Goal: Task Accomplishment & Management: Use online tool/utility

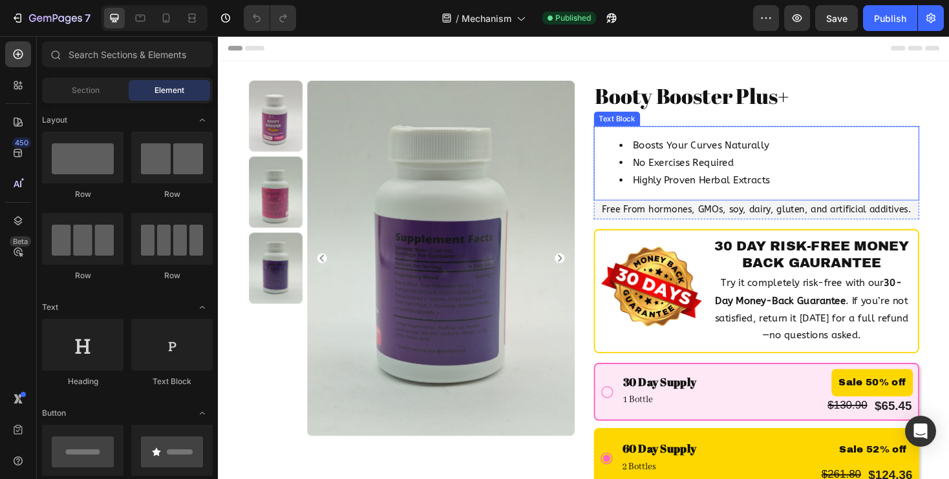
click at [677, 174] on li "No Exercises Required" at bounding box center [801, 171] width 317 height 19
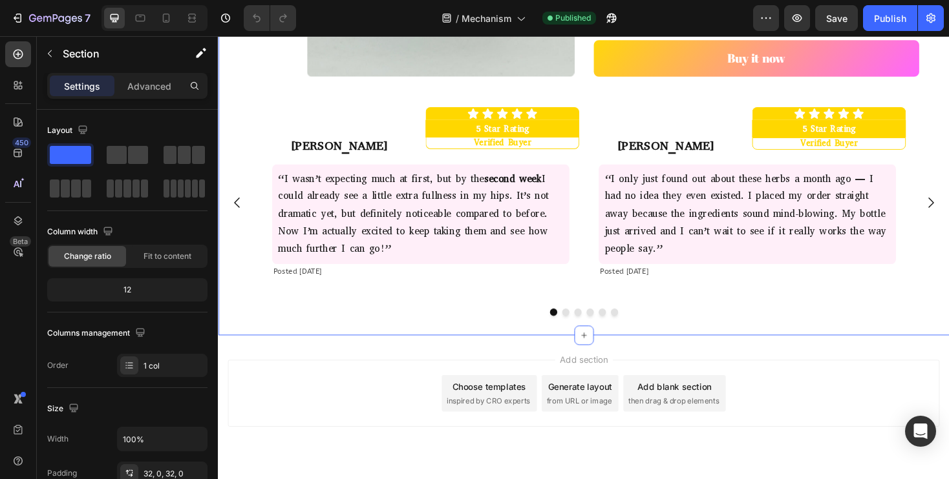
scroll to position [609, 0]
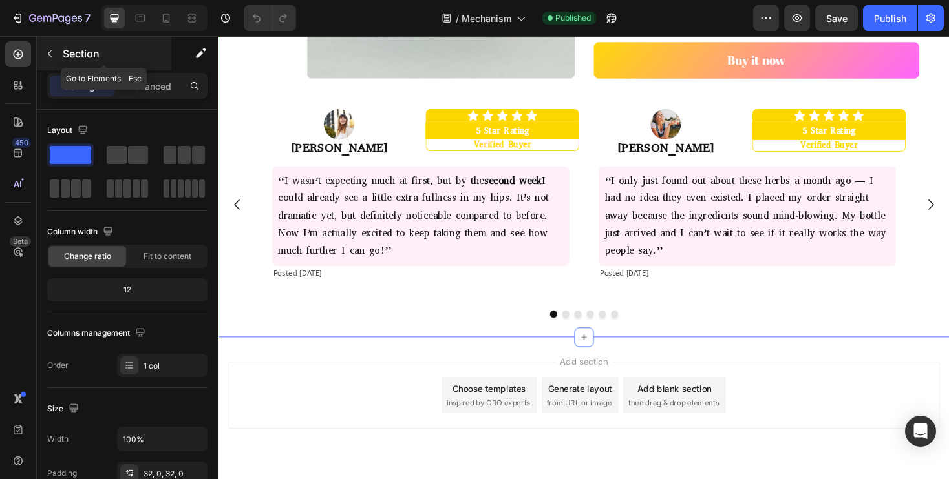
click at [53, 51] on icon "button" at bounding box center [50, 53] width 10 height 10
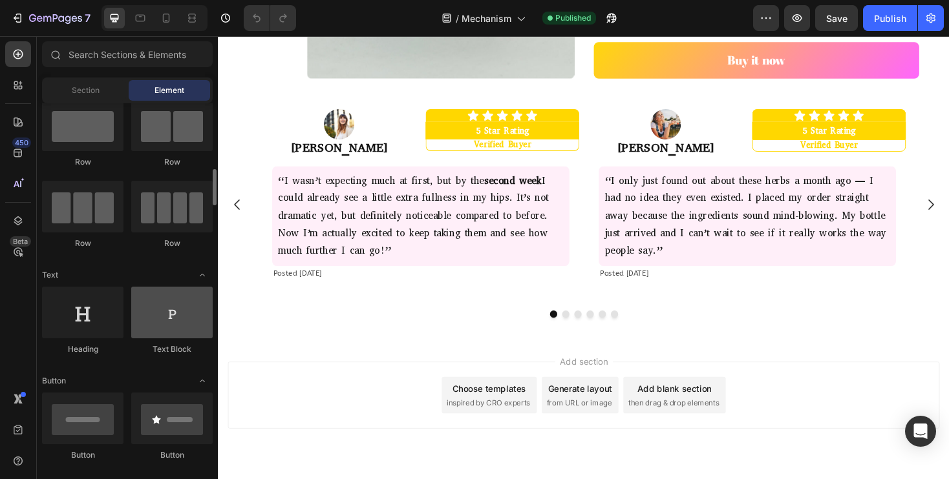
scroll to position [0, 0]
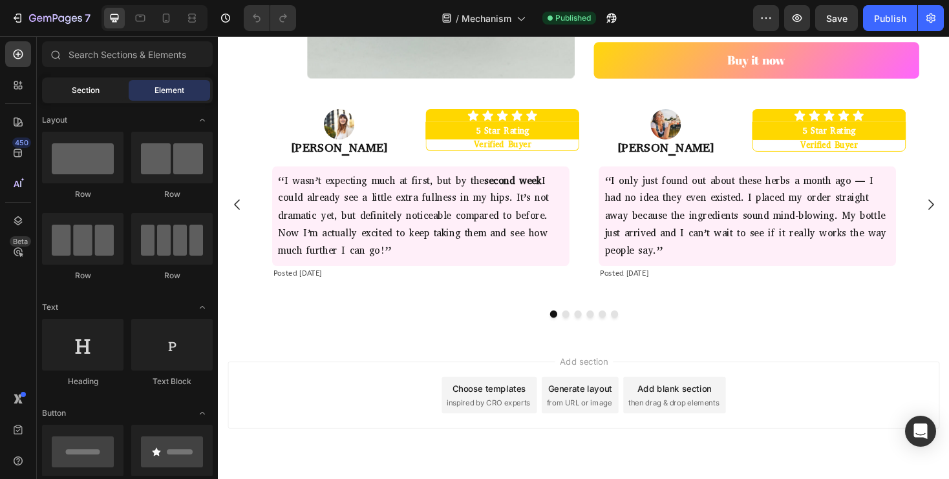
click at [96, 97] on div "Section" at bounding box center [85, 90] width 81 height 21
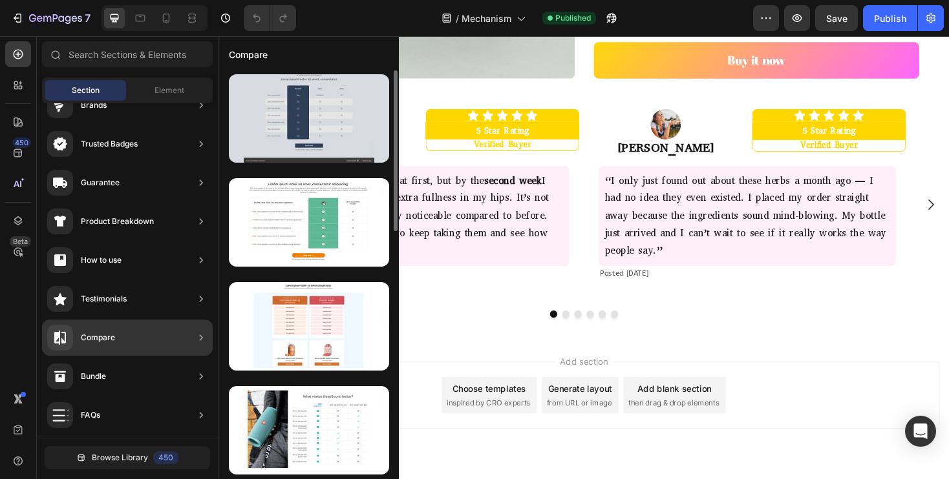
click at [323, 110] on div at bounding box center [309, 118] width 160 height 89
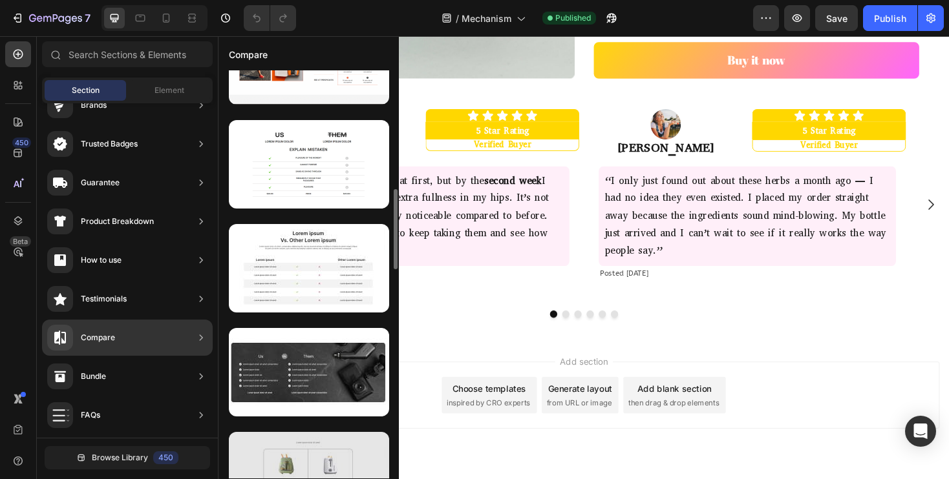
scroll to position [664, 0]
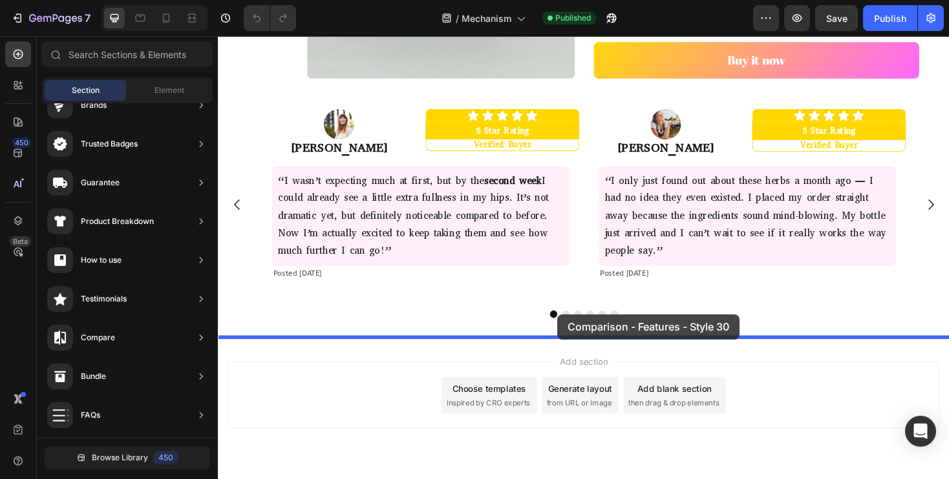
drag, startPoint x: 503, startPoint y: 315, endPoint x: 573, endPoint y: 329, distance: 71.2
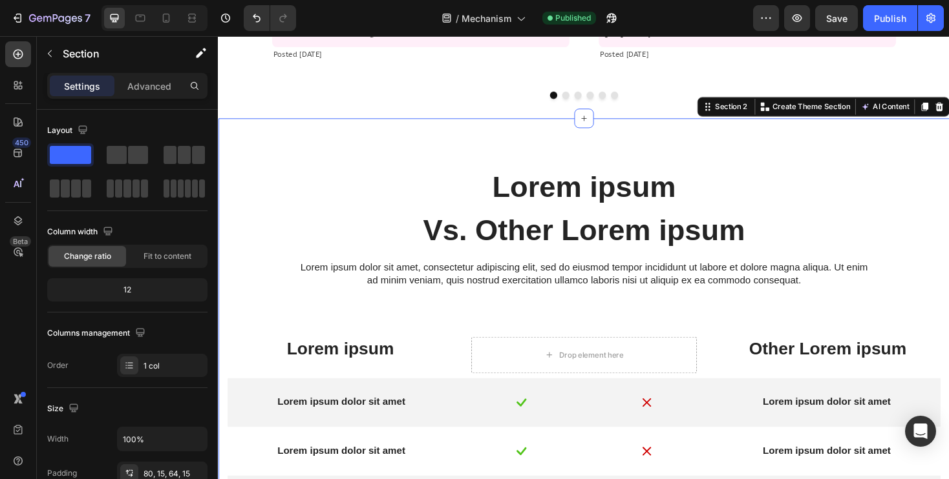
scroll to position [803, 0]
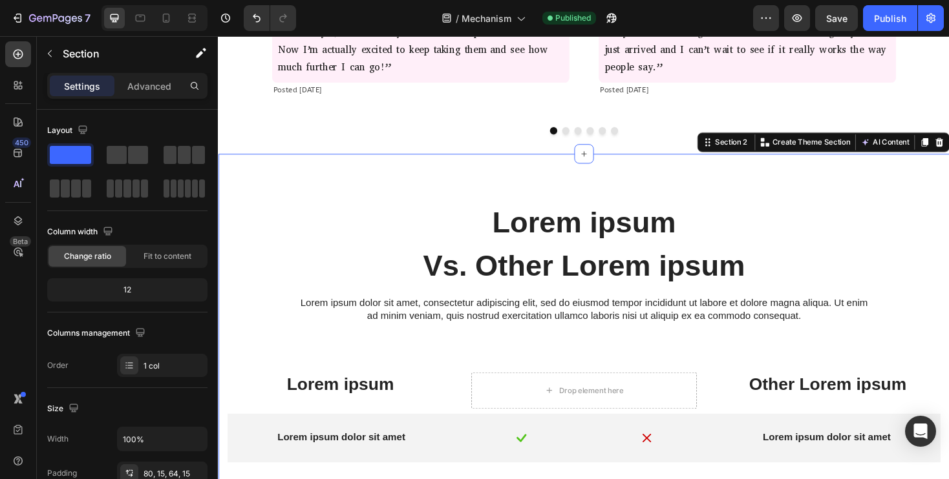
click at [346, 204] on div "Lorem ipsum Heading Vs. Other Lorem ipsum Text Block Lorem ipsum dolor sit amet…" at bounding box center [605, 454] width 775 height 585
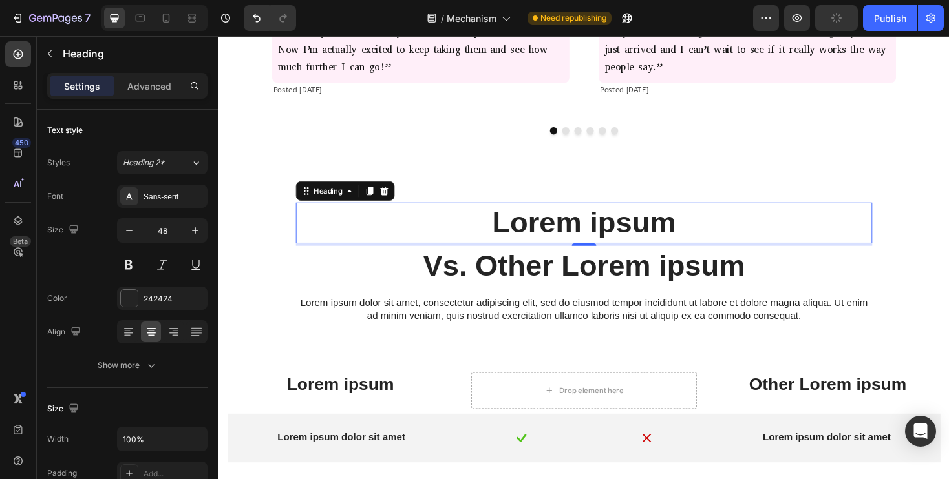
click at [447, 242] on h2 "Lorem ipsum" at bounding box center [605, 234] width 611 height 43
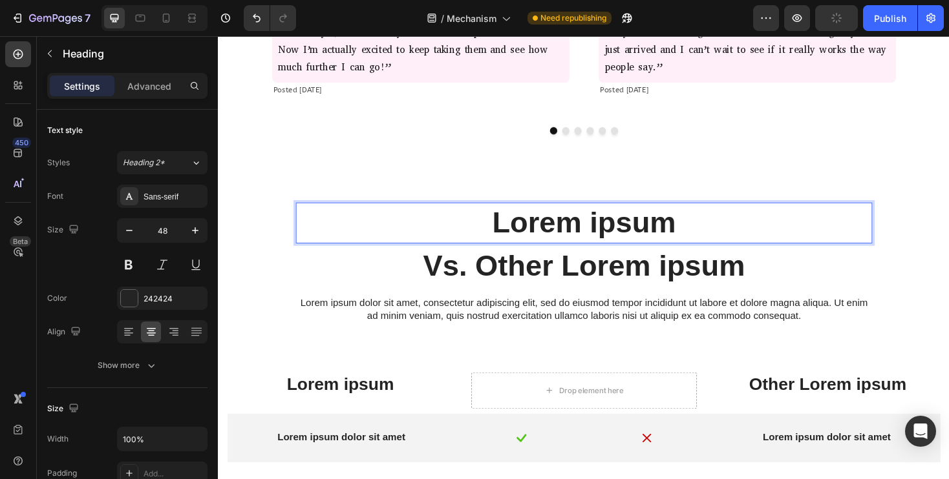
click at [447, 242] on h2 "Lorem ipsum" at bounding box center [605, 234] width 611 height 43
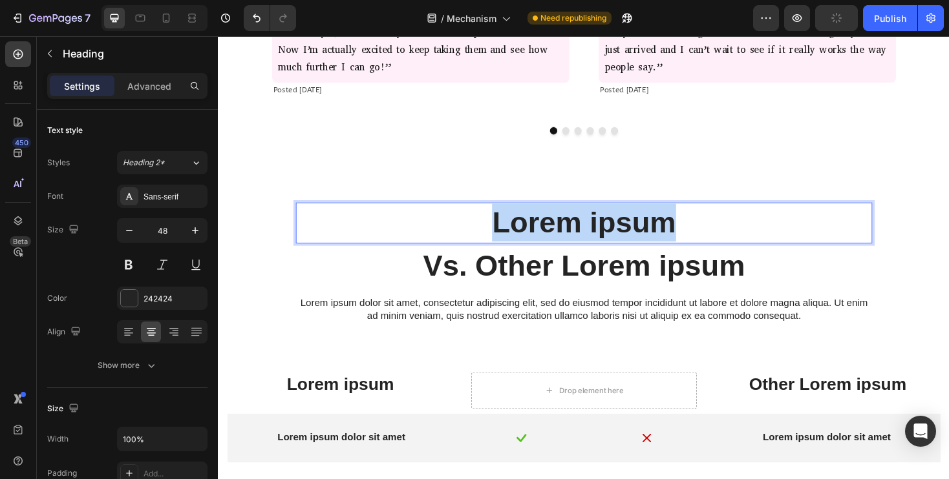
click at [447, 242] on p "Lorem ipsum" at bounding box center [605, 235] width 609 height 40
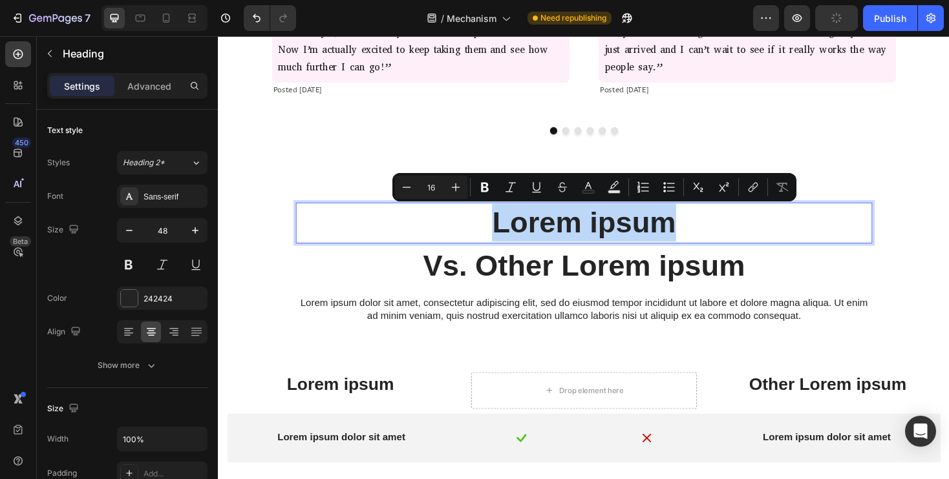
click at [295, 191] on div "Lorem ipsum Heading 4 Vs. Other Lorem ipsum Text Block Lorem ipsum dolor sit am…" at bounding box center [605, 454] width 775 height 585
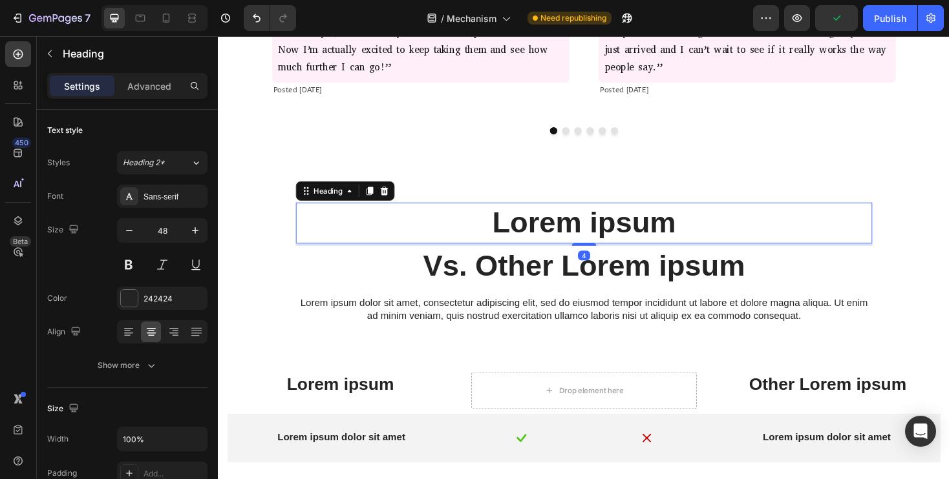
click at [324, 221] on p "Lorem ipsum" at bounding box center [605, 235] width 609 height 40
click at [386, 203] on div at bounding box center [394, 201] width 16 height 16
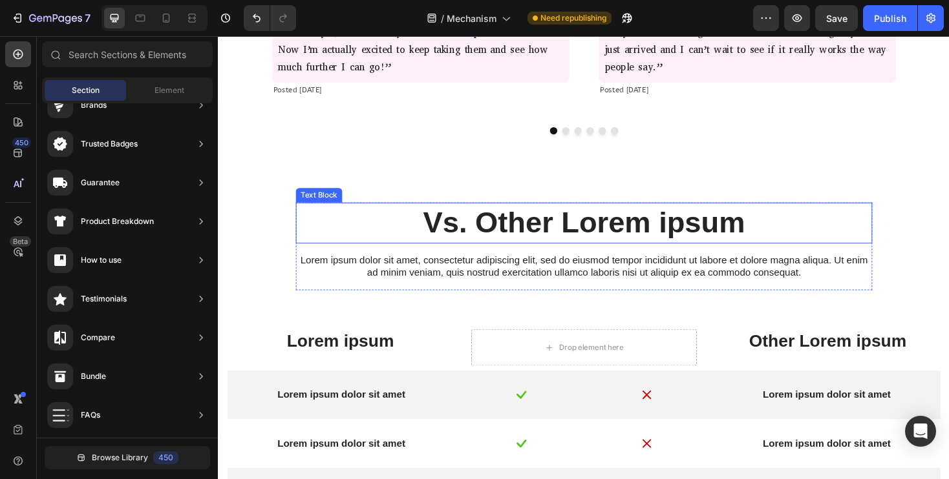
click at [441, 231] on p "Vs. Other Lorem ipsum" at bounding box center [605, 235] width 609 height 40
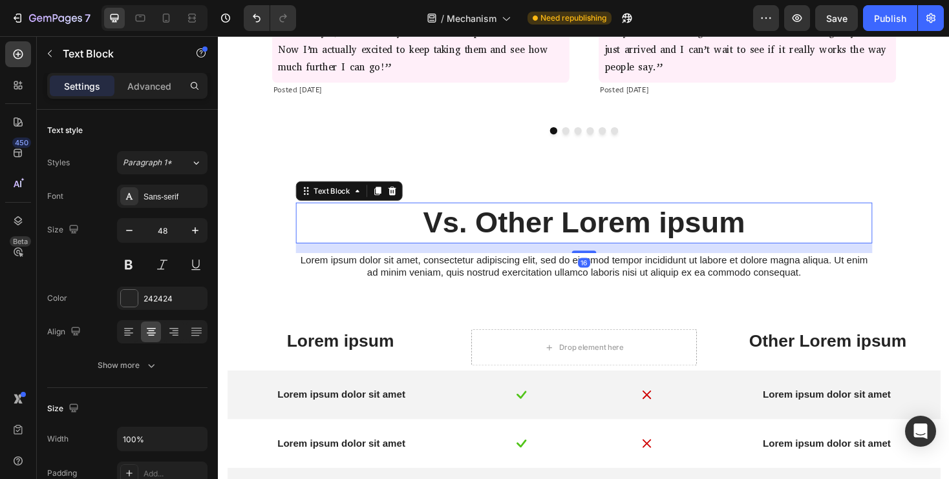
click at [441, 231] on p "Vs. Other Lorem ipsum" at bounding box center [605, 235] width 609 height 40
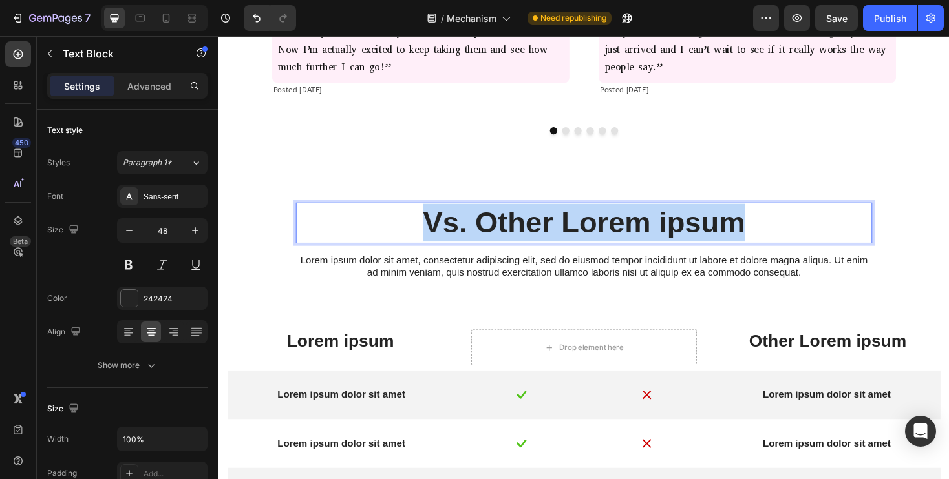
click at [441, 231] on p "Vs. Other Lorem ipsum" at bounding box center [605, 235] width 609 height 40
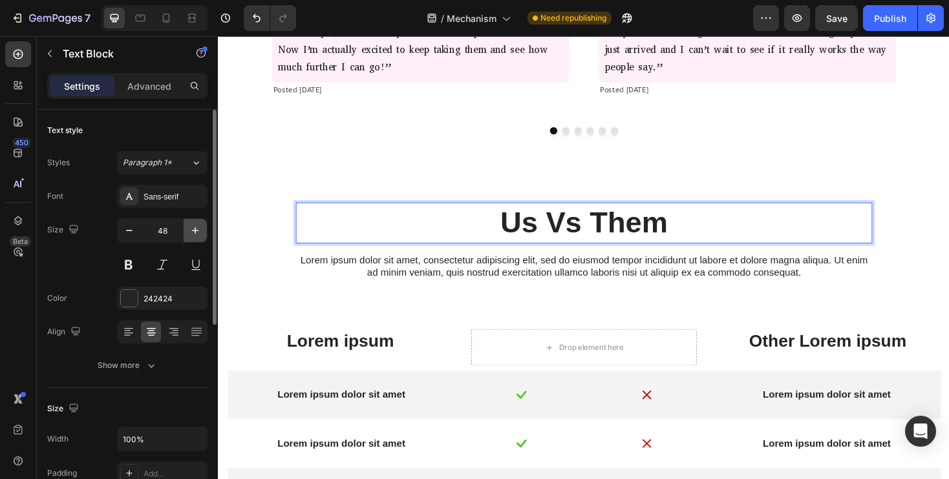
click at [194, 229] on icon "button" at bounding box center [195, 230] width 6 height 6
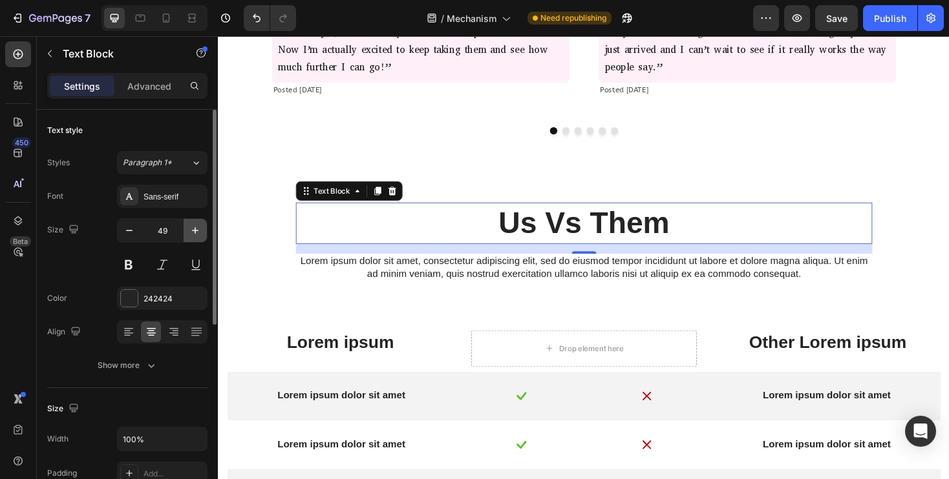
click at [194, 229] on icon "button" at bounding box center [195, 230] width 6 height 6
type input "50"
click at [165, 194] on div "Sans-serif" at bounding box center [173, 197] width 61 height 12
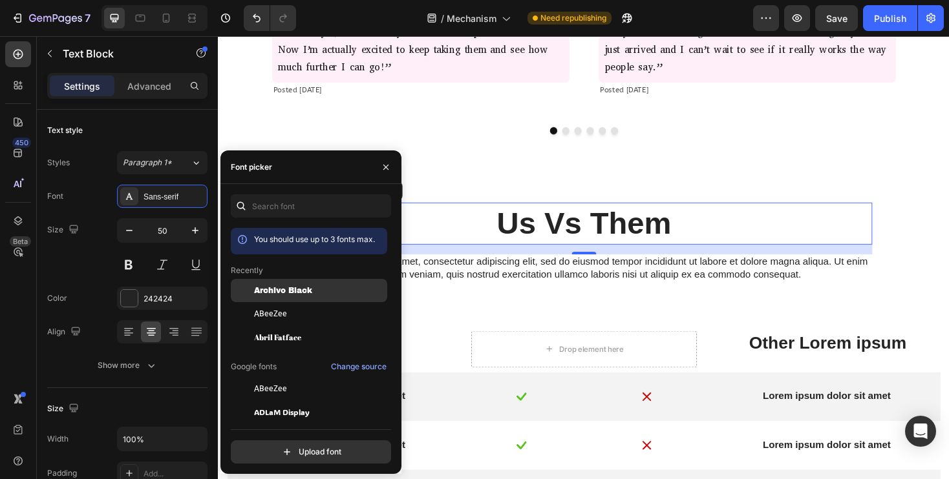
click at [293, 286] on span "Archivo Black" at bounding box center [283, 291] width 58 height 12
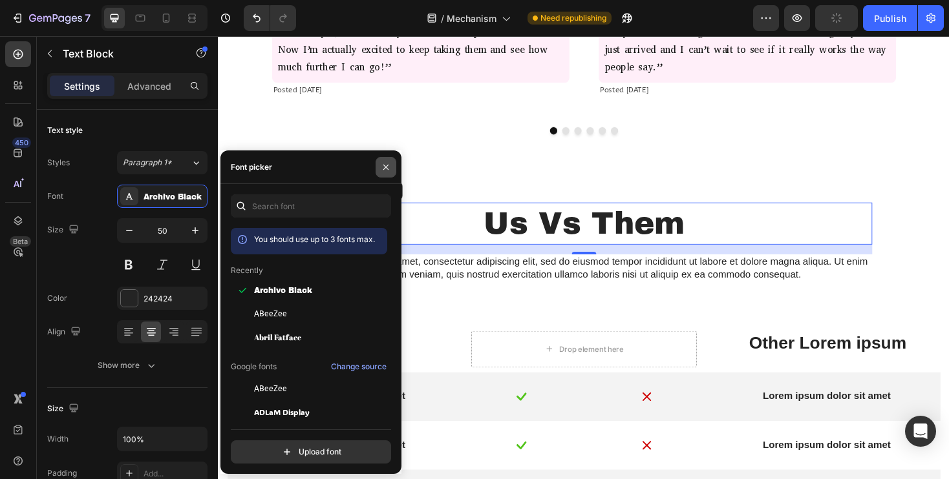
click at [377, 163] on button "button" at bounding box center [385, 167] width 21 height 21
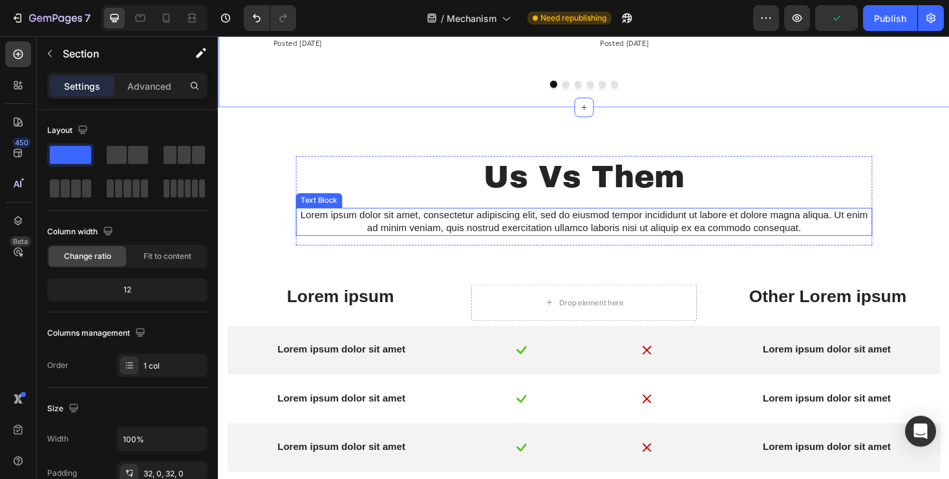
click at [408, 231] on p "Lorem ipsum dolor sit amet, consectetur adipiscing elit, sed do eiusmod tempor …" at bounding box center [605, 233] width 609 height 27
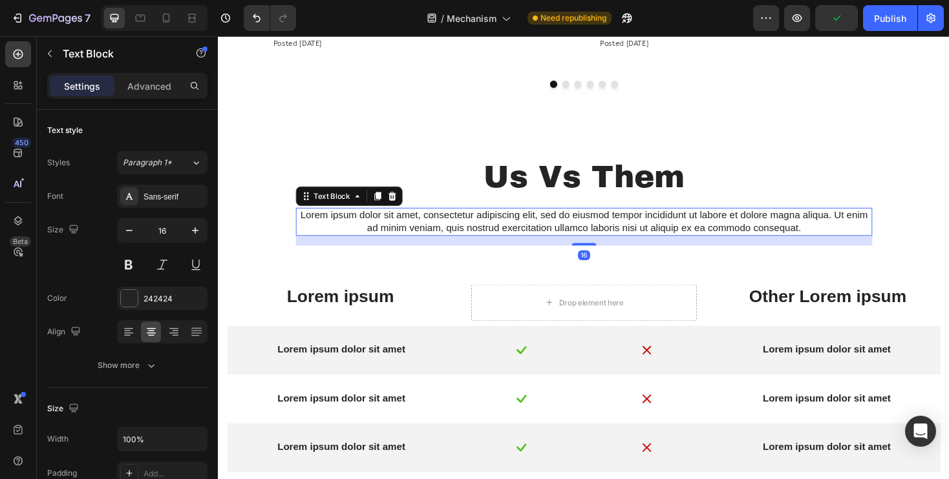
click at [408, 231] on p "Lorem ipsum dolor sit amet, consectetur adipiscing elit, sed do eiusmod tempor …" at bounding box center [605, 233] width 609 height 27
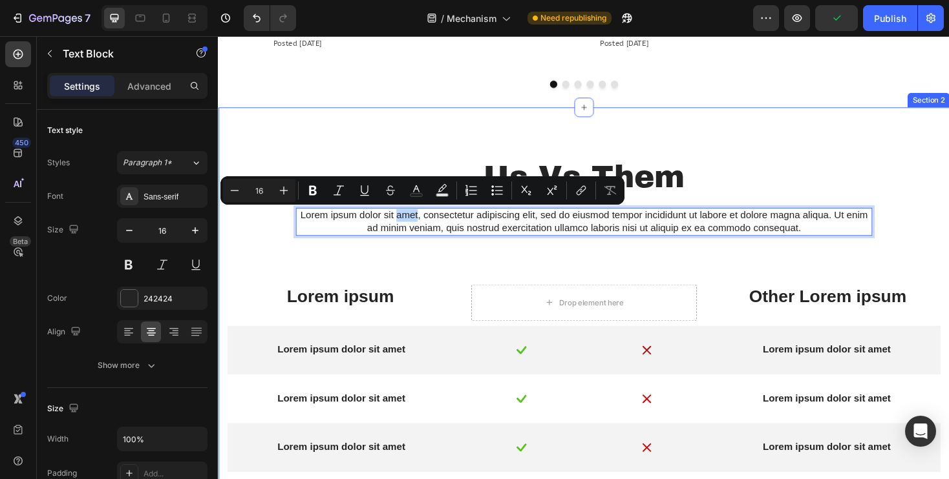
click at [284, 258] on div "Us Vs Them Text Block Lorem ipsum dolor sit amet, consectetur adipiscing elit, …" at bounding box center [605, 387] width 756 height 449
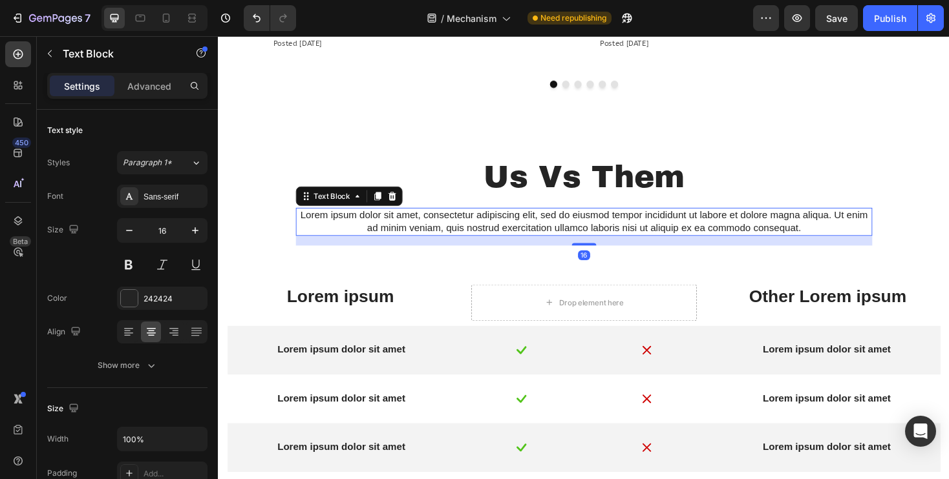
click at [334, 234] on p "Lorem ipsum dolor sit amet, consectetur adipiscing elit, sed do eiusmod tempor …" at bounding box center [605, 233] width 609 height 27
click at [399, 206] on icon at bounding box center [402, 206] width 8 height 9
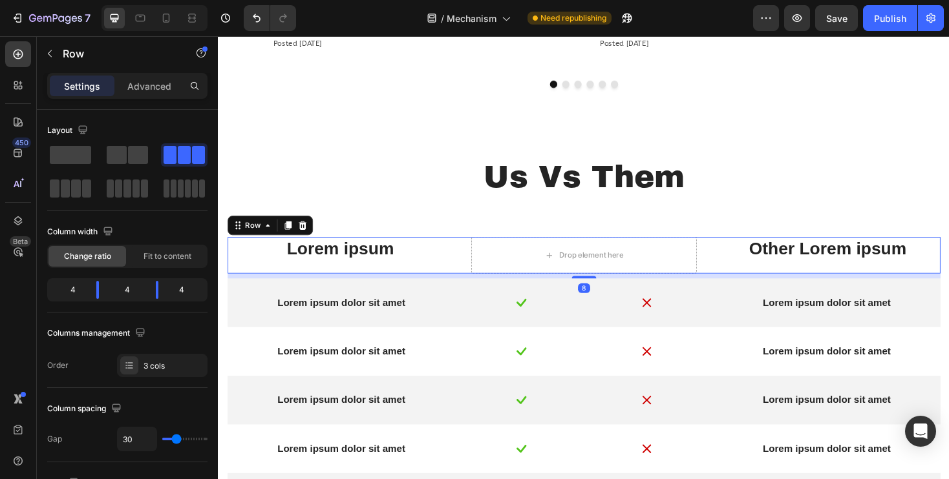
click at [476, 270] on div "Lorem ipsum Text Block Drop element here Other Lorem ipsum Text Block Row 8" at bounding box center [605, 268] width 756 height 39
click at [264, 240] on div "Row" at bounding box center [254, 237] width 21 height 12
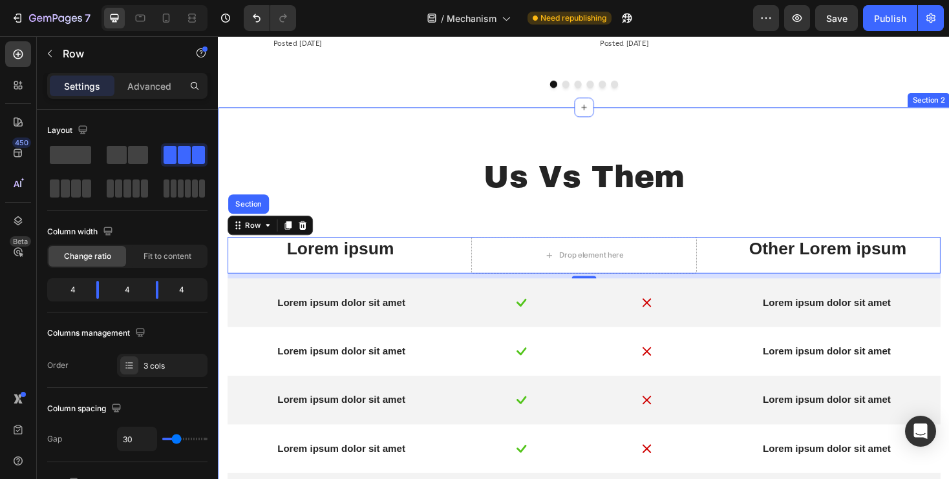
click at [407, 216] on div "Us Vs Them Text Block Row Lorem ipsum Text Block Drop element here Other Lorem …" at bounding box center [605, 362] width 756 height 399
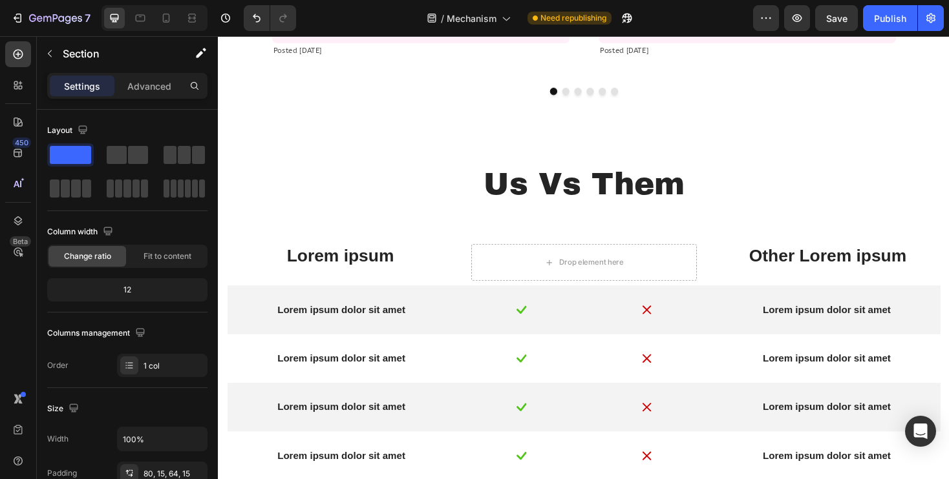
scroll to position [854, 0]
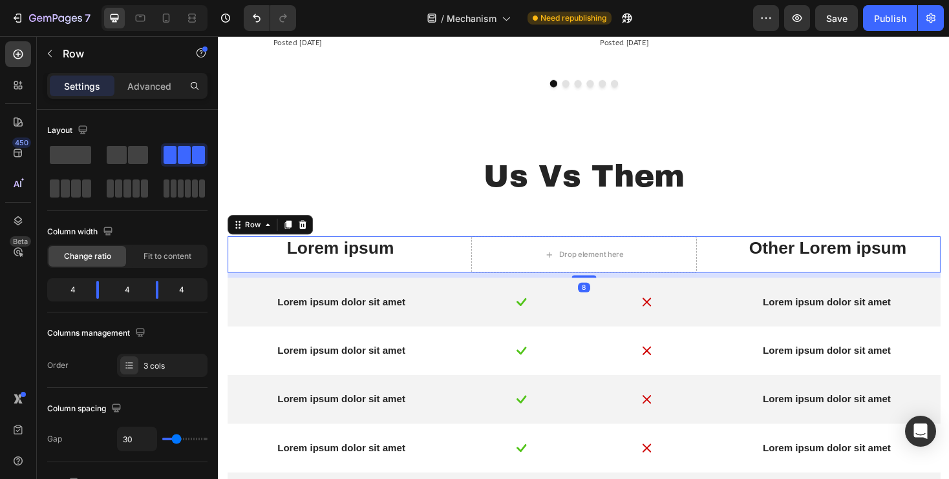
click at [481, 264] on div "Lorem ipsum Text Block Drop element here Other Lorem ipsum Text Block Row 8" at bounding box center [605, 268] width 756 height 39
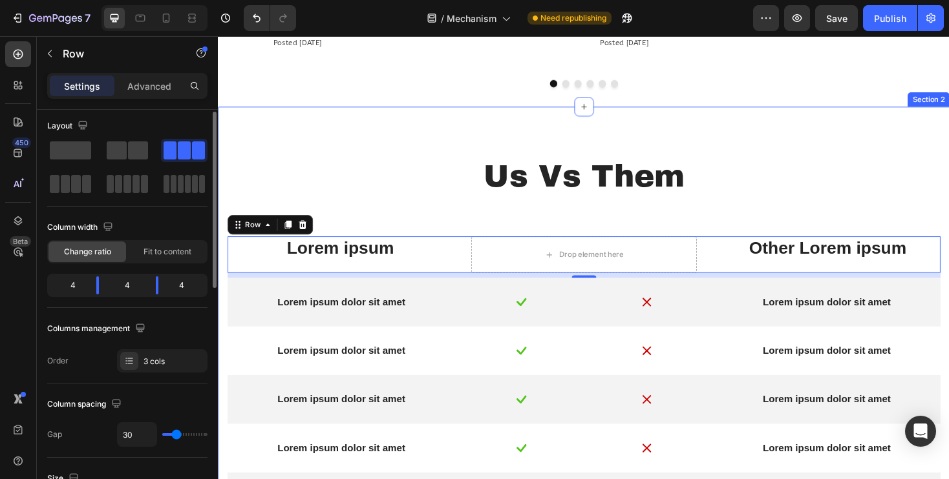
click at [417, 209] on div "Us Vs Them Text Block Row Lorem ipsum Text Block Drop element here Other Lorem …" at bounding box center [605, 362] width 756 height 399
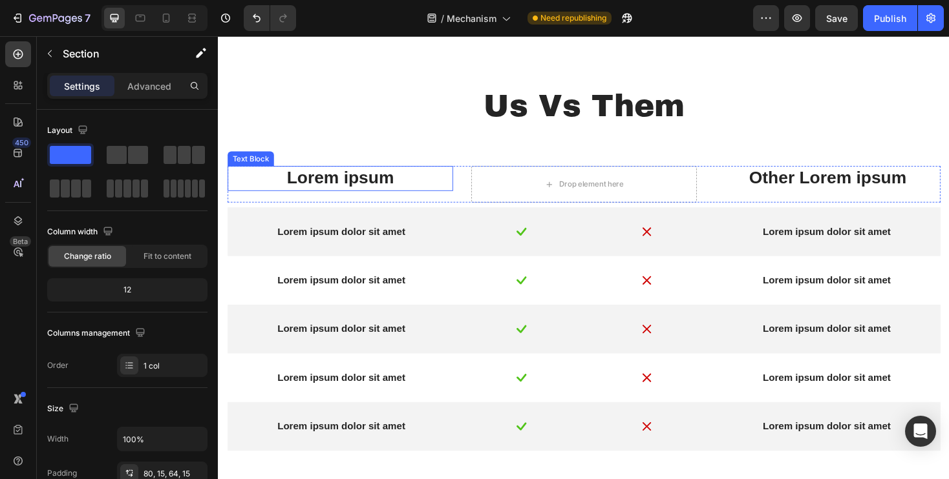
scroll to position [908, 0]
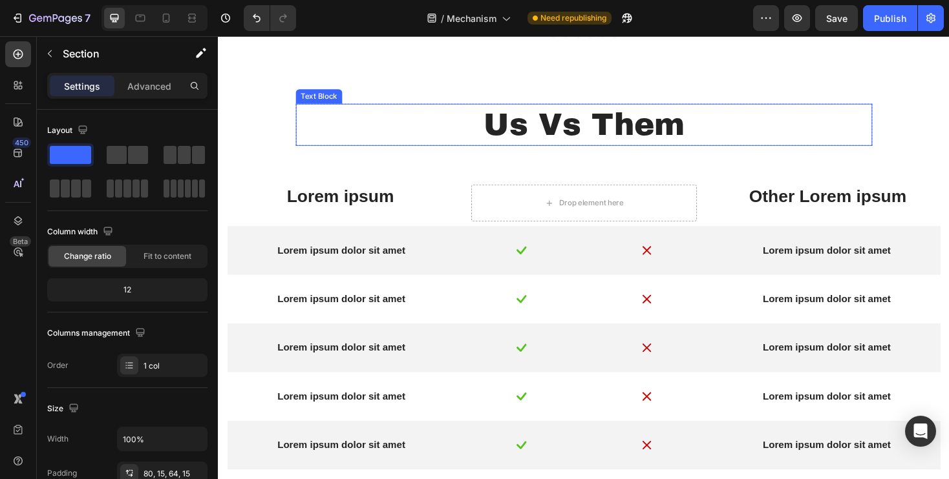
click at [436, 138] on p "Us Vs Them" at bounding box center [605, 130] width 609 height 42
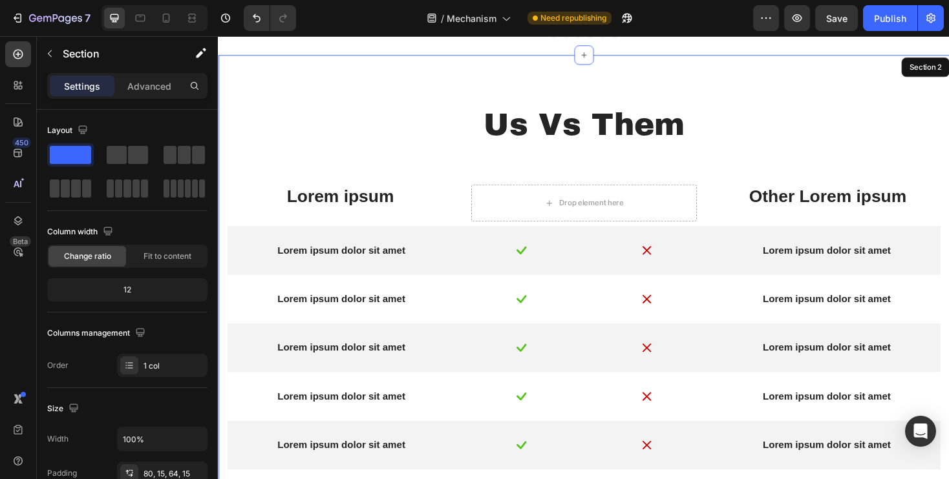
click at [255, 148] on div "Us Vs Them Text Block 0 Row Lorem ipsum Text Block Drop element here Other Lore…" at bounding box center [605, 307] width 756 height 399
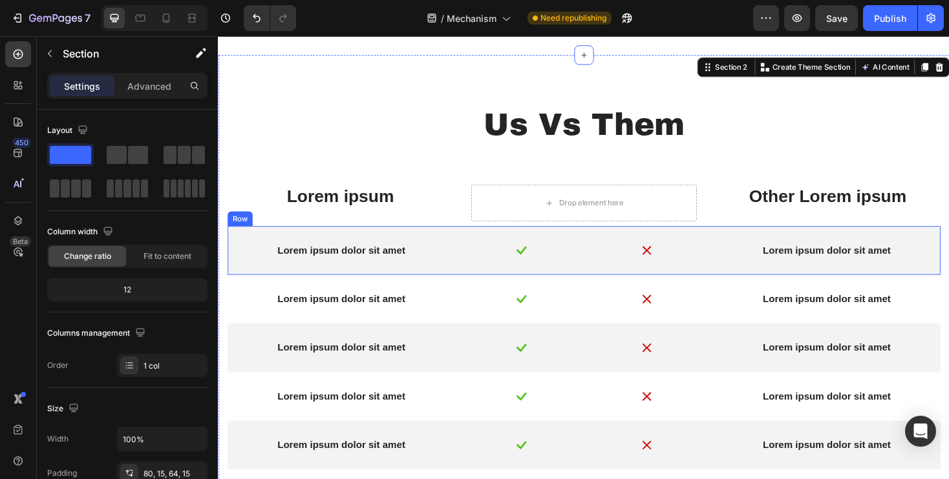
click at [609, 254] on div "Lorem ipsum dolor sit amet Text Block Image Image Lorem ipsum dolor sit amet Te…" at bounding box center [605, 264] width 756 height 52
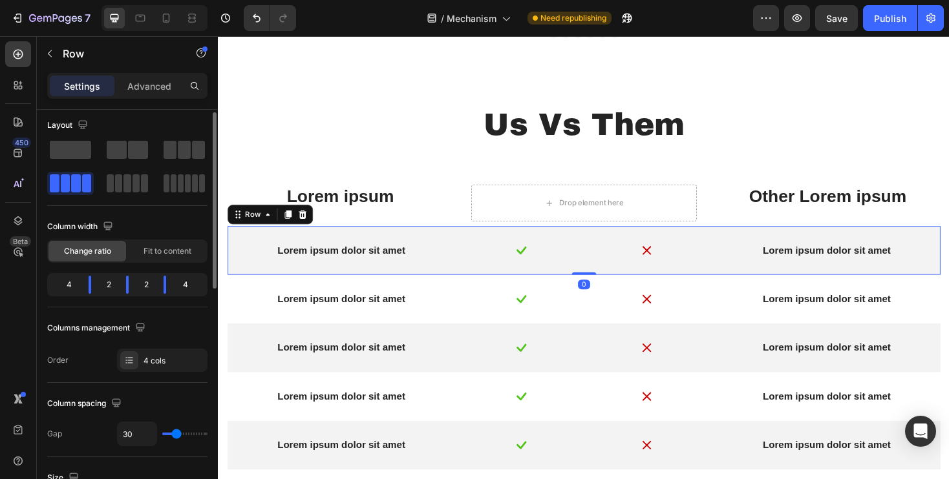
scroll to position [6, 0]
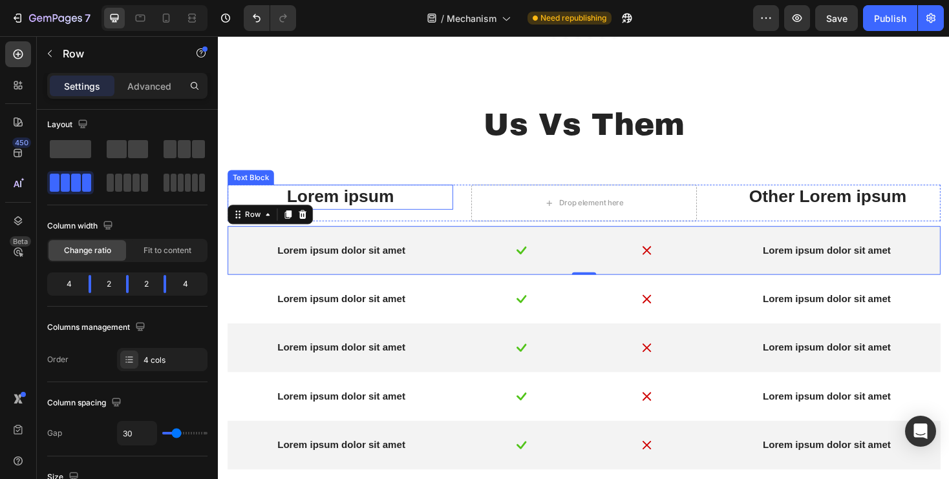
click at [403, 218] on div "Lorem ipsum" at bounding box center [346, 207] width 239 height 26
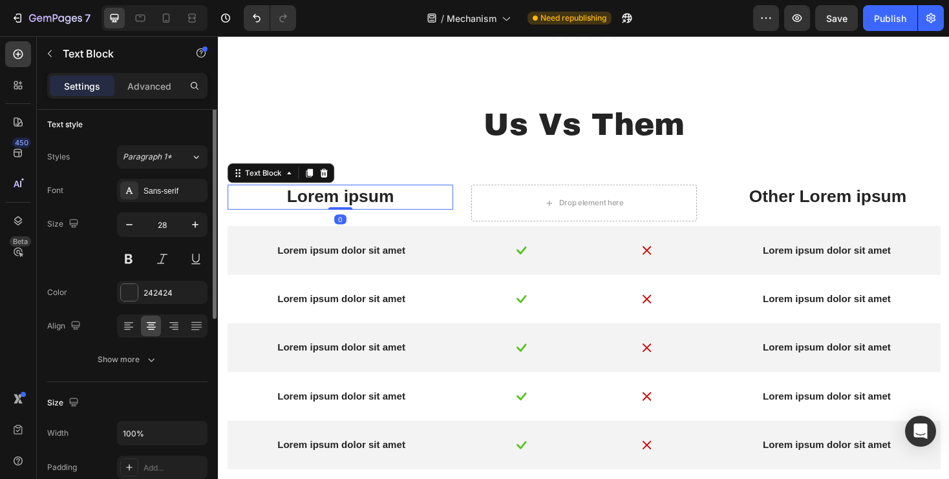
scroll to position [0, 0]
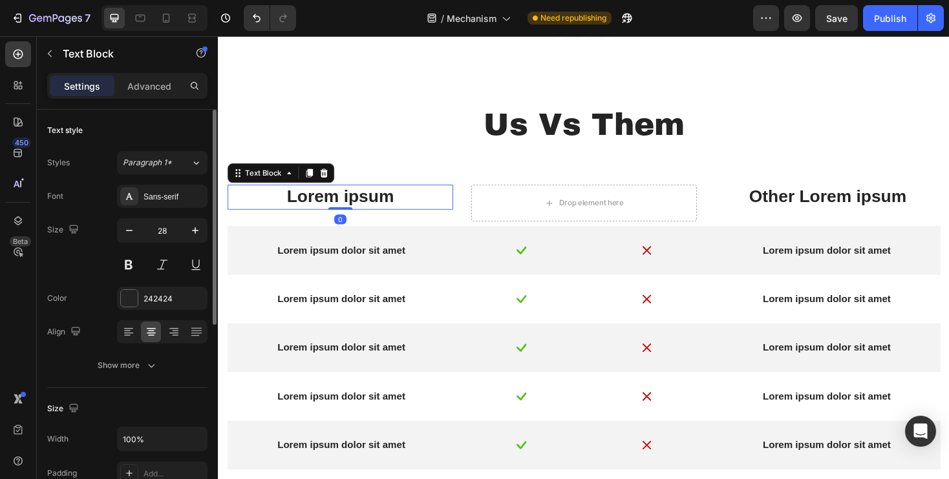
click at [372, 213] on p "Lorem ipsum" at bounding box center [347, 206] width 236 height 23
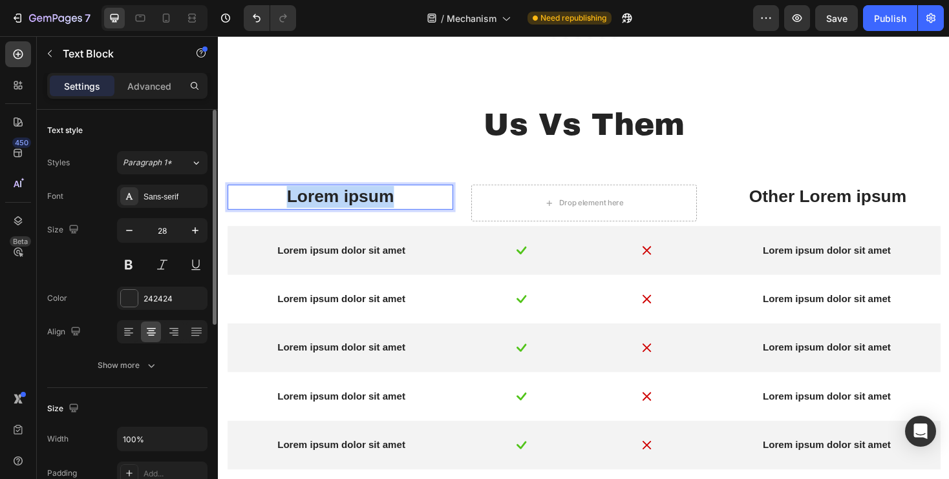
click at [372, 213] on p "Lorem ipsum" at bounding box center [347, 206] width 236 height 23
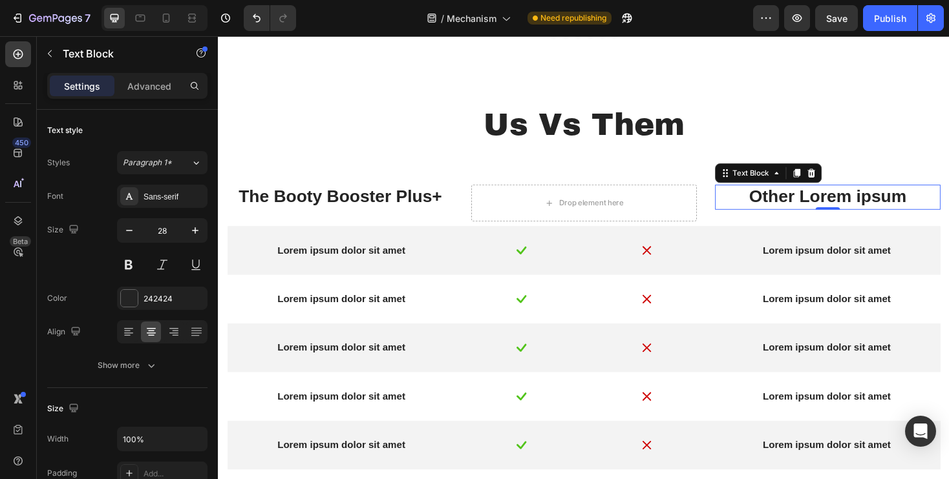
click at [861, 213] on p "Other Lorem ipsum" at bounding box center [864, 206] width 236 height 23
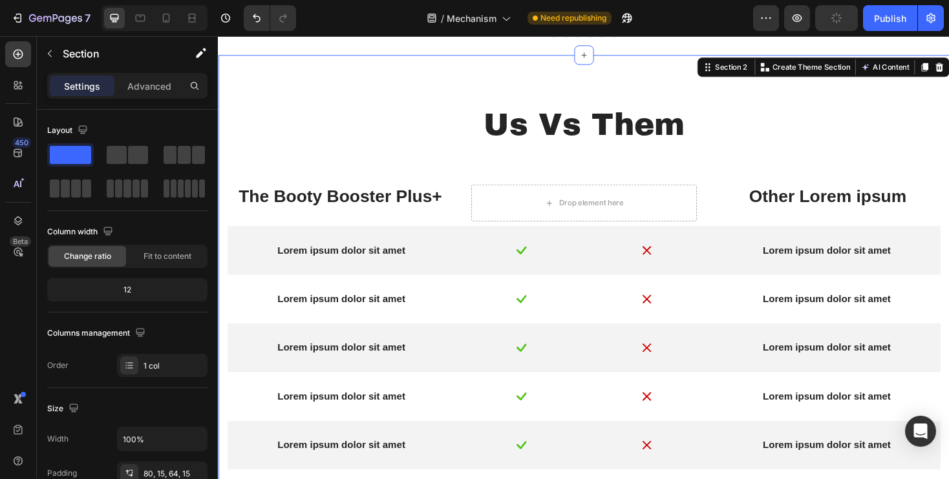
click at [946, 193] on div "Us Vs Them Text Block Row The Booty Booster Plus+ Text Block Drop element here …" at bounding box center [605, 307] width 756 height 399
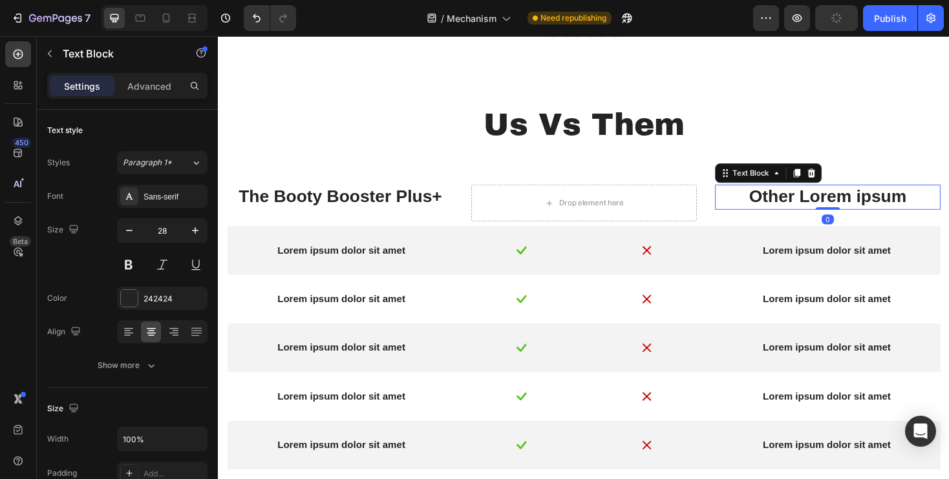
click at [946, 205] on p "Other Lorem ipsum" at bounding box center [864, 206] width 236 height 23
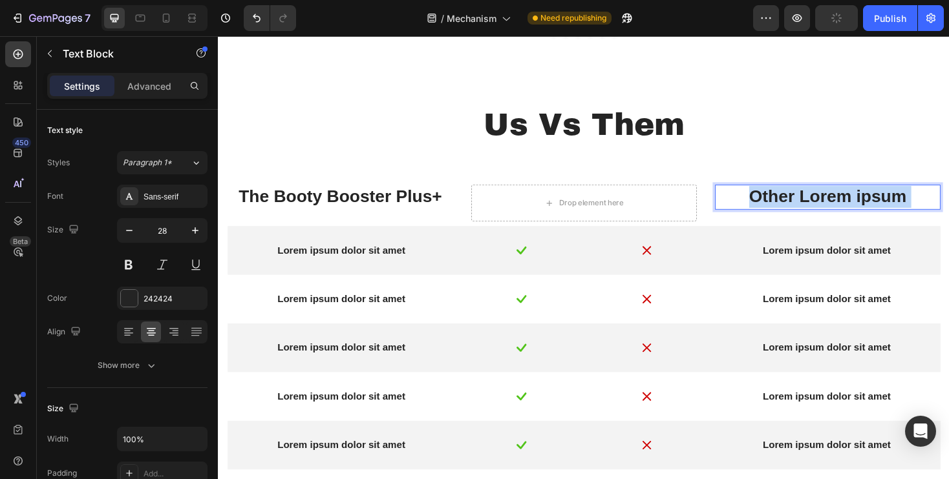
drag, startPoint x: 946, startPoint y: 205, endPoint x: 849, endPoint y: 207, distance: 96.9
click at [849, 207] on p "Other Lorem ipsum" at bounding box center [864, 206] width 236 height 23
click at [832, 208] on p "Other Lorem ipsum" at bounding box center [864, 206] width 236 height 23
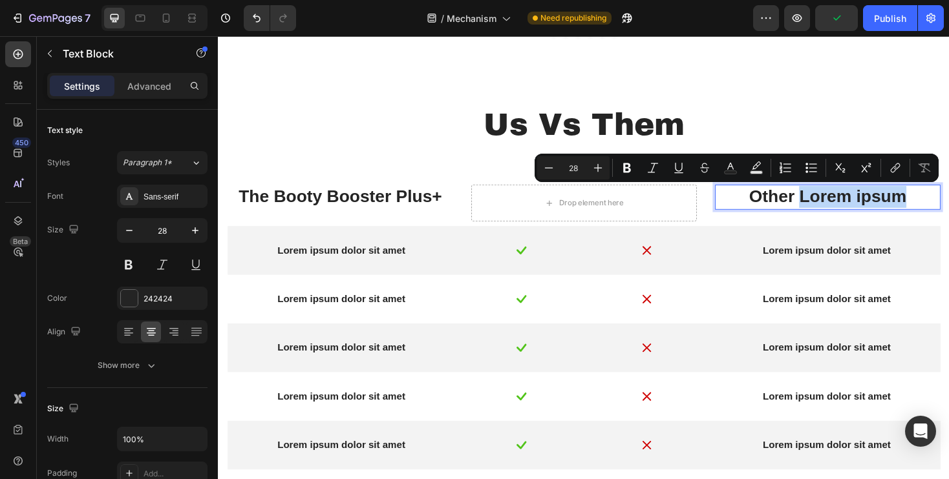
drag, startPoint x: 832, startPoint y: 208, endPoint x: 962, endPoint y: 208, distance: 129.9
click at [948, 208] on p "Other Lorem ipsum" at bounding box center [864, 206] width 236 height 23
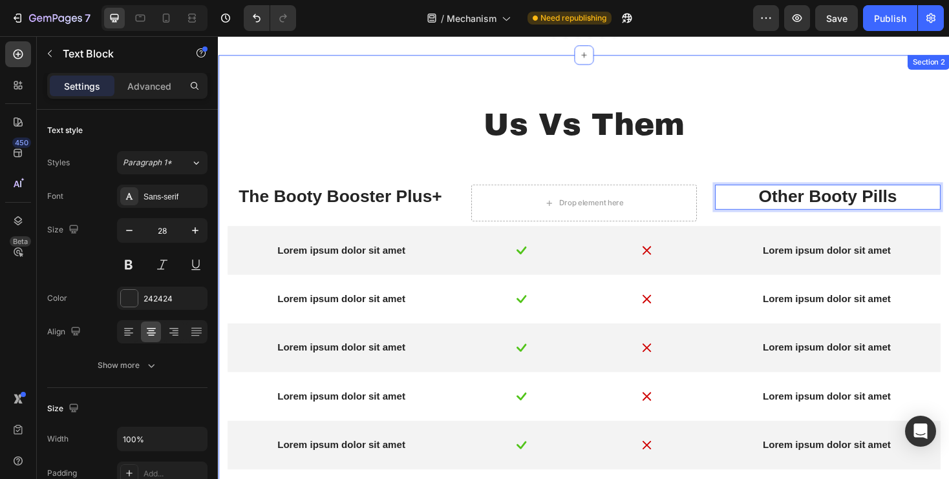
click at [409, 156] on div "Us Vs Them Text Block Row The Booty Booster Plus+ Text Block Drop element here …" at bounding box center [605, 307] width 756 height 399
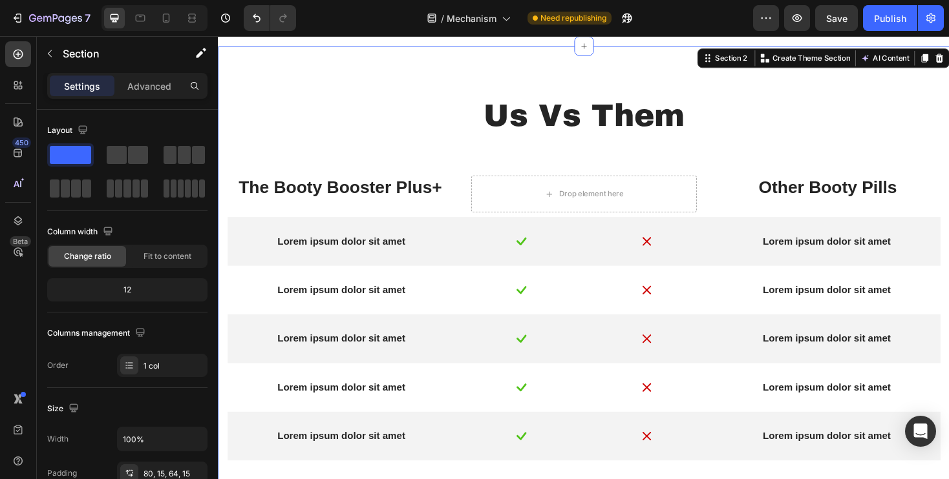
scroll to position [921, 0]
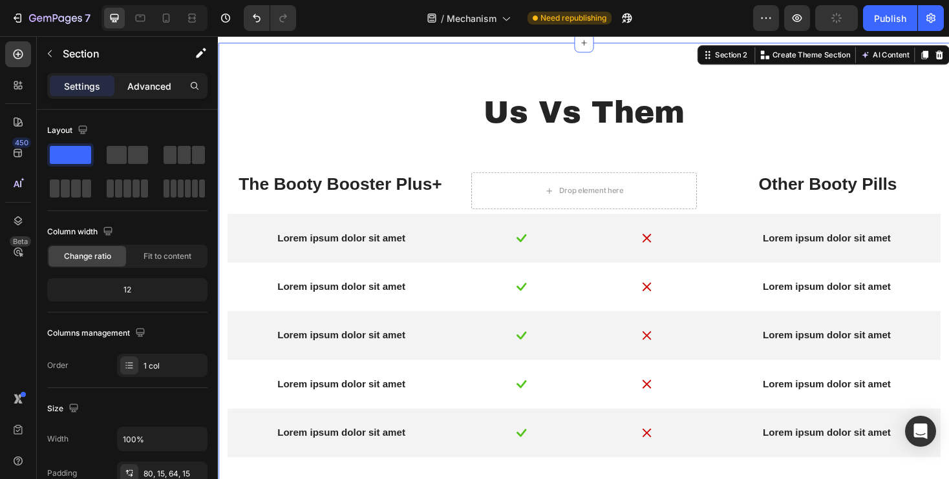
click at [136, 88] on p "Advanced" at bounding box center [149, 86] width 44 height 14
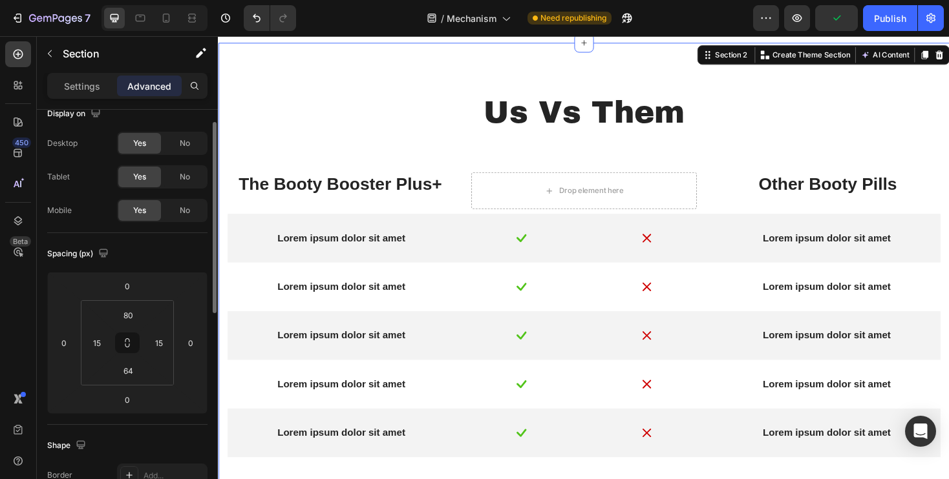
scroll to position [20, 0]
click at [73, 92] on p "Settings" at bounding box center [82, 86] width 36 height 14
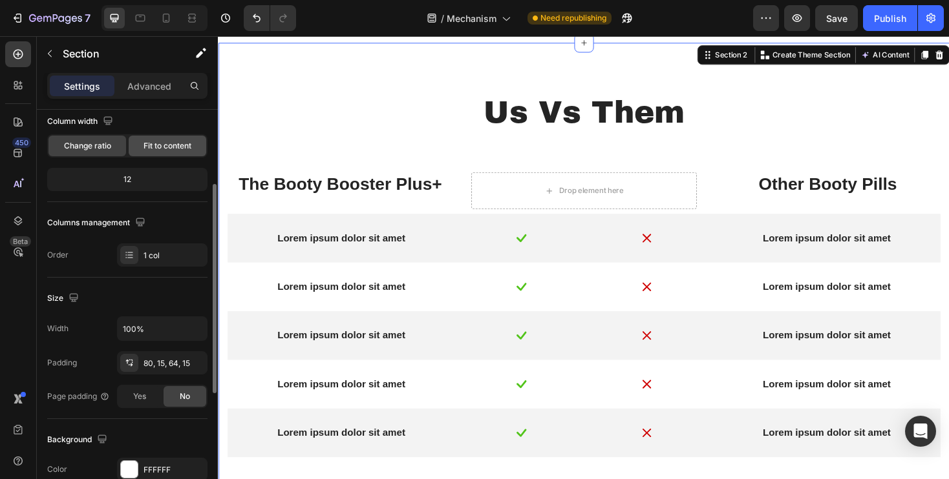
scroll to position [153, 0]
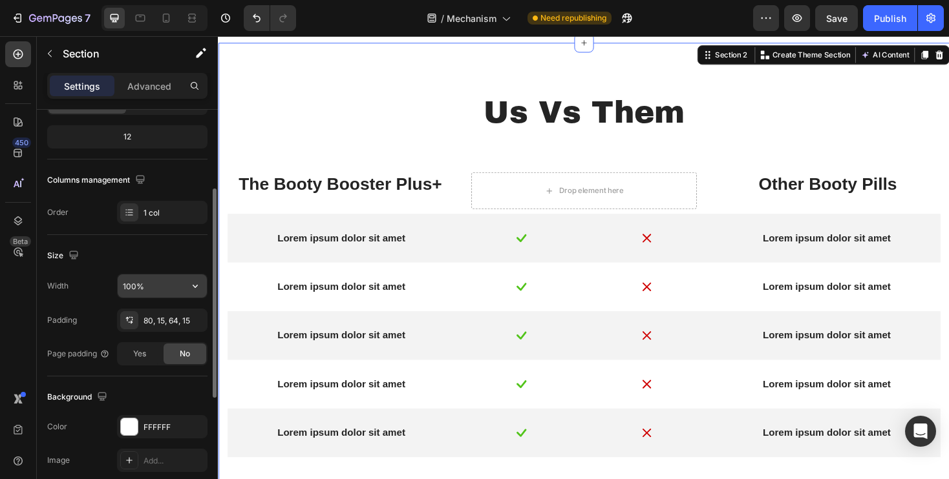
click at [131, 289] on input "100%" at bounding box center [162, 286] width 89 height 23
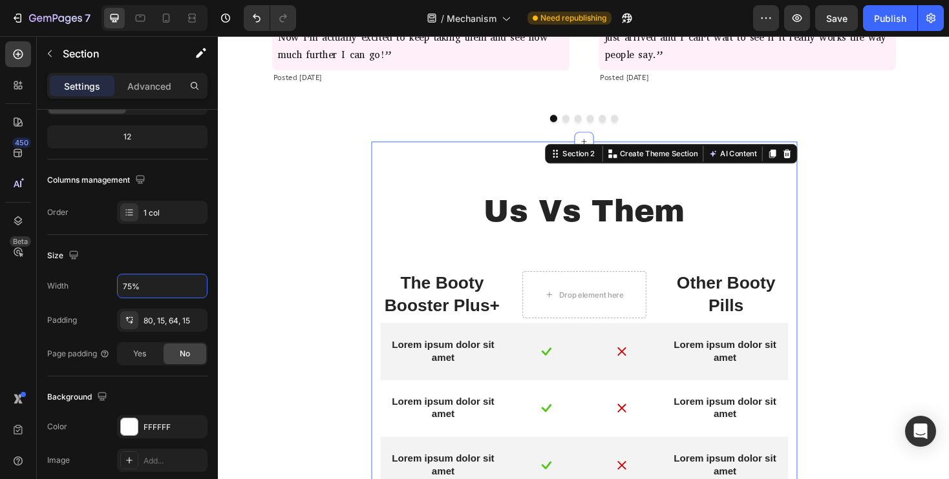
scroll to position [808, 0]
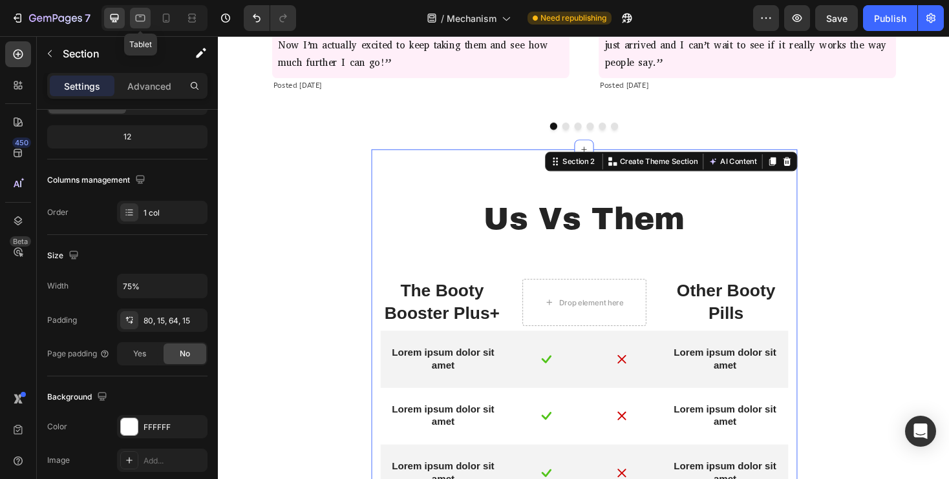
click at [145, 19] on icon at bounding box center [141, 18] width 10 height 7
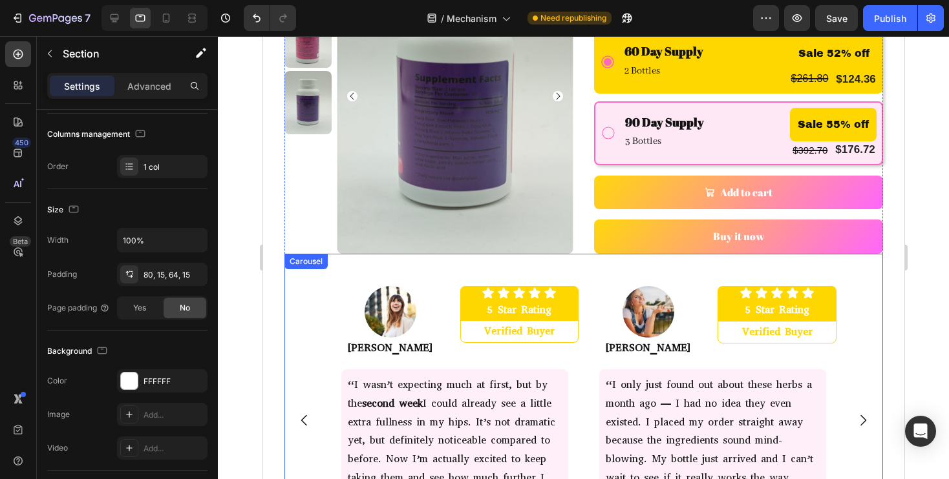
scroll to position [510, 0]
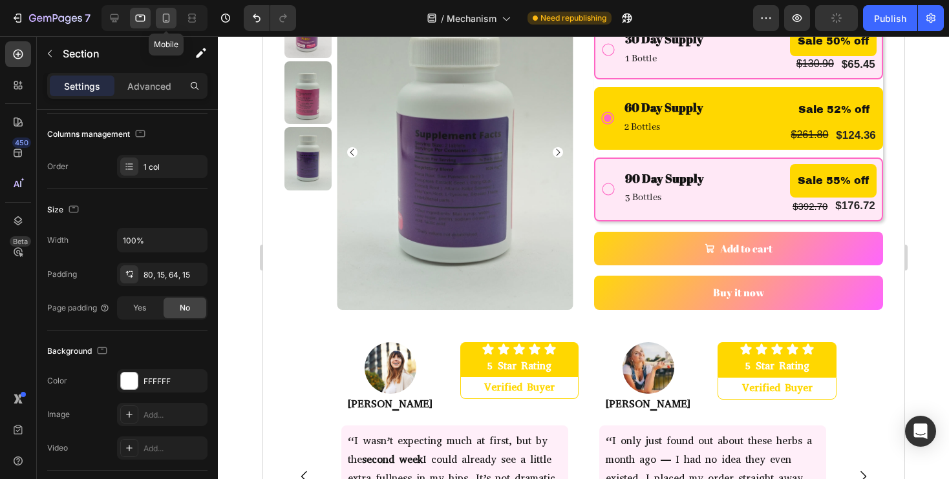
click at [171, 10] on div at bounding box center [166, 18] width 21 height 21
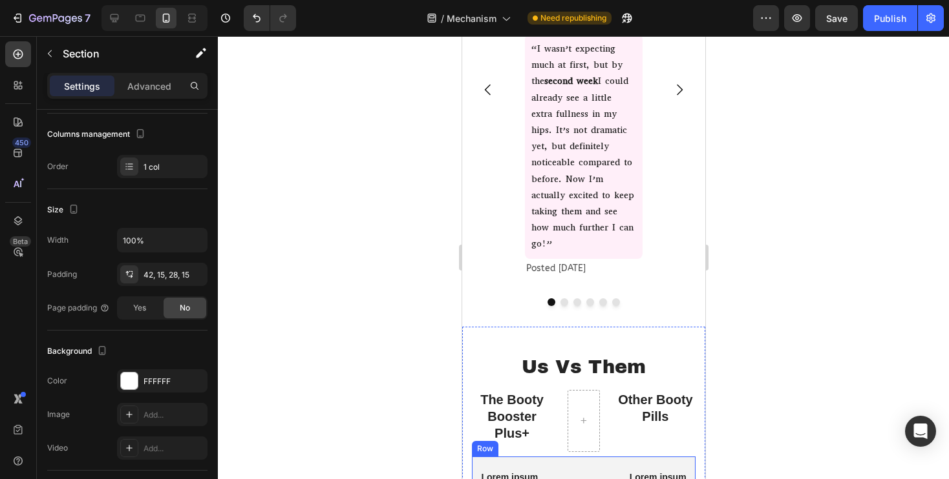
scroll to position [1191, 0]
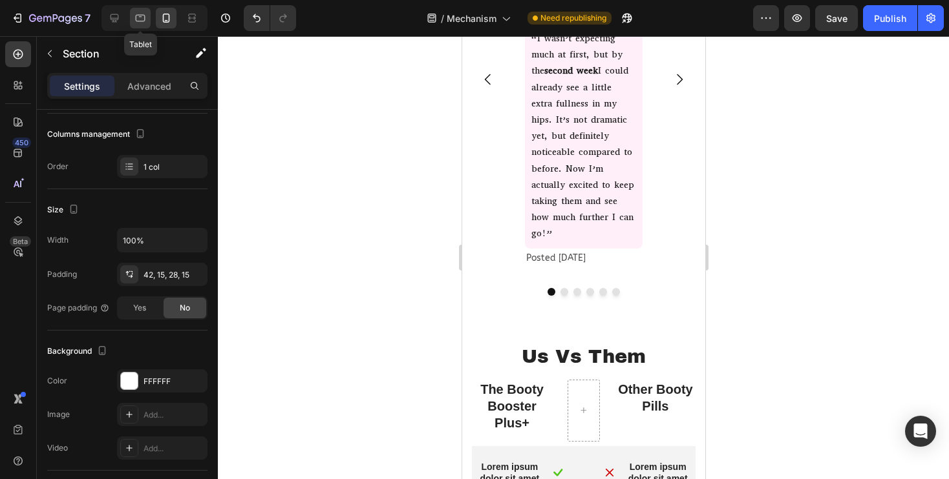
click at [132, 19] on div at bounding box center [140, 18] width 21 height 21
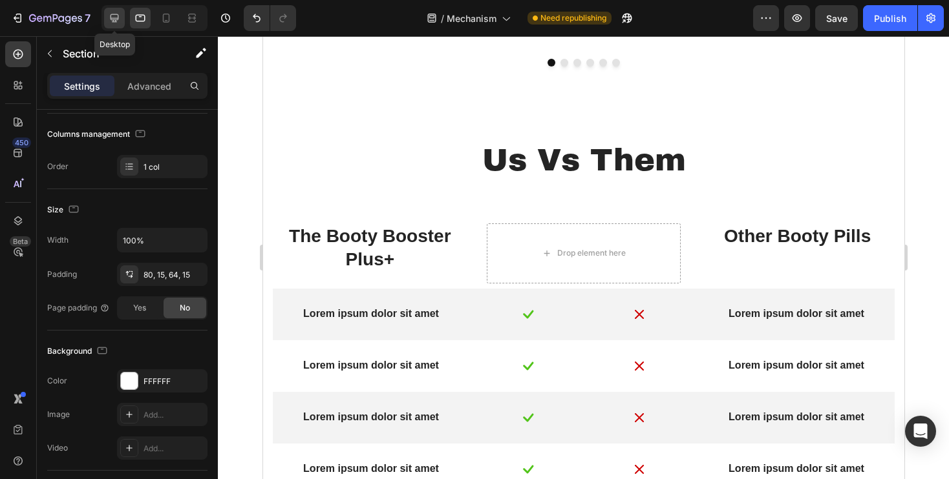
click at [116, 21] on icon at bounding box center [114, 18] width 8 height 8
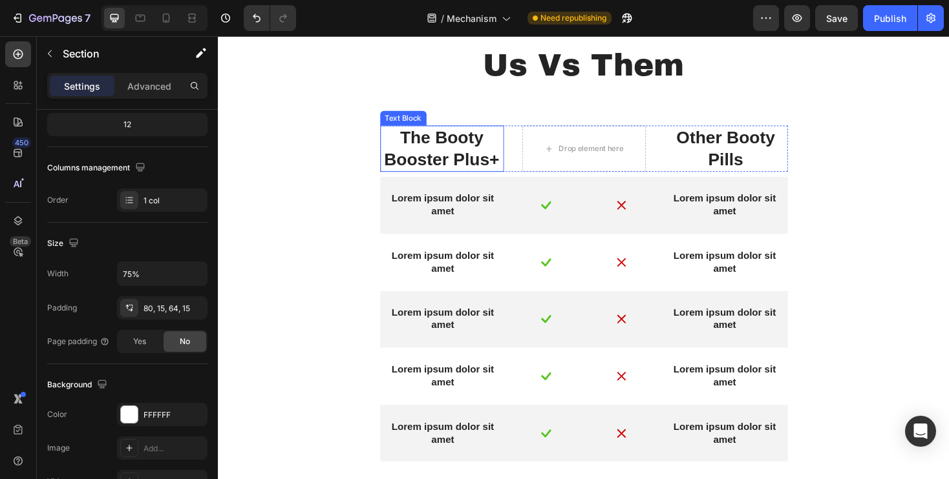
scroll to position [938, 0]
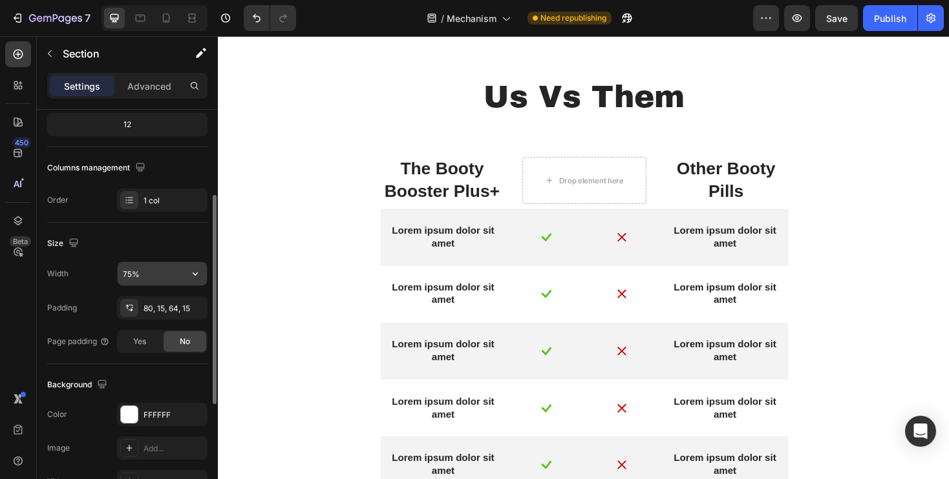
click at [132, 277] on input "75%" at bounding box center [162, 273] width 89 height 23
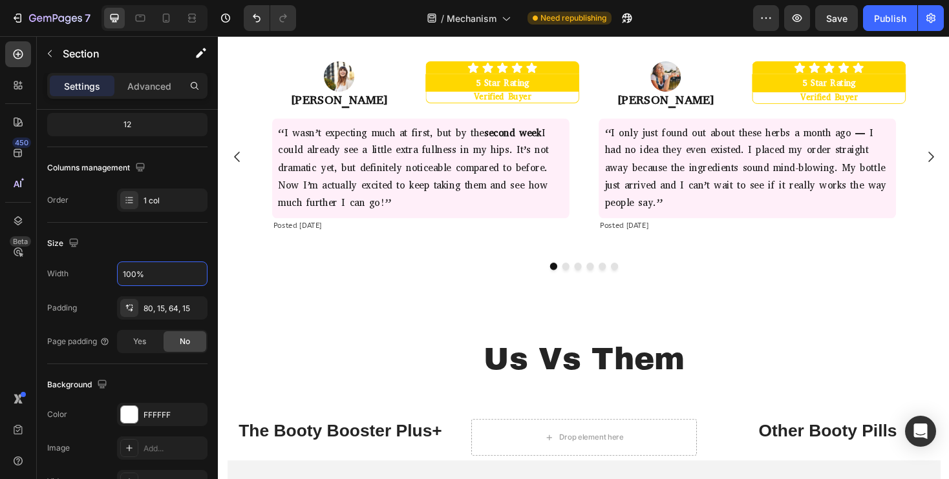
type input "100%"
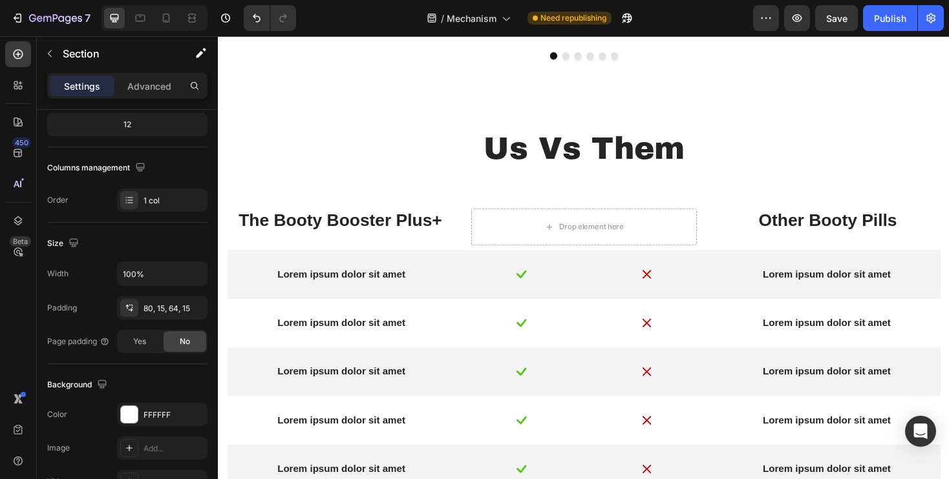
scroll to position [881, 0]
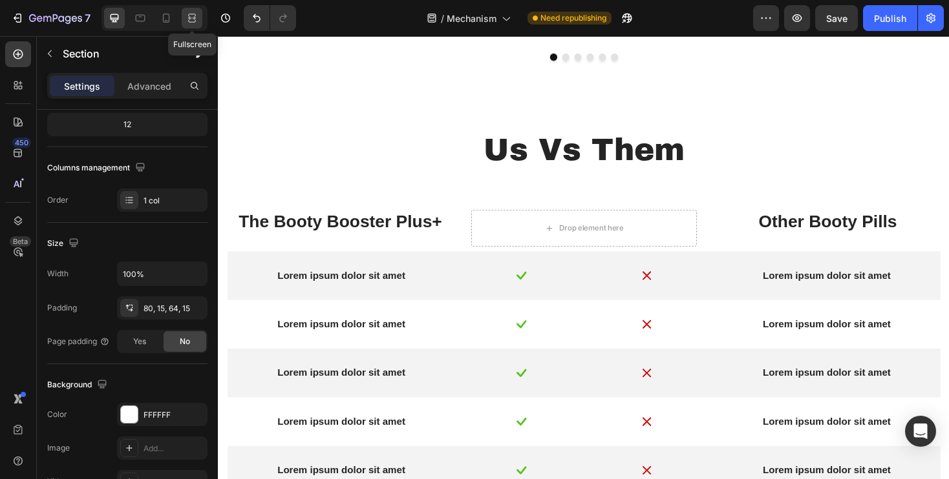
click at [196, 21] on icon at bounding box center [191, 18] width 13 height 13
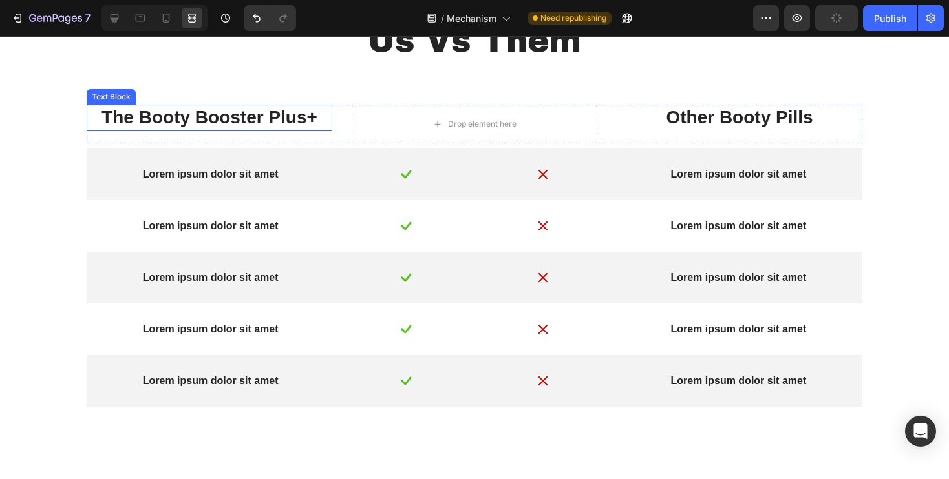
scroll to position [1007, 0]
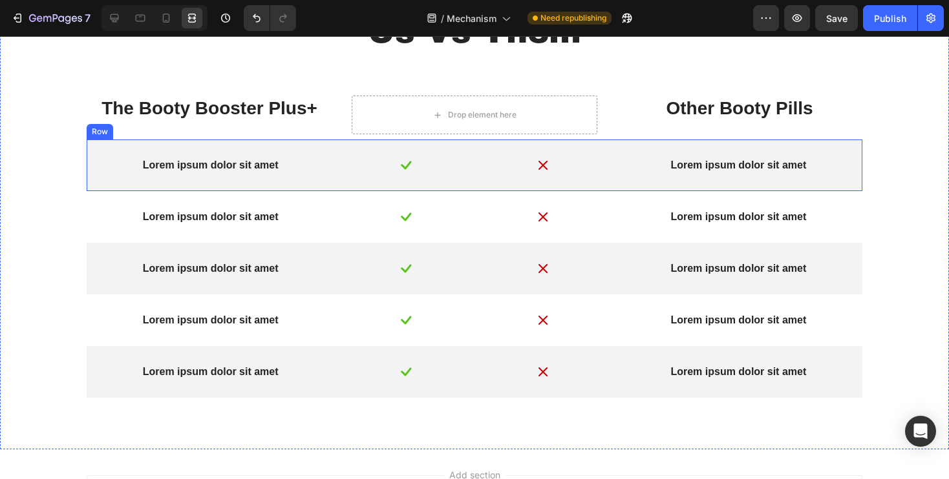
click at [193, 172] on p "Lorem ipsum dolor sit amet" at bounding box center [210, 166] width 232 height 14
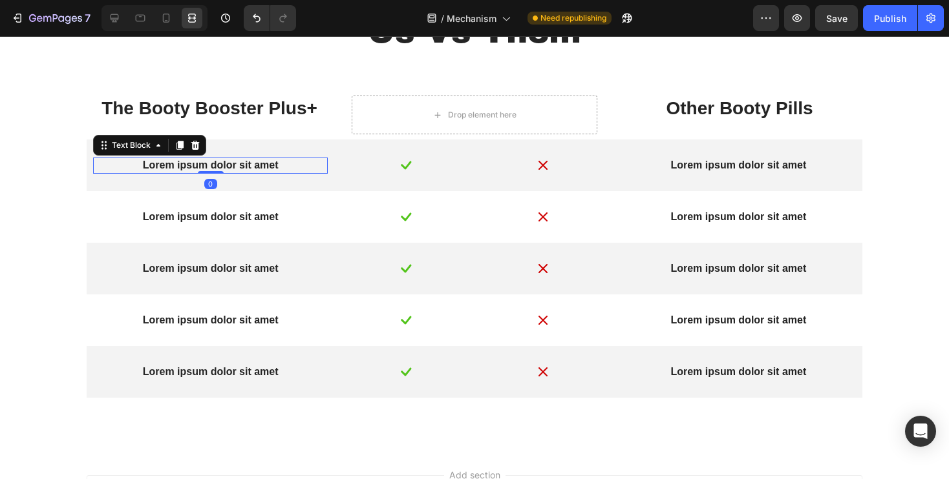
scroll to position [0, 0]
click at [193, 172] on p "Lorem ipsum dolor sit amet" at bounding box center [210, 166] width 232 height 14
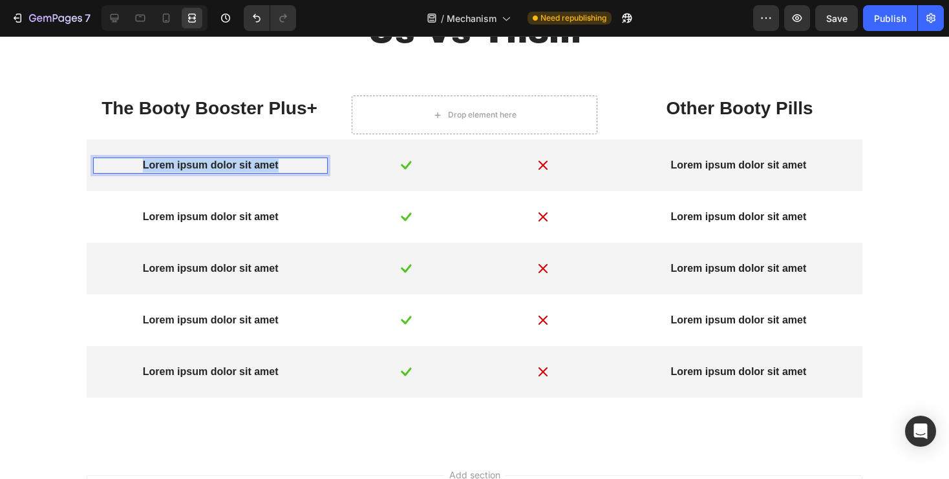
click at [193, 172] on p "Lorem ipsum dolor sit amet" at bounding box center [210, 166] width 232 height 14
click at [708, 169] on p "Lorem ipsum dolor sit amet" at bounding box center [738, 166] width 232 height 14
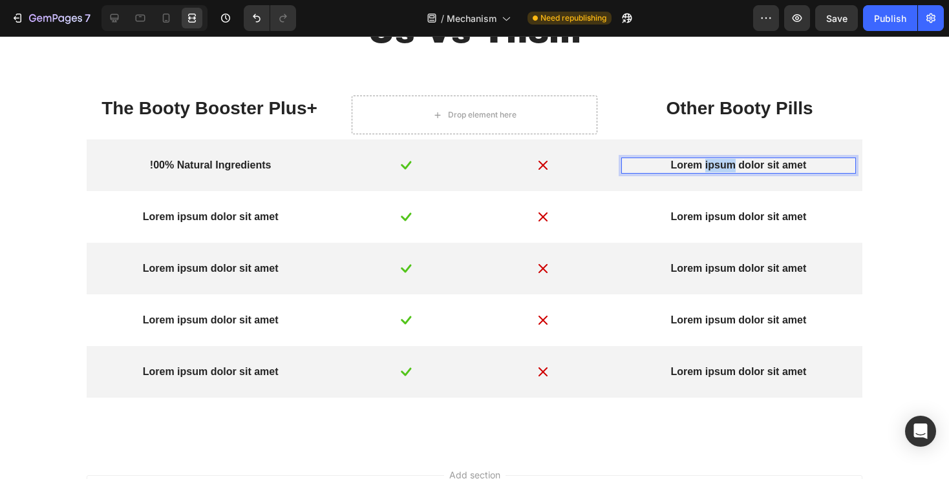
click at [708, 169] on p "Lorem ipsum dolor sit amet" at bounding box center [738, 166] width 232 height 14
click at [249, 213] on p "Lorem ipsum dolor sit amet" at bounding box center [210, 218] width 232 height 14
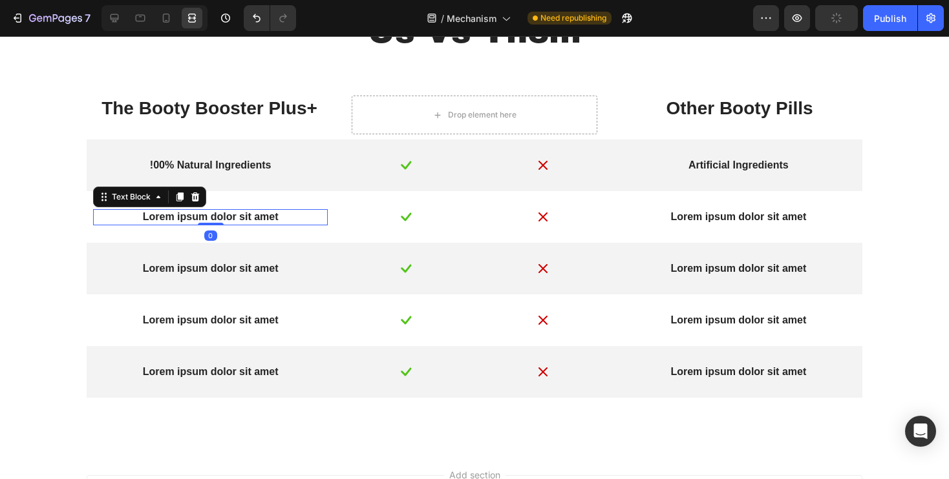
click at [249, 213] on p "Lorem ipsum dolor sit amet" at bounding box center [210, 218] width 232 height 14
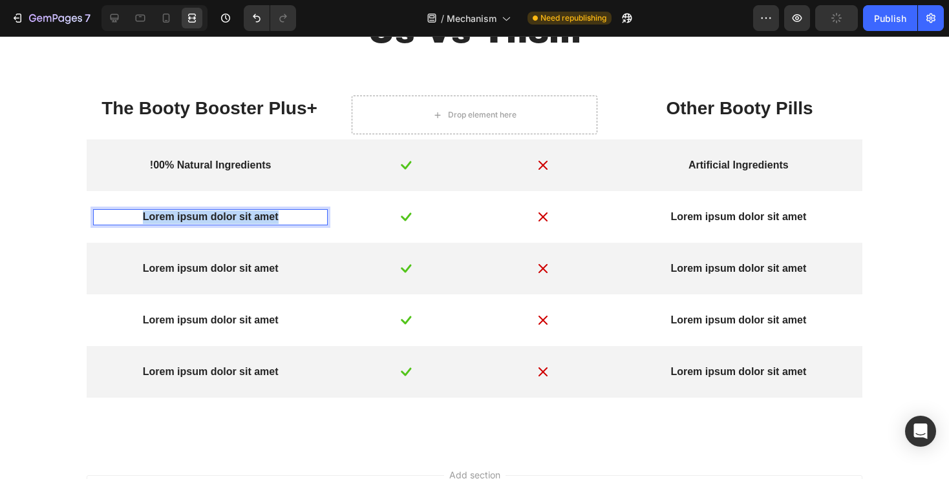
click at [249, 213] on p "Lorem ipsum dolor sit amet" at bounding box center [210, 218] width 232 height 14
click at [184, 218] on p "Boosts, SIze, Shape, Firmness," at bounding box center [210, 218] width 232 height 14
click at [300, 211] on p "Boosts, Size, Shape, Firmness," at bounding box center [210, 218] width 232 height 14
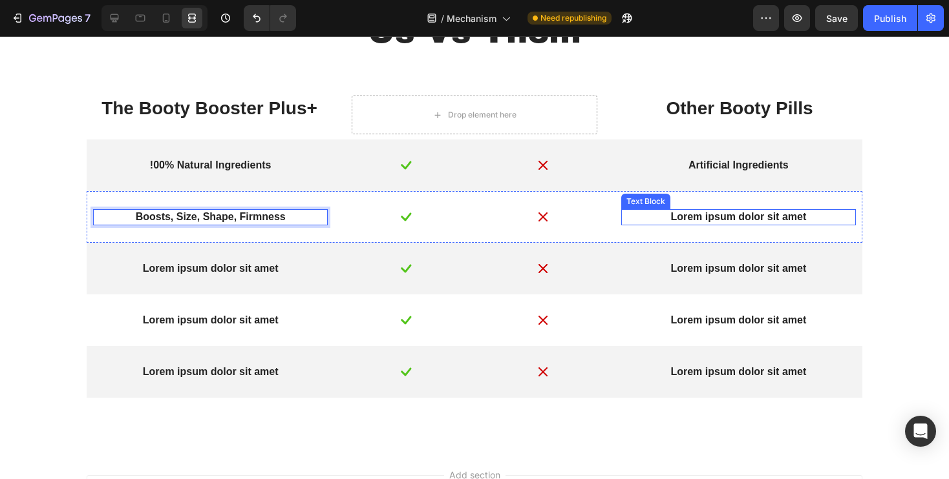
click at [684, 218] on p "Lorem ipsum dolor sit amet" at bounding box center [738, 218] width 232 height 14
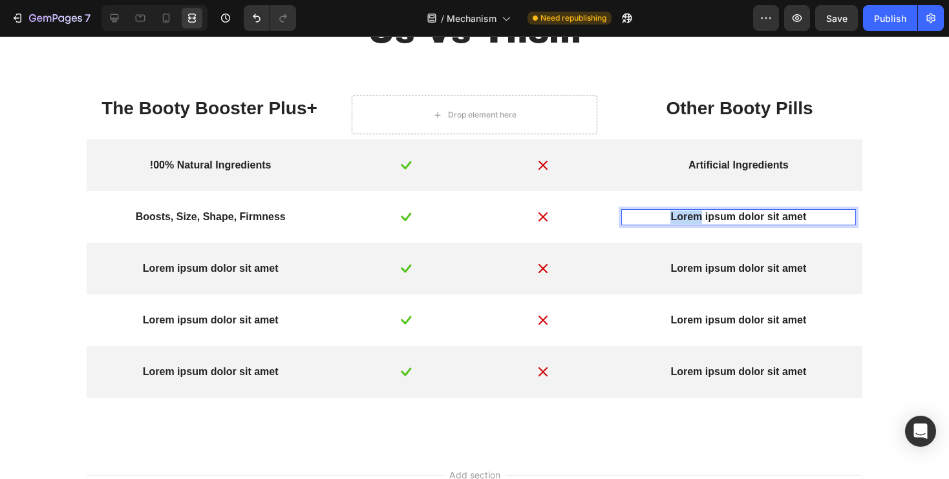
click at [684, 218] on p "Lorem ipsum dolor sit amet" at bounding box center [738, 218] width 232 height 14
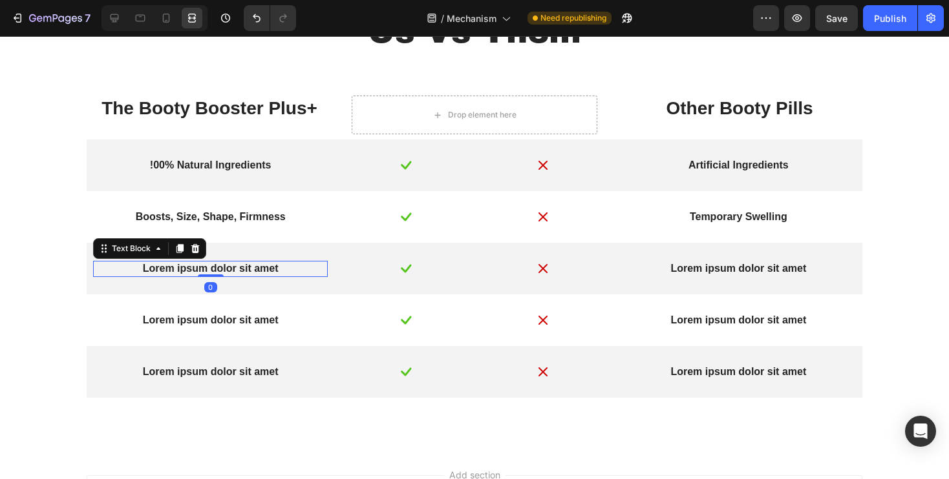
click at [227, 271] on p "Lorem ipsum dolor sit amet" at bounding box center [210, 269] width 232 height 14
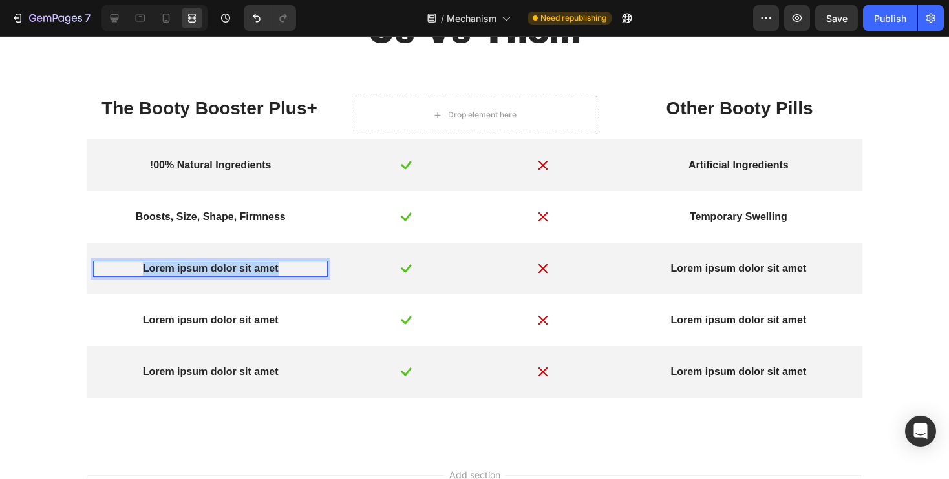
click at [227, 271] on p "Lorem ipsum dolor sit amet" at bounding box center [210, 269] width 232 height 14
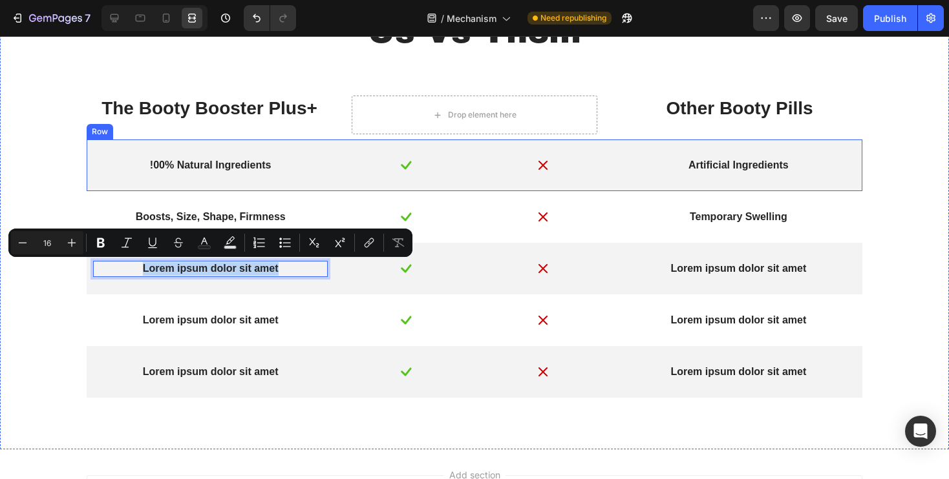
click at [143, 153] on div "!00% Natural Ingredients Text Block Image Image Artificial Ingredients Text Blo…" at bounding box center [474, 166] width 775 height 52
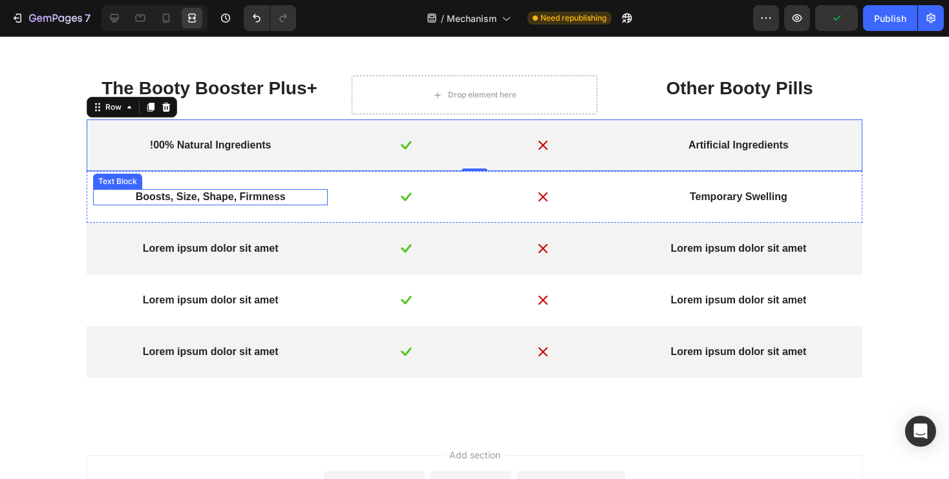
scroll to position [1019, 0]
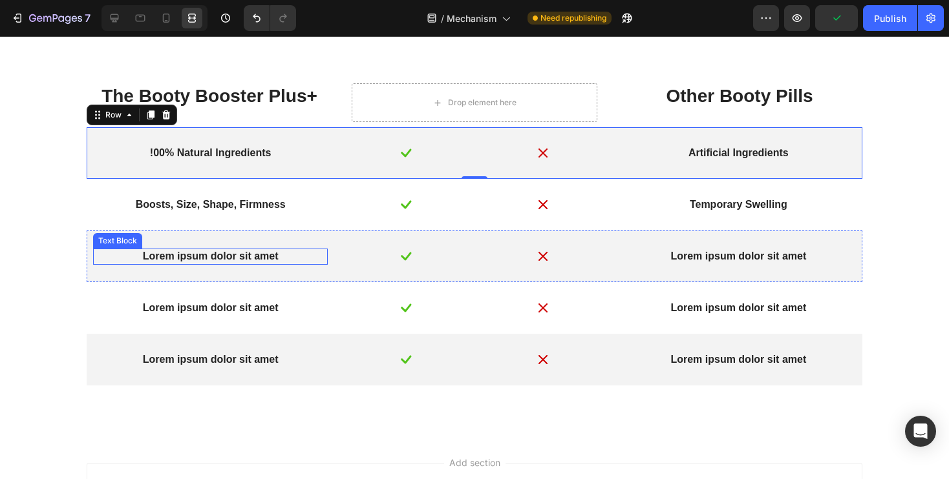
click at [202, 264] on div "Lorem ipsum dolor sit amet" at bounding box center [210, 257] width 235 height 16
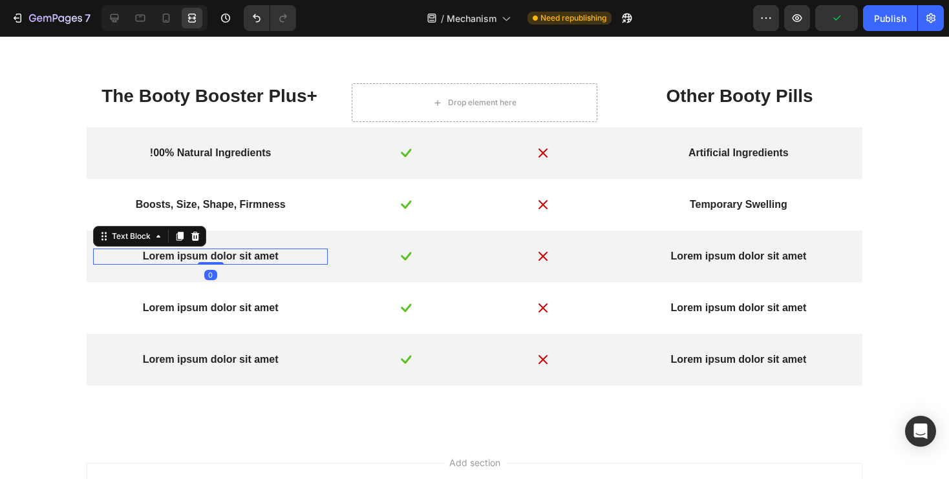
click at [202, 262] on div at bounding box center [211, 263] width 26 height 3
click at [189, 257] on p "Lorem ipsum dolor sit amet" at bounding box center [210, 257] width 232 height 14
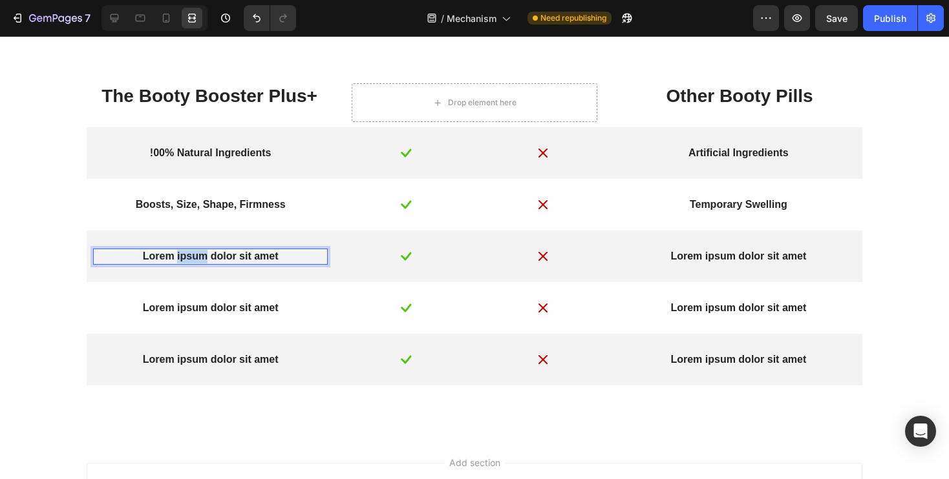
click at [189, 257] on p "Lorem ipsum dolor sit amet" at bounding box center [210, 257] width 232 height 14
click at [206, 253] on p "lCLorem ipsum dolor sit amet" at bounding box center [210, 257] width 232 height 14
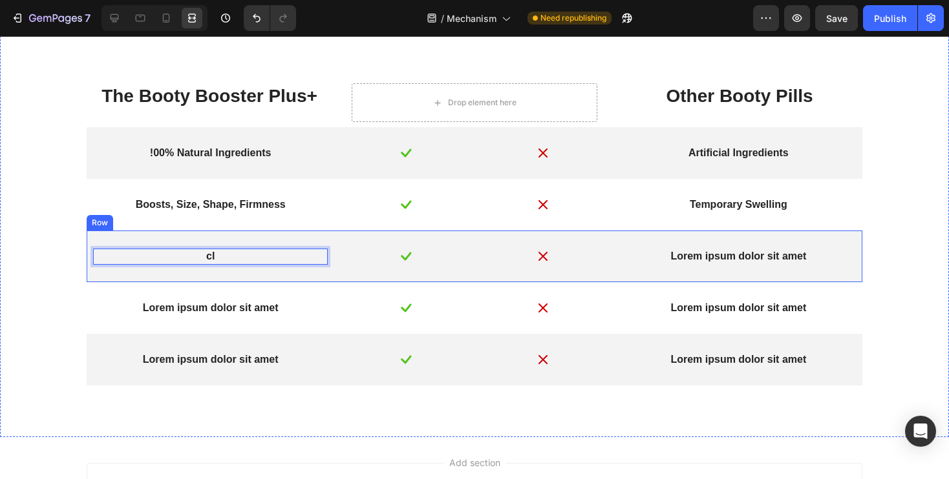
click at [689, 268] on div "cl Text Block 0 Image Image Lorem ipsum dolor sit amet Text Block Row" at bounding box center [474, 257] width 775 height 52
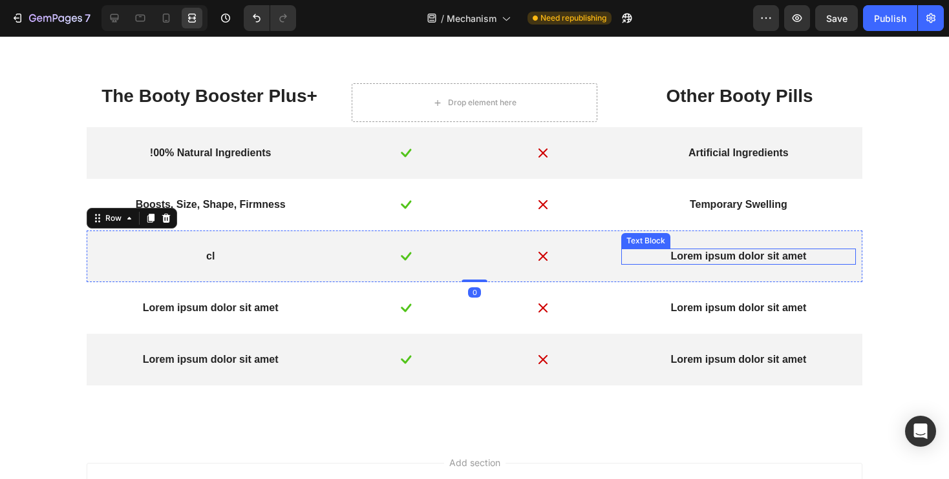
click at [687, 264] on div "Lorem ipsum dolor sit amet" at bounding box center [738, 257] width 235 height 16
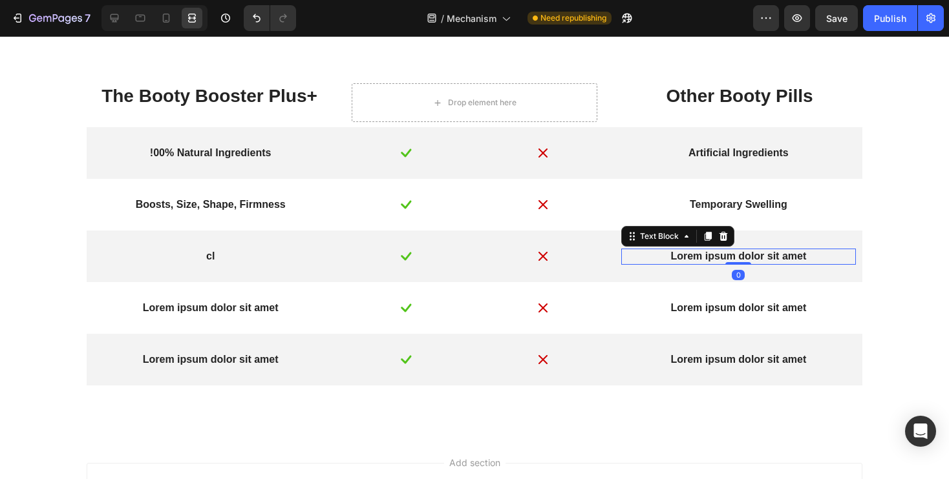
click at [687, 264] on div "Lorem ipsum dolor sit amet" at bounding box center [738, 257] width 235 height 16
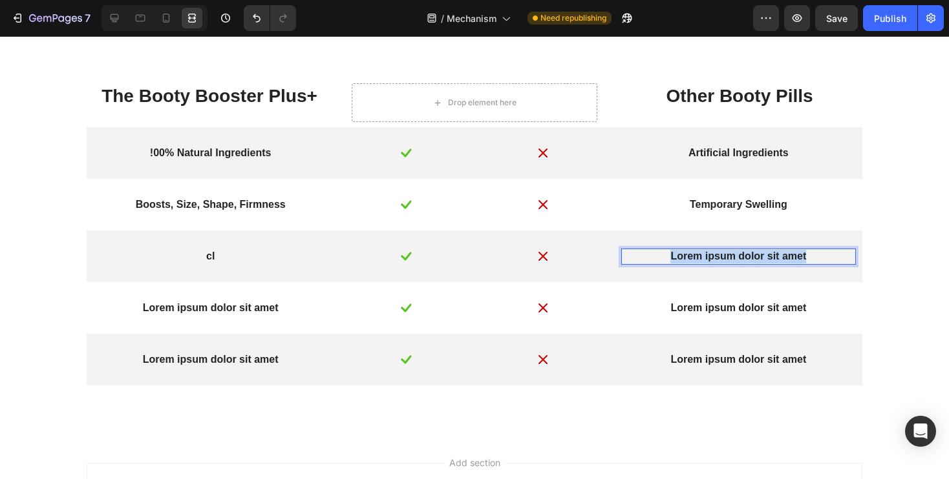
click at [687, 264] on div "Lorem ipsum dolor sit amet" at bounding box center [738, 257] width 235 height 16
click at [221, 258] on p "cl" at bounding box center [210, 257] width 232 height 14
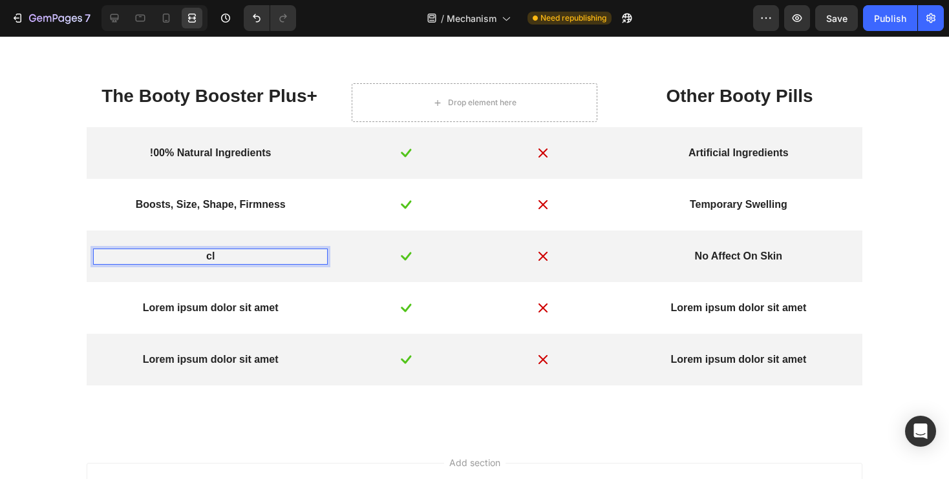
click at [221, 258] on p "cl" at bounding box center [210, 257] width 232 height 14
click at [205, 306] on p "Lorem ipsum dolor sit amet" at bounding box center [210, 309] width 232 height 14
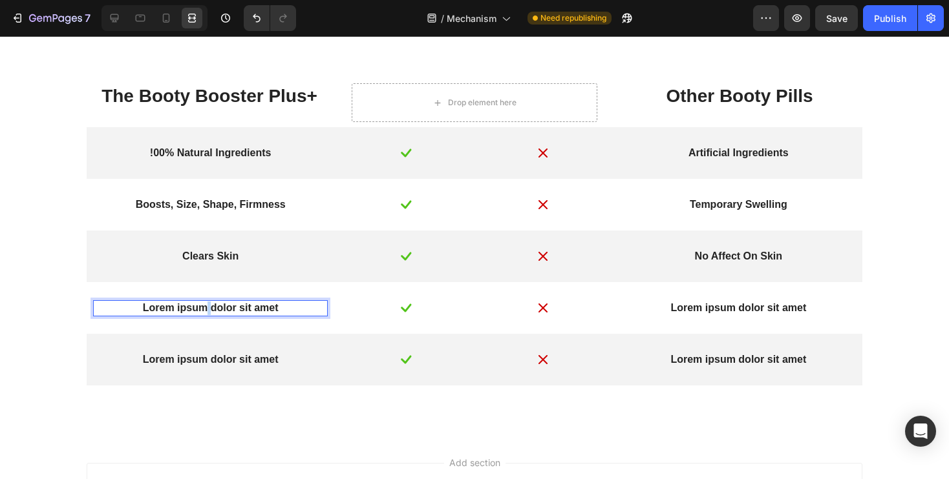
click at [205, 306] on p "Lorem ipsum dolor sit amet" at bounding box center [210, 309] width 232 height 14
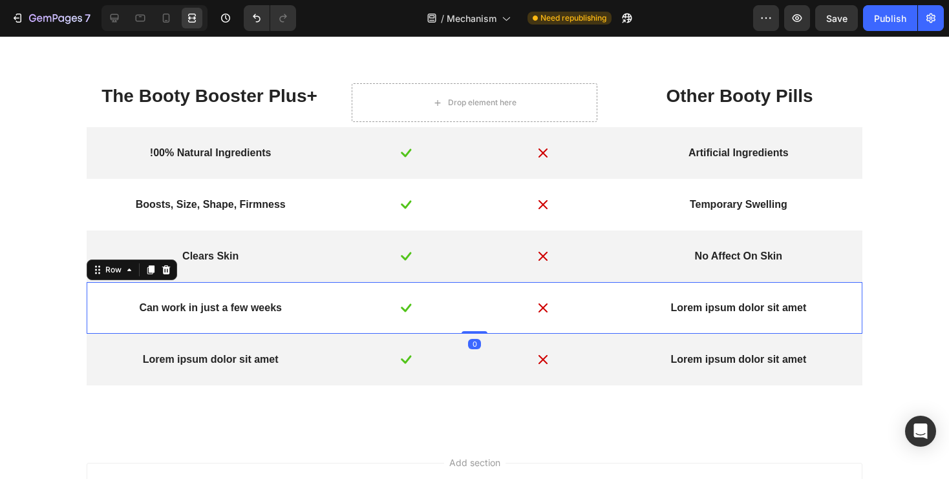
click at [732, 317] on div "Lorem ipsum dolor sit amet Text Block" at bounding box center [738, 308] width 235 height 21
click at [728, 312] on p "Lorem ipsum dolor sit amet" at bounding box center [738, 309] width 232 height 14
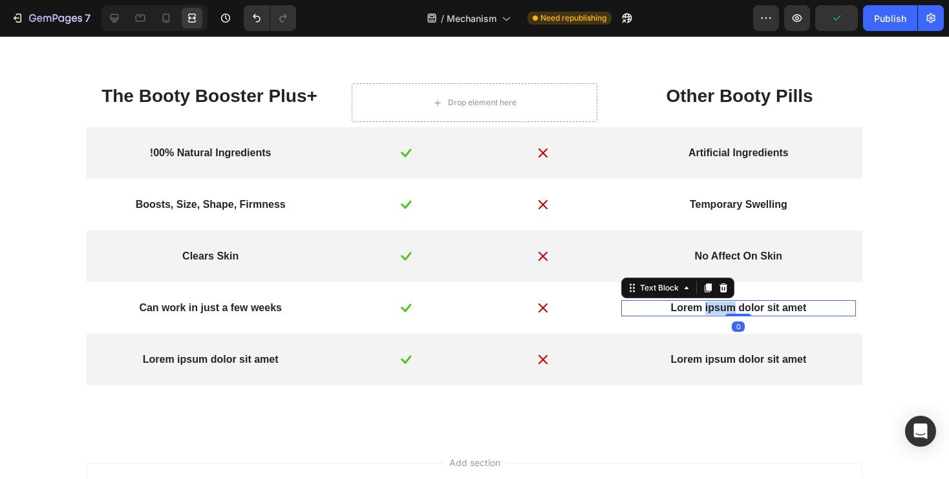
click at [728, 312] on p "Lorem ipsum dolor sit amet" at bounding box center [738, 309] width 232 height 14
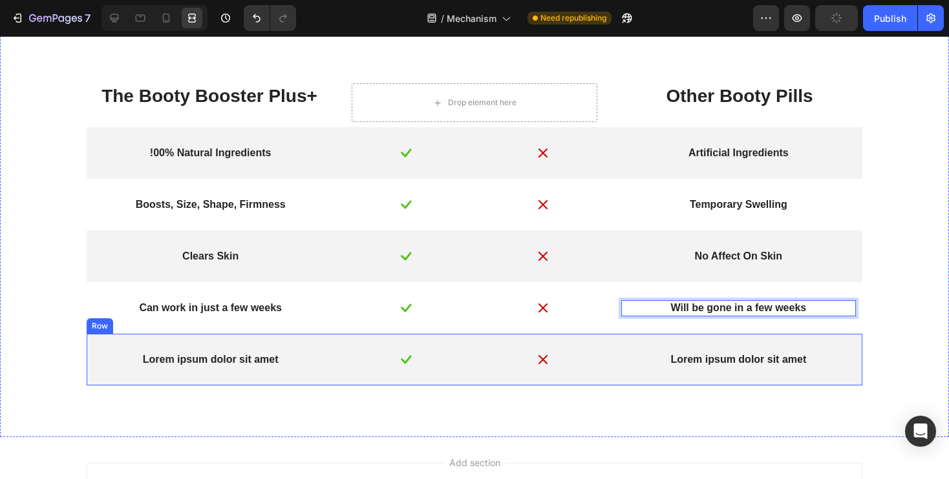
click at [206, 346] on div "Lorem ipsum dolor sit amet Text Block Image Image Lorem ipsum dolor sit amet Te…" at bounding box center [474, 360] width 775 height 52
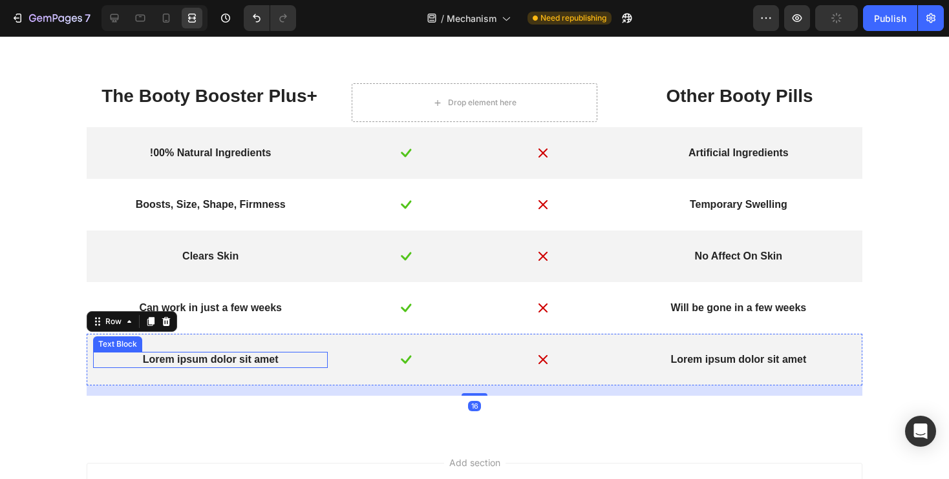
click at [196, 363] on p "Lorem ipsum dolor sit amet" at bounding box center [210, 360] width 232 height 14
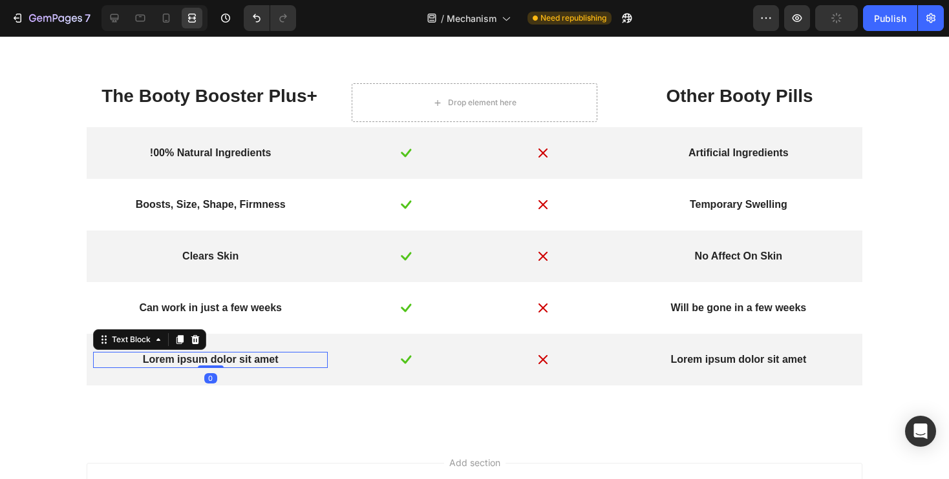
click at [196, 363] on p "Lorem ipsum dolor sit amet" at bounding box center [210, 360] width 232 height 14
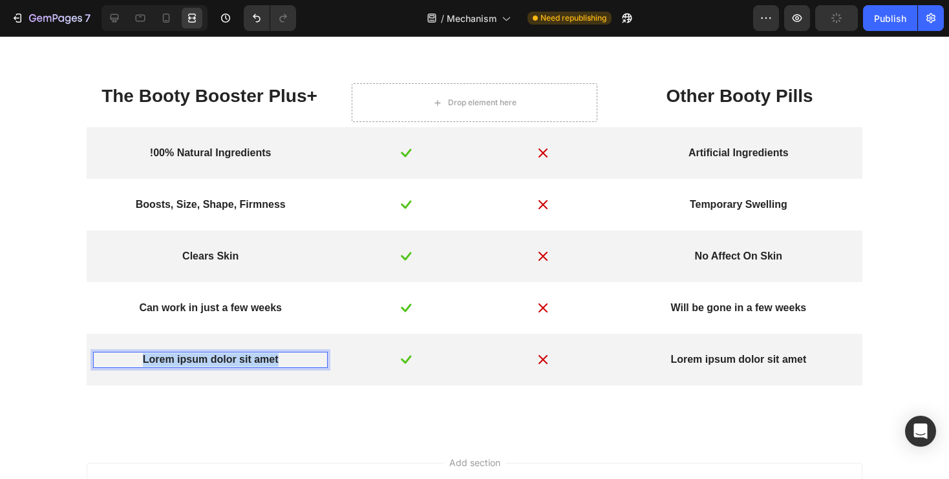
click at [196, 363] on p "Lorem ipsum dolor sit amet" at bounding box center [210, 360] width 232 height 14
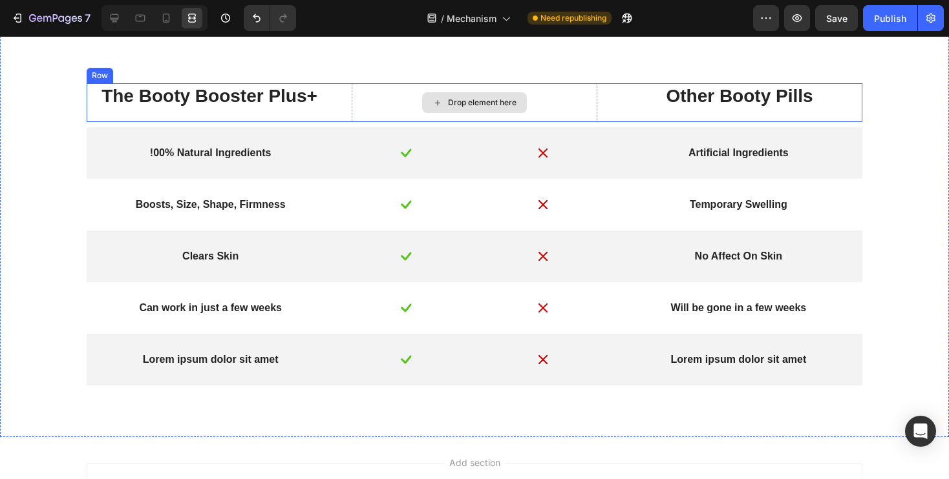
click at [446, 105] on div "Drop element here" at bounding box center [474, 102] width 105 height 21
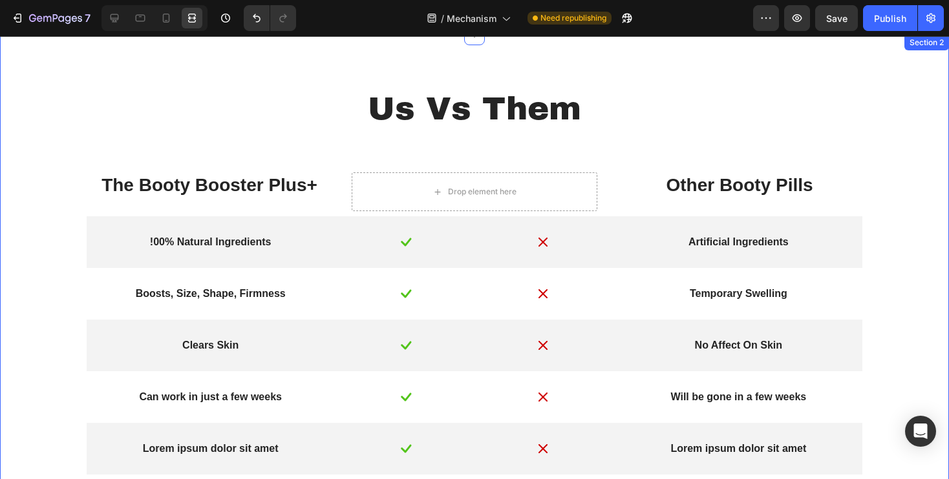
scroll to position [907, 0]
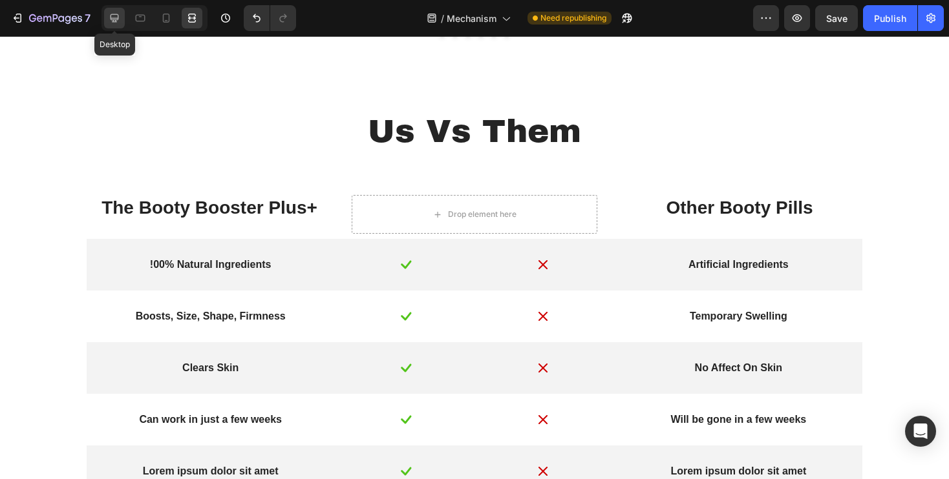
click at [109, 23] on icon at bounding box center [114, 18] width 13 height 13
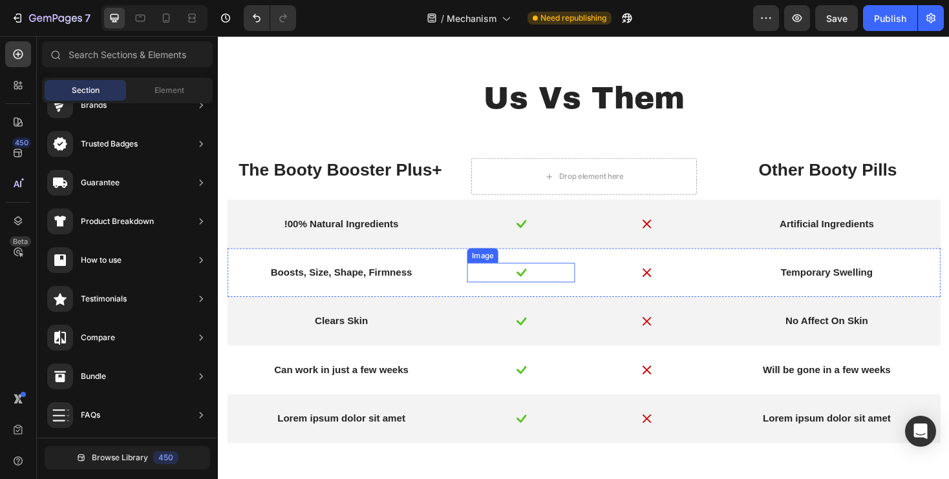
scroll to position [920, 0]
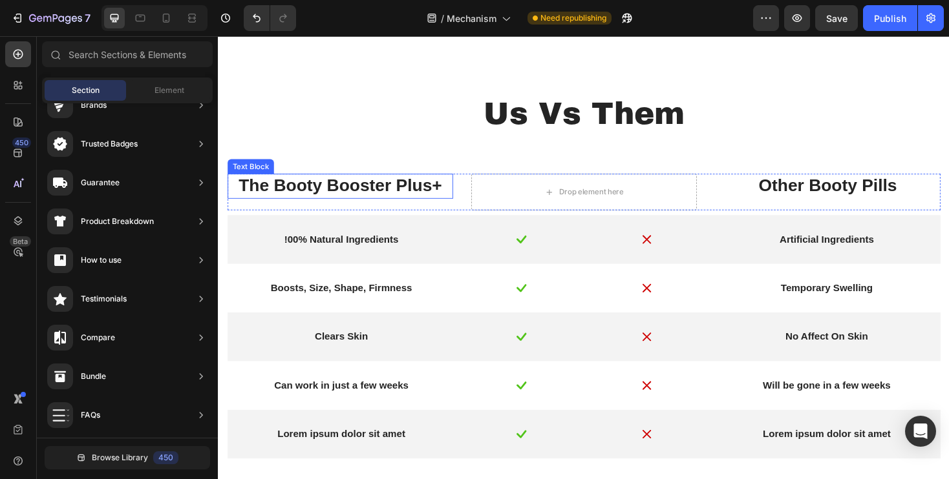
click at [390, 202] on p "The Booty Booster Plus+" at bounding box center [347, 195] width 236 height 23
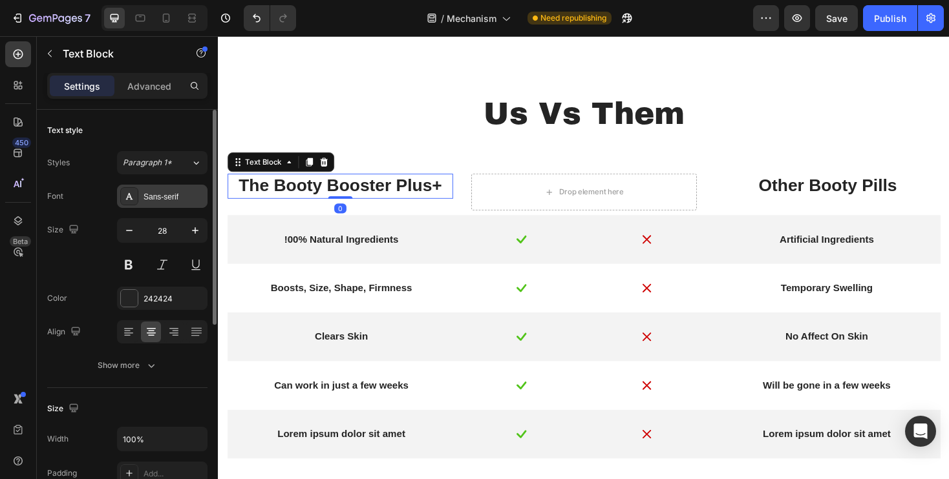
click at [160, 200] on div "Sans-serif" at bounding box center [173, 197] width 61 height 12
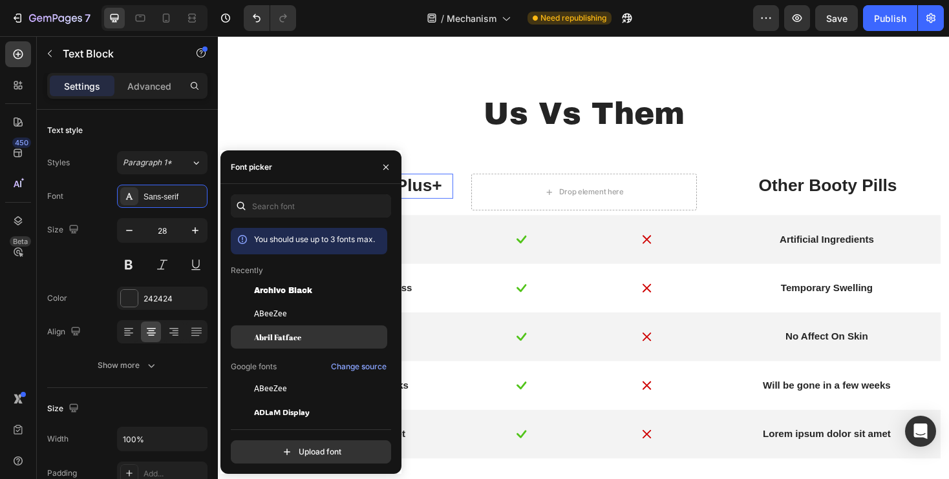
click at [296, 338] on span "Abril Fatface" at bounding box center [277, 337] width 47 height 12
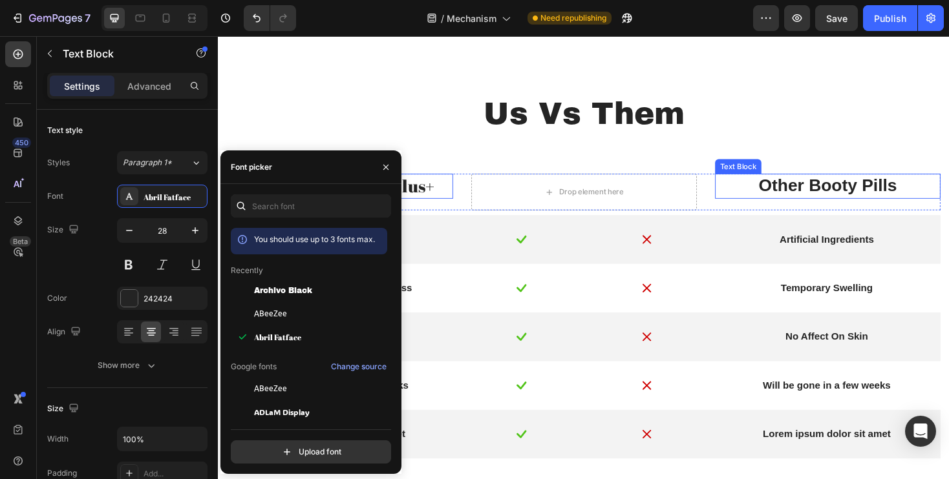
click at [817, 205] on p "Other Booty Pills" at bounding box center [864, 195] width 236 height 23
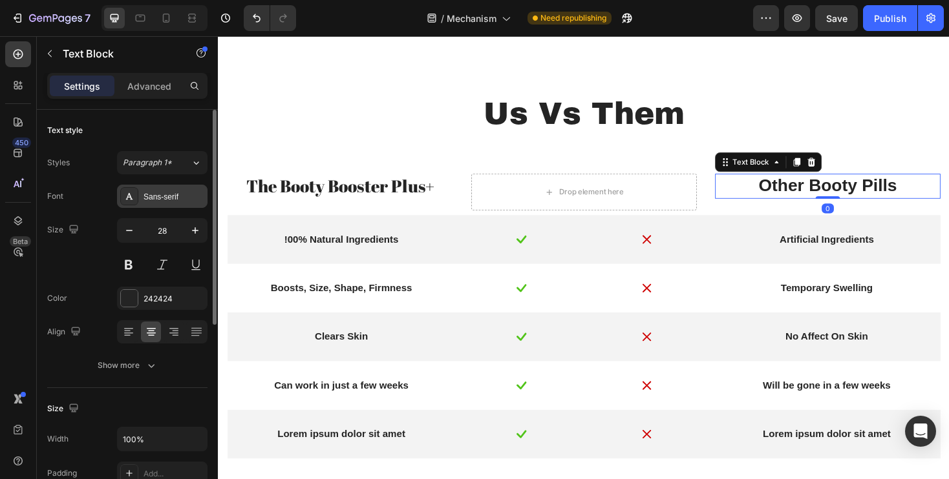
click at [164, 201] on div "Sans-serif" at bounding box center [173, 197] width 61 height 12
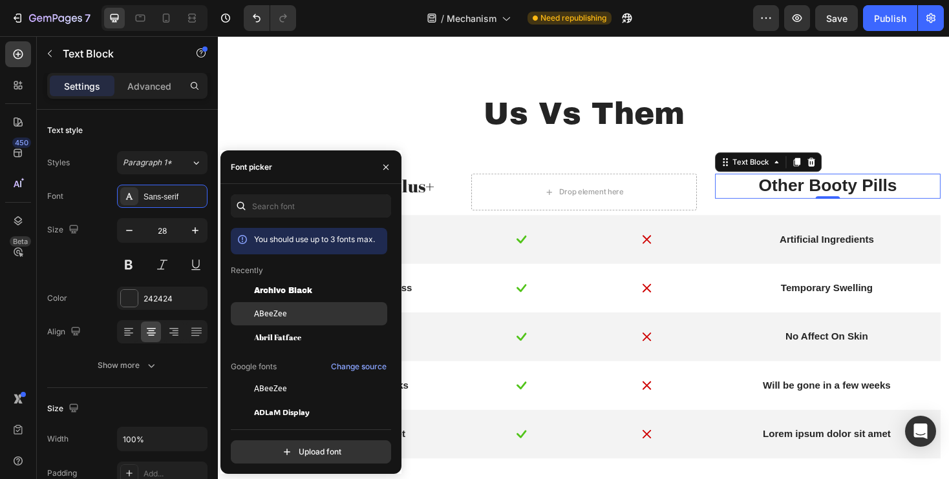
click at [304, 315] on div "ABeeZee" at bounding box center [319, 314] width 131 height 12
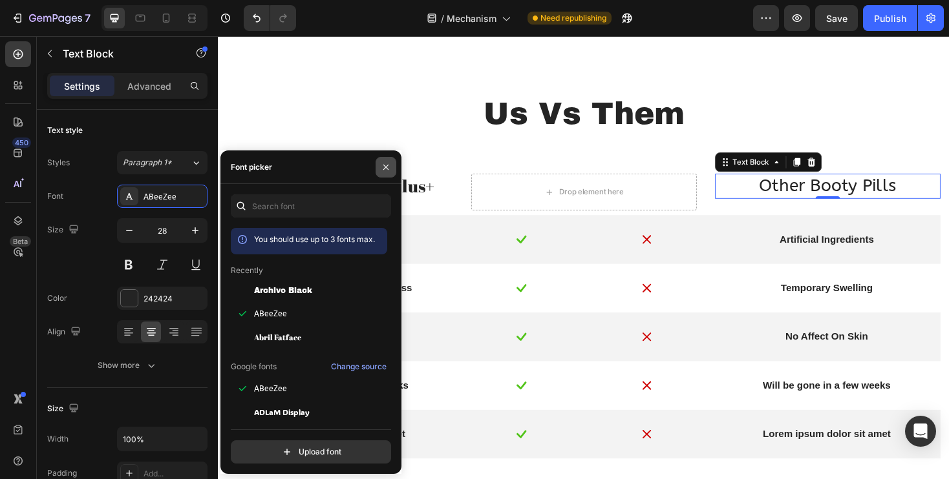
click at [388, 173] on button "button" at bounding box center [385, 167] width 21 height 21
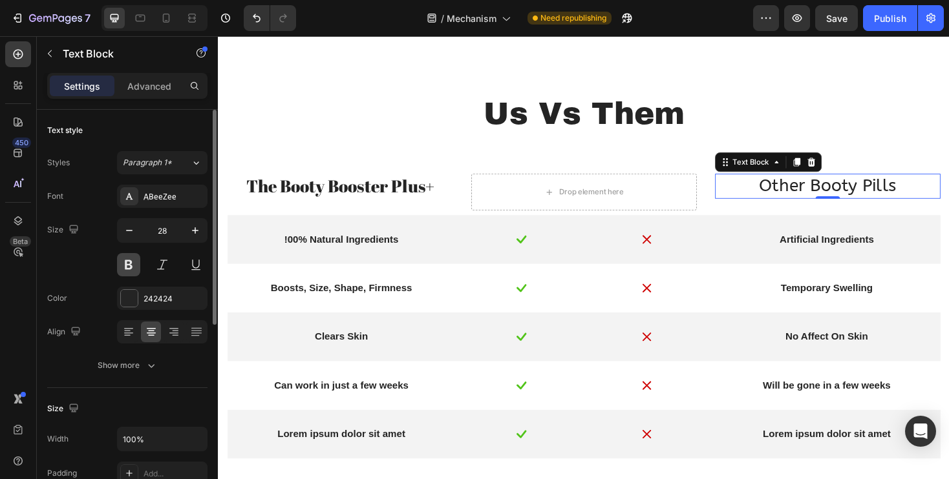
click at [127, 271] on button at bounding box center [128, 264] width 23 height 23
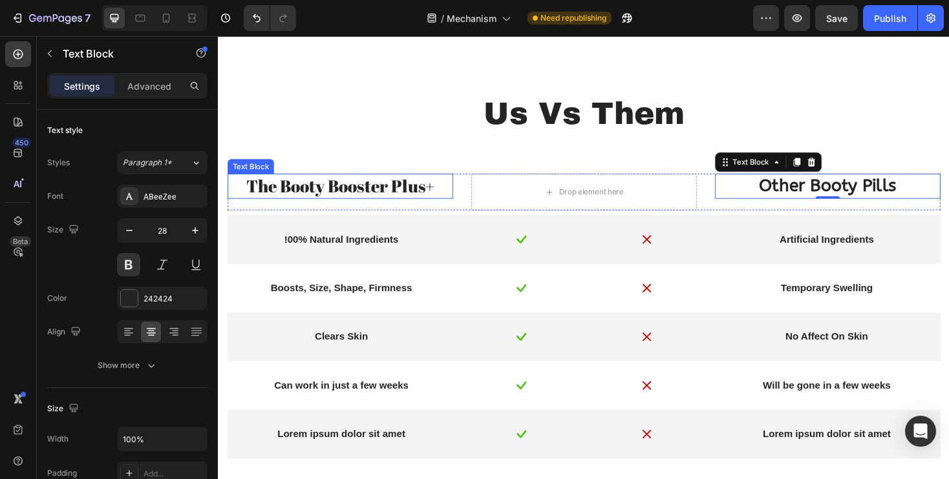
click at [320, 201] on p "The Booty Booster Plus+" at bounding box center [347, 195] width 236 height 23
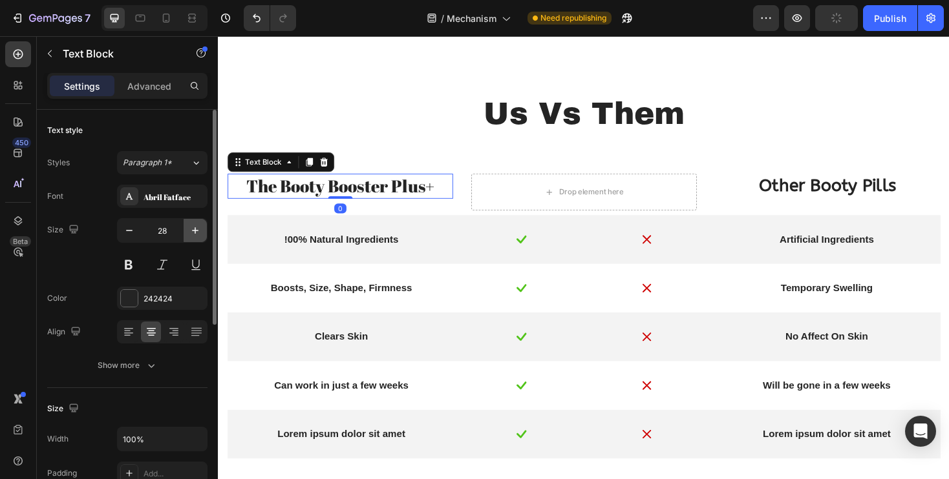
click at [191, 235] on icon "button" at bounding box center [195, 230] width 13 height 13
click at [195, 231] on icon "button" at bounding box center [195, 230] width 6 height 6
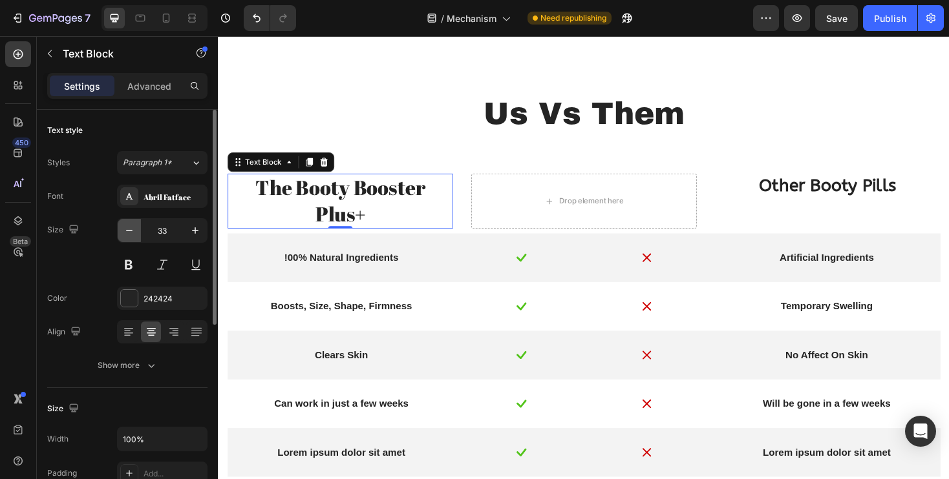
click at [131, 231] on icon "button" at bounding box center [129, 230] width 13 height 13
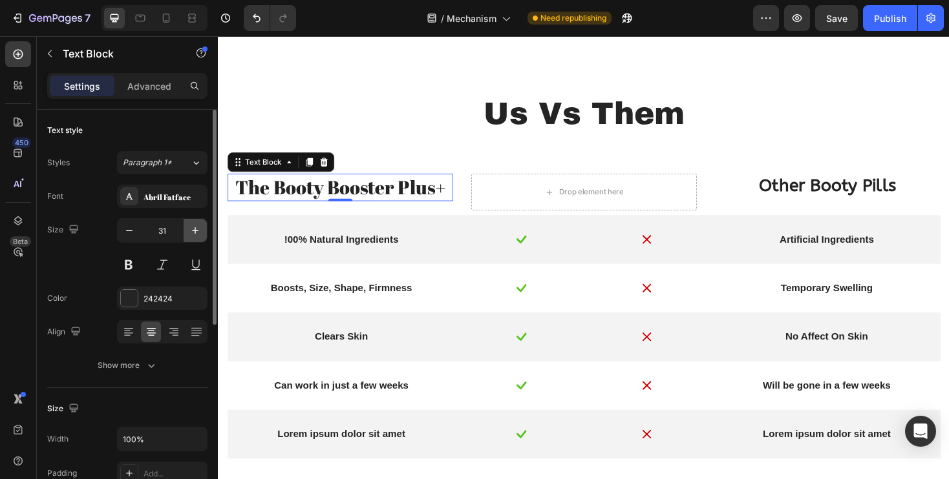
click at [204, 230] on button "button" at bounding box center [195, 230] width 23 height 23
type input "32"
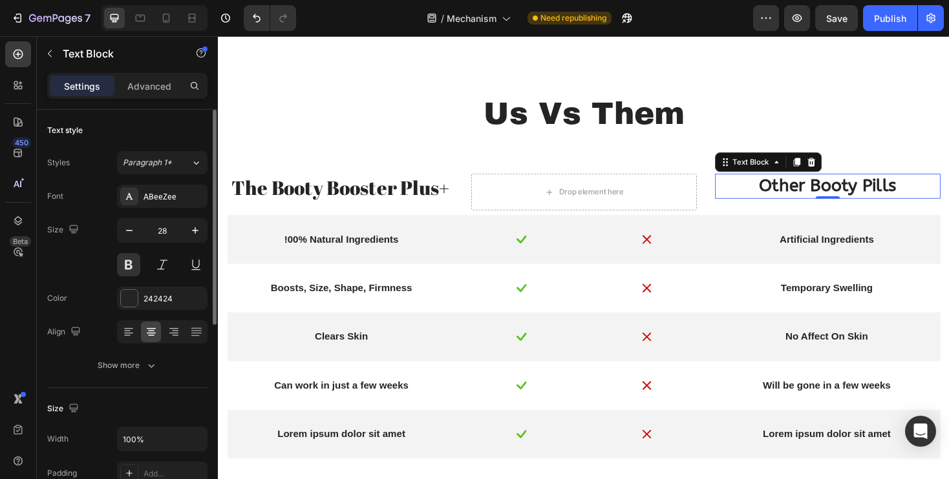
click at [817, 191] on p "Other Booty Pills" at bounding box center [864, 195] width 236 height 23
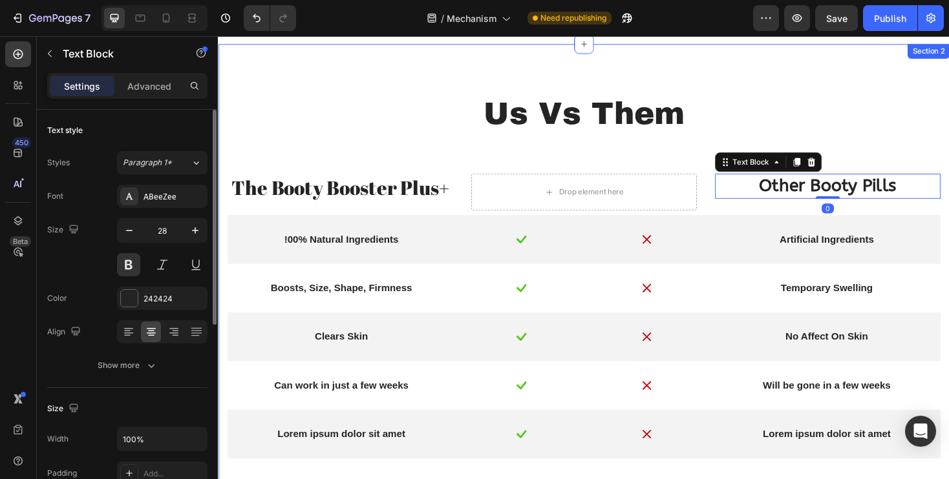
click at [452, 145] on div "Us Vs Them Text Block Row The Booty Booster Plus+ Text Block Drop element here …" at bounding box center [605, 295] width 756 height 399
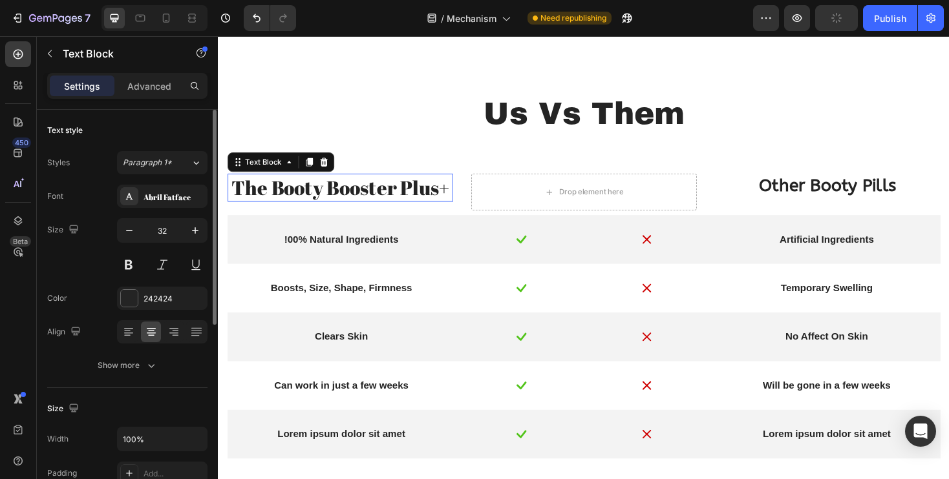
click at [413, 202] on p "The Booty Booster Plus+" at bounding box center [347, 197] width 236 height 27
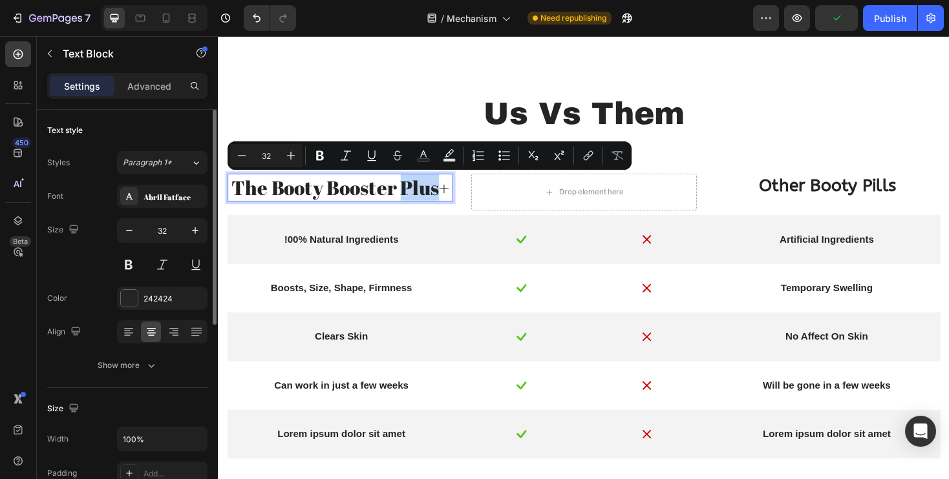
click at [412, 202] on p "The Booty Booster Plus+" at bounding box center [347, 197] width 236 height 27
drag, startPoint x: 412, startPoint y: 202, endPoint x: 456, endPoint y: 202, distance: 43.3
click at [456, 202] on p "The Booty Booster Plus+" at bounding box center [347, 197] width 236 height 27
click at [454, 154] on icon "Editor contextual toolbar" at bounding box center [454, 153] width 9 height 8
type input "000000"
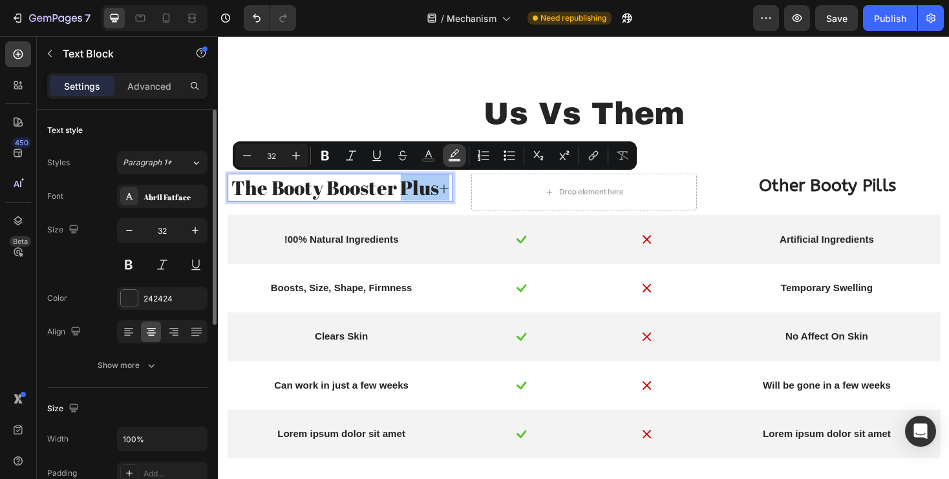
type input "77"
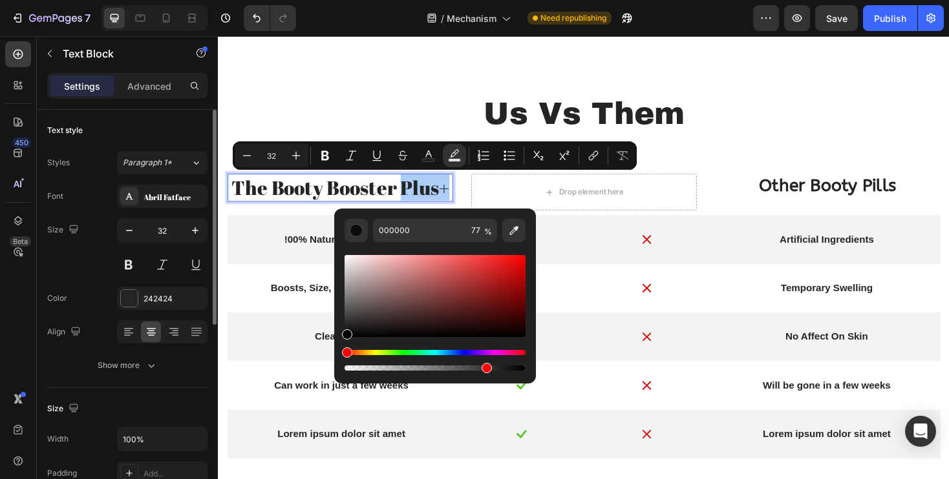
click at [148, 310] on div "Font Abril Fatface Size 32 Color 242424 Align Show more" at bounding box center [127, 281] width 160 height 193
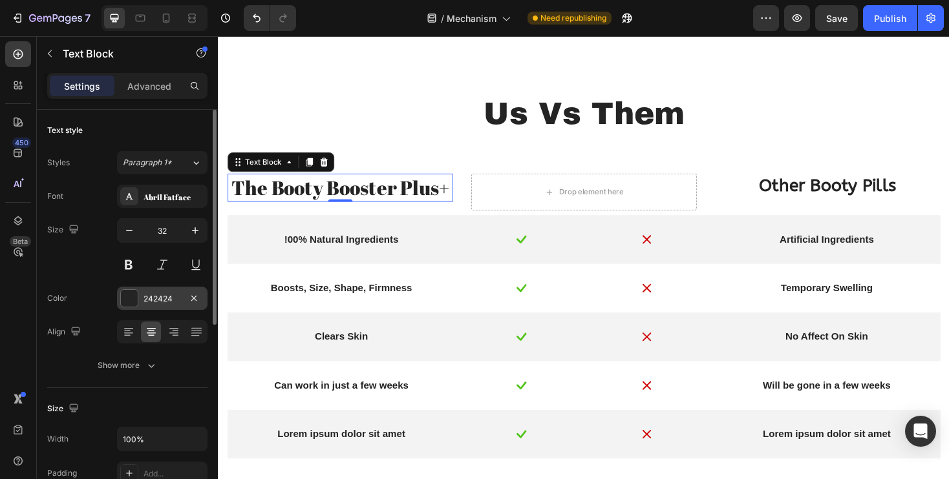
click at [150, 302] on div "242424" at bounding box center [161, 299] width 37 height 12
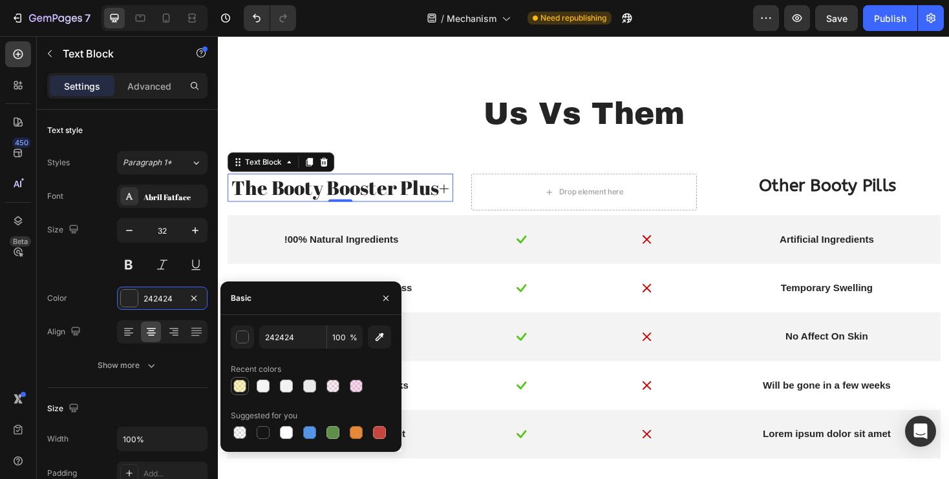
click at [236, 386] on div at bounding box center [239, 386] width 13 height 13
type input "FFD700"
type input "25"
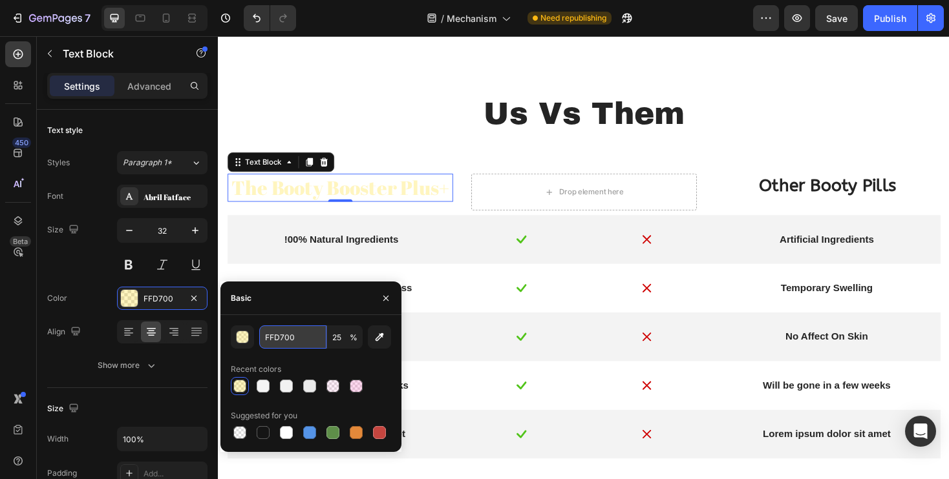
click at [284, 338] on input "FFD700" at bounding box center [292, 337] width 67 height 23
click at [284, 340] on input "FFD700" at bounding box center [292, 337] width 67 height 23
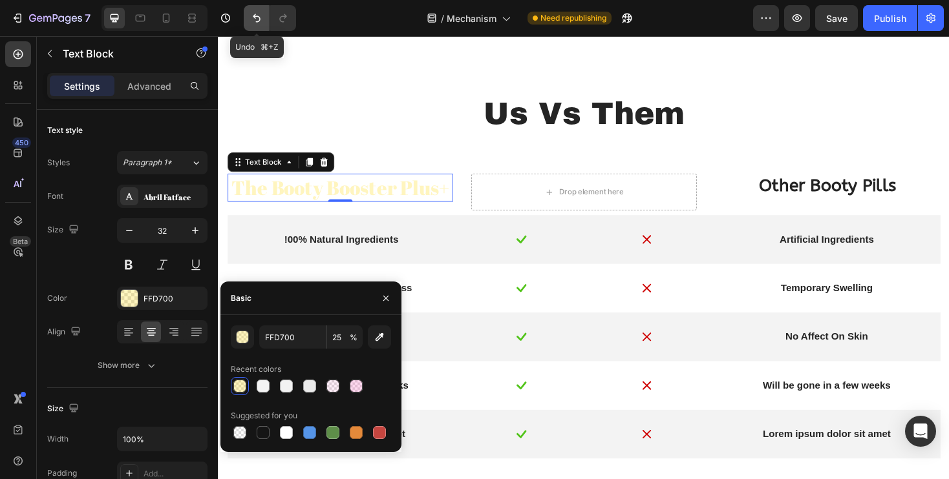
click at [258, 19] on icon "Undo/Redo" at bounding box center [256, 18] width 13 height 13
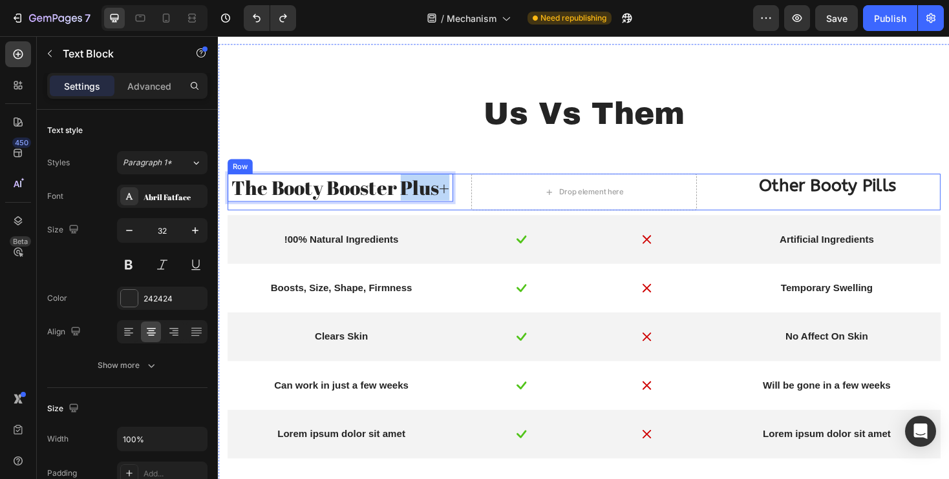
drag, startPoint x: 412, startPoint y: 200, endPoint x: 471, endPoint y: 193, distance: 59.8
click at [471, 194] on div "The Booty Booster Plus+ Text Block 0 Drop element here Other Booty Pills Text B…" at bounding box center [605, 201] width 756 height 39
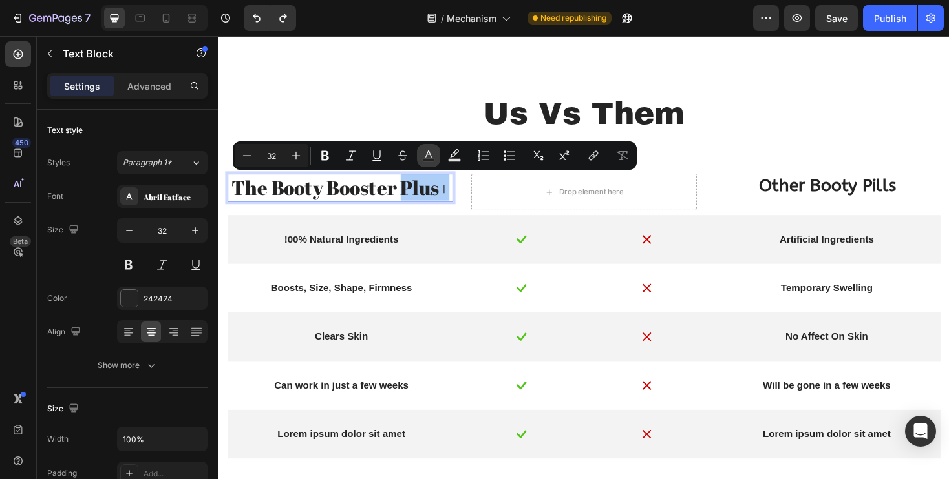
click at [430, 158] on icon "Editor contextual toolbar" at bounding box center [428, 155] width 13 height 13
type input "242424"
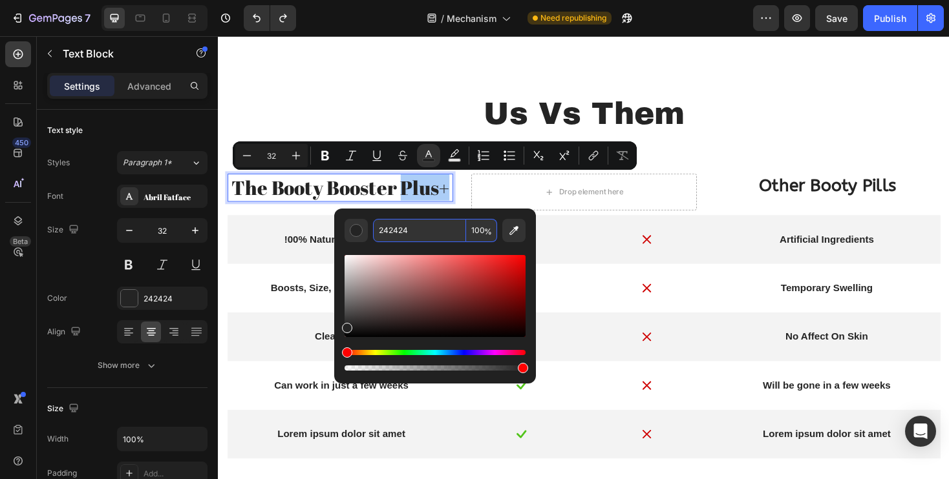
click at [407, 229] on input "242424" at bounding box center [419, 230] width 93 height 23
paste input "FFD700"
type input "FFD700"
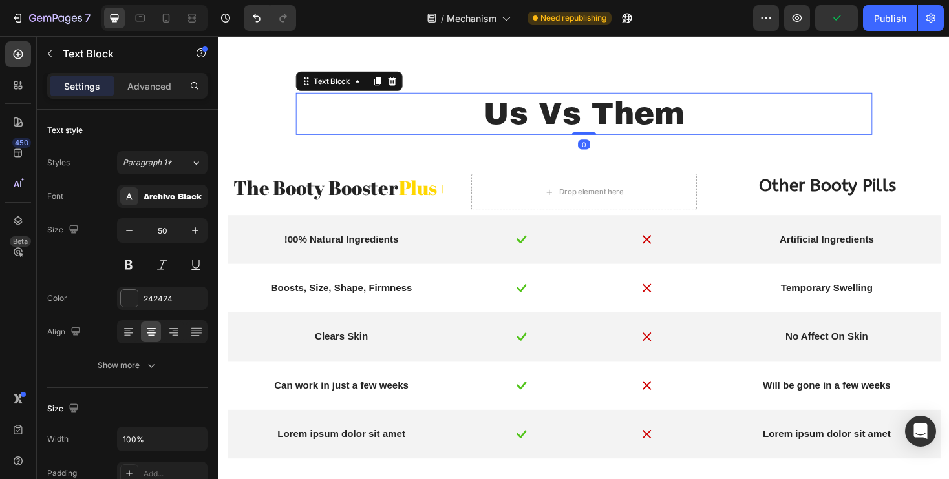
click at [461, 136] on p "Us Vs Them" at bounding box center [605, 119] width 609 height 42
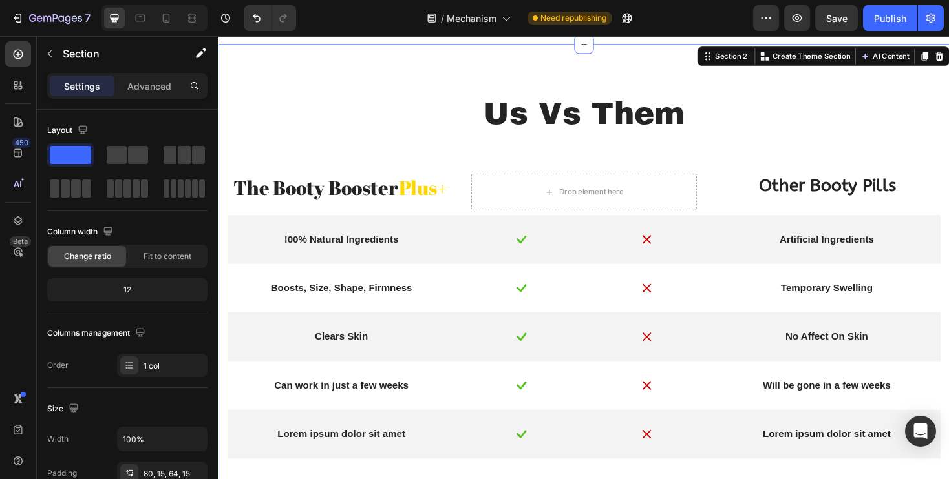
click at [262, 156] on div "Us Vs Them Text Block Row The Booty Booster Plus+ Text Block Drop element here …" at bounding box center [605, 295] width 756 height 399
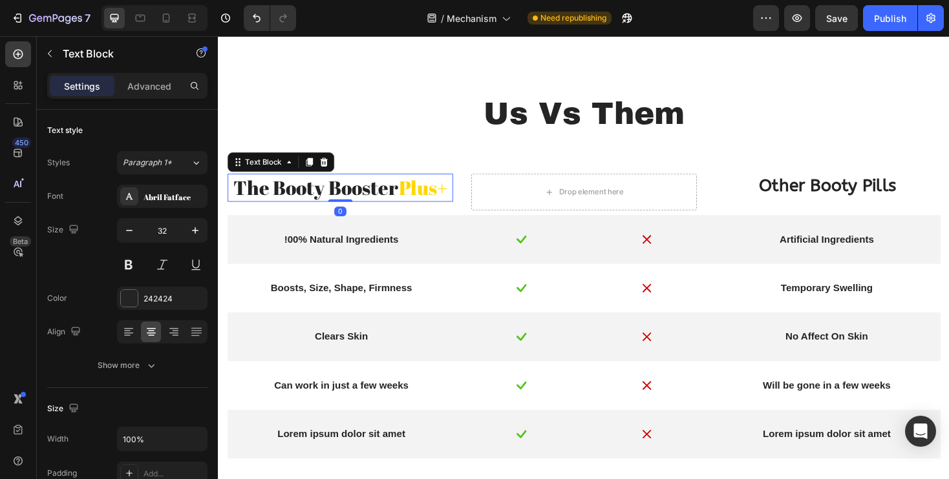
click at [437, 201] on span "Plus+" at bounding box center [435, 197] width 52 height 28
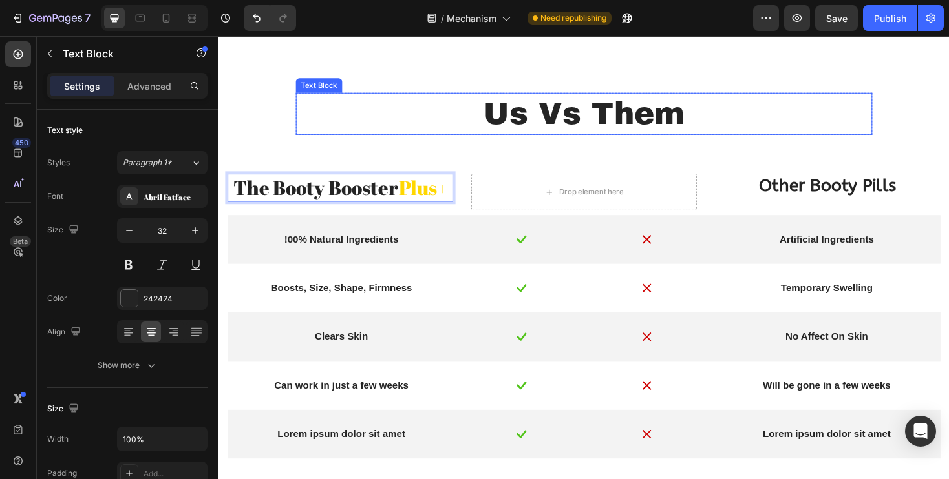
click at [353, 137] on p "Us Vs Them" at bounding box center [605, 119] width 609 height 42
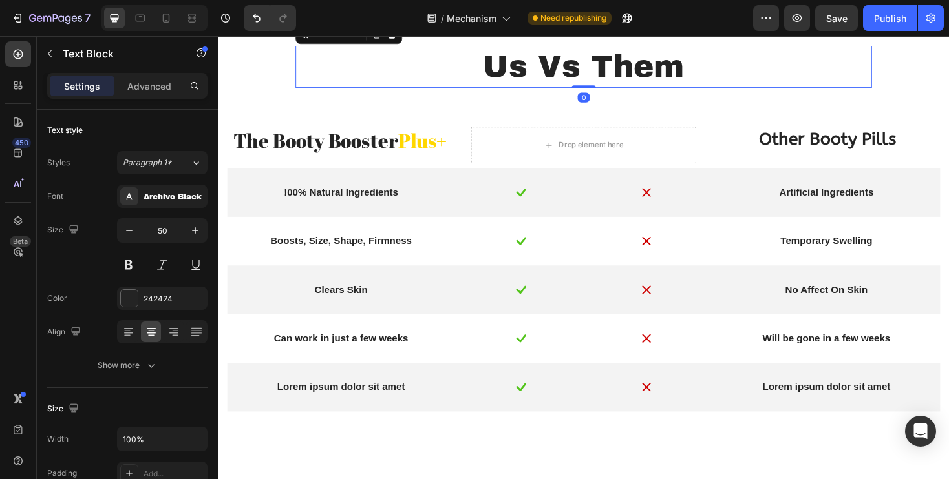
scroll to position [971, 0]
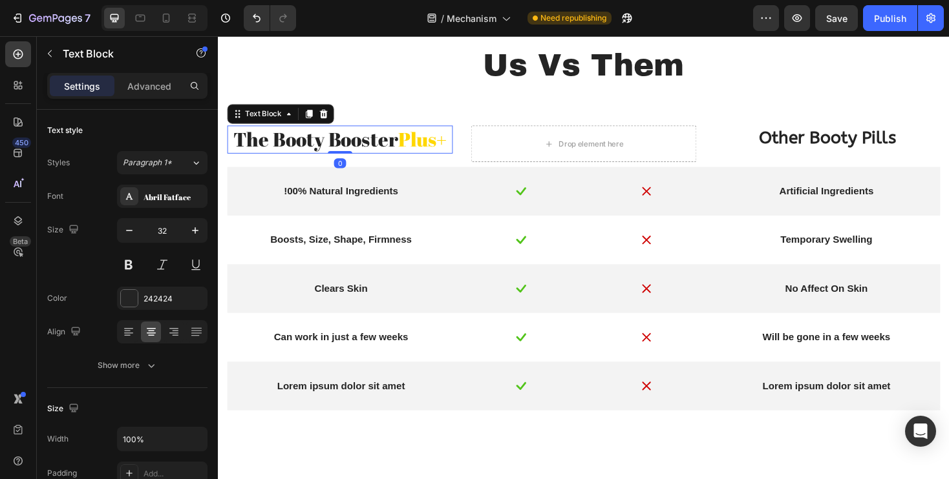
click at [326, 149] on p "The Booty Booster Plus+" at bounding box center [347, 145] width 236 height 27
click at [402, 147] on p "The Booty Booster Plus+" at bounding box center [347, 145] width 236 height 27
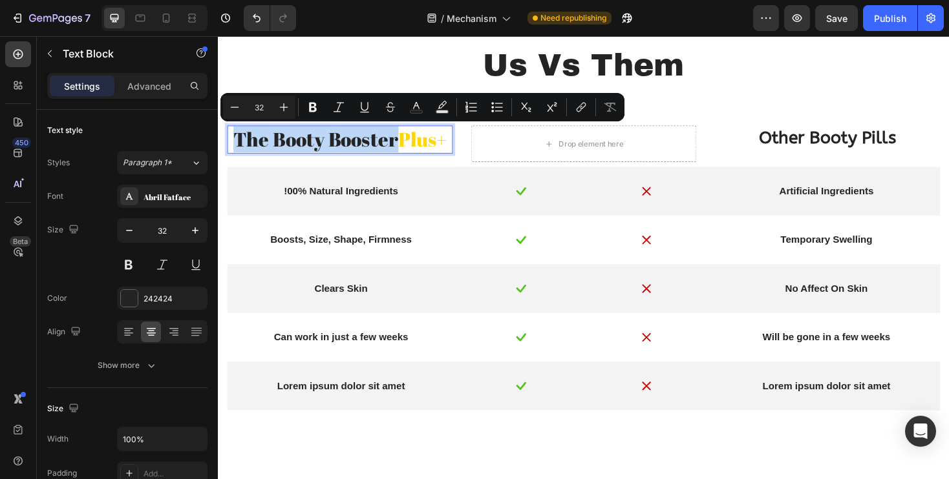
drag, startPoint x: 402, startPoint y: 147, endPoint x: 236, endPoint y: 144, distance: 166.1
click at [236, 144] on p "The Booty Booster Plus+" at bounding box center [347, 145] width 236 height 27
click at [415, 110] on rect "Editor contextual toolbar" at bounding box center [416, 111] width 12 height 3
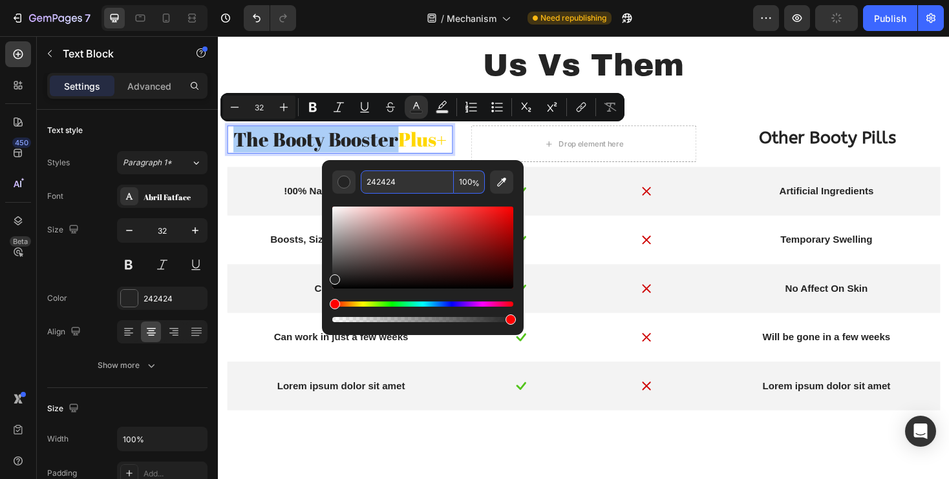
click at [389, 185] on input "242424" at bounding box center [407, 182] width 93 height 23
type input "FF66C4"
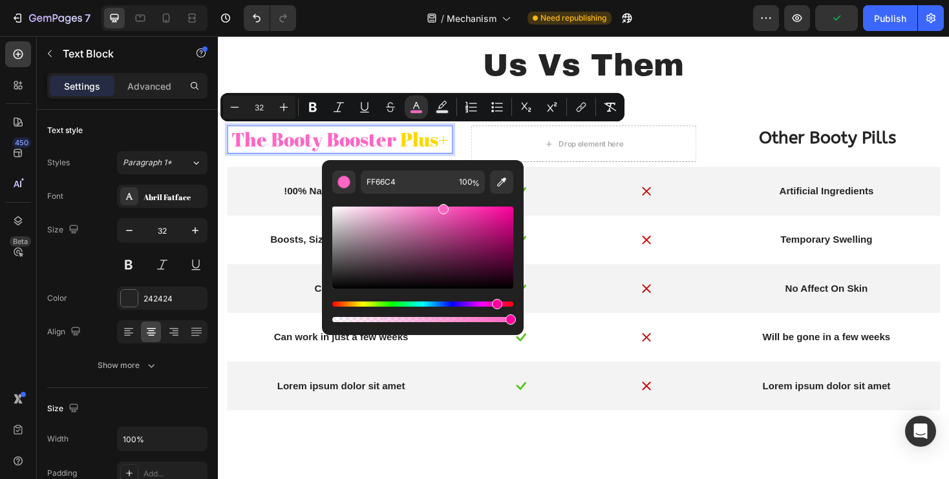
click at [288, 157] on span "The Booty Booster" at bounding box center [319, 146] width 175 height 28
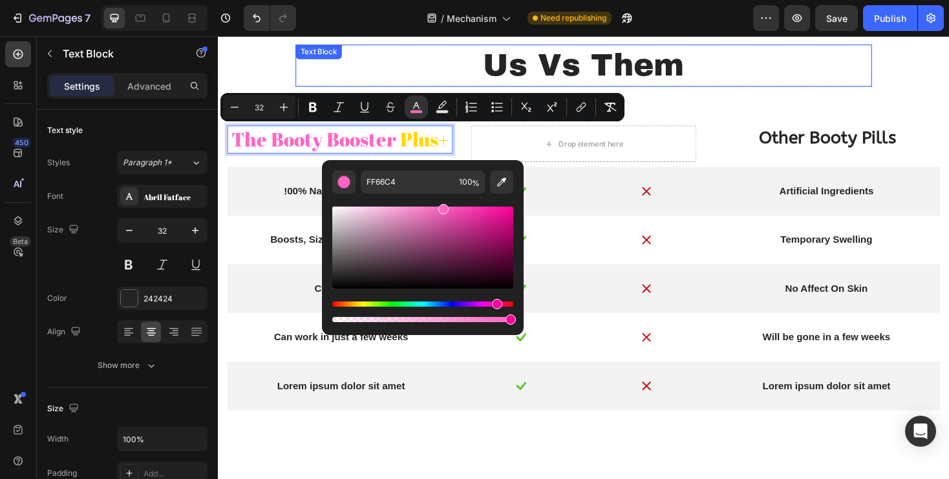
click at [350, 79] on p "Us Vs Them" at bounding box center [605, 68] width 609 height 42
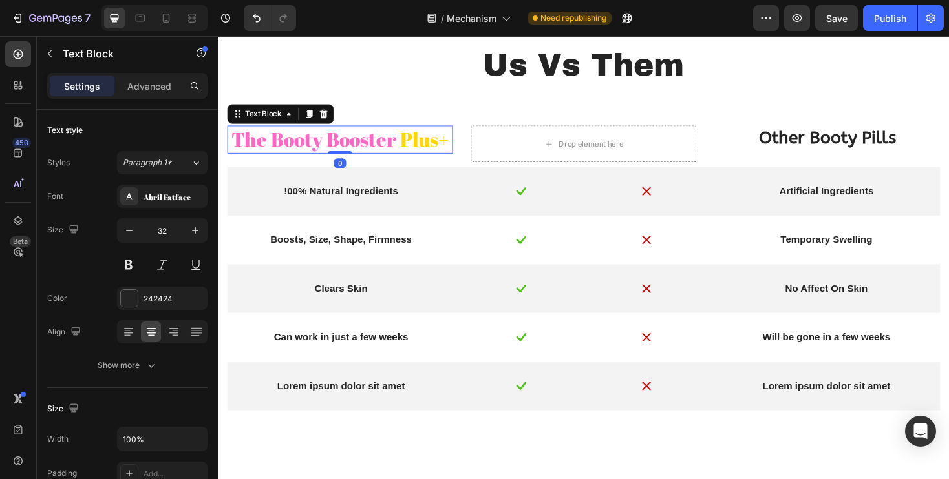
click at [419, 136] on span "Plus+" at bounding box center [437, 146] width 52 height 28
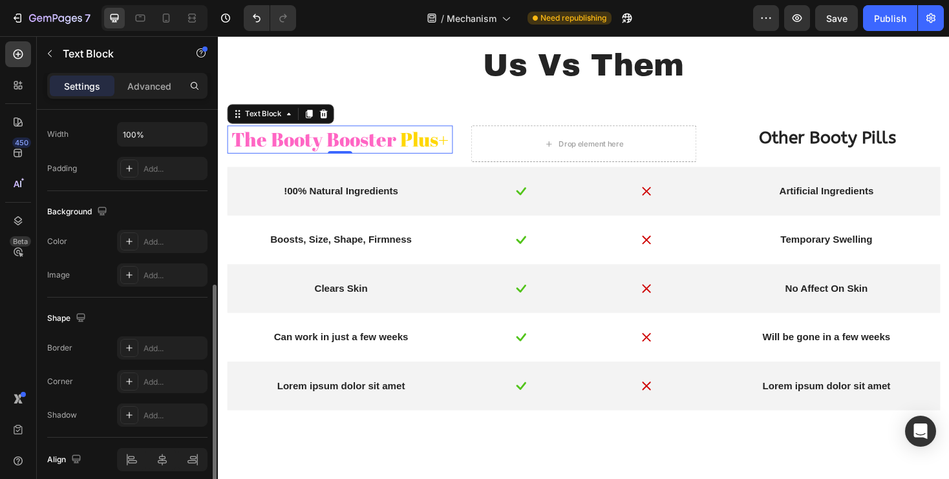
scroll to position [335, 0]
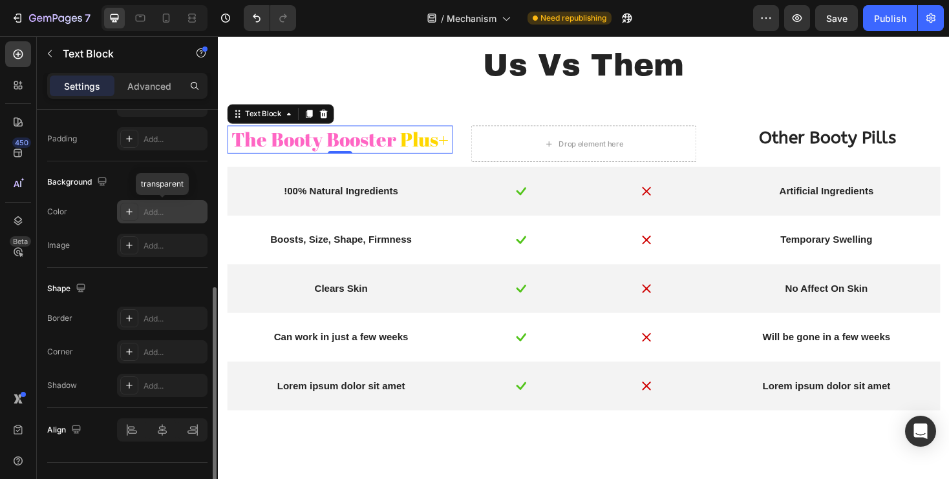
click at [160, 214] on div "Add..." at bounding box center [173, 213] width 61 height 12
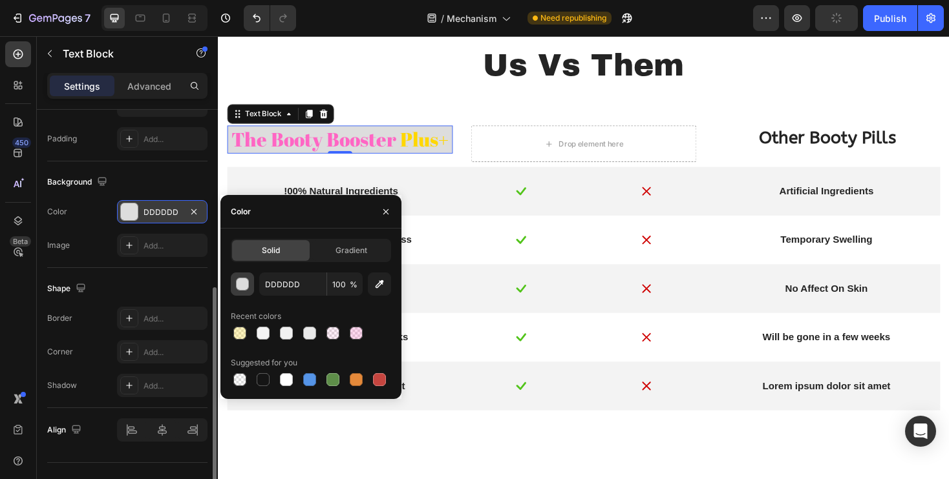
click at [246, 291] on button "button" at bounding box center [242, 284] width 23 height 23
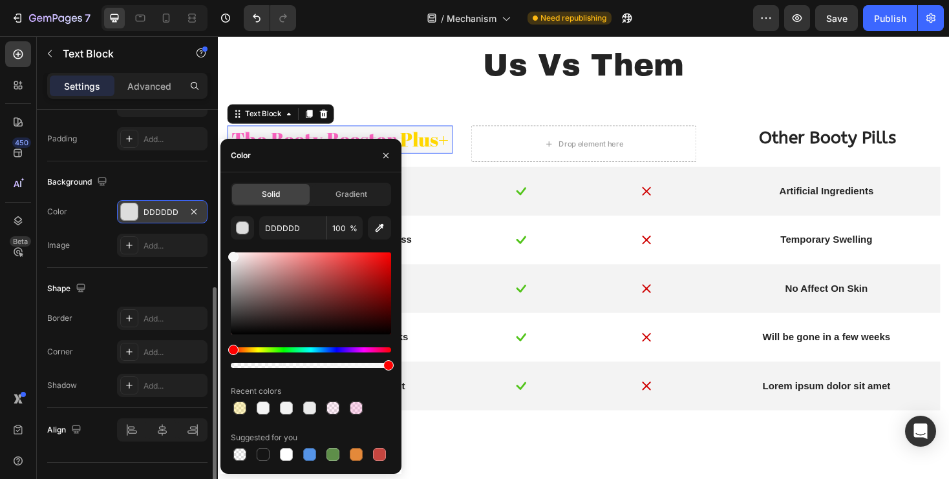
type input "F7F7F7"
drag, startPoint x: 231, startPoint y: 267, endPoint x: 223, endPoint y: 255, distance: 14.5
click at [223, 255] on div "Solid Gradient F7F7F7 100 % Recent colors Suggested for you" at bounding box center [310, 323] width 181 height 281
click at [384, 149] on button "button" at bounding box center [385, 155] width 21 height 21
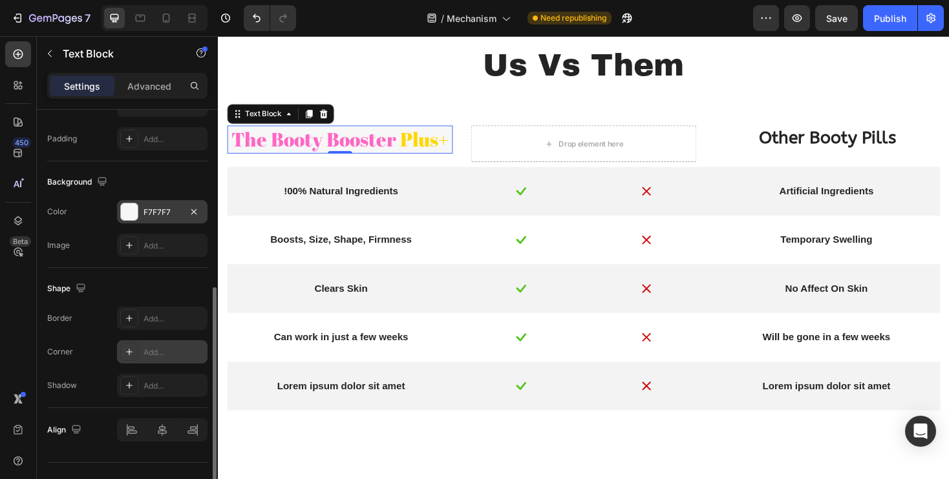
scroll to position [359, 0]
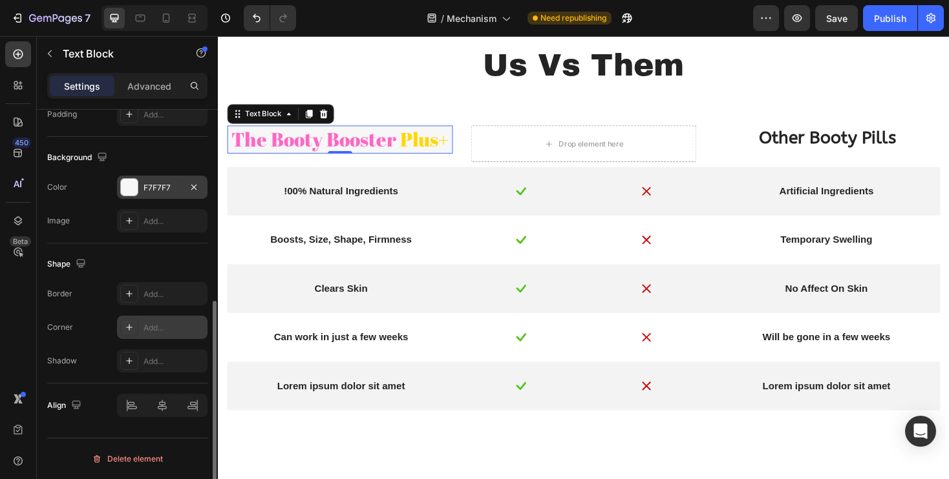
click at [160, 329] on div "Add..." at bounding box center [173, 328] width 61 height 12
click at [163, 284] on div "Add..." at bounding box center [162, 293] width 90 height 23
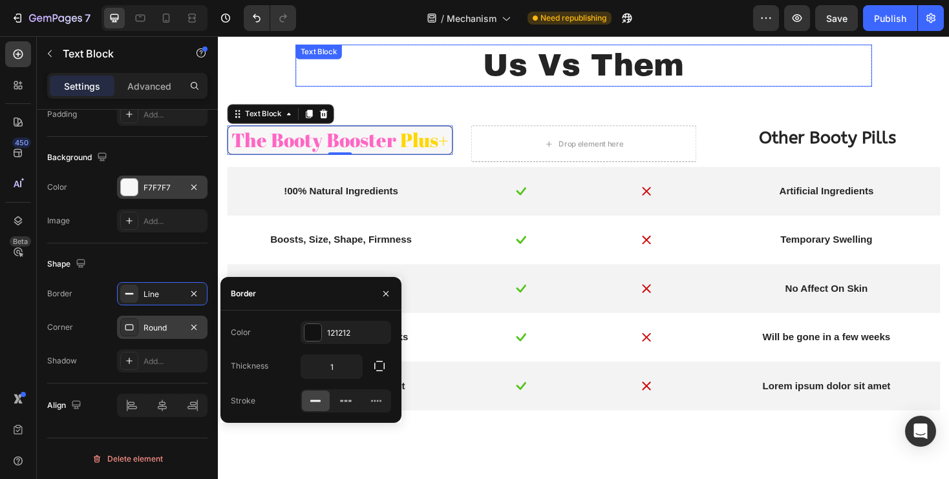
click at [432, 71] on p "Us Vs Them" at bounding box center [605, 68] width 609 height 42
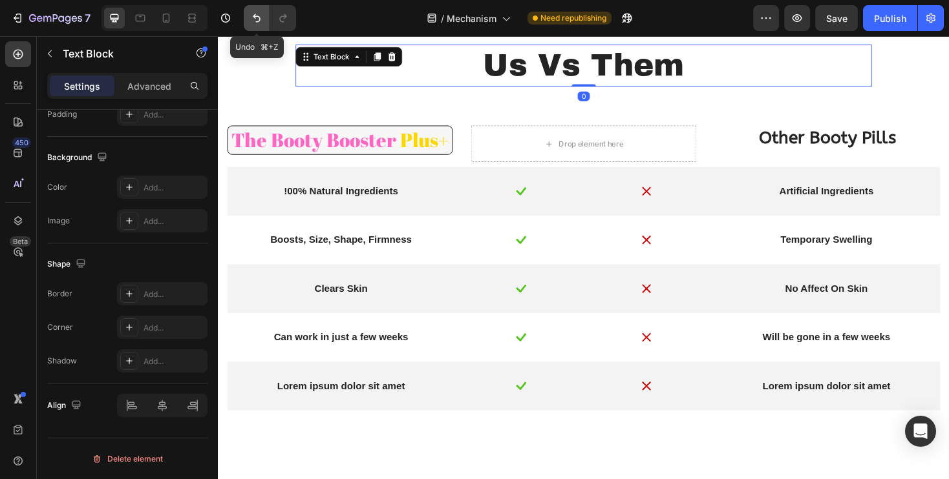
click at [253, 17] on icon "Undo/Redo" at bounding box center [256, 18] width 13 height 13
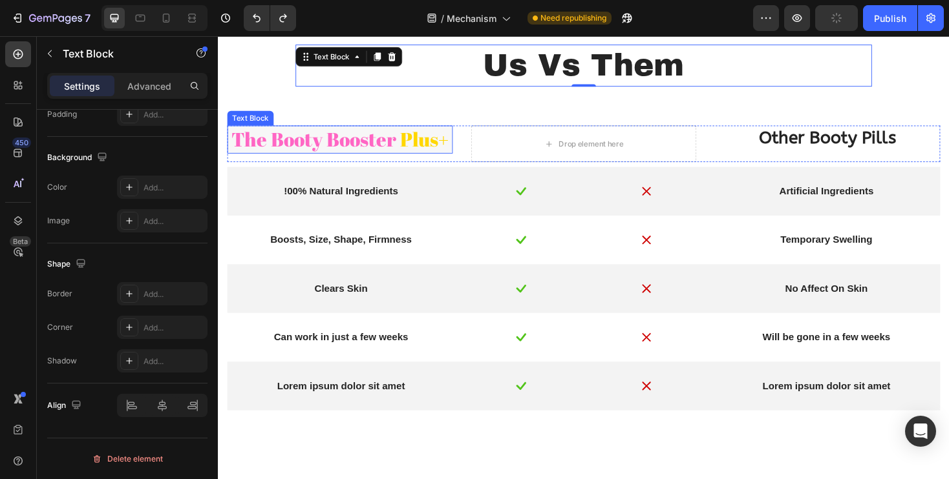
click at [420, 150] on span "Plus+" at bounding box center [437, 146] width 52 height 28
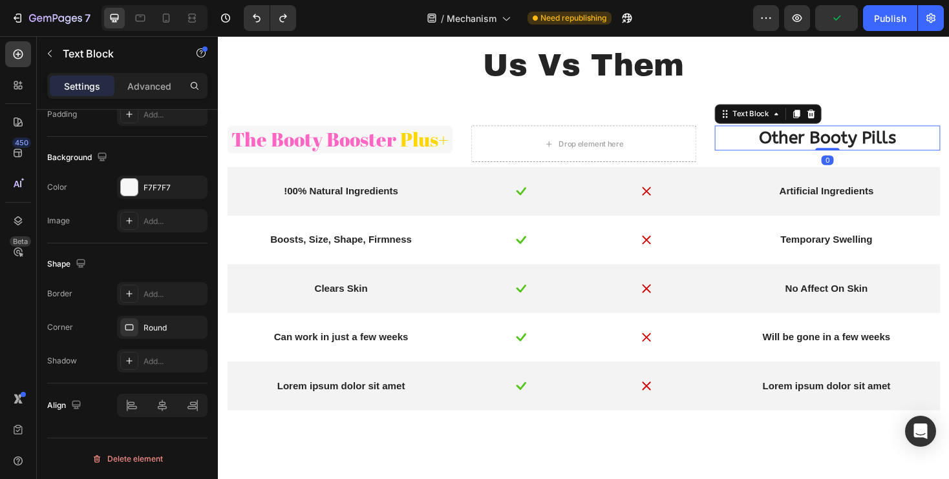
click at [802, 146] on p "Other Booty Pills" at bounding box center [864, 143] width 236 height 23
click at [147, 193] on div "Add..." at bounding box center [173, 188] width 61 height 12
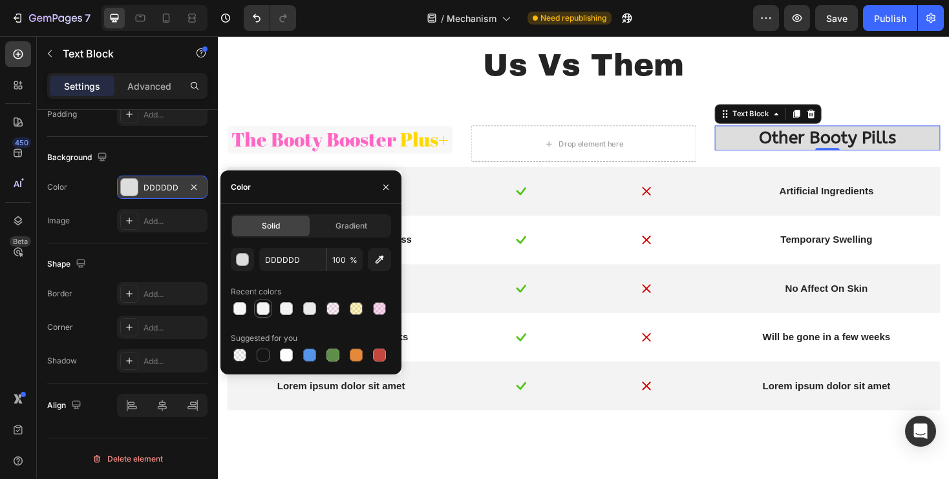
click at [257, 308] on div at bounding box center [263, 308] width 13 height 13
click at [290, 308] on div at bounding box center [286, 308] width 13 height 13
click at [305, 304] on div at bounding box center [309, 308] width 13 height 13
click at [341, 306] on div at bounding box center [333, 309] width 18 height 18
type input "FF66C4"
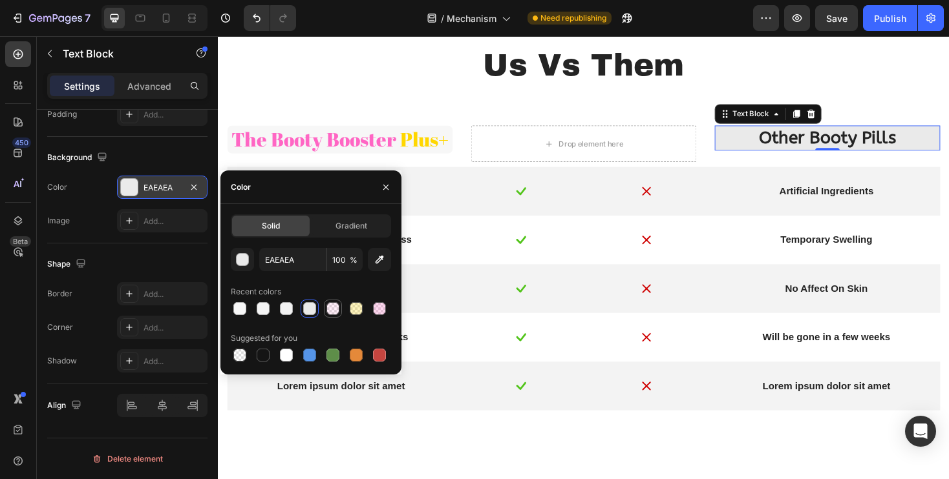
type input "10"
click at [287, 352] on div at bounding box center [286, 355] width 13 height 13
type input "FFFFFF"
type input "100"
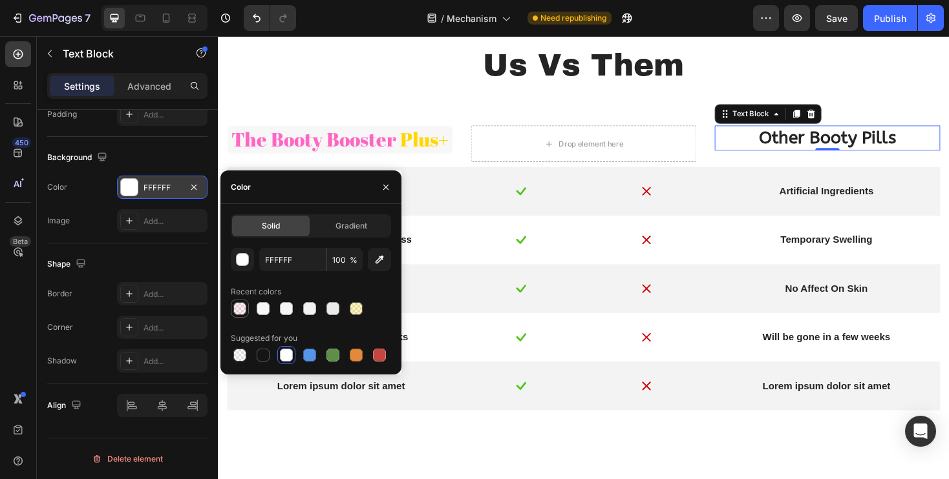
click at [236, 308] on div at bounding box center [239, 308] width 13 height 13
type input "FF66C4"
type input "10"
click at [254, 310] on div at bounding box center [263, 309] width 18 height 18
type input "F7F7F7"
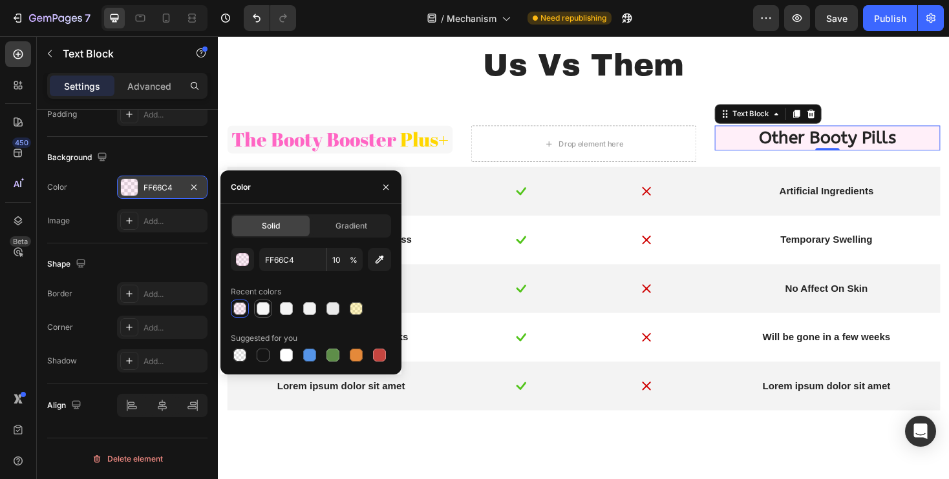
type input "100"
click at [284, 310] on div at bounding box center [286, 308] width 13 height 13
click at [258, 311] on div at bounding box center [263, 308] width 13 height 13
type input "F7F7F7"
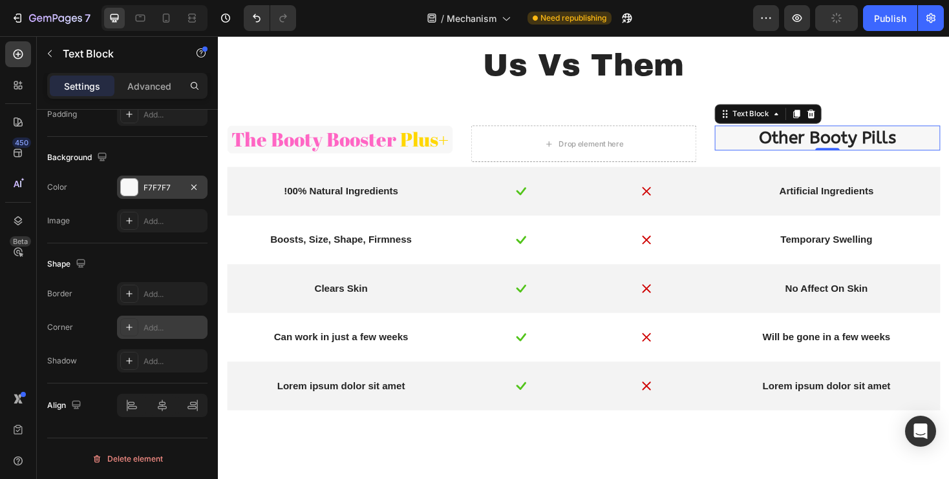
click at [154, 321] on div "Add..." at bounding box center [162, 327] width 90 height 23
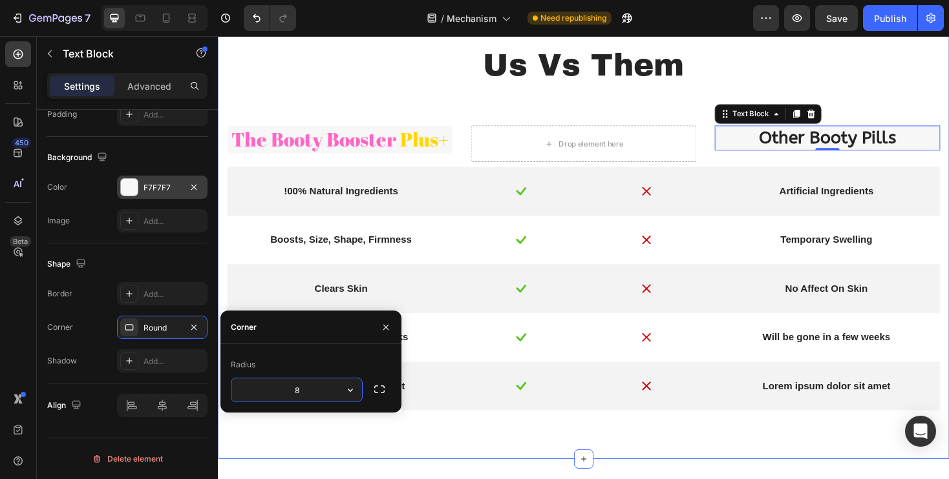
click at [399, 112] on div "Us Vs Them Text Block Row The Booty Booster Plus+ Text Block Drop element here …" at bounding box center [605, 244] width 756 height 399
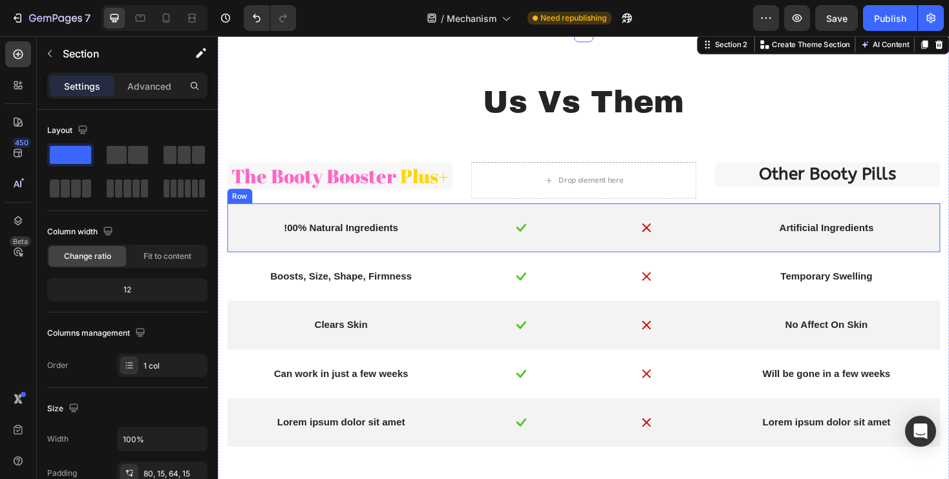
scroll to position [930, 0]
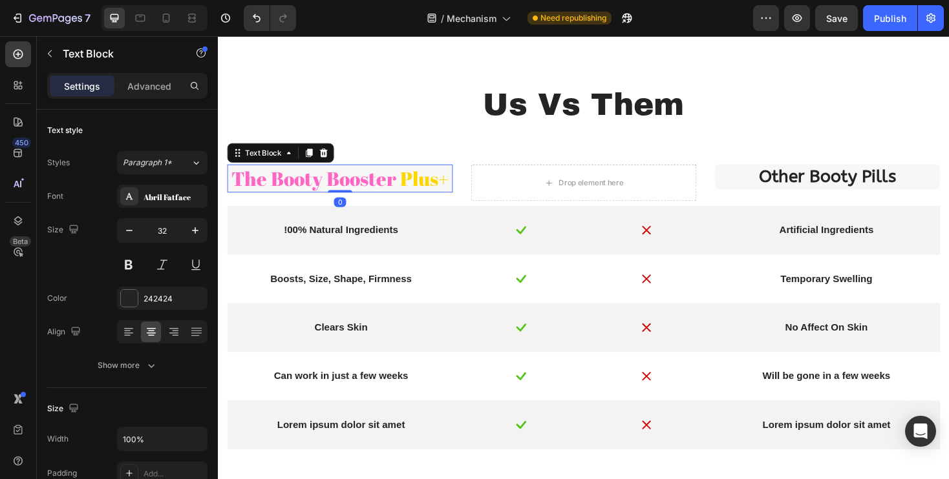
click at [411, 185] on span "Plus+" at bounding box center [437, 187] width 52 height 28
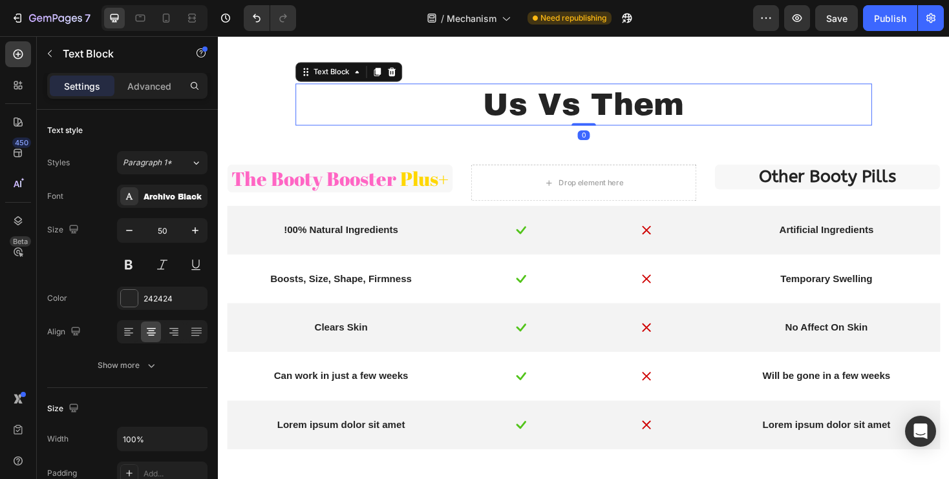
click at [408, 113] on p "Us Vs Them" at bounding box center [605, 109] width 609 height 42
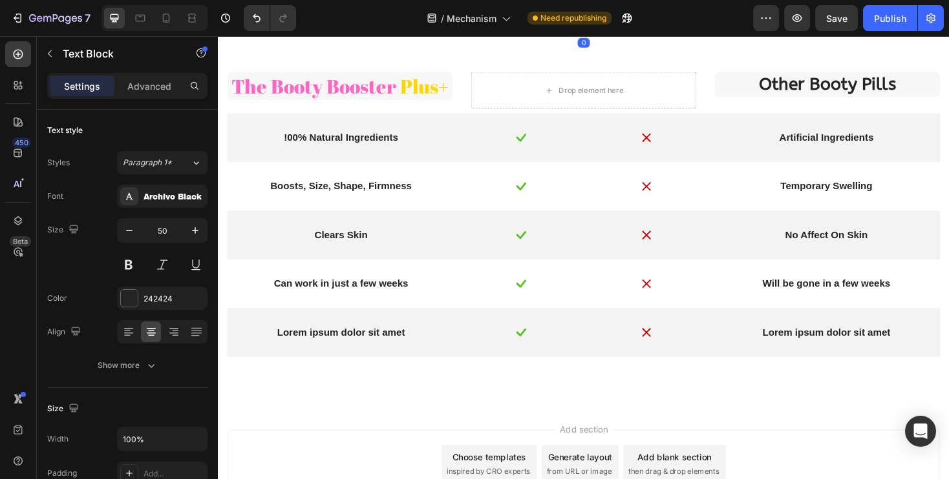
scroll to position [1037, 0]
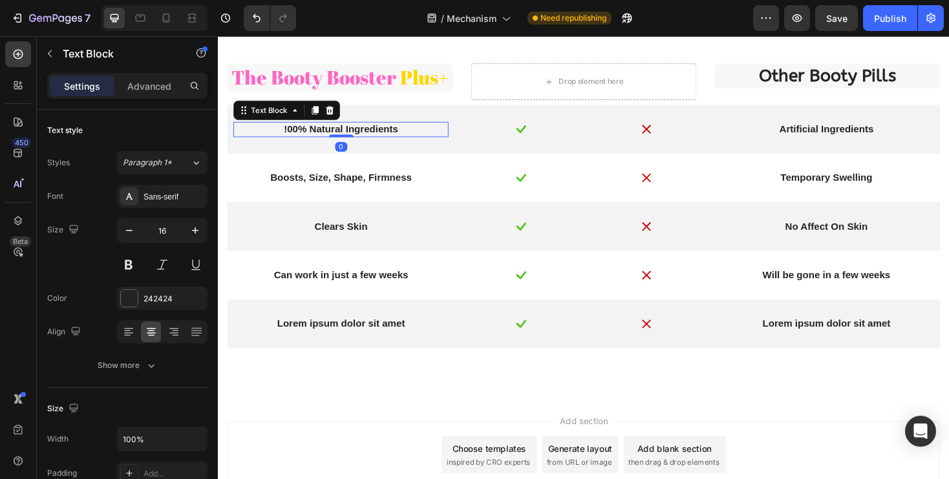
click at [355, 138] on p "!00% Natural Ingredients" at bounding box center [348, 136] width 226 height 14
click at [191, 229] on icon "button" at bounding box center [195, 230] width 13 height 13
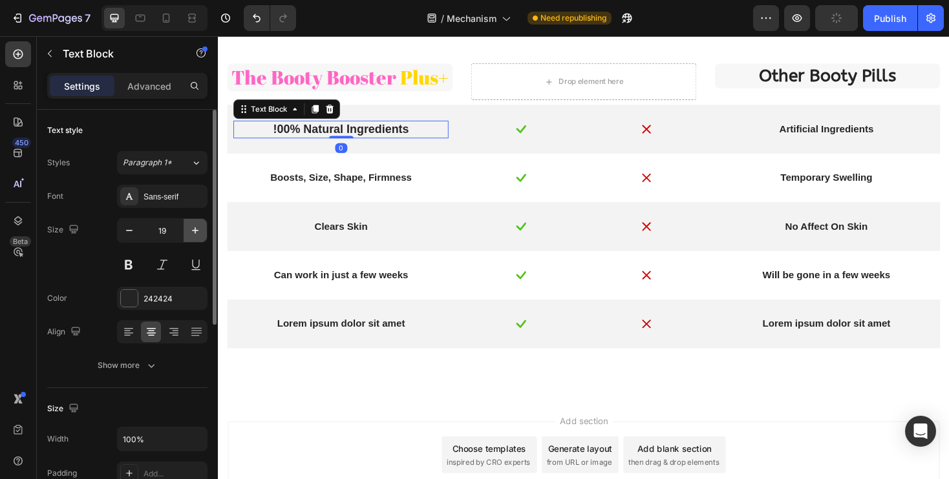
click at [191, 229] on icon "button" at bounding box center [195, 230] width 13 height 13
type input "20"
click at [162, 196] on div "Sans-serif" at bounding box center [173, 197] width 61 height 12
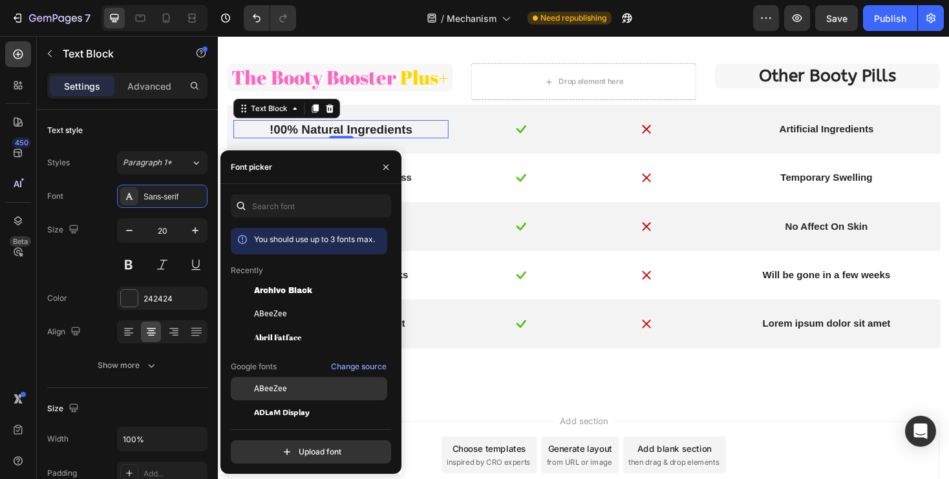
click at [288, 392] on div "ABeeZee" at bounding box center [319, 389] width 131 height 12
click at [386, 165] on icon "button" at bounding box center [386, 167] width 10 height 10
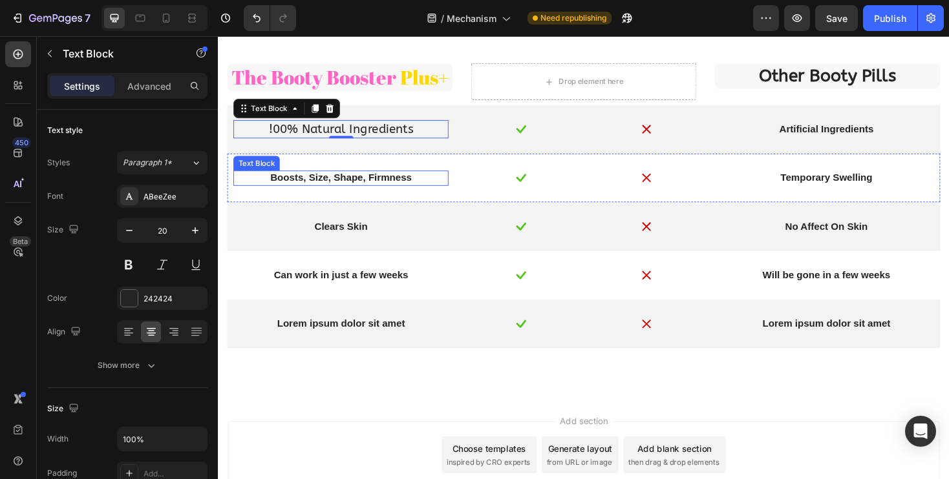
click at [378, 193] on p "Boosts, Size, Shape, Firmness" at bounding box center [348, 187] width 226 height 14
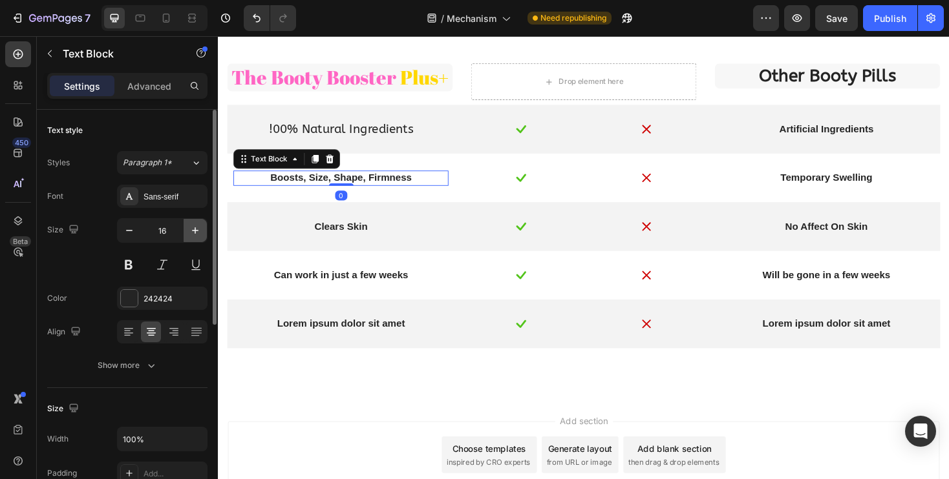
click at [200, 234] on icon "button" at bounding box center [195, 230] width 13 height 13
type input "20"
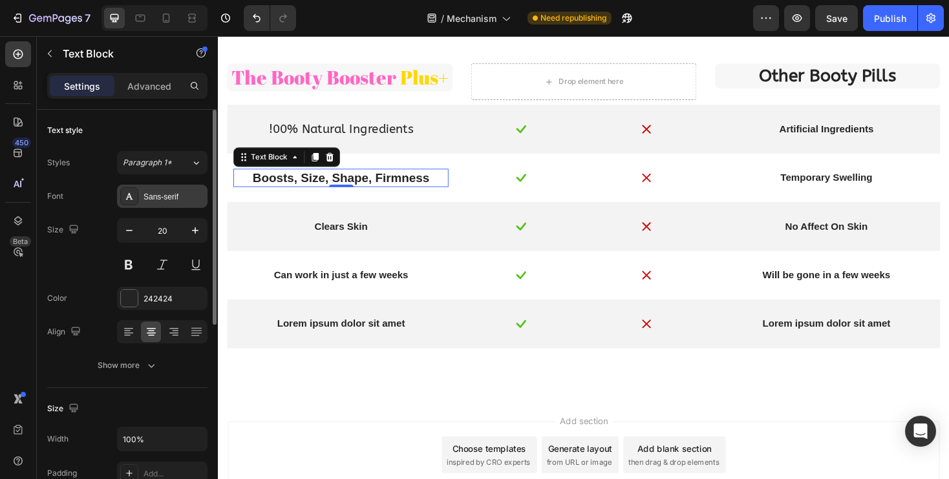
click at [165, 192] on div "Sans-serif" at bounding box center [173, 197] width 61 height 12
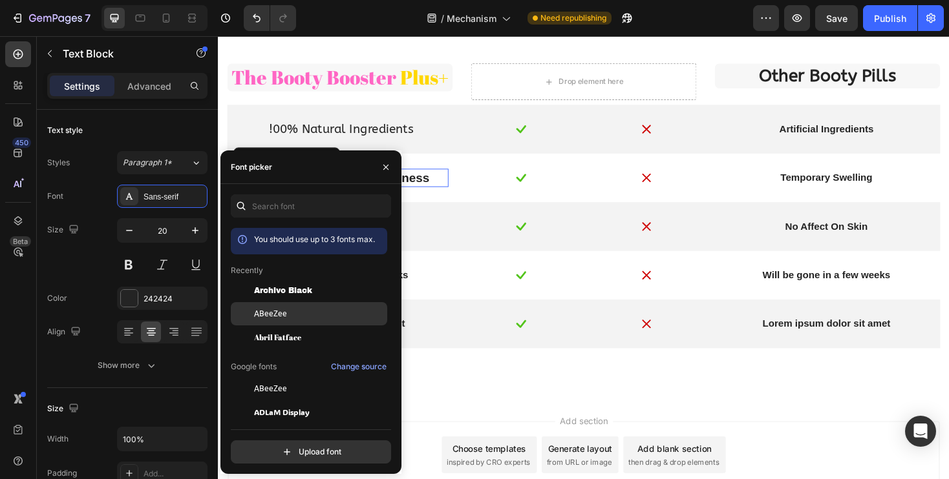
click at [290, 311] on div "ABeeZee" at bounding box center [319, 314] width 131 height 12
click at [379, 171] on button "button" at bounding box center [385, 167] width 21 height 21
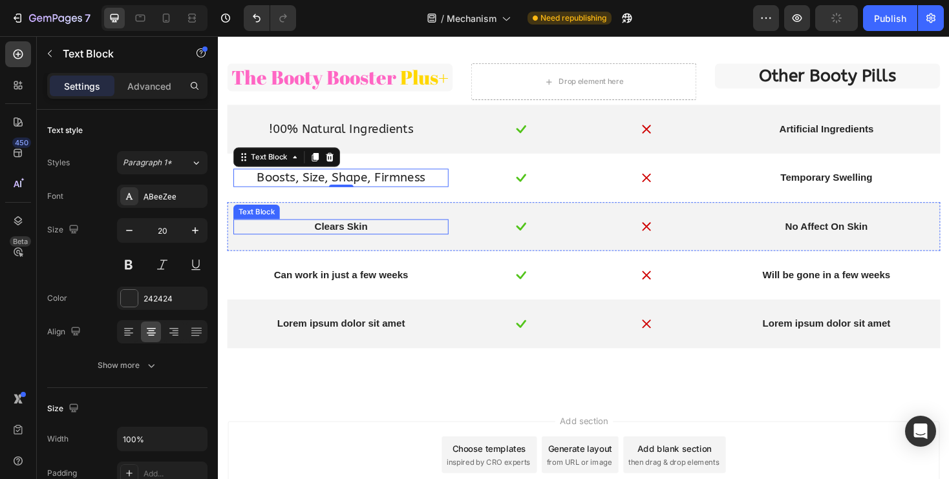
click at [351, 244] on p "Clears Skin" at bounding box center [348, 239] width 226 height 14
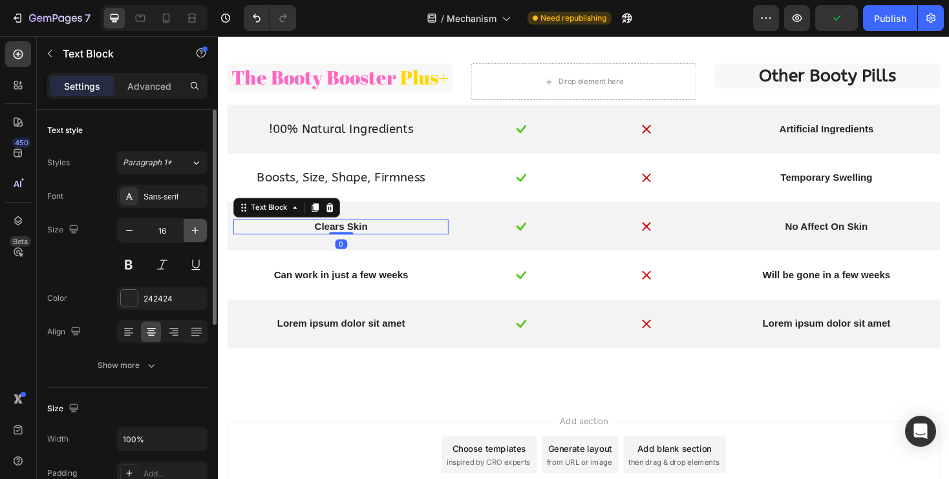
click at [197, 227] on icon "button" at bounding box center [195, 230] width 13 height 13
type input "20"
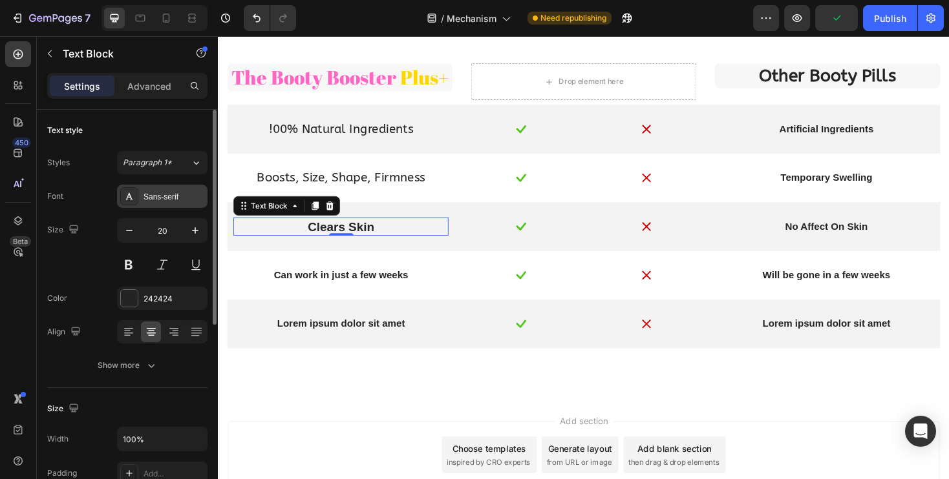
click at [166, 191] on div "Sans-serif" at bounding box center [173, 197] width 61 height 12
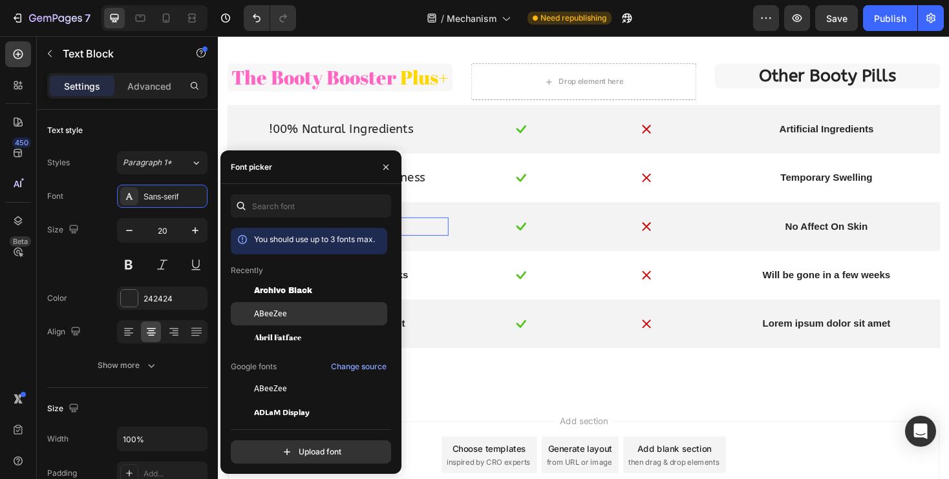
click at [288, 313] on div "ABeeZee" at bounding box center [319, 314] width 131 height 12
click at [383, 168] on icon "button" at bounding box center [386, 167] width 10 height 10
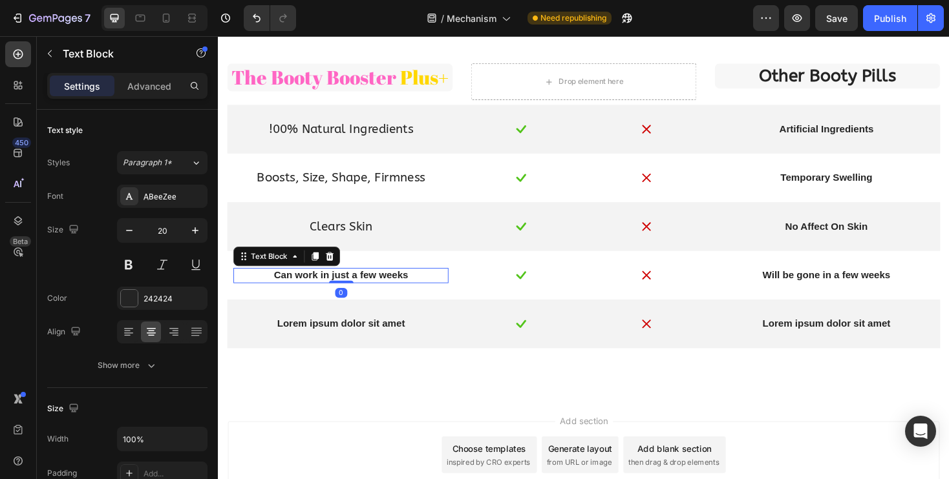
click at [384, 284] on p "Can work in just a few weeks" at bounding box center [348, 291] width 226 height 14
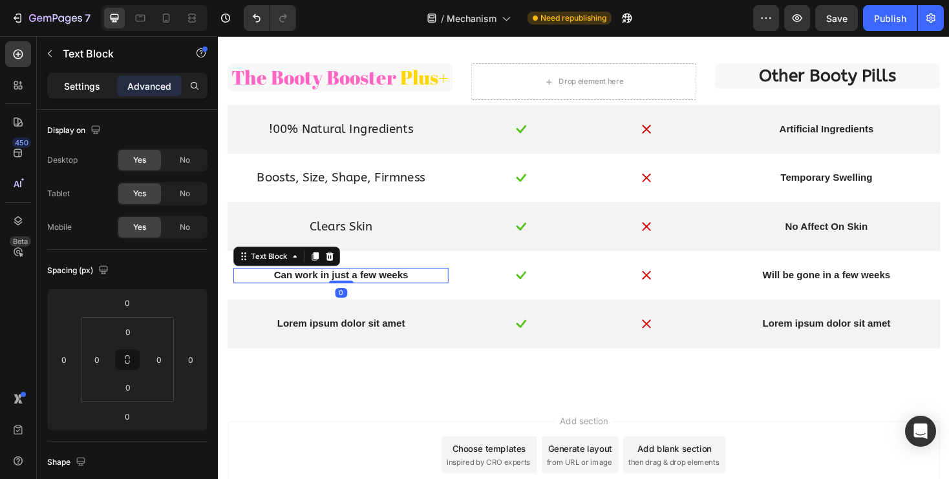
click at [80, 85] on p "Settings" at bounding box center [82, 86] width 36 height 14
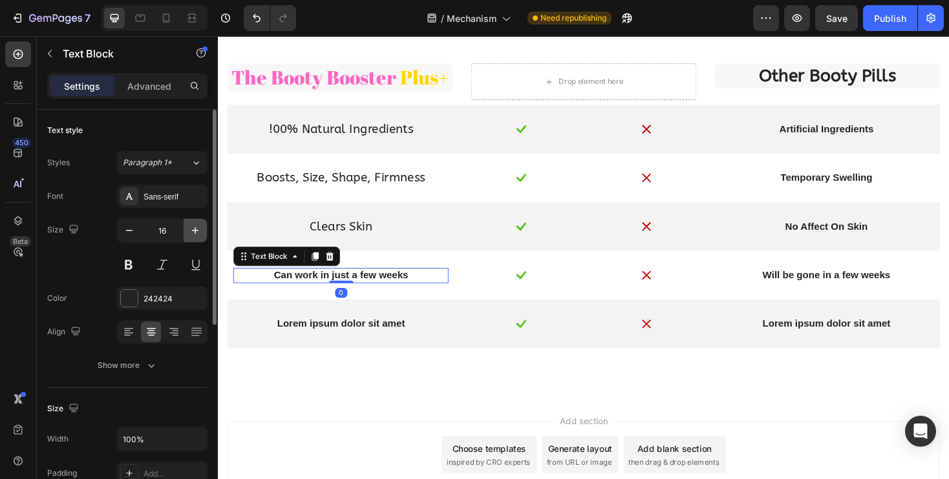
click at [194, 235] on icon "button" at bounding box center [195, 230] width 13 height 13
type input "20"
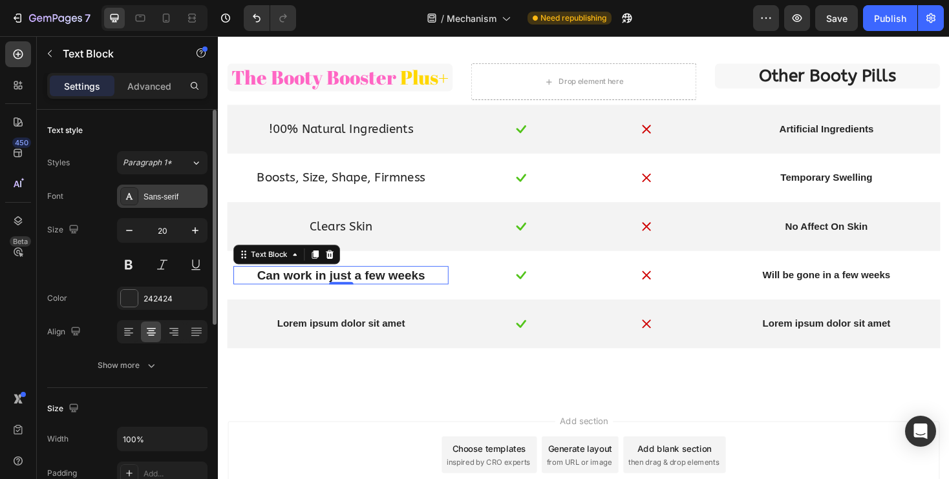
click at [162, 193] on div "Sans-serif" at bounding box center [173, 197] width 61 height 12
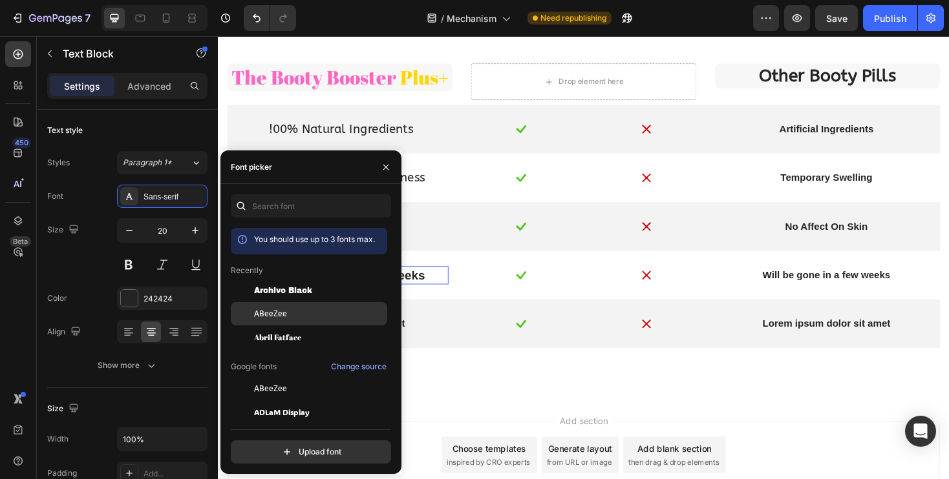
click at [302, 316] on div "ABeeZee" at bounding box center [319, 314] width 131 height 12
click at [381, 167] on icon "button" at bounding box center [386, 167] width 10 height 10
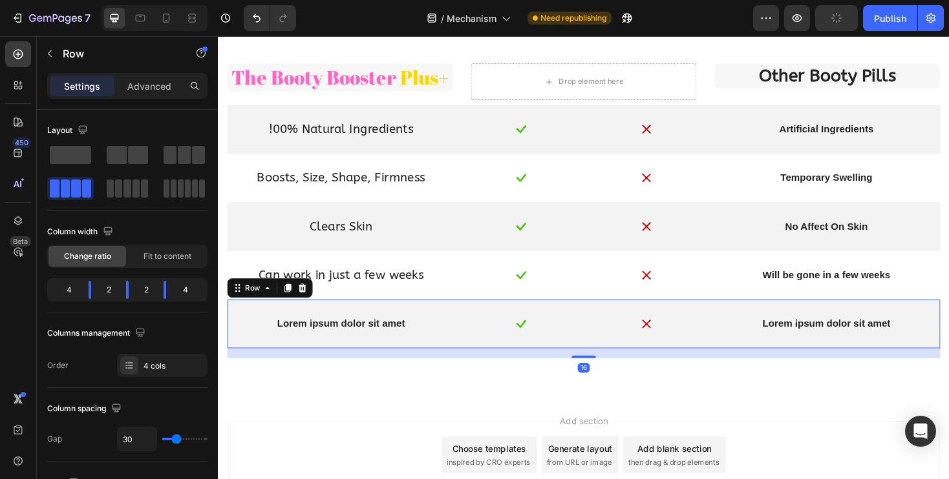
click at [359, 351] on div "Lorem ipsum dolor sit amet Text Block" at bounding box center [348, 341] width 228 height 21
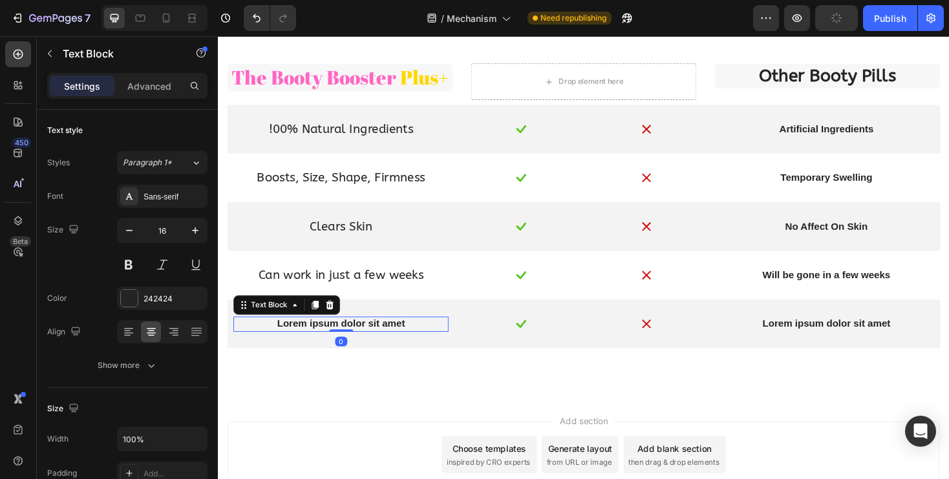
click at [342, 344] on p "Lorem ipsum dolor sit amet" at bounding box center [348, 342] width 226 height 14
click at [198, 229] on icon "button" at bounding box center [195, 230] width 13 height 13
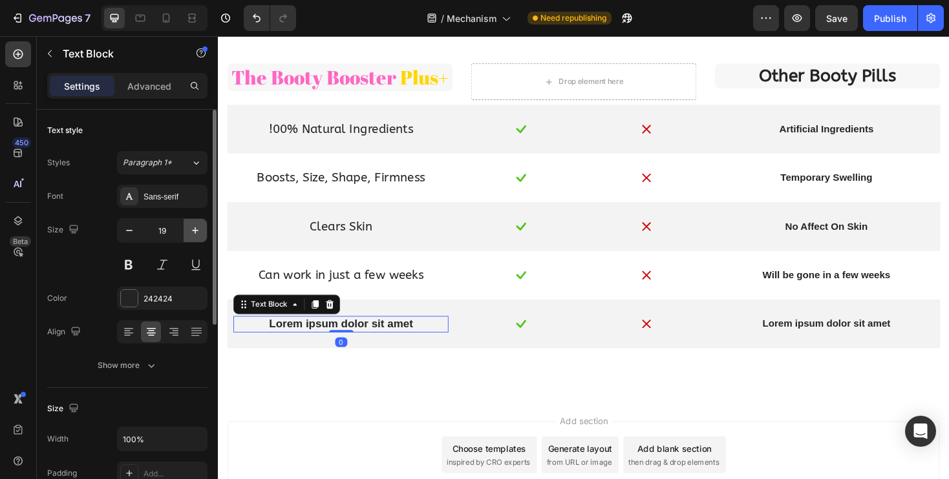
click at [198, 229] on icon "button" at bounding box center [195, 230] width 13 height 13
type input "20"
click at [167, 197] on div "Sans-serif" at bounding box center [173, 197] width 61 height 12
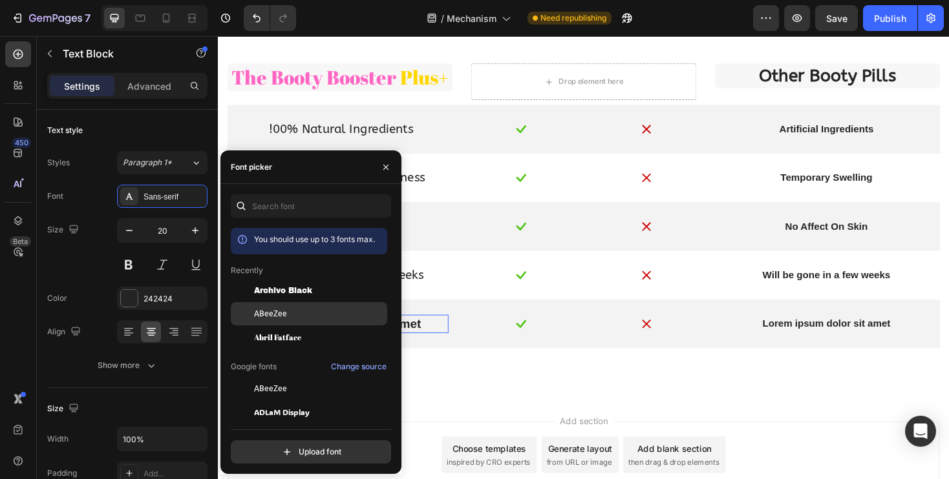
click at [277, 310] on span "ABeeZee" at bounding box center [270, 314] width 33 height 12
click at [381, 168] on icon "button" at bounding box center [386, 167] width 10 height 10
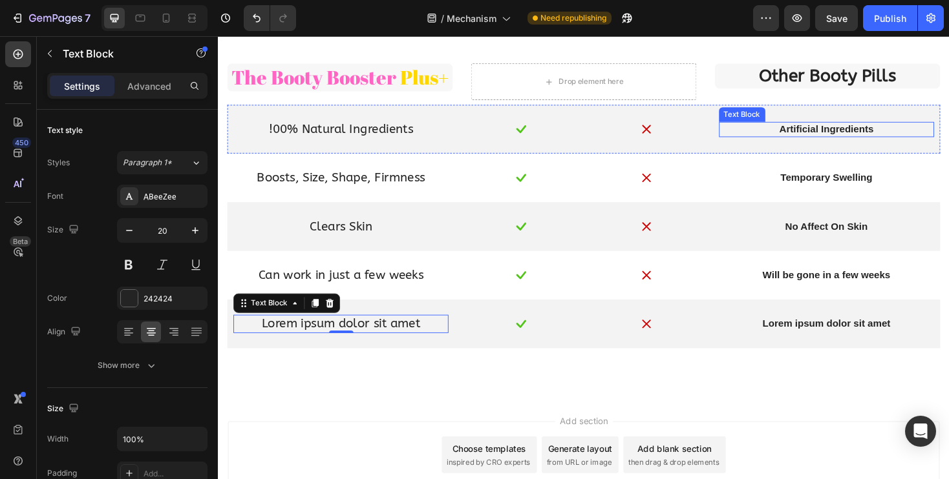
click at [852, 129] on p "Artificial Ingredients" at bounding box center [863, 136] width 226 height 14
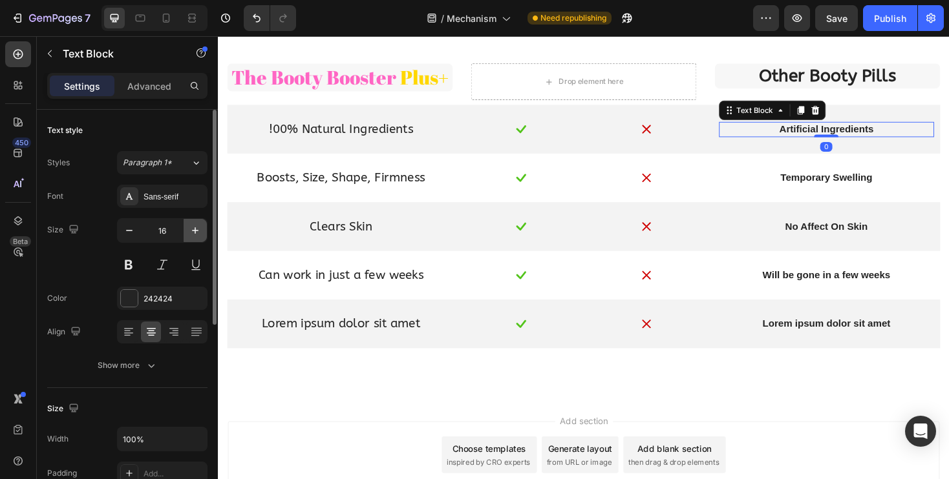
click at [193, 231] on icon "button" at bounding box center [195, 230] width 13 height 13
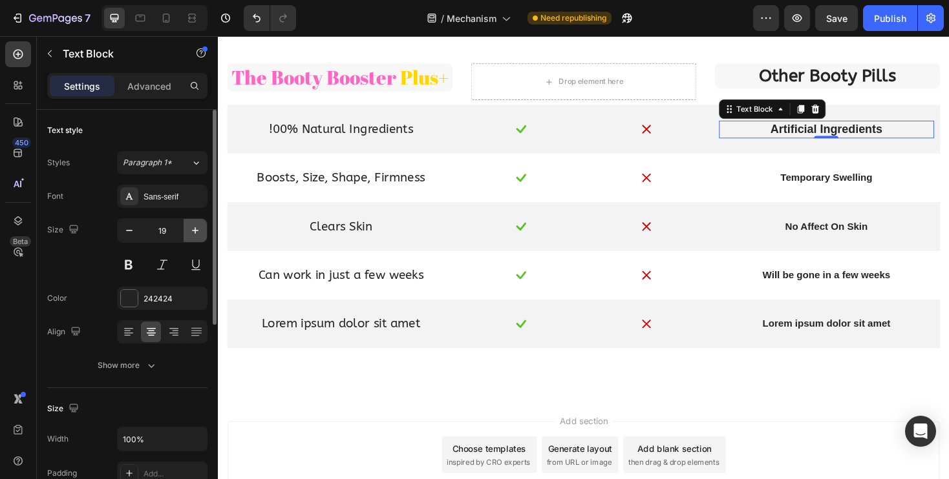
type input "20"
click at [163, 198] on div "Sans-serif" at bounding box center [173, 197] width 61 height 12
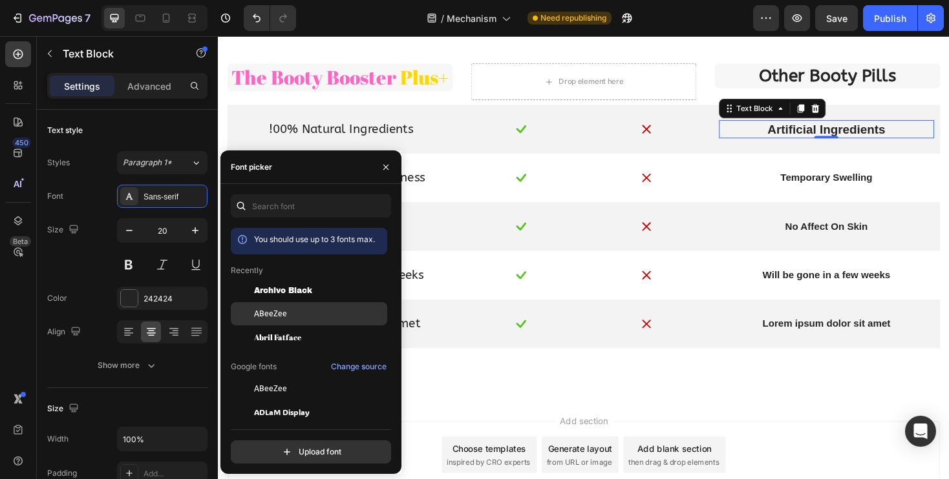
click at [290, 313] on div "ABeeZee" at bounding box center [319, 314] width 131 height 12
click at [389, 167] on icon "button" at bounding box center [386, 167] width 10 height 10
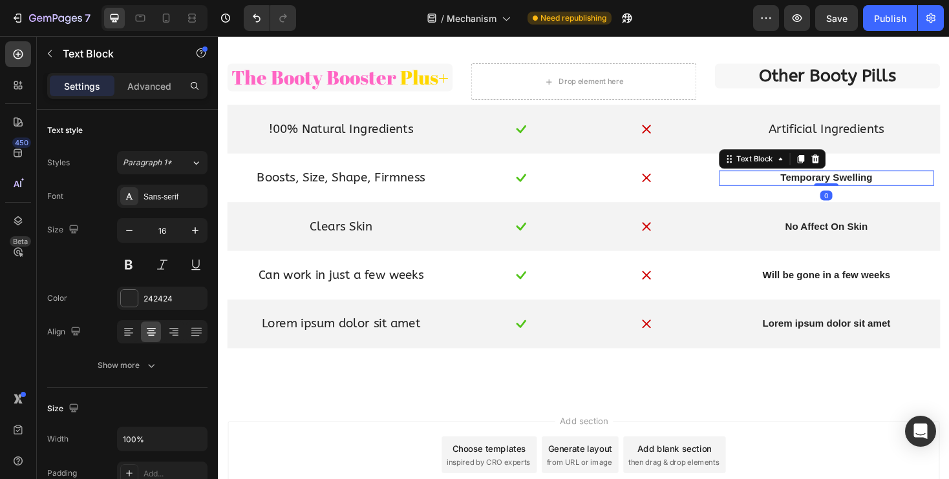
click at [836, 185] on p "Temporary Swelling" at bounding box center [863, 187] width 226 height 14
click at [193, 233] on icon "button" at bounding box center [195, 230] width 13 height 13
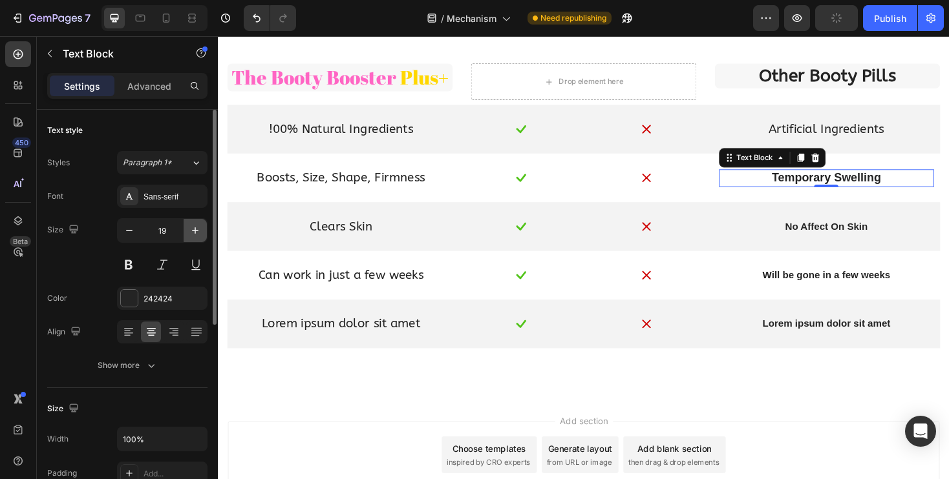
type input "20"
click at [165, 192] on div "Sans-serif" at bounding box center [173, 197] width 61 height 12
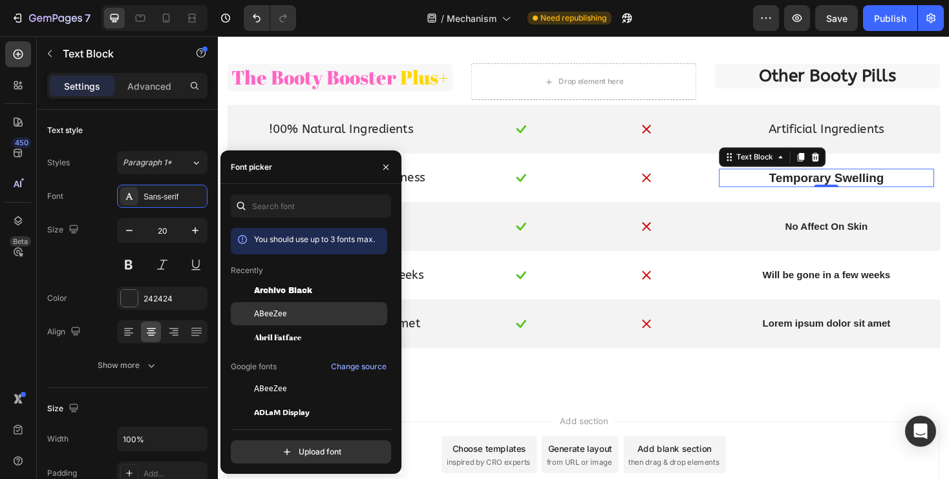
click at [268, 310] on span "ABeeZee" at bounding box center [270, 314] width 33 height 12
click at [383, 167] on icon "button" at bounding box center [386, 167] width 10 height 10
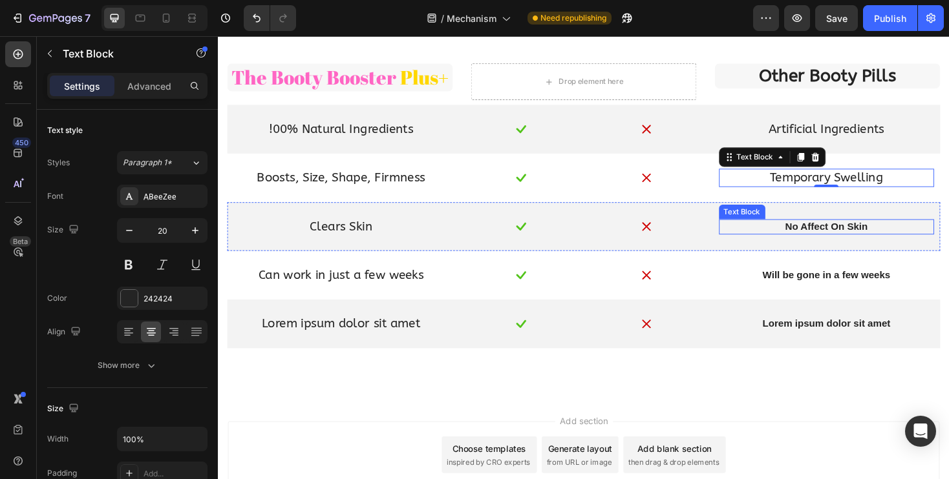
click at [846, 242] on p "No Affect On Skin" at bounding box center [863, 239] width 226 height 14
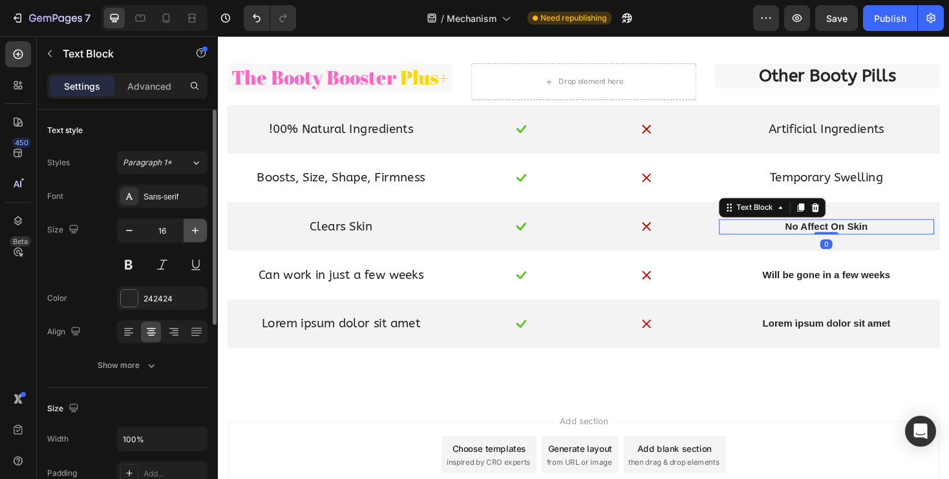
click at [196, 233] on icon "button" at bounding box center [195, 230] width 13 height 13
type input "20"
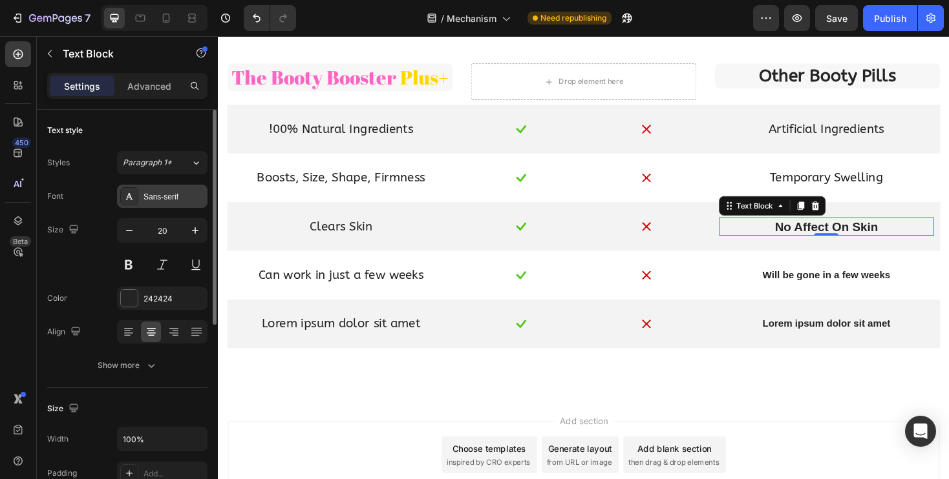
click at [154, 198] on div "Sans-serif" at bounding box center [173, 197] width 61 height 12
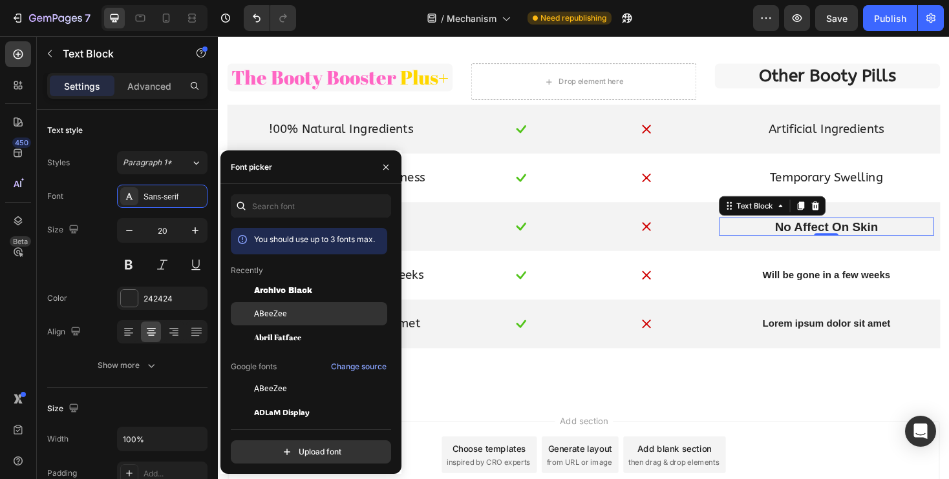
click at [287, 315] on div "ABeeZee" at bounding box center [319, 314] width 131 height 12
click at [384, 174] on button "button" at bounding box center [385, 167] width 21 height 21
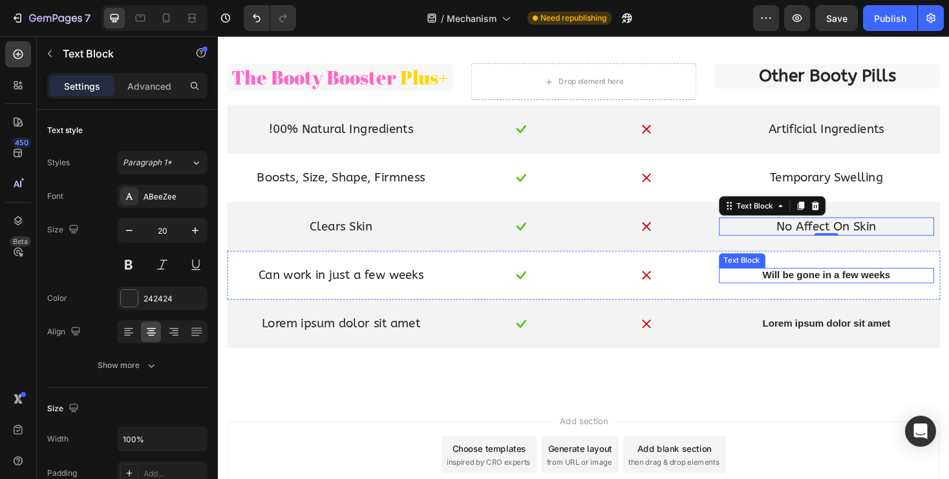
click at [824, 298] on div "Will be gone in a few weeks" at bounding box center [863, 290] width 228 height 16
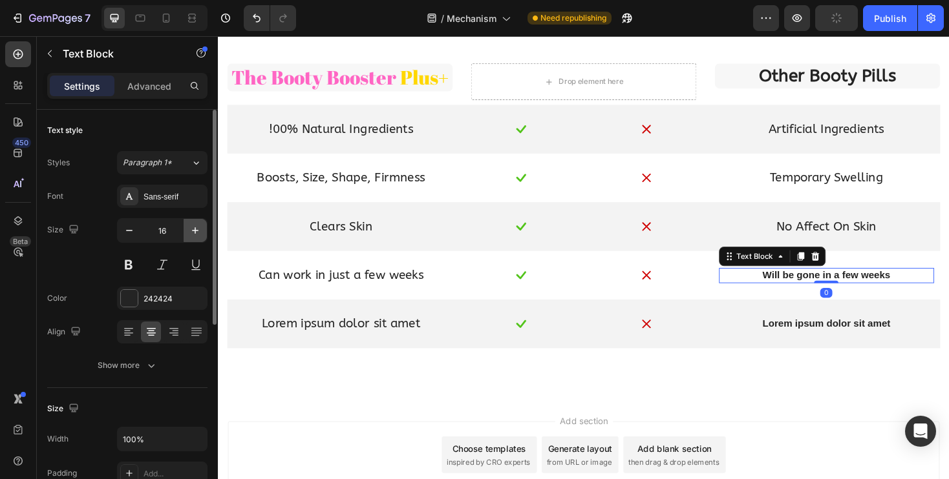
click at [190, 233] on icon "button" at bounding box center [195, 230] width 13 height 13
type input "20"
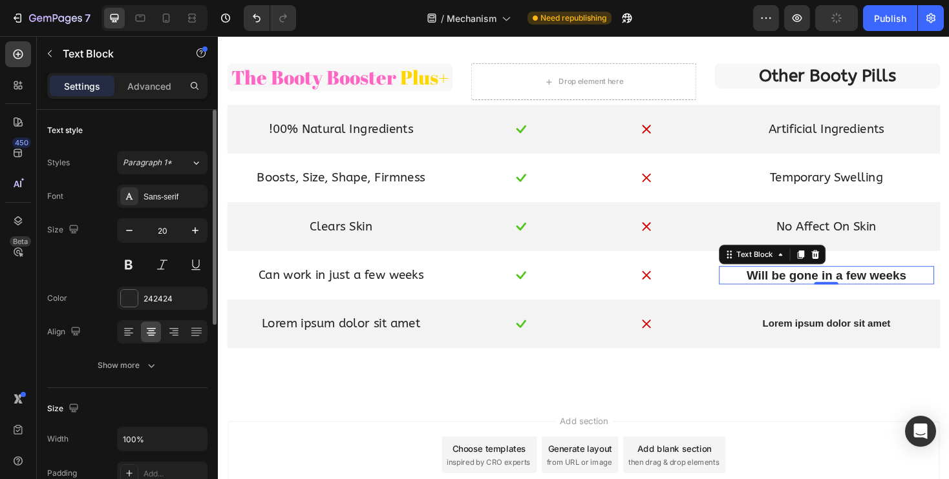
click at [163, 208] on div "Font Sans-serif Size 20 Color 242424 Align Show more" at bounding box center [127, 281] width 160 height 193
click at [158, 205] on div "Sans-serif" at bounding box center [162, 196] width 90 height 23
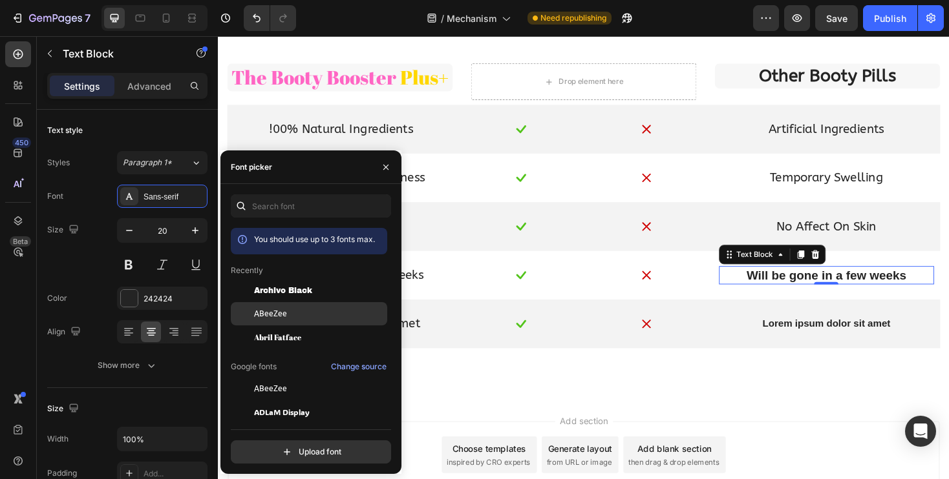
click at [306, 314] on div "ABeeZee" at bounding box center [319, 314] width 131 height 12
click at [383, 170] on icon "button" at bounding box center [386, 167] width 10 height 10
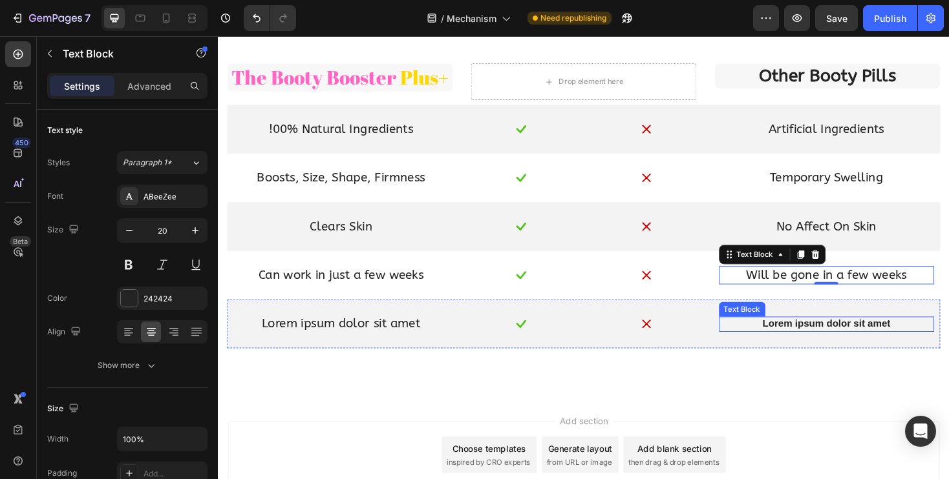
click at [826, 343] on p "Lorem ipsum dolor sit amet" at bounding box center [863, 342] width 226 height 14
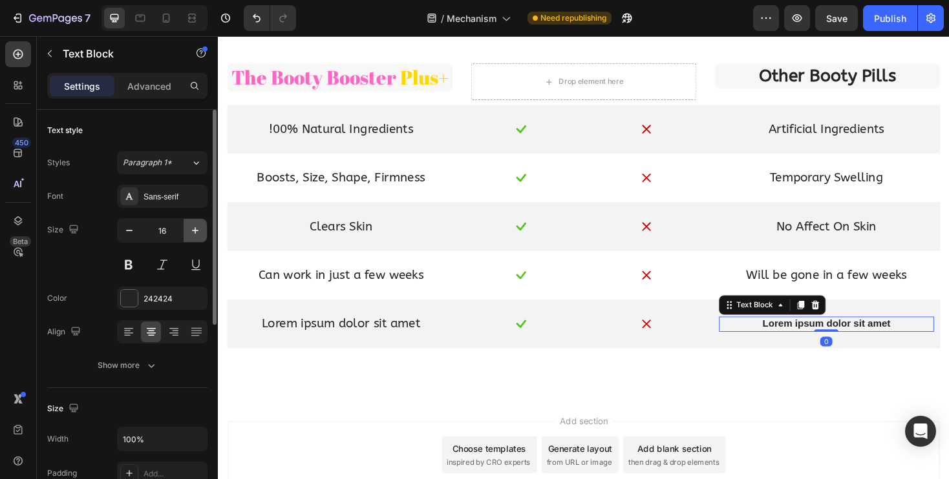
click at [202, 230] on button "button" at bounding box center [195, 230] width 23 height 23
type input "20"
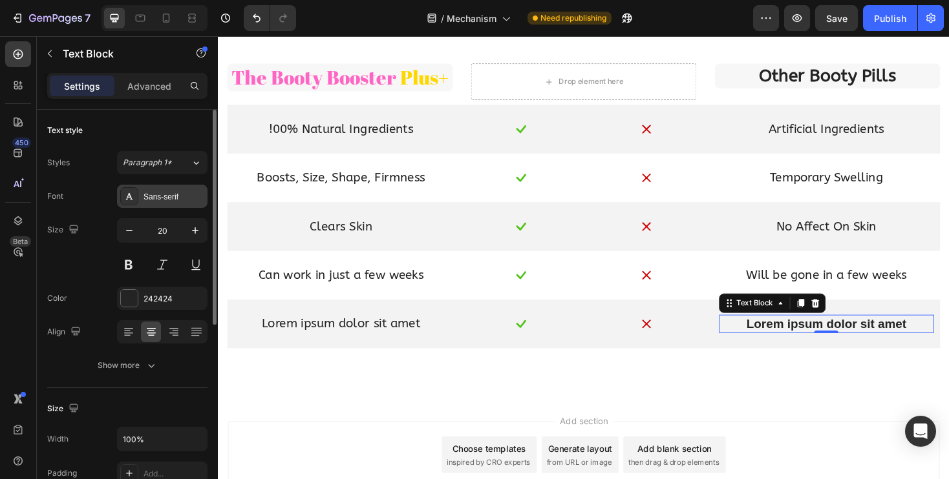
click at [158, 191] on div "Sans-serif" at bounding box center [173, 197] width 61 height 12
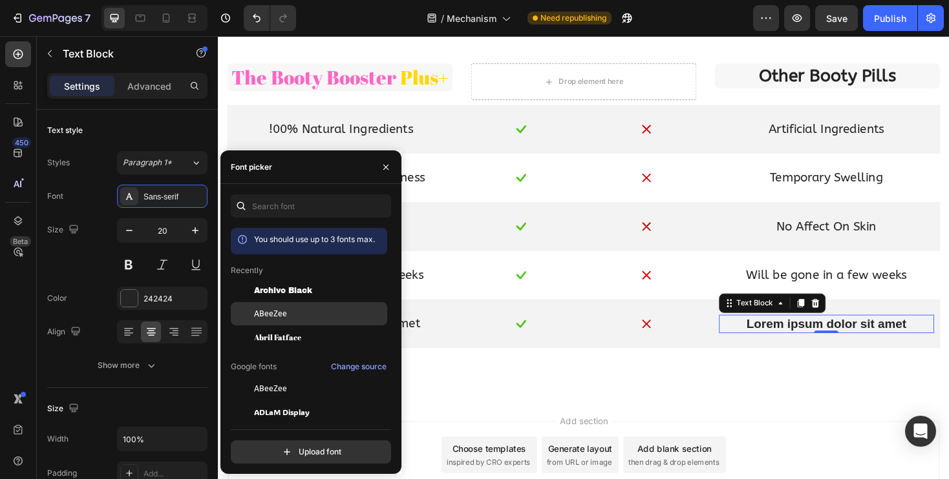
click at [286, 306] on div "ABeeZee" at bounding box center [309, 313] width 156 height 23
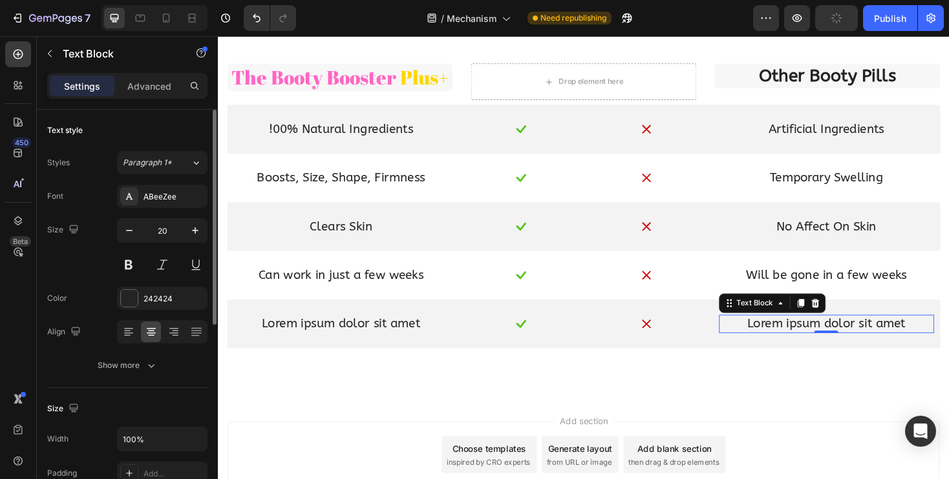
click at [103, 213] on div "Font ABeeZee Size 20 Color 242424 Align Show more" at bounding box center [127, 281] width 160 height 193
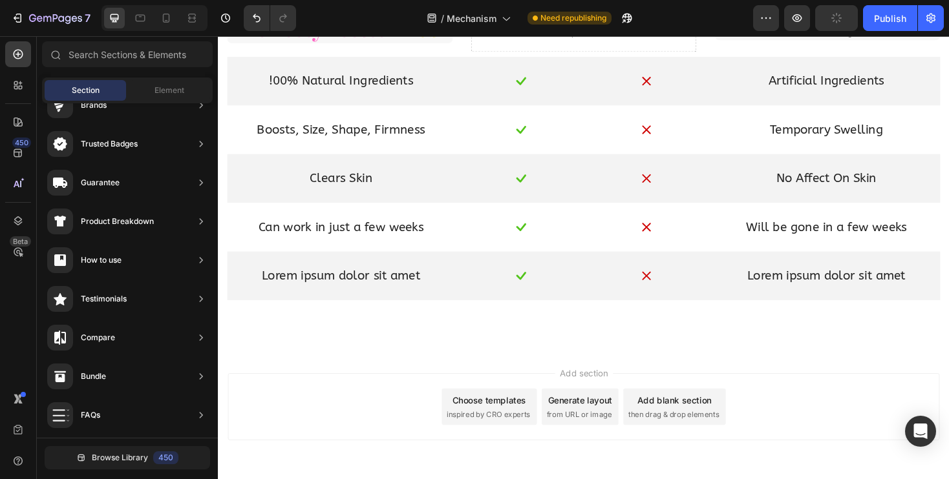
click at [425, 386] on div "Add section Choose templates inspired by CRO experts Generate layout from URL o…" at bounding box center [605, 447] width 775 height 159
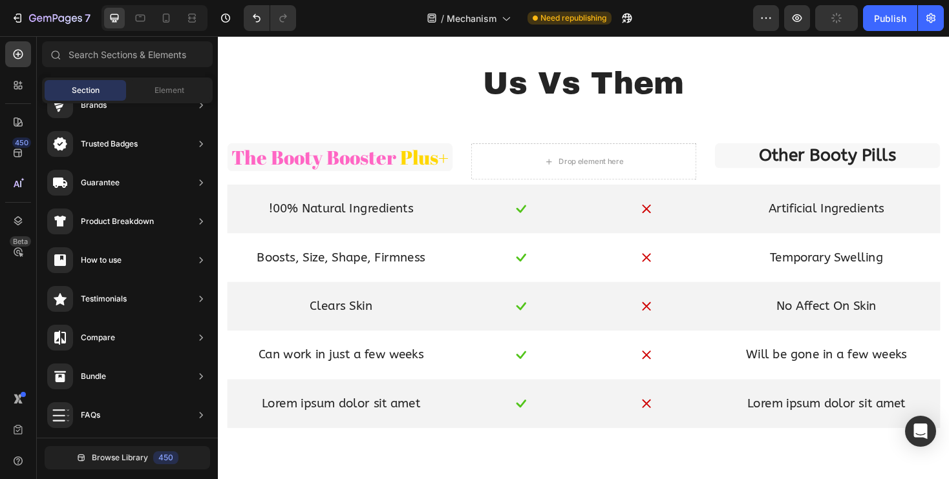
scroll to position [950, 0]
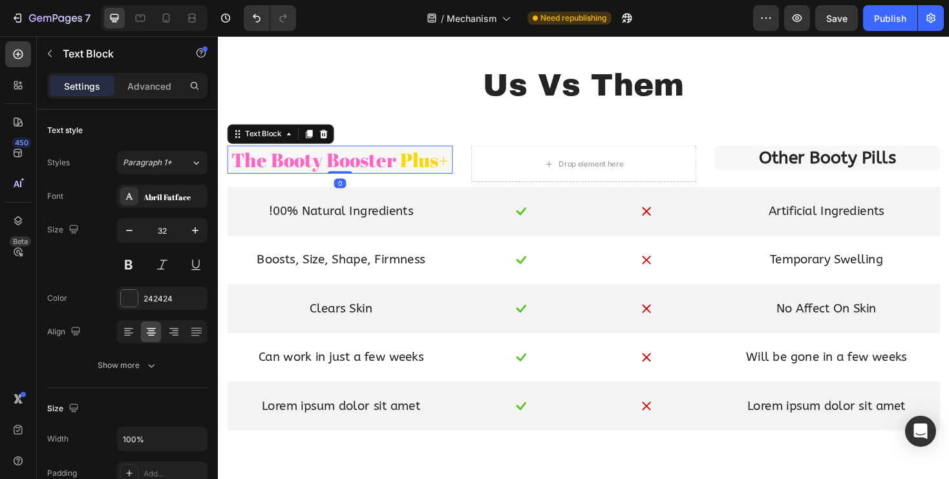
click at [409, 160] on p "The Booty Booster Plus+" at bounding box center [347, 167] width 236 height 27
click at [251, 14] on icon "Undo/Redo" at bounding box center [256, 18] width 13 height 13
click at [292, 24] on button "Undo/Redo" at bounding box center [283, 18] width 26 height 26
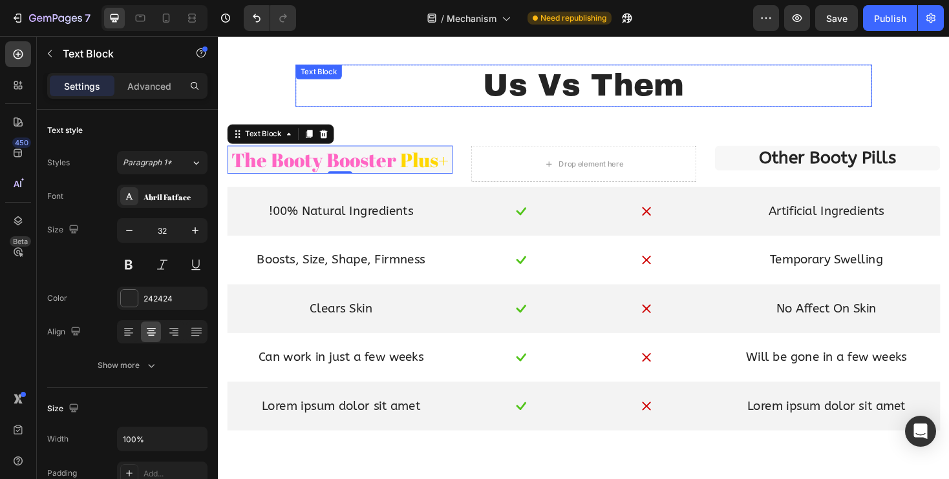
click at [495, 74] on p "Us Vs Them" at bounding box center [605, 89] width 609 height 42
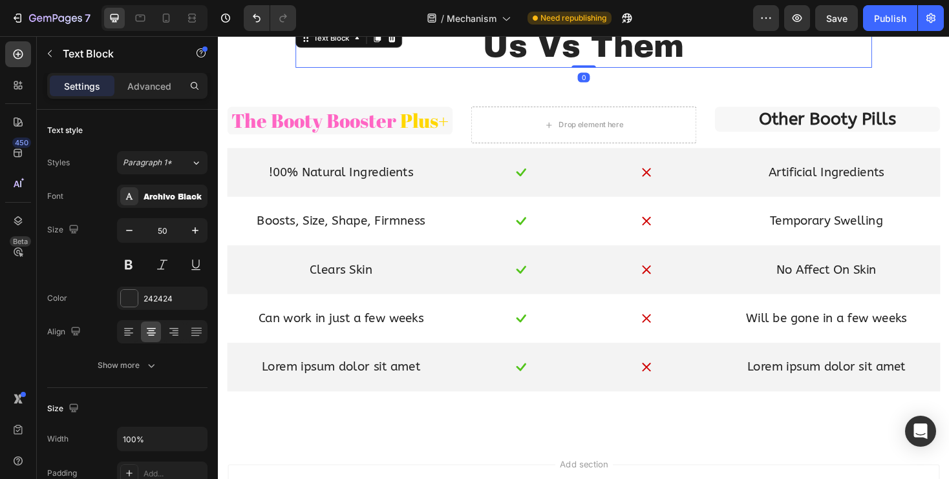
scroll to position [992, 0]
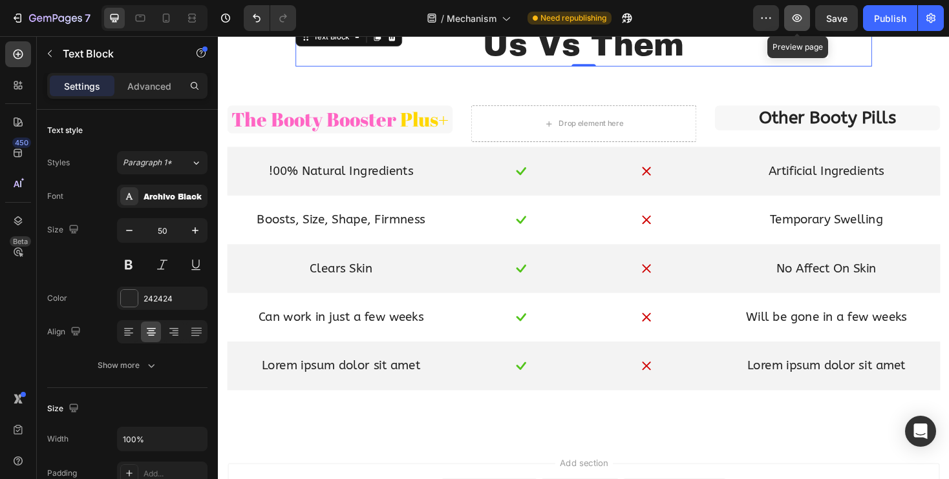
click at [793, 16] on icon "button" at bounding box center [796, 18] width 13 height 13
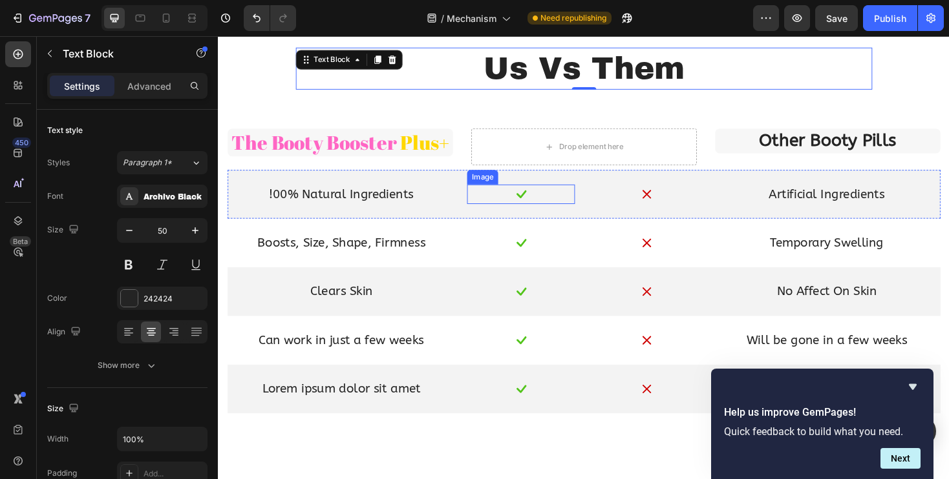
scroll to position [874, 0]
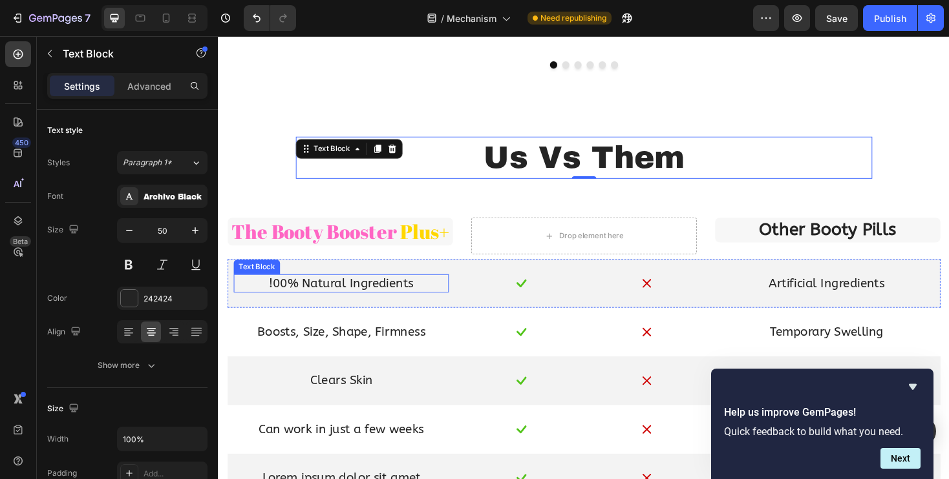
click at [275, 298] on p "!00% Natural Ingredients" at bounding box center [348, 298] width 226 height 17
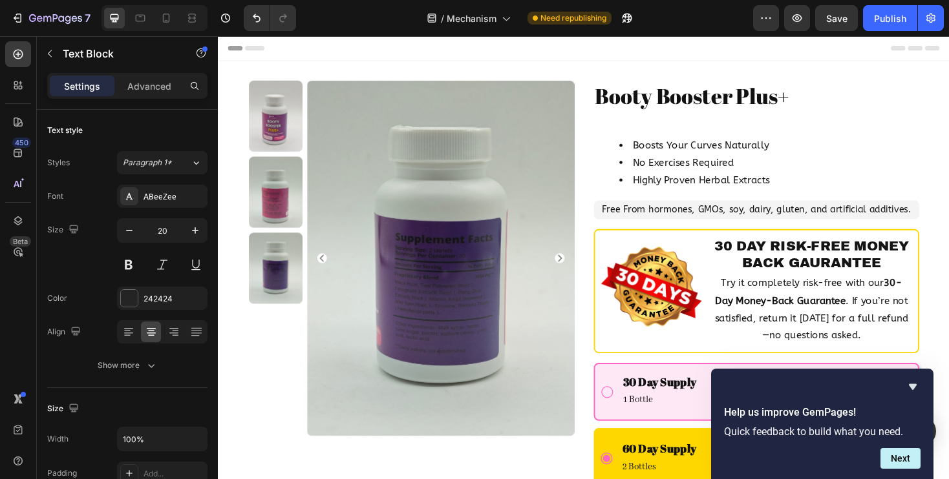
scroll to position [874, 0]
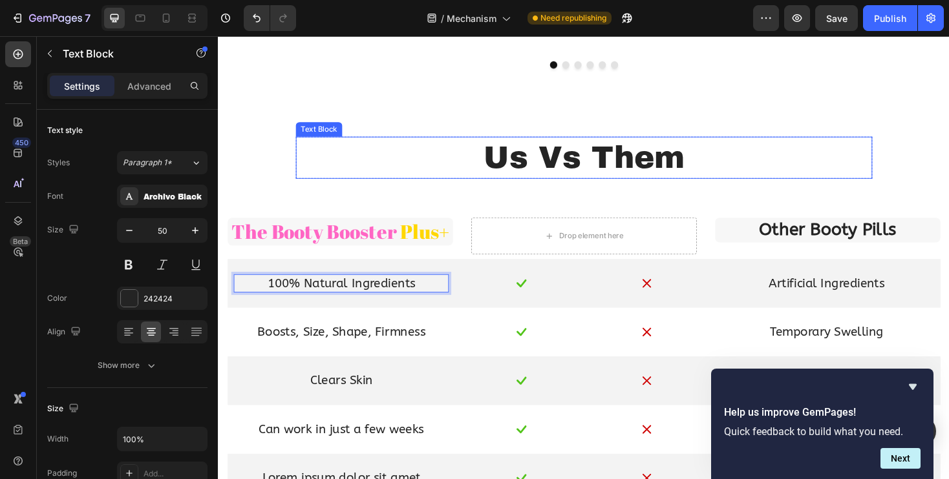
click at [368, 167] on p "Us Vs Them" at bounding box center [605, 165] width 609 height 42
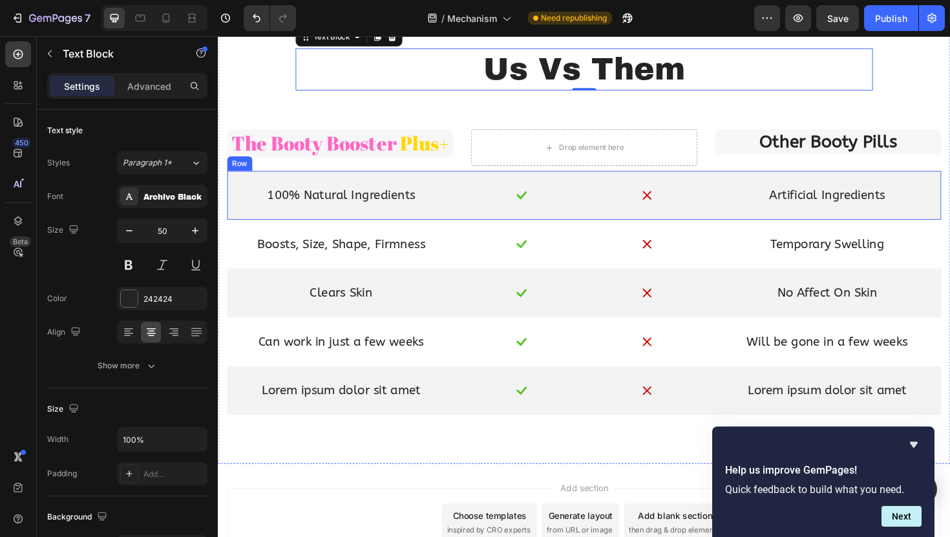
scroll to position [963, 0]
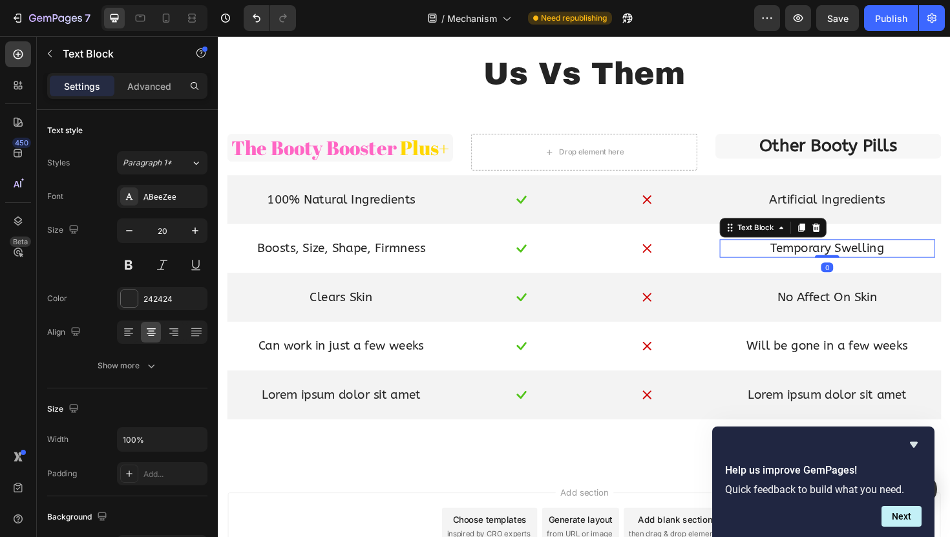
click at [838, 266] on p "Temporary Swelling" at bounding box center [863, 261] width 226 height 17
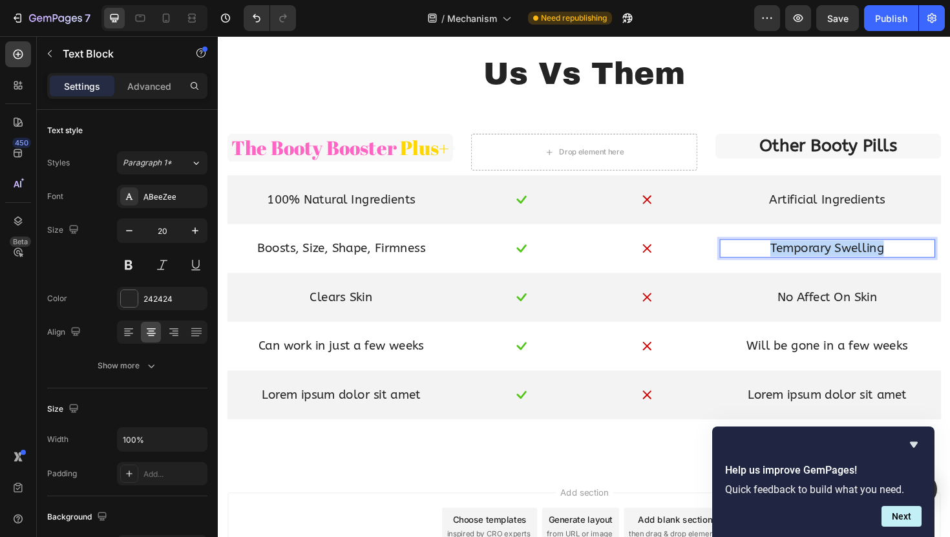
click at [838, 266] on p "Temporary Swelling" at bounding box center [863, 261] width 226 height 17
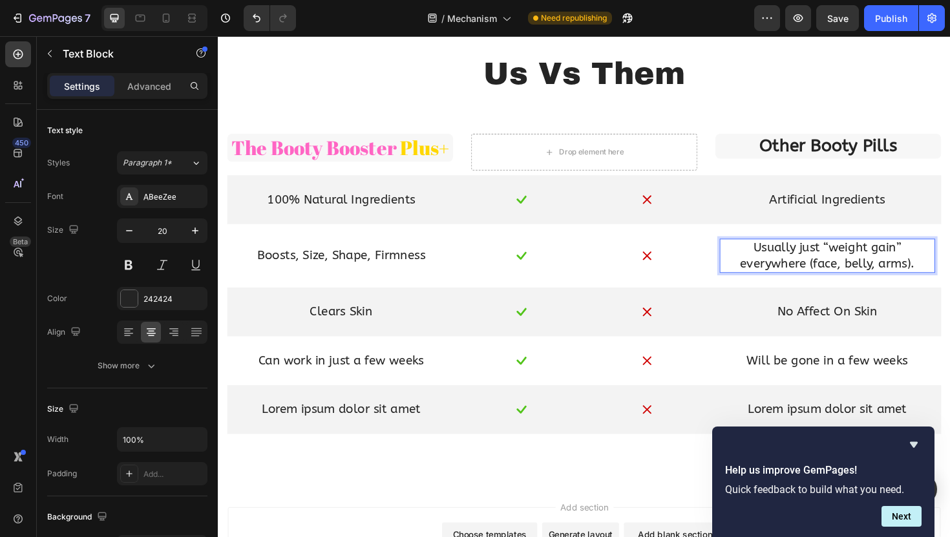
scroll to position [962, 0]
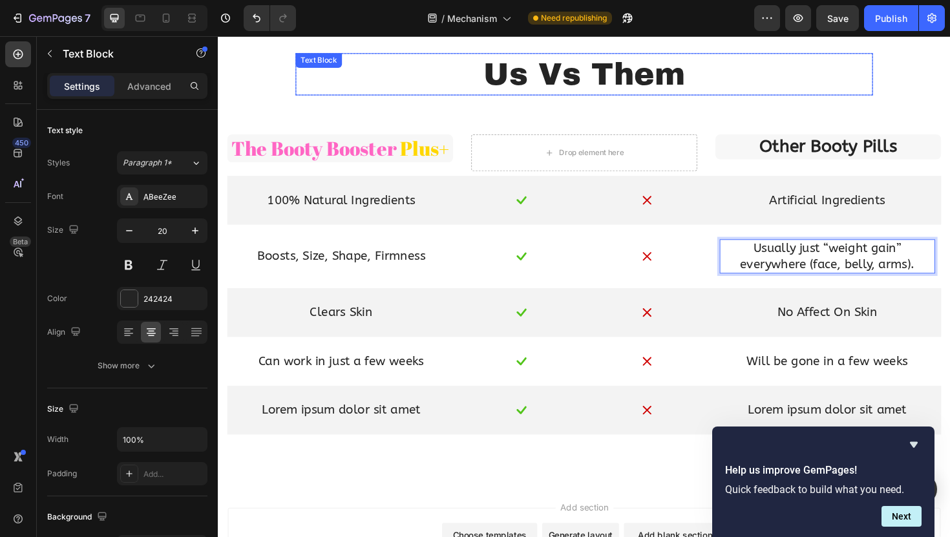
click at [823, 86] on p "Us Vs Them" at bounding box center [605, 77] width 609 height 42
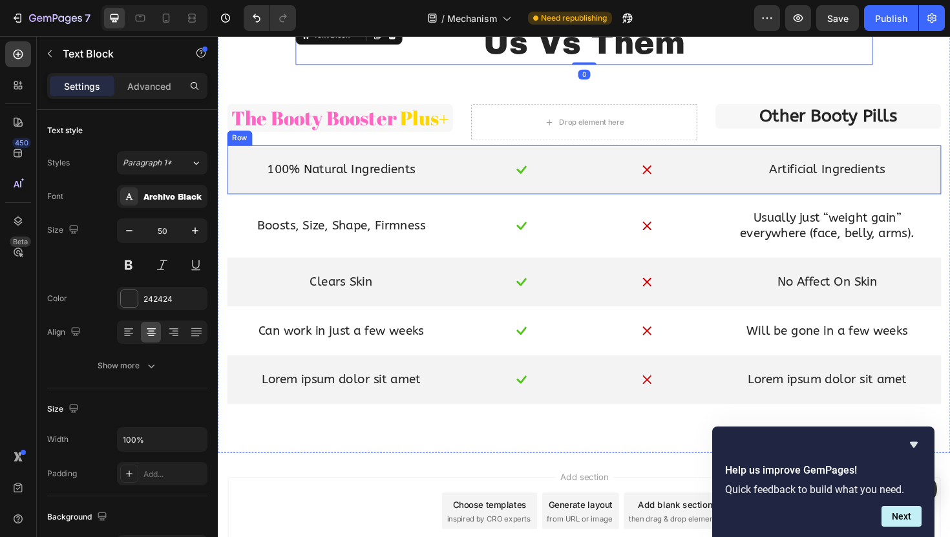
scroll to position [1001, 0]
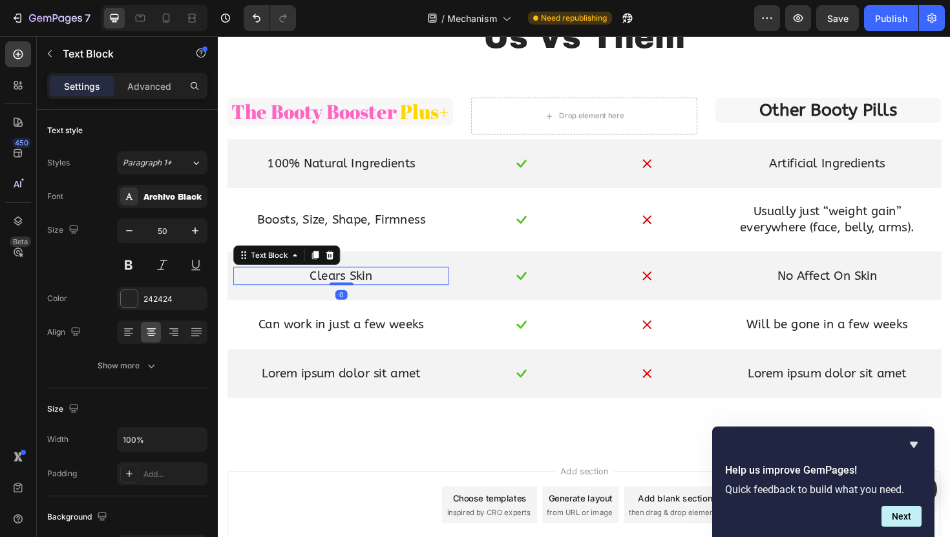
click at [346, 291] on p "Clears Skin" at bounding box center [348, 290] width 226 height 17
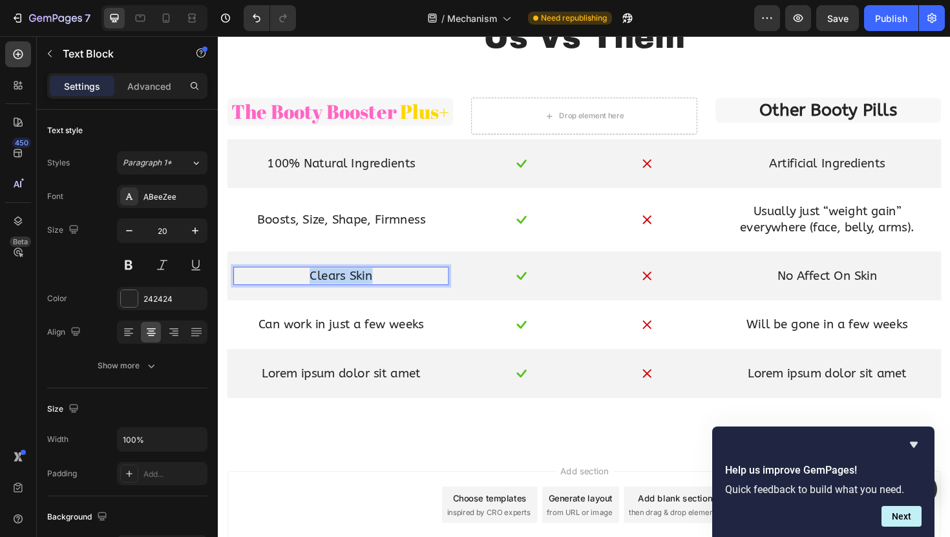
click at [346, 291] on p "Clears Skin" at bounding box center [348, 290] width 226 height 17
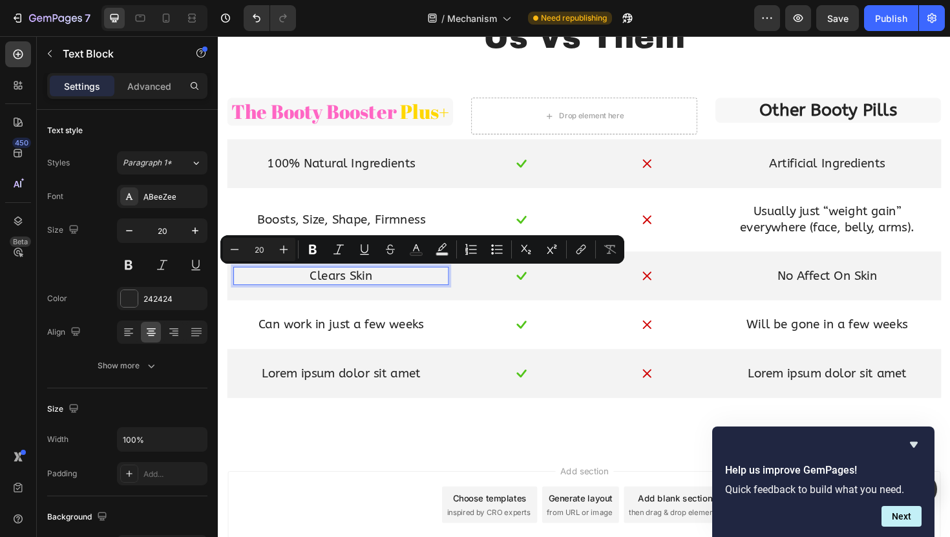
scroll to position [1000, 0]
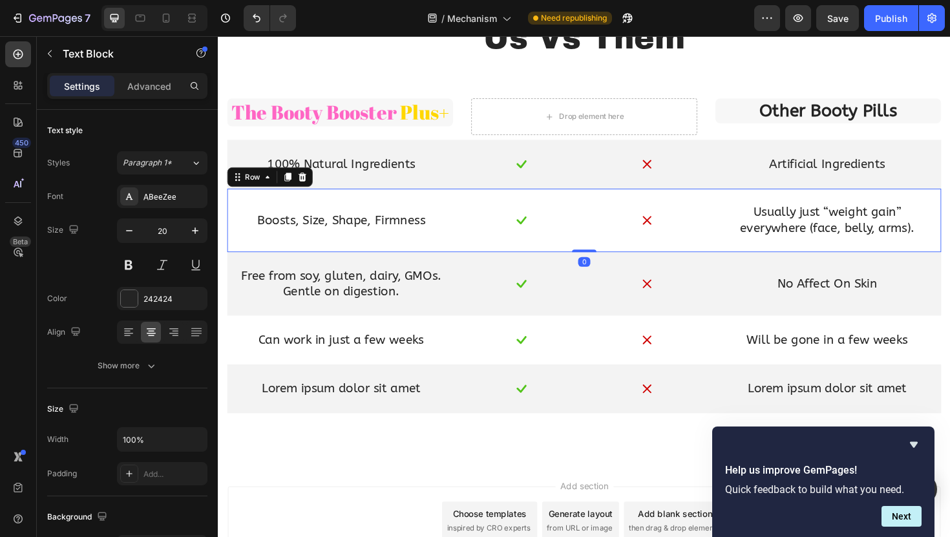
click at [399, 258] on div "Boosts, Size, Shape, Firmness Text Block Image Image Usually just “weight gain”…" at bounding box center [605, 231] width 756 height 67
click at [826, 297] on p "No Affect On Skin" at bounding box center [863, 298] width 226 height 17
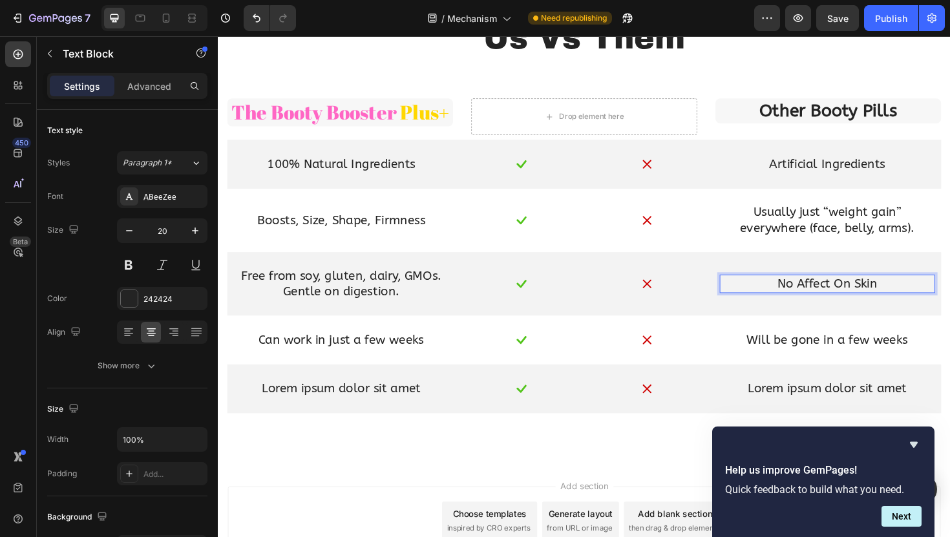
click at [826, 297] on p "No Affect On Skin" at bounding box center [863, 298] width 226 height 17
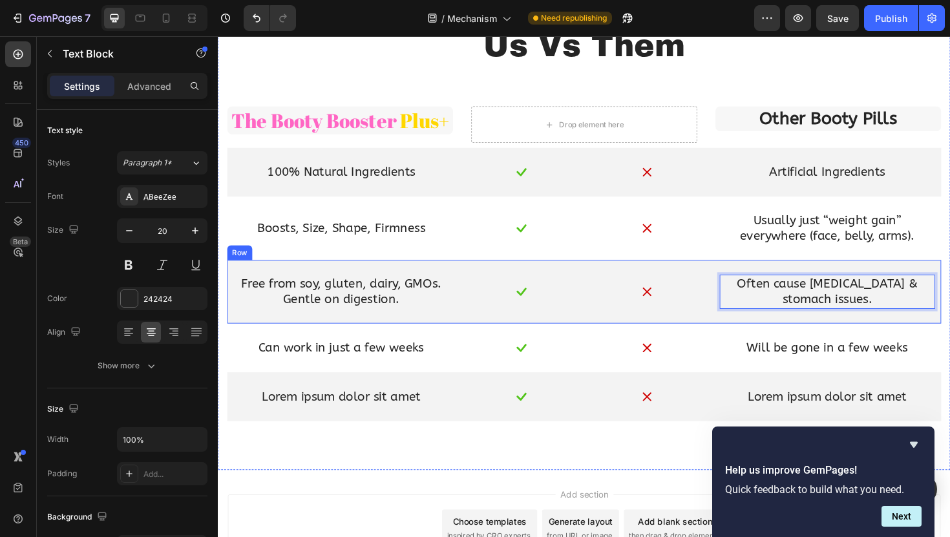
click at [762, 279] on div "Free from soy, gluten, dairy, GMOs. Gentle on digestion. Text Block Image Image…" at bounding box center [605, 306] width 756 height 67
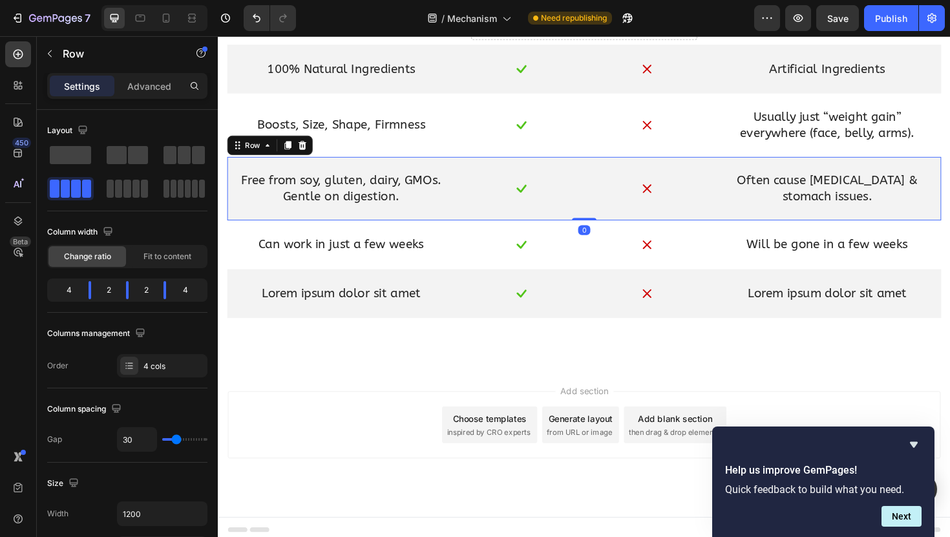
scroll to position [1107, 0]
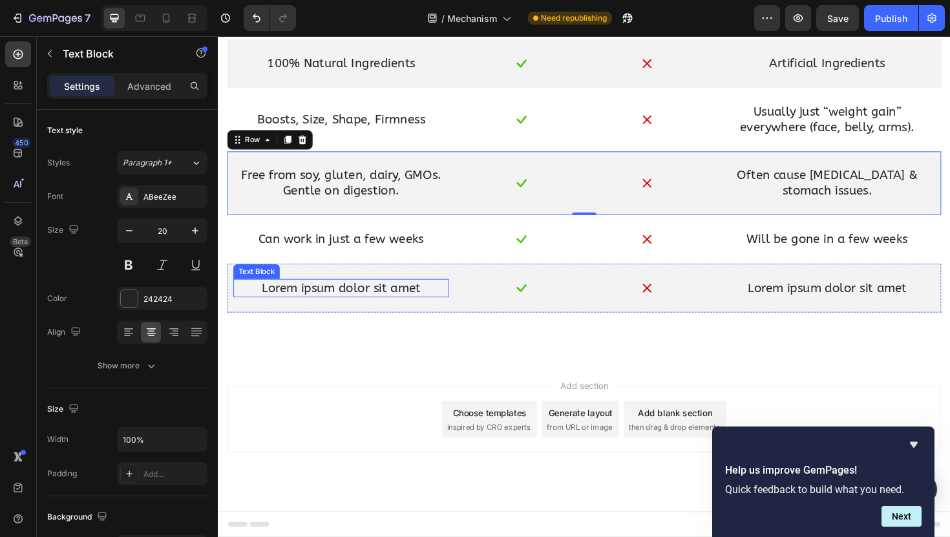
click at [370, 309] on p "Lorem ipsum dolor sit amet" at bounding box center [348, 303] width 226 height 17
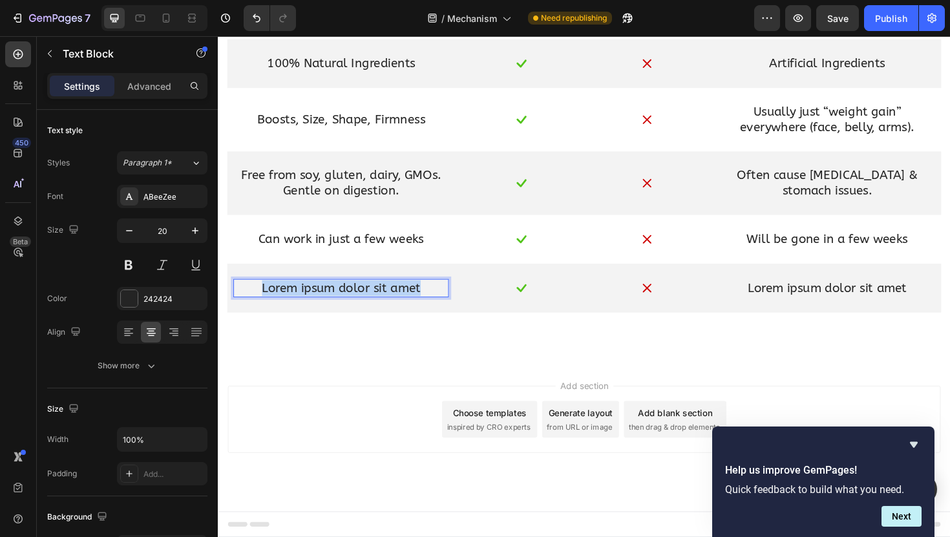
click at [370, 309] on p "Lorem ipsum dolor sit amet" at bounding box center [348, 303] width 226 height 17
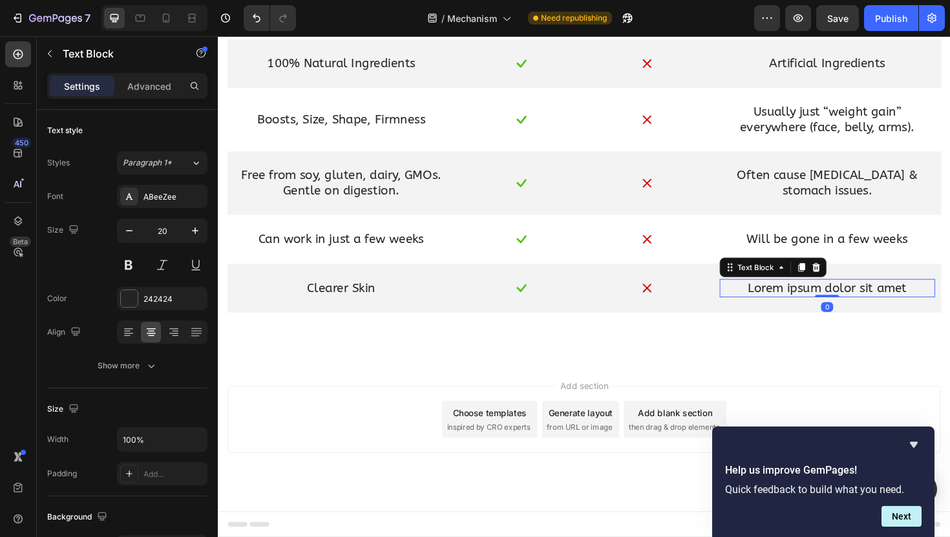
click at [837, 308] on p "Lorem ipsum dolor sit amet" at bounding box center [863, 303] width 226 height 17
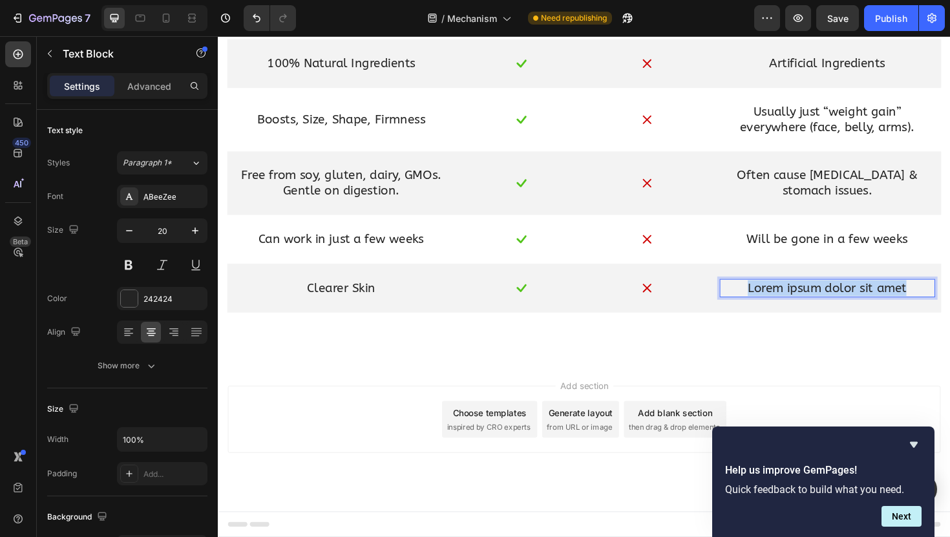
click at [837, 308] on p "Lorem ipsum dolor sit amet" at bounding box center [863, 303] width 226 height 17
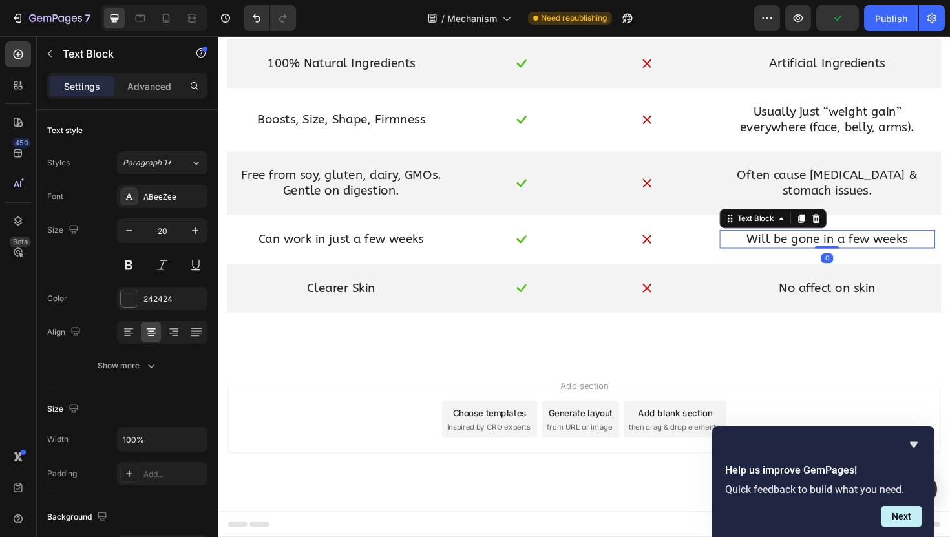
click at [855, 242] on div "Will be gone in a few weeks" at bounding box center [863, 251] width 228 height 19
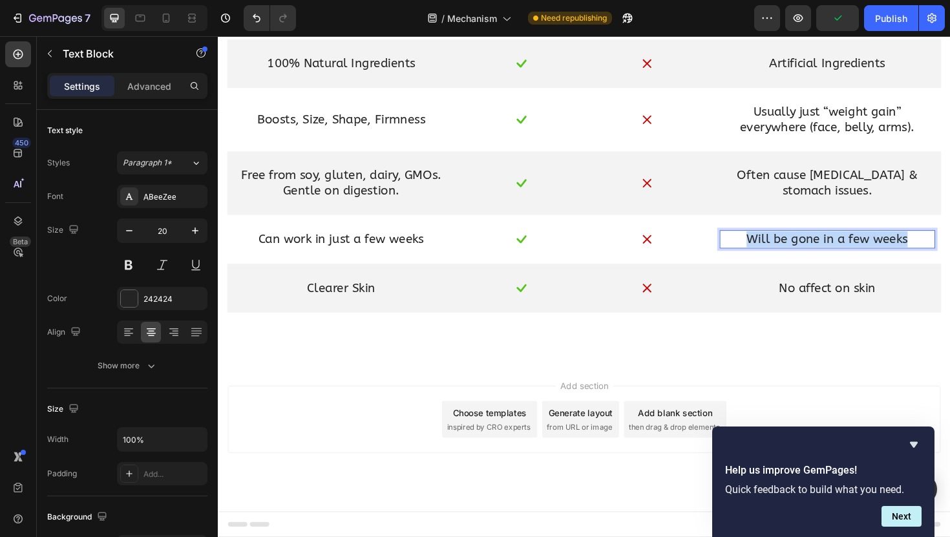
click at [855, 242] on div "Will be gone in a few weeks" at bounding box center [863, 251] width 228 height 19
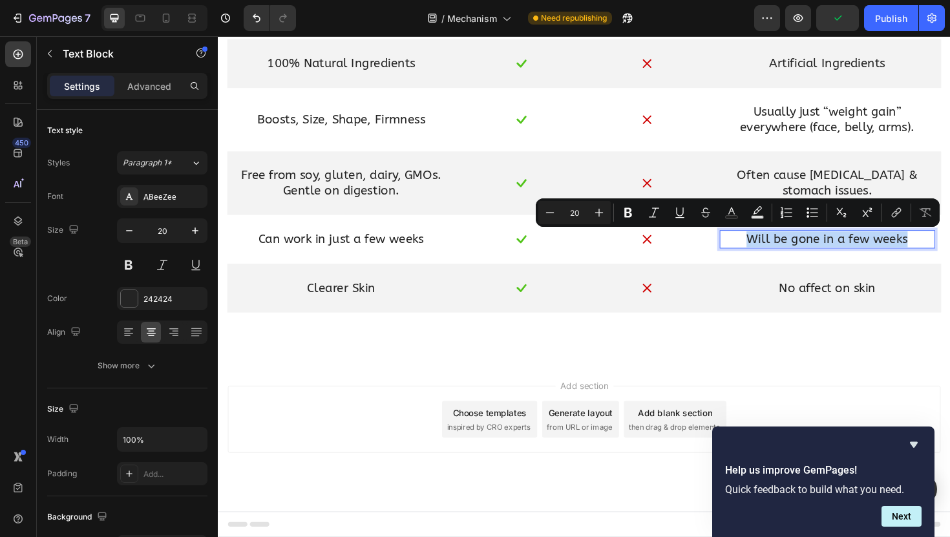
click at [859, 257] on p "Will be gone in a few weeks" at bounding box center [863, 251] width 226 height 17
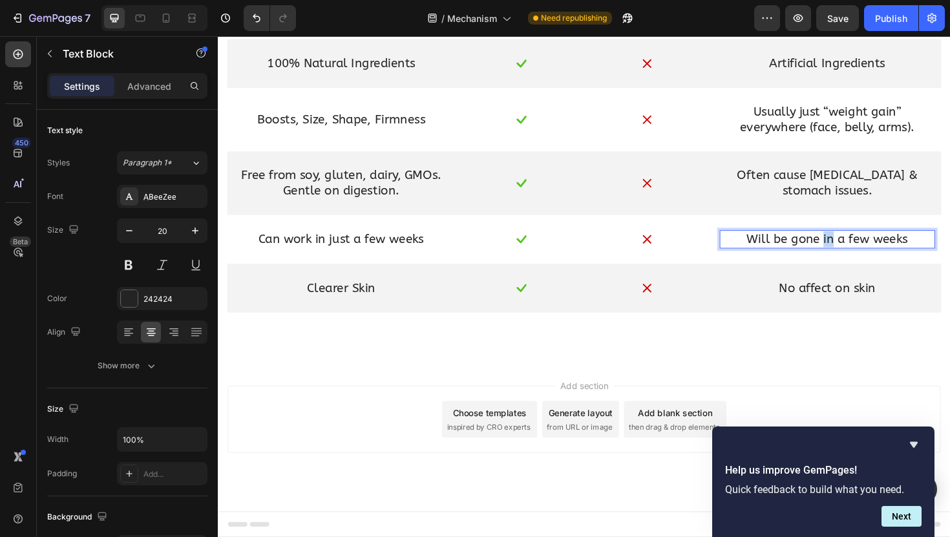
click at [859, 257] on p "Will be gone in a few weeks" at bounding box center [863, 251] width 226 height 17
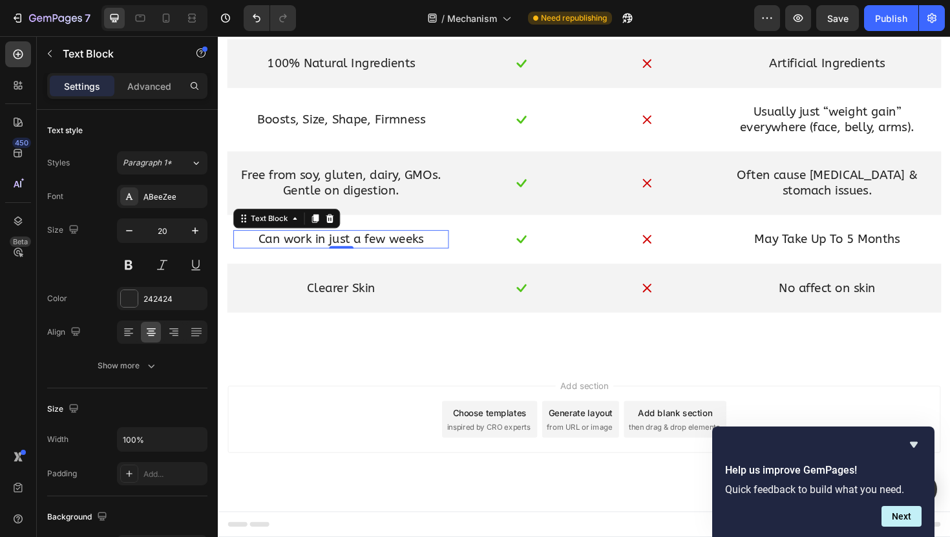
click at [364, 255] on p "Can work in just a few weeks" at bounding box center [348, 251] width 226 height 17
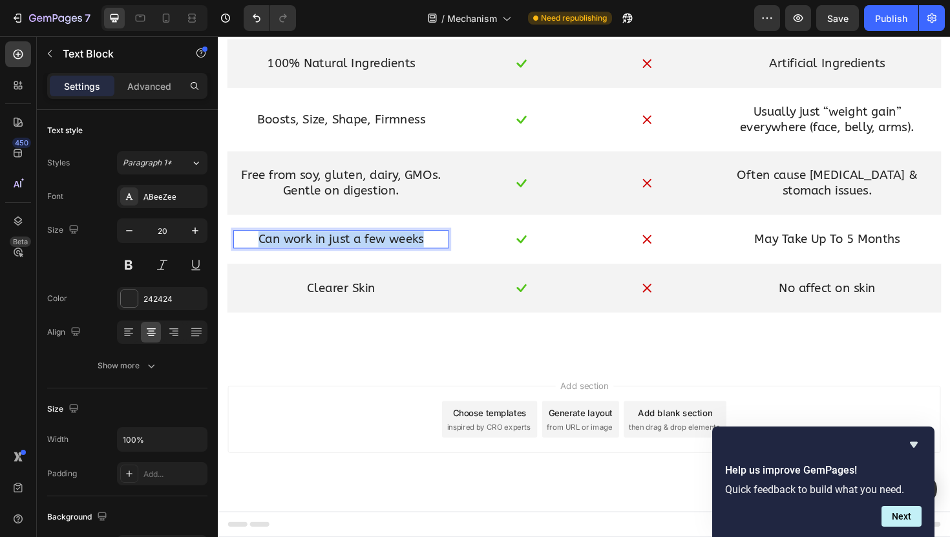
click at [364, 255] on p "Can work in just a few weeks" at bounding box center [348, 251] width 226 height 17
click at [428, 354] on div "Us Vs Them Text Block Row The Booty Booster Plus+ Text Block Drop element here …" at bounding box center [605, 119] width 775 height 523
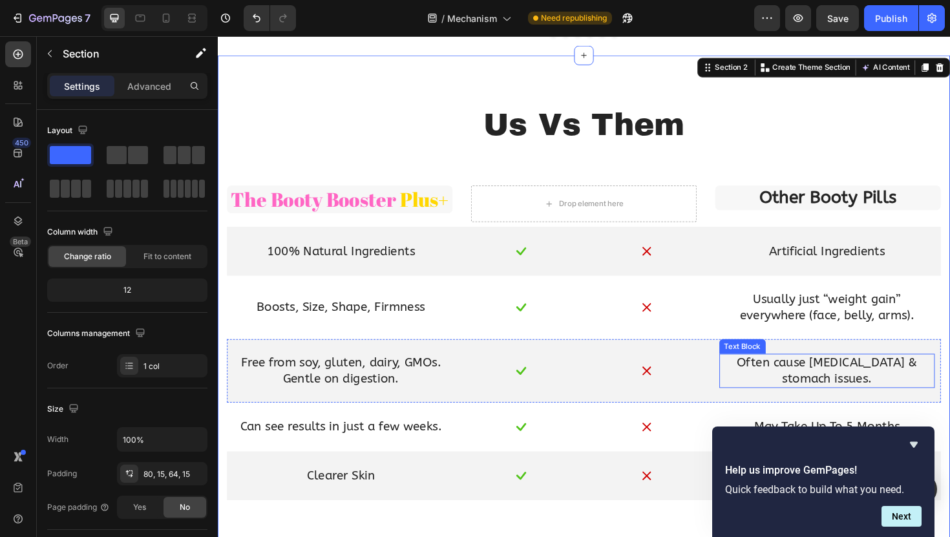
scroll to position [907, 0]
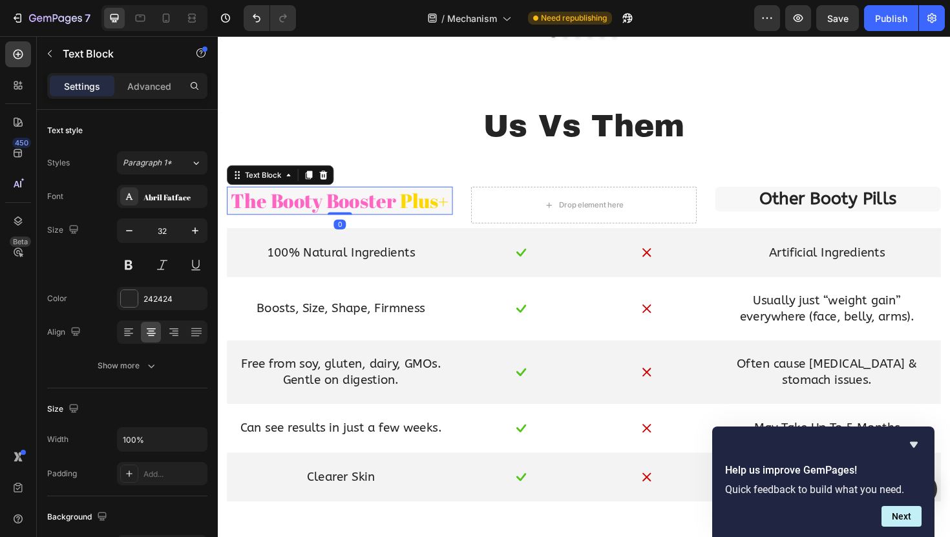
click at [393, 219] on span "The Booty Booster" at bounding box center [319, 210] width 175 height 28
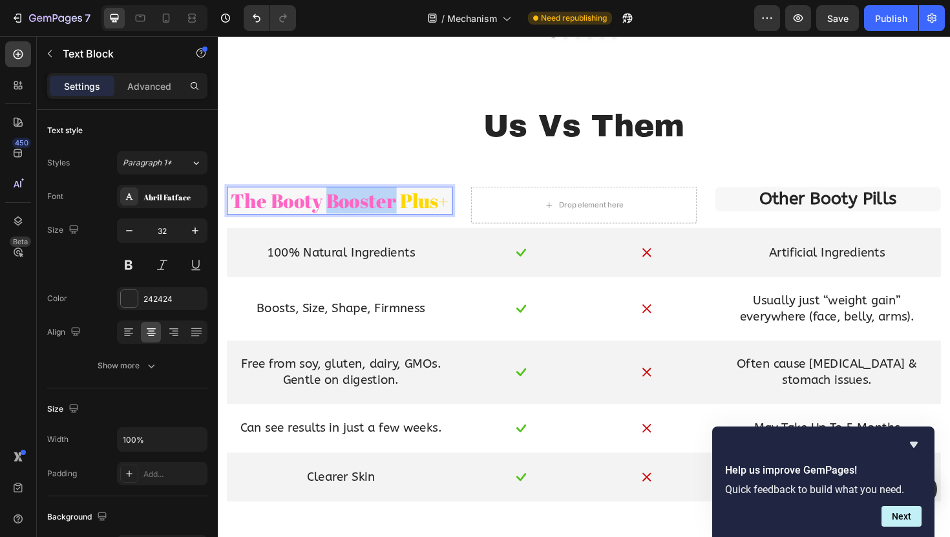
click at [331, 206] on span "The Booty Booster" at bounding box center [319, 210] width 175 height 28
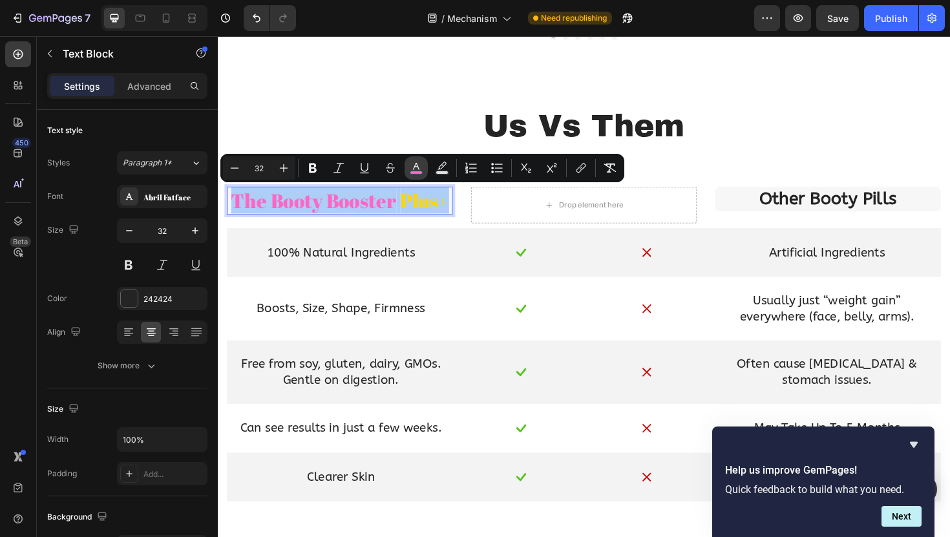
click at [419, 167] on icon "Editor contextual toolbar" at bounding box center [416, 168] width 13 height 13
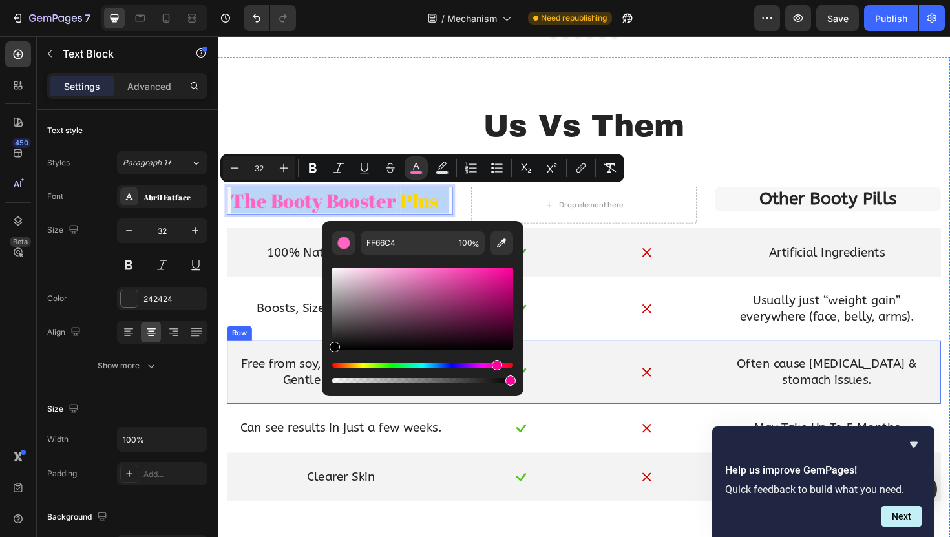
type input "000000"
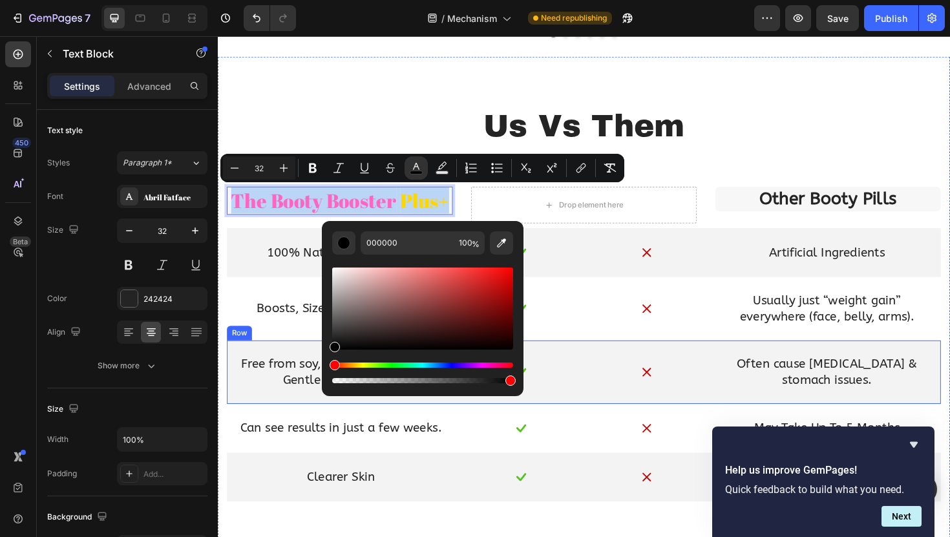
drag, startPoint x: 617, startPoint y: 361, endPoint x: 304, endPoint y: 446, distance: 324.0
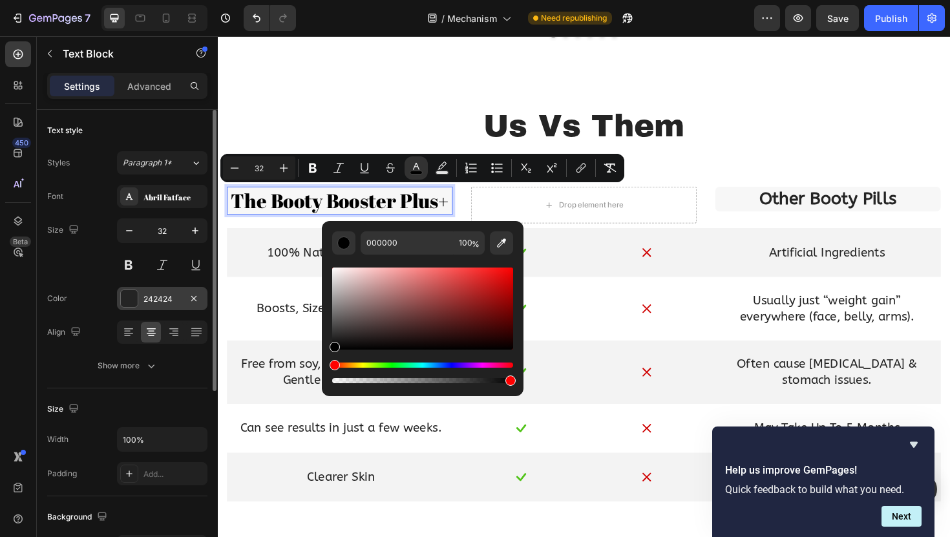
click at [163, 300] on div "242424" at bounding box center [161, 299] width 37 height 12
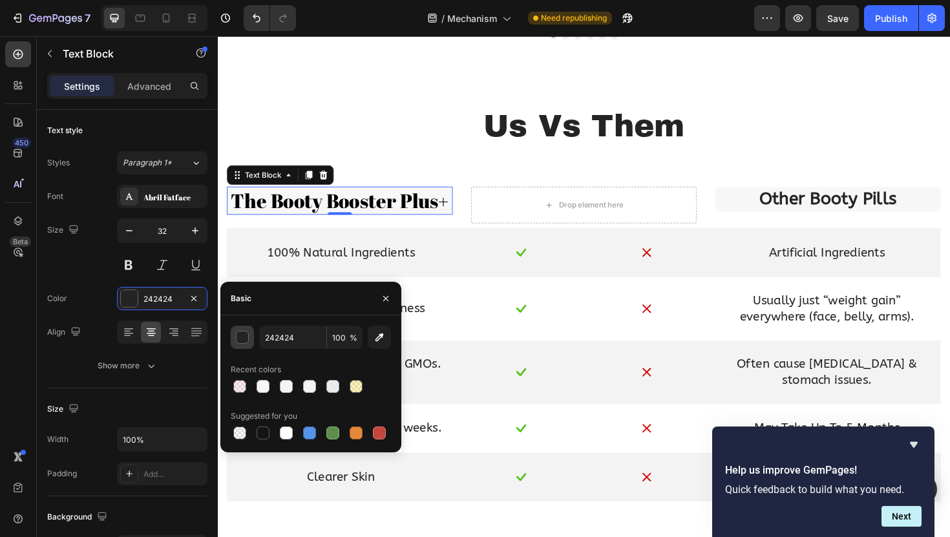
click at [242, 342] on div "button" at bounding box center [242, 337] width 13 height 13
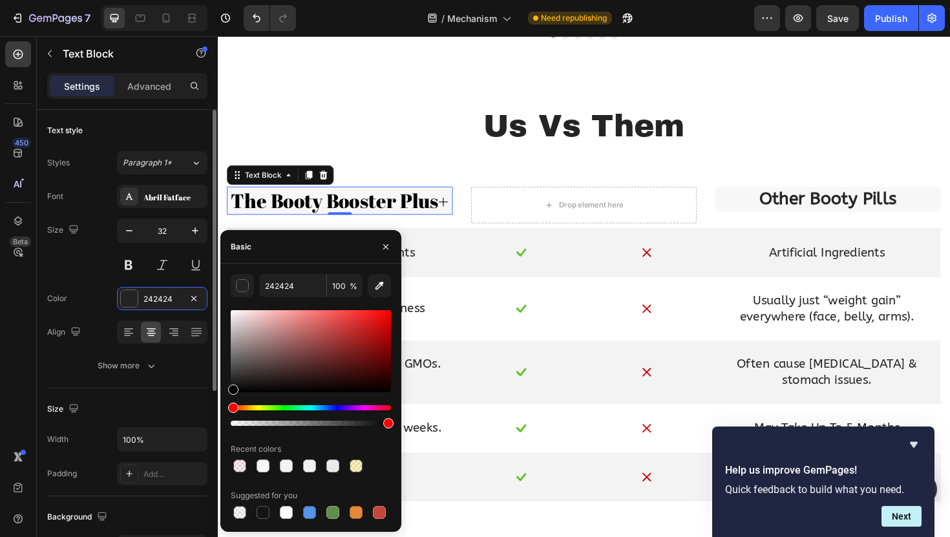
drag, startPoint x: 253, startPoint y: 379, endPoint x: 202, endPoint y: 425, distance: 69.1
click at [202, 425] on div "450 Beta Sections(18) Elements(83) Section Element Hero Section Product Detail …" at bounding box center [109, 286] width 218 height 501
type input "000000"
click at [386, 251] on icon "button" at bounding box center [386, 247] width 10 height 10
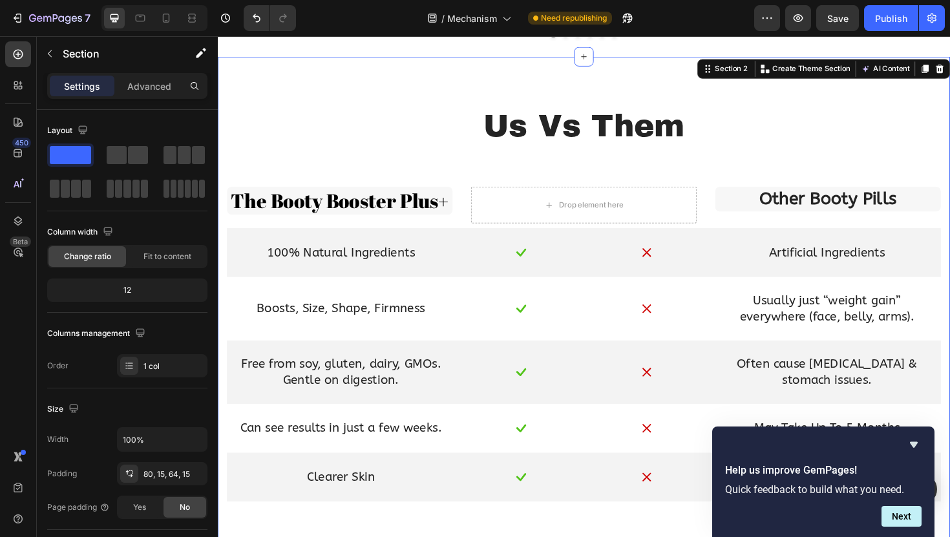
click at [390, 101] on div "Us Vs Them Text Block Row The Booty Booster Plus+ Text Block Drop element here …" at bounding box center [605, 319] width 775 height 523
click at [397, 208] on span "The Booty Booster Plus+" at bounding box center [347, 210] width 231 height 28
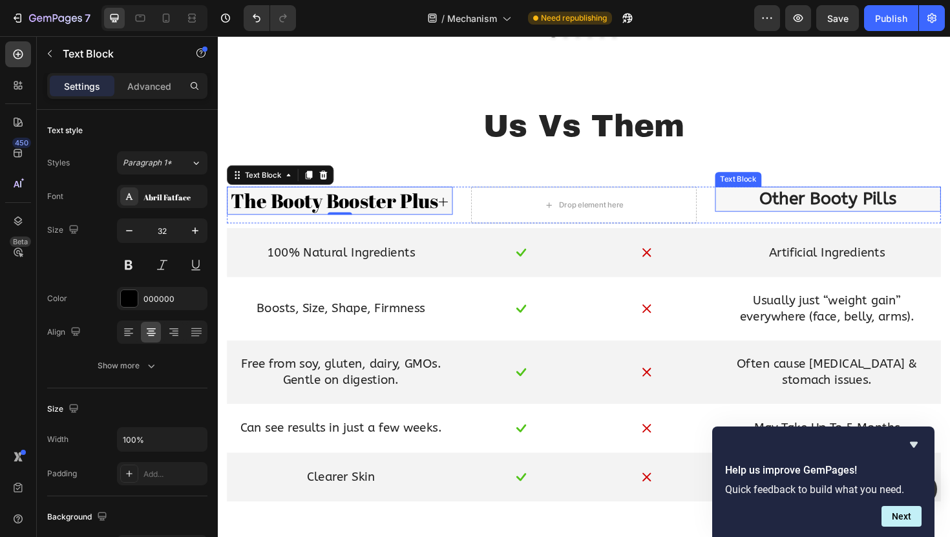
click at [824, 214] on p "Other Booty Pills" at bounding box center [864, 208] width 236 height 23
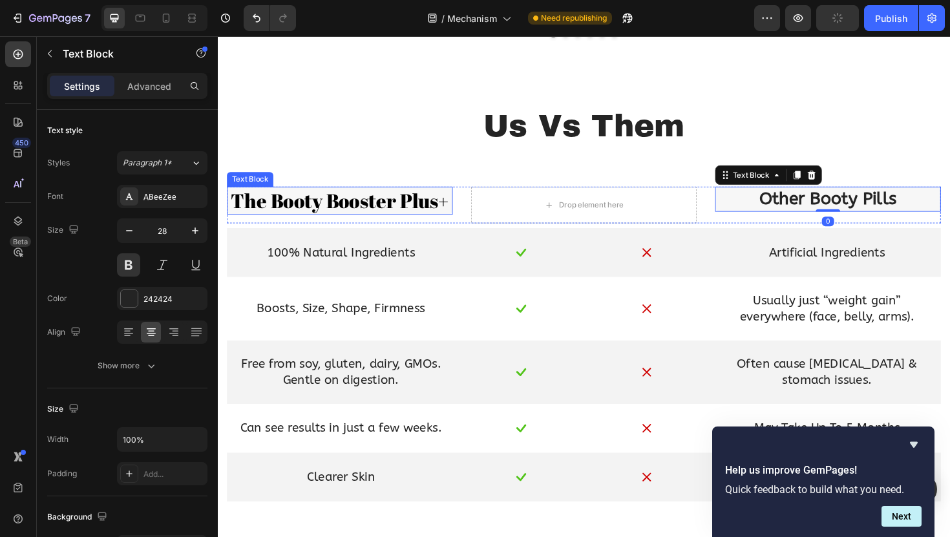
click at [417, 207] on span "The Booty Booster Plus+" at bounding box center [347, 210] width 231 height 28
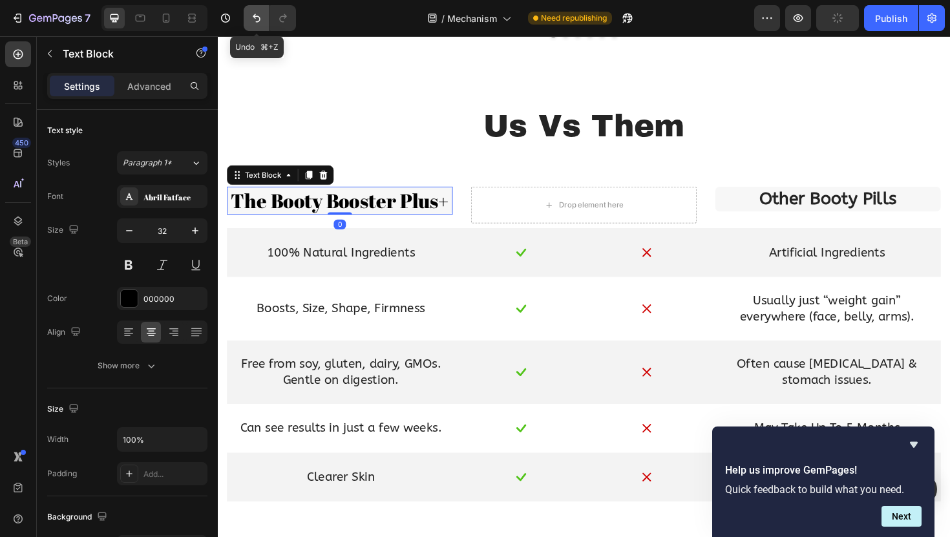
click at [255, 25] on button "Undo/Redo" at bounding box center [257, 18] width 26 height 26
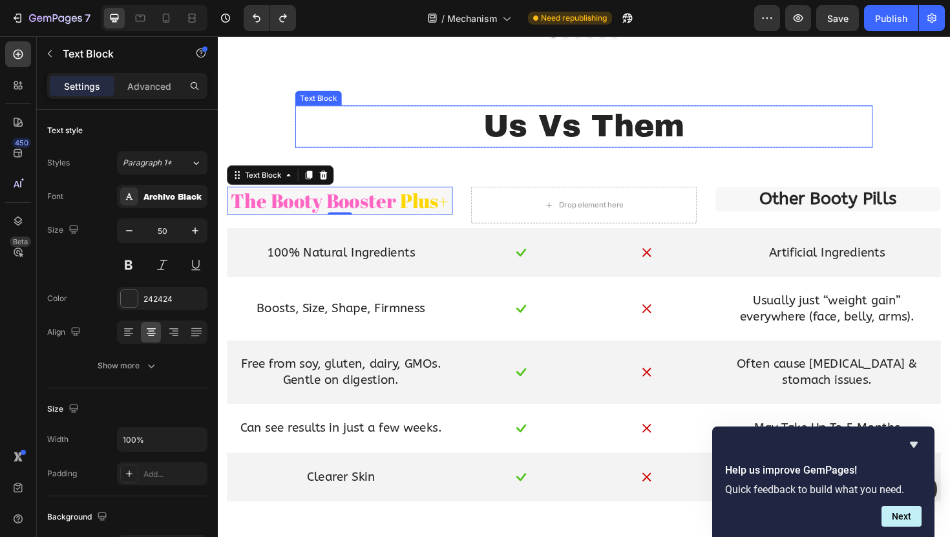
click at [405, 134] on p "Us Vs Them" at bounding box center [605, 132] width 609 height 42
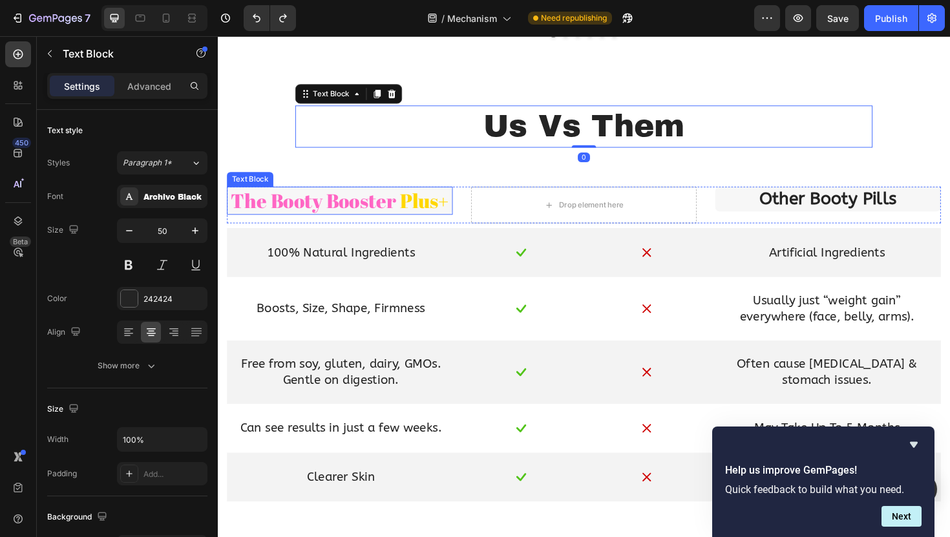
click at [353, 214] on span "The Booty Booster" at bounding box center [319, 210] width 175 height 28
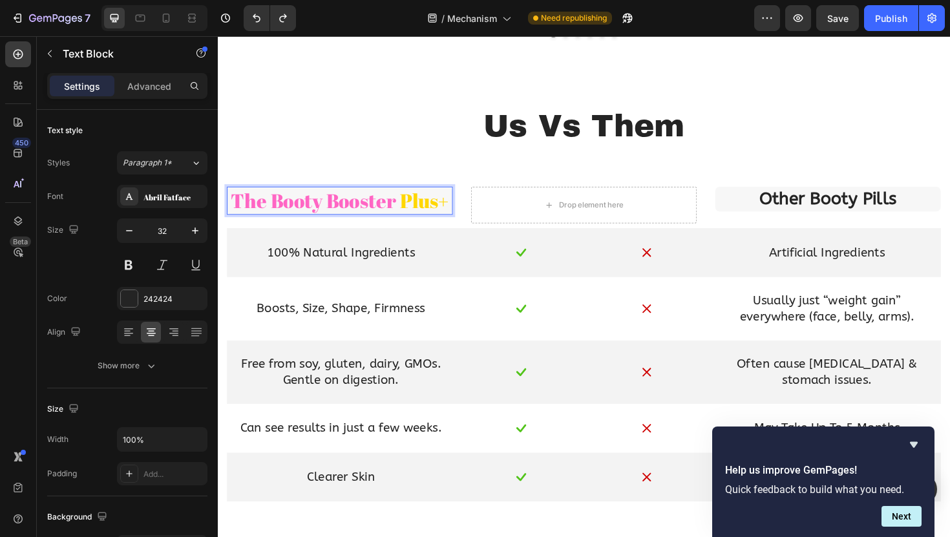
click at [353, 214] on span "The Booty Booster" at bounding box center [319, 210] width 175 height 28
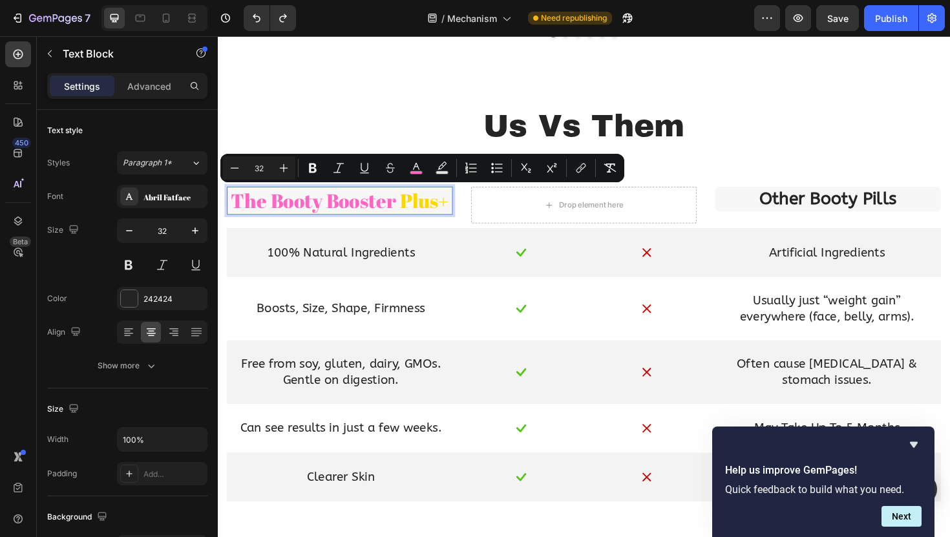
click at [359, 214] on span "The Booty Booster" at bounding box center [319, 210] width 175 height 28
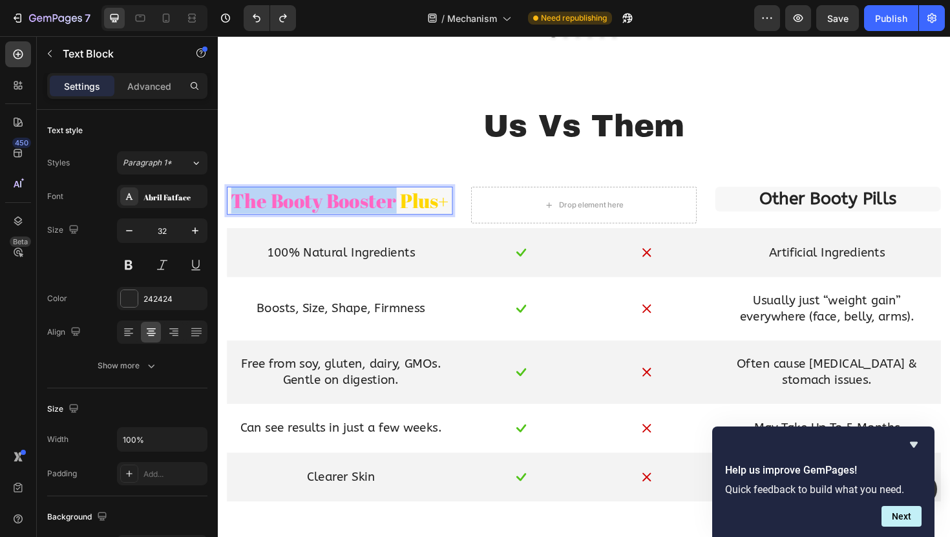
drag, startPoint x: 404, startPoint y: 215, endPoint x: 232, endPoint y: 214, distance: 171.9
click at [232, 214] on span "The Booty Booster" at bounding box center [319, 210] width 175 height 28
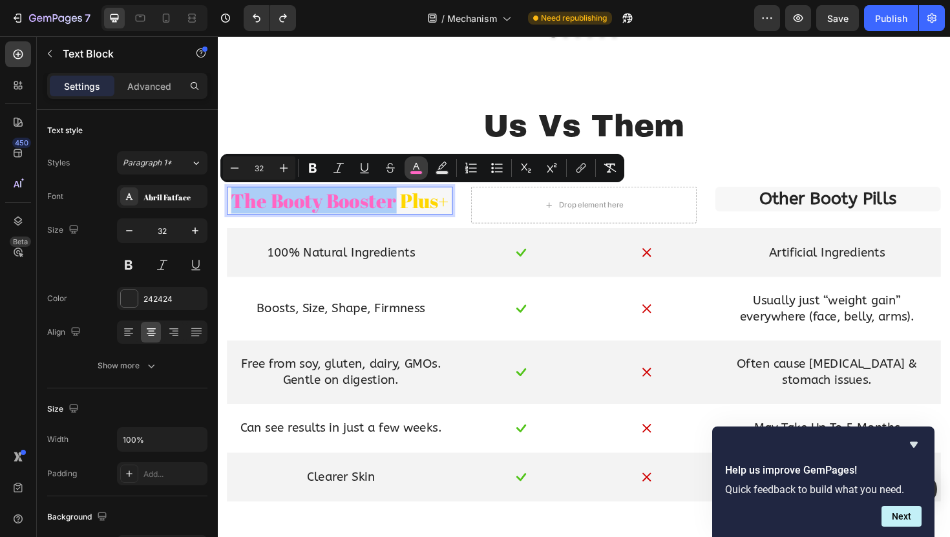
click at [410, 167] on icon "Editor contextual toolbar" at bounding box center [416, 168] width 13 height 13
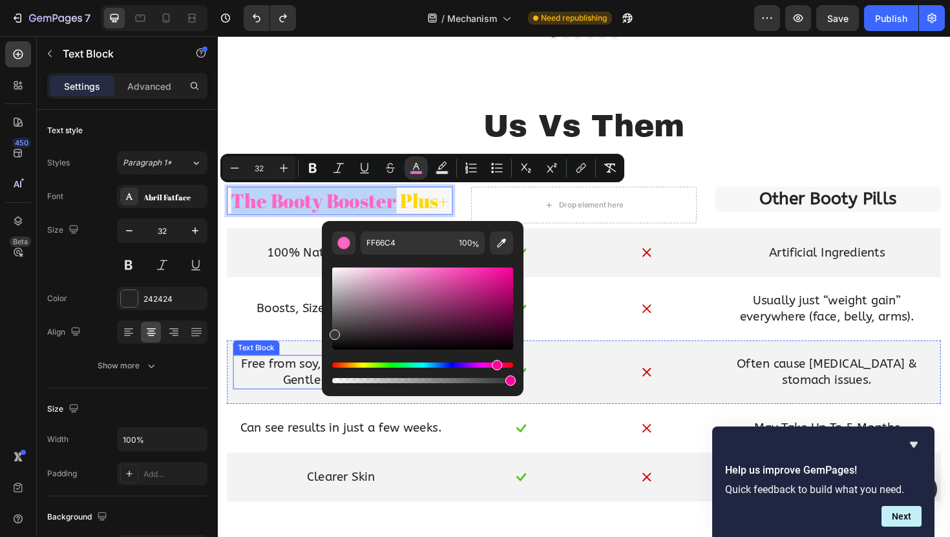
drag, startPoint x: 578, startPoint y: 315, endPoint x: 292, endPoint y: 413, distance: 302.6
type input "353535"
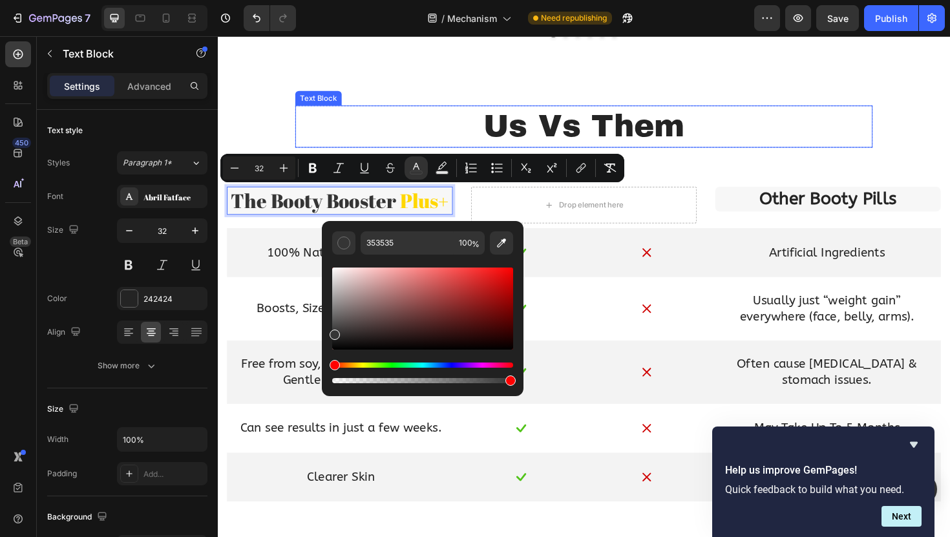
click at [354, 132] on p "Us Vs Them" at bounding box center [605, 132] width 609 height 42
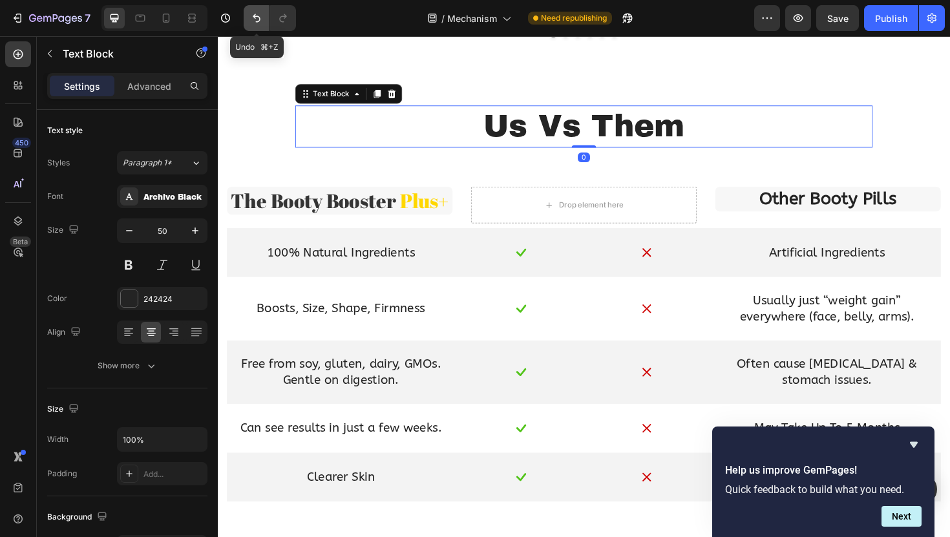
click at [251, 11] on button "Undo/Redo" at bounding box center [257, 18] width 26 height 26
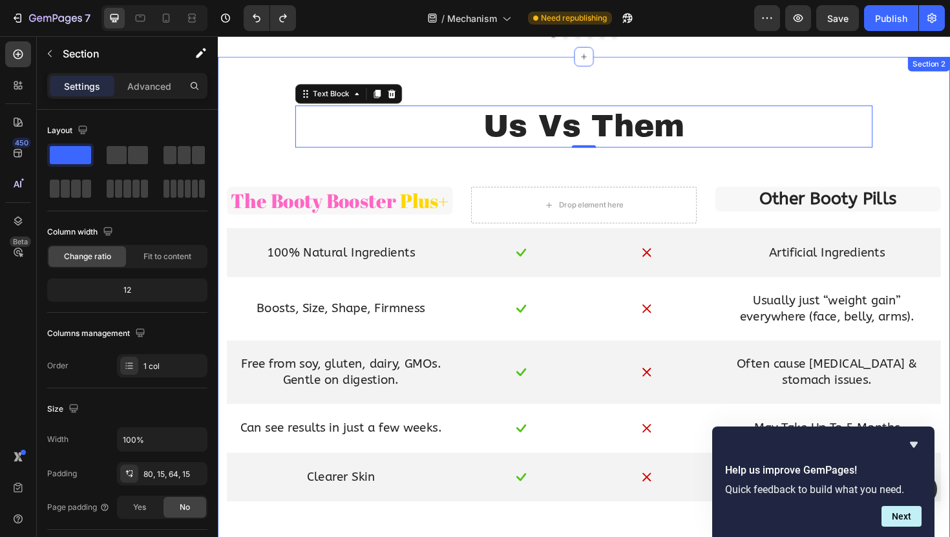
click at [372, 59] on div "Us Vs Them Text Block 0 Row The Booty Booster Plus+ Text Block Drop element her…" at bounding box center [605, 319] width 775 height 523
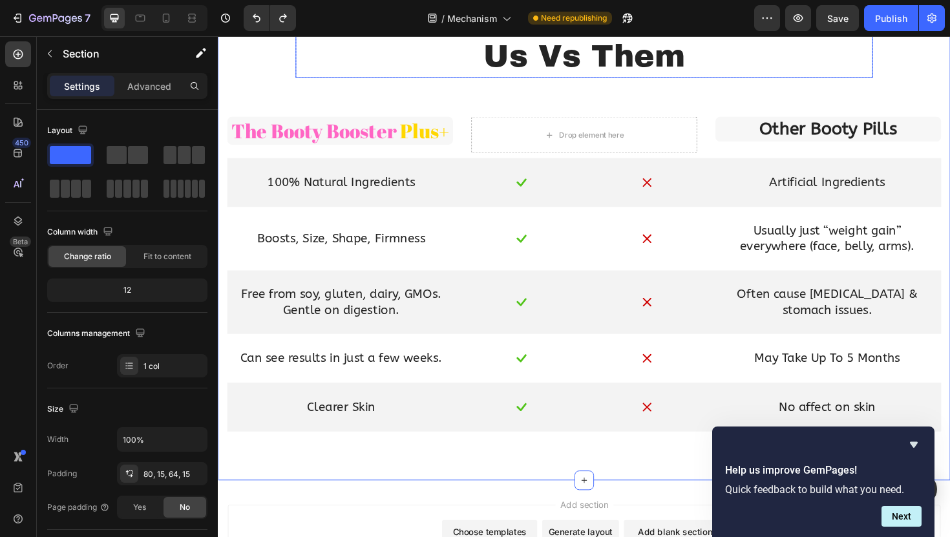
scroll to position [983, 0]
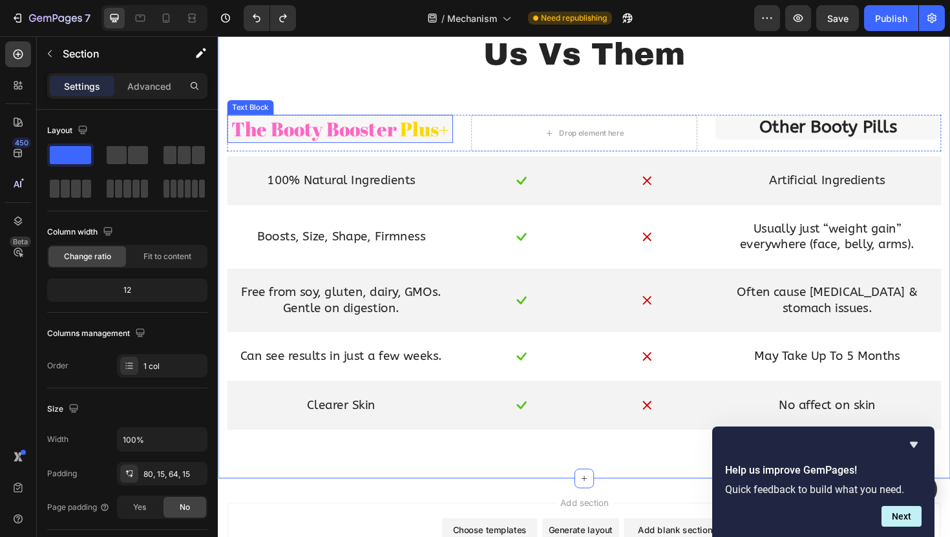
click at [461, 132] on span "Plus+" at bounding box center [437, 134] width 52 height 28
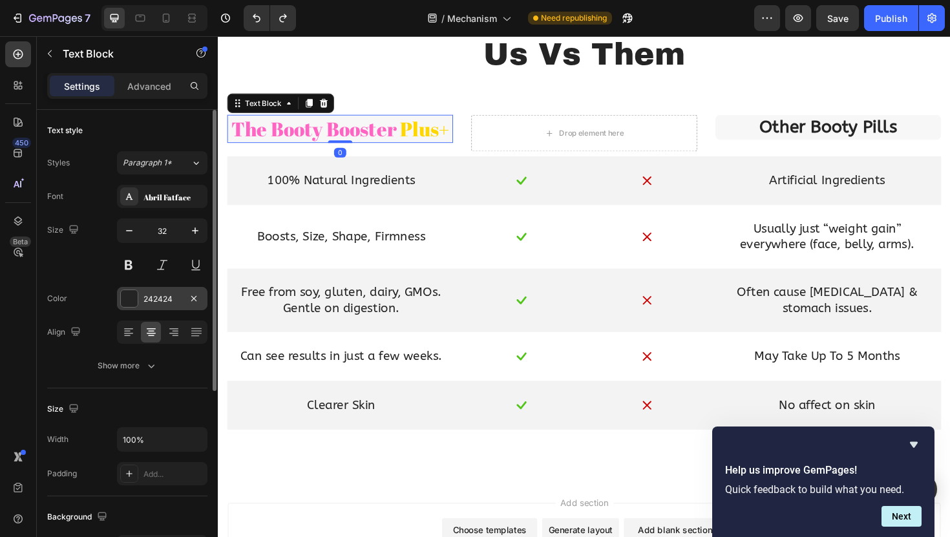
click at [140, 307] on div "242424" at bounding box center [162, 298] width 90 height 23
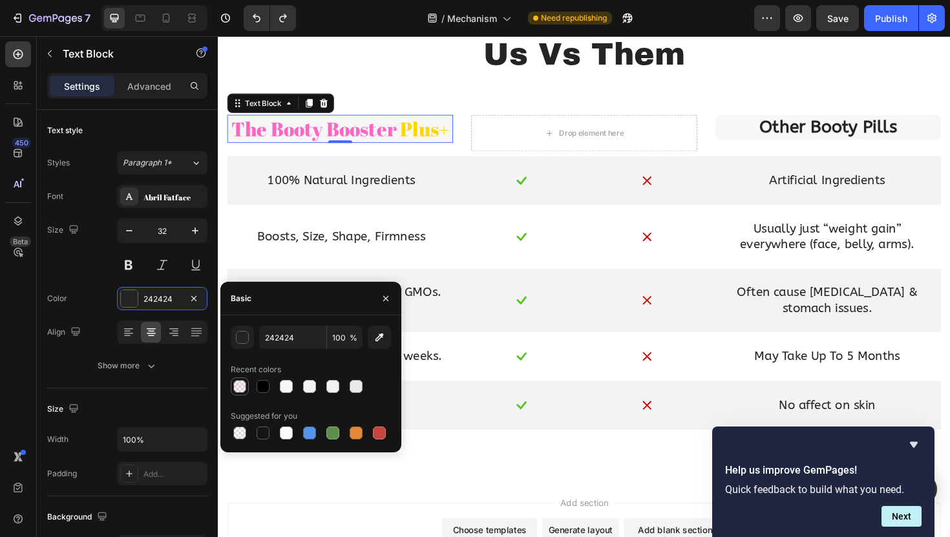
click at [237, 392] on div at bounding box center [239, 386] width 13 height 13
type input "FF66C4"
type input "10"
click at [423, 90] on div "Us Vs Them Text Block Row The Booty Booster Plus+ Text Block 0 Drop element her…" at bounding box center [605, 249] width 756 height 430
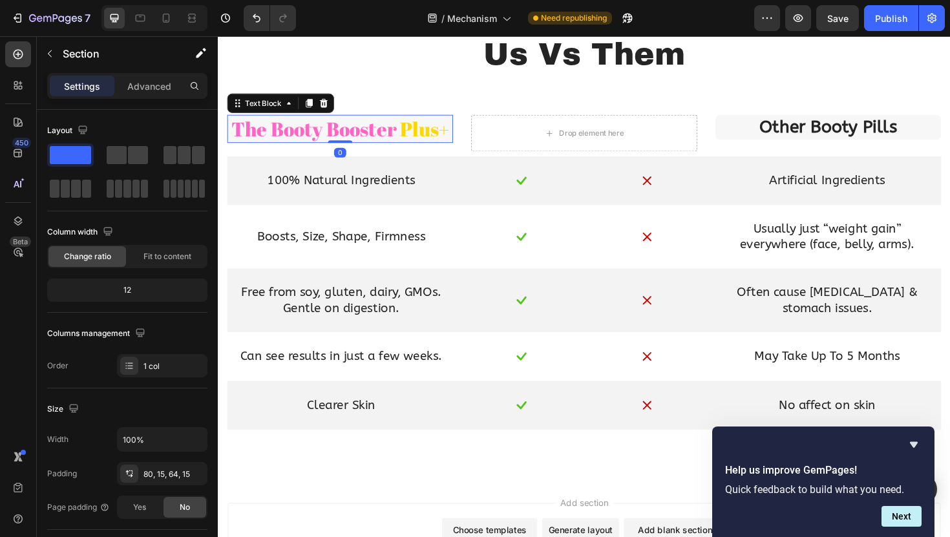
click at [377, 138] on span "The Booty Booster" at bounding box center [319, 134] width 175 height 28
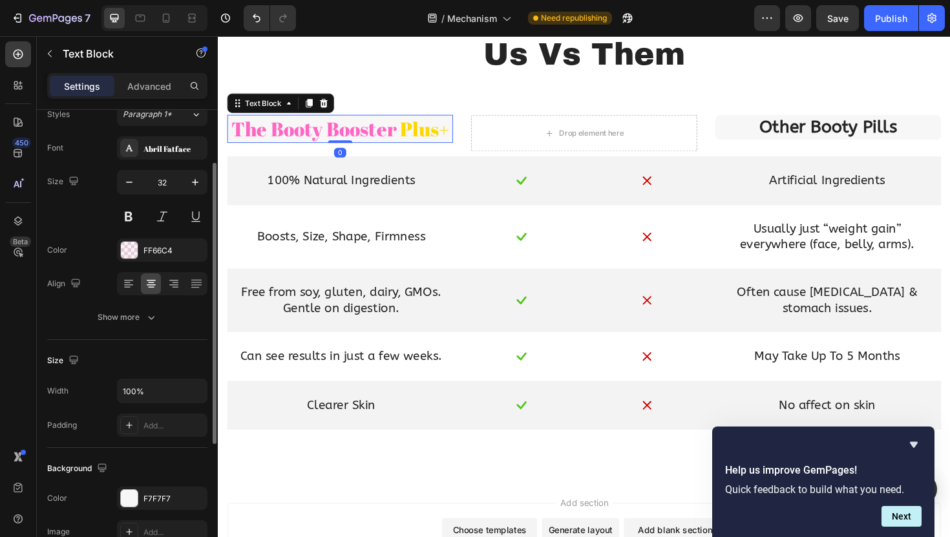
scroll to position [63, 0]
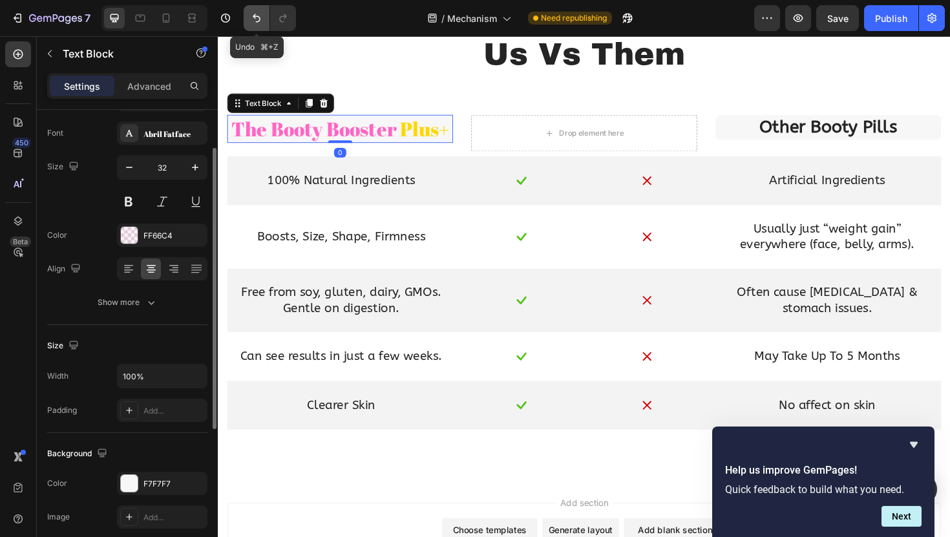
click at [255, 12] on icon "Undo/Redo" at bounding box center [256, 18] width 13 height 13
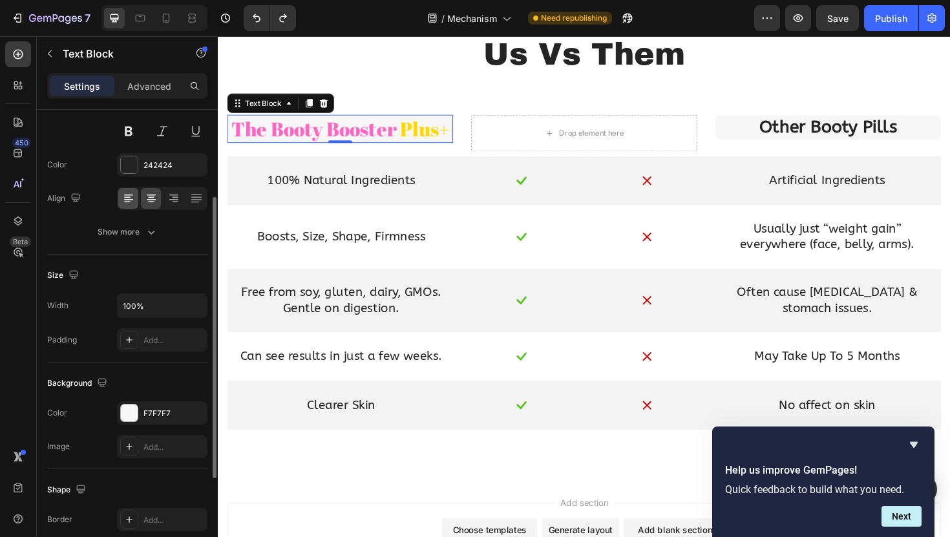
scroll to position [157, 0]
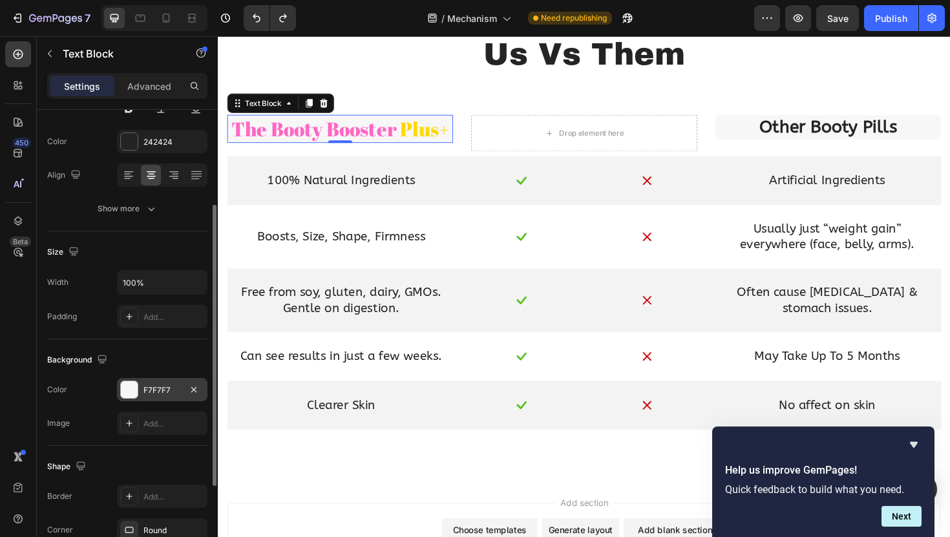
click at [142, 384] on div "F7F7F7" at bounding box center [162, 389] width 90 height 23
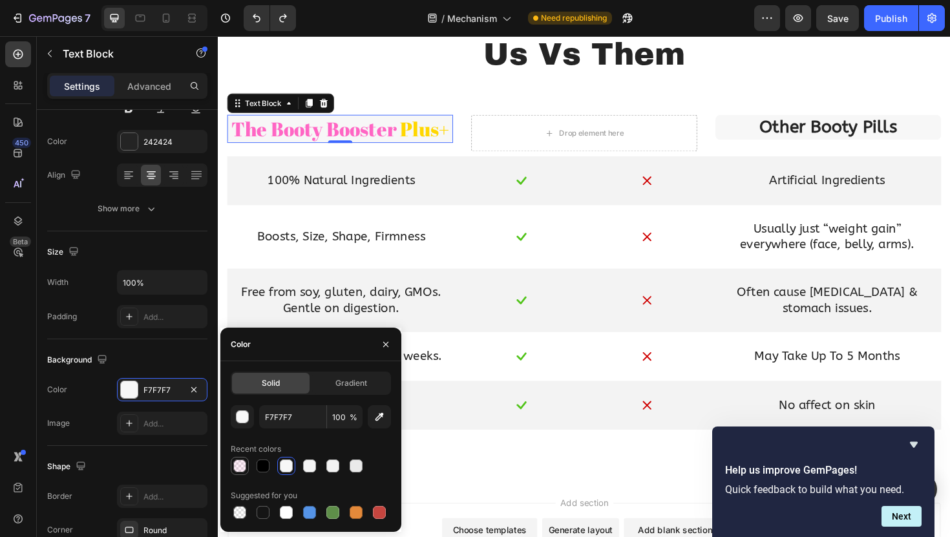
click at [240, 466] on div at bounding box center [239, 465] width 13 height 13
type input "FF66C4"
type input "10"
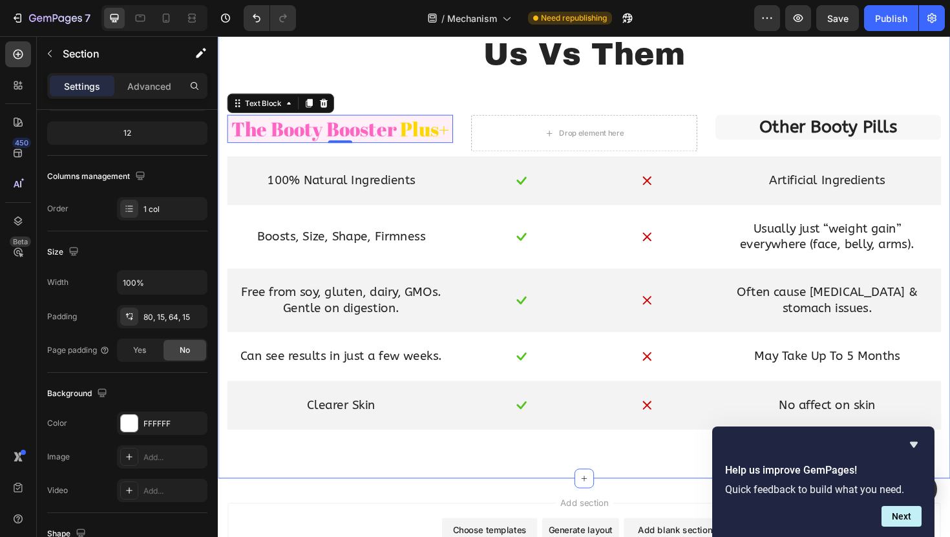
click at [396, 93] on div "Us Vs Them Text Block Row The Booty Booster Plus+ Text Block 0 Drop element her…" at bounding box center [605, 249] width 756 height 430
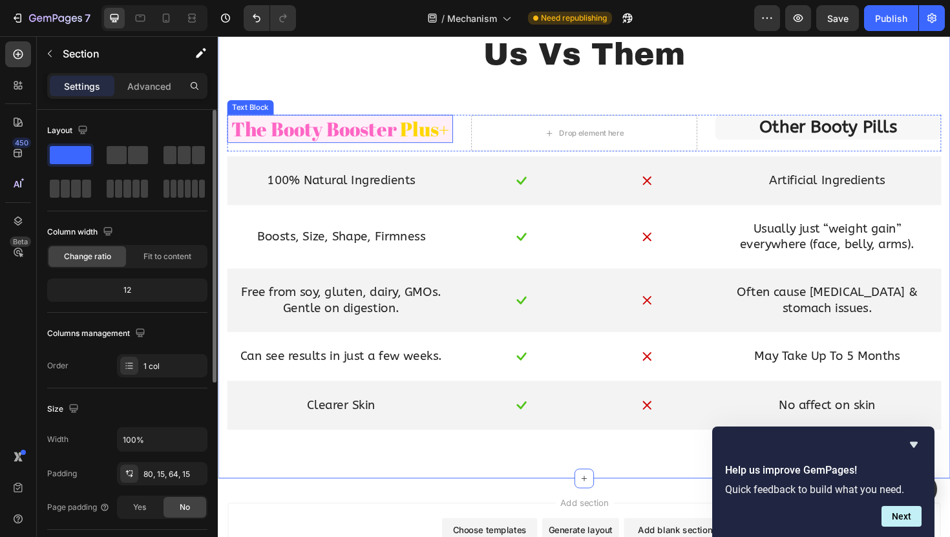
click at [375, 134] on span "The Booty Booster" at bounding box center [319, 134] width 175 height 28
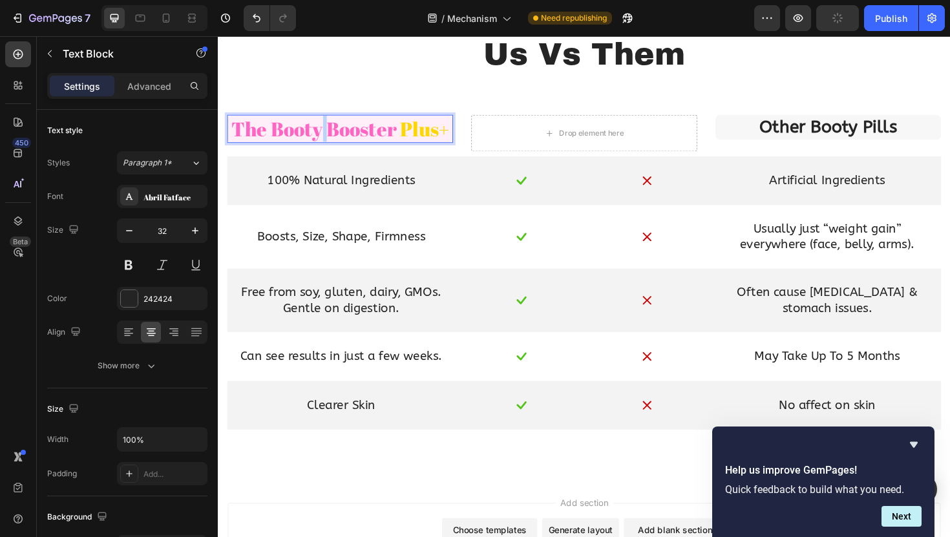
click at [327, 133] on span "The Booty Booster" at bounding box center [319, 134] width 175 height 28
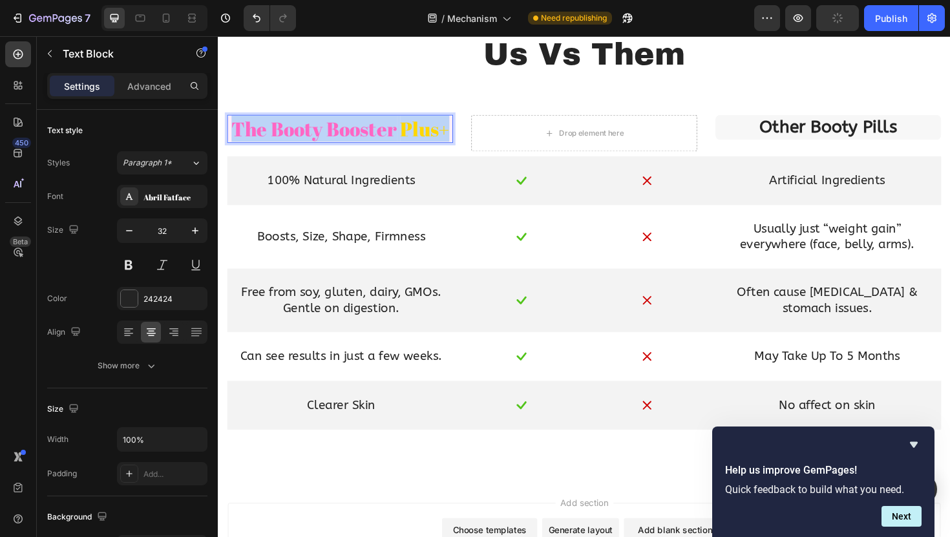
click at [327, 133] on span "The Booty Booster" at bounding box center [319, 134] width 175 height 28
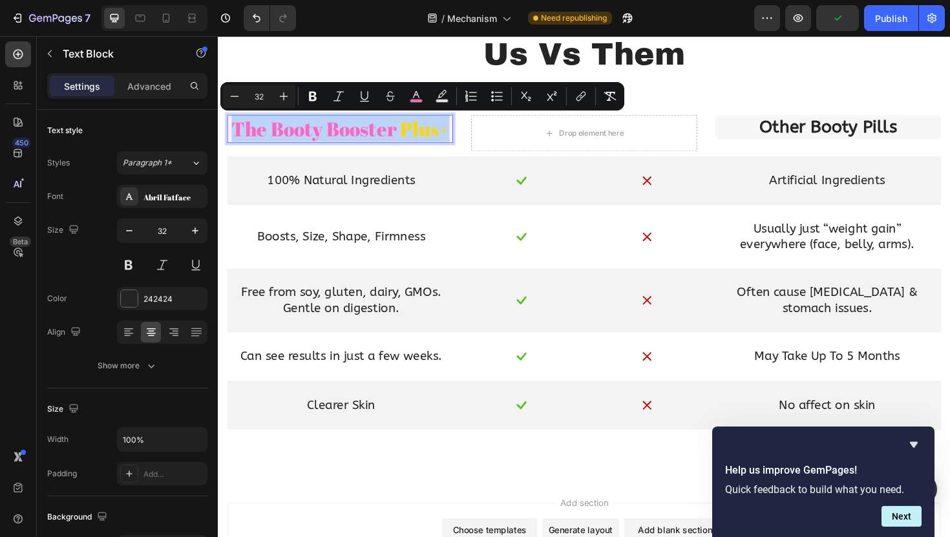
click at [327, 133] on span "The Booty Booster" at bounding box center [319, 134] width 175 height 28
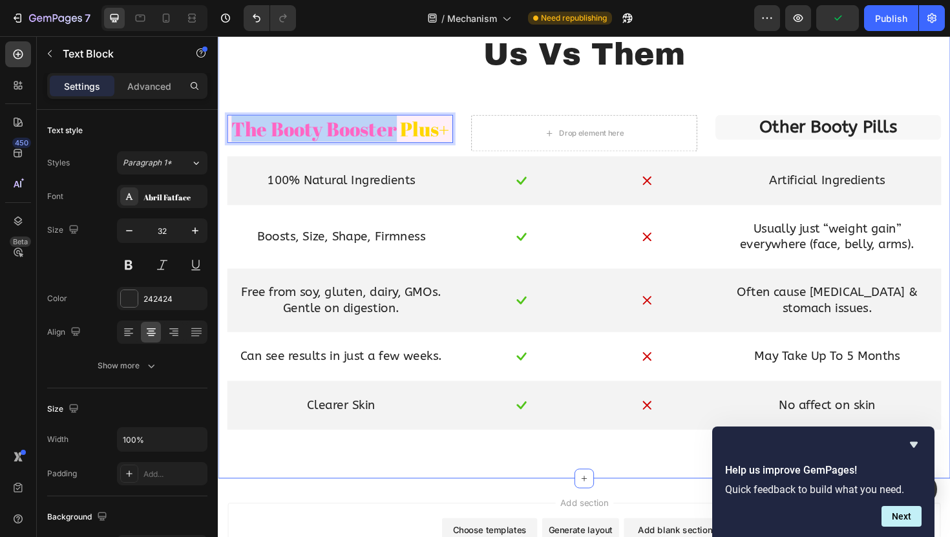
drag, startPoint x: 404, startPoint y: 137, endPoint x: 194, endPoint y: 141, distance: 210.0
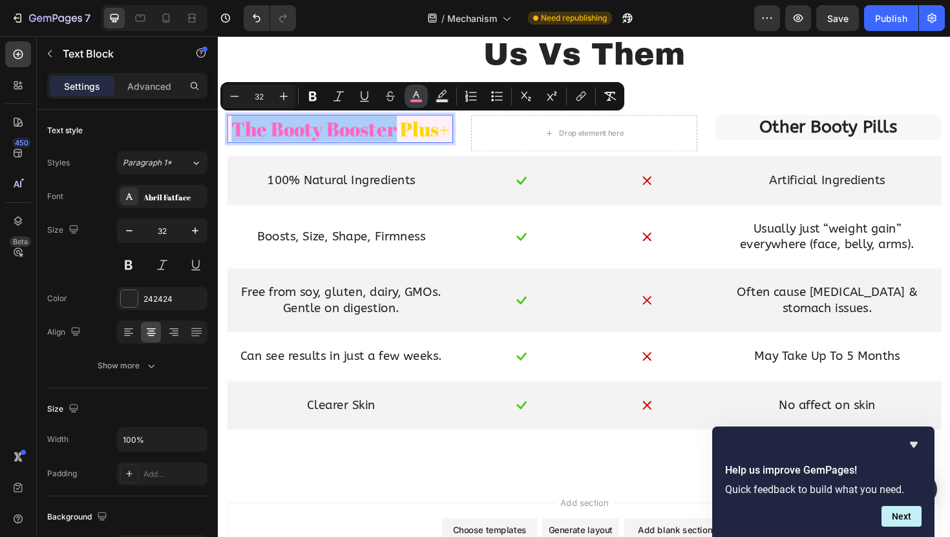
click at [415, 92] on icon "Editor contextual toolbar" at bounding box center [416, 94] width 6 height 7
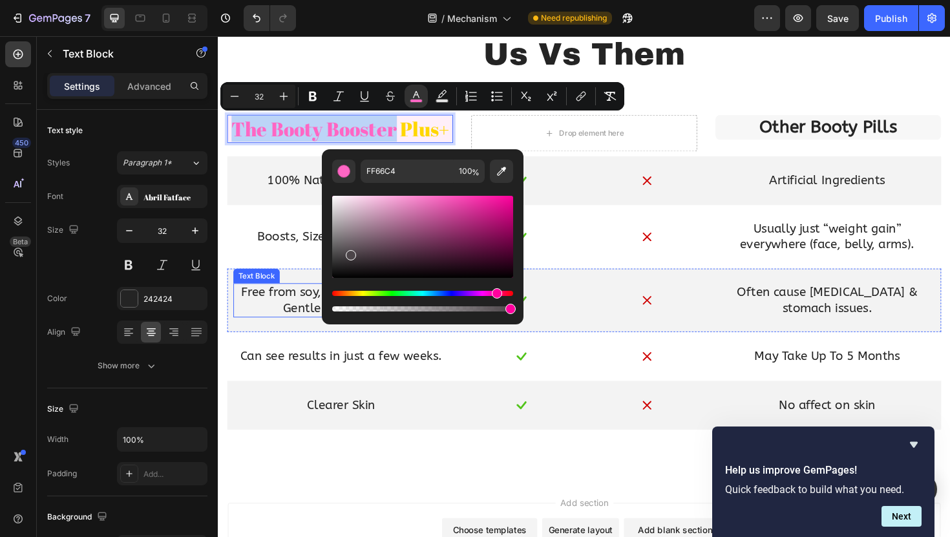
type input "000000"
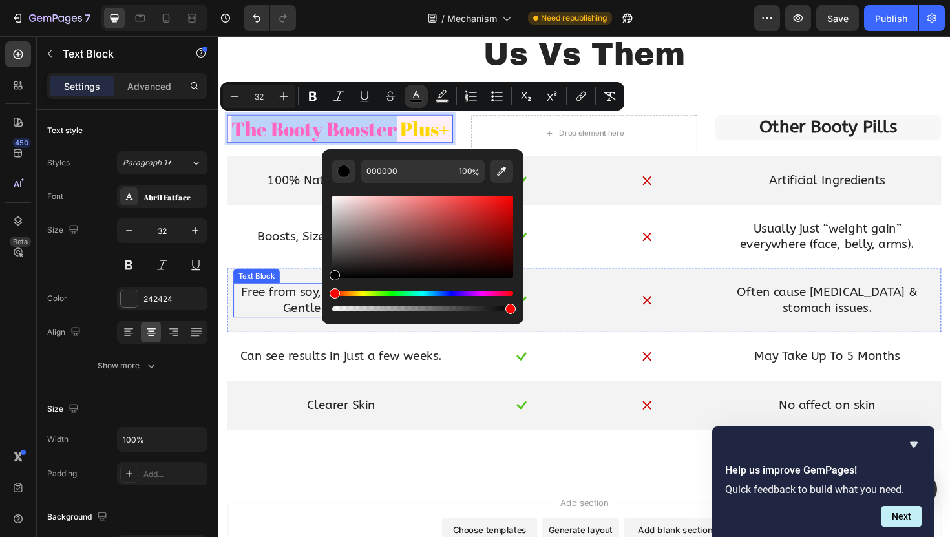
drag, startPoint x: 581, startPoint y: 274, endPoint x: 280, endPoint y: 384, distance: 320.5
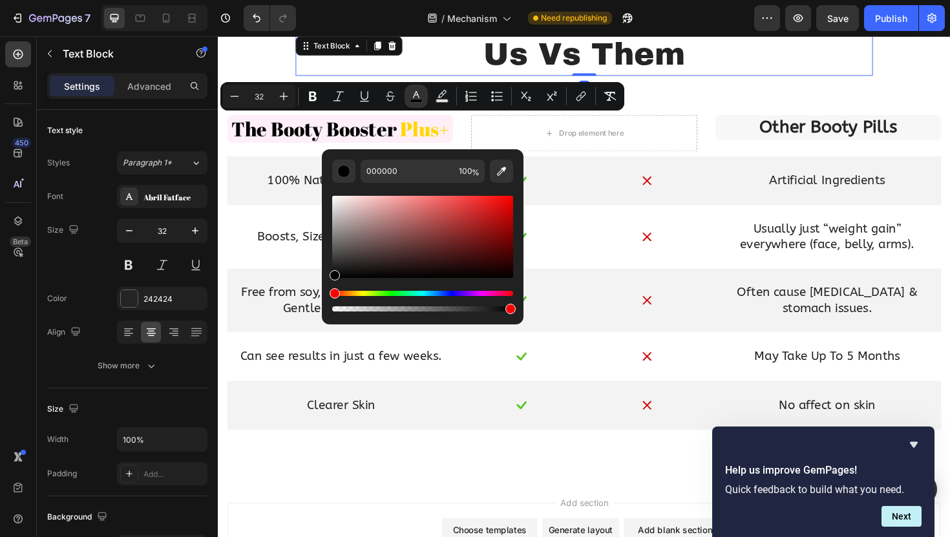
click at [306, 72] on p "Us Vs Them" at bounding box center [605, 56] width 609 height 42
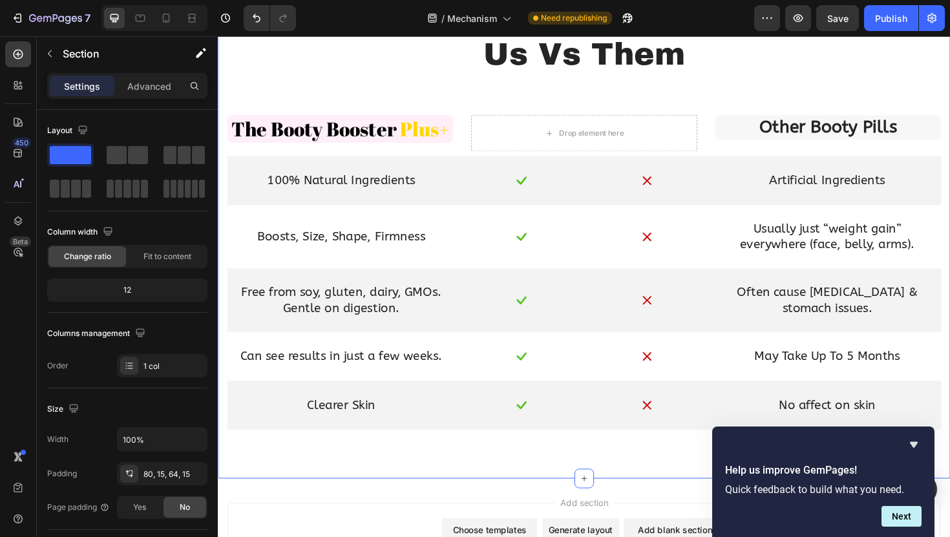
click at [264, 89] on div "Us Vs Them Text Block Row The Booty Booster Plus+ Text Block Drop element here …" at bounding box center [605, 249] width 756 height 430
click at [254, 12] on icon "Undo/Redo" at bounding box center [256, 18] width 13 height 13
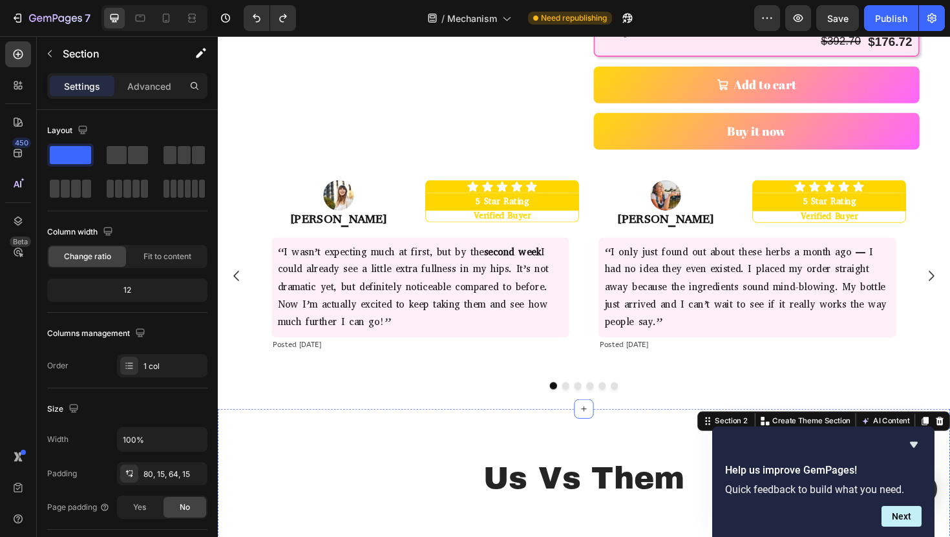
scroll to position [533, 0]
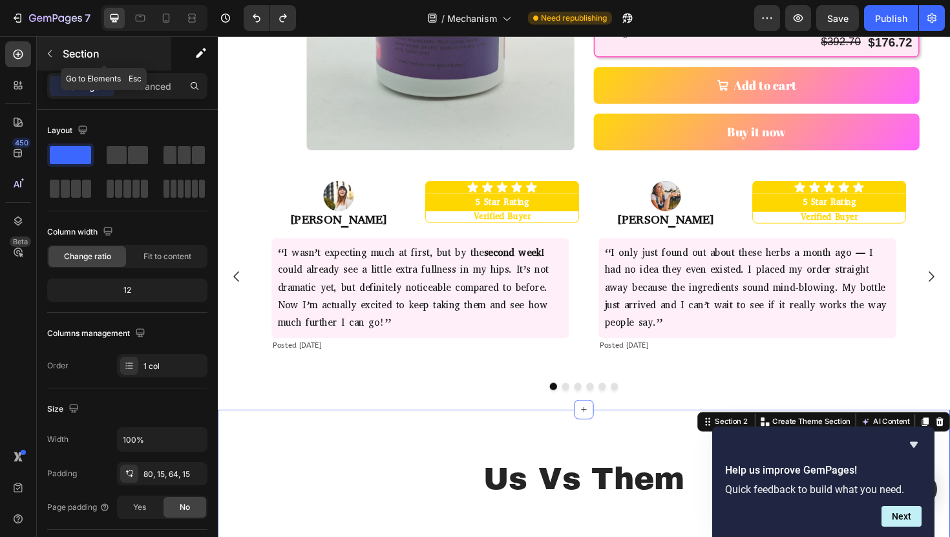
click at [50, 55] on icon "button" at bounding box center [50, 53] width 4 height 7
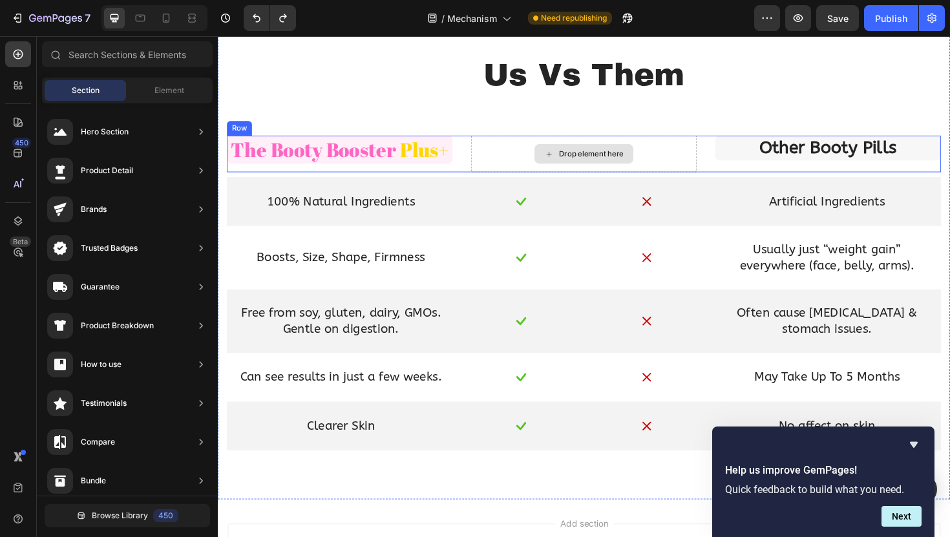
scroll to position [929, 0]
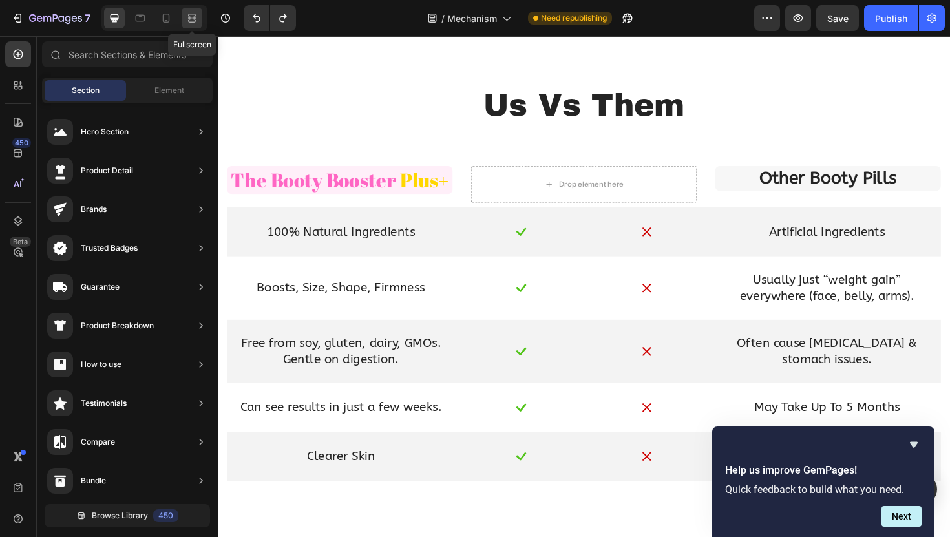
click at [193, 18] on icon at bounding box center [194, 17] width 4 height 3
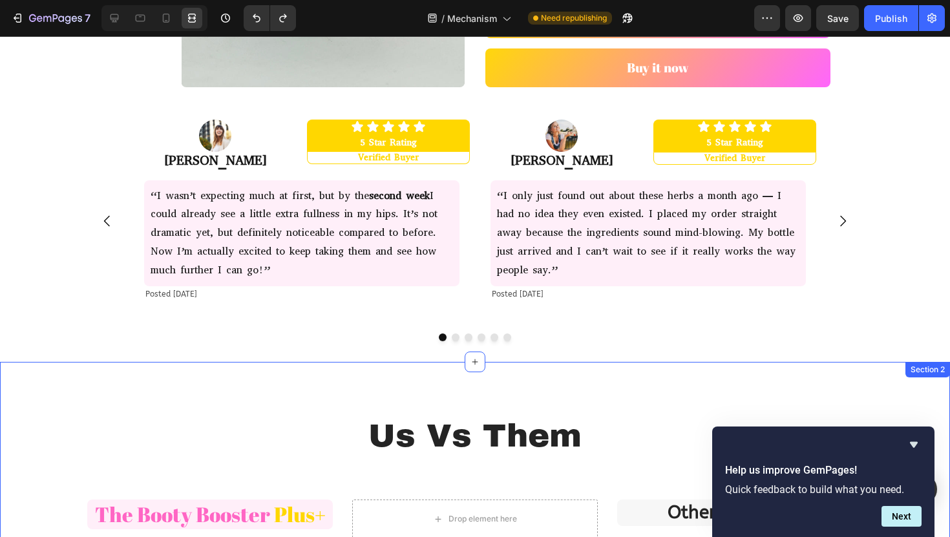
scroll to position [600, 0]
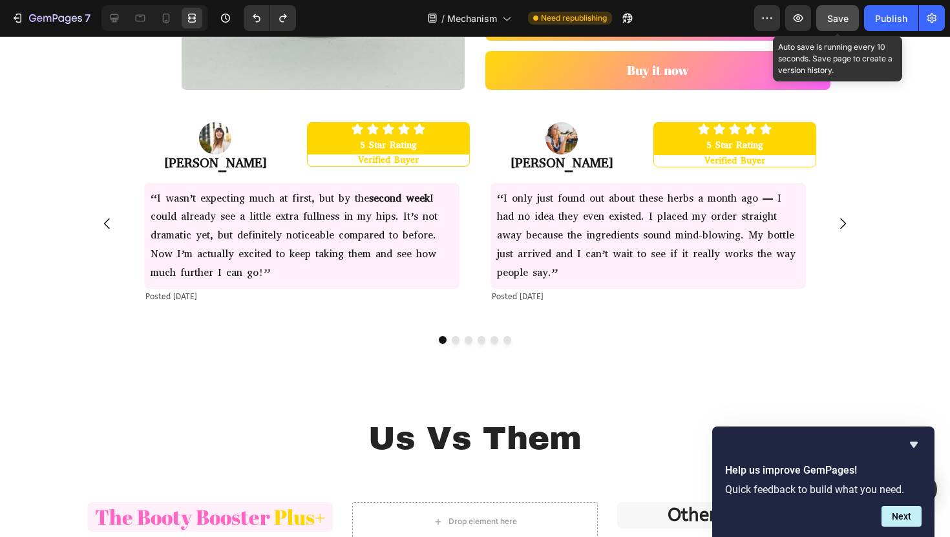
click at [833, 20] on span "Save" at bounding box center [837, 18] width 21 height 11
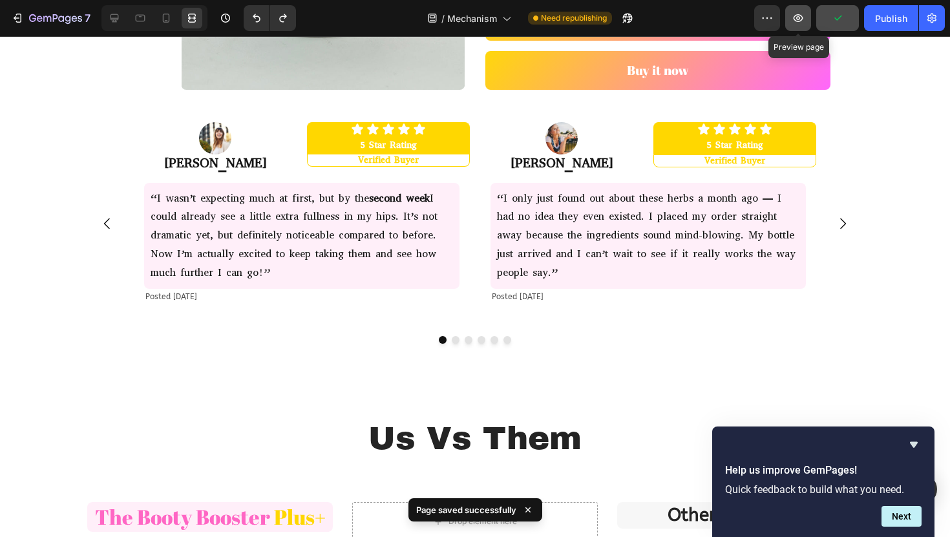
click at [803, 19] on icon "button" at bounding box center [798, 18] width 10 height 8
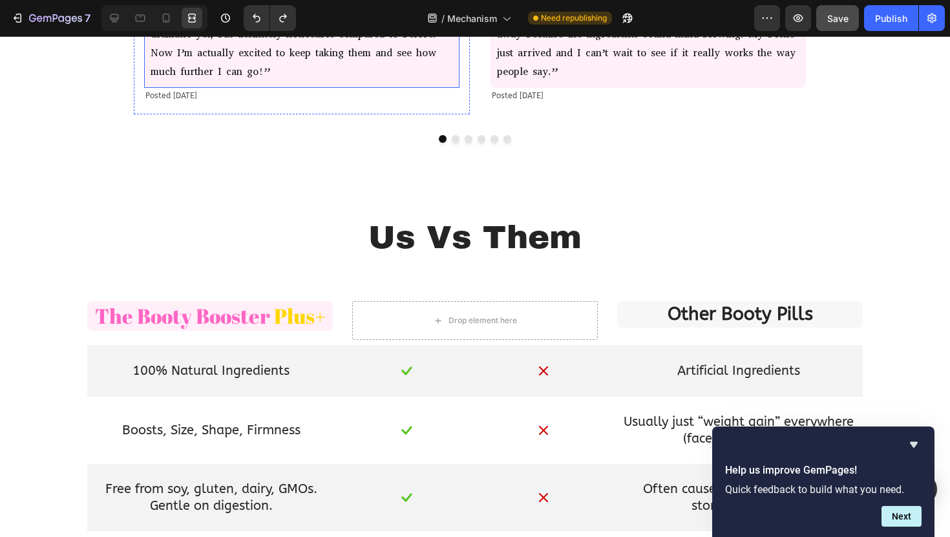
scroll to position [821, 0]
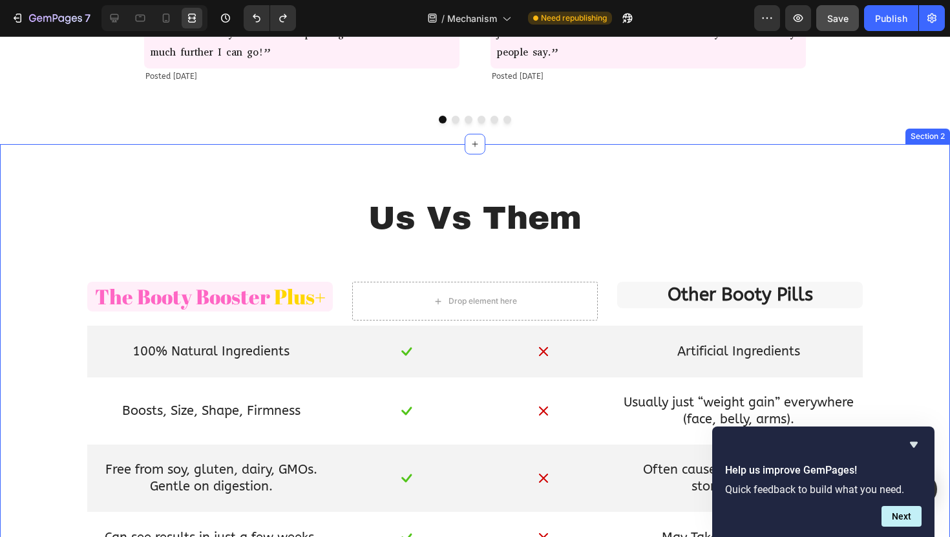
click at [213, 281] on div "Us Vs Them Text Block Row The Booty Booster Plus+ Text Block Drop element here …" at bounding box center [475, 411] width 930 height 430
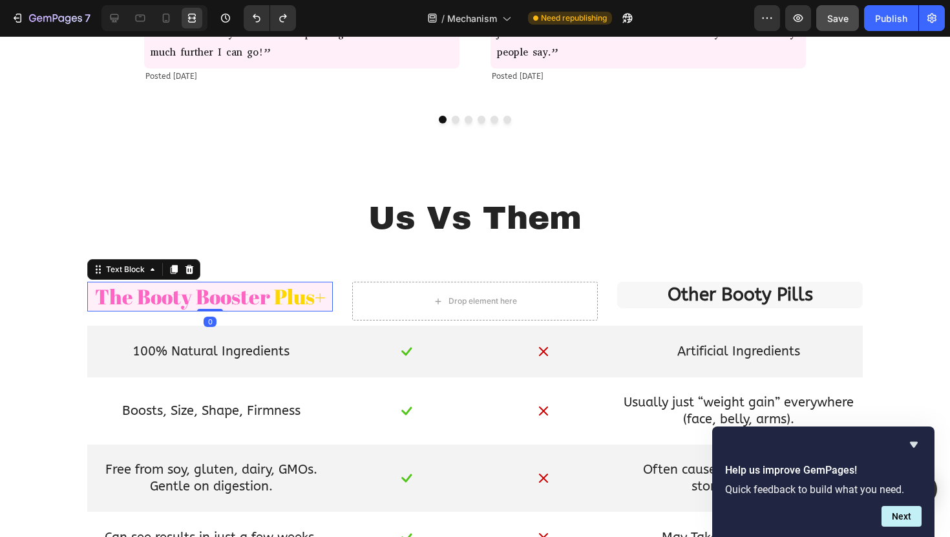
click at [206, 286] on span "The Booty Booster" at bounding box center [182, 296] width 175 height 28
click at [110, 25] on div at bounding box center [114, 18] width 21 height 21
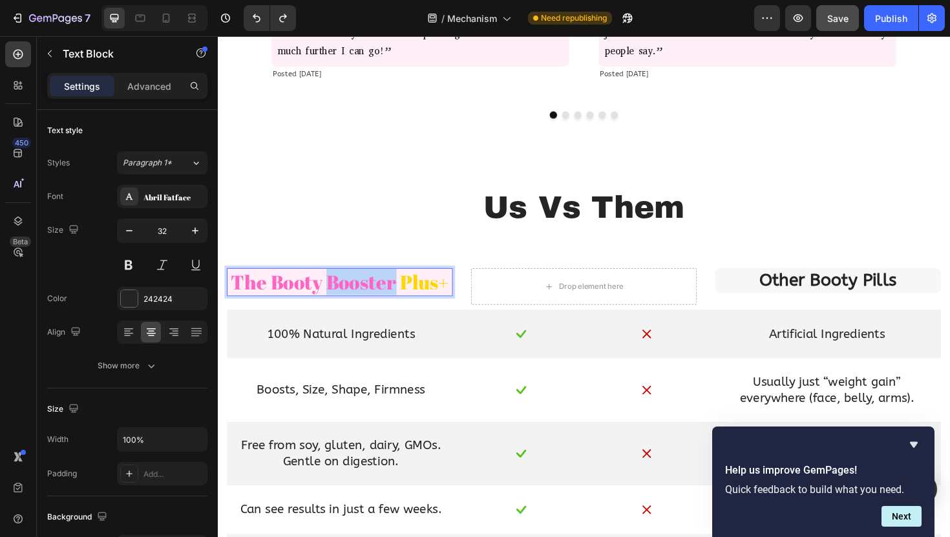
click at [331, 296] on span "The Booty Booster" at bounding box center [319, 296] width 175 height 28
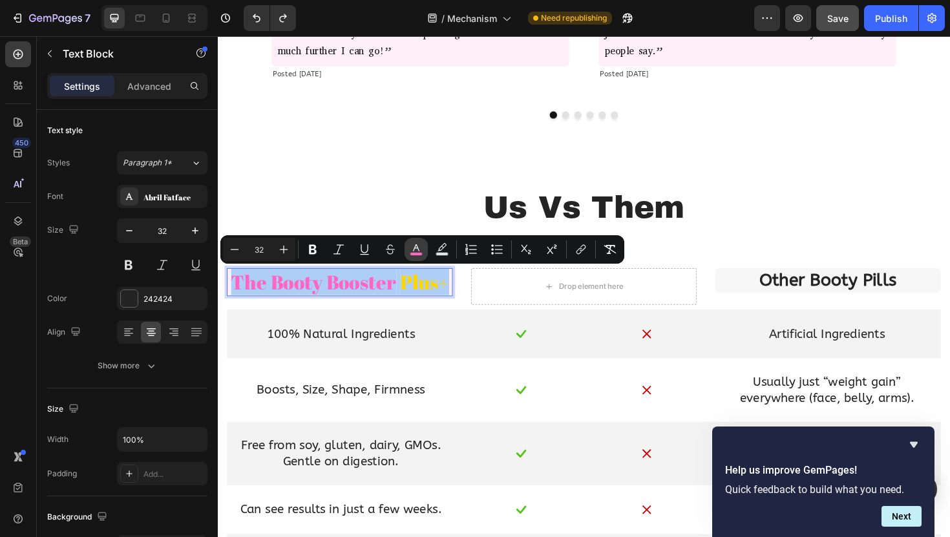
click at [414, 247] on icon "Editor contextual toolbar" at bounding box center [416, 249] width 13 height 13
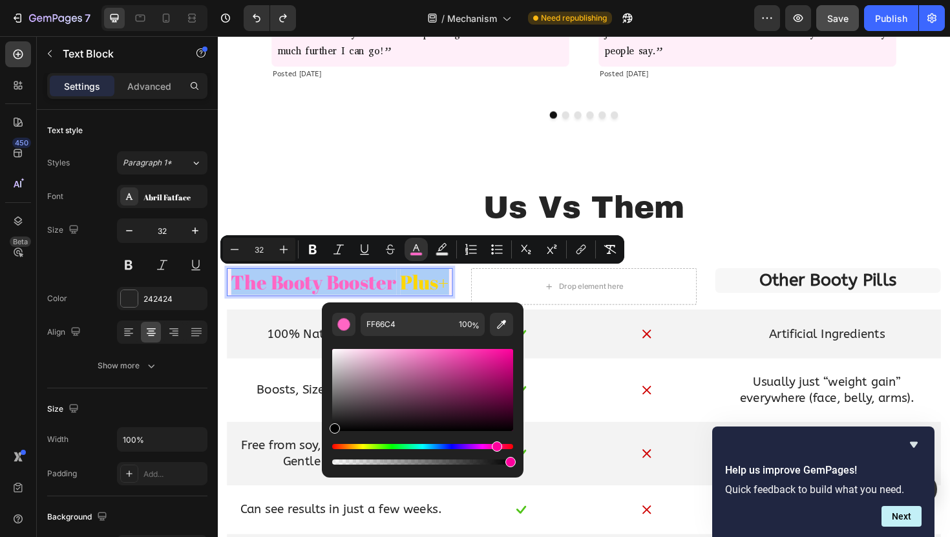
drag, startPoint x: 583, startPoint y: 426, endPoint x: 319, endPoint y: 499, distance: 274.6
type input "000000"
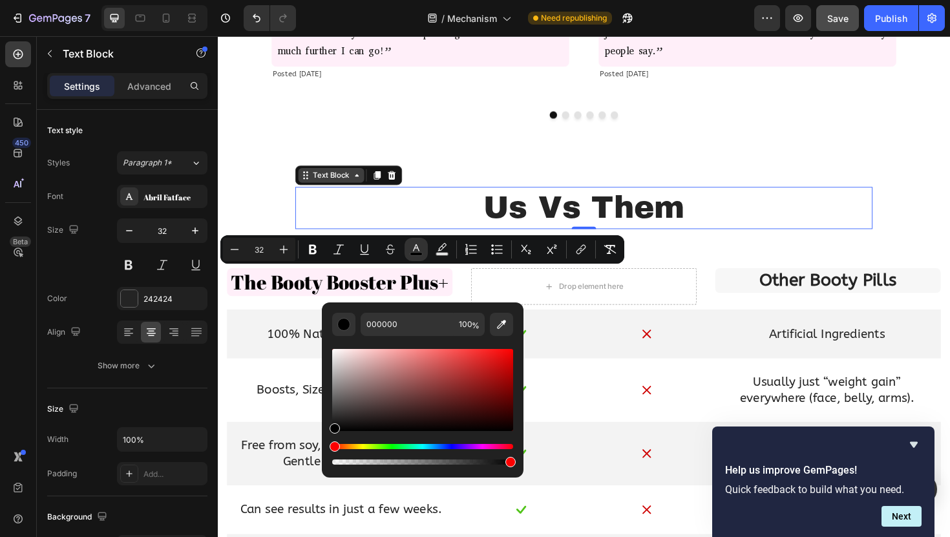
click at [307, 187] on div "Text Block" at bounding box center [338, 184] width 70 height 16
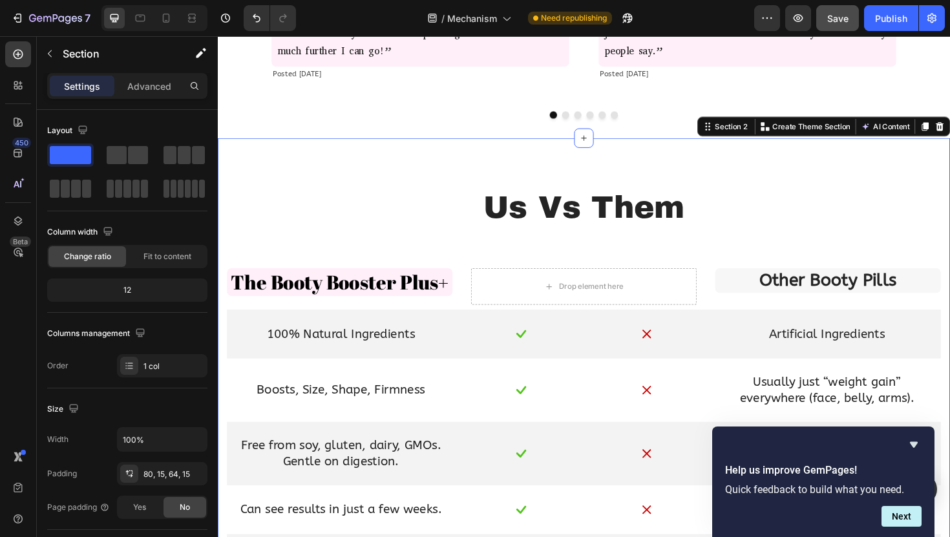
click at [284, 165] on div "Us Vs Them Text Block Row The Booty Booster Plus+ Text Block Drop element here …" at bounding box center [605, 405] width 775 height 523
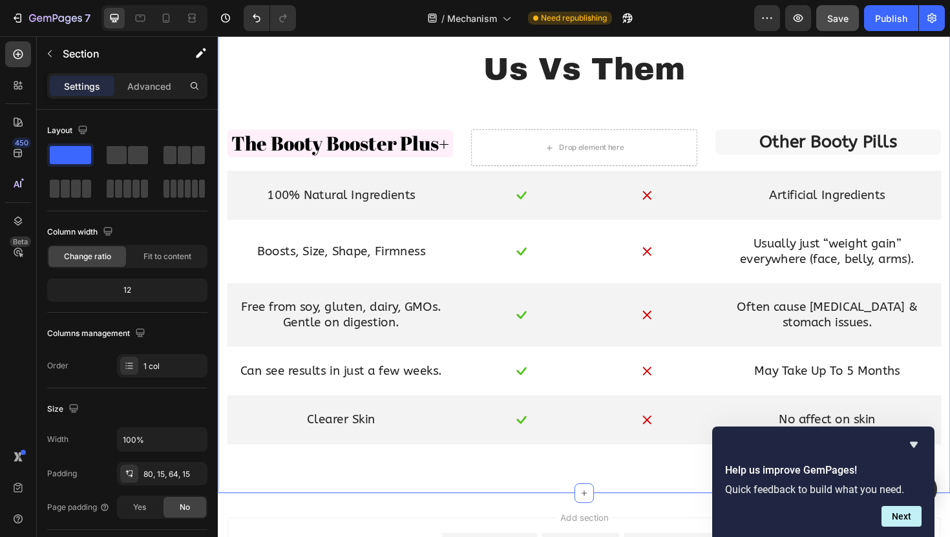
scroll to position [971, 0]
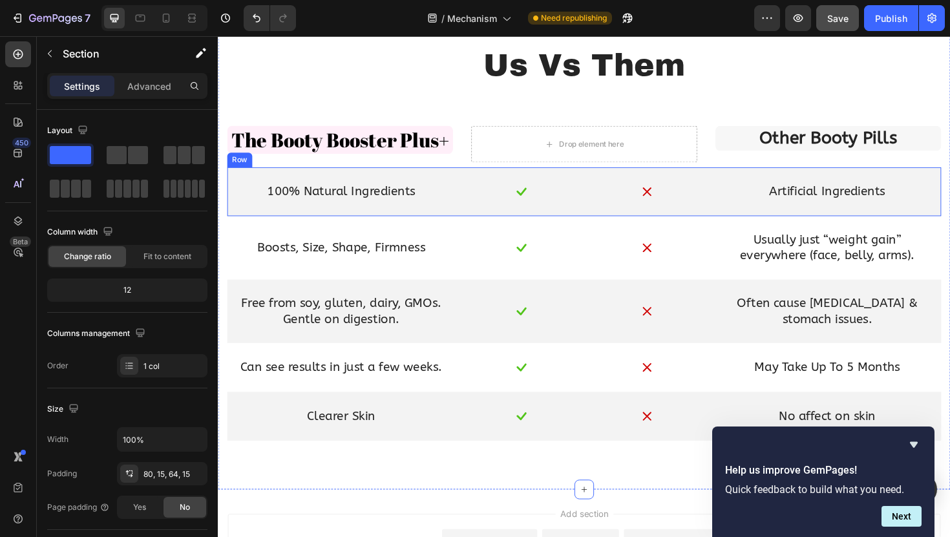
click at [478, 178] on div "100% Natural Ingredients Text Block Image Image Artificial Ingredients Text Blo…" at bounding box center [605, 201] width 756 height 52
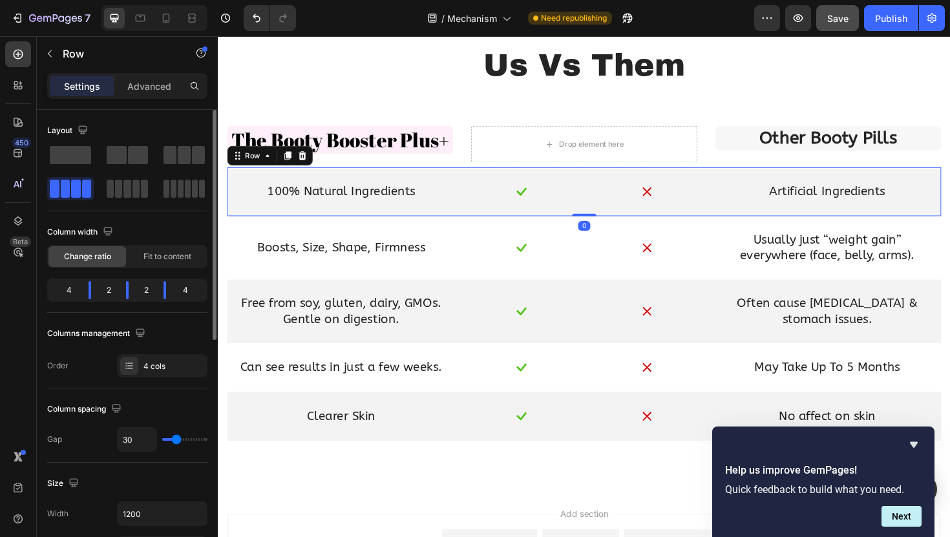
scroll to position [30, 0]
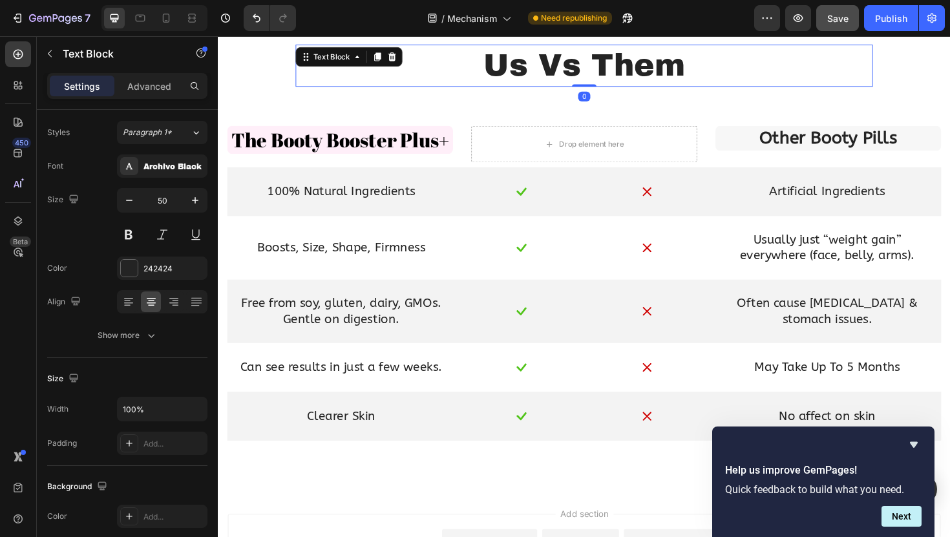
click at [366, 59] on div "Us Vs Them Text Block 0" at bounding box center [605, 67] width 611 height 45
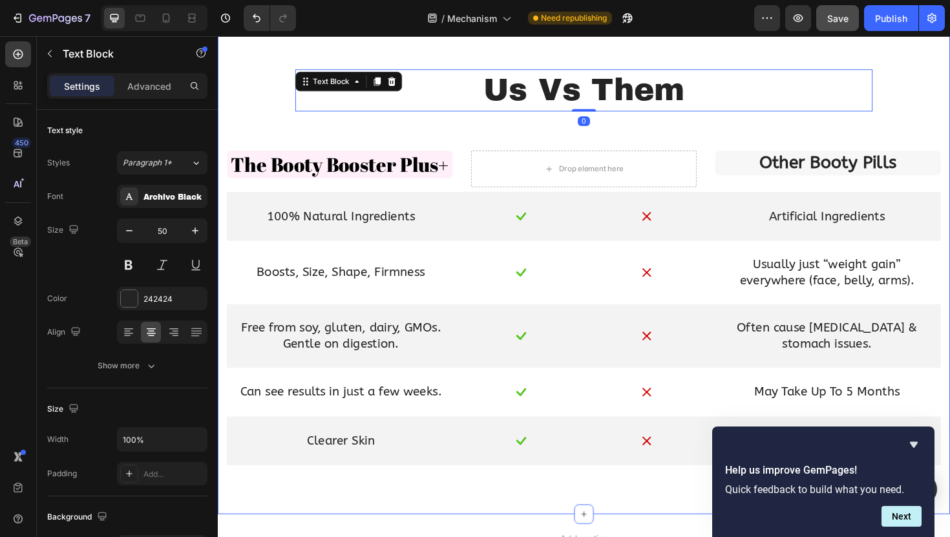
scroll to position [923, 0]
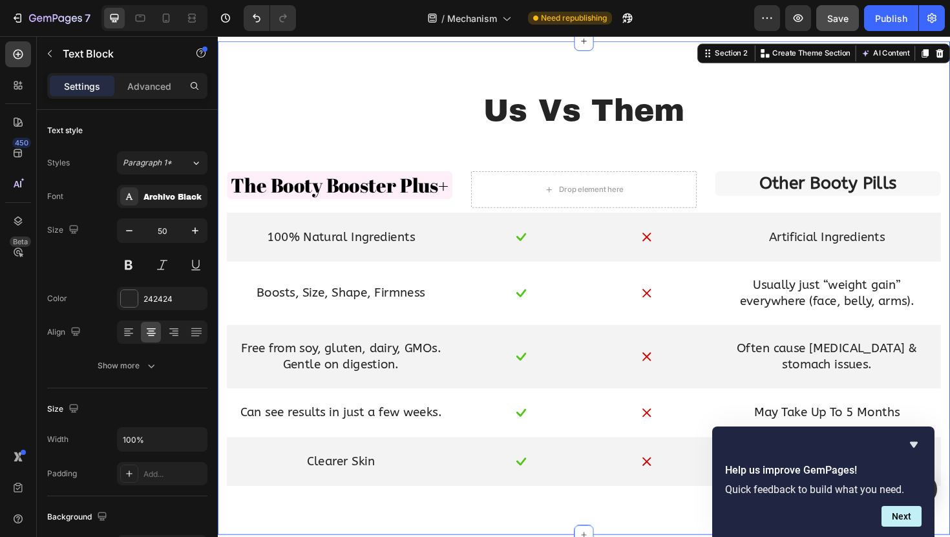
click at [289, 93] on div "Us Vs Them Text Block Row The Booty Booster Plus+ Text Block Drop element here …" at bounding box center [605, 308] width 756 height 430
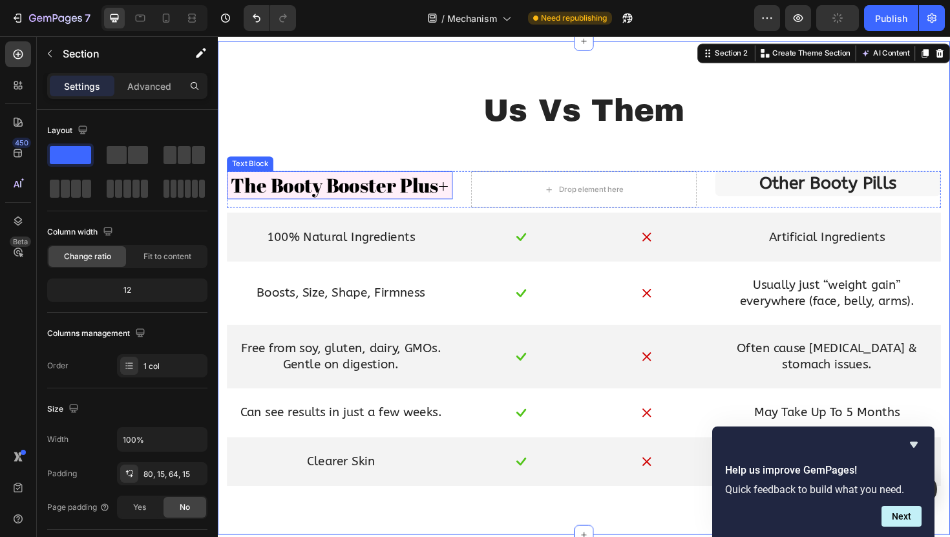
click at [346, 196] on span "The Booty Booster Plus+" at bounding box center [347, 194] width 231 height 28
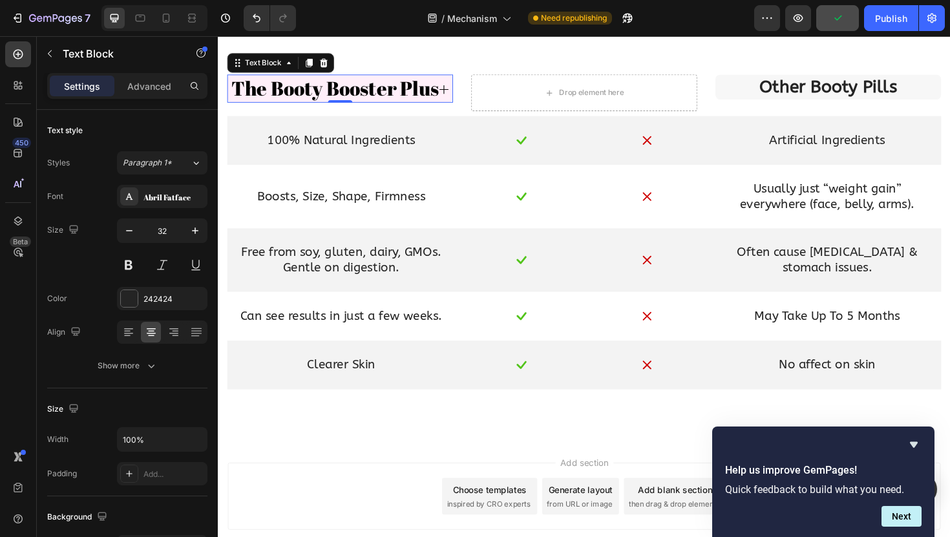
scroll to position [1027, 0]
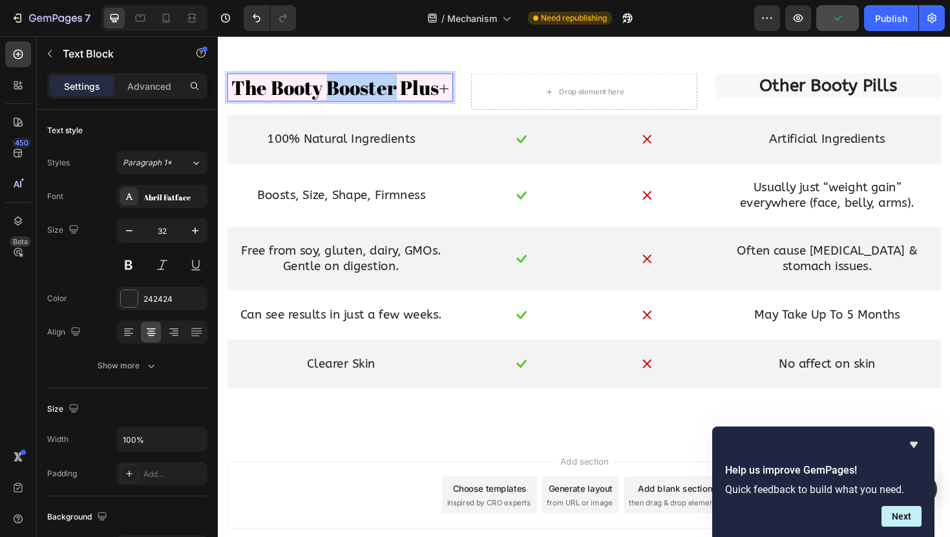
click at [354, 92] on span "The Booty Booster Plus+" at bounding box center [347, 90] width 231 height 28
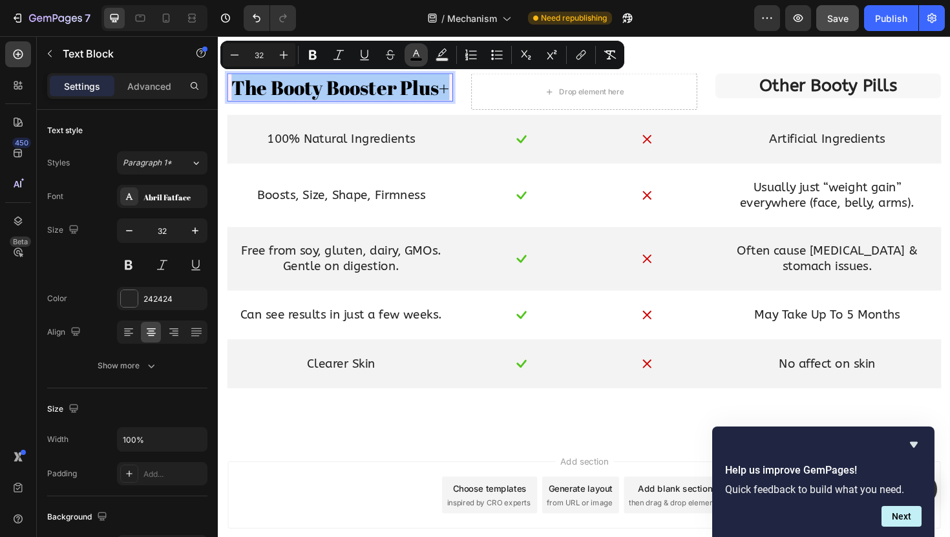
click at [412, 58] on rect "Editor contextual toolbar" at bounding box center [416, 59] width 12 height 3
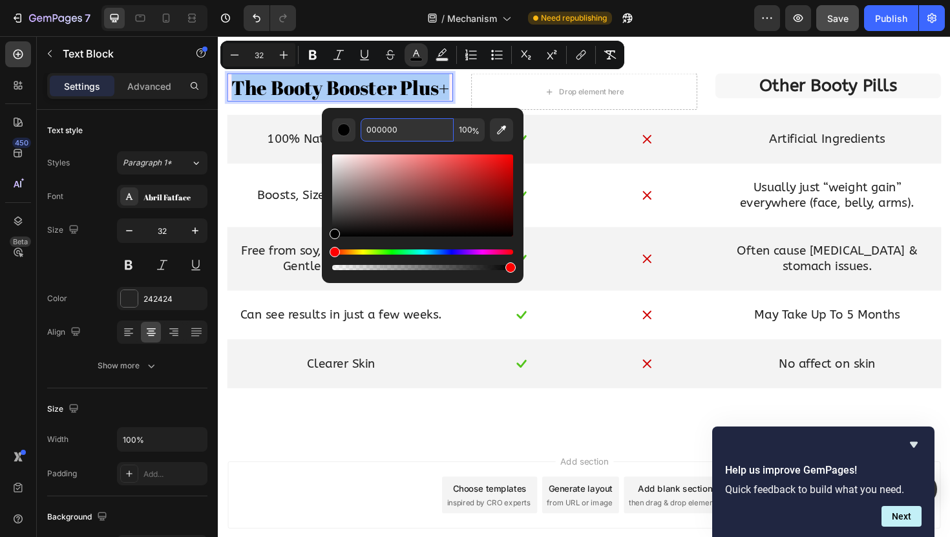
click at [384, 134] on input "000000" at bounding box center [407, 129] width 93 height 23
type input "FF66C4"
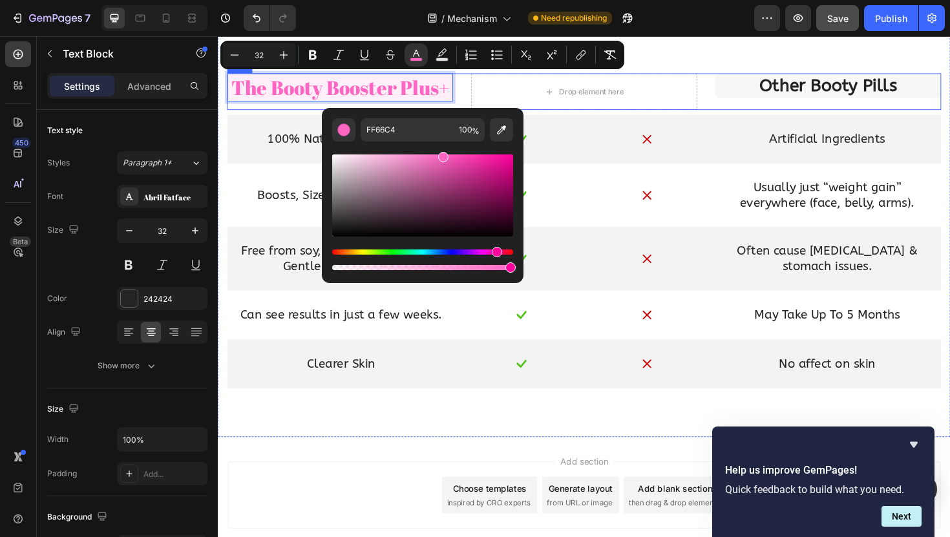
click at [258, 108] on div "The Booty Booster Plus+ Text Block 0" at bounding box center [346, 95] width 239 height 39
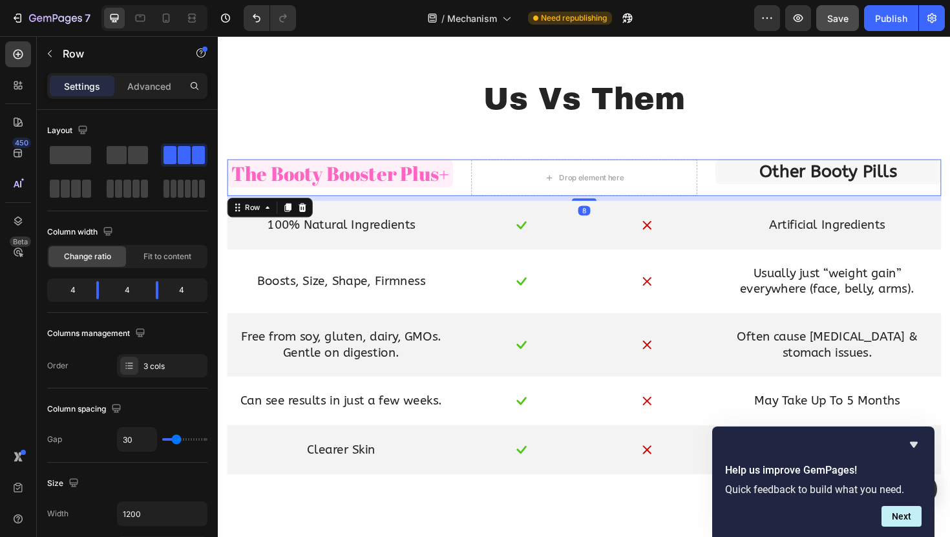
scroll to position [895, 0]
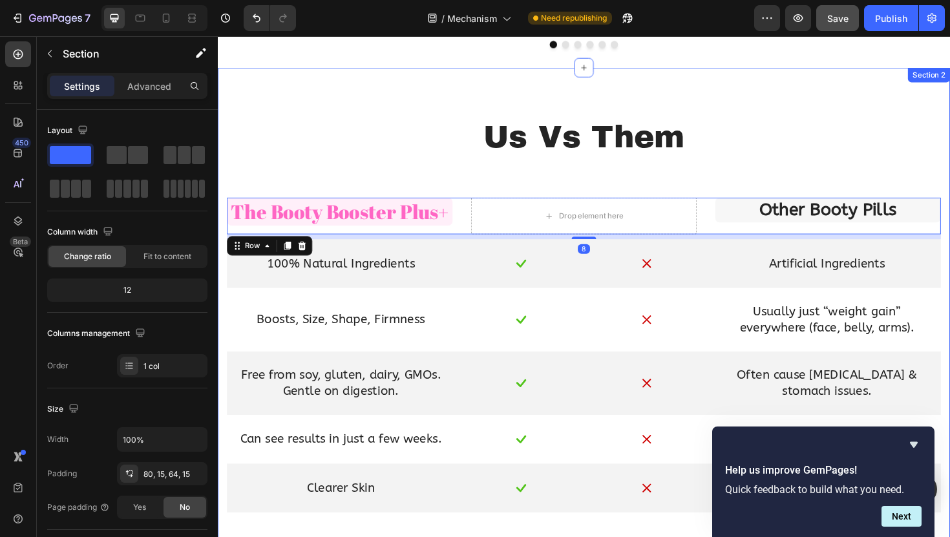
click at [314, 98] on div "Us Vs Them Text Block Row The Booty Booster Plus+ Text Block Drop element here …" at bounding box center [605, 331] width 775 height 523
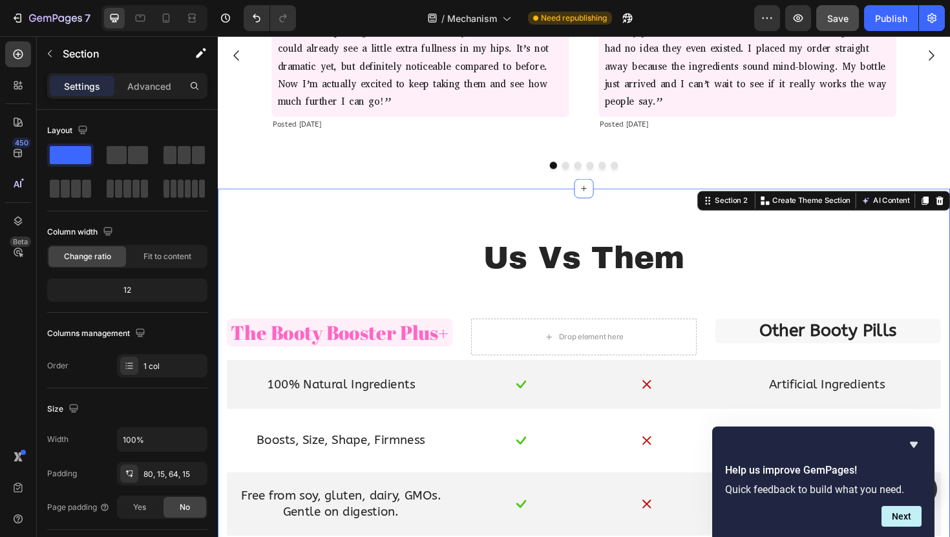
scroll to position [764, 0]
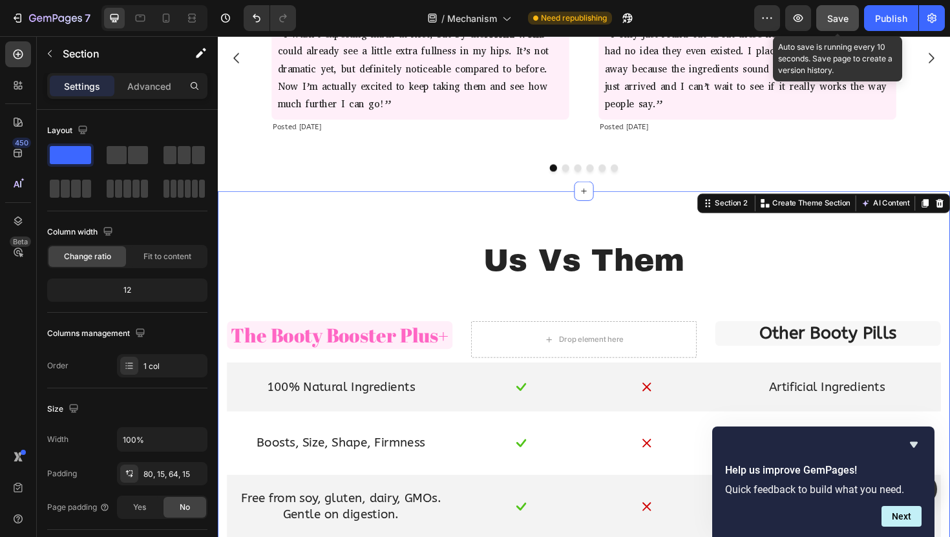
click at [826, 28] on button "Save" at bounding box center [837, 18] width 43 height 26
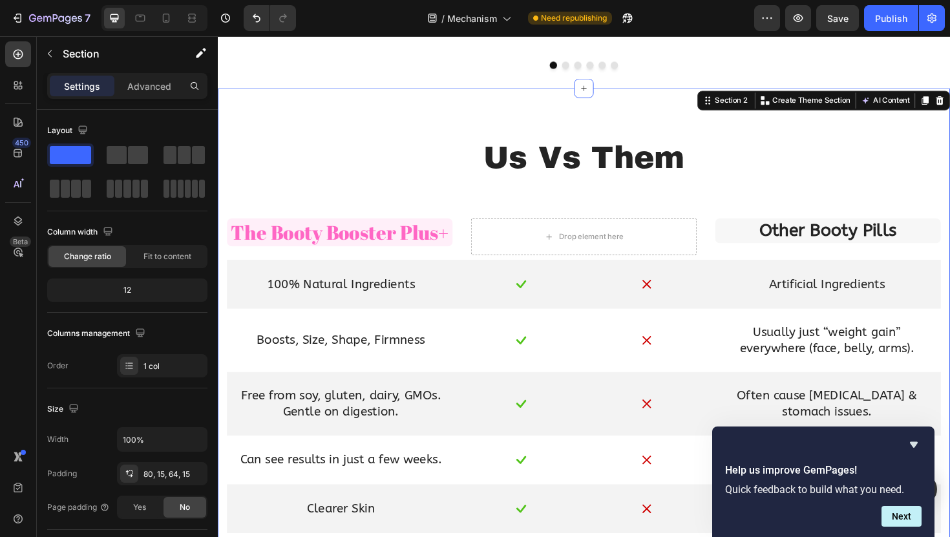
scroll to position [877, 0]
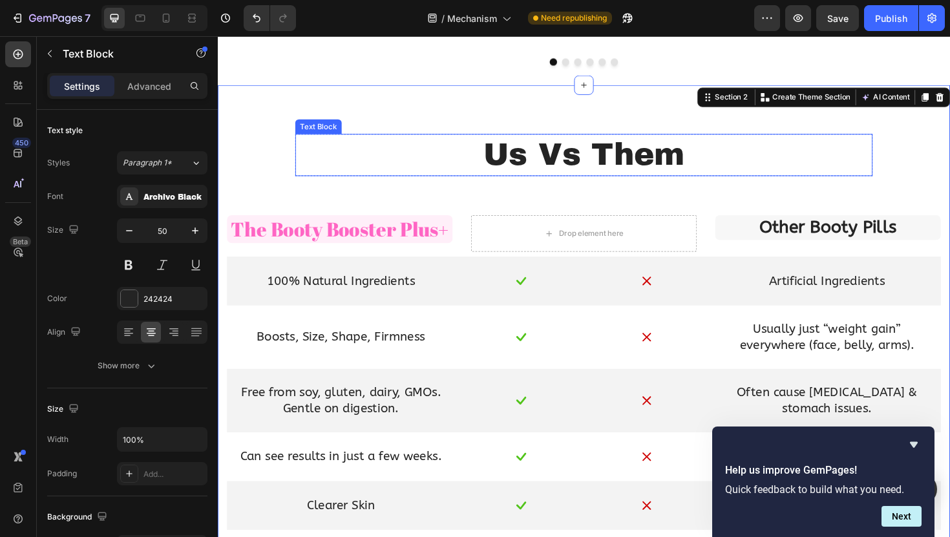
click at [575, 163] on p "Us Vs Them" at bounding box center [605, 162] width 609 height 42
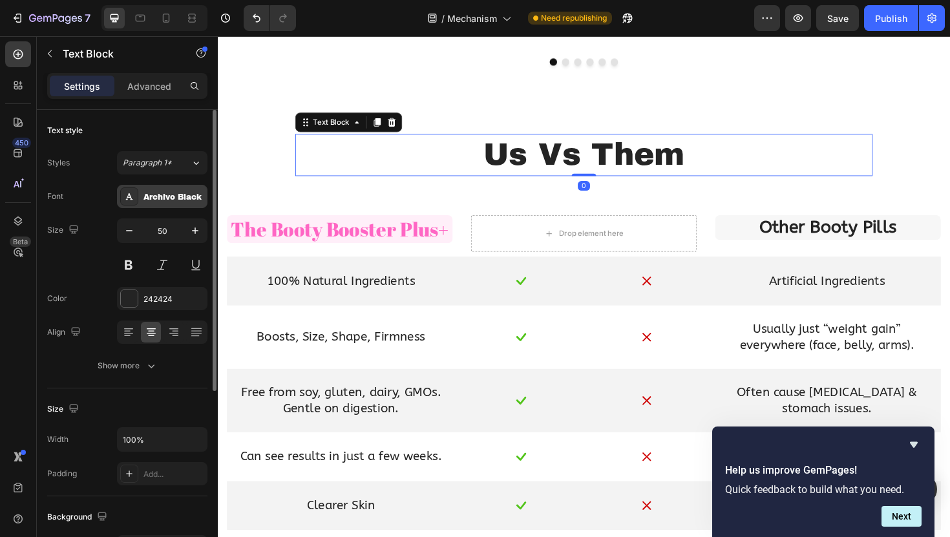
click at [182, 196] on div "Archivo Black" at bounding box center [173, 197] width 61 height 12
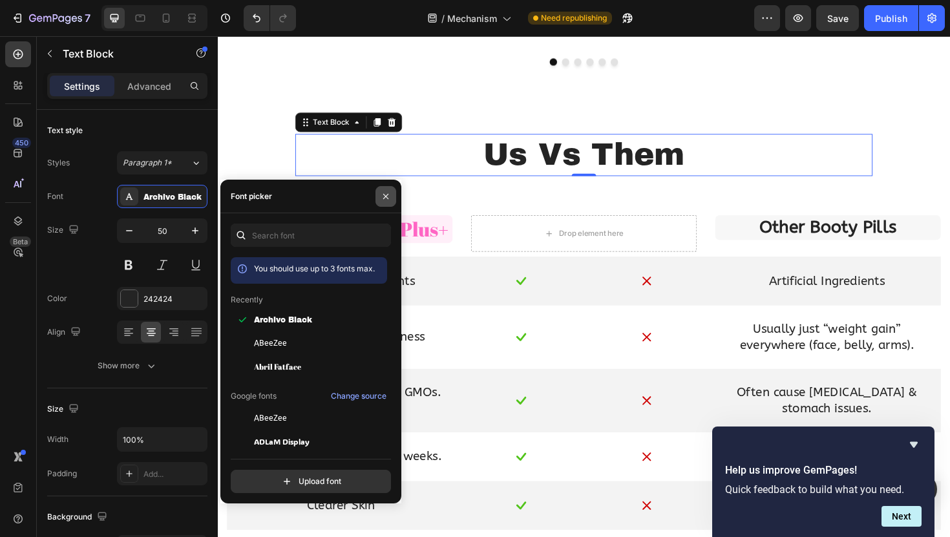
click at [388, 195] on icon "button" at bounding box center [386, 196] width 10 height 10
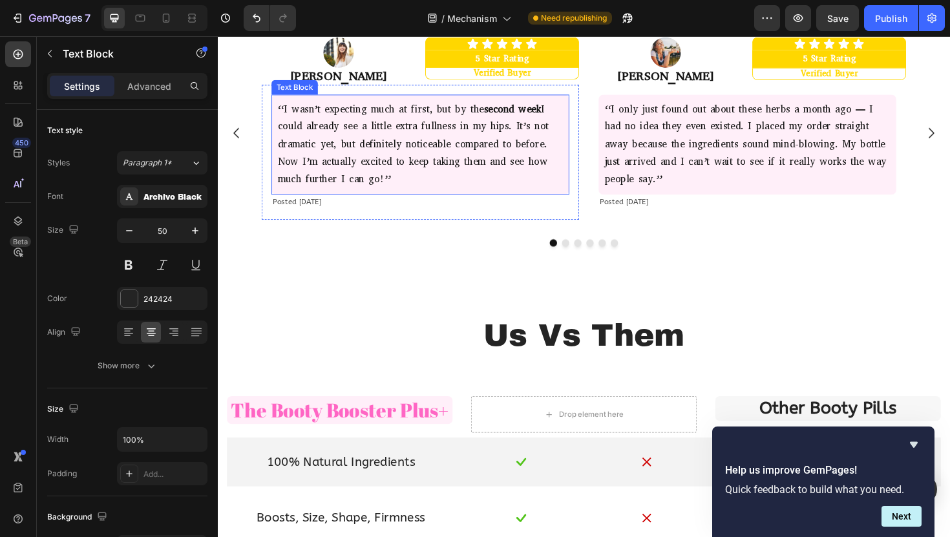
scroll to position [698, 0]
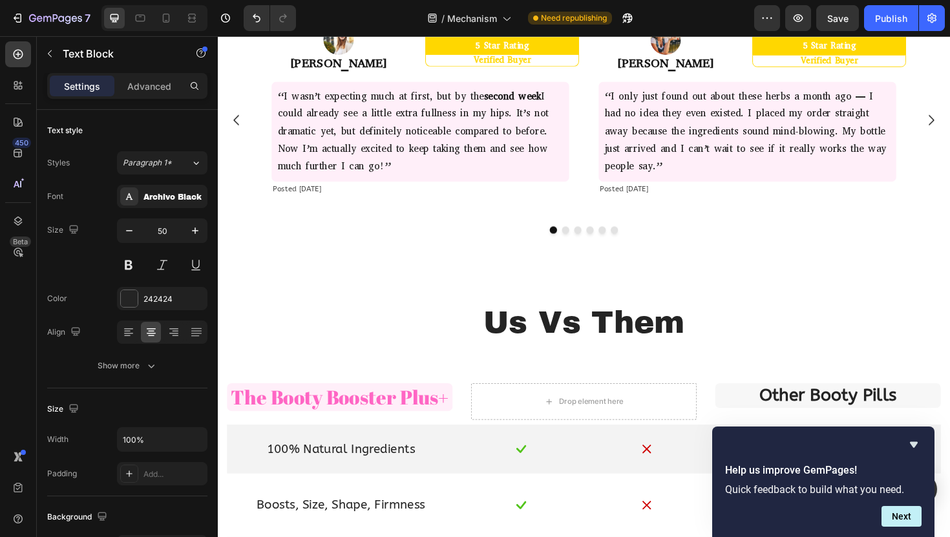
click at [545, 345] on p "Us Vs Them" at bounding box center [605, 340] width 609 height 42
click at [473, 345] on p "Us Vs Them" at bounding box center [605, 340] width 609 height 42
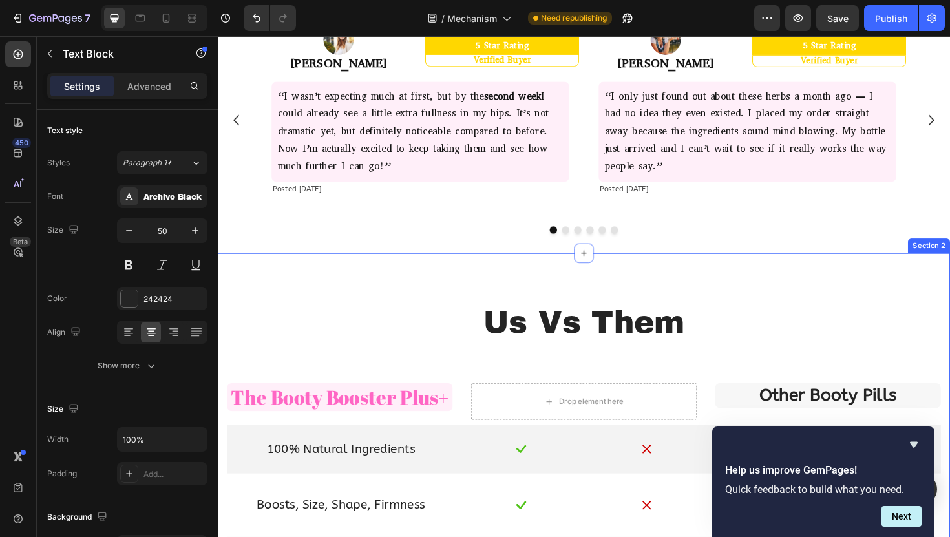
click at [426, 375] on div "Us Vs Them Text Block Row The Booty Booster Plus+ Text Block Drop element here …" at bounding box center [605, 533] width 756 height 430
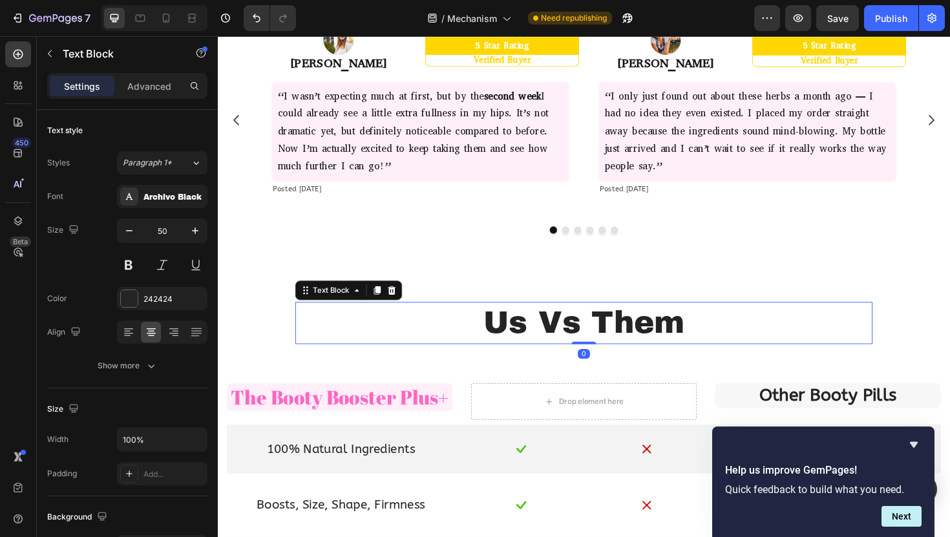
click at [463, 348] on p "Us Vs Them" at bounding box center [605, 340] width 609 height 42
click at [162, 76] on div "Advanced" at bounding box center [149, 86] width 65 height 21
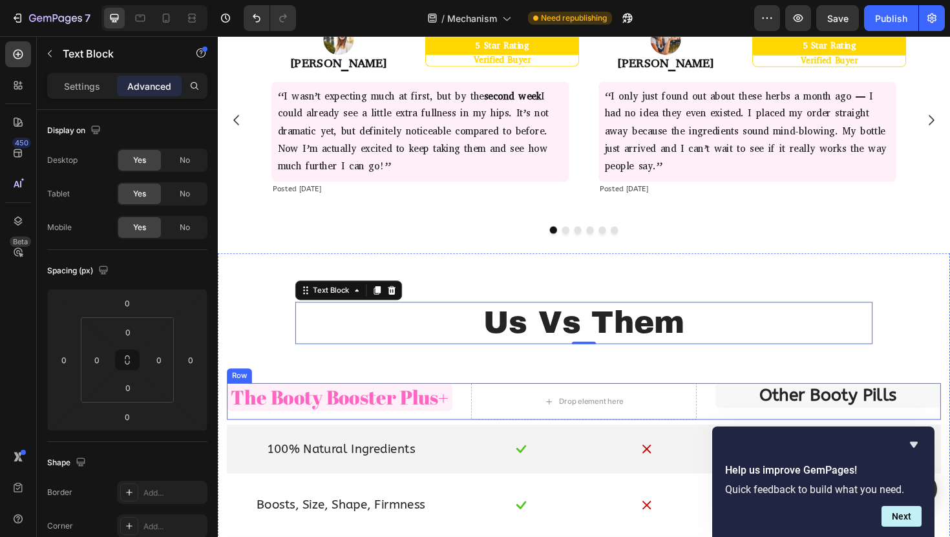
click at [476, 415] on div "The Booty Booster Plus+ Text Block Drop element here Other Booty Pills Text Blo…" at bounding box center [605, 423] width 756 height 39
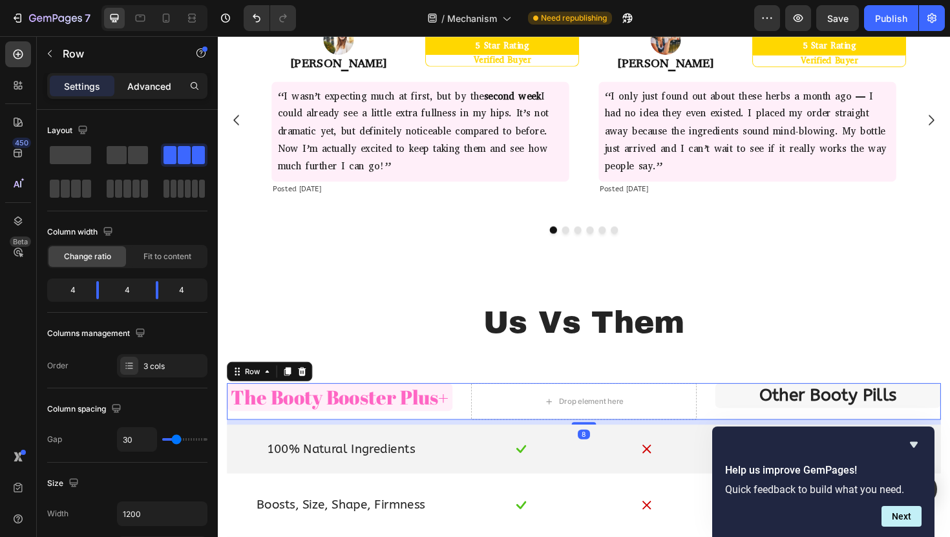
click at [141, 87] on p "Advanced" at bounding box center [149, 86] width 44 height 14
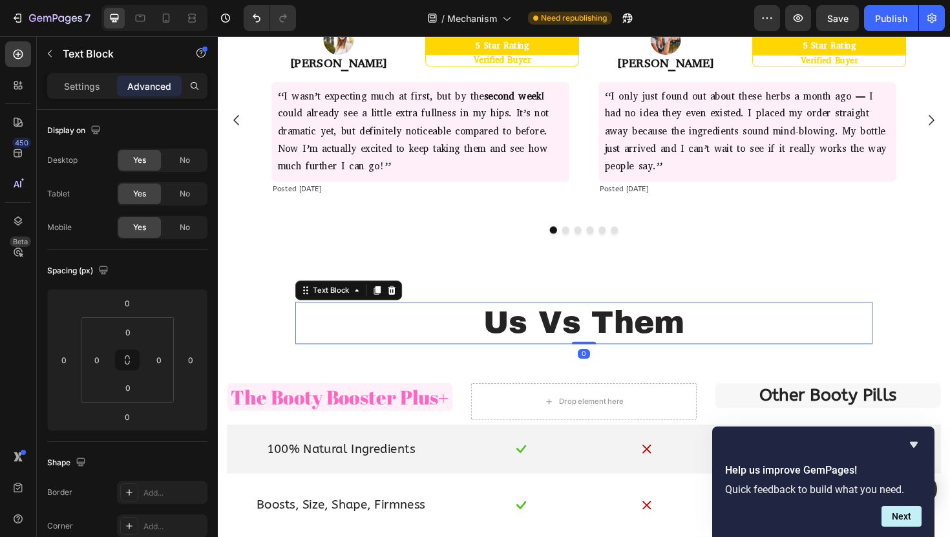
click at [424, 346] on p "Us Vs Them" at bounding box center [605, 340] width 609 height 42
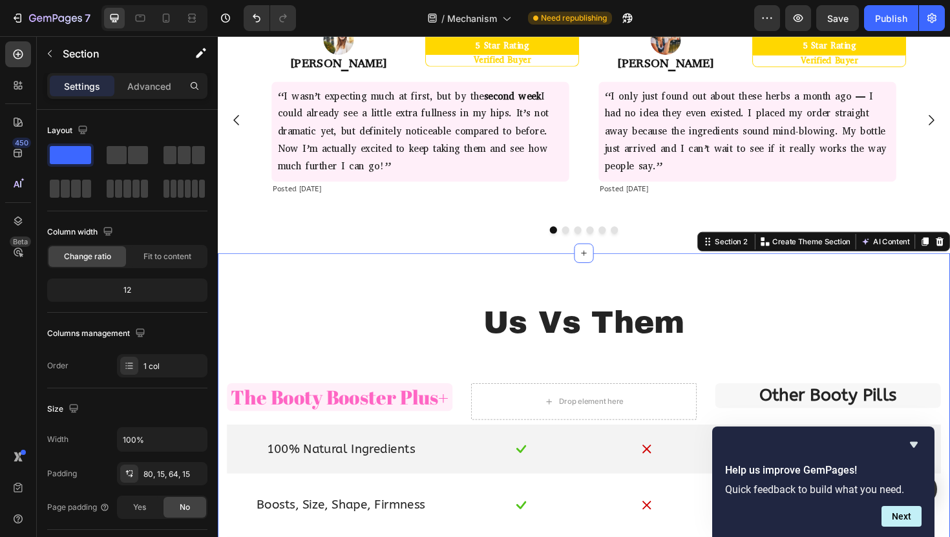
click at [428, 297] on div "Us Vs Them Text Block Row The Booty Booster Plus+ Text Block Drop element here …" at bounding box center [605, 527] width 775 height 523
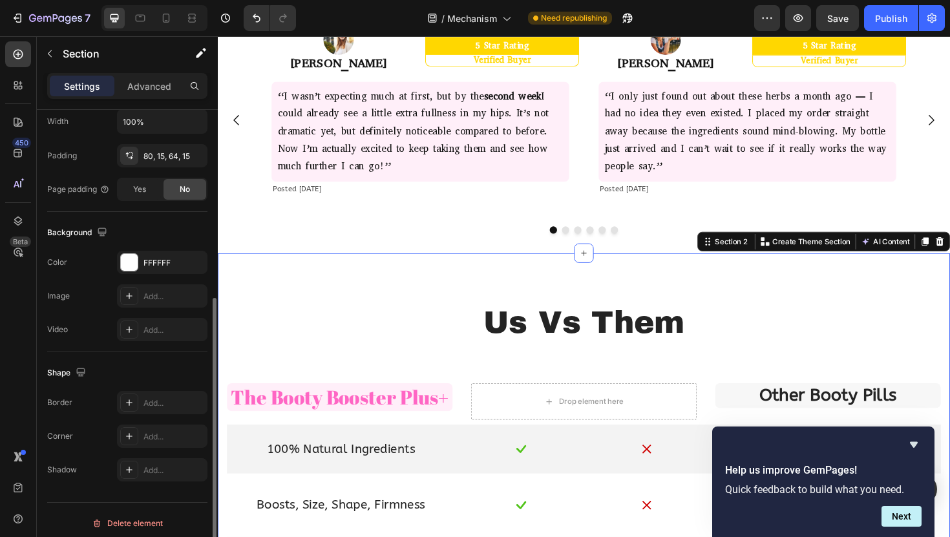
scroll to position [319, 0]
click at [138, 83] on p "Advanced" at bounding box center [149, 86] width 44 height 14
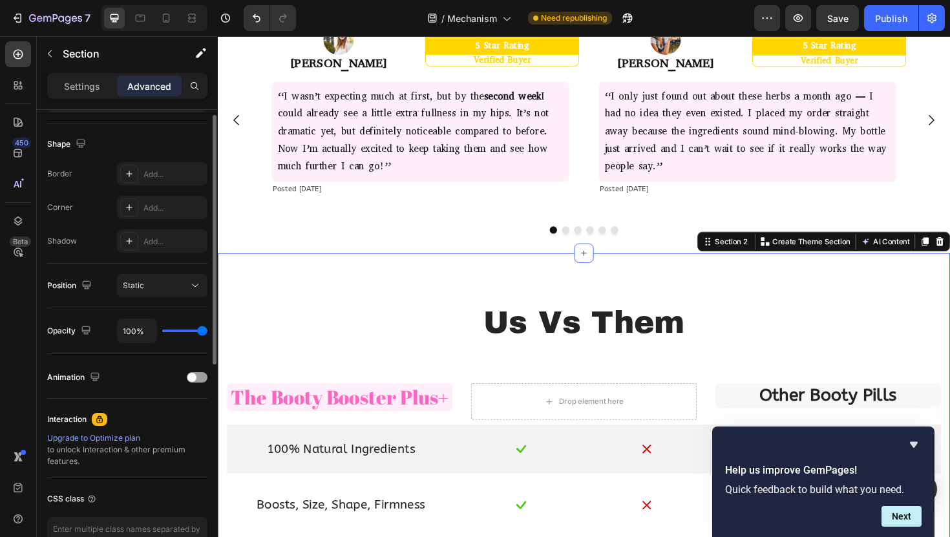
scroll to position [0, 0]
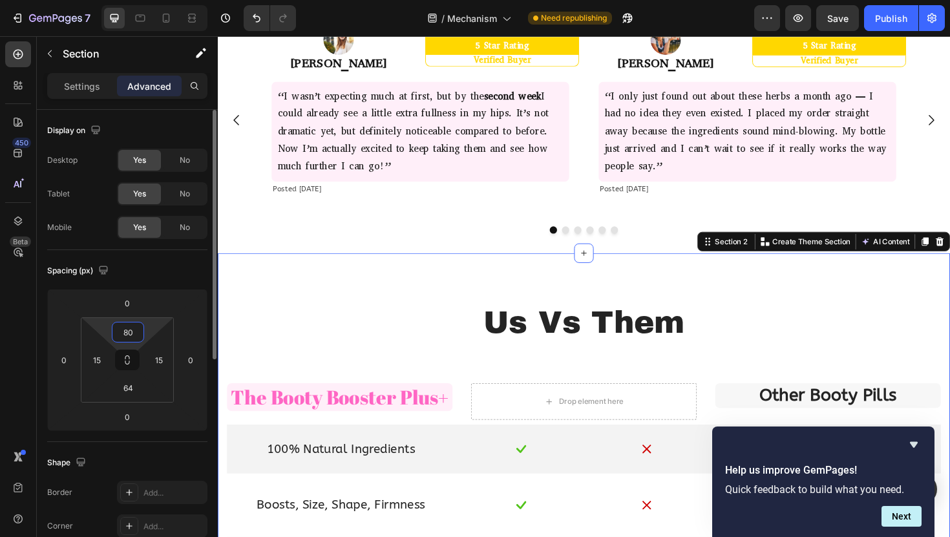
click at [132, 330] on input "80" at bounding box center [128, 331] width 26 height 19
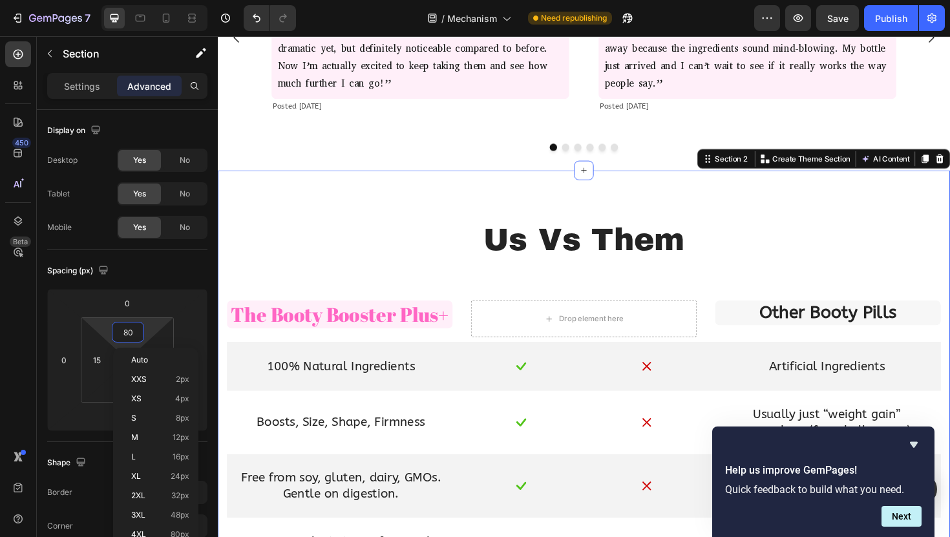
scroll to position [785, 0]
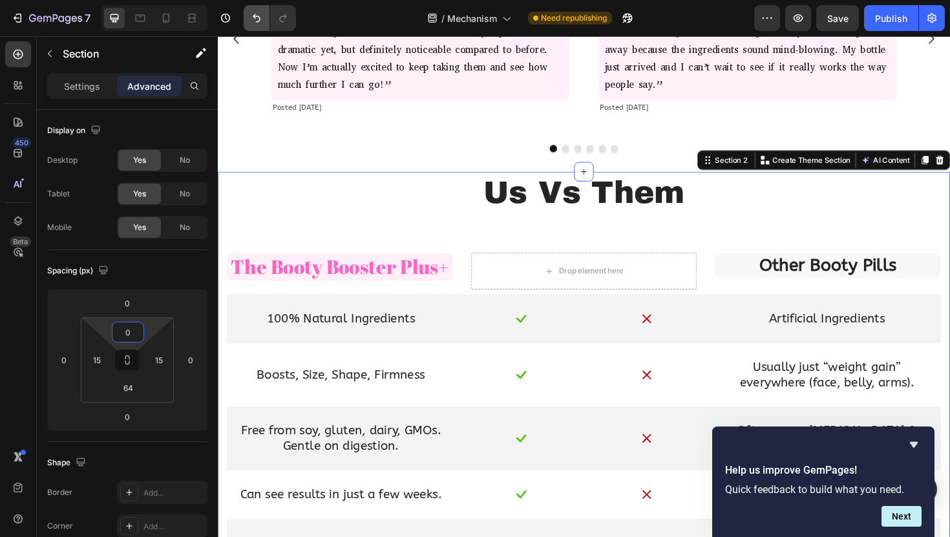
click at [249, 23] on button "Undo/Redo" at bounding box center [257, 18] width 26 height 26
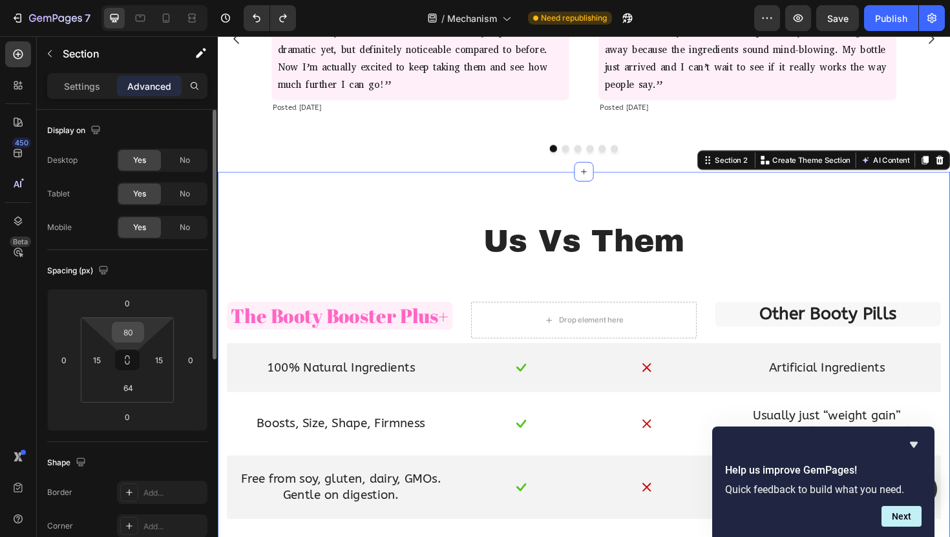
click at [135, 341] on input "80" at bounding box center [128, 331] width 26 height 19
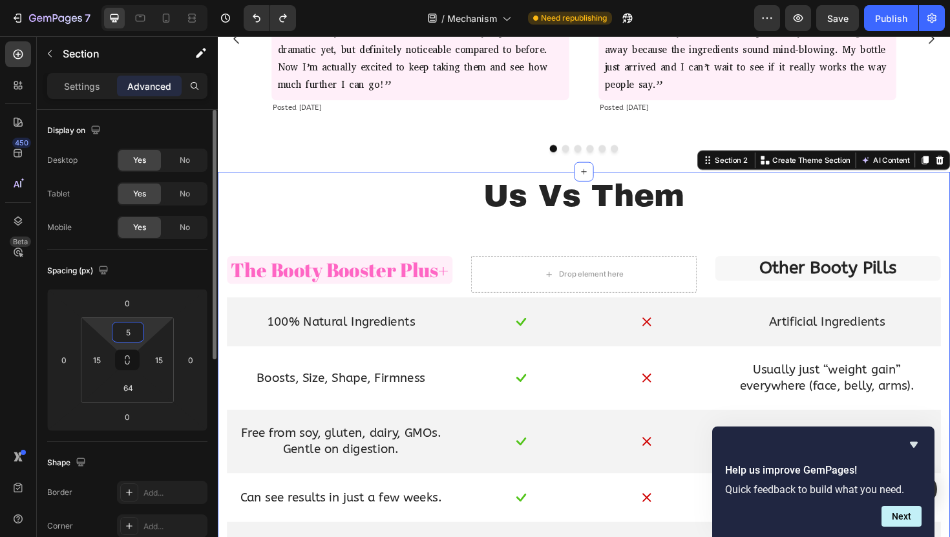
type input "50"
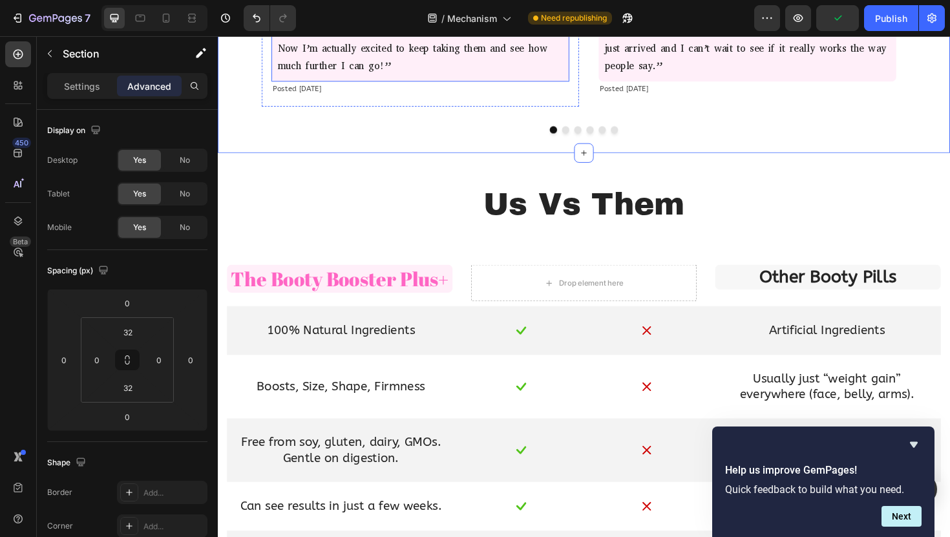
scroll to position [814, 0]
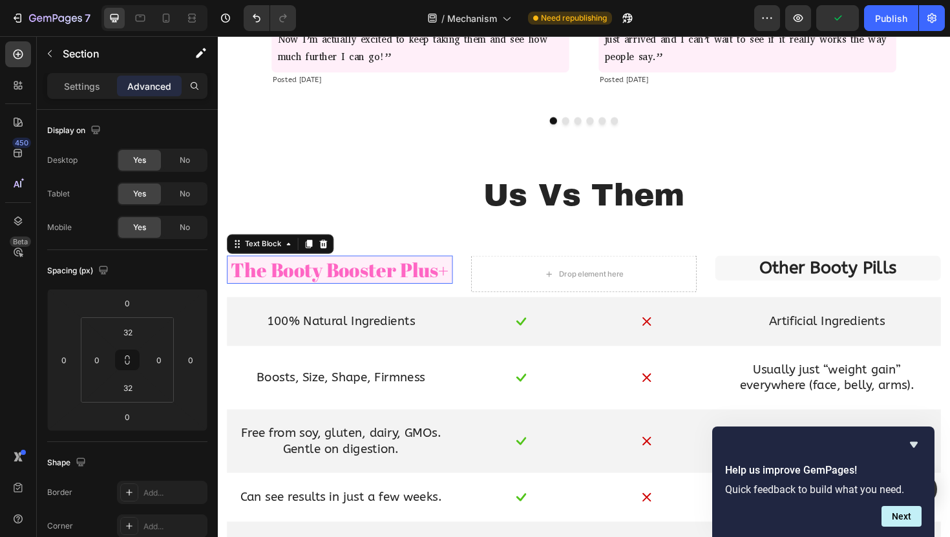
click at [409, 276] on span "The Booty Booster Plus+" at bounding box center [347, 283] width 231 height 28
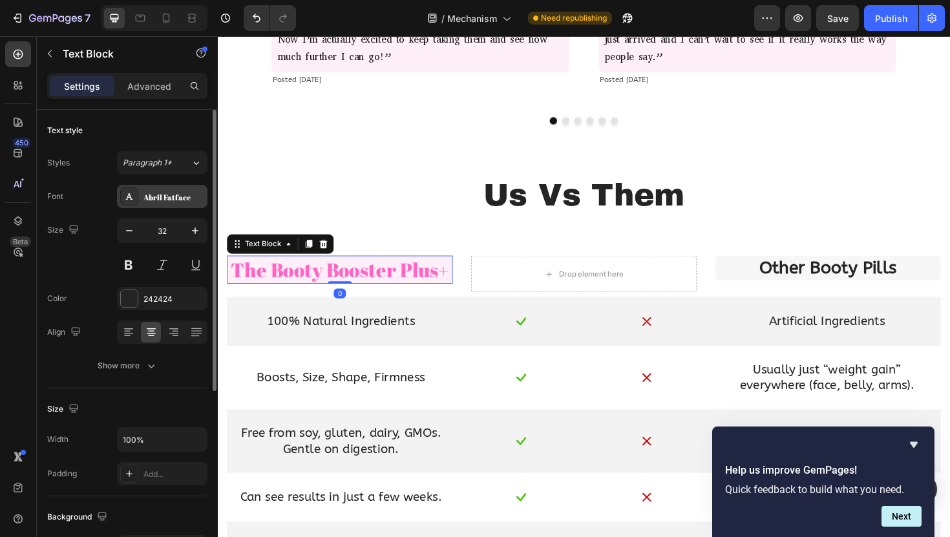
click at [175, 190] on div "Abril Fatface" at bounding box center [162, 196] width 90 height 23
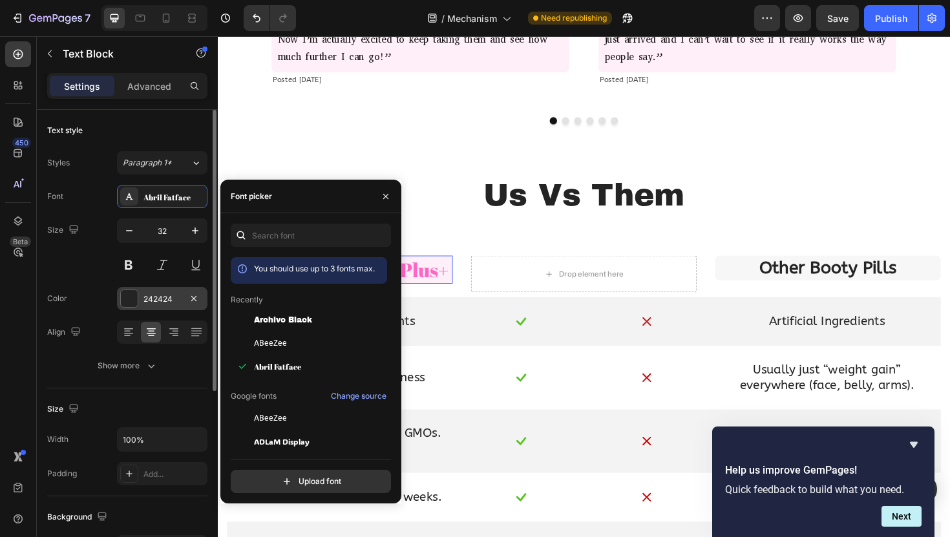
click at [148, 291] on div "242424" at bounding box center [162, 298] width 90 height 23
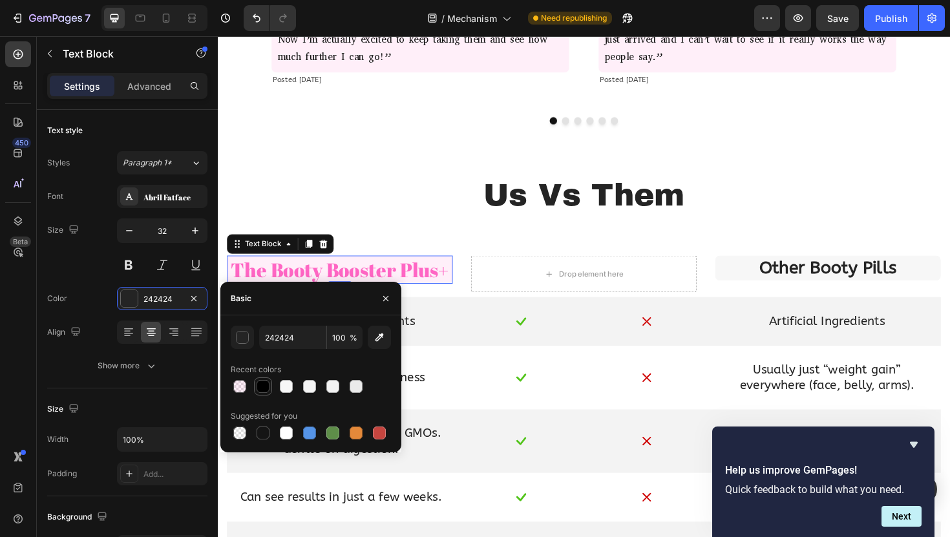
click at [258, 388] on div at bounding box center [263, 386] width 13 height 13
type input "000000"
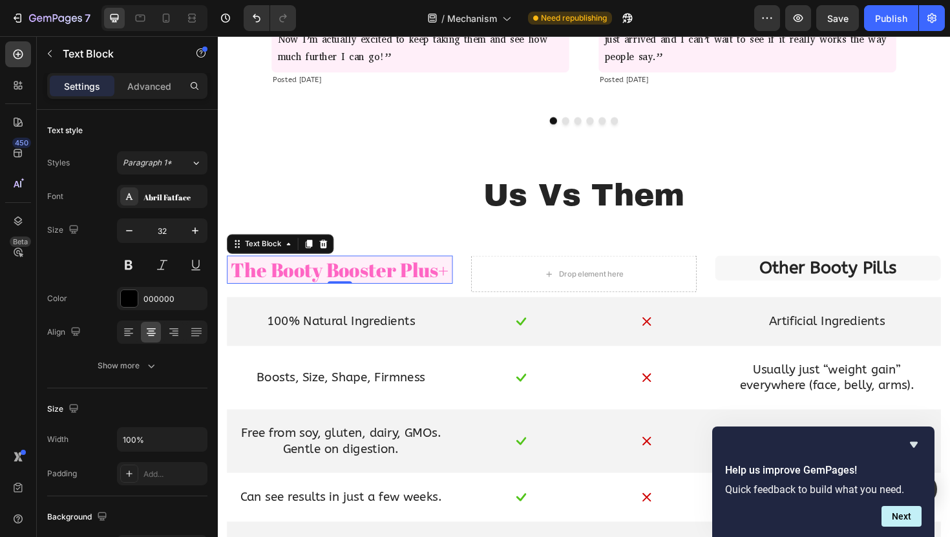
click at [399, 284] on span "The Booty Booster Plus+" at bounding box center [347, 283] width 231 height 28
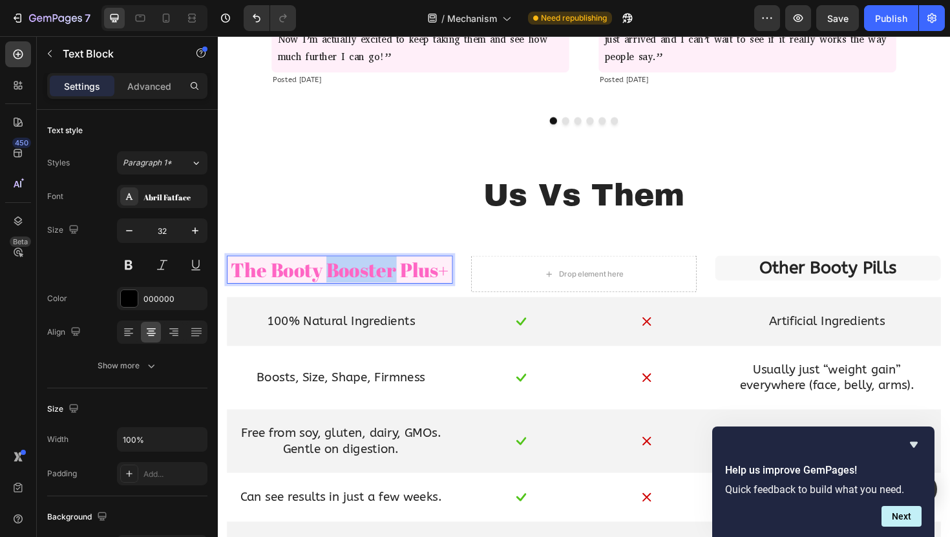
click at [399, 284] on span "The Booty Booster Plus+" at bounding box center [347, 283] width 231 height 28
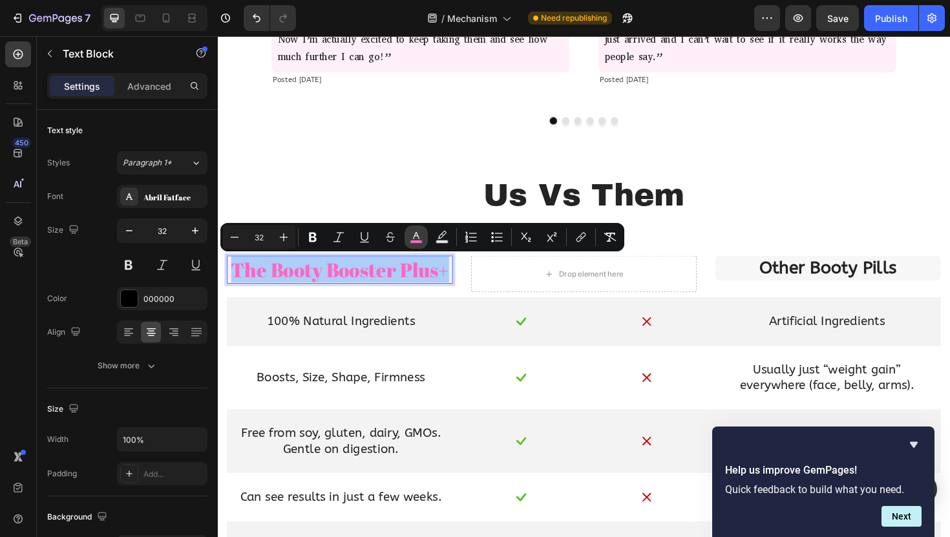
click at [412, 237] on icon "Editor contextual toolbar" at bounding box center [416, 237] width 13 height 13
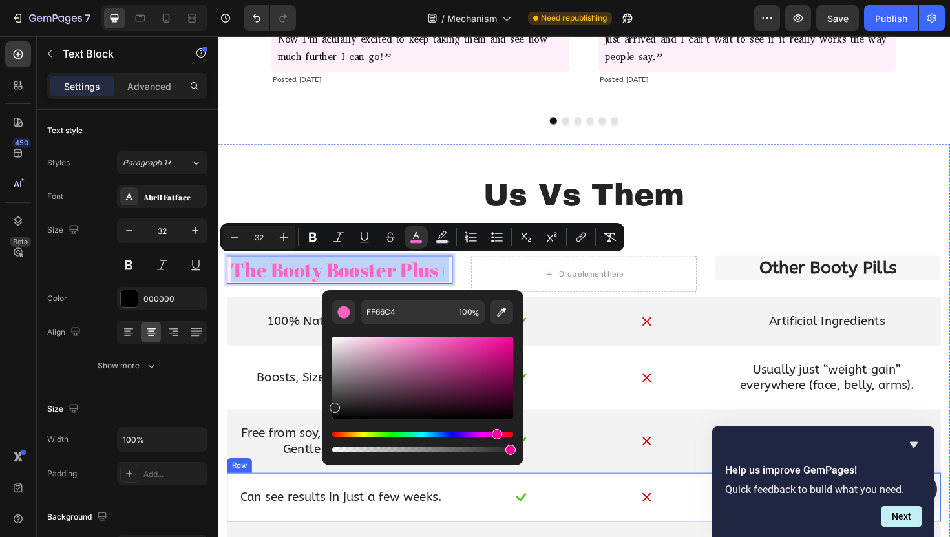
drag, startPoint x: 582, startPoint y: 393, endPoint x: 283, endPoint y: 516, distance: 323.4
type input "282828"
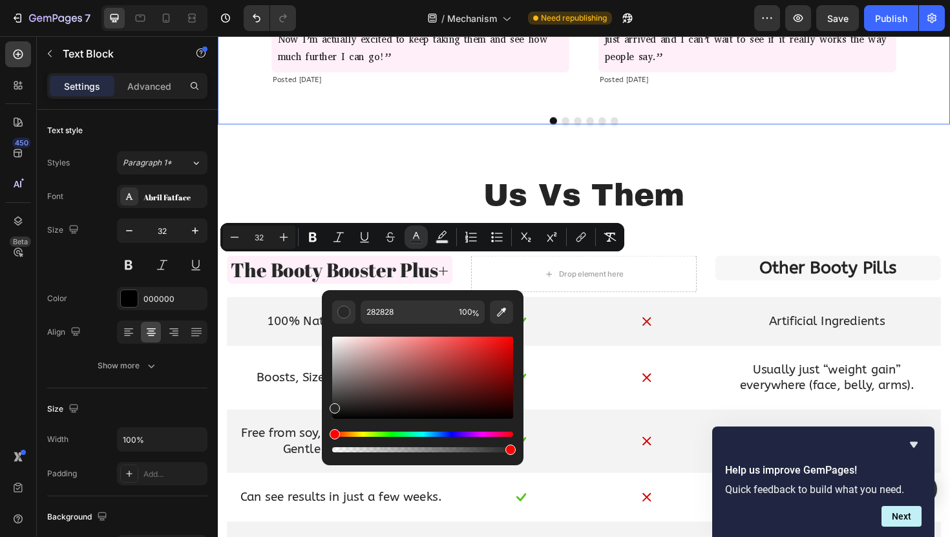
click at [304, 116] on div "Image Amelia J. Text Block Icon Icon Icon Icon Icon Icon List 5 Star Rating Tex…" at bounding box center [605, 3] width 775 height 255
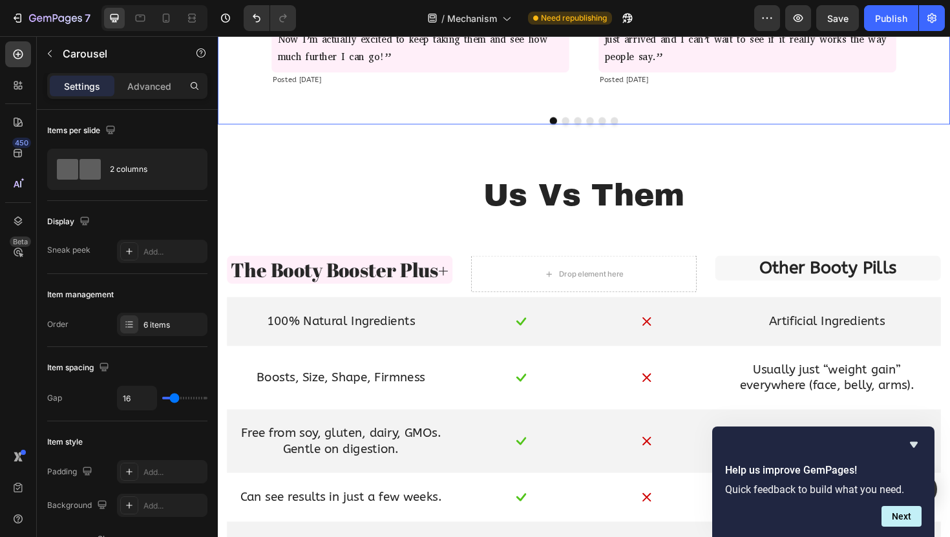
click at [304, 116] on div "Image Amelia J. Text Block Icon Icon Icon Icon Icon Icon List 5 Star Rating Tex…" at bounding box center [605, 3] width 775 height 255
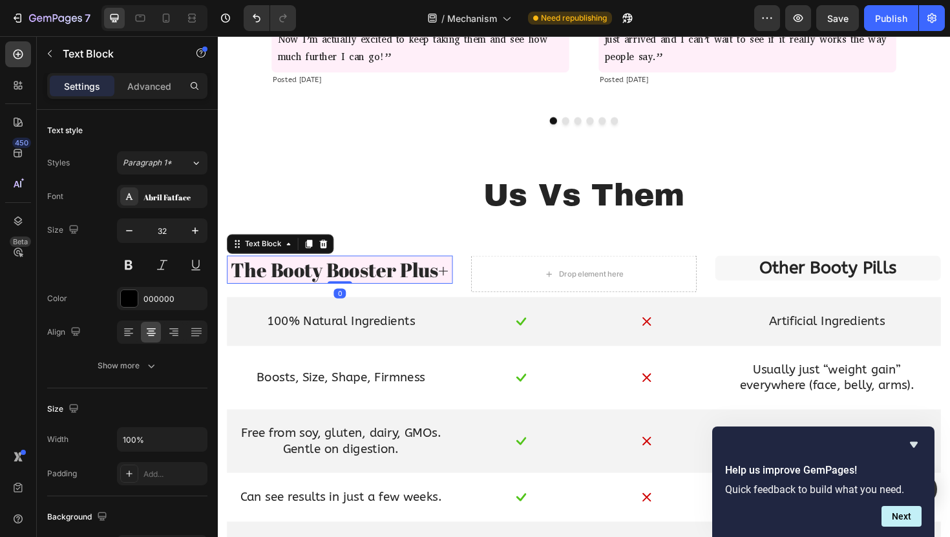
click at [308, 280] on span "The Booty Booster Plus+" at bounding box center [347, 283] width 231 height 28
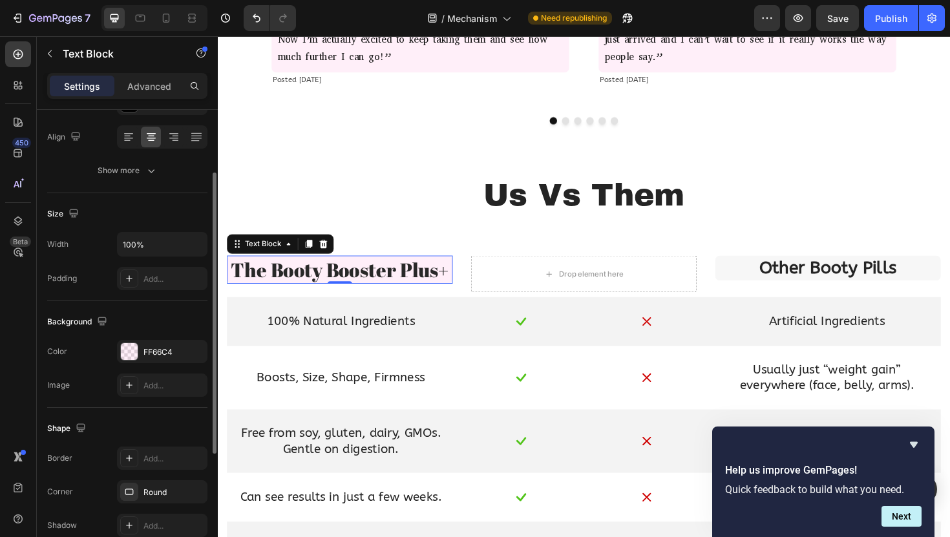
scroll to position [302, 0]
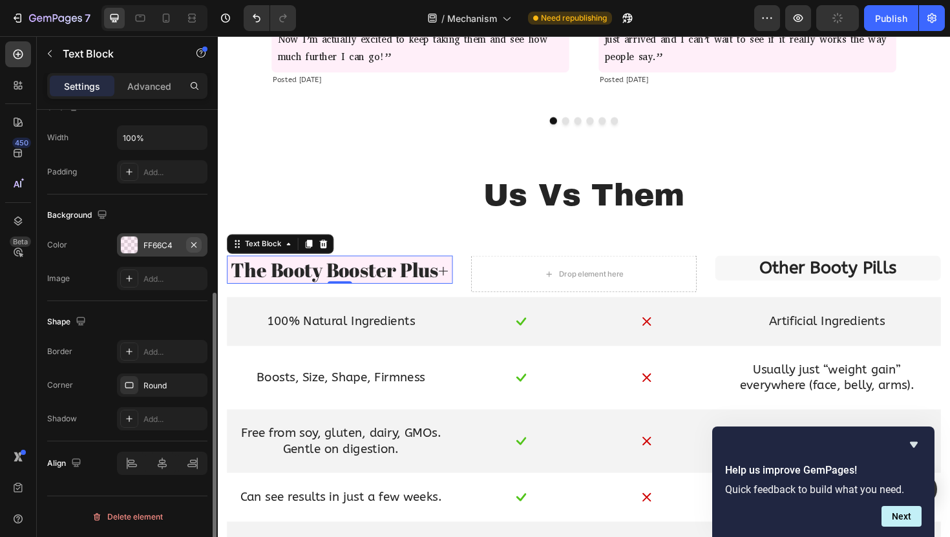
click at [197, 245] on icon "button" at bounding box center [194, 245] width 10 height 10
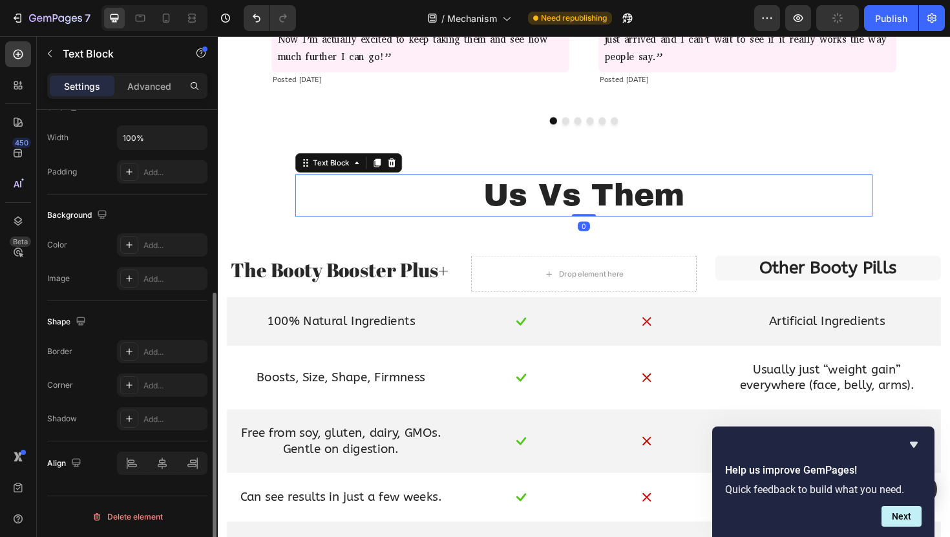
click at [418, 191] on p "Us Vs Them" at bounding box center [605, 205] width 609 height 42
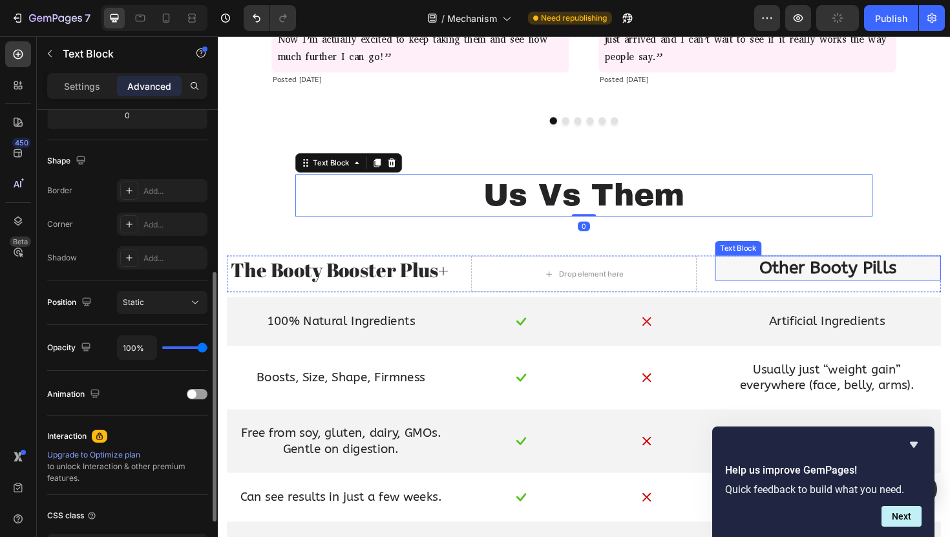
click at [848, 282] on p "Other Booty Pills" at bounding box center [864, 281] width 236 height 23
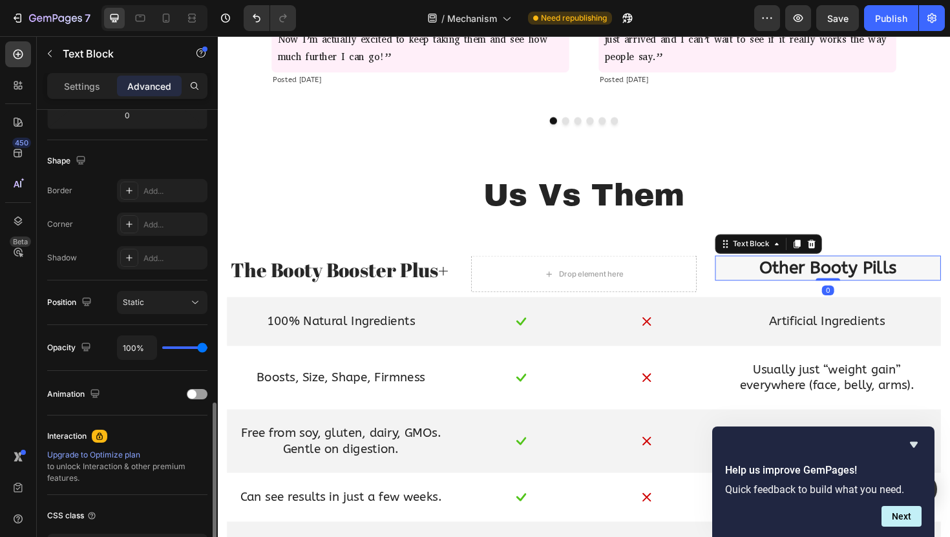
scroll to position [398, 0]
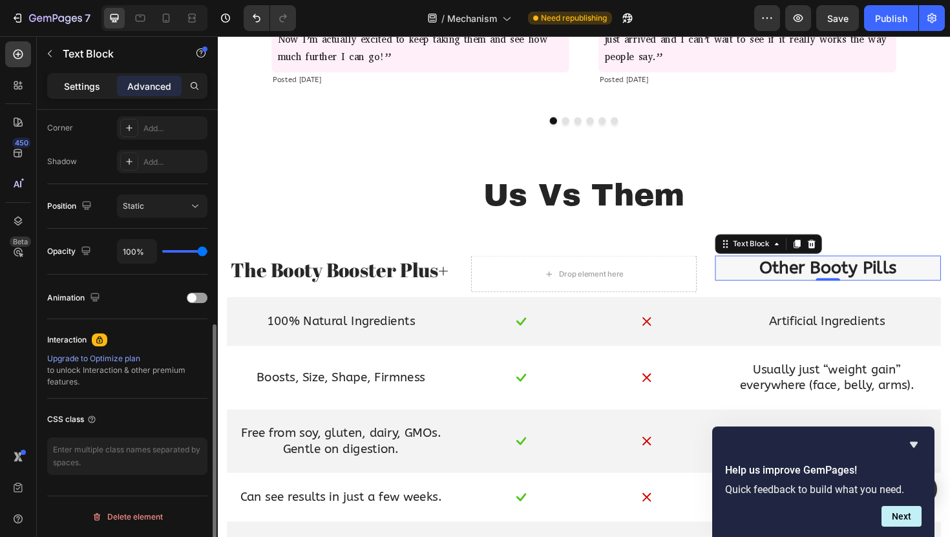
click at [77, 87] on p "Settings" at bounding box center [82, 86] width 36 height 14
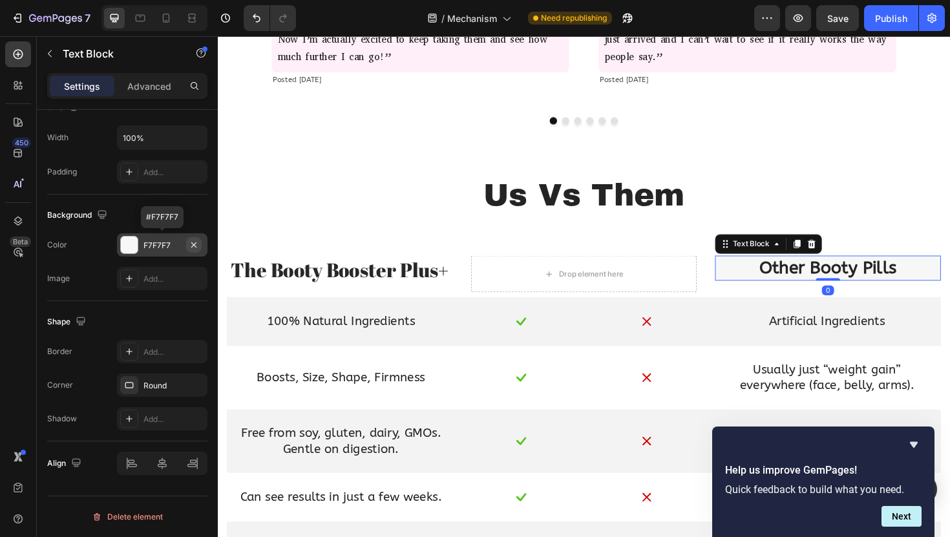
click at [196, 244] on icon "button" at bounding box center [194, 245] width 10 height 10
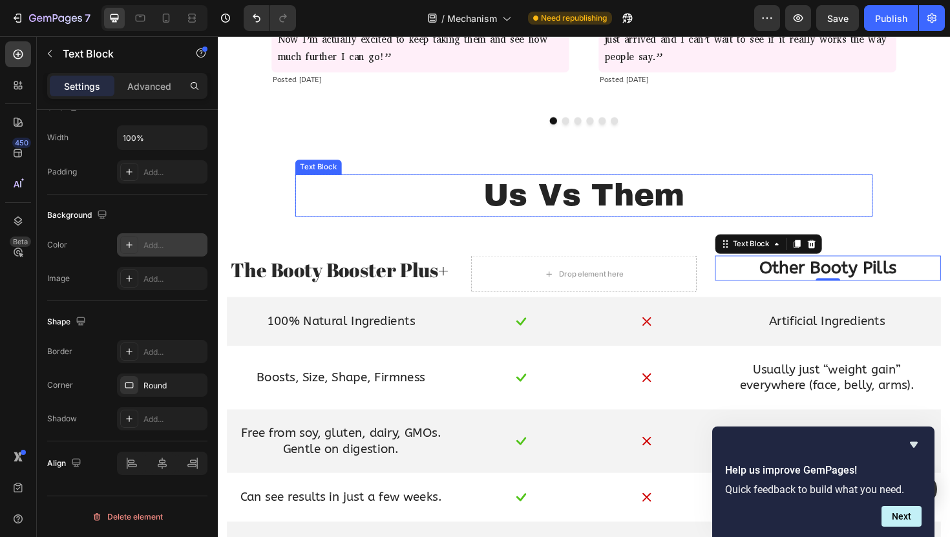
click at [372, 191] on p "Us Vs Them" at bounding box center [605, 205] width 609 height 42
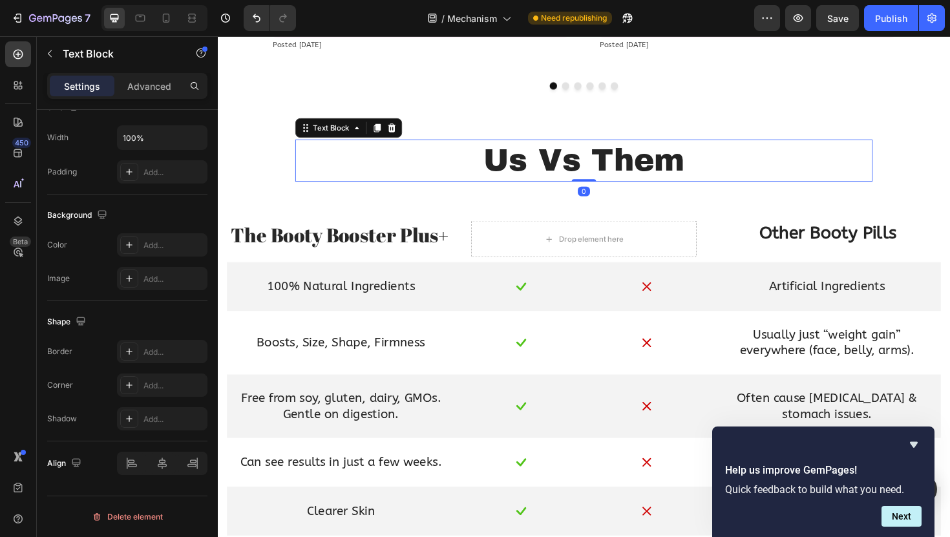
scroll to position [859, 0]
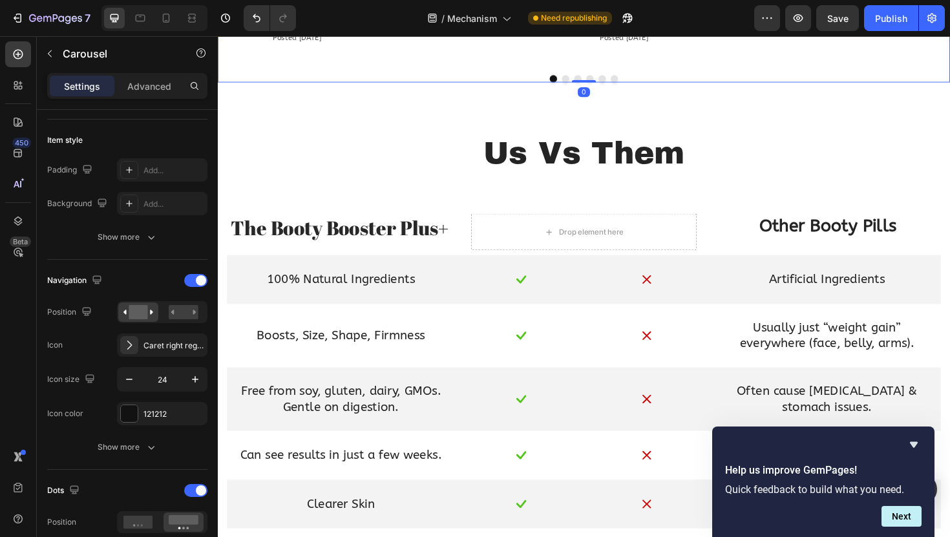
click at [429, 78] on div at bounding box center [605, 82] width 775 height 8
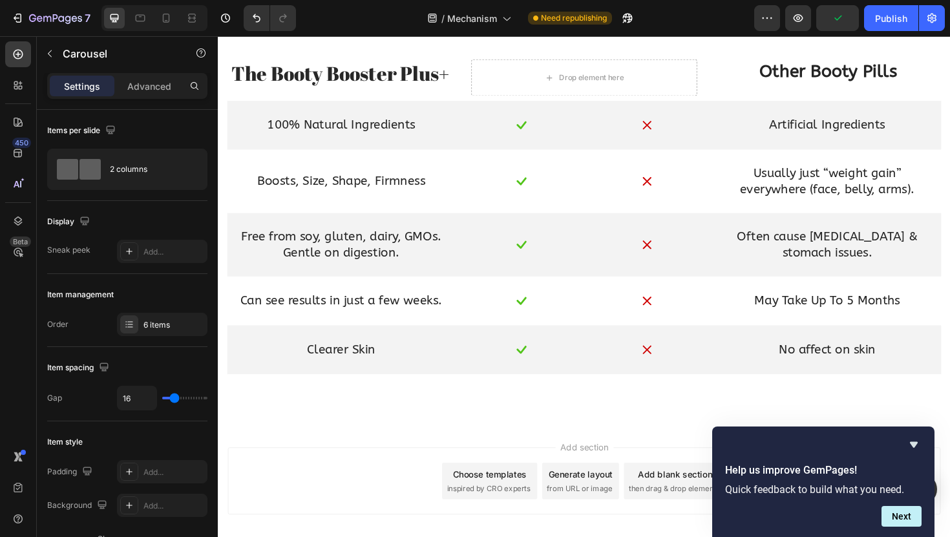
scroll to position [1023, 0]
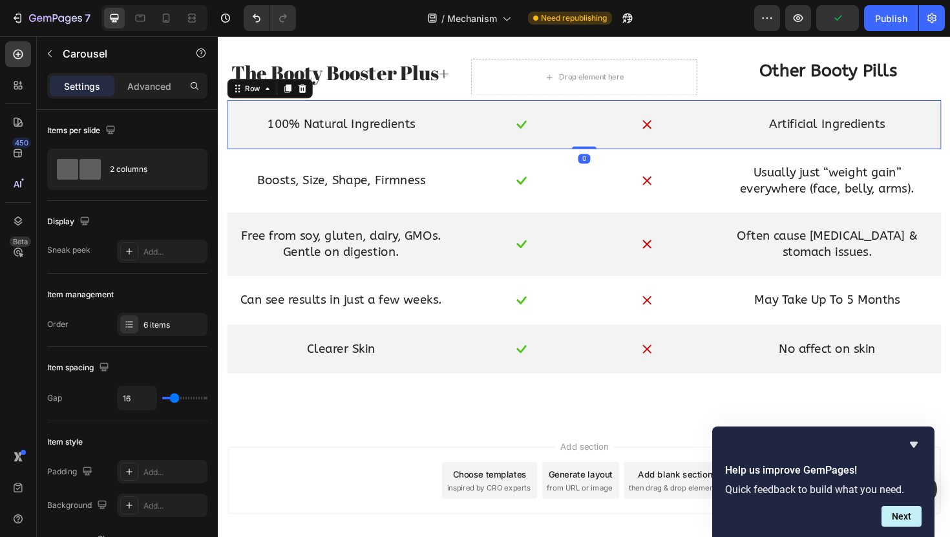
click at [476, 140] on div "100% Natural Ingredients Text Block Image Image Artificial Ingredients Text Blo…" at bounding box center [605, 130] width 756 height 52
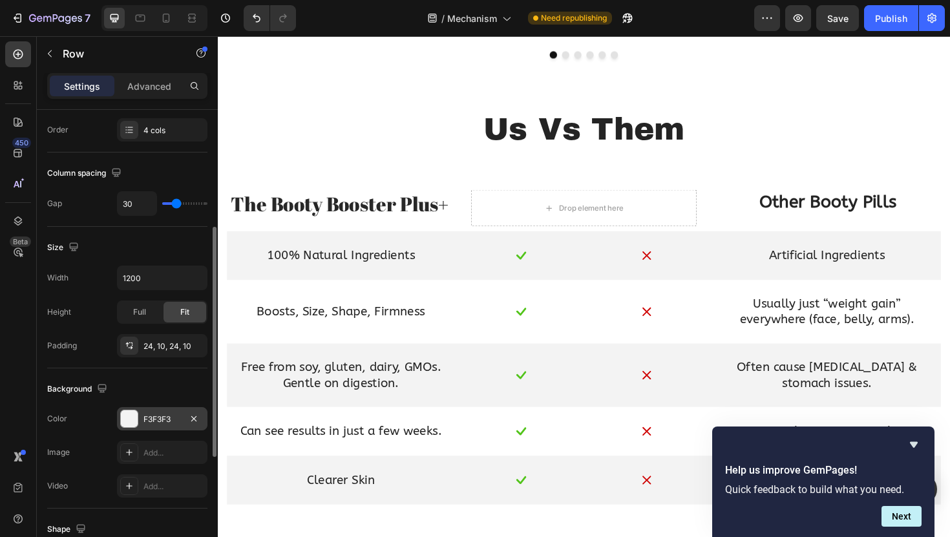
scroll to position [238, 0]
click at [136, 414] on div at bounding box center [129, 416] width 17 height 17
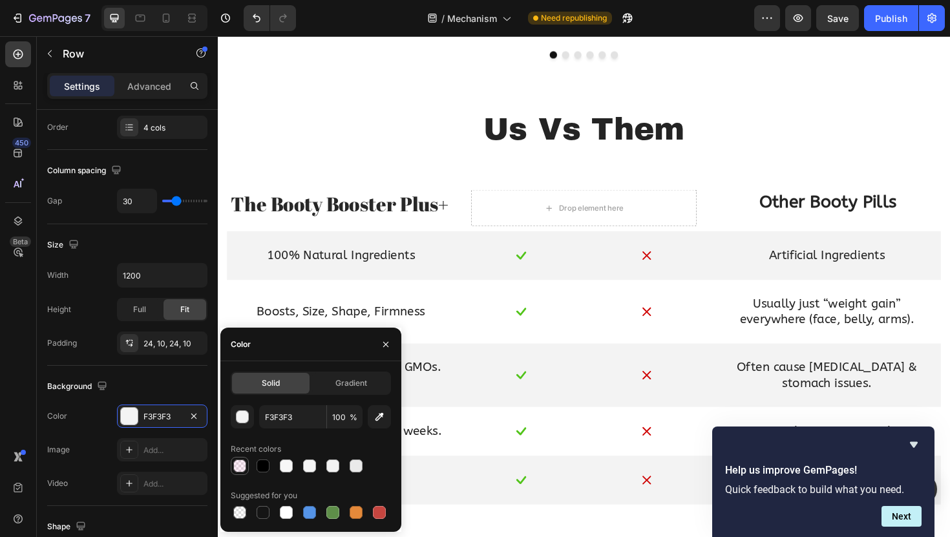
click at [242, 465] on div at bounding box center [239, 465] width 13 height 13
type input "FF66C4"
type input "10"
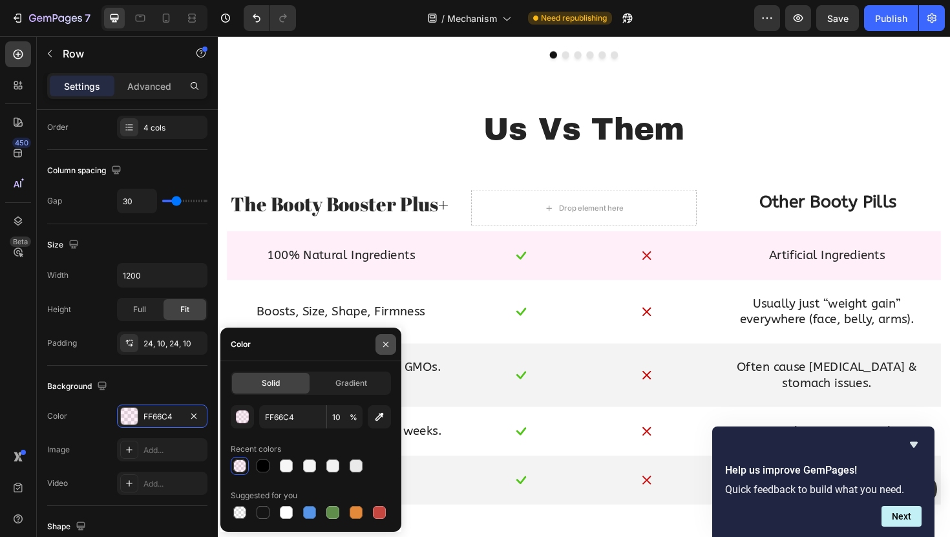
click at [383, 344] on icon "button" at bounding box center [386, 344] width 10 height 10
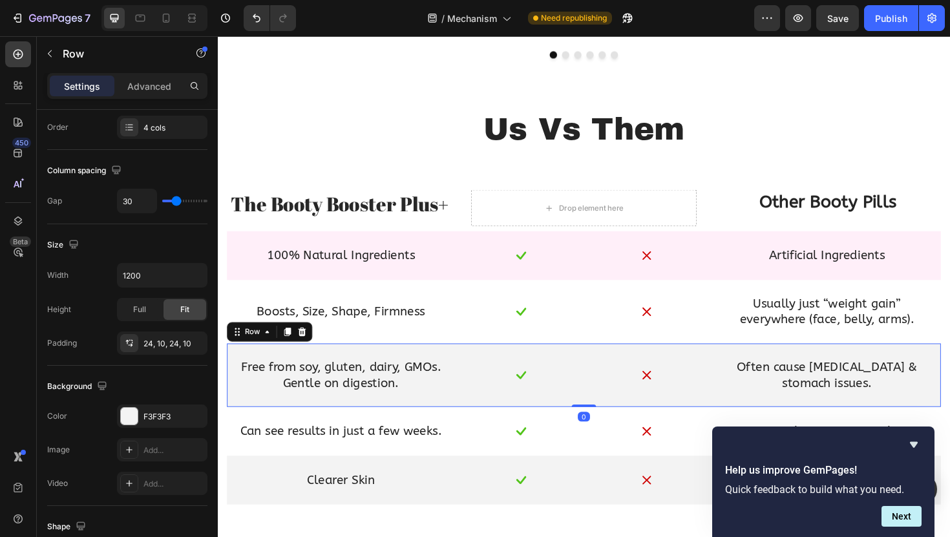
click at [474, 422] on div "Free from soy, gluten, dairy, GMOs. Gentle on digestion. Text Block Image Image…" at bounding box center [605, 395] width 756 height 67
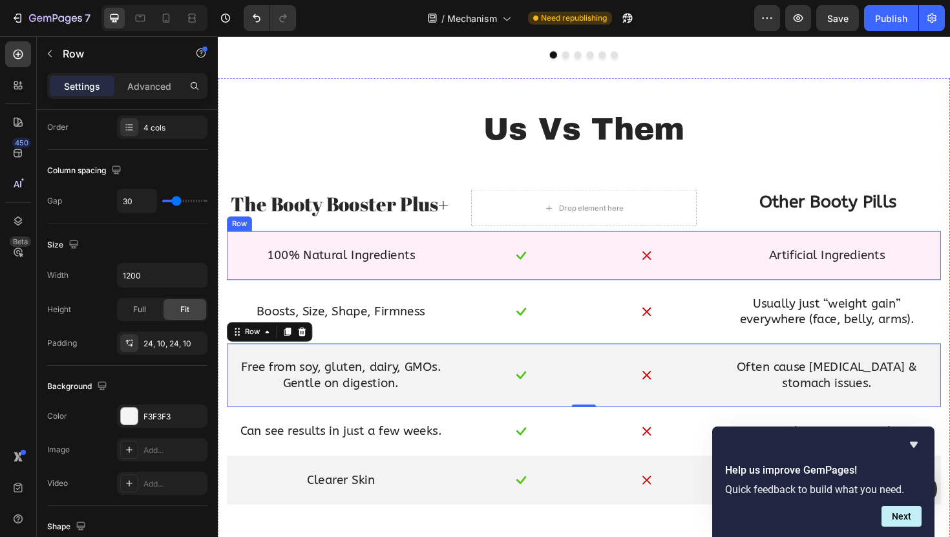
click at [304, 251] on div "100% Natural Ingredients Text Block Image Image Artificial Ingredients Text Blo…" at bounding box center [605, 269] width 756 height 52
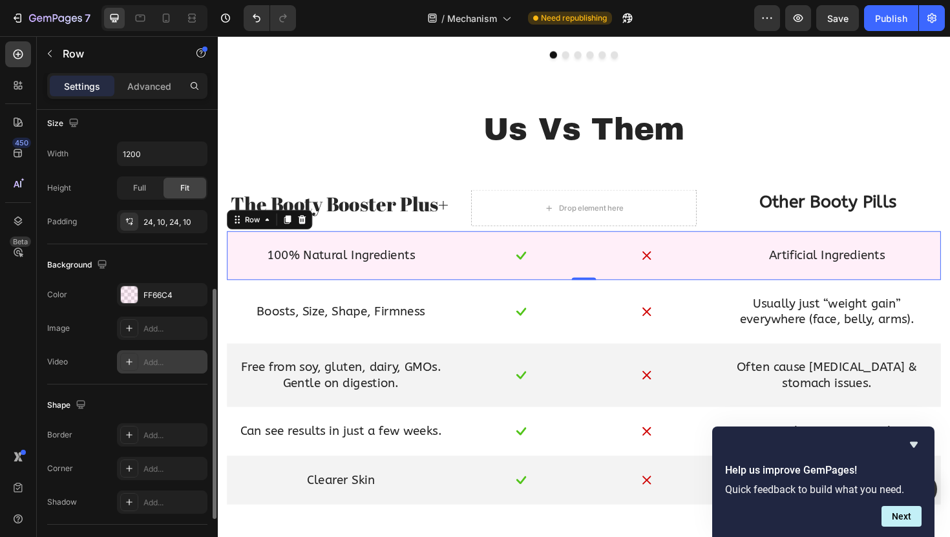
scroll to position [361, 0]
click at [140, 468] on div "Add..." at bounding box center [162, 467] width 90 height 23
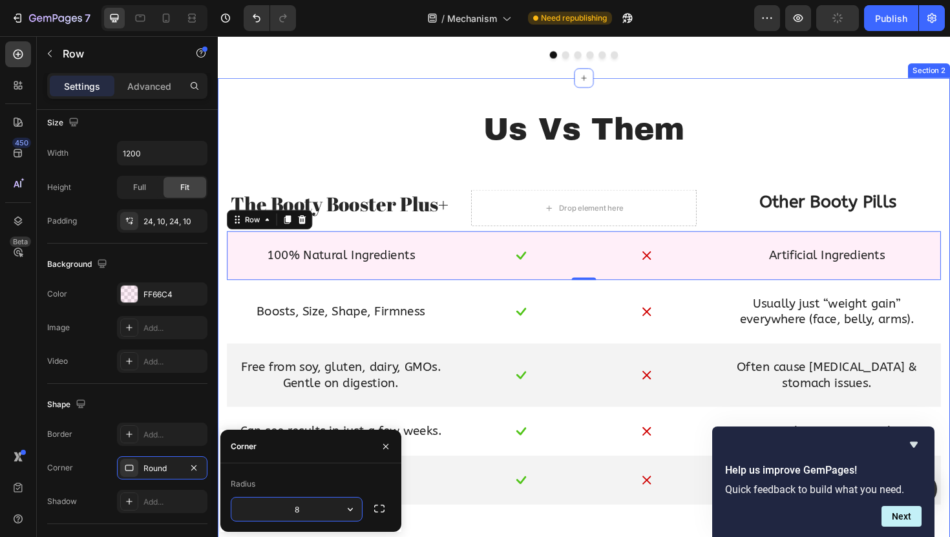
click at [326, 165] on div "Us Vs Them Text Block Row The Booty Booster Plus+ Text Block Drop element here …" at bounding box center [605, 328] width 756 height 430
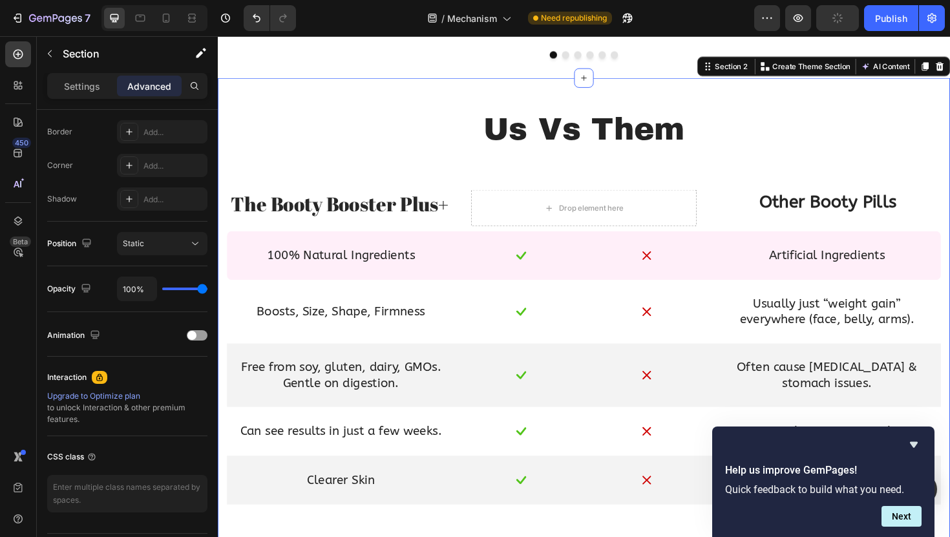
scroll to position [0, 0]
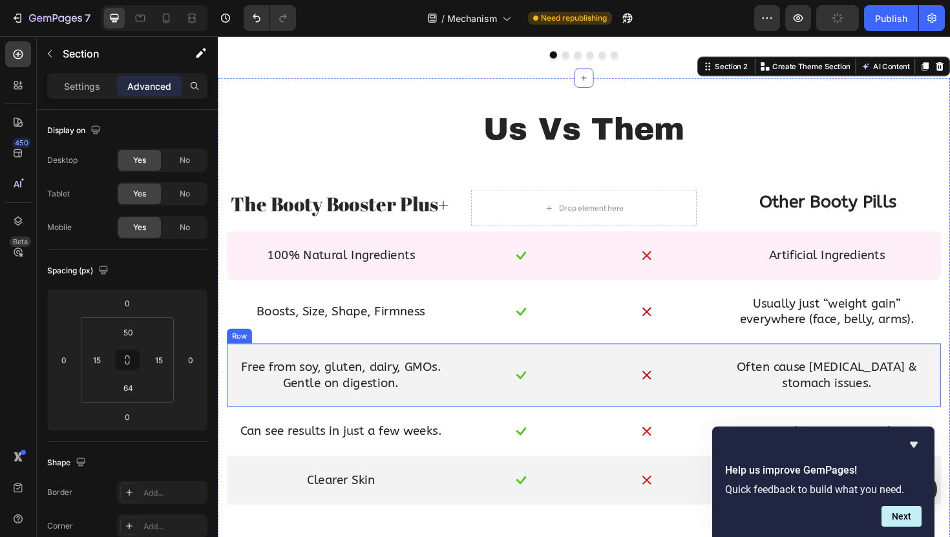
click at [348, 366] on div "Free from soy, gluten, dairy, GMOs. Gentle on digestion. Text Block Image Image…" at bounding box center [605, 395] width 756 height 67
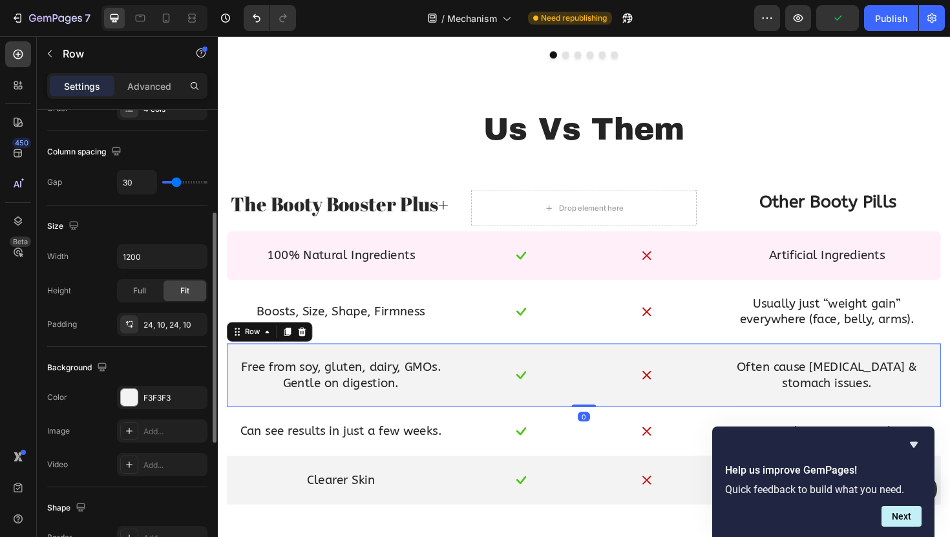
scroll to position [271, 0]
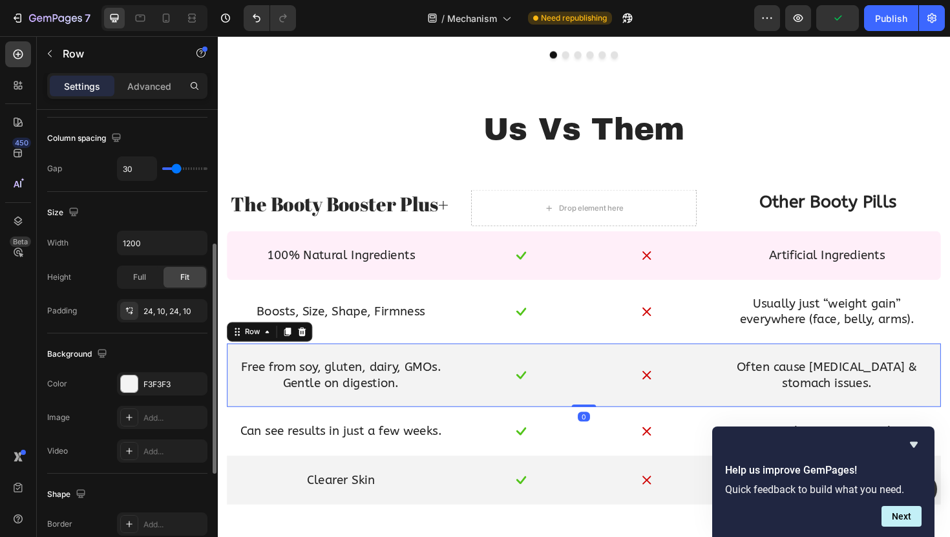
click at [144, 388] on div "F3F3F3" at bounding box center [173, 385] width 61 height 12
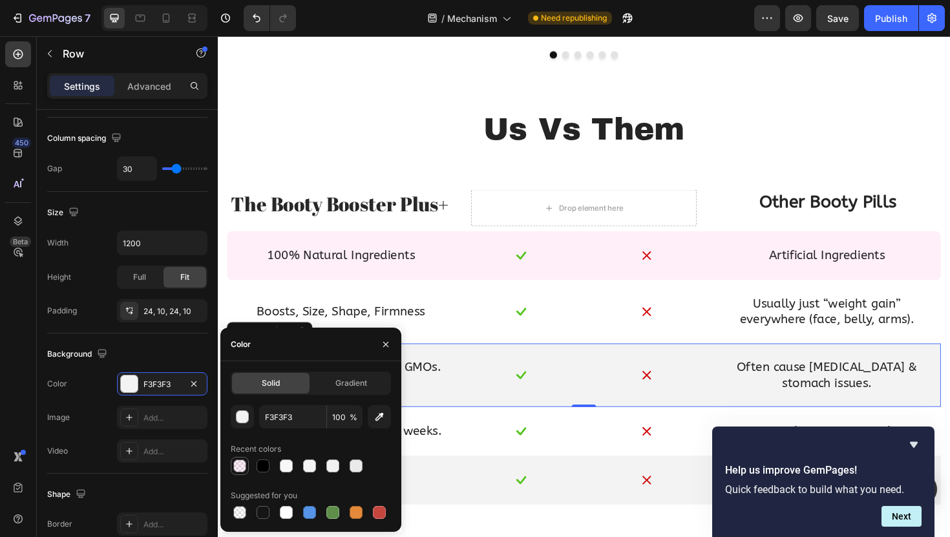
click at [242, 464] on div at bounding box center [239, 465] width 13 height 13
type input "FF66C4"
type input "10"
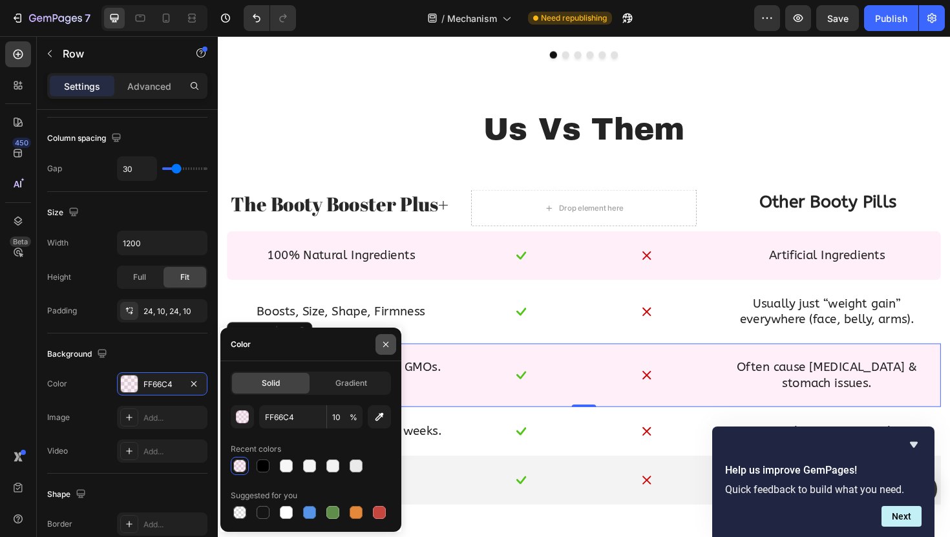
click at [379, 340] on button "button" at bounding box center [385, 344] width 21 height 21
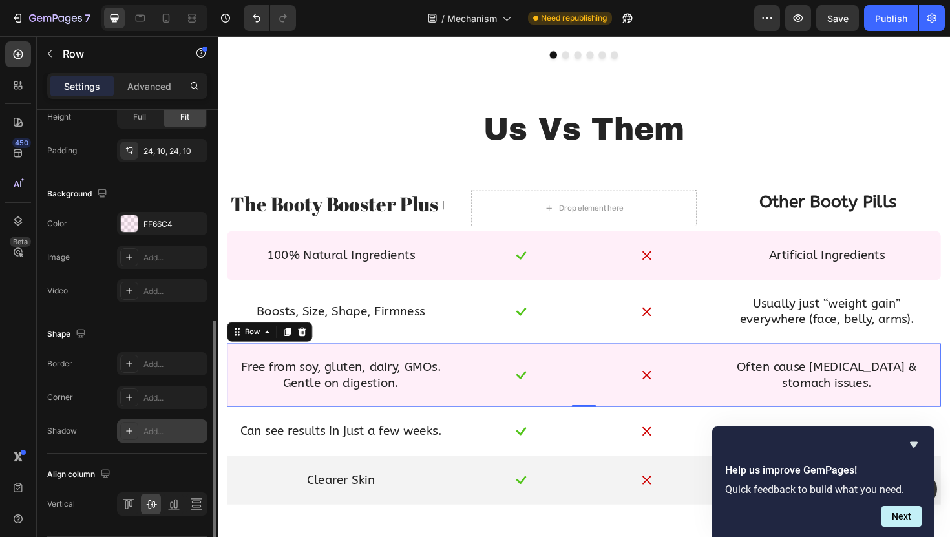
scroll to position [435, 0]
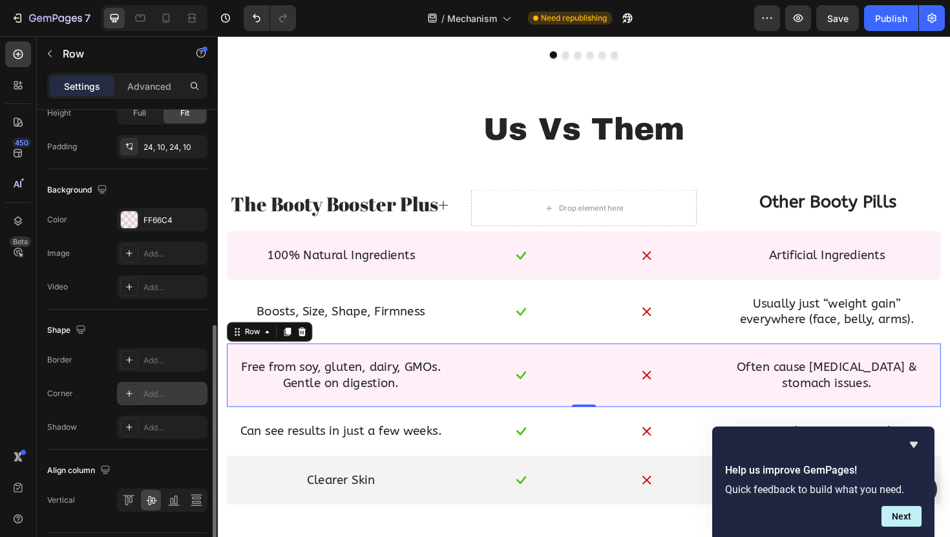
click at [160, 388] on div "Add..." at bounding box center [173, 394] width 61 height 12
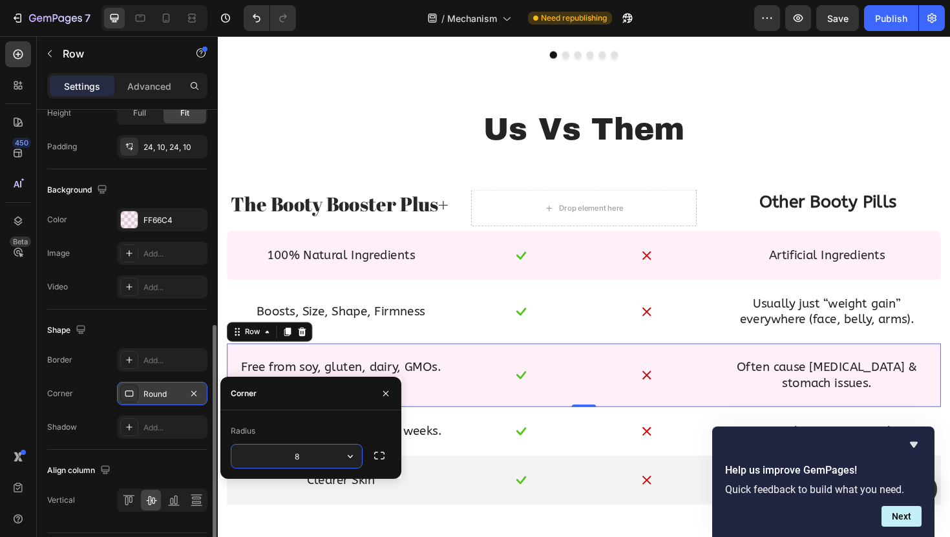
click at [167, 335] on div "Shape" at bounding box center [127, 330] width 160 height 21
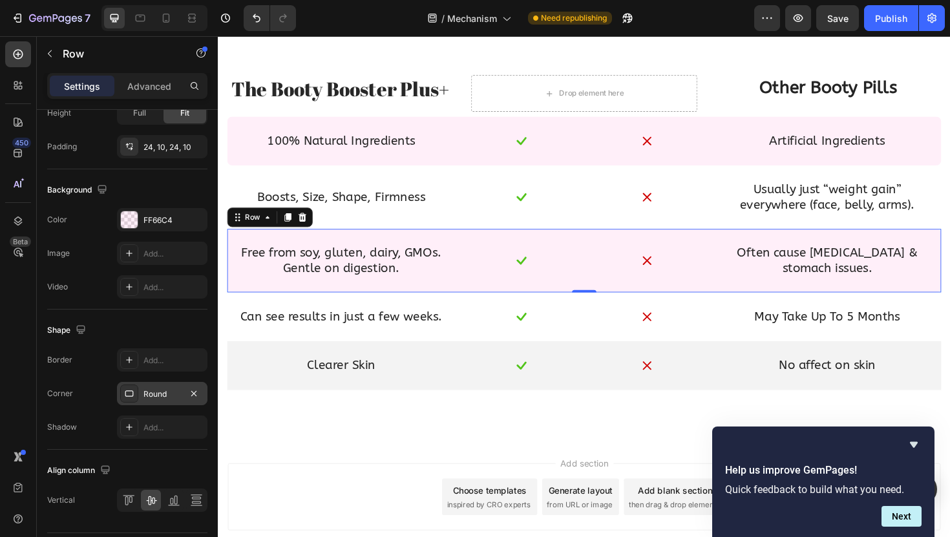
scroll to position [1029, 0]
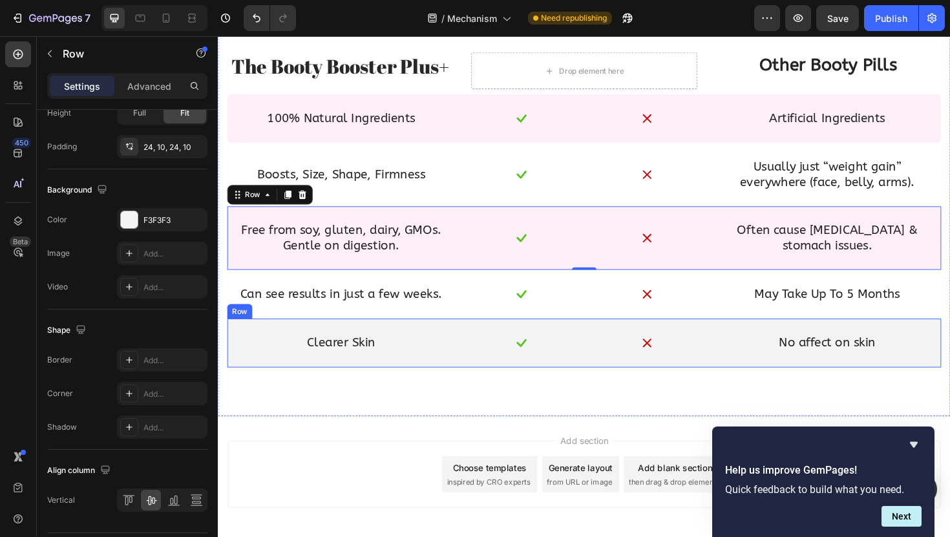
click at [397, 344] on div "Clearer Skin Text Block Image Image No affect on skin Text Block Row" at bounding box center [605, 361] width 756 height 52
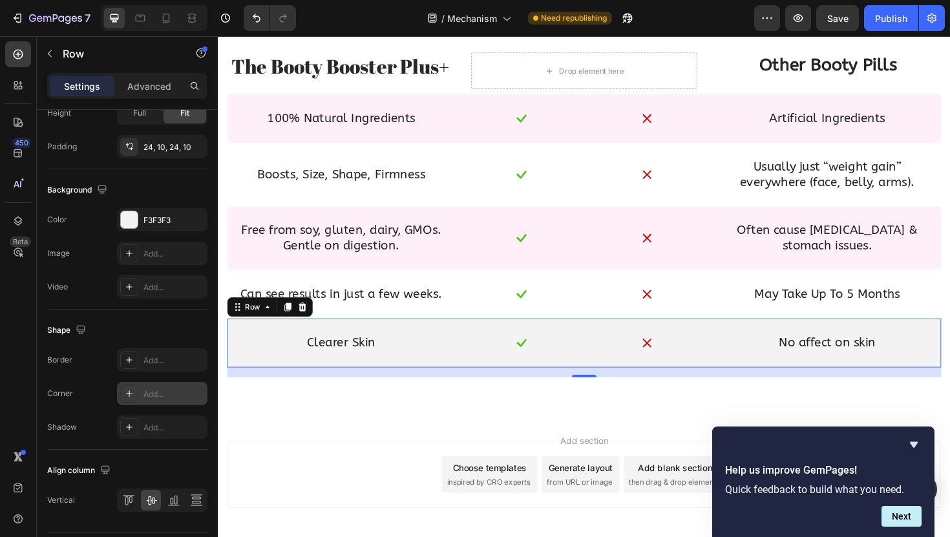
click at [155, 394] on div "Add..." at bounding box center [173, 394] width 61 height 12
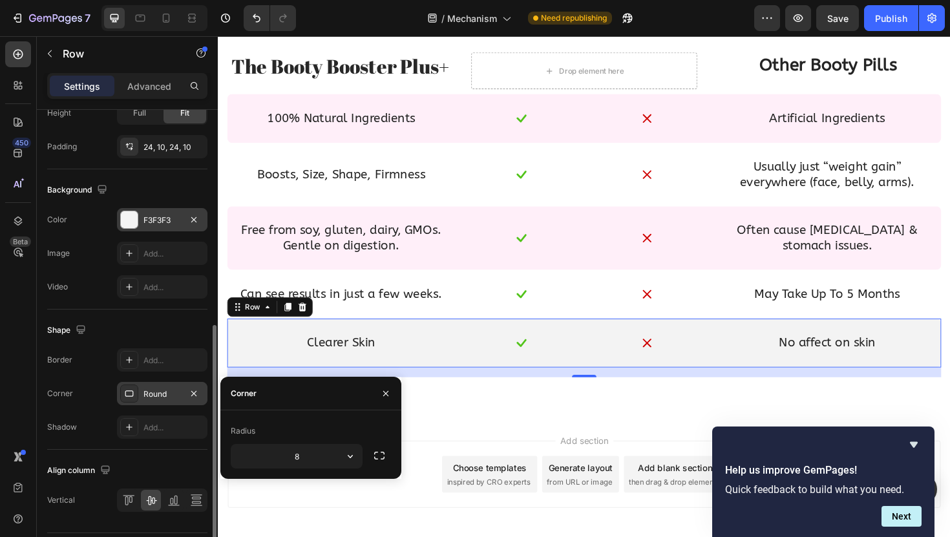
click at [173, 222] on div "F3F3F3" at bounding box center [161, 221] width 37 height 12
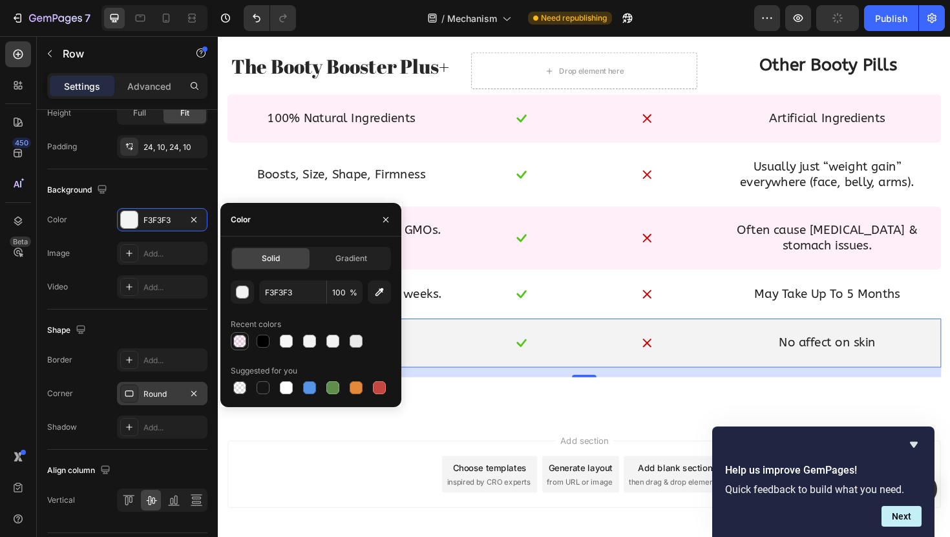
click at [239, 347] on div at bounding box center [239, 341] width 13 height 13
type input "FF66C4"
type input "10"
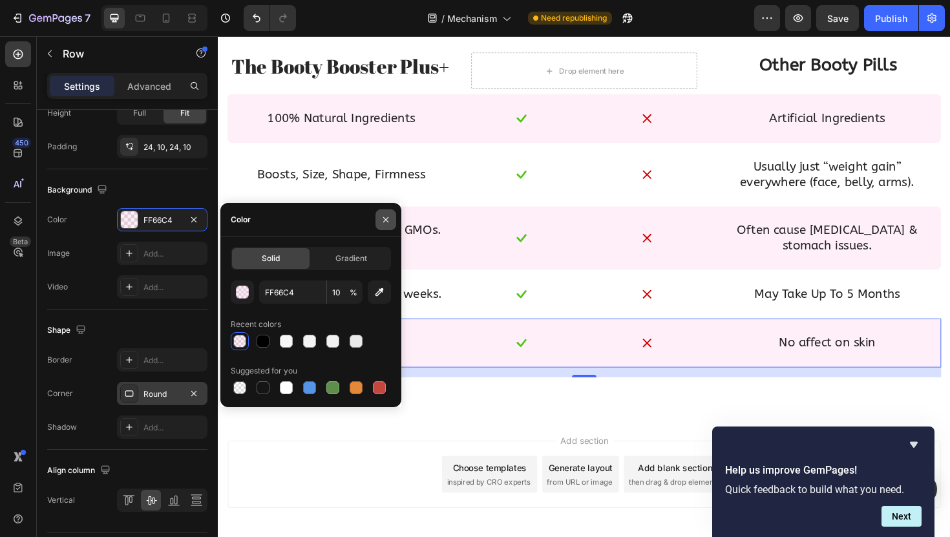
click at [387, 211] on button "button" at bounding box center [385, 219] width 21 height 21
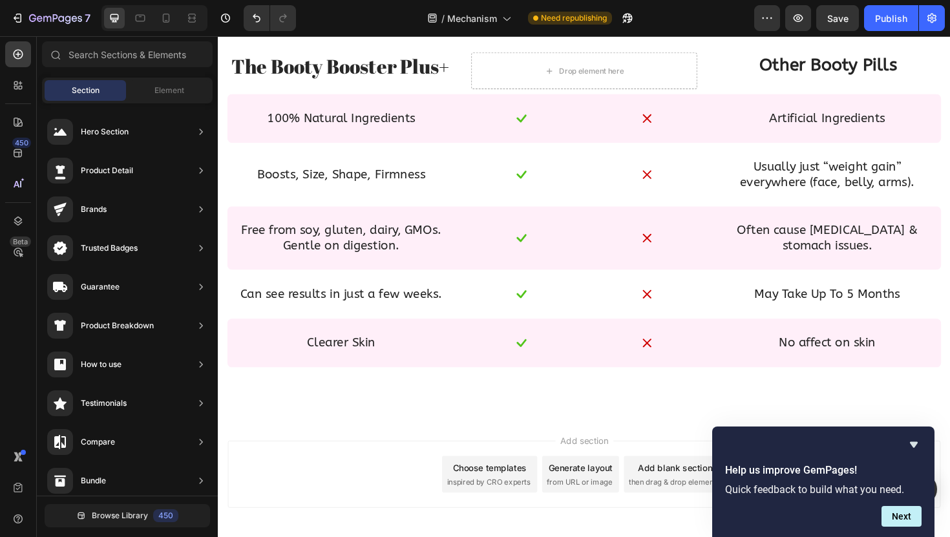
click at [350, 475] on div "Add section Choose templates inspired by CRO experts Generate layout from URL o…" at bounding box center [605, 500] width 755 height 71
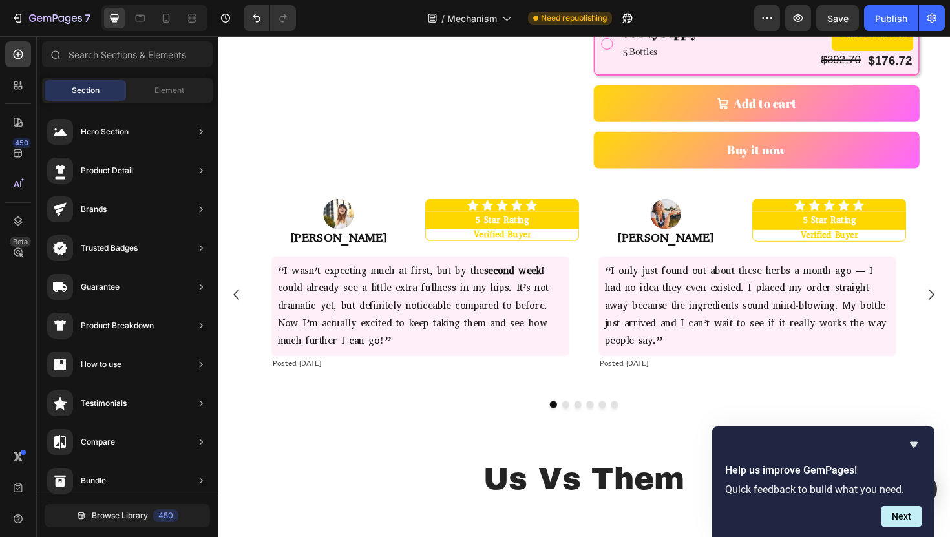
scroll to position [490, 0]
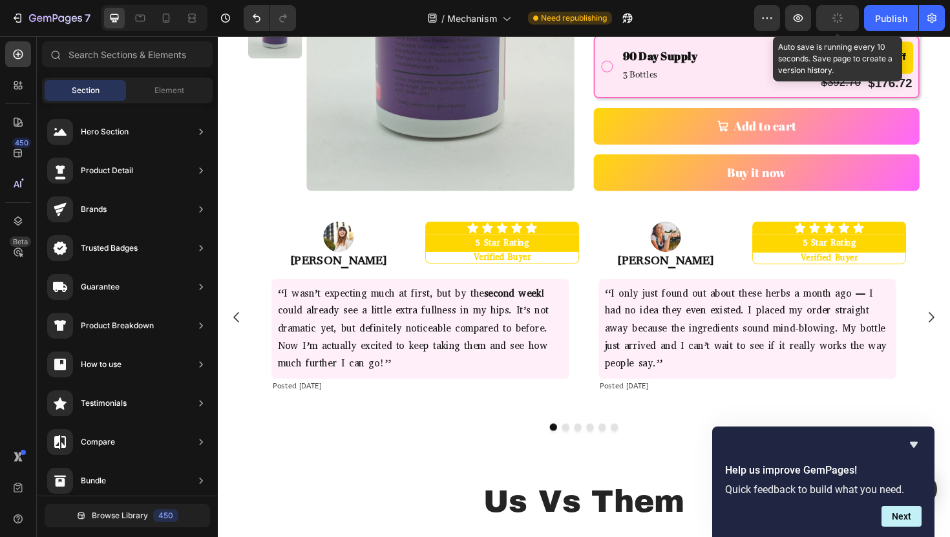
click at [832, 18] on button "button" at bounding box center [837, 18] width 43 height 26
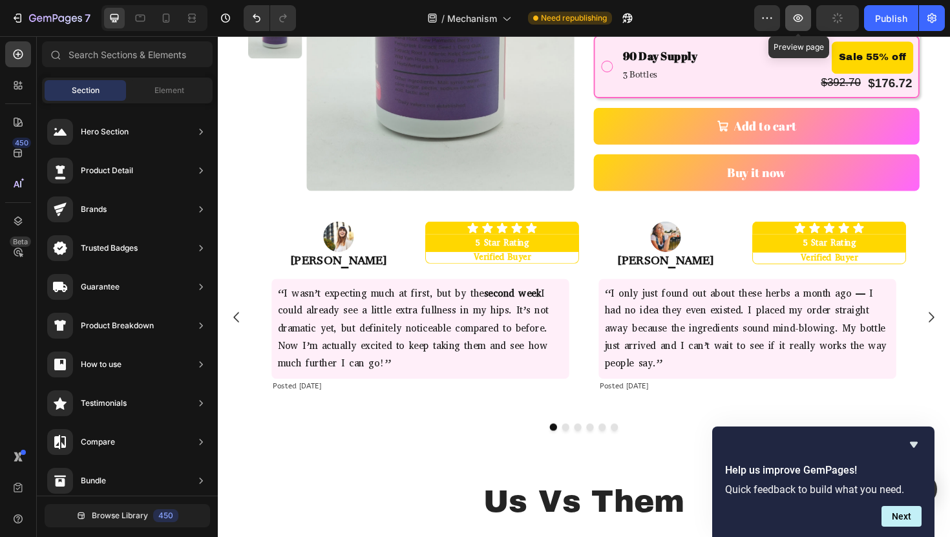
click at [799, 21] on icon "button" at bounding box center [798, 18] width 13 height 13
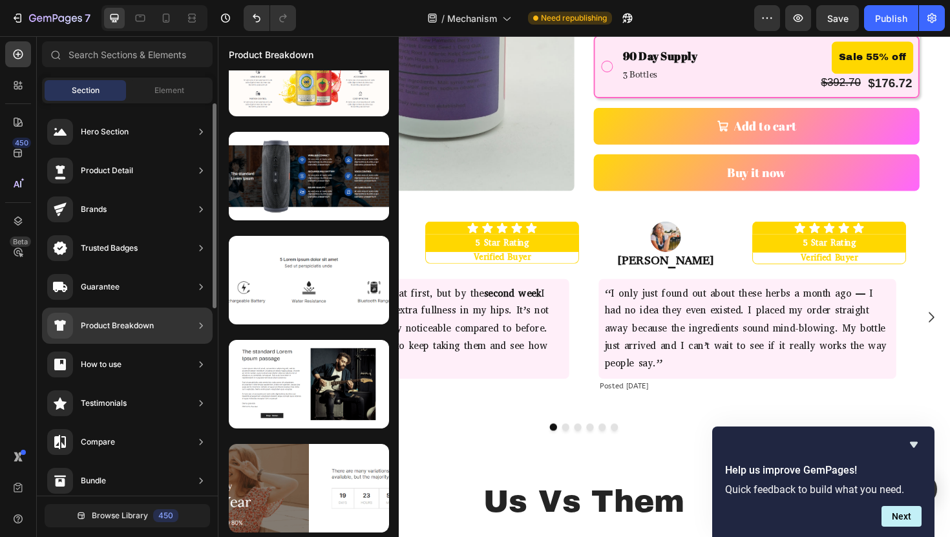
scroll to position [0, 0]
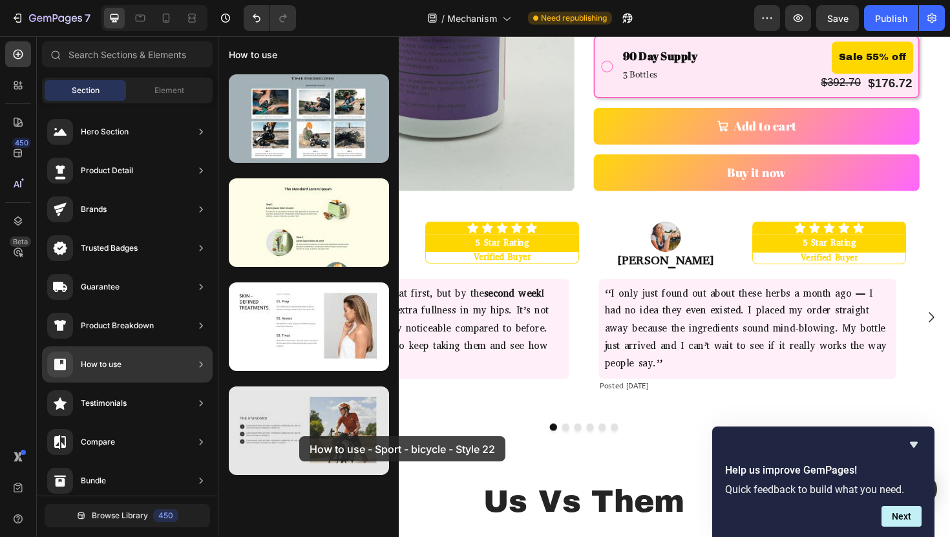
drag, startPoint x: 284, startPoint y: 453, endPoint x: 297, endPoint y: 438, distance: 19.7
click at [297, 438] on div at bounding box center [309, 430] width 160 height 89
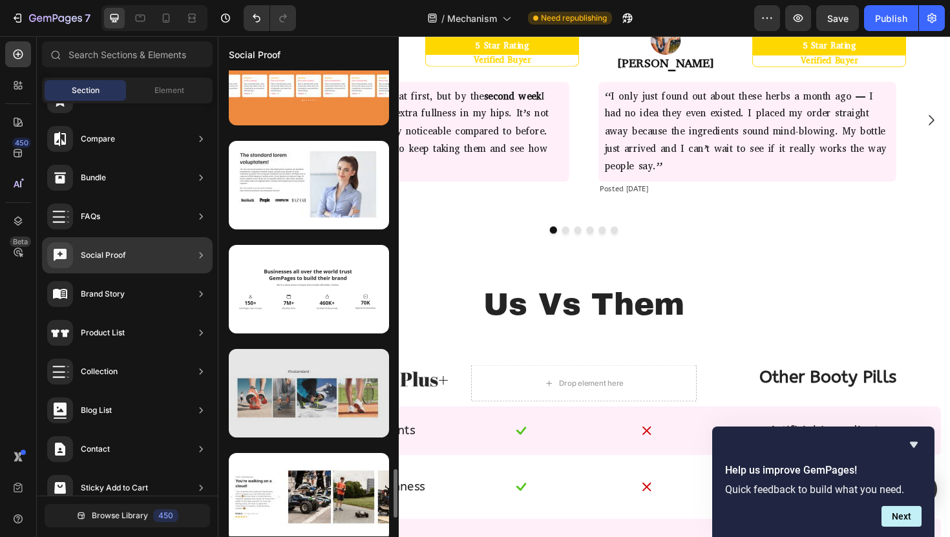
scroll to position [3781, 0]
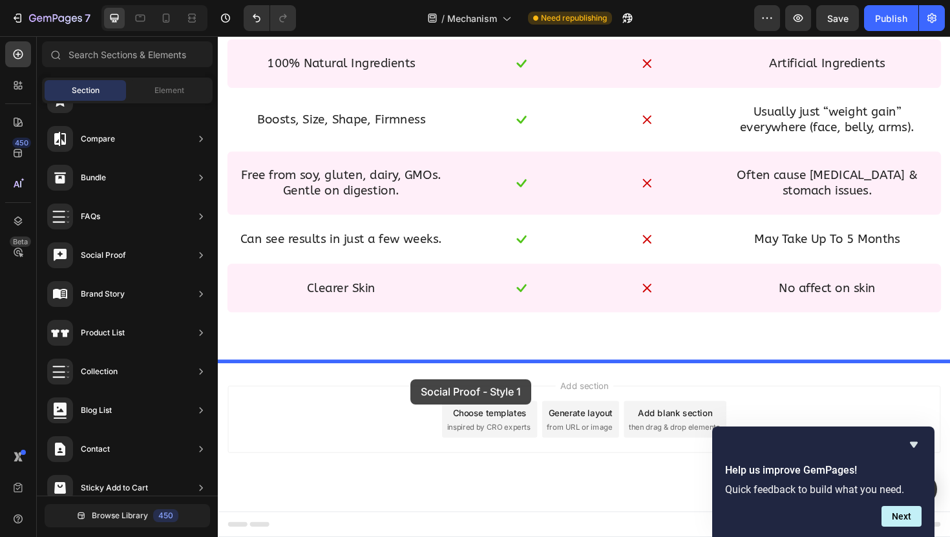
drag, startPoint x: 541, startPoint y: 333, endPoint x: 422, endPoint y: 399, distance: 136.8
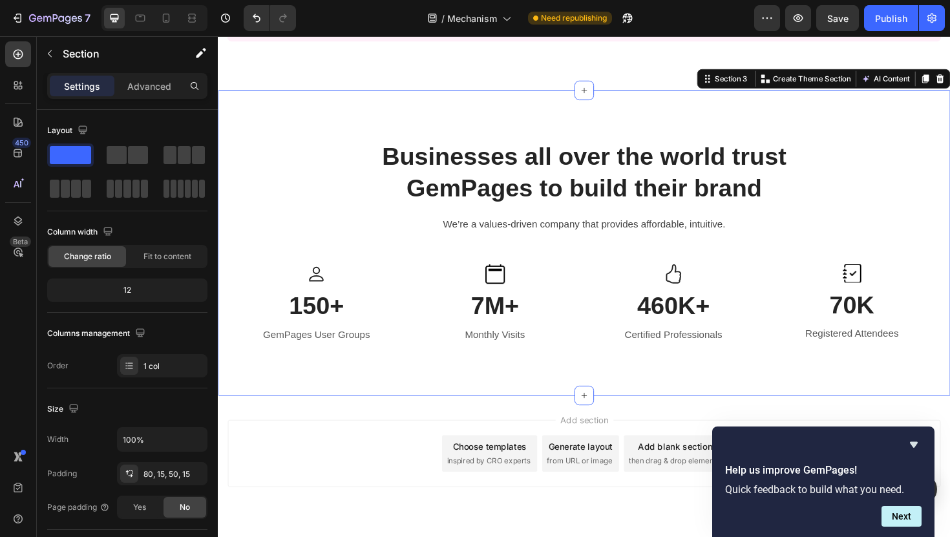
scroll to position [1411, 0]
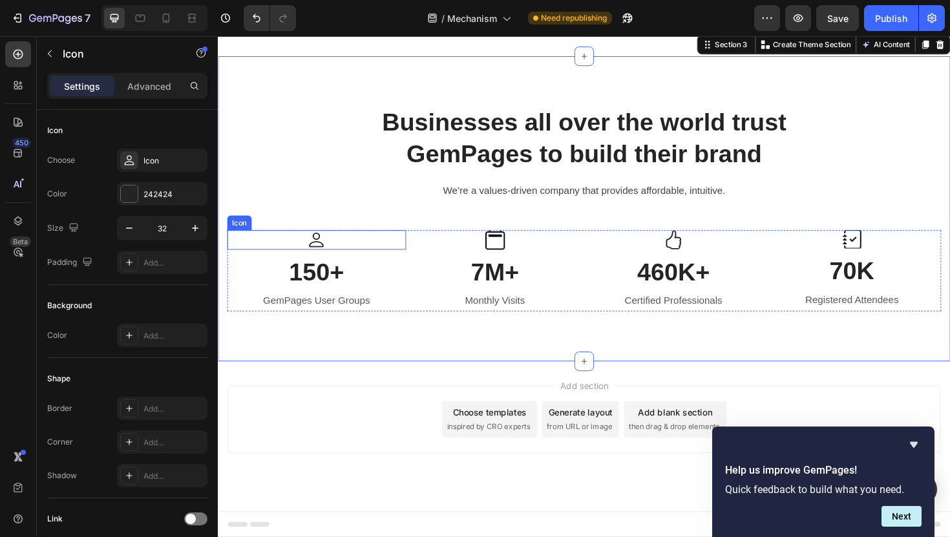
click at [319, 259] on div "Icon" at bounding box center [321, 252] width 189 height 21
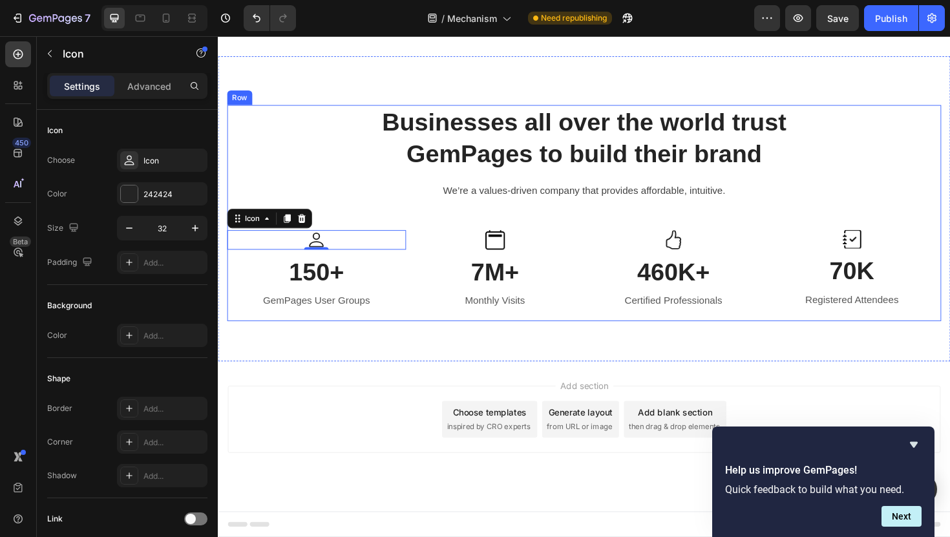
scroll to position [1368, 0]
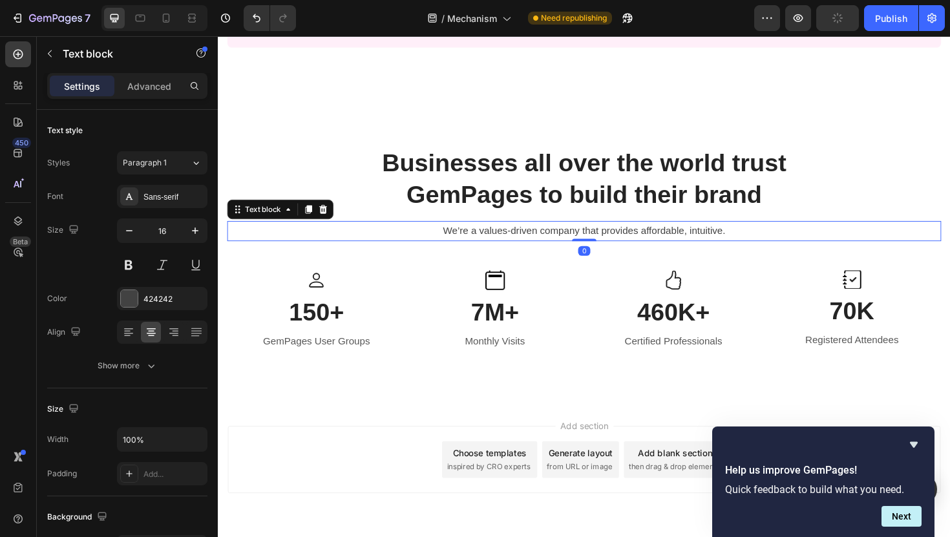
click at [478, 240] on p "We’re a values-driven company that provides affordable, intuitive." at bounding box center [605, 242] width 753 height 19
click at [332, 217] on icon at bounding box center [329, 219] width 8 height 9
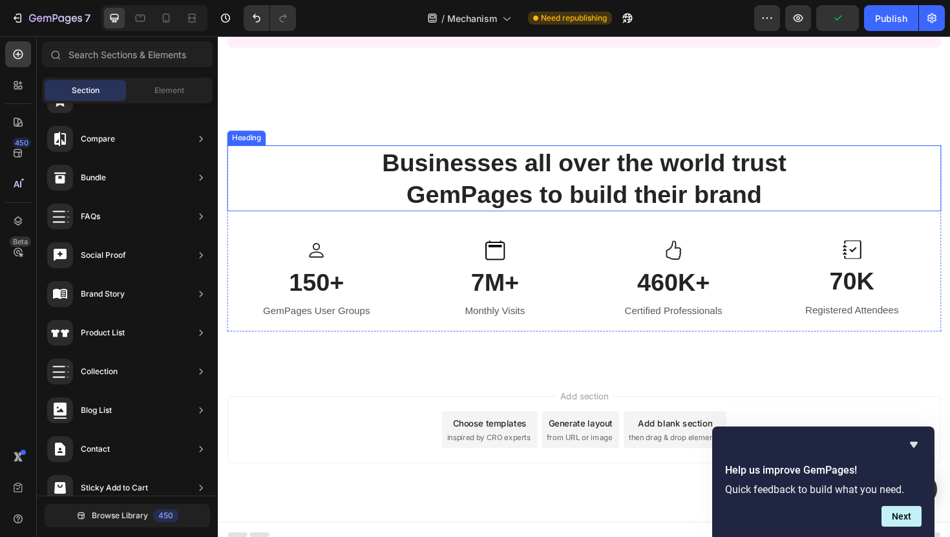
click at [562, 171] on h2 "Businesses all over the world trust GemPages to build their brand" at bounding box center [605, 187] width 756 height 70
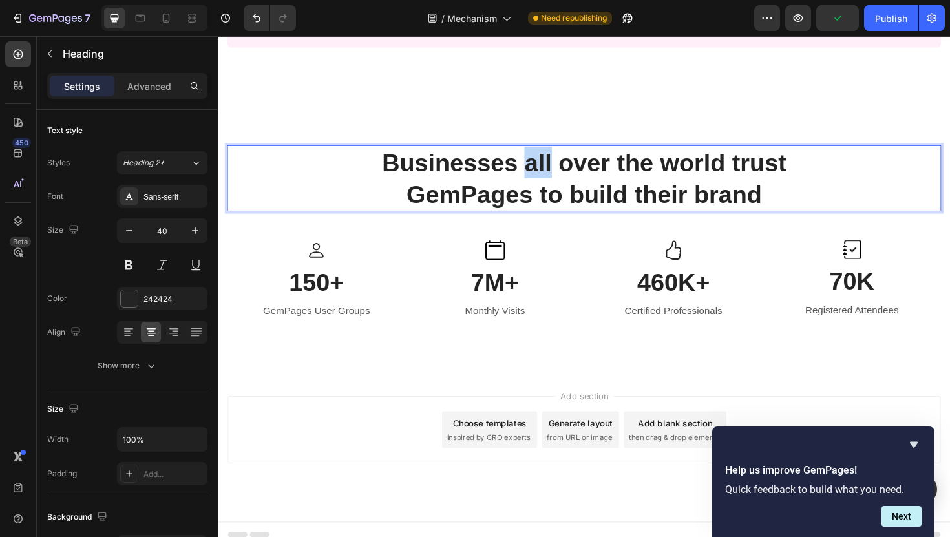
click at [562, 171] on h2 "Businesses all over the world trust GemPages to build their brand" at bounding box center [605, 187] width 756 height 70
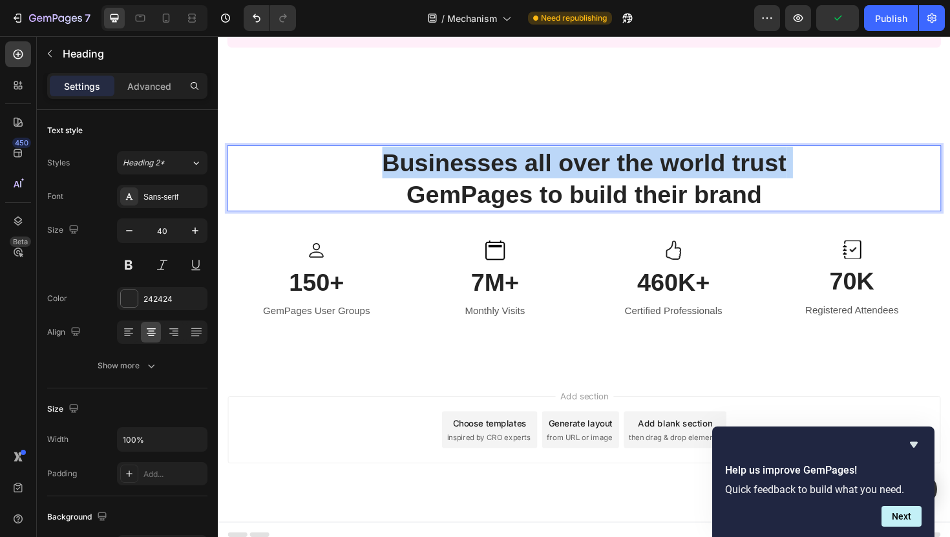
click at [562, 171] on p "Businesses all over the world trust GemPages to build their brand" at bounding box center [605, 186] width 753 height 67
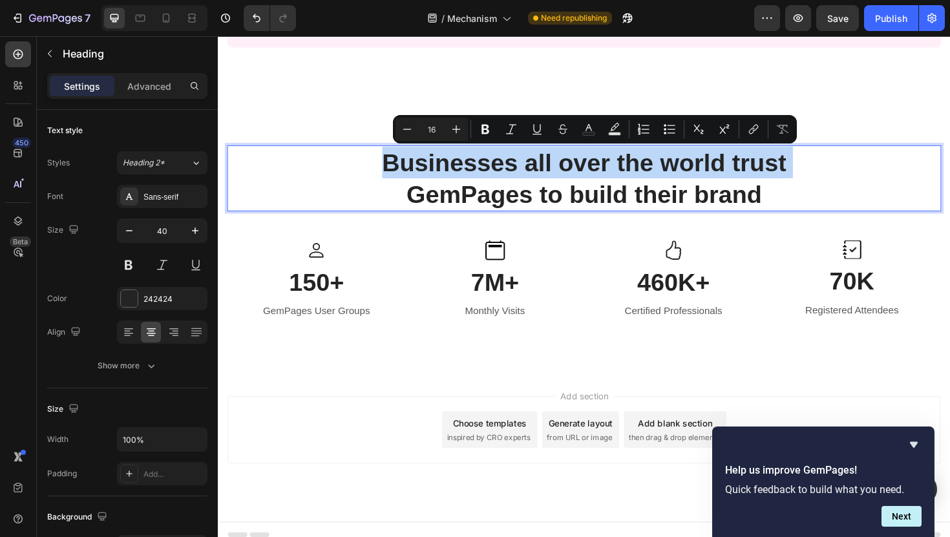
click at [454, 149] on div "Businesses all over the world trust GemPages to build their brand Heading 0 Ico…" at bounding box center [605, 245] width 775 height 291
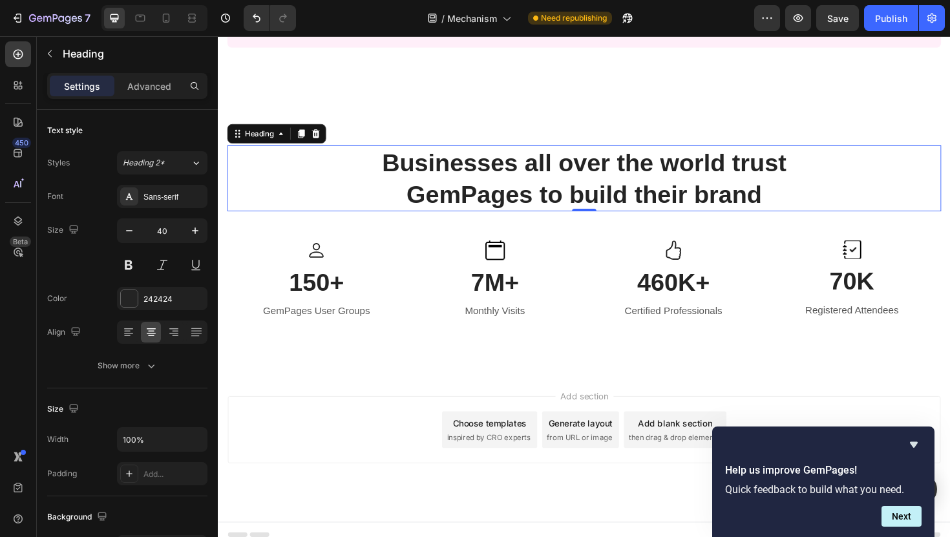
click at [379, 173] on p "Businesses all over the world trust GemPages to build their brand" at bounding box center [605, 186] width 753 height 67
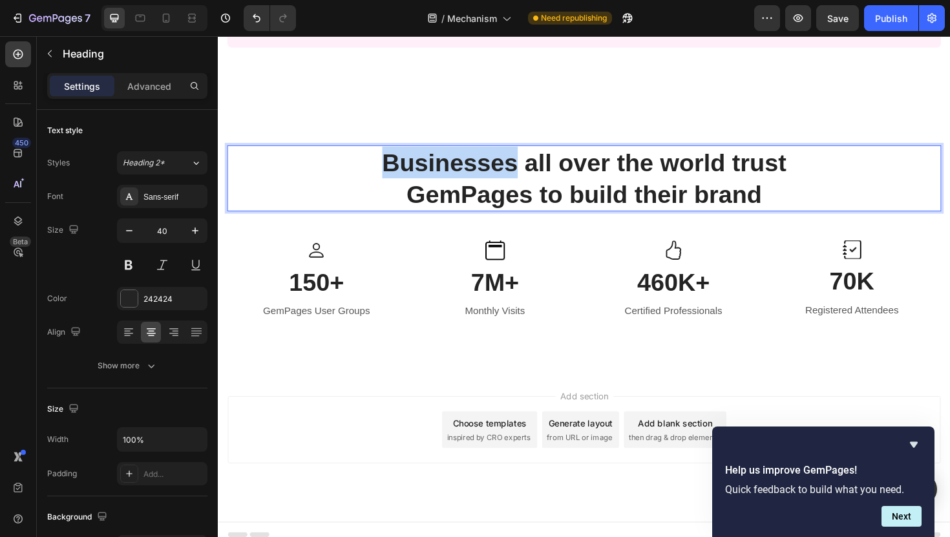
click at [489, 169] on p "Businesses all over the world trust GemPages to build their brand" at bounding box center [605, 186] width 753 height 67
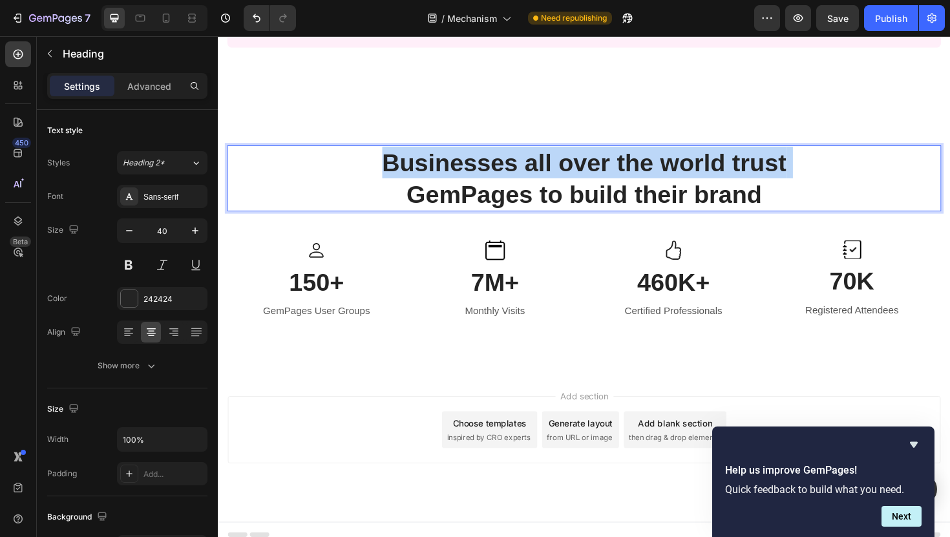
click at [489, 169] on p "Businesses all over the world trust GemPages to build their brand" at bounding box center [605, 186] width 753 height 67
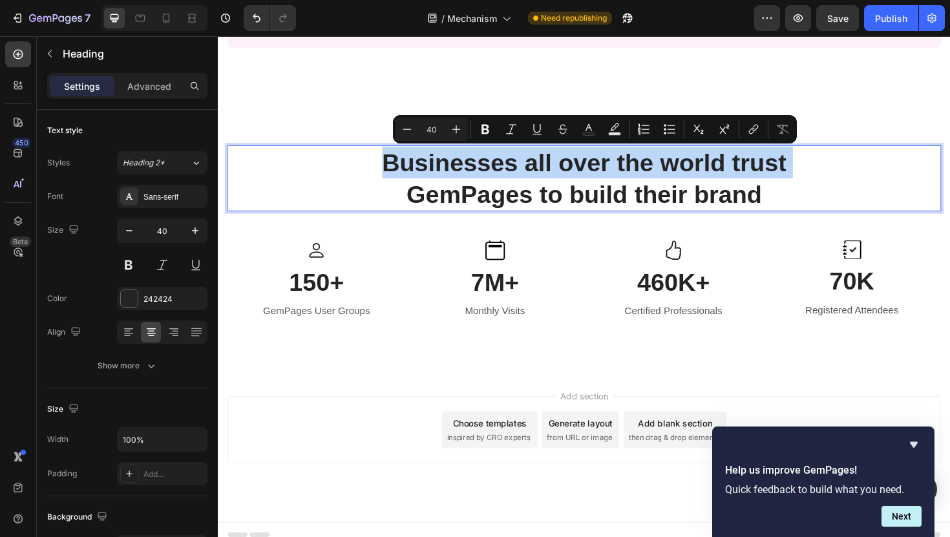
click at [489, 169] on p "Businesses all over the world trust GemPages to build their brand" at bounding box center [605, 186] width 753 height 67
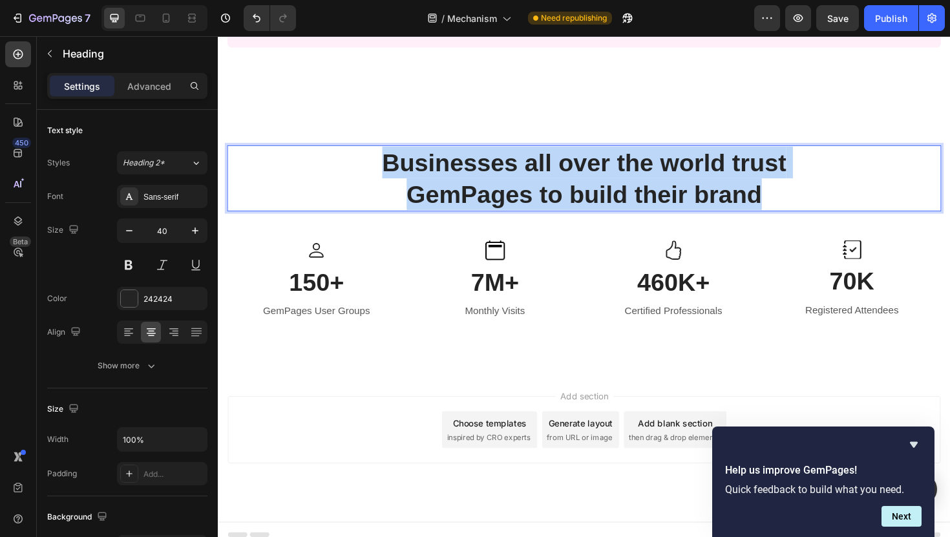
drag, startPoint x: 730, startPoint y: 204, endPoint x: 347, endPoint y: 185, distance: 383.6
click at [347, 185] on p "Businesses all over the world trust GemPages to build their brand" at bounding box center [605, 186] width 753 height 67
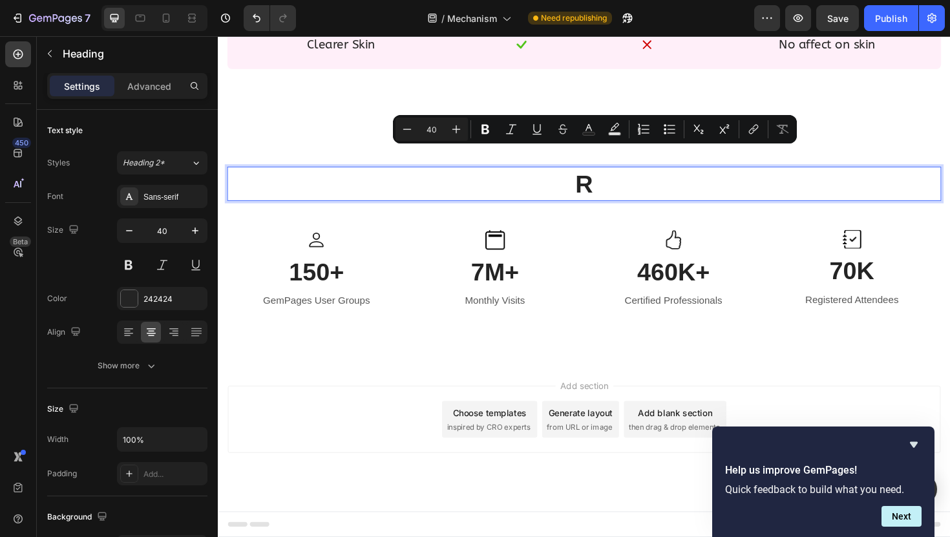
scroll to position [1345, 0]
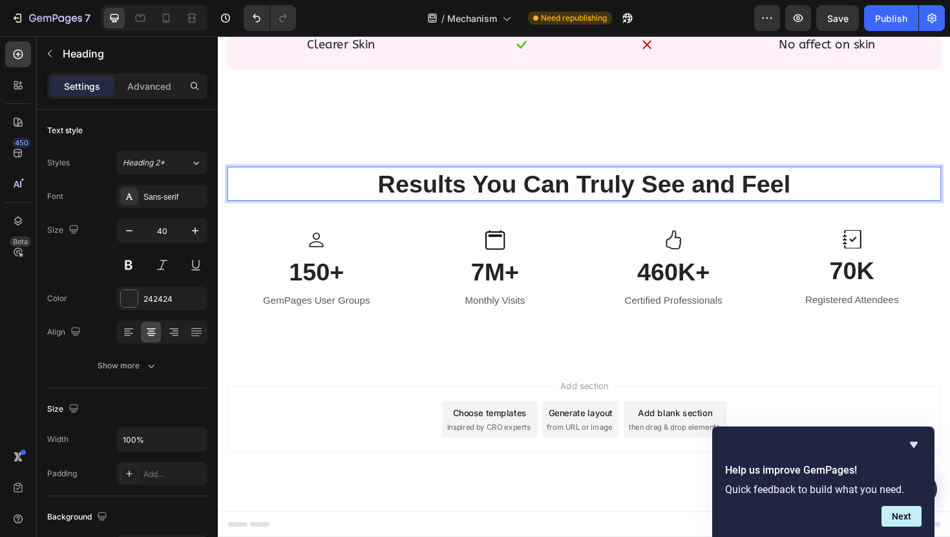
click at [670, 195] on p "Results You Can Truly See and Feel" at bounding box center [605, 193] width 753 height 34
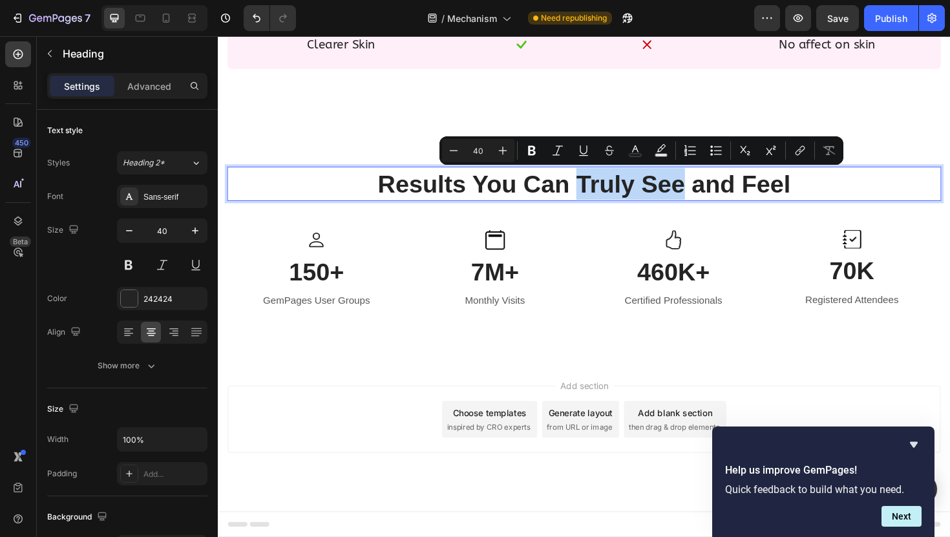
drag, startPoint x: 670, startPoint y: 195, endPoint x: 599, endPoint y: 195, distance: 71.1
click at [599, 195] on p "Results You Can Truly See and Feel" at bounding box center [605, 193] width 753 height 34
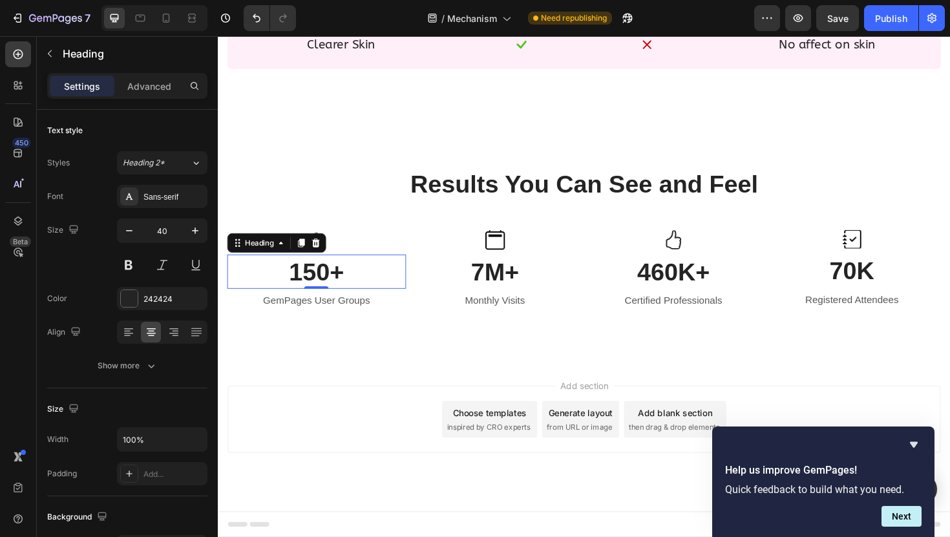
click at [322, 285] on p "150+" at bounding box center [322, 286] width 187 height 34
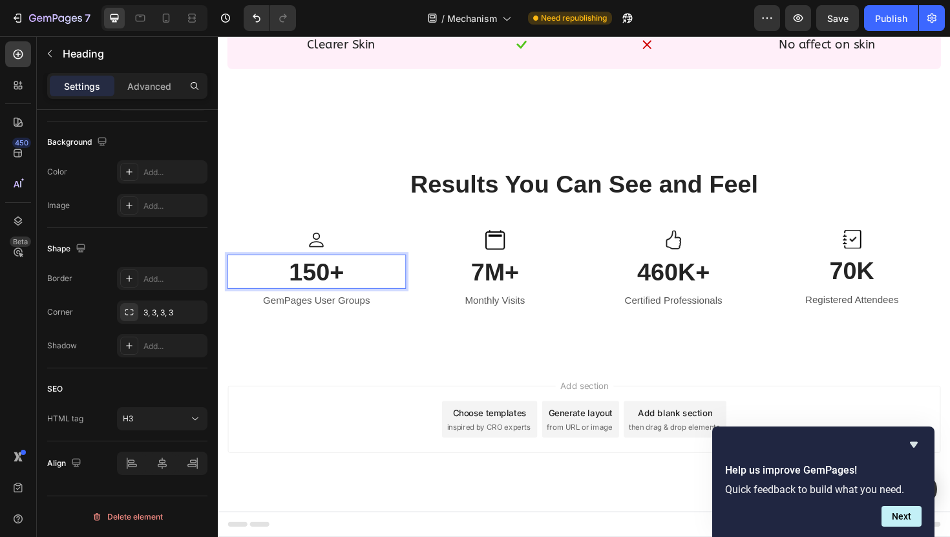
click at [346, 286] on p "150+" at bounding box center [322, 286] width 187 height 34
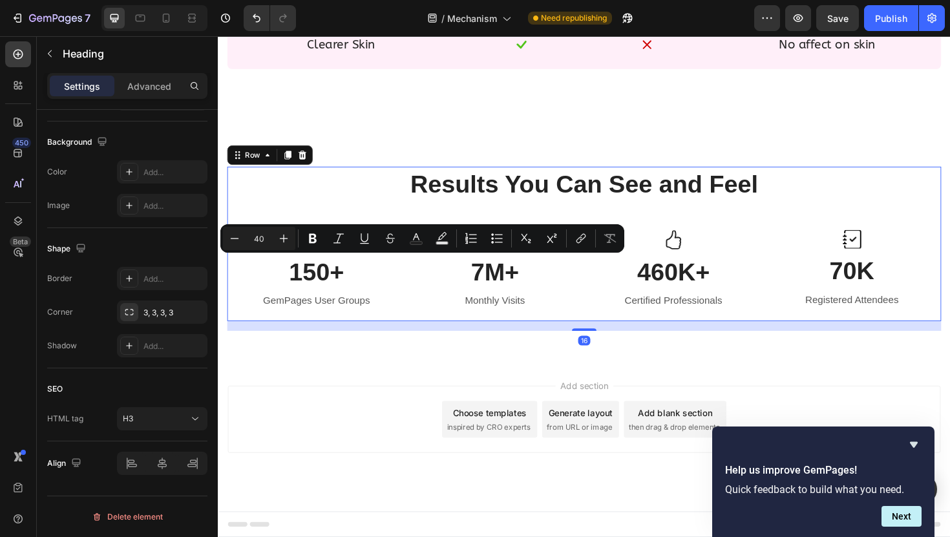
click at [364, 217] on div "Results You Can See and Feel Heading Icon 150+ Heading GemPages User Groups Tex…" at bounding box center [605, 255] width 756 height 163
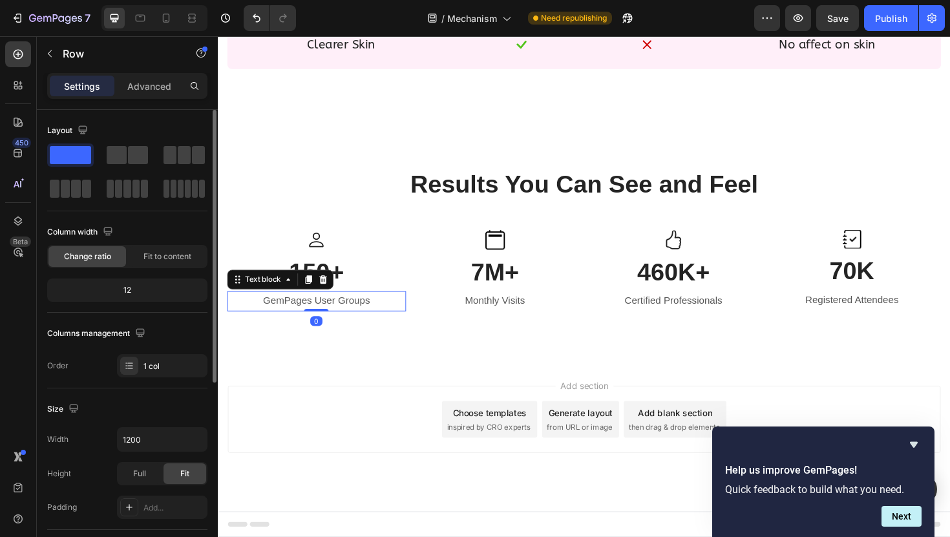
click at [335, 311] on p "GemPages User Groups" at bounding box center [322, 317] width 187 height 19
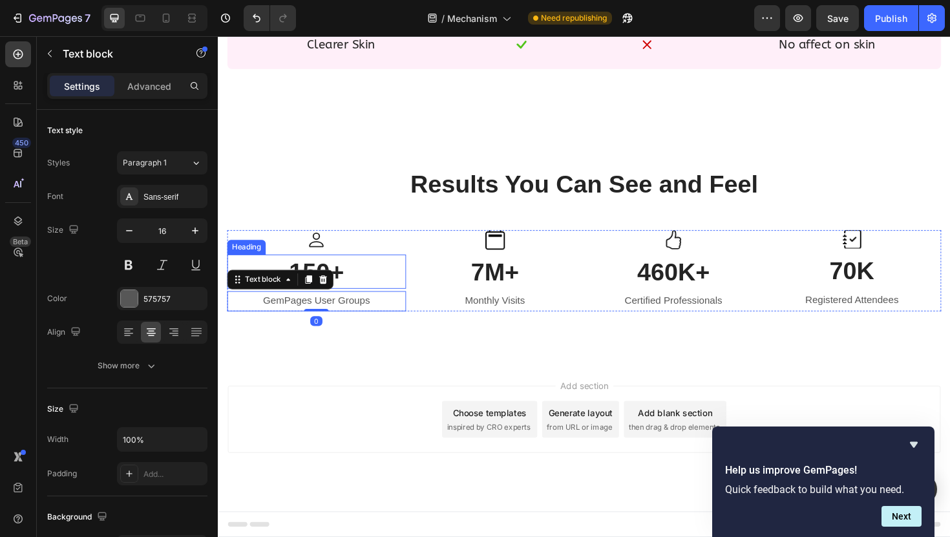
click at [351, 280] on p "150+" at bounding box center [322, 286] width 187 height 34
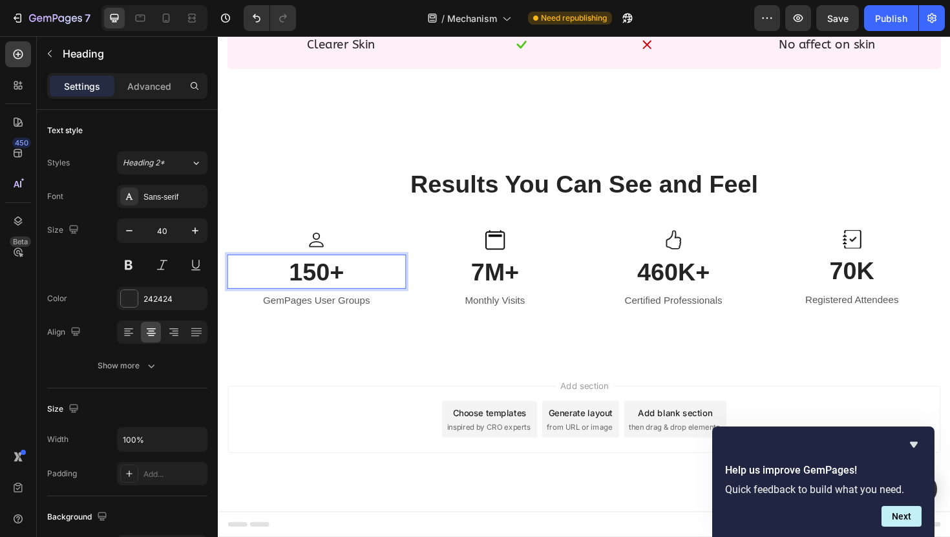
click at [351, 280] on p "150+" at bounding box center [322, 286] width 187 height 34
click at [357, 319] on p "GemPages User Groups" at bounding box center [322, 317] width 187 height 19
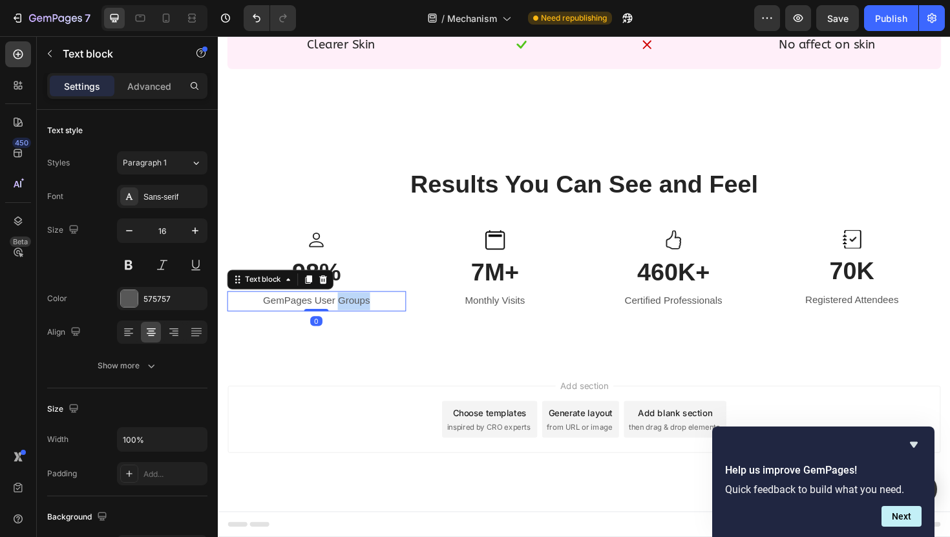
click at [357, 319] on p "GemPages User Groups" at bounding box center [322, 317] width 187 height 19
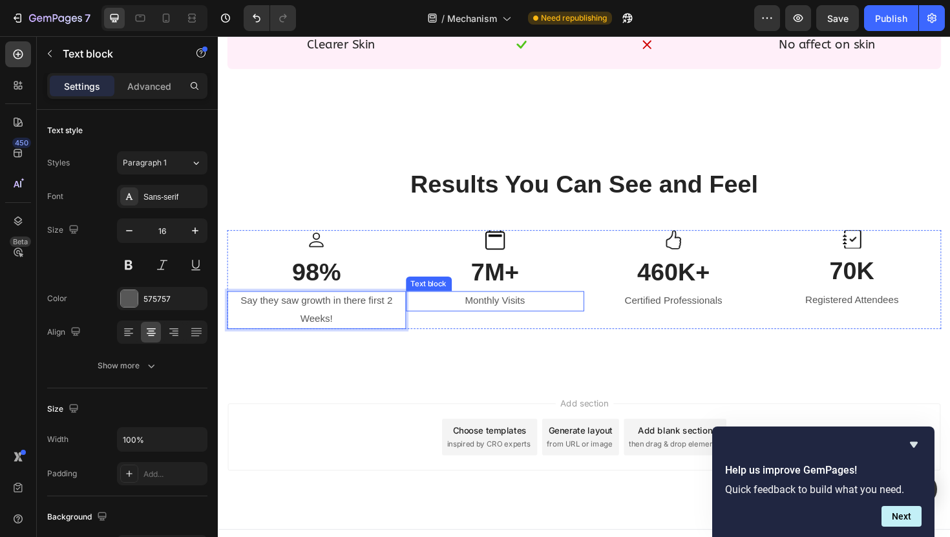
click at [507, 320] on p "Monthly Visits" at bounding box center [511, 317] width 187 height 19
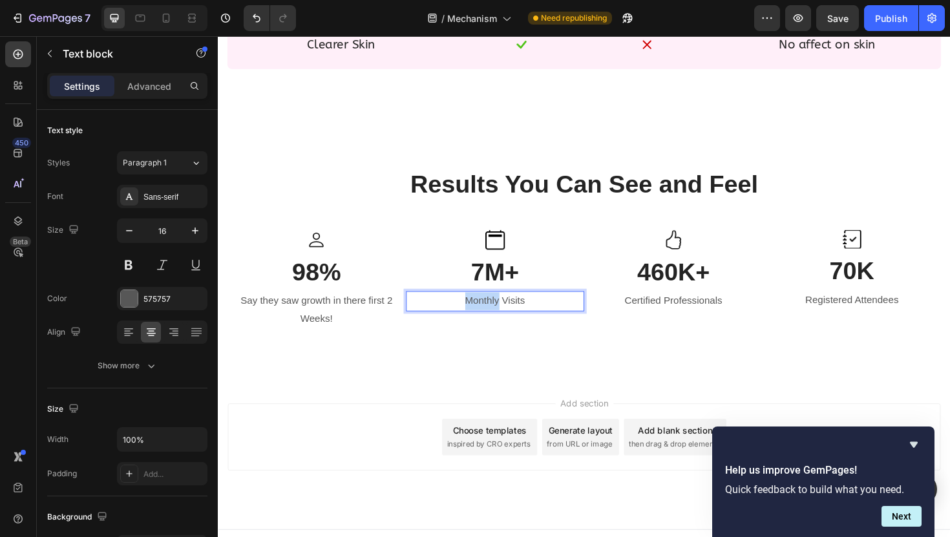
click at [507, 320] on p "Monthly Visits" at bounding box center [511, 317] width 187 height 19
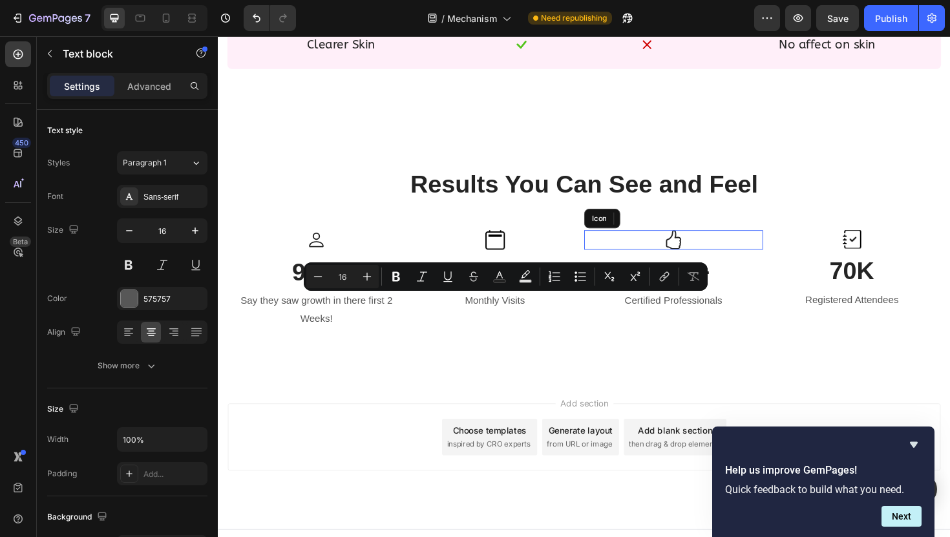
click at [638, 242] on div "Icon" at bounding box center [699, 252] width 189 height 21
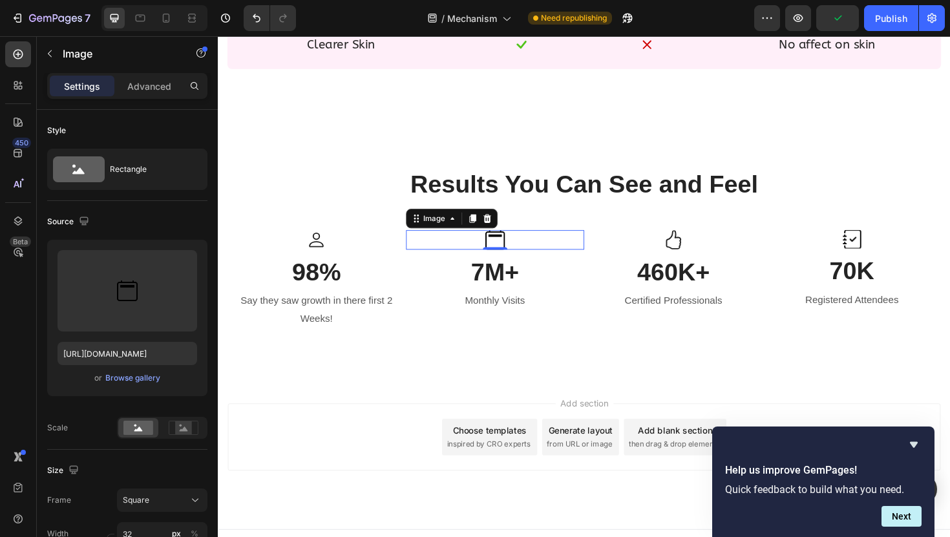
click at [516, 256] on img at bounding box center [511, 252] width 21 height 21
click at [491, 224] on div at bounding box center [487, 230] width 16 height 16
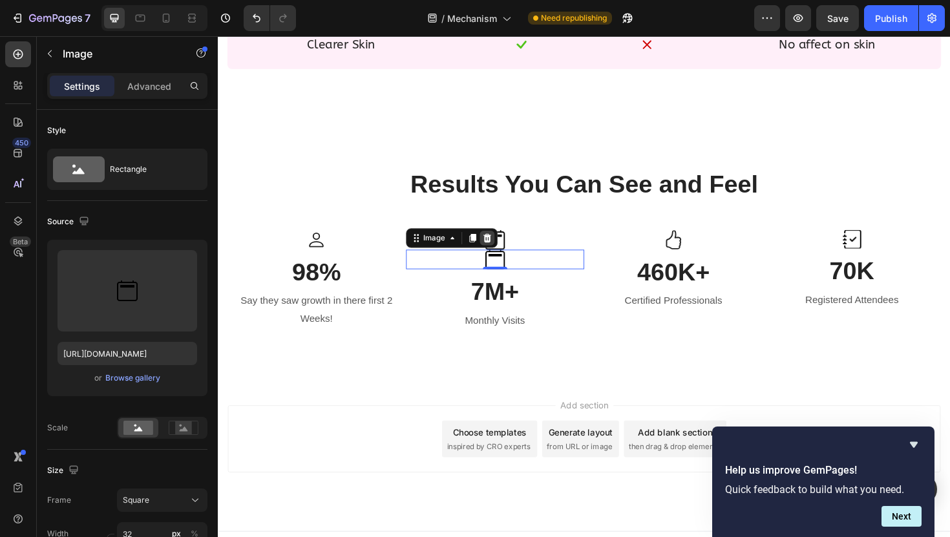
click at [499, 252] on icon at bounding box center [503, 250] width 10 height 10
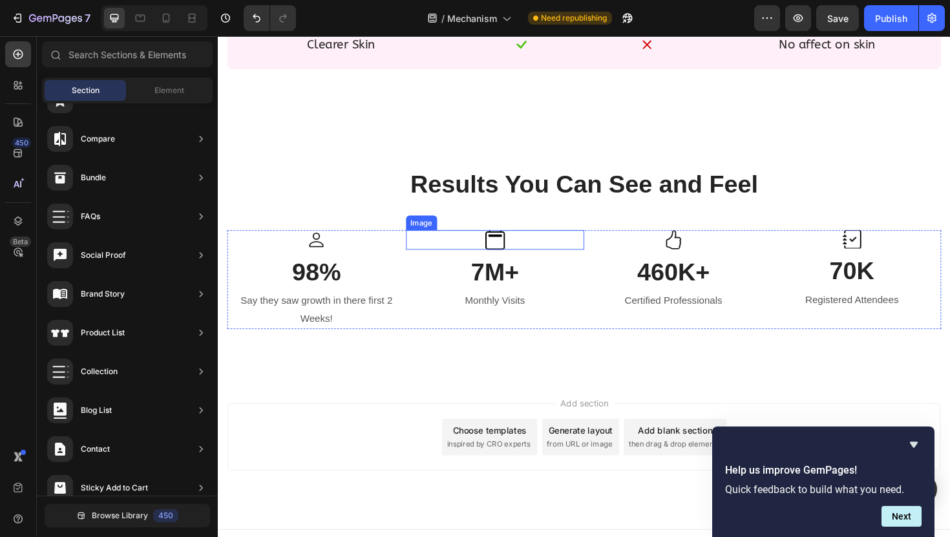
click at [508, 248] on img at bounding box center [511, 252] width 21 height 21
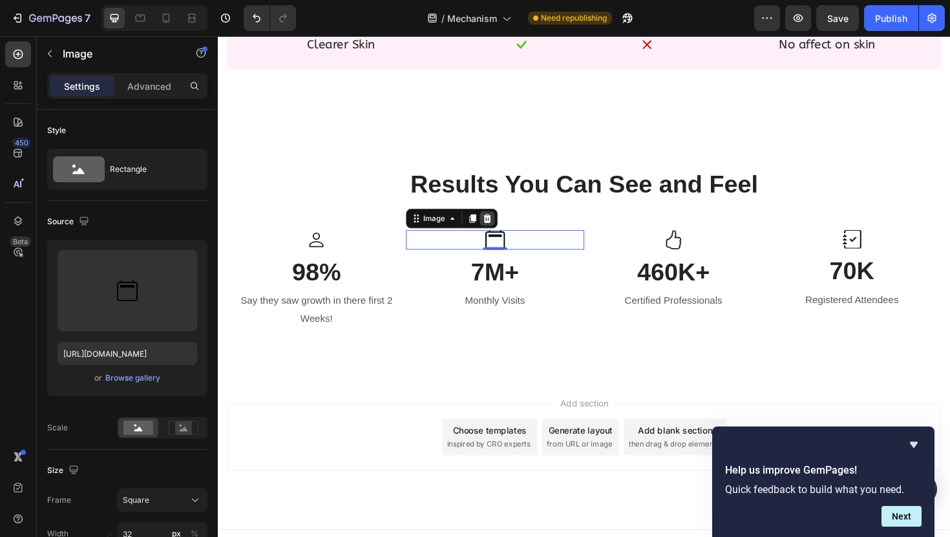
click at [503, 228] on icon at bounding box center [502, 229] width 8 height 9
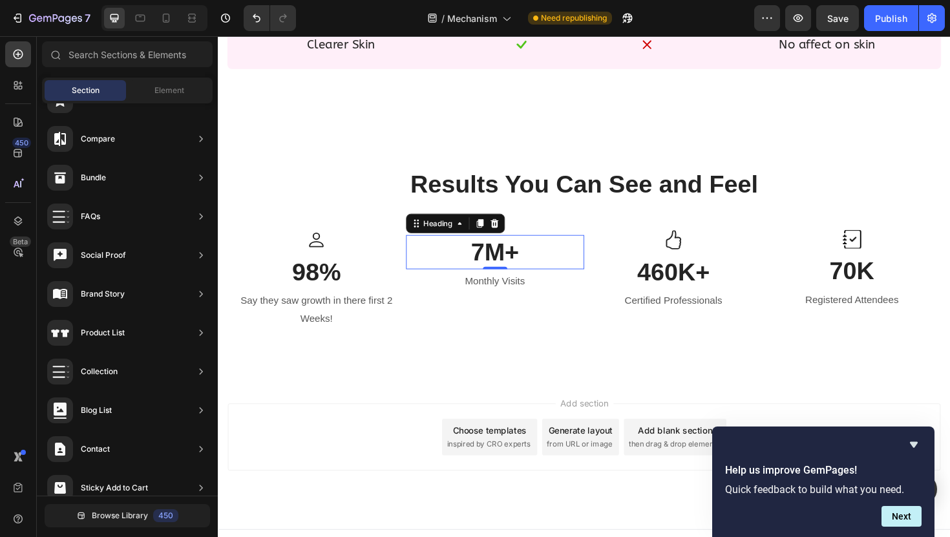
click at [511, 264] on p "7M+" at bounding box center [511, 265] width 187 height 34
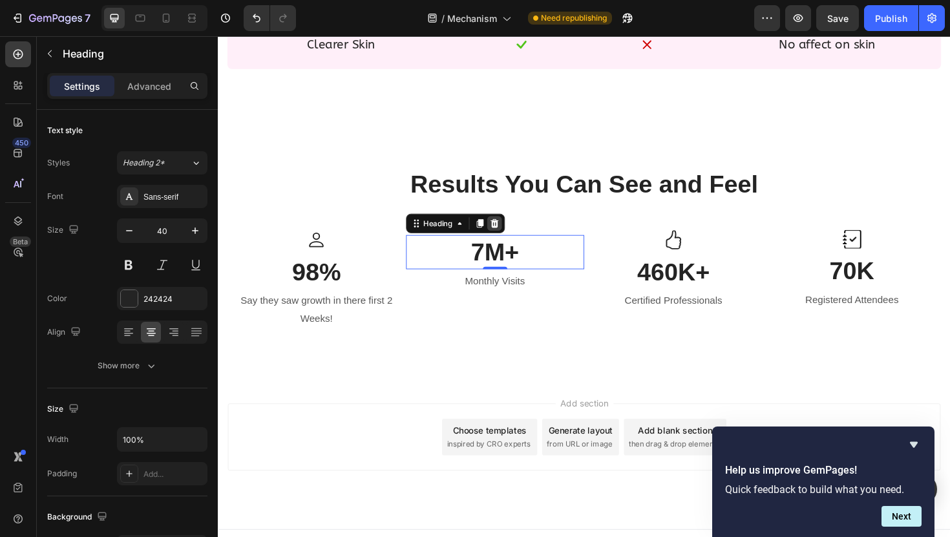
click at [510, 237] on icon at bounding box center [510, 234] width 8 height 9
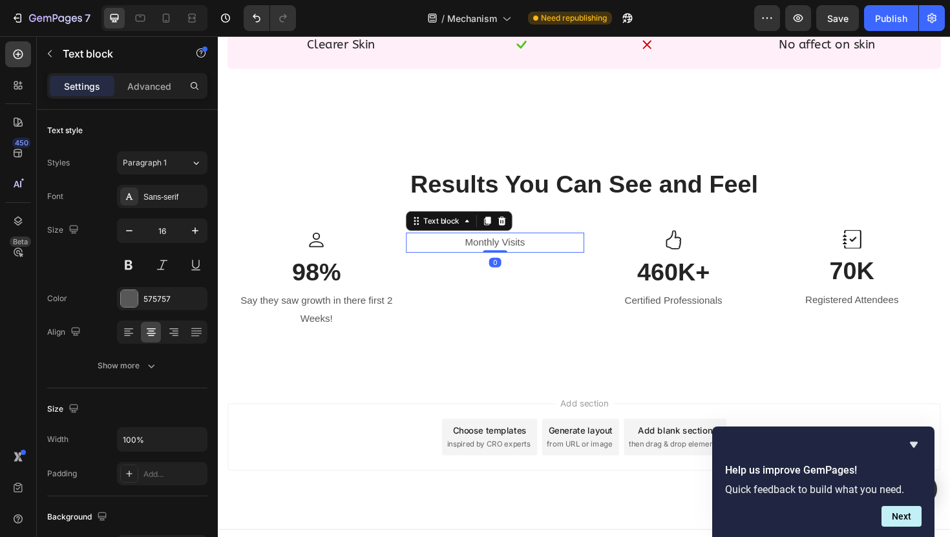
click at [509, 258] on p "Monthly Visits" at bounding box center [511, 255] width 187 height 19
click at [521, 223] on div "Text block" at bounding box center [473, 232] width 112 height 21
click at [520, 228] on icon at bounding box center [518, 232] width 10 height 10
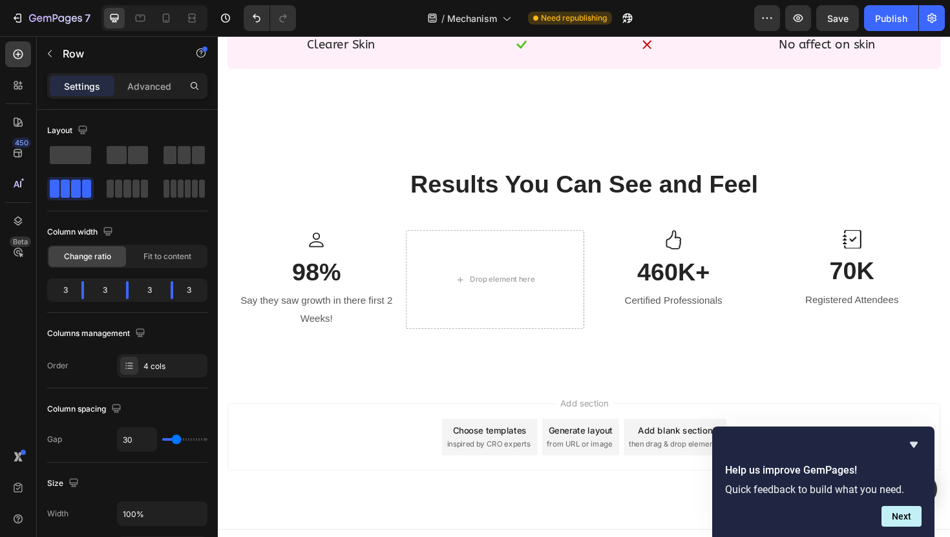
click at [503, 280] on div "Drop element here" at bounding box center [511, 294] width 189 height 105
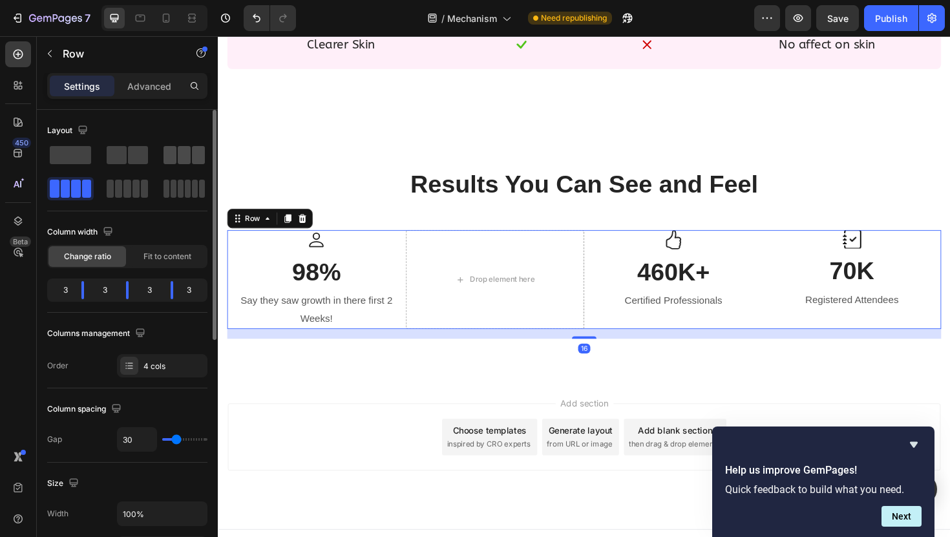
click at [176, 158] on div at bounding box center [183, 155] width 41 height 18
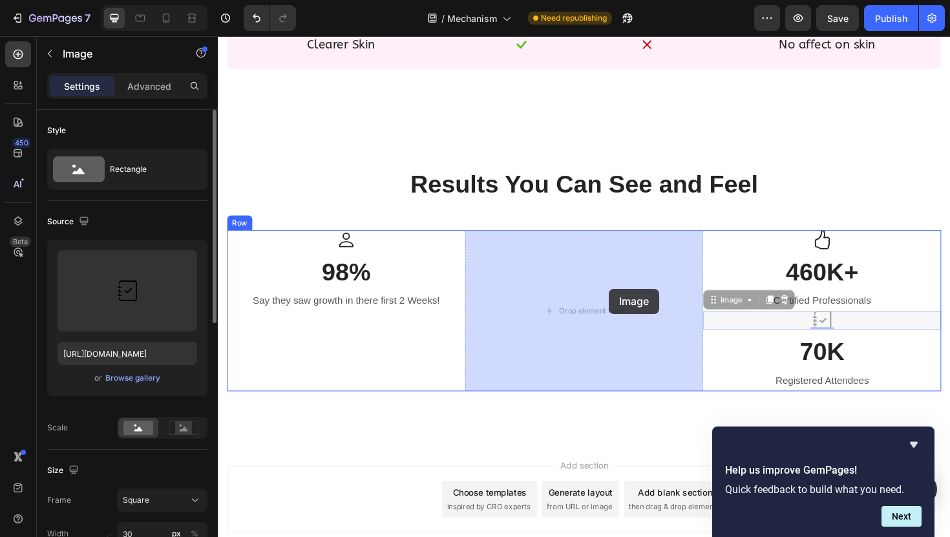
drag, startPoint x: 833, startPoint y: 341, endPoint x: 632, endPoint y: 303, distance: 204.4
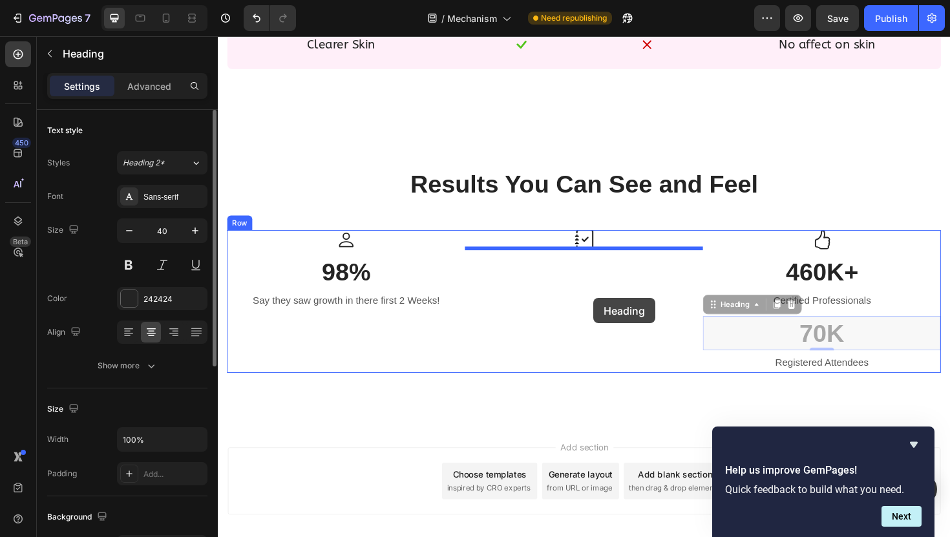
drag, startPoint x: 812, startPoint y: 355, endPoint x: 613, endPoint y: 311, distance: 203.2
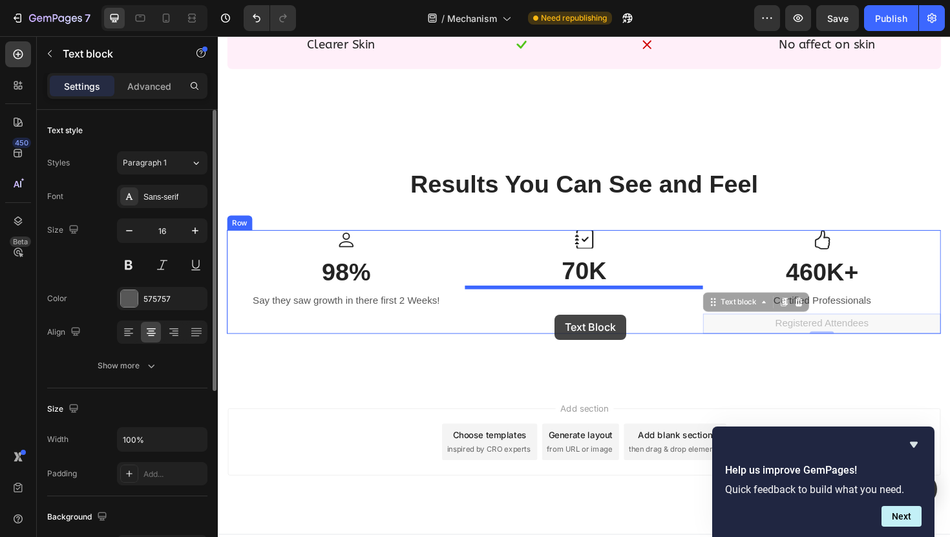
drag, startPoint x: 810, startPoint y: 343, endPoint x: 574, endPoint y: 328, distance: 236.3
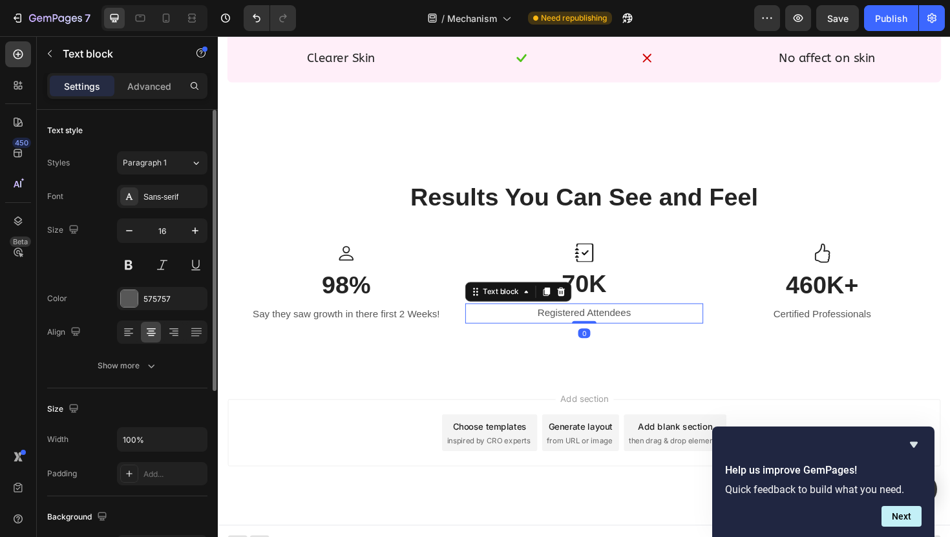
scroll to position [1319, 0]
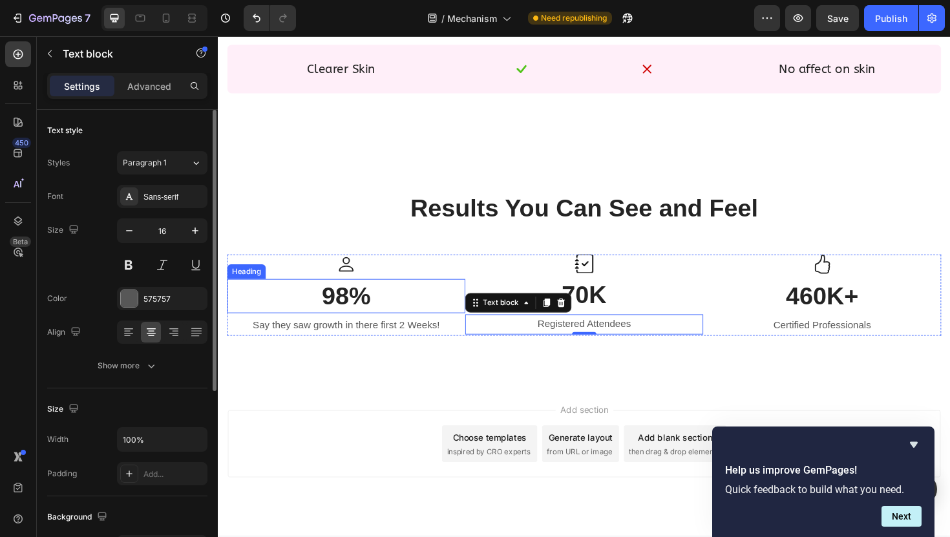
click at [352, 319] on p "98%" at bounding box center [353, 312] width 249 height 34
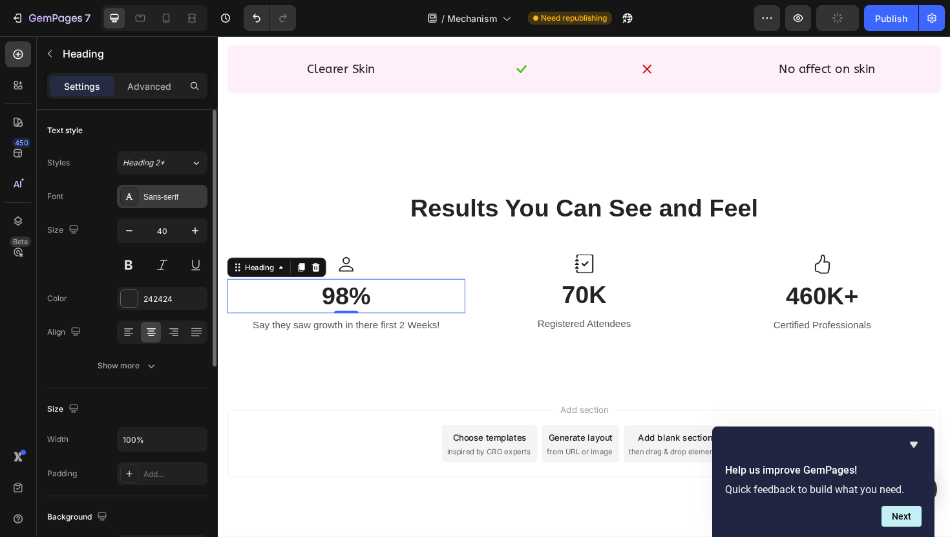
click at [162, 202] on div "Sans-serif" at bounding box center [173, 197] width 61 height 12
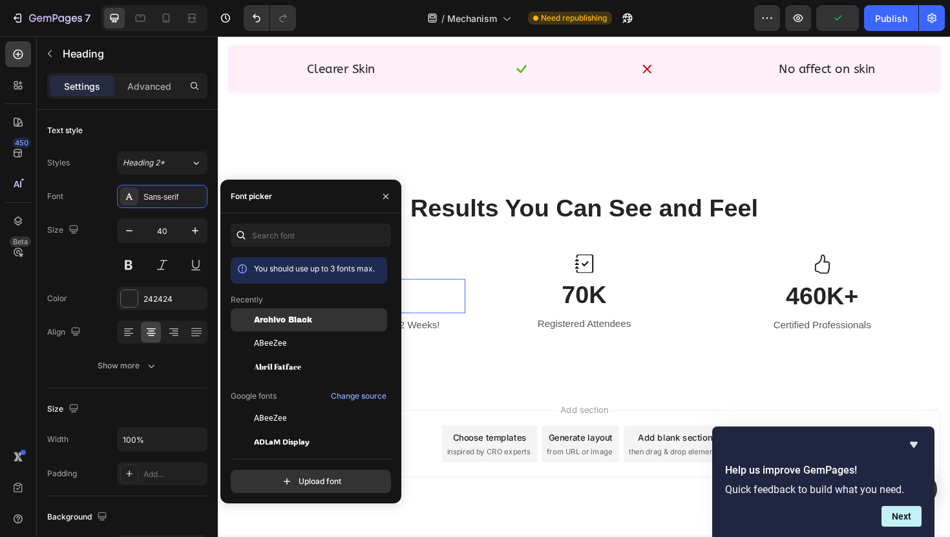
click at [303, 317] on span "Archivo Black" at bounding box center [283, 320] width 58 height 12
click at [385, 196] on icon "button" at bounding box center [386, 196] width 10 height 10
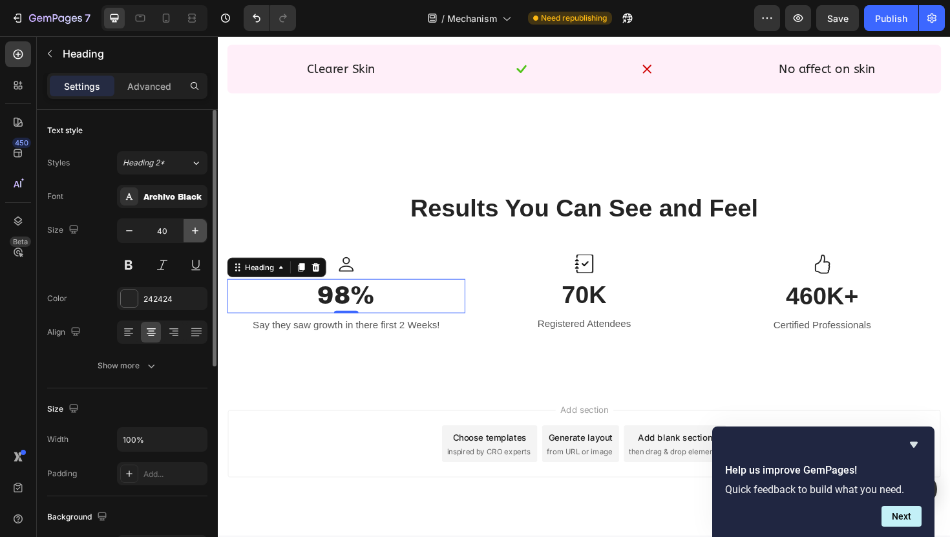
click at [198, 234] on icon "button" at bounding box center [195, 230] width 13 height 13
click at [131, 233] on icon "button" at bounding box center [129, 230] width 13 height 13
type input "40"
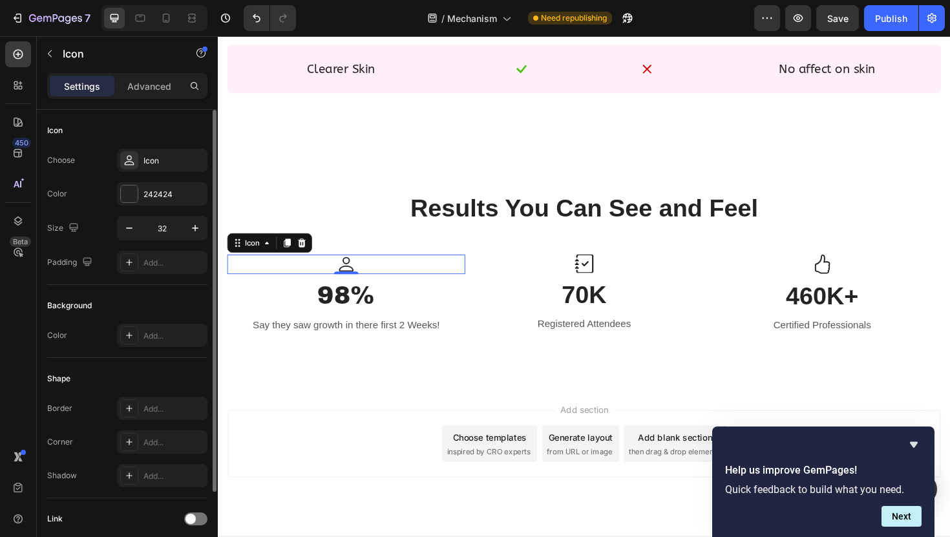
click at [355, 279] on icon at bounding box center [353, 278] width 21 height 21
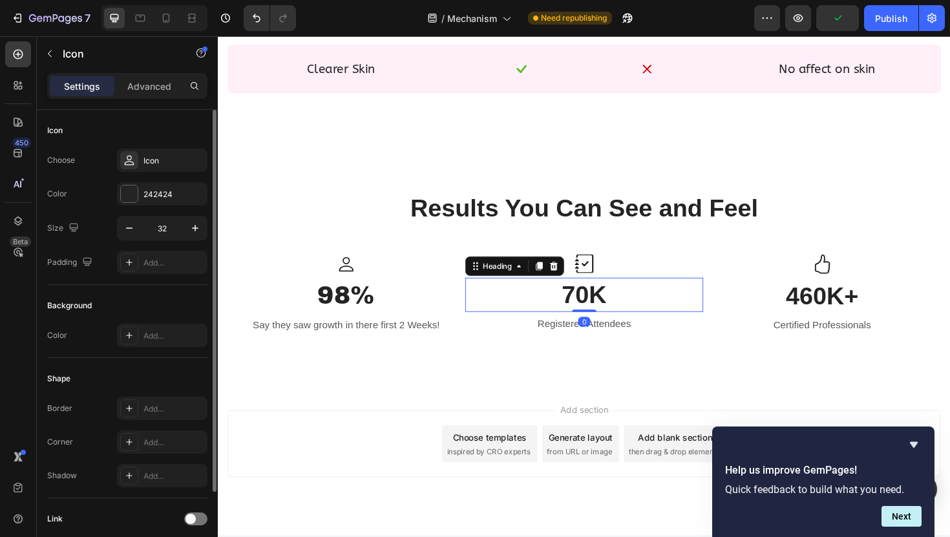
click at [600, 308] on p "70K" at bounding box center [605, 310] width 249 height 34
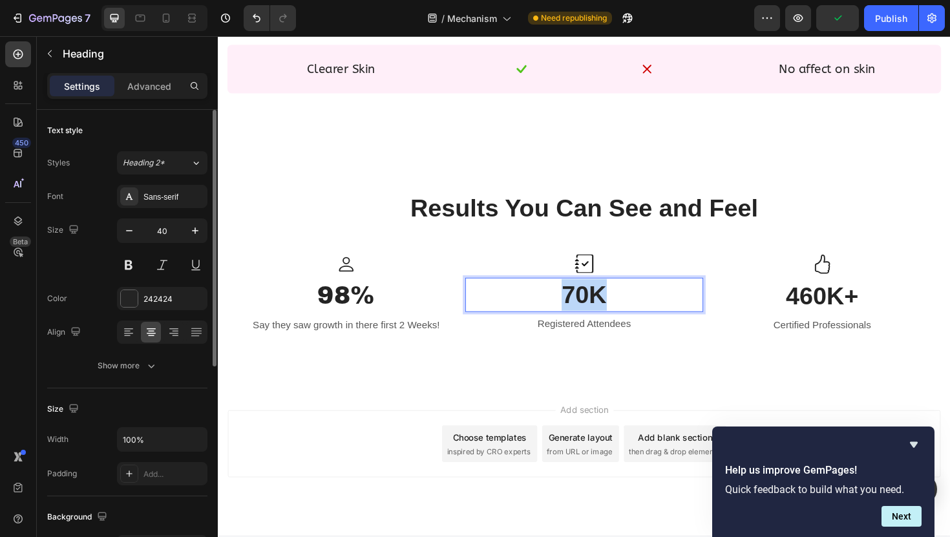
click at [600, 308] on p "70K" at bounding box center [605, 310] width 249 height 34
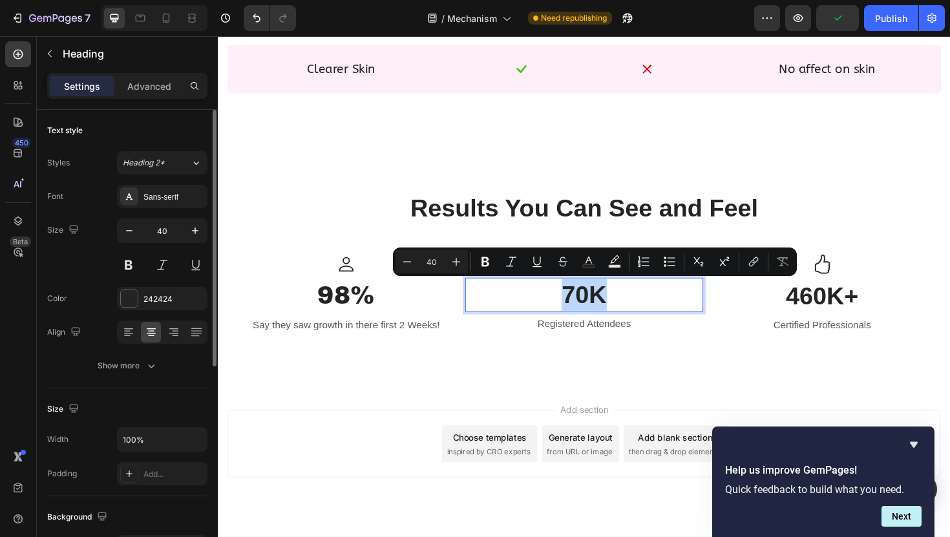
click at [600, 308] on p "70K" at bounding box center [605, 310] width 249 height 34
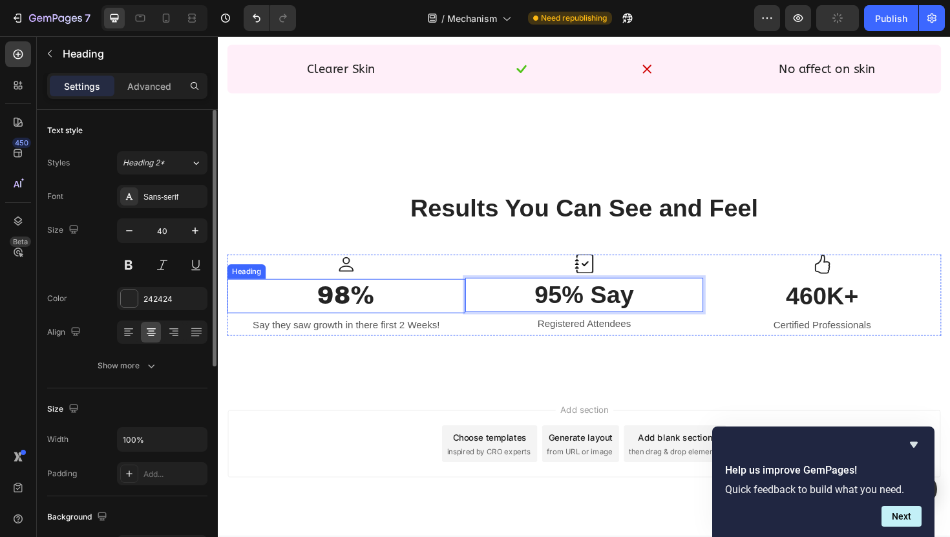
click at [384, 311] on p "98%" at bounding box center [353, 312] width 249 height 34
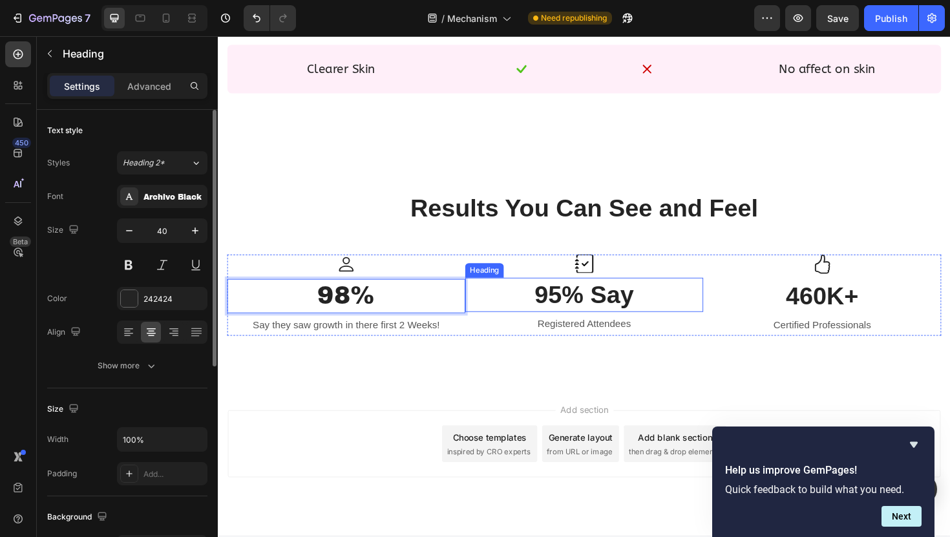
click at [659, 313] on p "95% Say" at bounding box center [605, 310] width 249 height 34
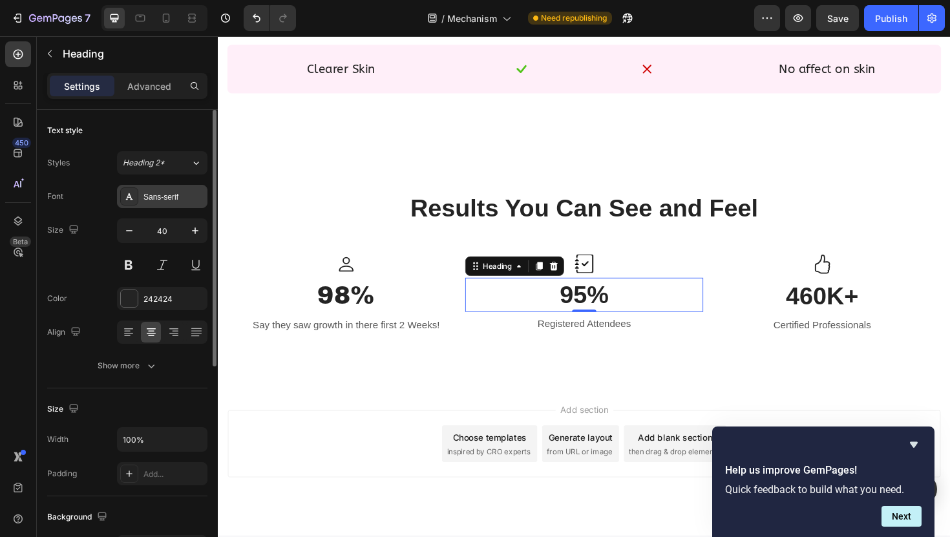
click at [171, 199] on div "Sans-serif" at bounding box center [173, 197] width 61 height 12
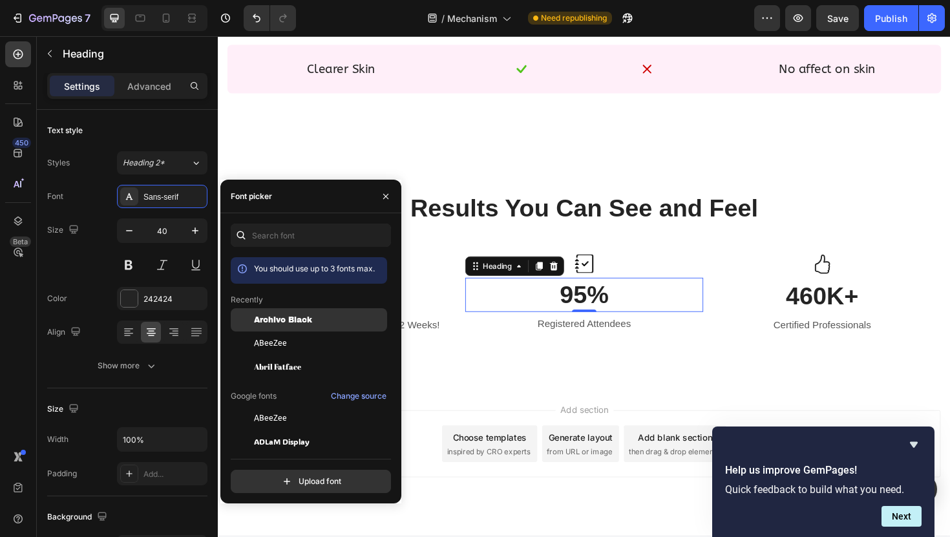
click at [303, 322] on span "Archivo Black" at bounding box center [283, 320] width 58 height 12
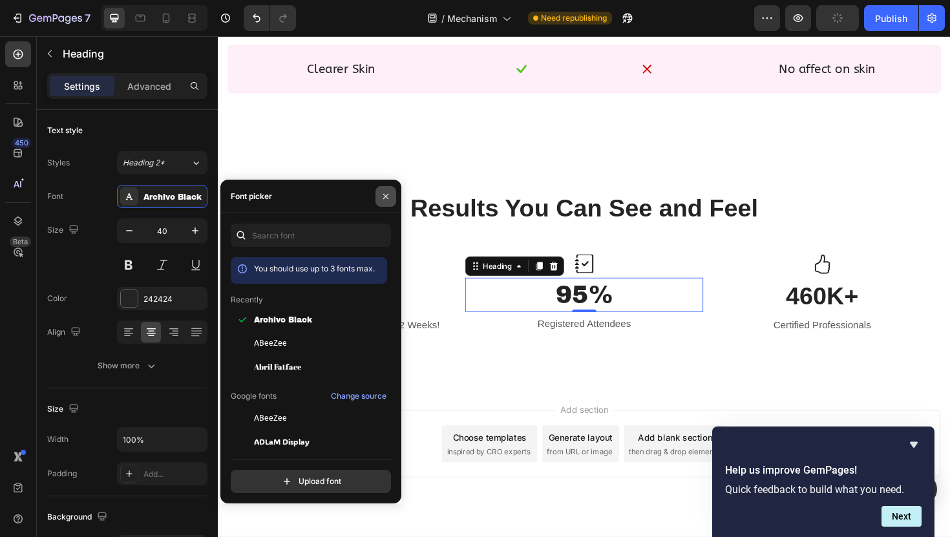
click at [387, 196] on icon "button" at bounding box center [386, 196] width 10 height 10
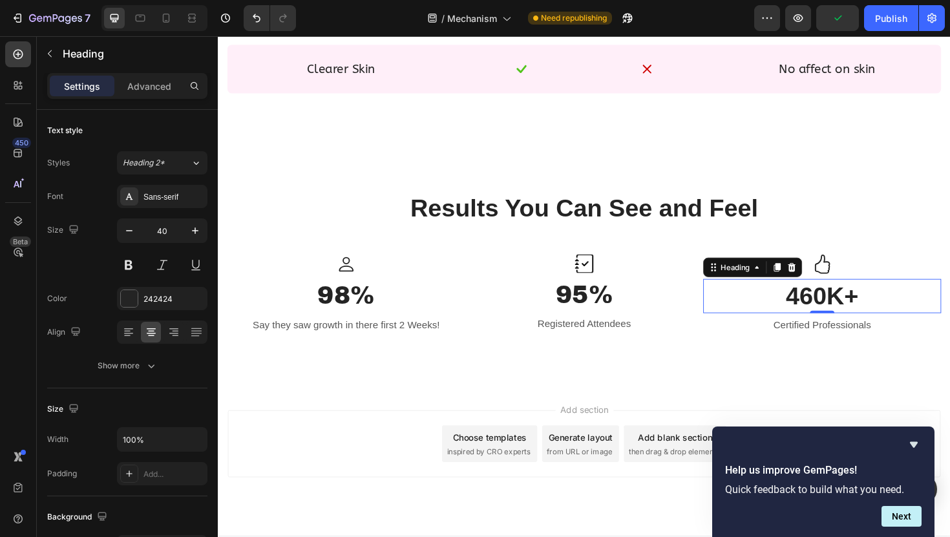
click at [834, 317] on p "460K+" at bounding box center [857, 312] width 249 height 34
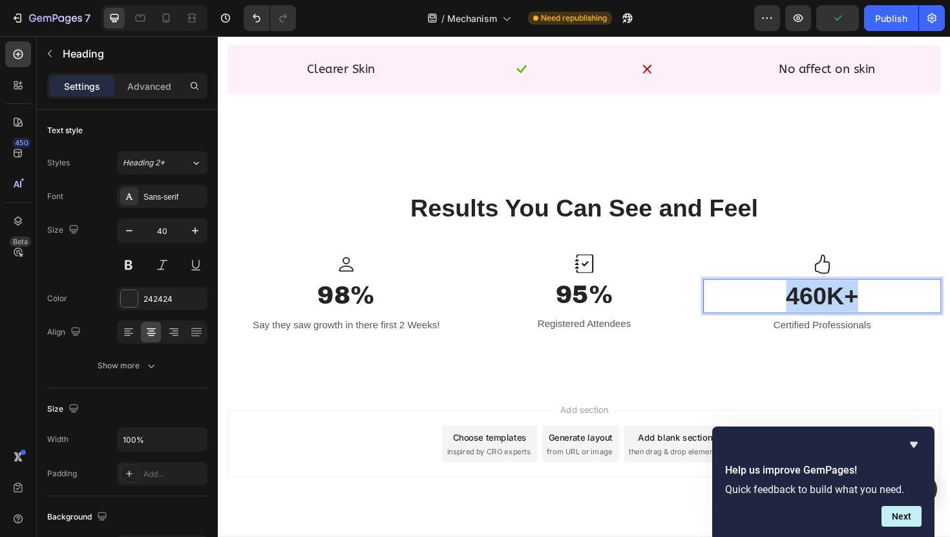
click at [834, 317] on p "460K+" at bounding box center [857, 312] width 249 height 34
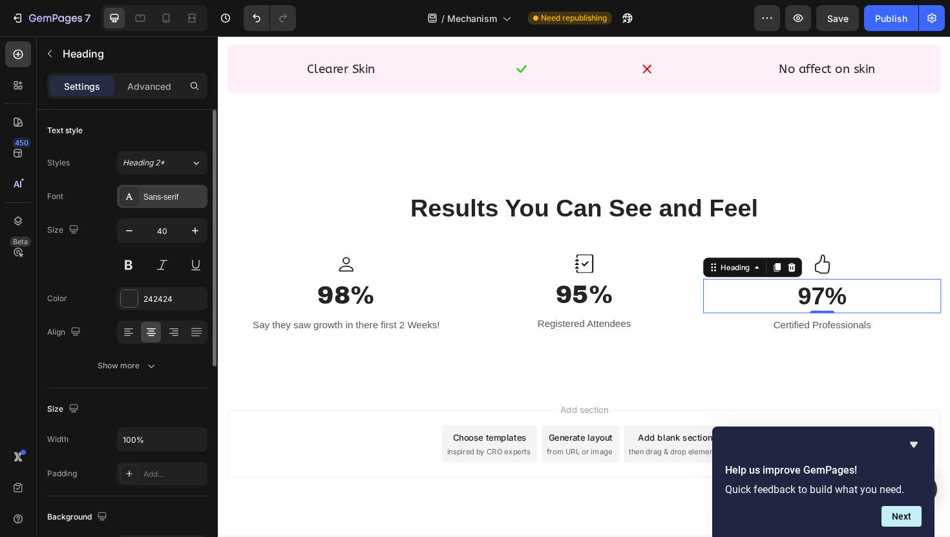
click at [142, 202] on div "Sans-serif" at bounding box center [162, 196] width 90 height 23
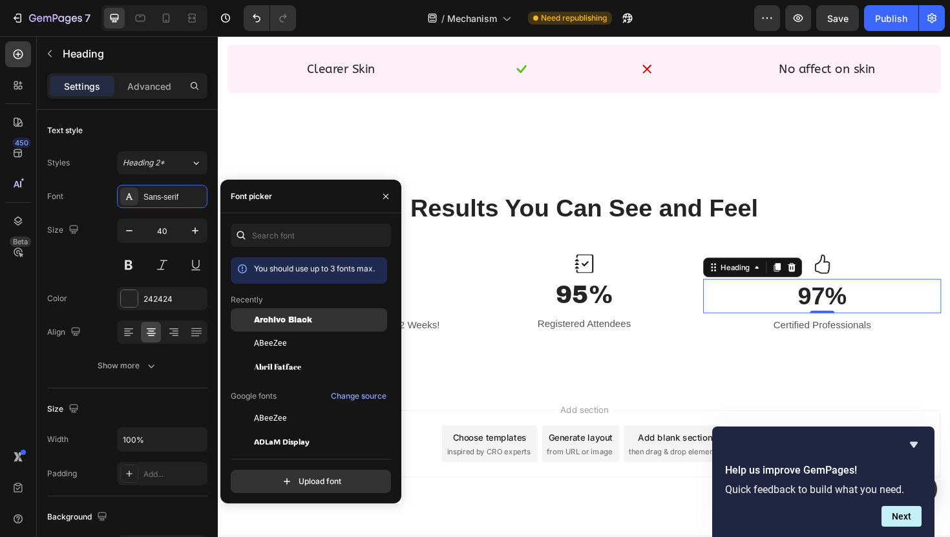
click at [304, 321] on span "Archivo Black" at bounding box center [283, 320] width 58 height 12
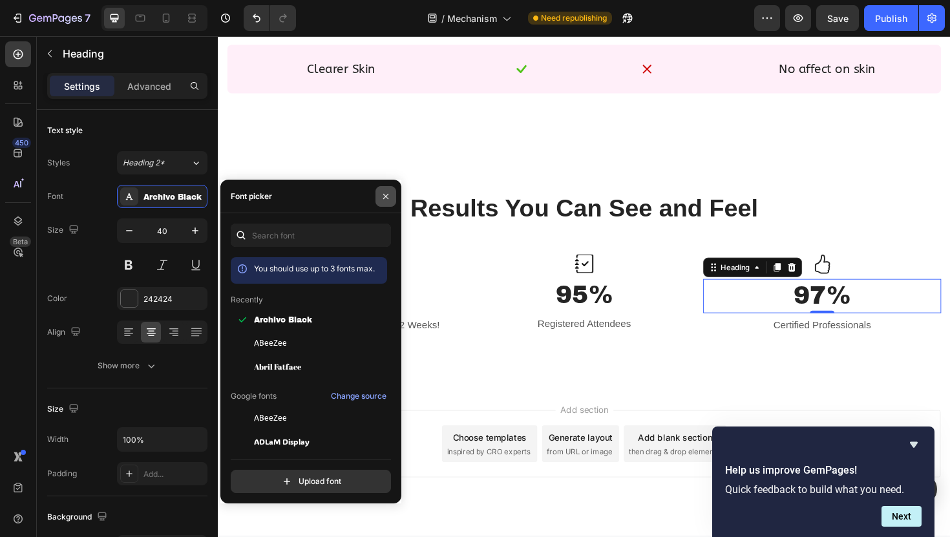
click at [383, 191] on icon "button" at bounding box center [386, 196] width 10 height 10
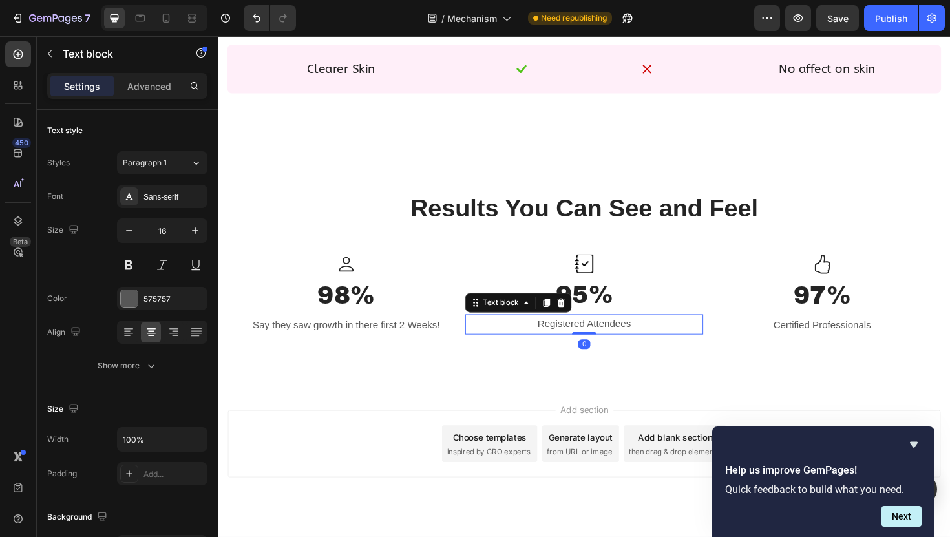
click at [585, 341] on p "Registered Attendees" at bounding box center [605, 341] width 249 height 19
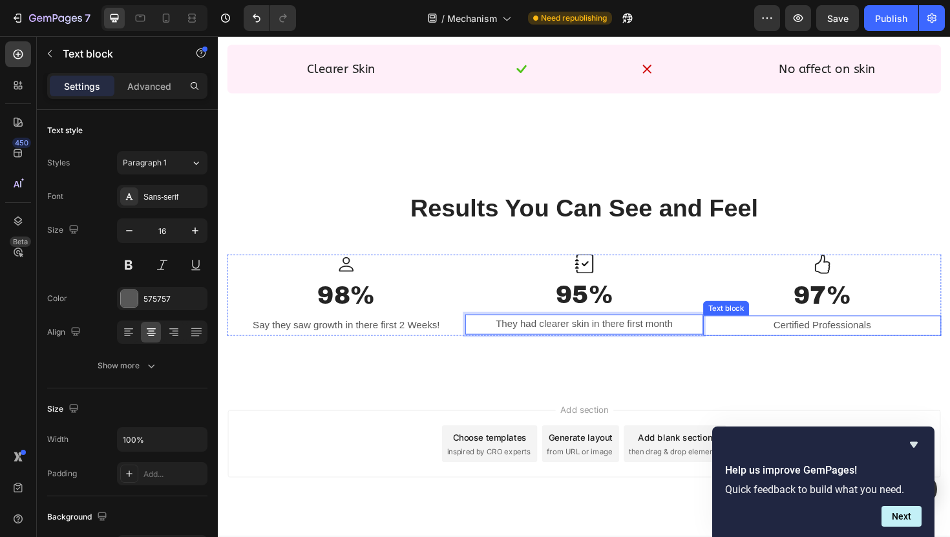
click at [846, 338] on p "Certified Professionals" at bounding box center [857, 342] width 249 height 19
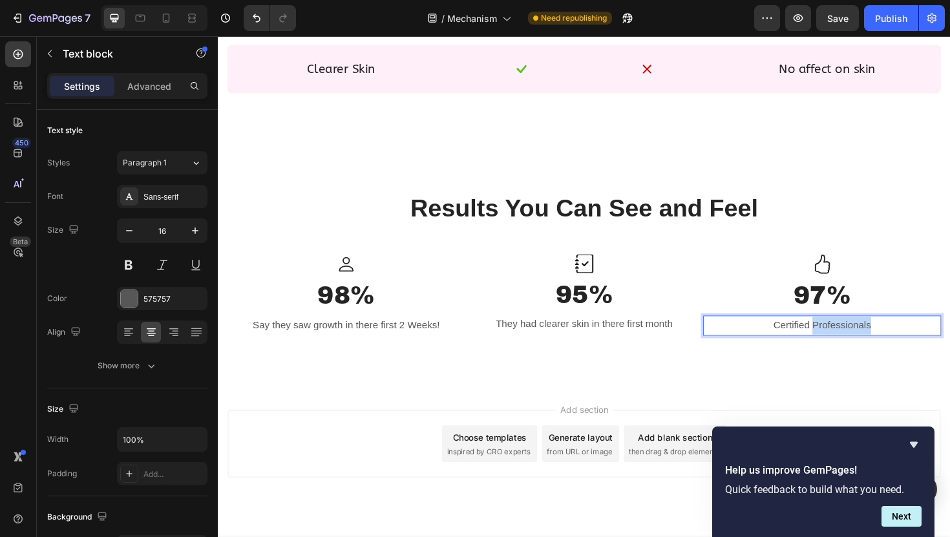
click at [846, 338] on p "Certified Professionals" at bounding box center [857, 342] width 249 height 19
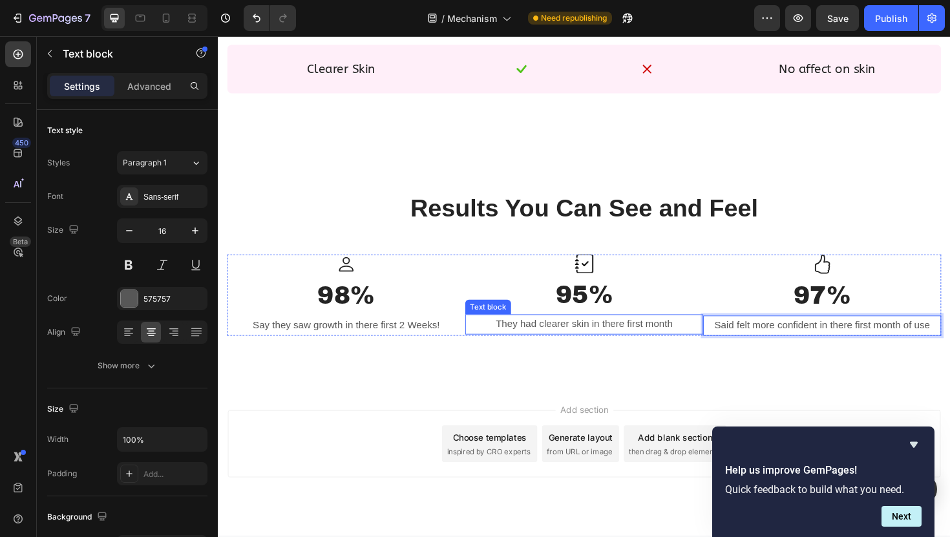
click at [513, 338] on p "They had clearer skin in there first month" at bounding box center [605, 341] width 249 height 19
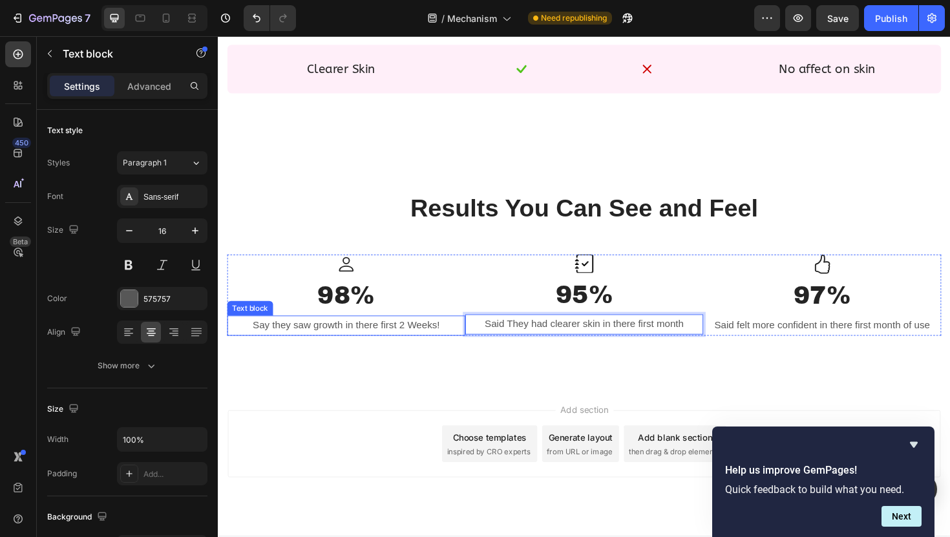
click at [268, 343] on p "Say they saw growth in there first 2 Weeks!" at bounding box center [353, 342] width 249 height 19
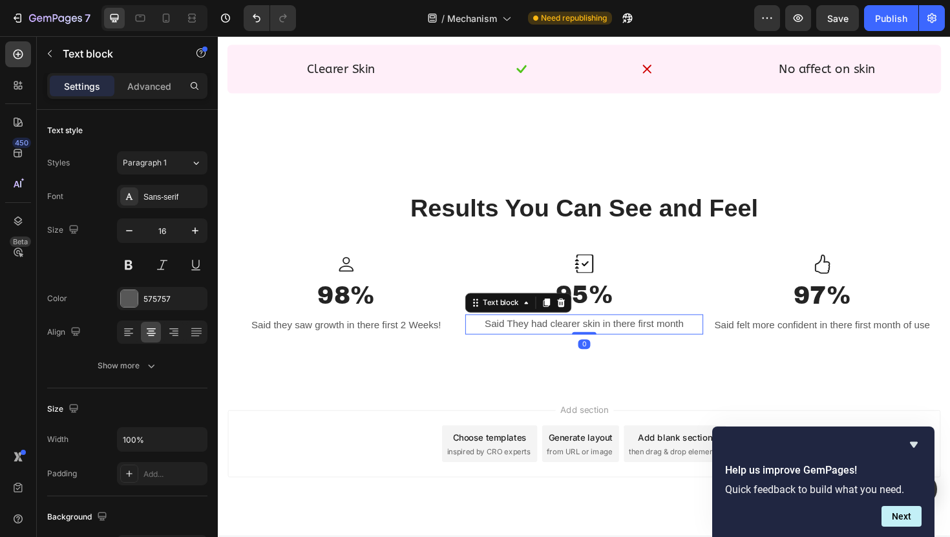
click at [625, 339] on p "Said They had clearer skin in there first month" at bounding box center [605, 341] width 249 height 19
click at [160, 198] on div "Sans-serif" at bounding box center [173, 197] width 61 height 12
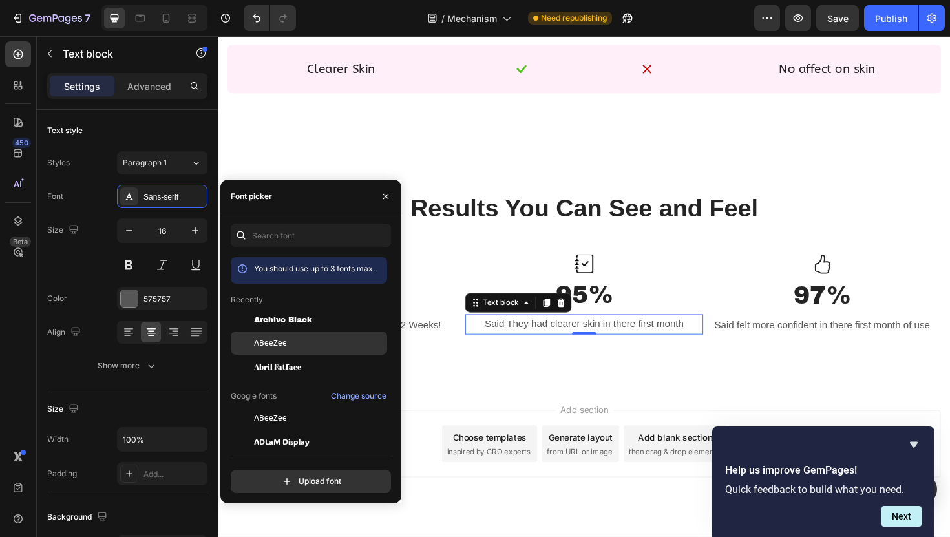
click at [289, 345] on div "ABeeZee" at bounding box center [319, 343] width 131 height 12
click at [385, 201] on icon "button" at bounding box center [386, 196] width 10 height 10
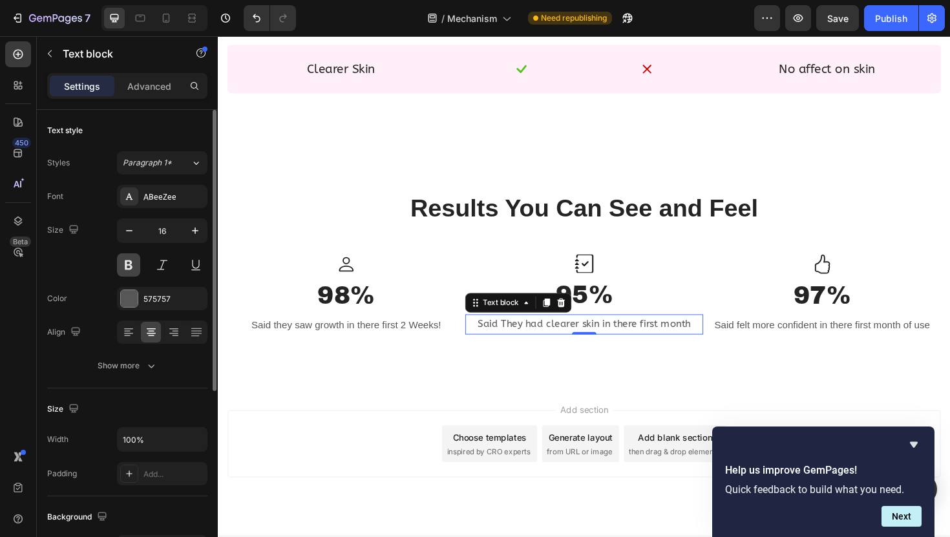
click at [131, 268] on button at bounding box center [128, 264] width 23 height 23
click at [190, 228] on icon "button" at bounding box center [195, 230] width 13 height 13
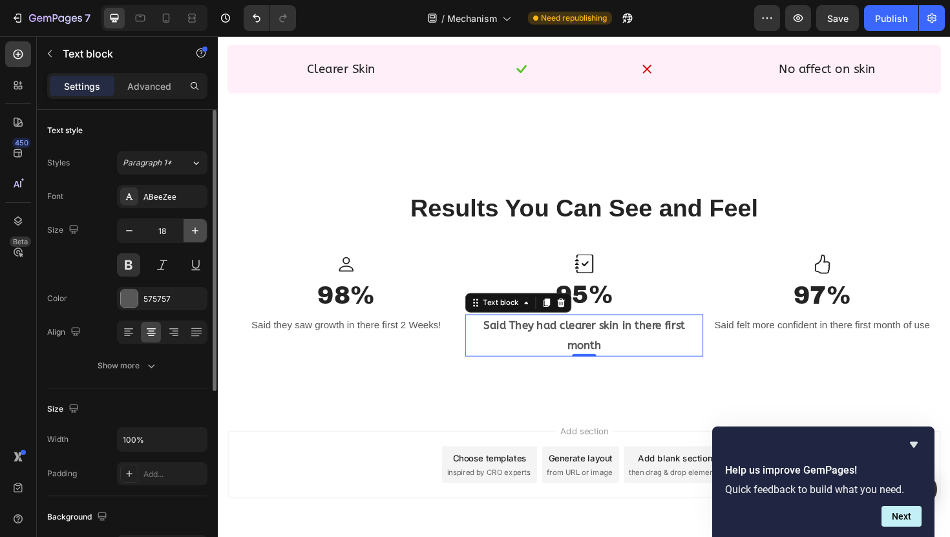
click at [190, 228] on icon "button" at bounding box center [195, 230] width 13 height 13
type input "20"
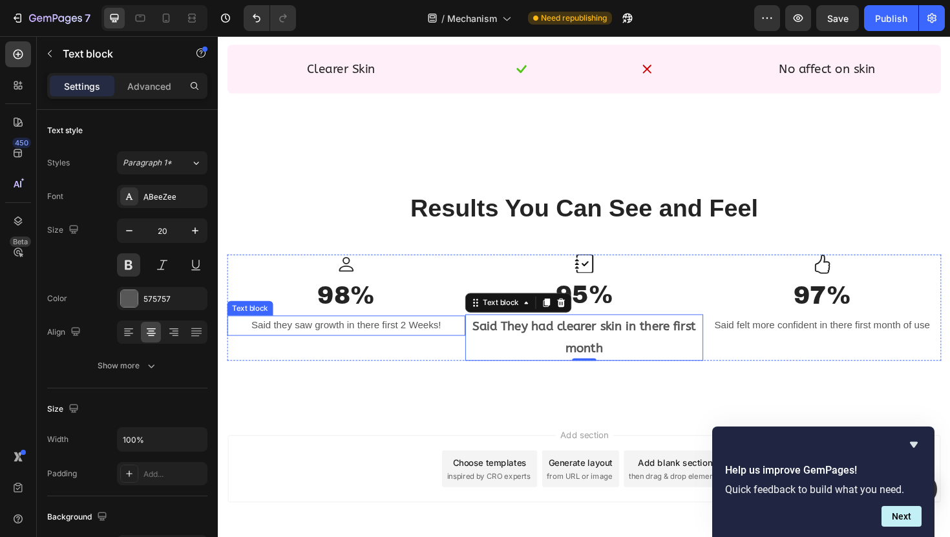
click at [355, 348] on p "Said they saw growth in there first 2 Weeks!" at bounding box center [353, 342] width 249 height 19
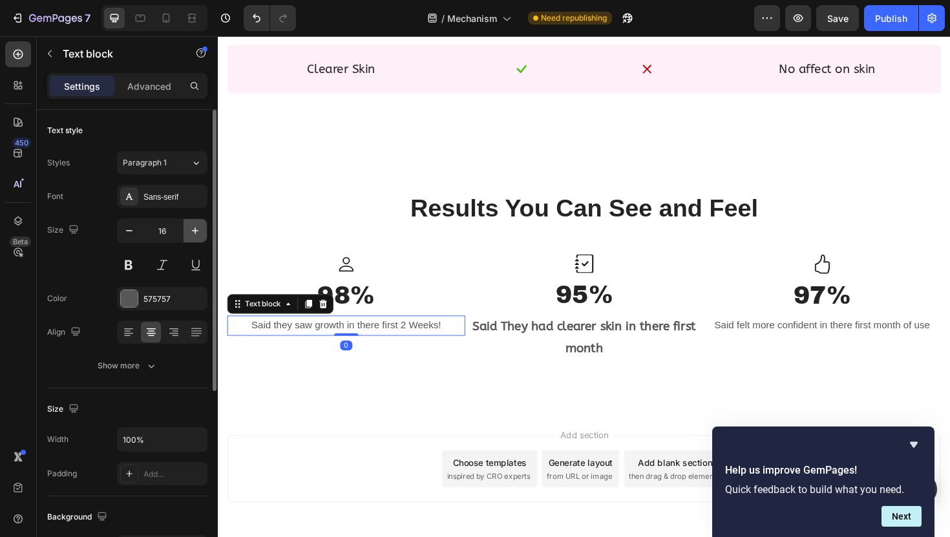
click at [198, 231] on icon "button" at bounding box center [195, 230] width 13 height 13
type input "20"
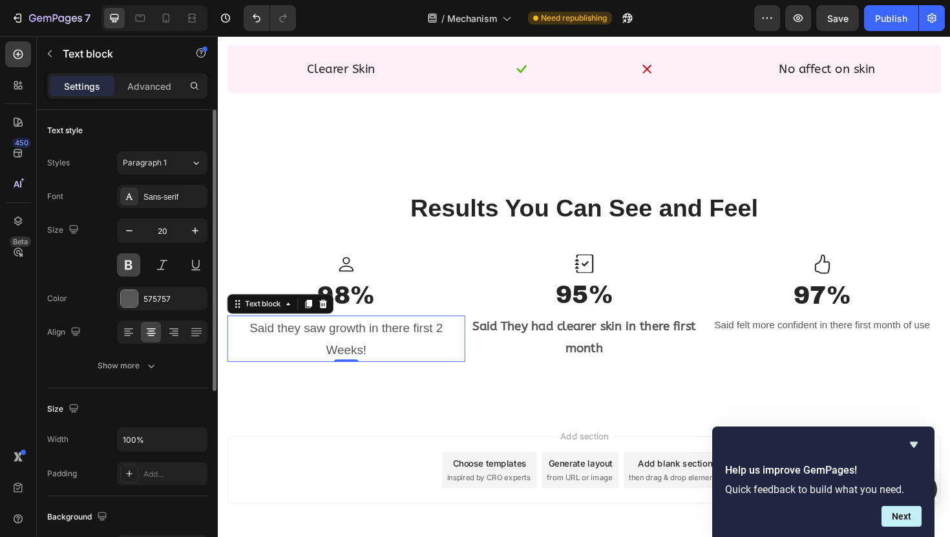
click at [125, 269] on button at bounding box center [128, 264] width 23 height 23
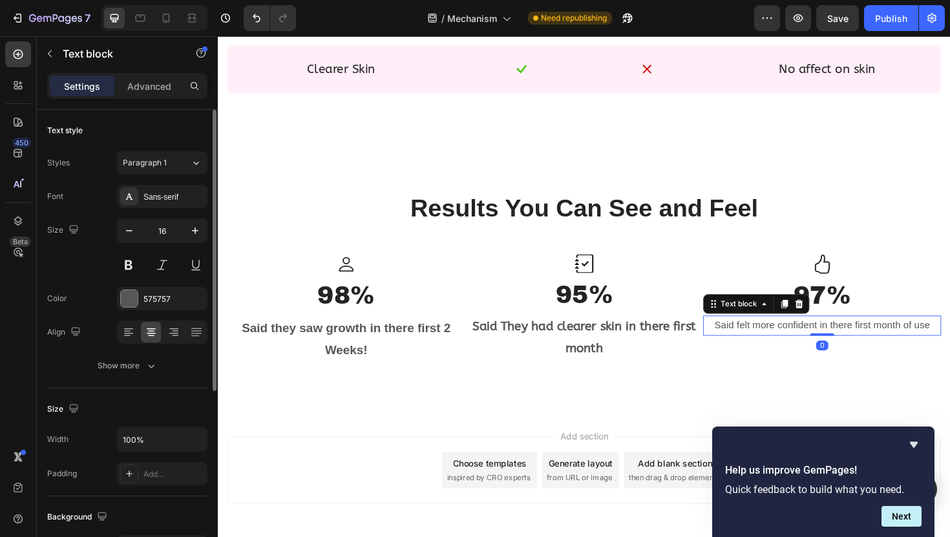
click at [793, 335] on p "Said felt more confident in there first month of use" at bounding box center [857, 342] width 249 height 19
click at [197, 229] on icon "button" at bounding box center [195, 230] width 13 height 13
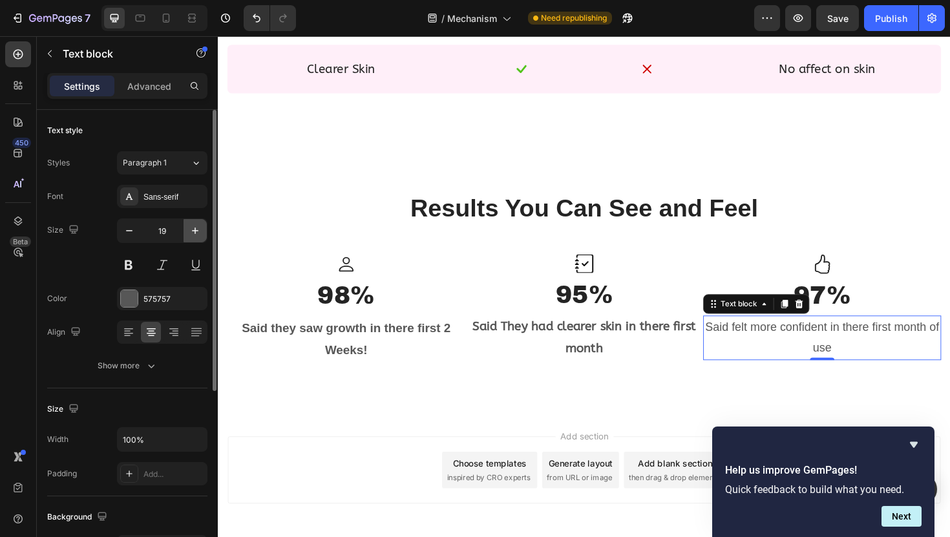
type input "20"
click at [118, 257] on button at bounding box center [128, 264] width 23 height 23
click at [147, 293] on div "575757" at bounding box center [161, 299] width 37 height 12
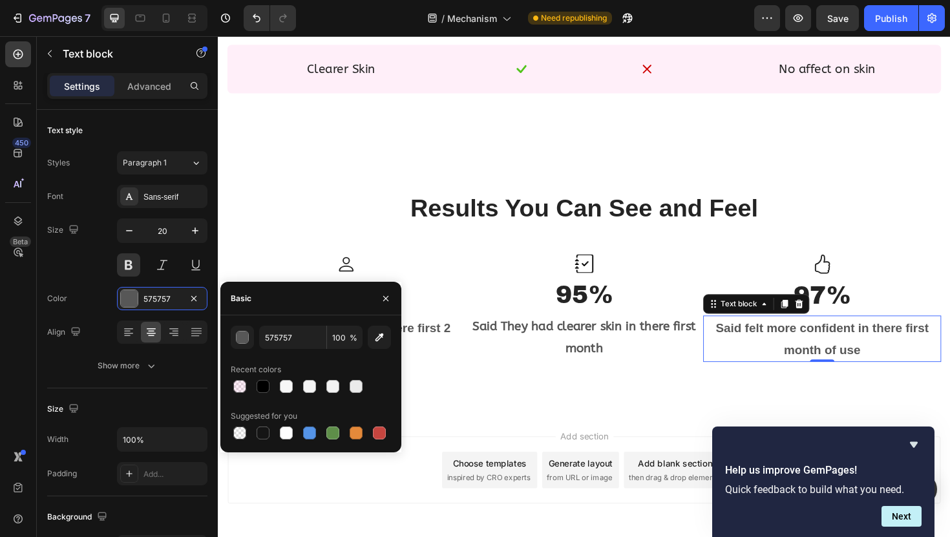
click at [261, 372] on div "Recent colors" at bounding box center [256, 370] width 50 height 12
click at [264, 393] on div at bounding box center [263, 387] width 16 height 16
type input "000000"
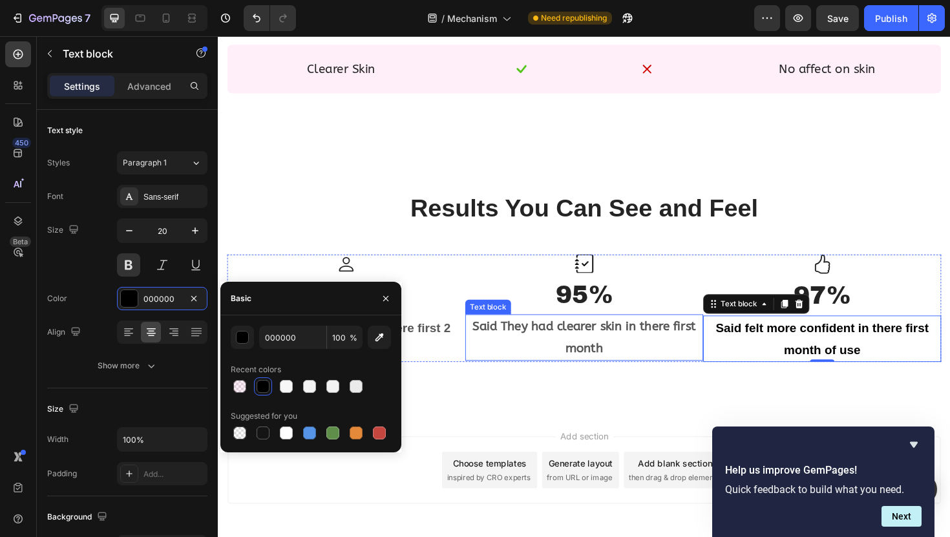
click at [544, 352] on p "Said They had clearer skin in there first month" at bounding box center [605, 355] width 249 height 47
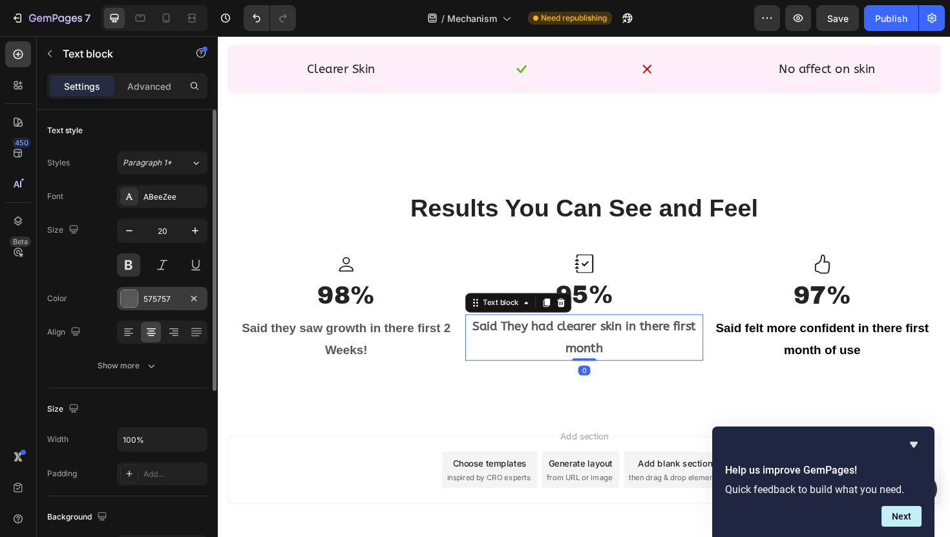
click at [156, 306] on div "575757" at bounding box center [162, 298] width 90 height 23
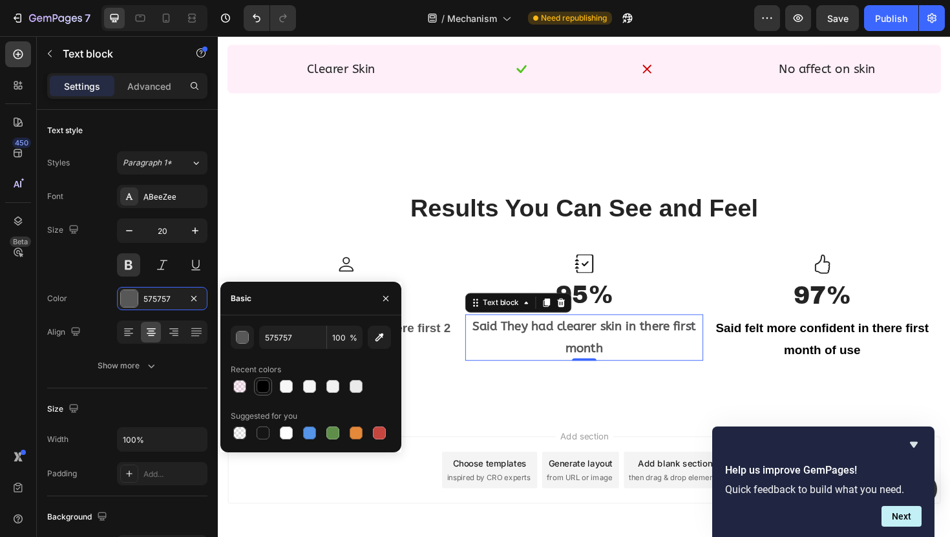
click at [264, 388] on div at bounding box center [263, 386] width 13 height 13
type input "000000"
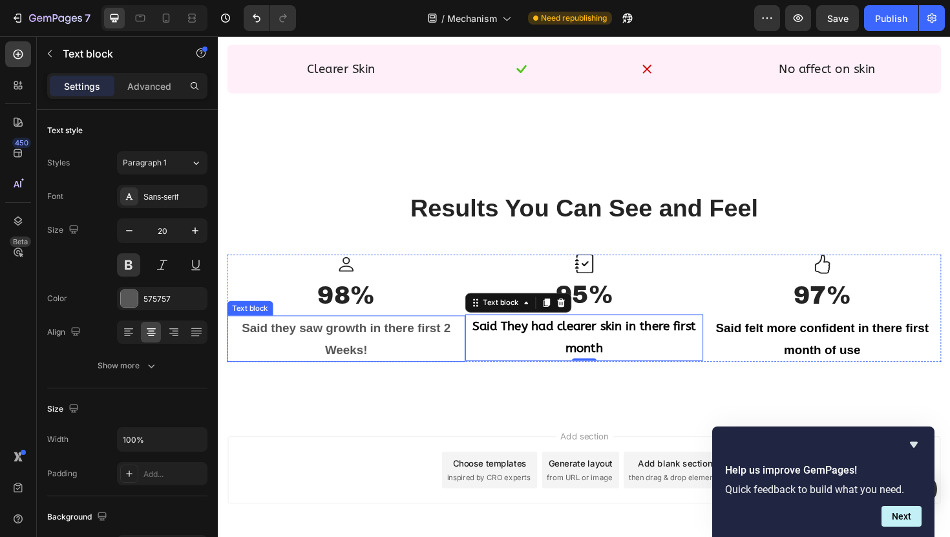
click at [436, 352] on p "Said they saw growth in there first 2 Weeks!" at bounding box center [353, 356] width 249 height 47
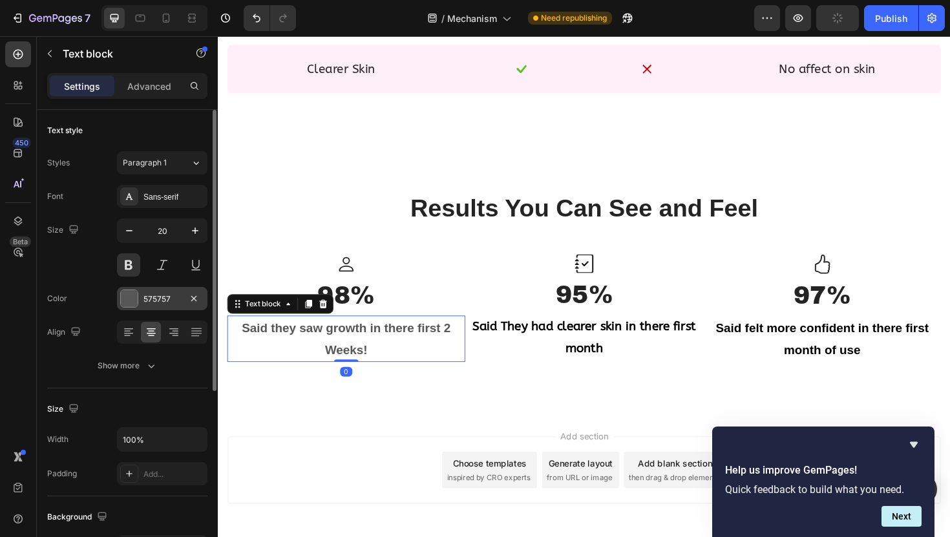
click at [158, 297] on div "575757" at bounding box center [161, 299] width 37 height 12
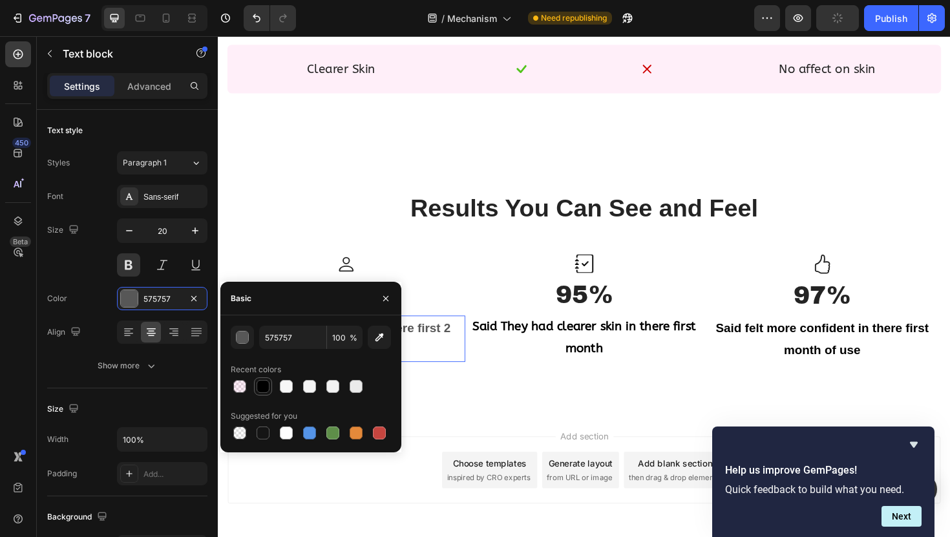
click at [270, 384] on div at bounding box center [263, 387] width 16 height 16
type input "000000"
click at [386, 299] on icon "button" at bounding box center [385, 297] width 5 height 5
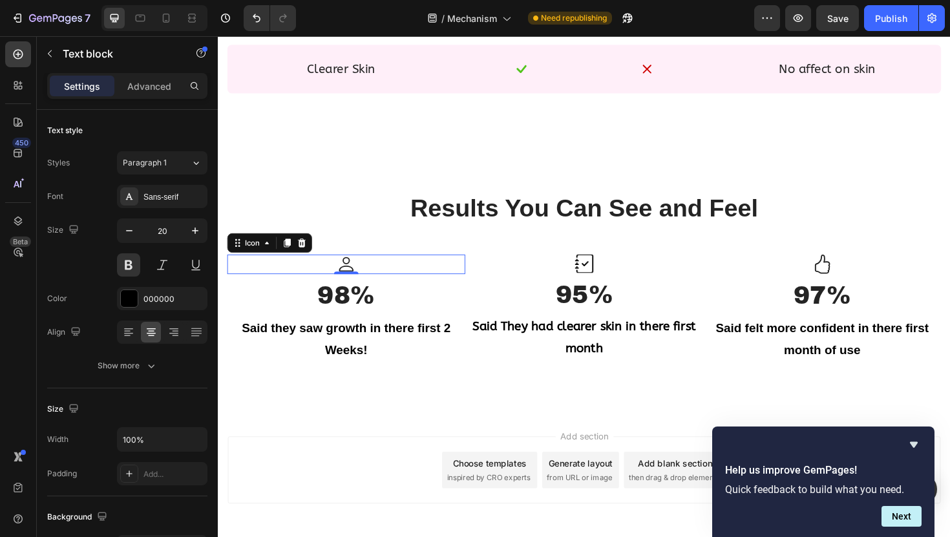
click at [335, 278] on div "Icon 0" at bounding box center [353, 278] width 252 height 21
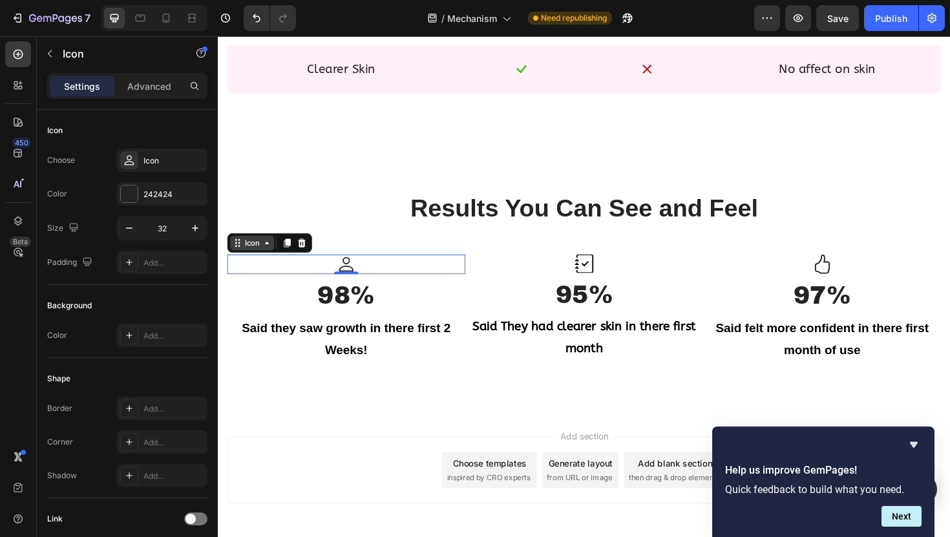
click at [258, 255] on div "Icon" at bounding box center [254, 255] width 21 height 0
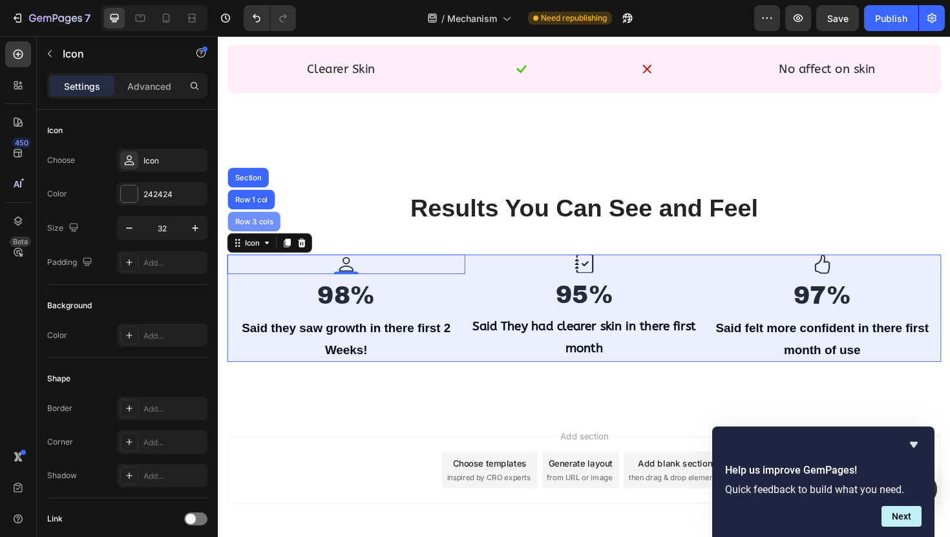
click at [256, 227] on div "Row 3 cols" at bounding box center [256, 232] width 56 height 21
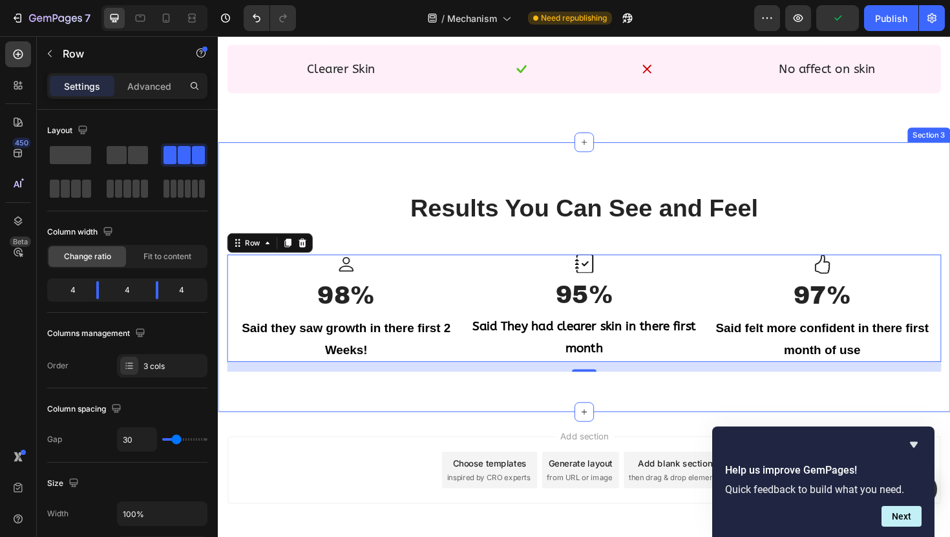
click at [355, 163] on div "Results You Can See and Feel Heading Icon 98% Heading Said they saw growth in t…" at bounding box center [605, 292] width 775 height 286
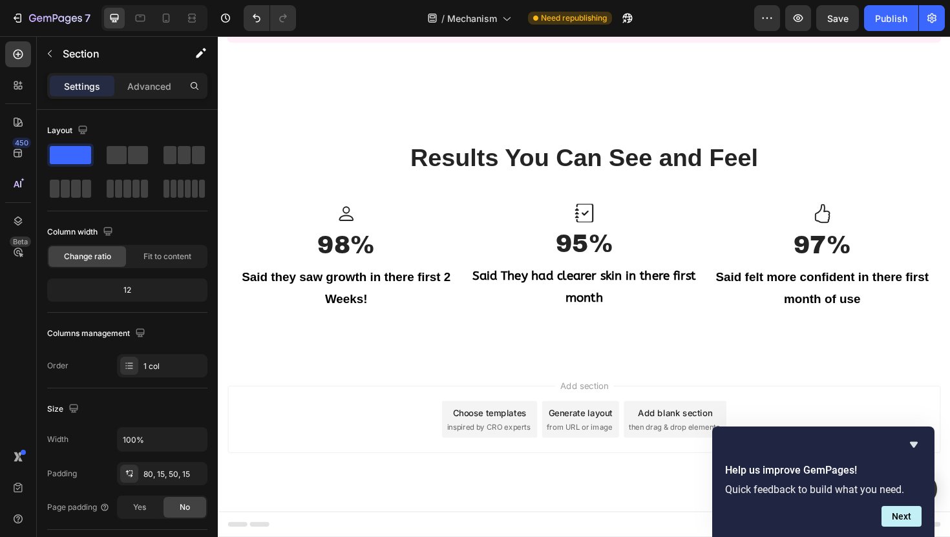
scroll to position [1366, 0]
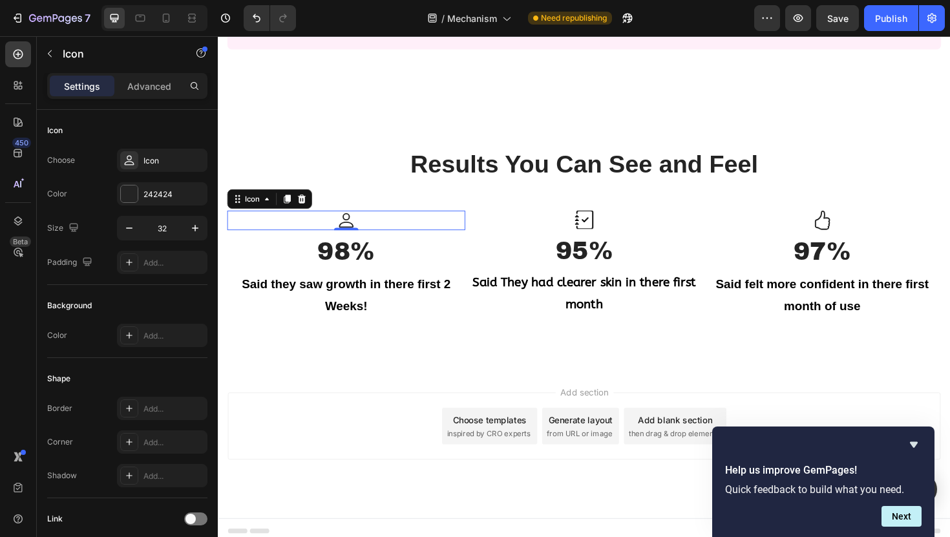
click at [377, 239] on div "Icon 0" at bounding box center [353, 231] width 252 height 21
click at [169, 152] on div "Icon" at bounding box center [162, 160] width 90 height 23
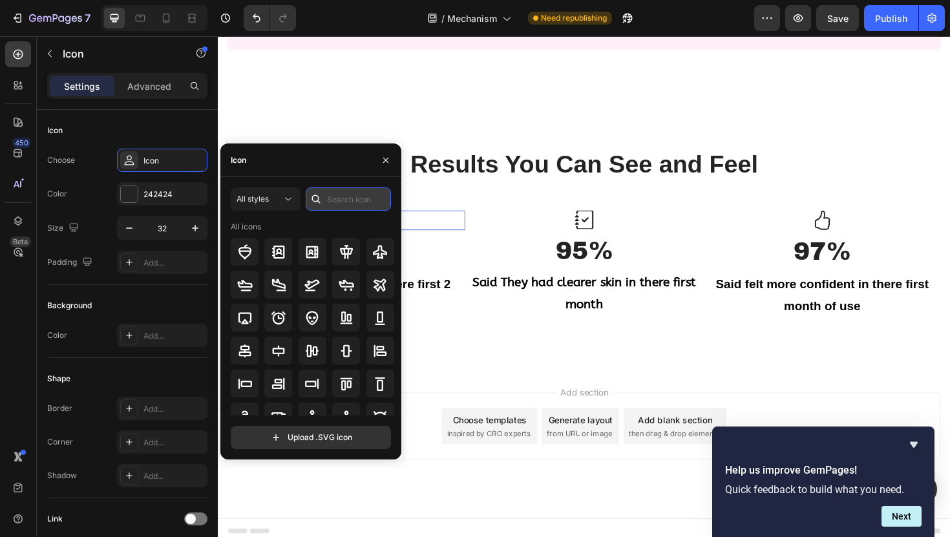
click at [350, 193] on input "text" at bounding box center [348, 198] width 85 height 23
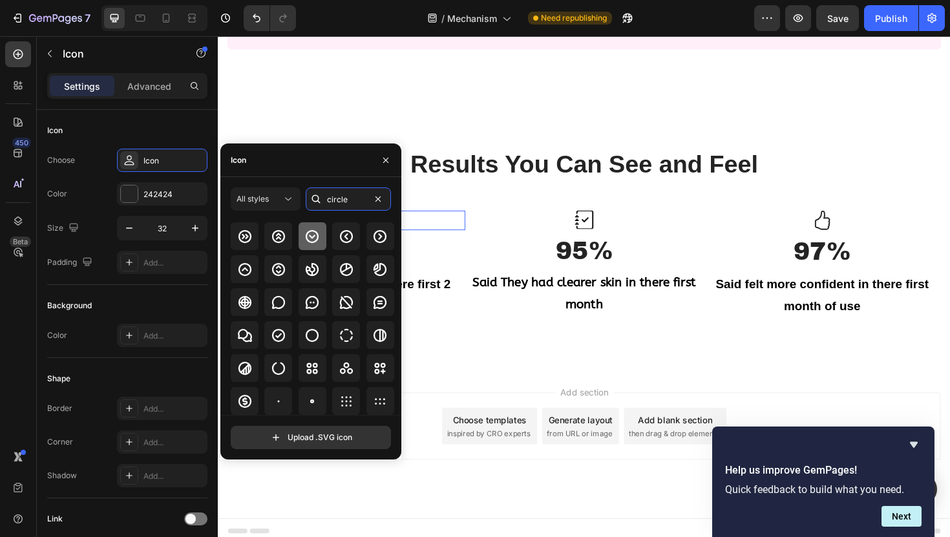
scroll to position [134, 0]
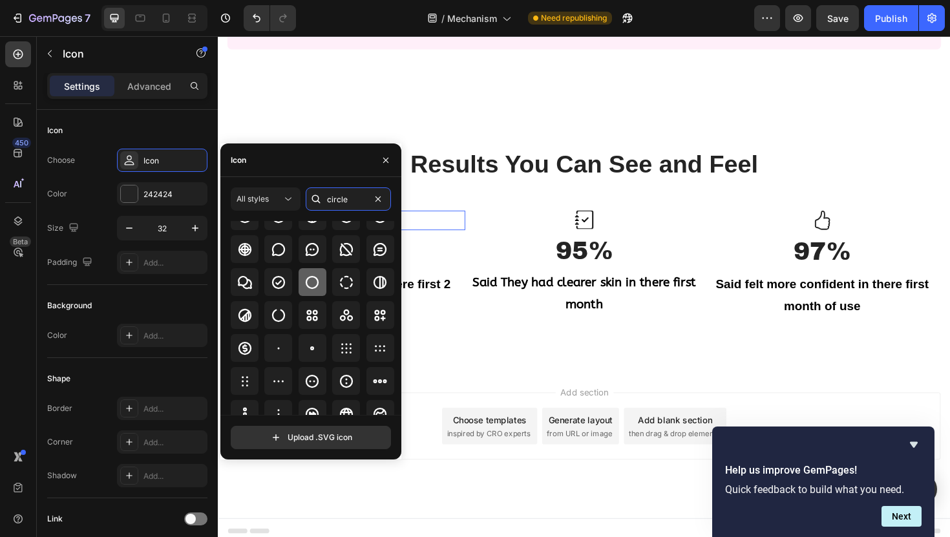
type input "circle"
click at [311, 283] on icon at bounding box center [312, 283] width 16 height 16
click at [386, 158] on icon "button" at bounding box center [386, 160] width 10 height 10
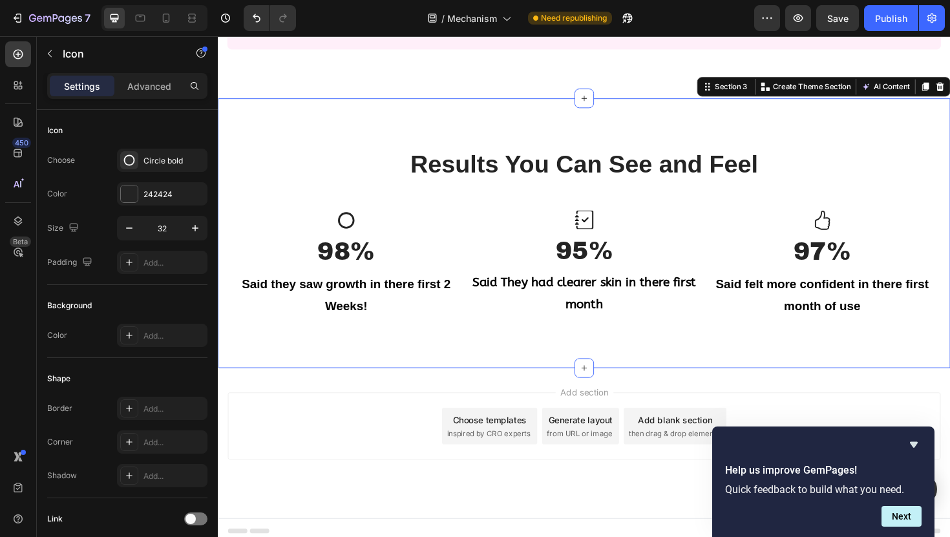
click at [359, 151] on div "Results You Can See and Feel Heading Icon 98% Heading Said they saw growth in t…" at bounding box center [605, 245] width 775 height 286
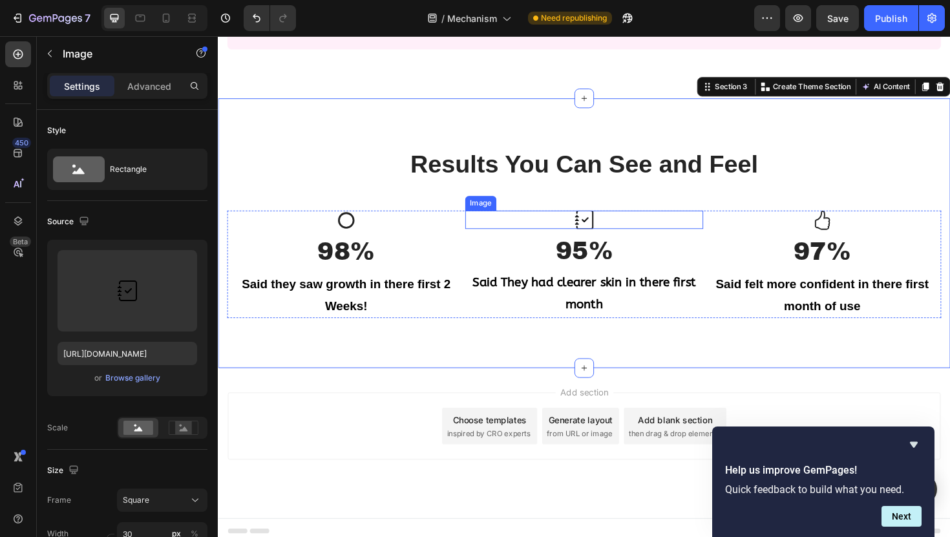
click at [605, 227] on img at bounding box center [605, 230] width 19 height 19
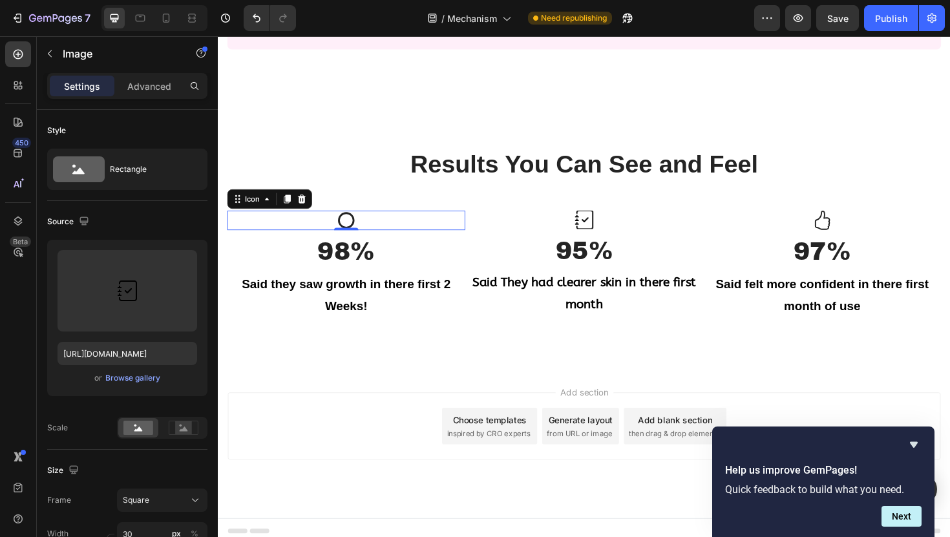
click at [400, 231] on div "Icon 0" at bounding box center [353, 231] width 252 height 21
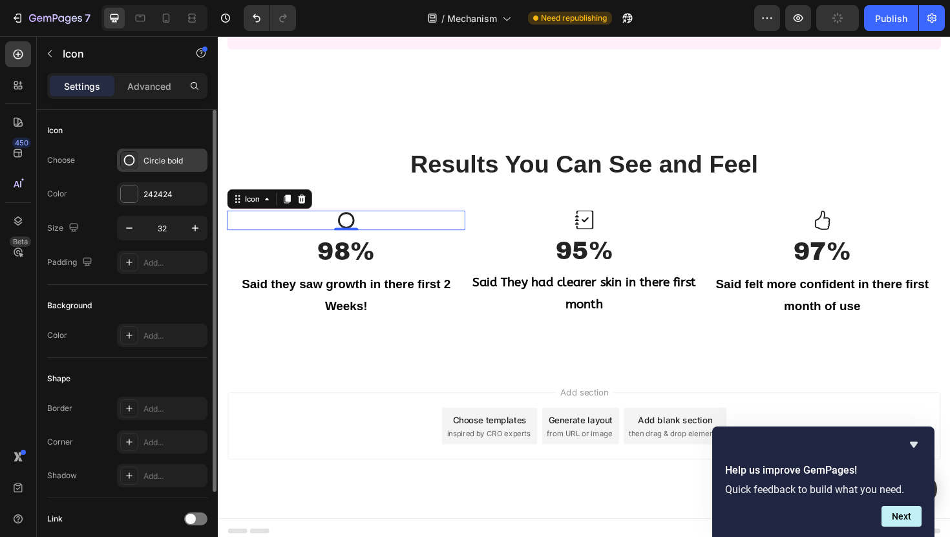
click at [163, 152] on div "Circle bold" at bounding box center [162, 160] width 90 height 23
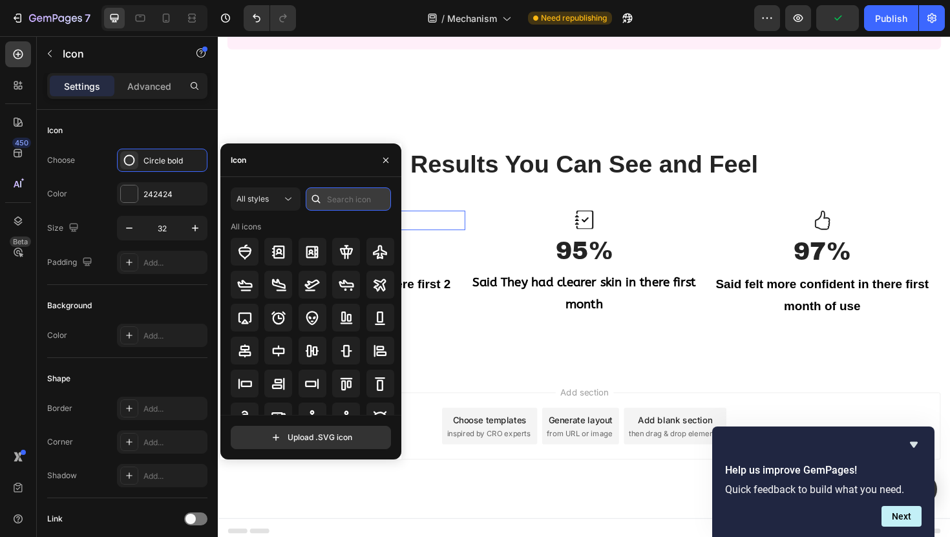
click at [344, 193] on input "text" at bounding box center [348, 198] width 85 height 23
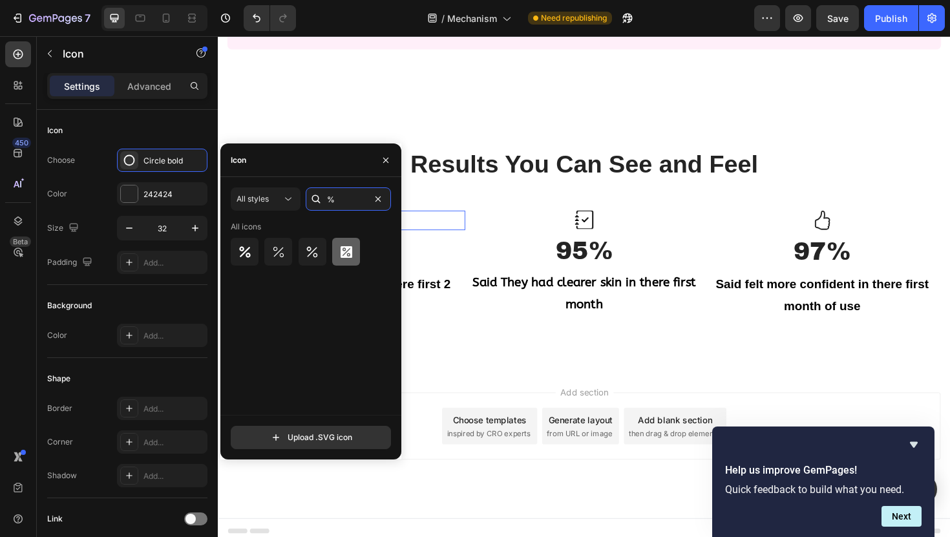
type input "%"
click at [346, 253] on icon at bounding box center [347, 252] width 12 height 12
click at [381, 152] on button "button" at bounding box center [385, 160] width 21 height 21
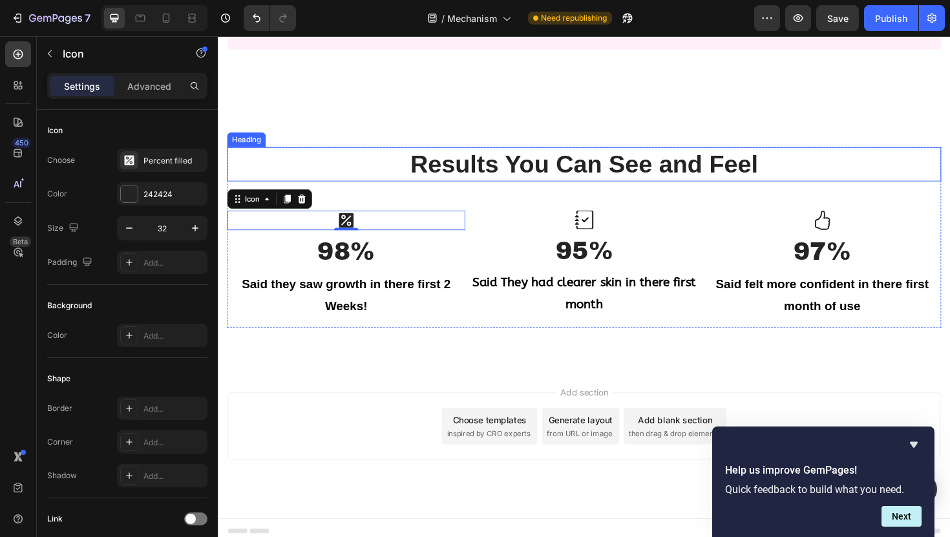
click at [350, 165] on h2 "Results You Can See and Feel" at bounding box center [605, 172] width 756 height 36
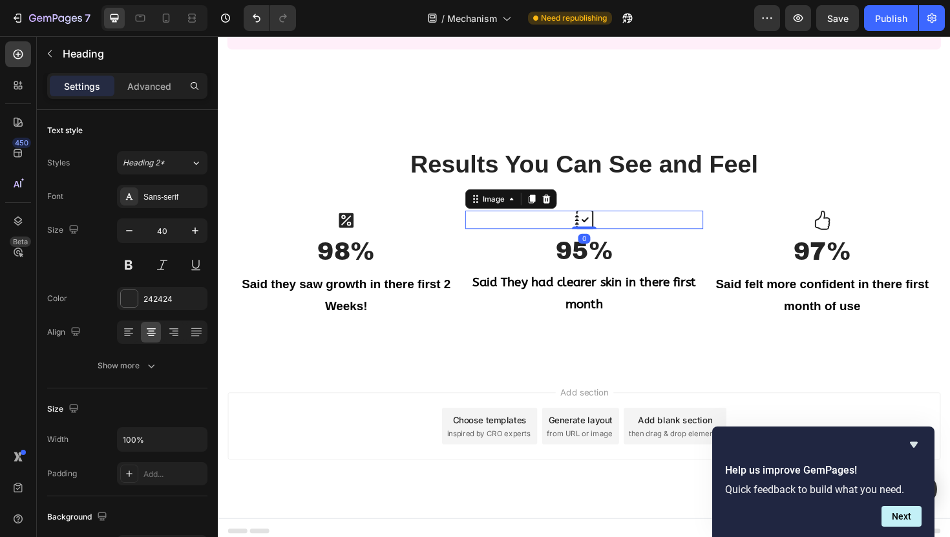
click at [601, 227] on img at bounding box center [605, 230] width 19 height 19
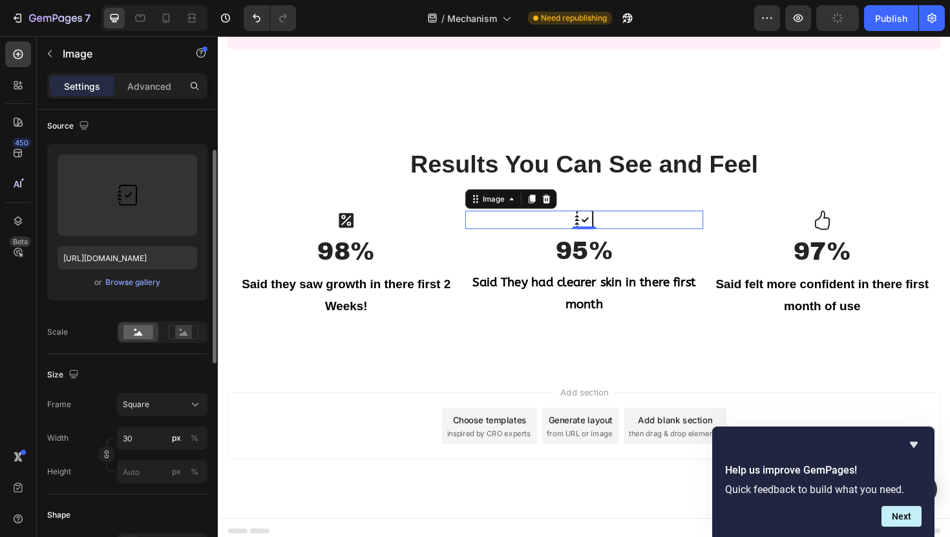
scroll to position [93, 0]
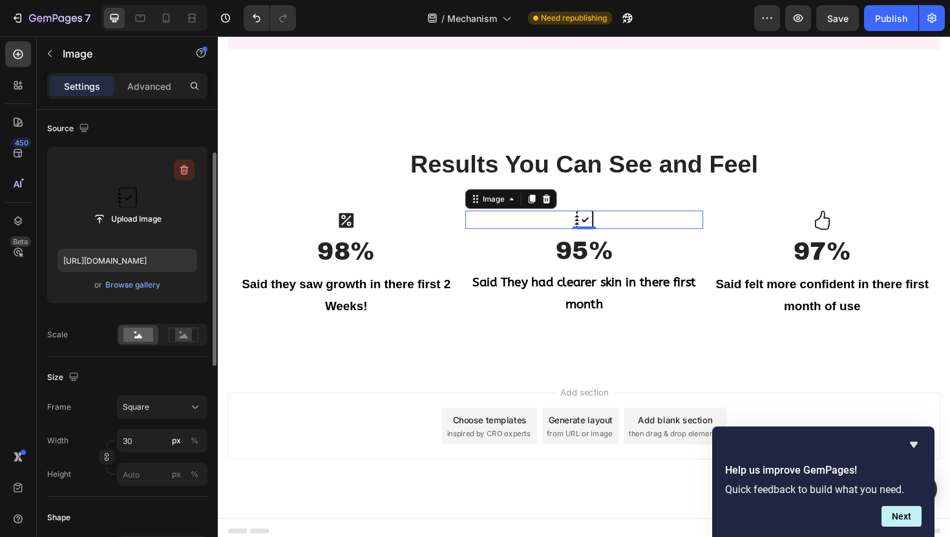
click at [187, 171] on icon "button" at bounding box center [184, 170] width 8 height 10
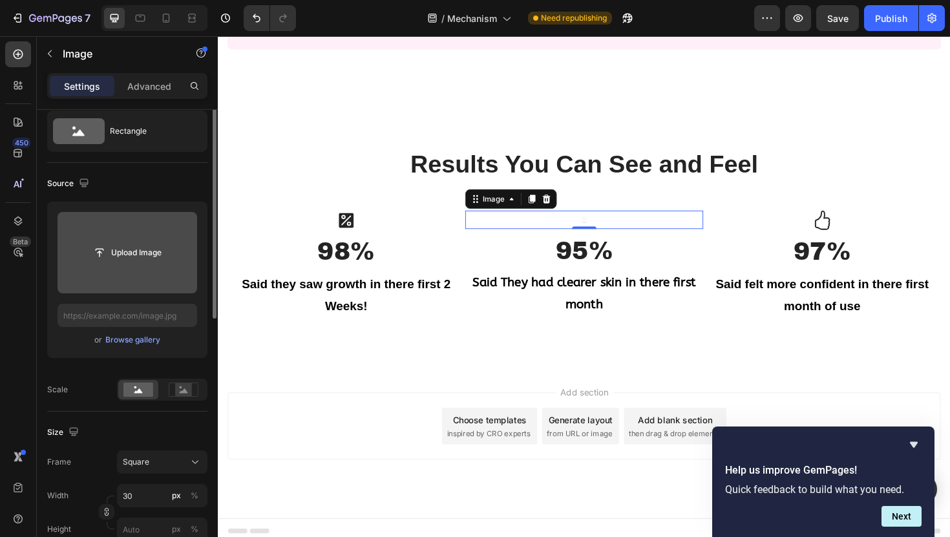
scroll to position [0, 0]
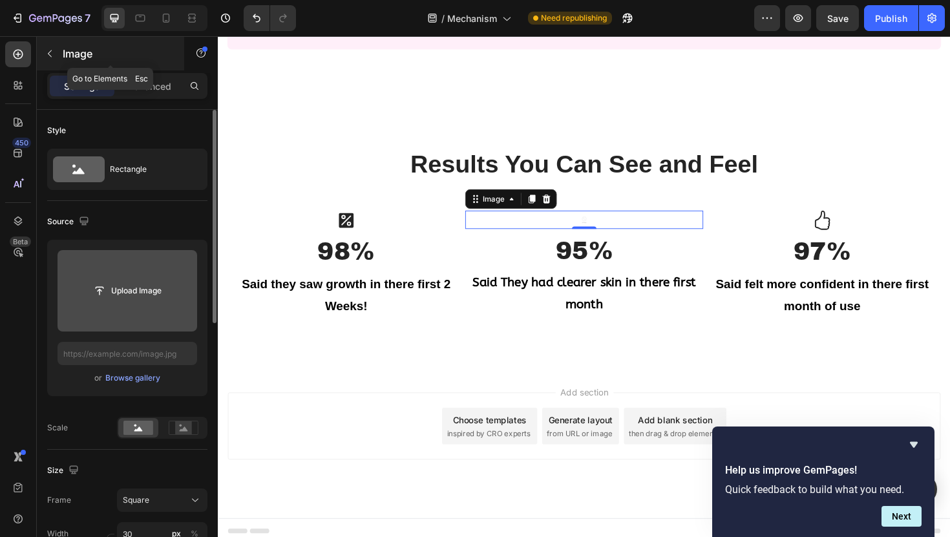
click at [50, 52] on icon "button" at bounding box center [50, 53] width 4 height 7
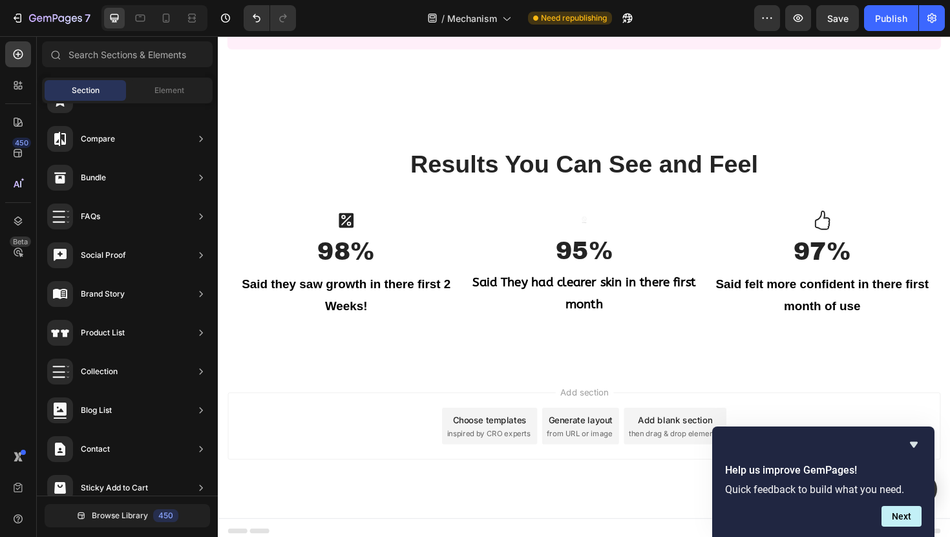
scroll to position [671, 0]
click at [377, 233] on div "Icon 0" at bounding box center [353, 231] width 252 height 21
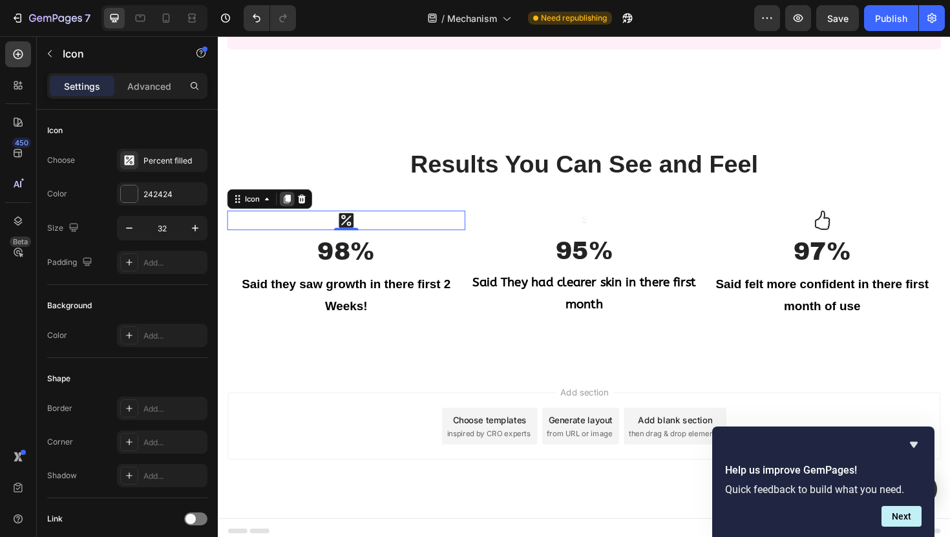
click at [288, 207] on icon at bounding box center [291, 208] width 7 height 9
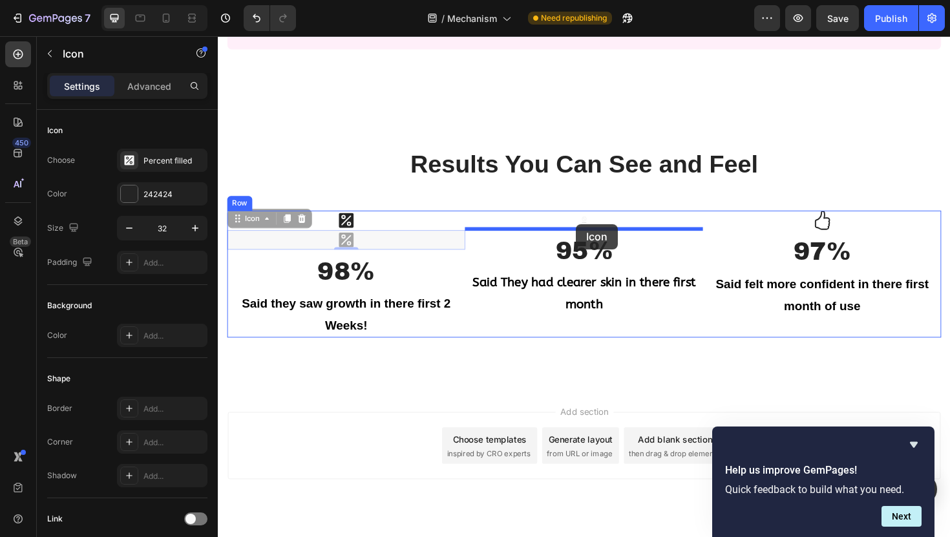
drag, startPoint x: 442, startPoint y: 253, endPoint x: 597, endPoint y: 235, distance: 156.1
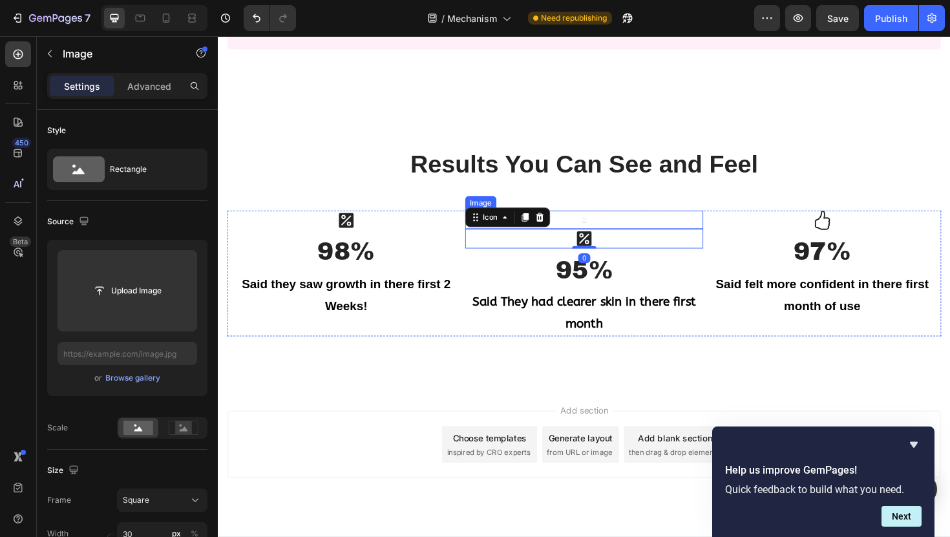
click at [618, 229] on div at bounding box center [605, 230] width 252 height 19
click at [565, 202] on div at bounding box center [566, 209] width 16 height 16
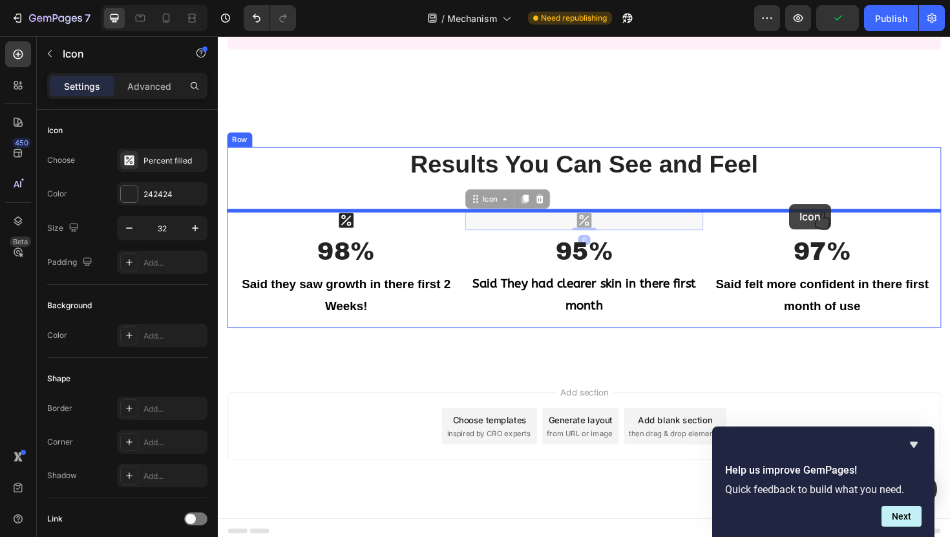
drag, startPoint x: 584, startPoint y: 228, endPoint x: 818, endPoint y: 216, distance: 234.2
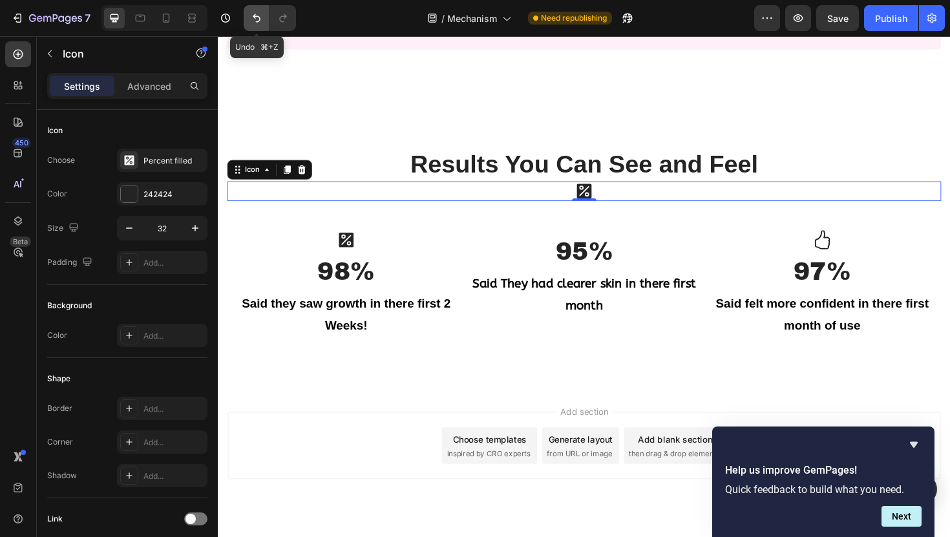
click at [255, 15] on icon "Undo/Redo" at bounding box center [256, 18] width 13 height 13
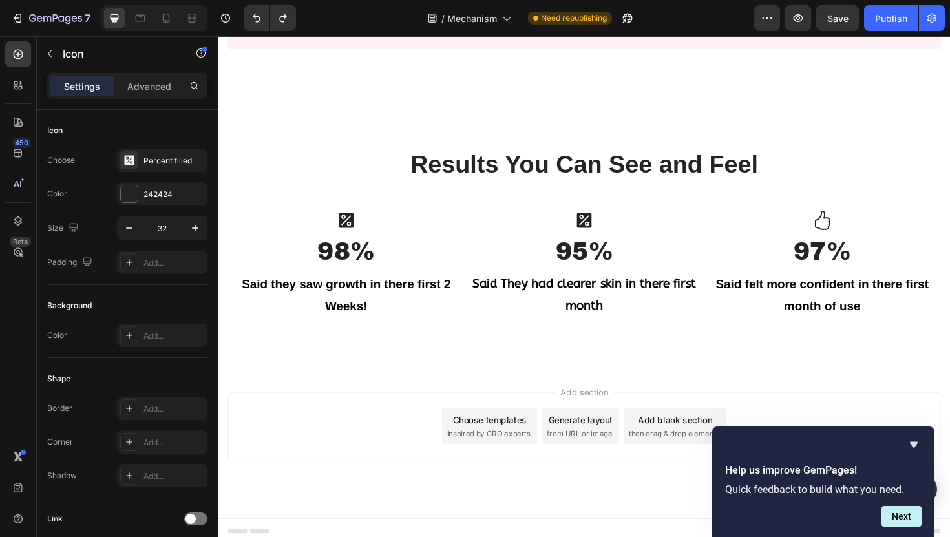
click at [640, 225] on div "Icon" at bounding box center [605, 231] width 252 height 21
click at [627, 231] on div "Icon" at bounding box center [605, 231] width 252 height 21
click at [589, 226] on div "Icon" at bounding box center [605, 231] width 252 height 21
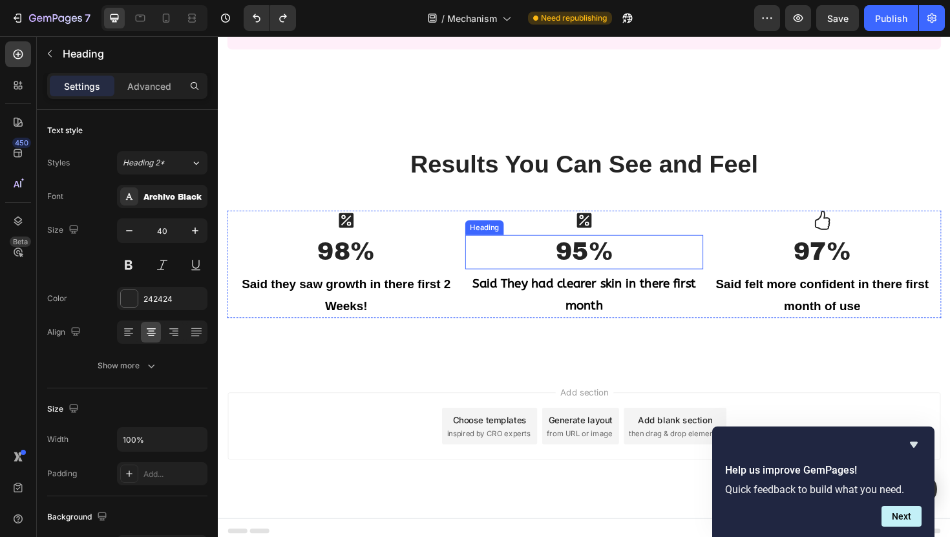
click at [580, 265] on h3 "95%" at bounding box center [605, 265] width 252 height 36
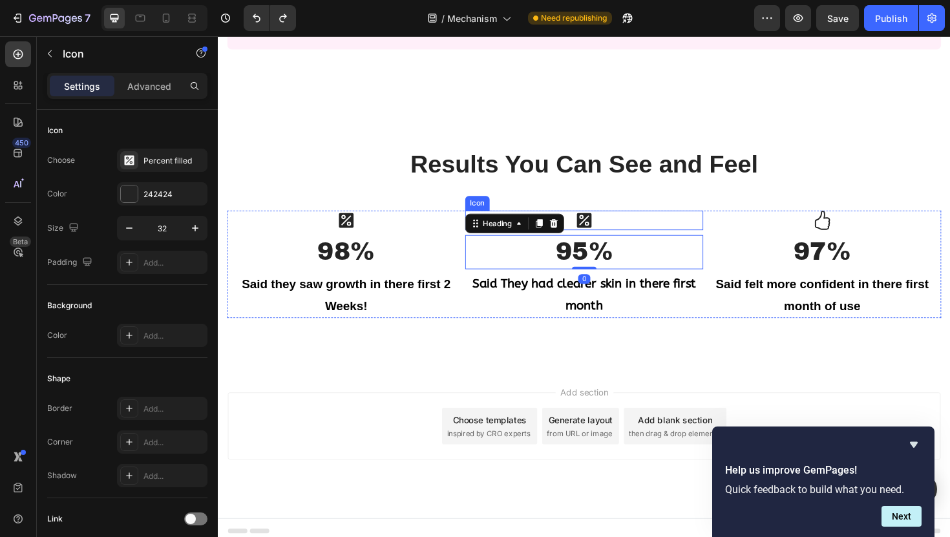
click at [626, 225] on div "Icon" at bounding box center [605, 231] width 252 height 21
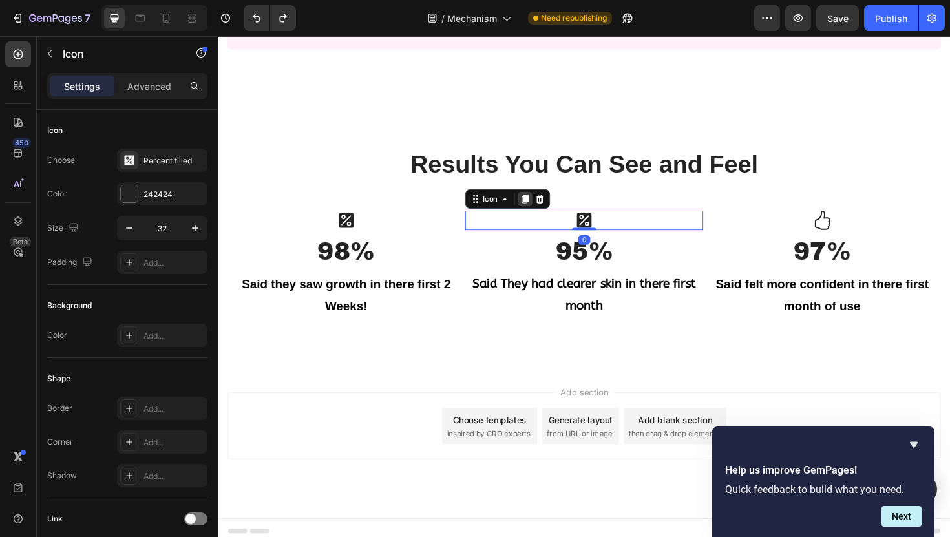
click at [540, 210] on icon at bounding box center [543, 209] width 10 height 10
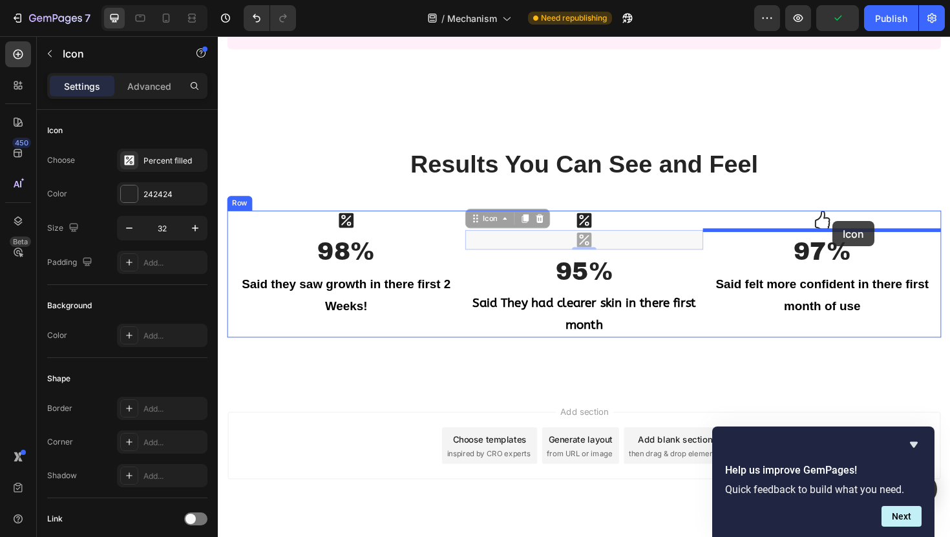
drag, startPoint x: 629, startPoint y: 250, endPoint x: 868, endPoint y: 232, distance: 239.1
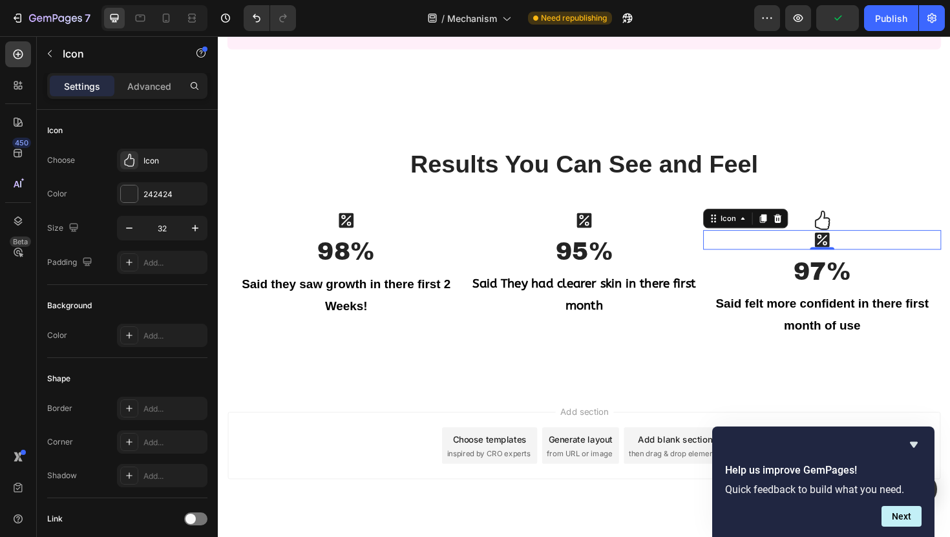
click at [883, 224] on div "Icon" at bounding box center [857, 231] width 252 height 21
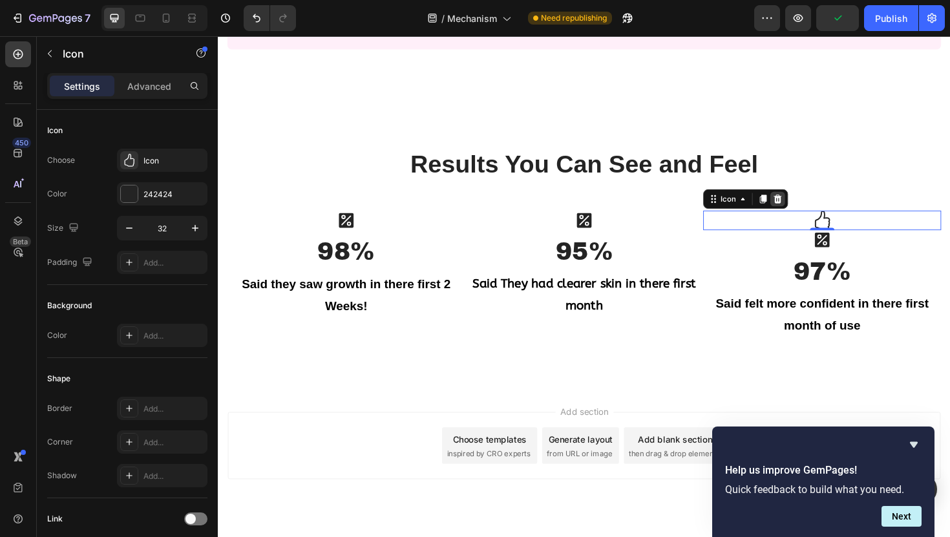
click at [810, 205] on icon at bounding box center [810, 208] width 8 height 9
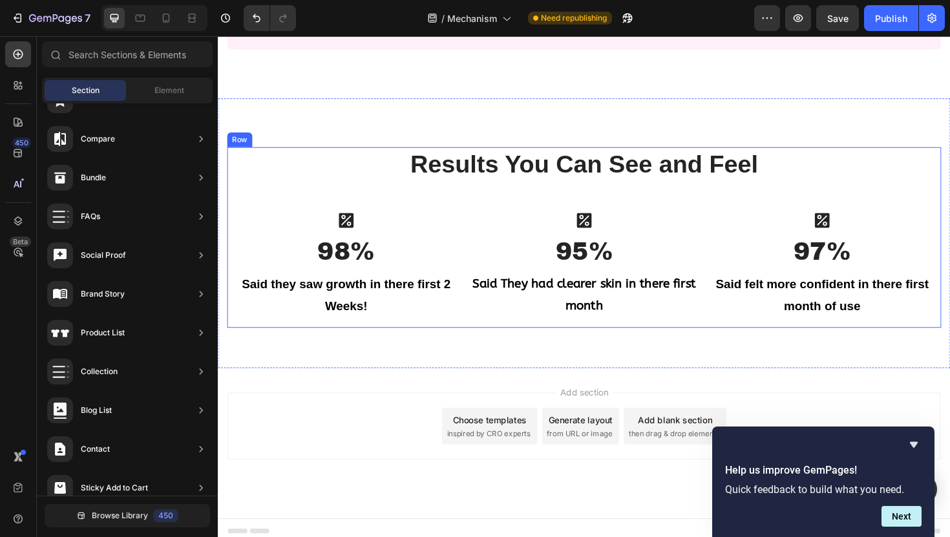
click at [286, 204] on div "Results You Can See and Feel Heading Icon 98% Heading Said they saw growth in t…" at bounding box center [605, 249] width 756 height 191
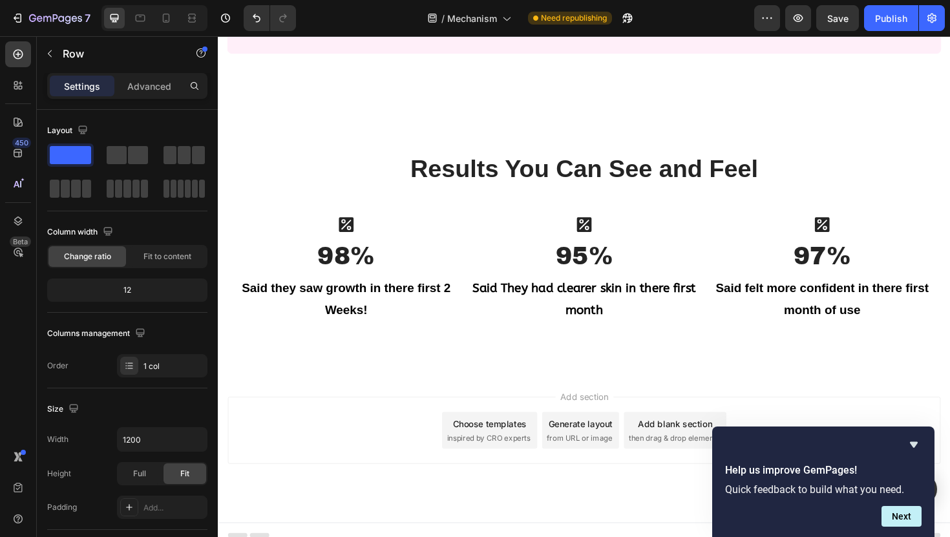
scroll to position [1355, 0]
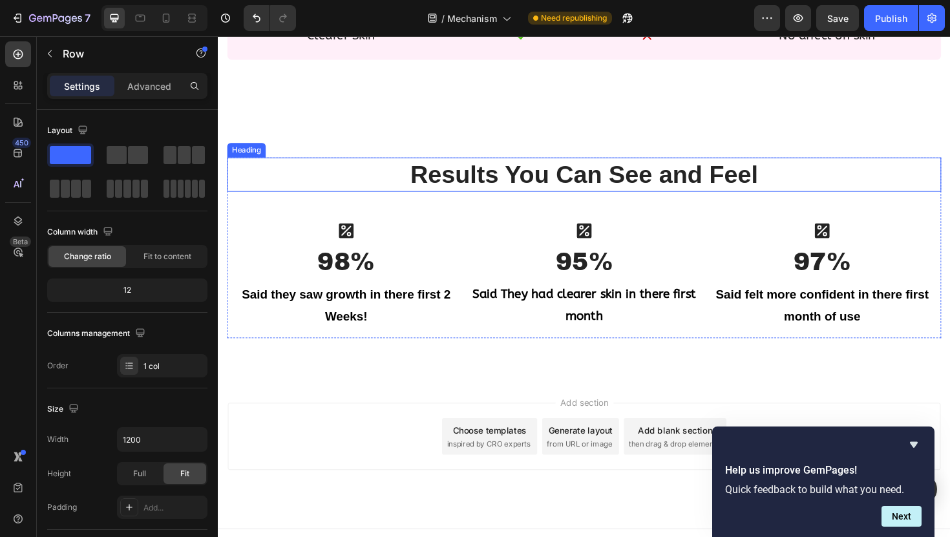
click at [335, 178] on h2 "Results You Can See and Feel" at bounding box center [605, 183] width 756 height 36
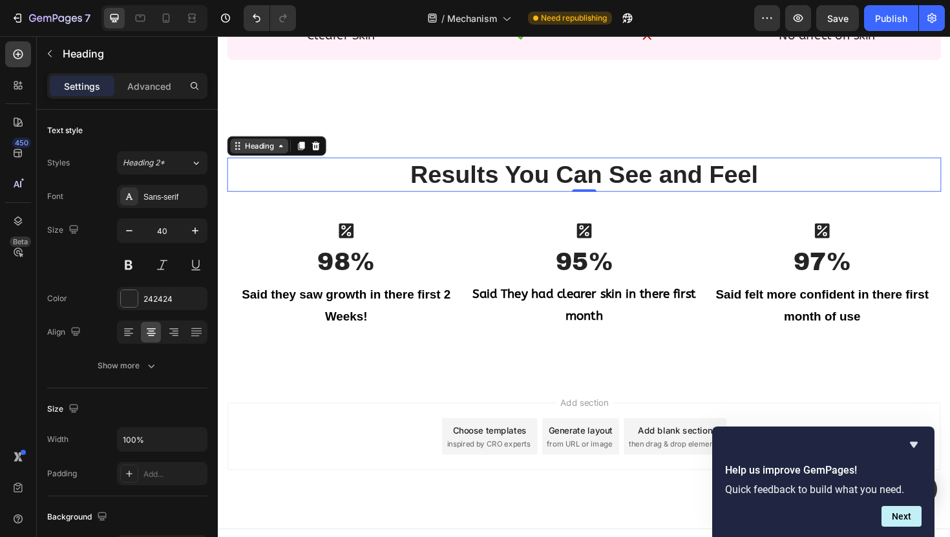
click at [266, 156] on div "Heading" at bounding box center [262, 153] width 36 height 12
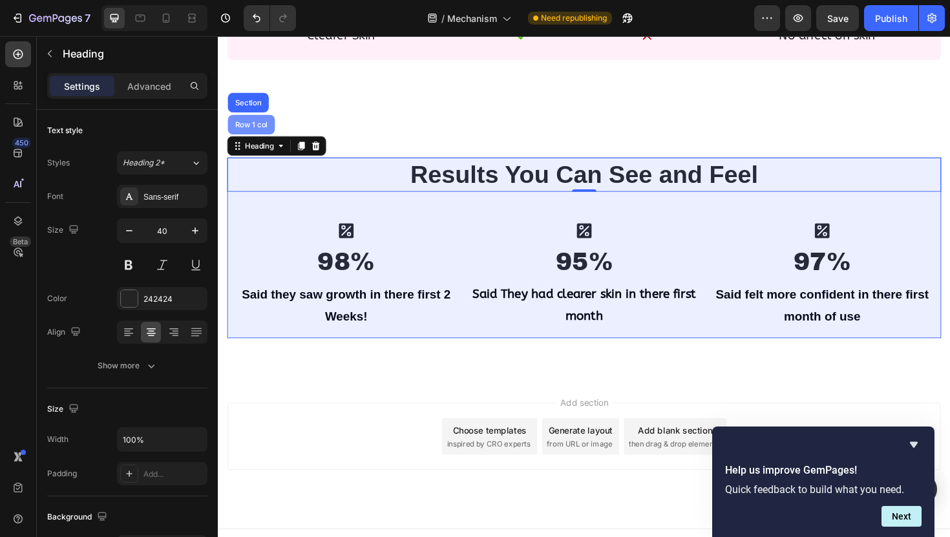
click at [258, 136] on div "Row 1 col" at bounding box center [253, 130] width 50 height 21
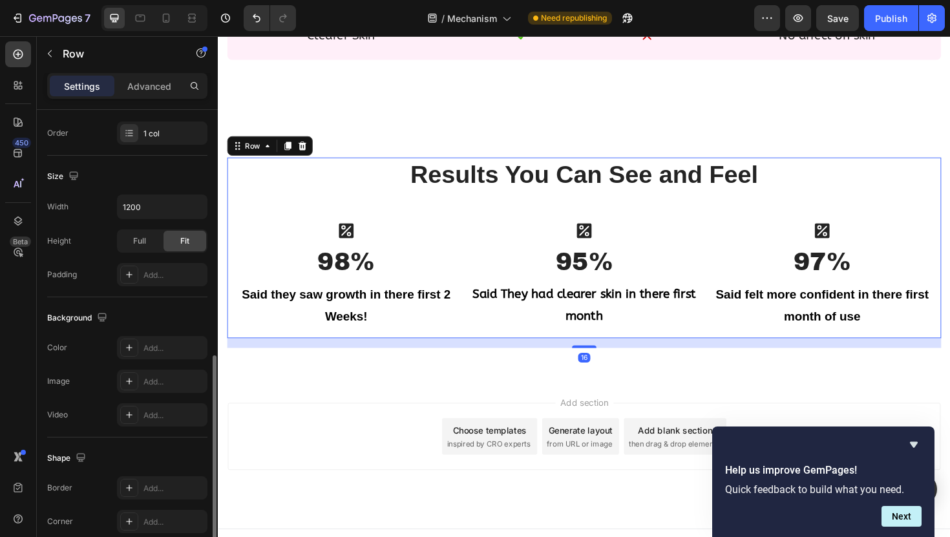
scroll to position [324, 0]
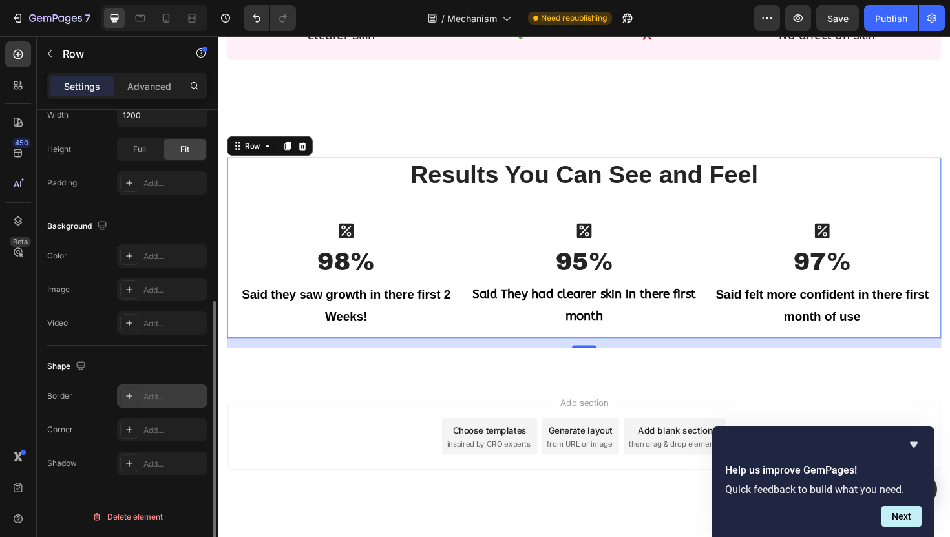
click at [154, 395] on div "Add..." at bounding box center [173, 397] width 61 height 12
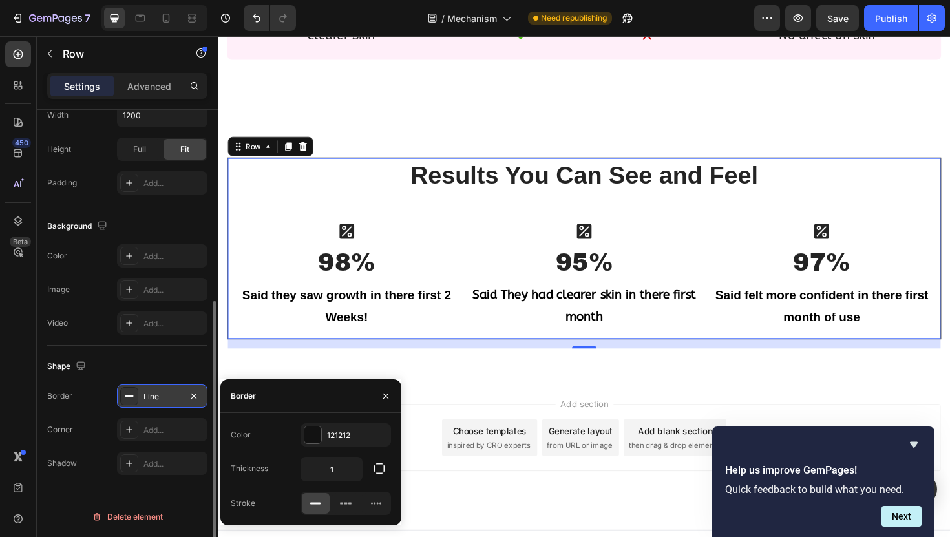
click at [348, 448] on div "Color 121212 Thickness 1 Stroke" at bounding box center [310, 469] width 181 height 92
click at [343, 441] on div "121212" at bounding box center [345, 434] width 90 height 23
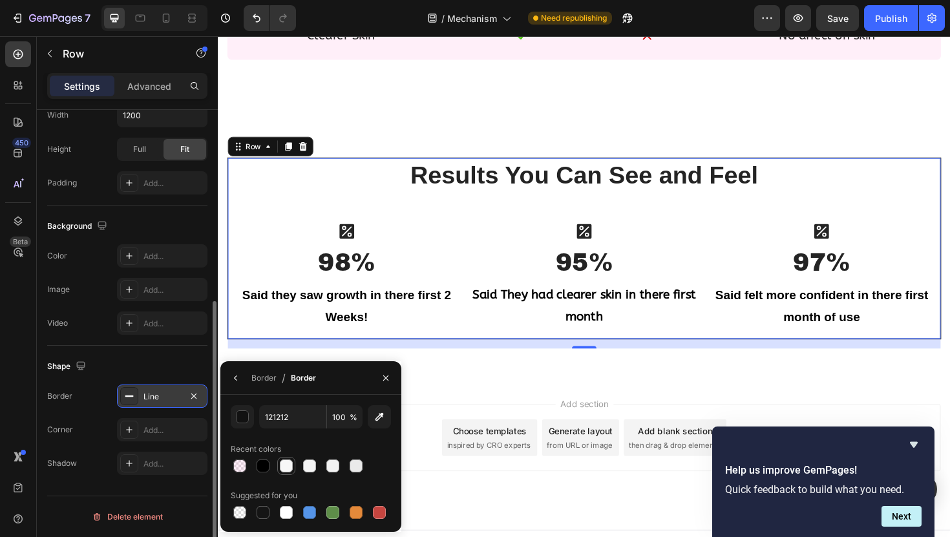
click at [295, 467] on div at bounding box center [286, 466] width 18 height 18
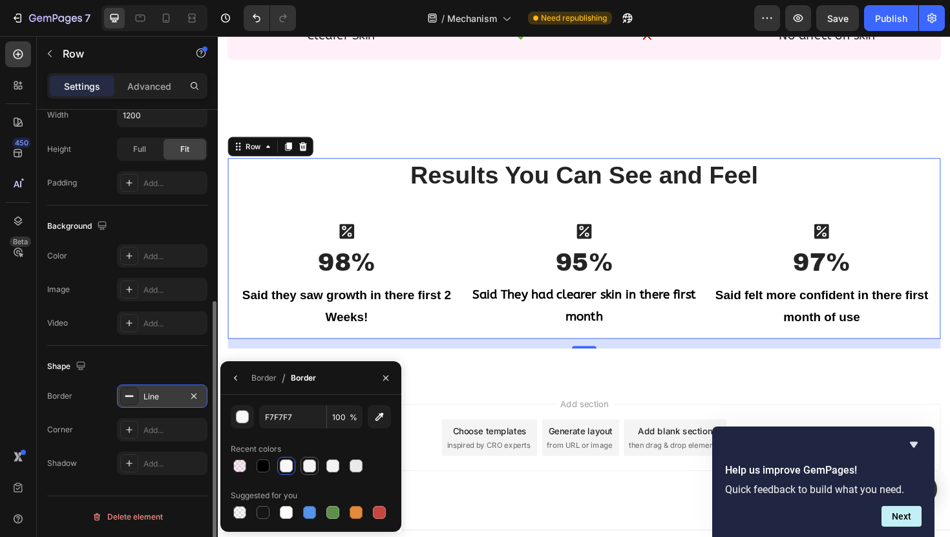
click at [308, 465] on div at bounding box center [309, 465] width 13 height 13
click at [325, 464] on div at bounding box center [333, 466] width 16 height 16
click at [355, 461] on div at bounding box center [356, 465] width 13 height 13
click at [236, 479] on div at bounding box center [239, 512] width 13 height 13
type input "000000"
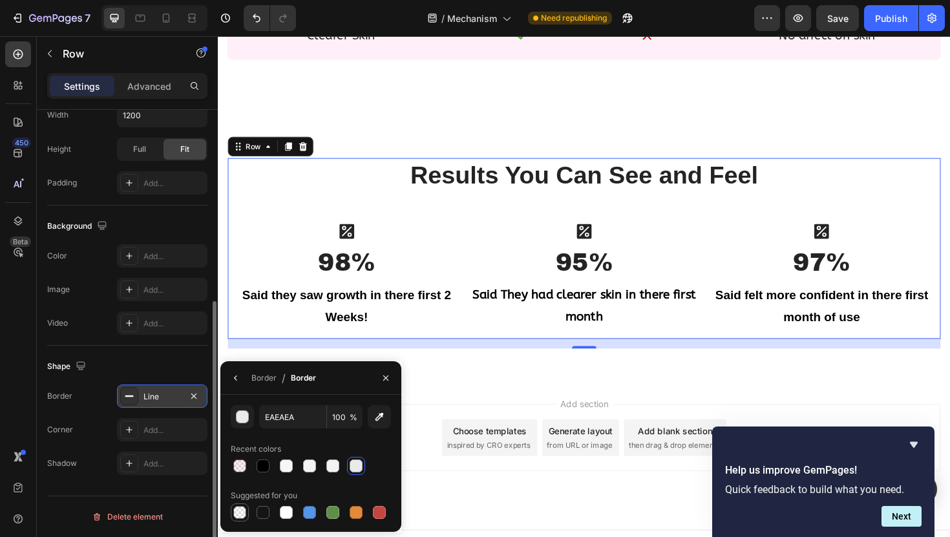
type input "0"
click at [301, 415] on input "000000" at bounding box center [292, 416] width 67 height 23
type input "ff6"
type input "100"
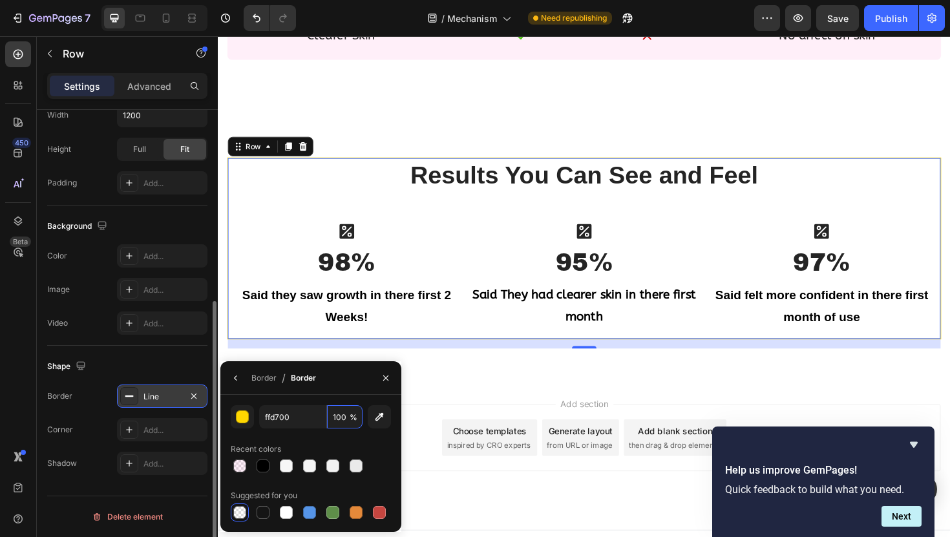
click at [362, 432] on div "ffd700 100 % Recent colors Suggested for you" at bounding box center [311, 463] width 160 height 116
type input "FFD700"
click at [457, 123] on div "Results You Can See and Feel Heading Icon 98% Heading Said they saw growth in t…" at bounding box center [605, 256] width 775 height 287
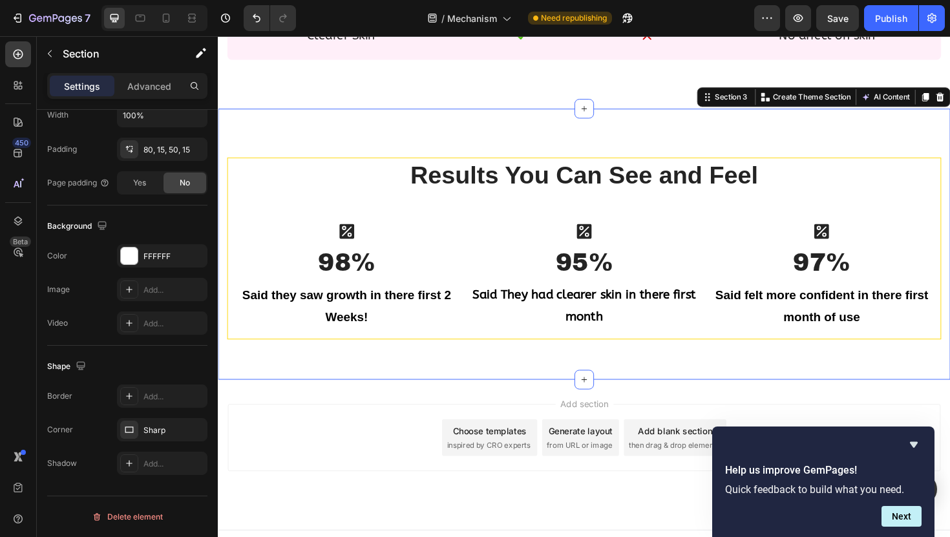
scroll to position [0, 0]
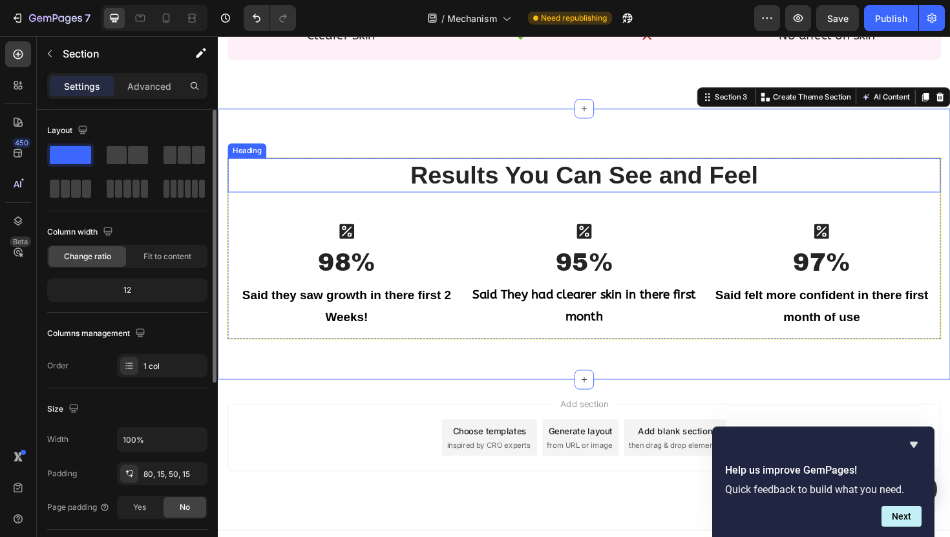
click at [425, 167] on h2 "Results You Can See and Feel" at bounding box center [605, 183] width 755 height 36
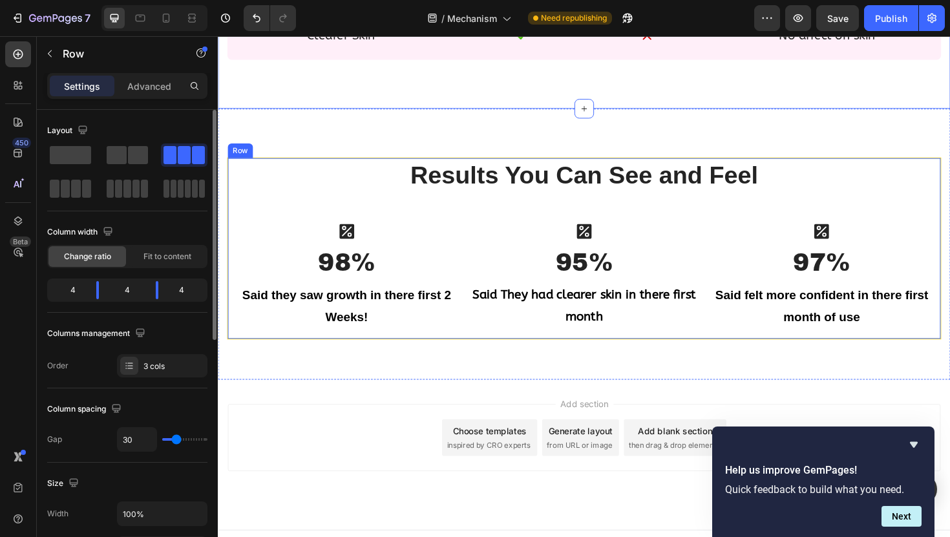
click at [298, 254] on div "Icon 98% Heading Said they saw growth in there first 2 Weeks! Text block" at bounding box center [353, 290] width 251 height 114
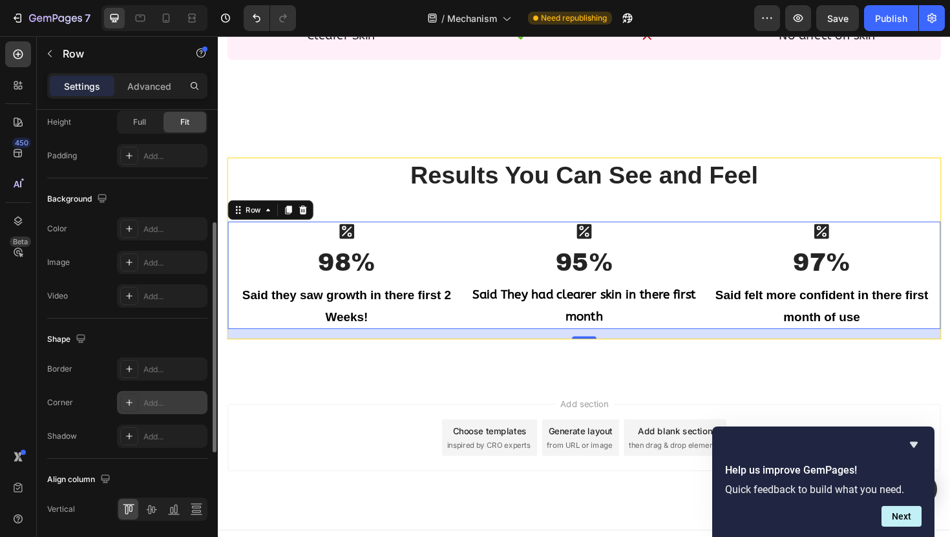
scroll to position [458, 0]
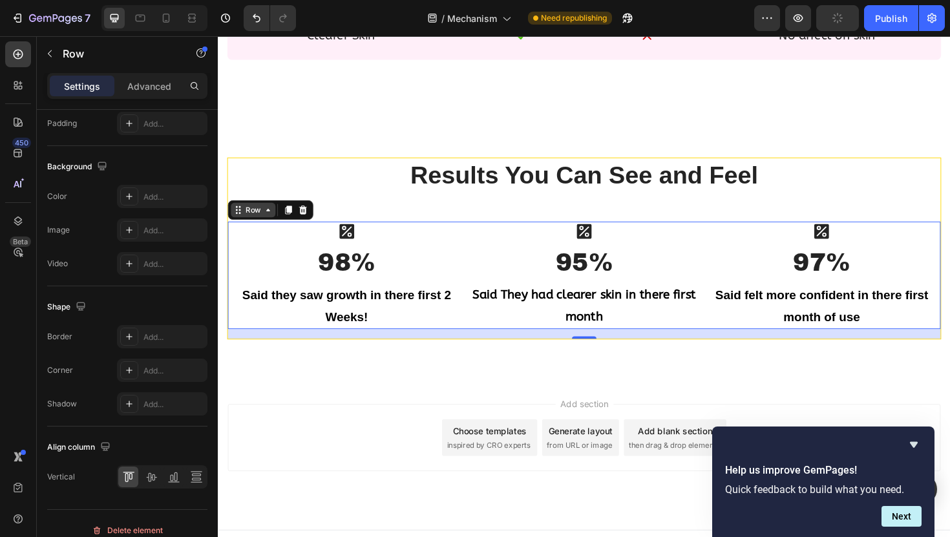
click at [266, 224] on icon at bounding box center [271, 220] width 10 height 10
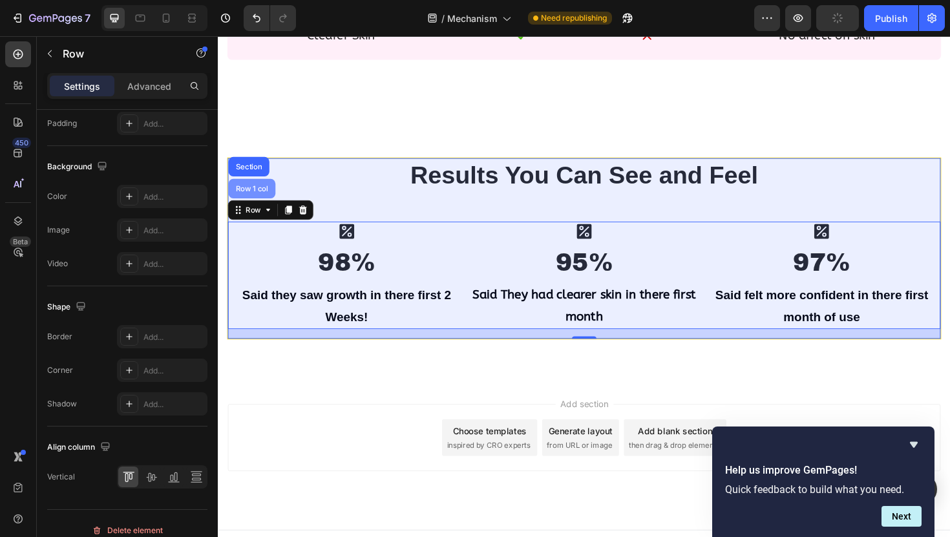
click at [258, 202] on div "Row 1 col" at bounding box center [254, 197] width 50 height 21
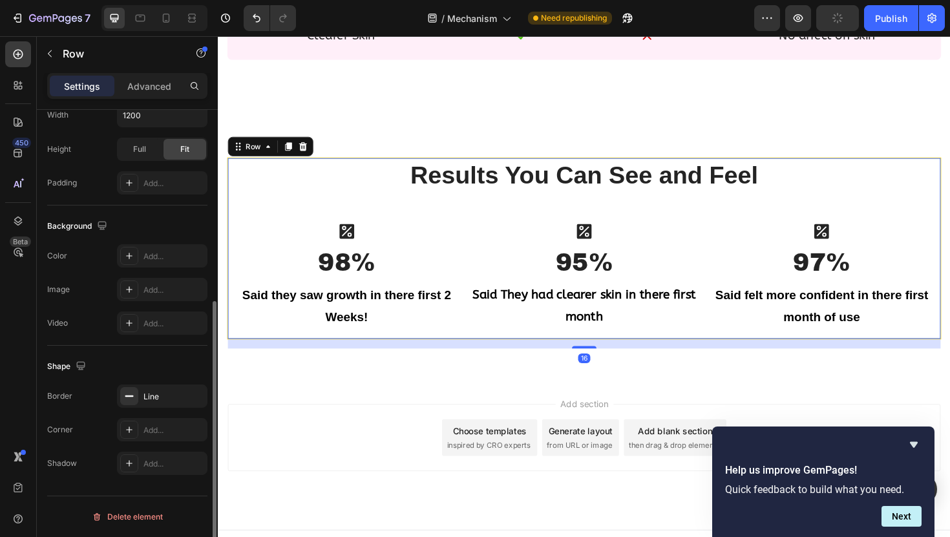
scroll to position [324, 0]
click at [152, 394] on div "Line" at bounding box center [161, 397] width 37 height 12
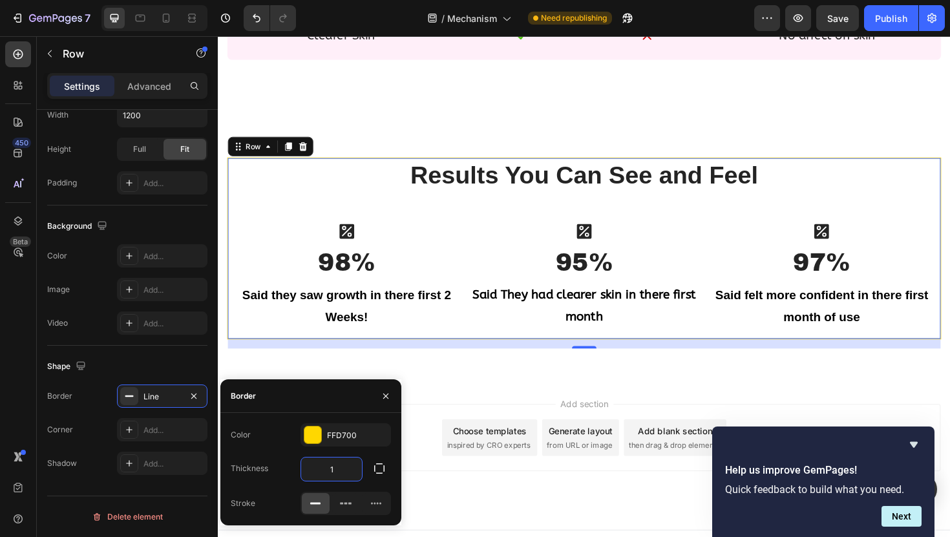
click at [346, 472] on input "1" at bounding box center [331, 468] width 61 height 23
type input "3"
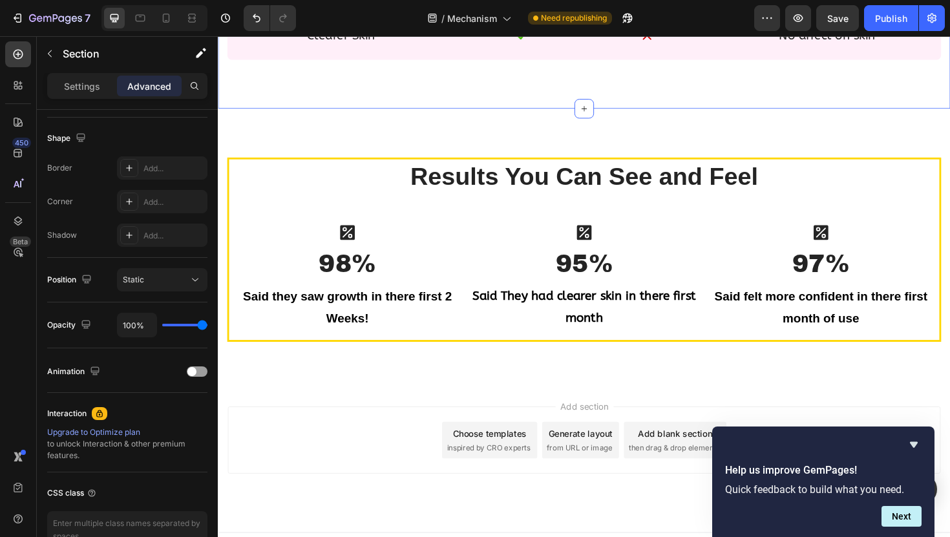
scroll to position [0, 0]
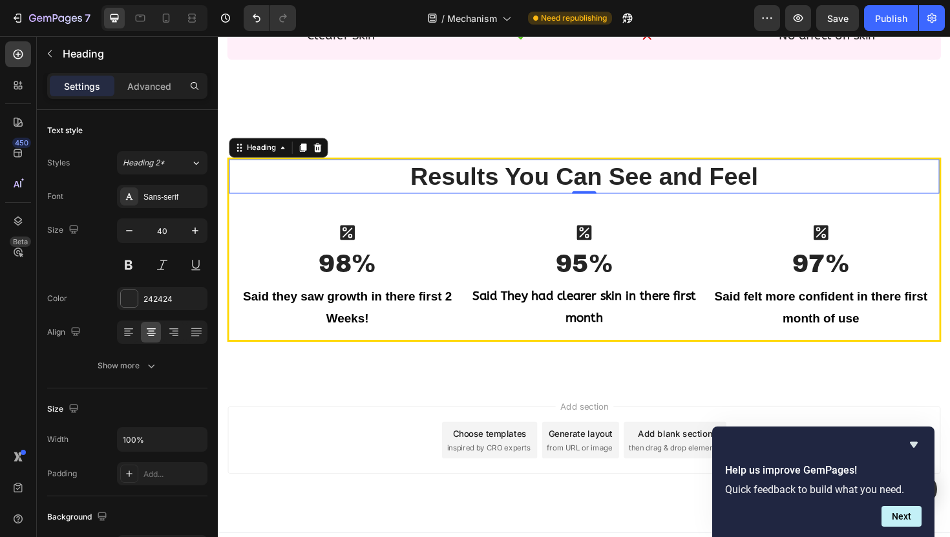
click at [337, 189] on h2 "Results You Can See and Feel" at bounding box center [605, 185] width 752 height 36
click at [272, 158] on div "Heading" at bounding box center [264, 155] width 36 height 12
click at [255, 141] on div "Row 1 col" at bounding box center [255, 131] width 50 height 21
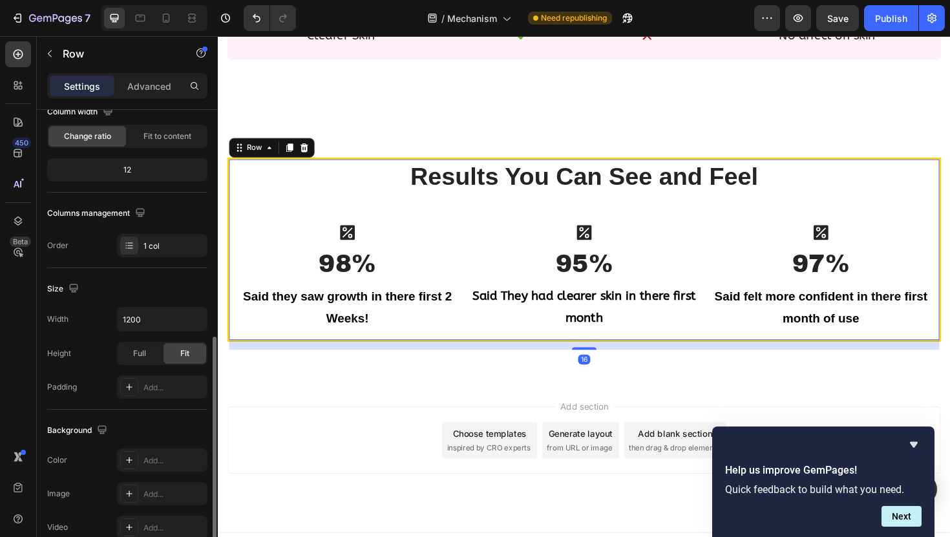
scroll to position [324, 0]
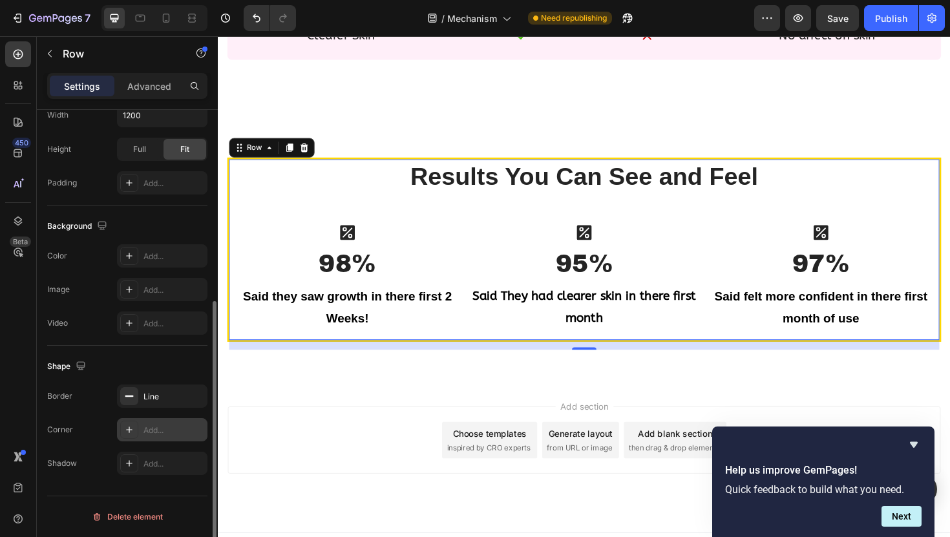
click at [157, 423] on div "Add..." at bounding box center [162, 429] width 90 height 23
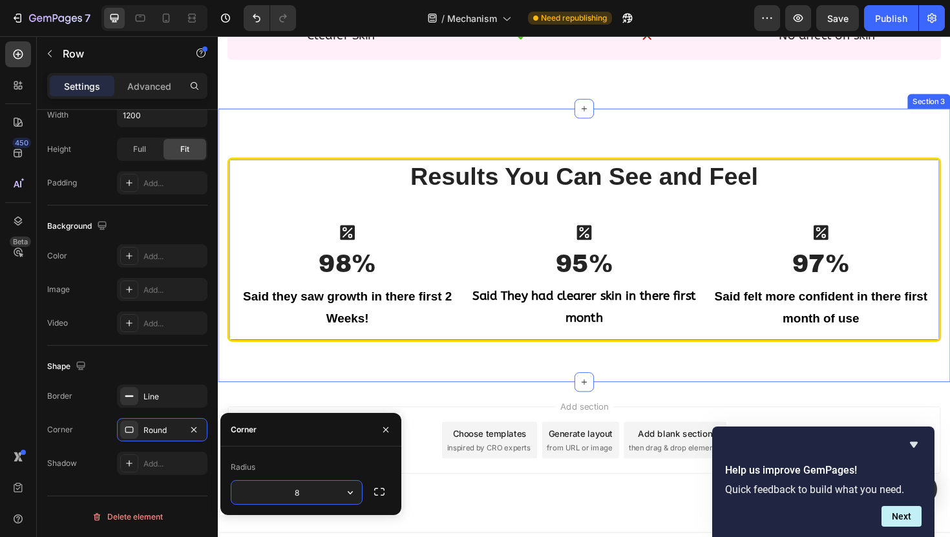
click at [368, 123] on div "Results You Can See and Feel Heading Icon 98% Heading Said they saw growth in t…" at bounding box center [605, 257] width 775 height 289
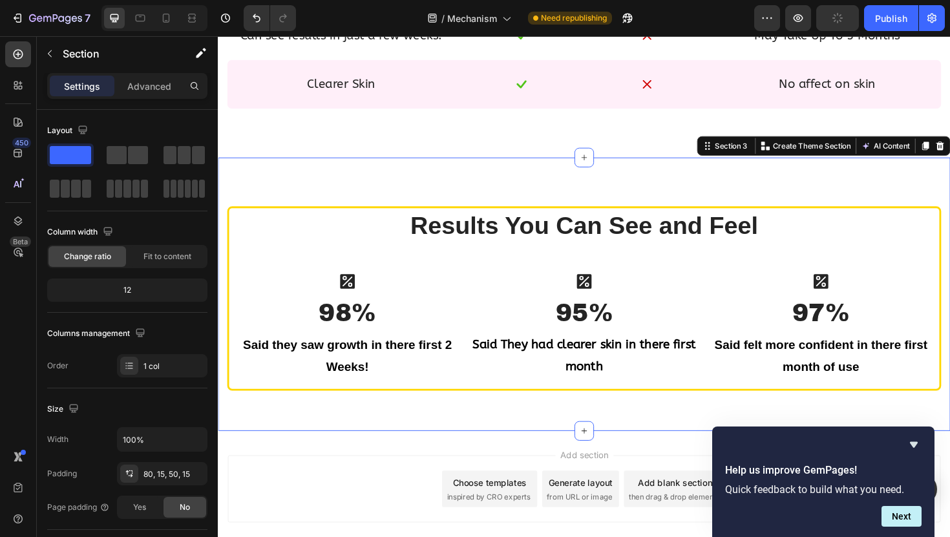
scroll to position [1316, 0]
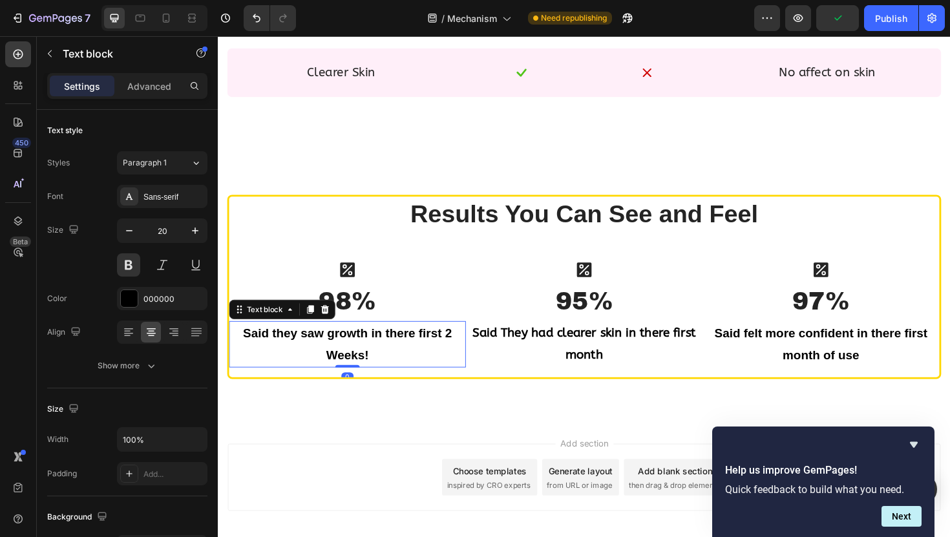
click at [397, 383] on p "Said they saw growth in there first 2 Weeks!" at bounding box center [355, 362] width 248 height 47
click at [127, 338] on icon at bounding box center [128, 332] width 13 height 13
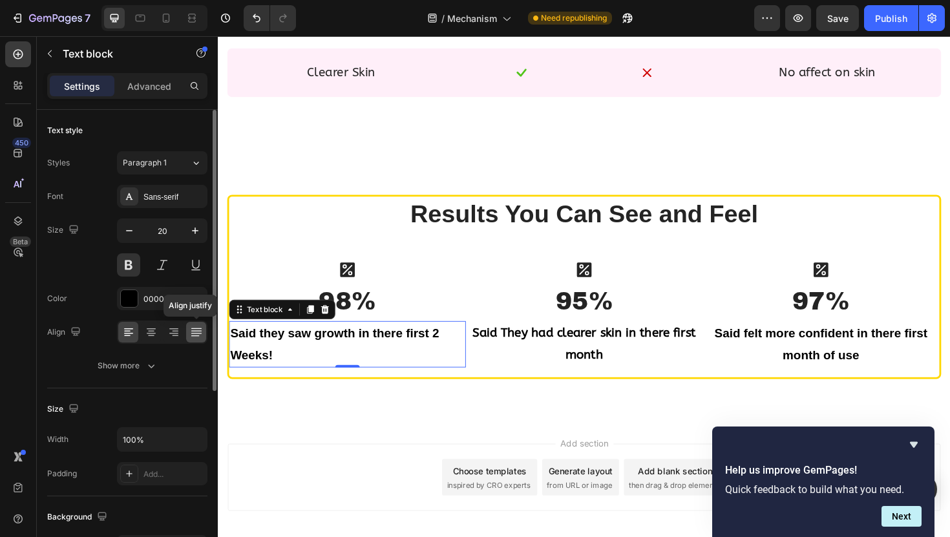
click at [187, 331] on div at bounding box center [196, 332] width 20 height 21
click at [157, 336] on div at bounding box center [151, 332] width 20 height 21
click at [196, 332] on icon at bounding box center [196, 332] width 13 height 13
click at [174, 329] on icon at bounding box center [173, 328] width 9 height 1
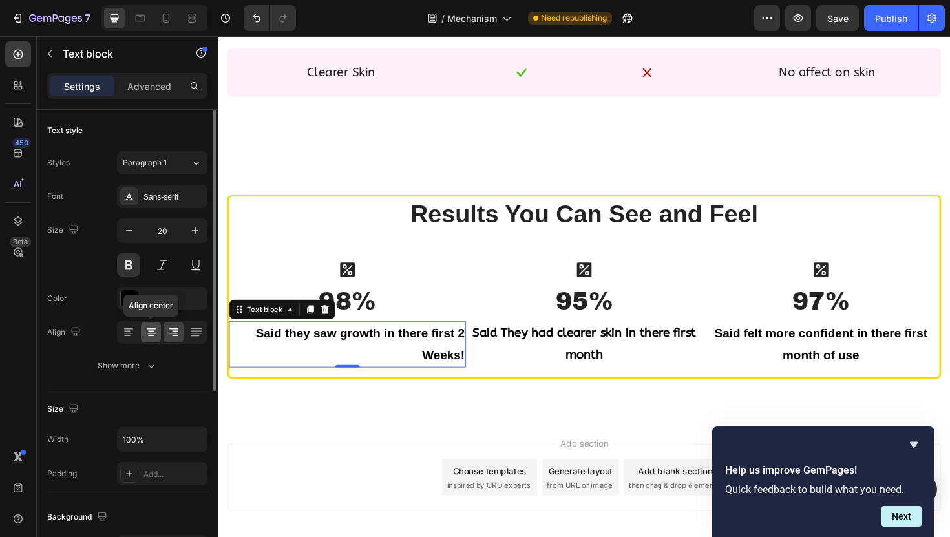
click at [152, 331] on icon at bounding box center [151, 331] width 6 height 1
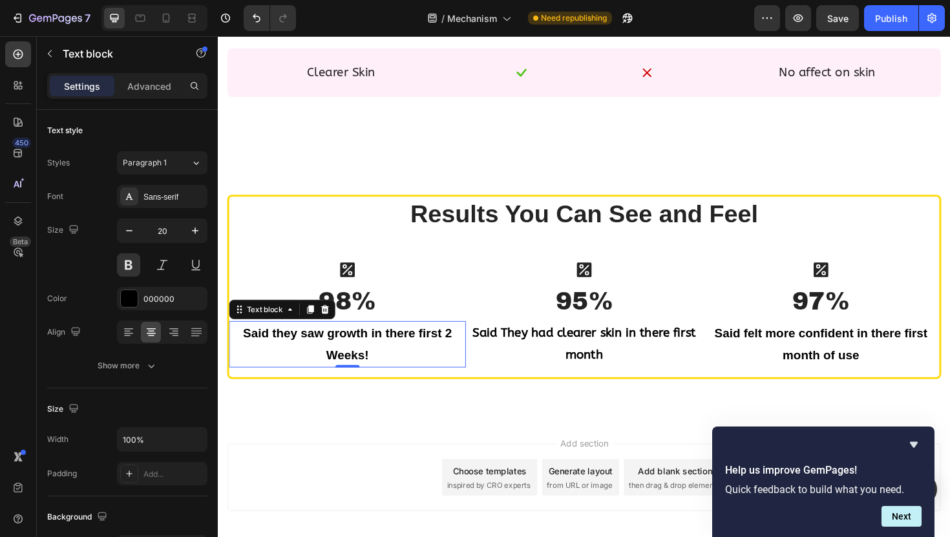
click at [361, 350] on p "Said they saw growth in there first 2 Weeks!" at bounding box center [355, 362] width 248 height 47
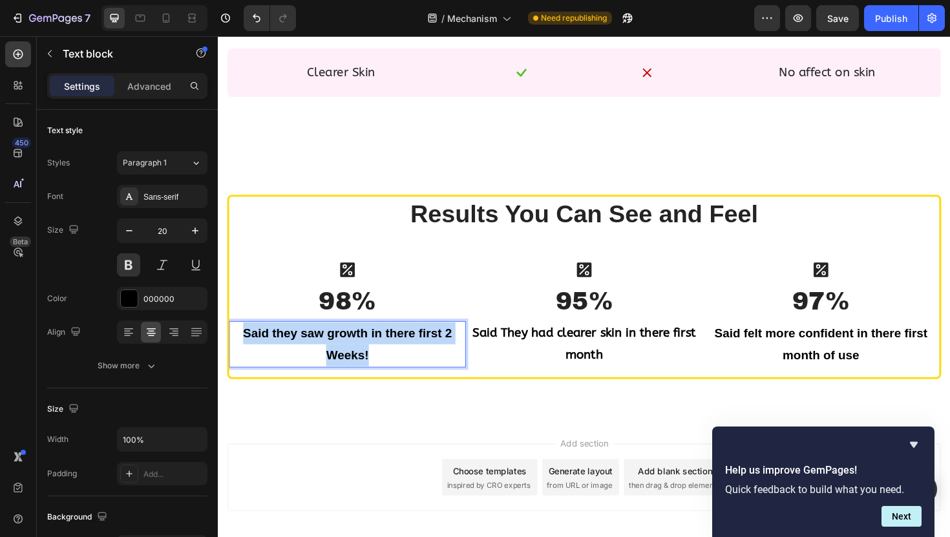
click at [361, 350] on p "Said they saw growth in there first 2 Weeks!" at bounding box center [355, 362] width 248 height 47
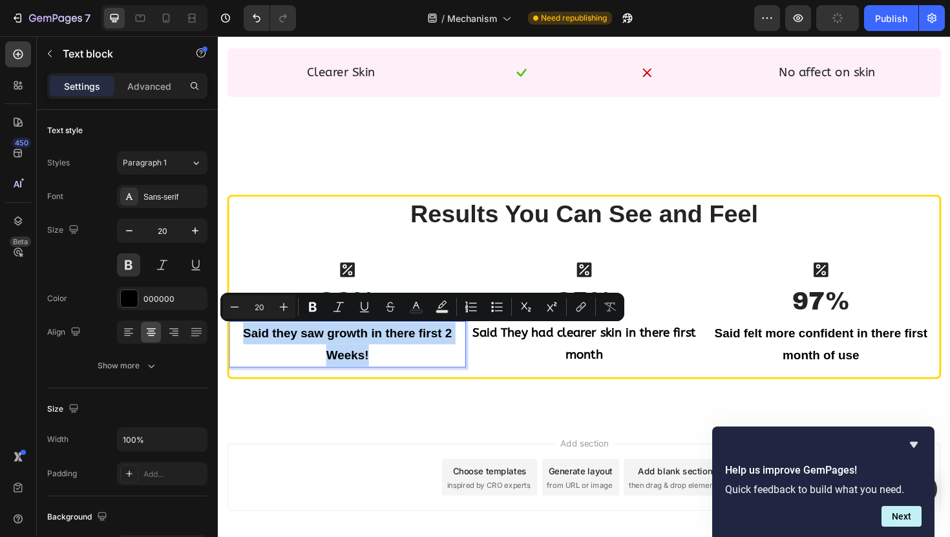
copy p "Said they saw growth in there first 2 Weeks!"
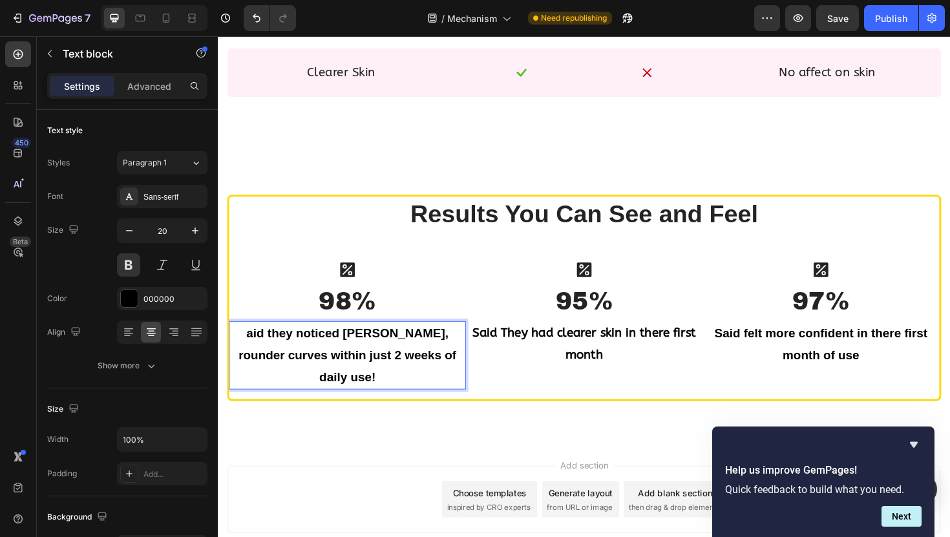
click at [240, 352] on p "aid they noticed fuller, rounder curves within just 2 weeks of daily use!" at bounding box center [355, 374] width 248 height 70
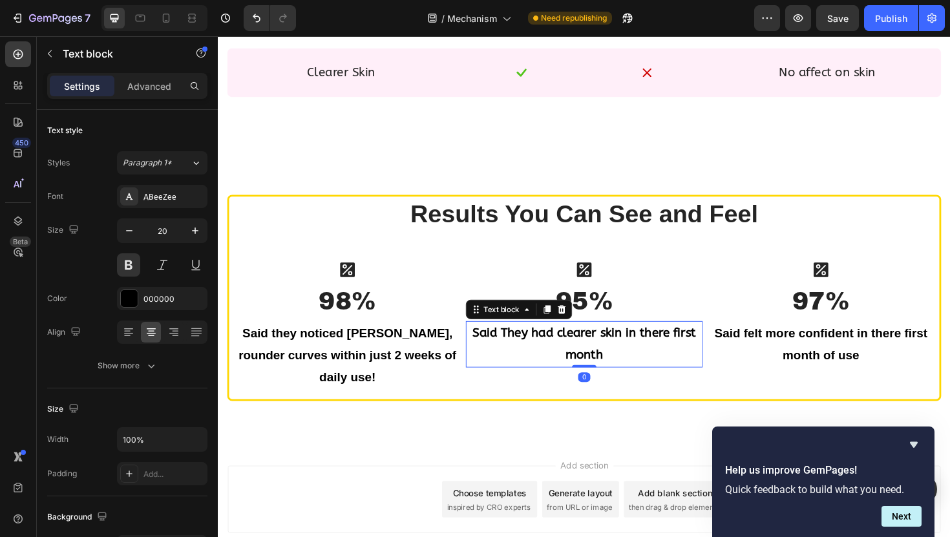
click at [600, 358] on p "Said They had clearer skin in there first month" at bounding box center [605, 362] width 248 height 47
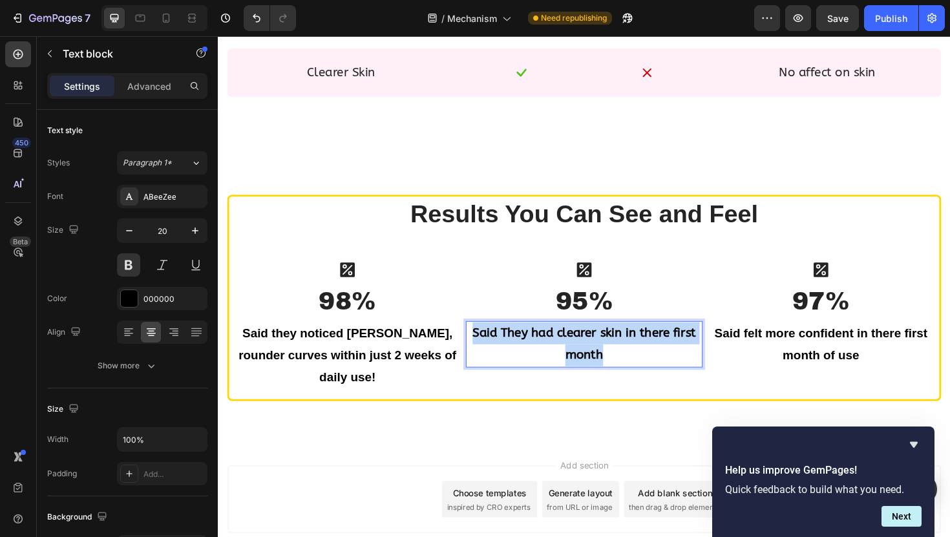
click at [600, 358] on p "Said They had clearer skin in there first month" at bounding box center [605, 362] width 248 height 47
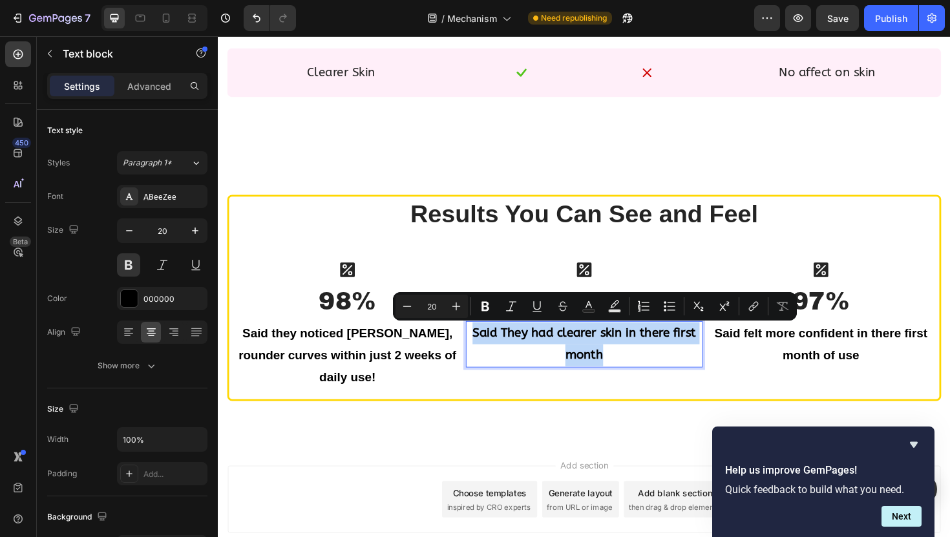
copy p "Said They had clearer skin in there first month"
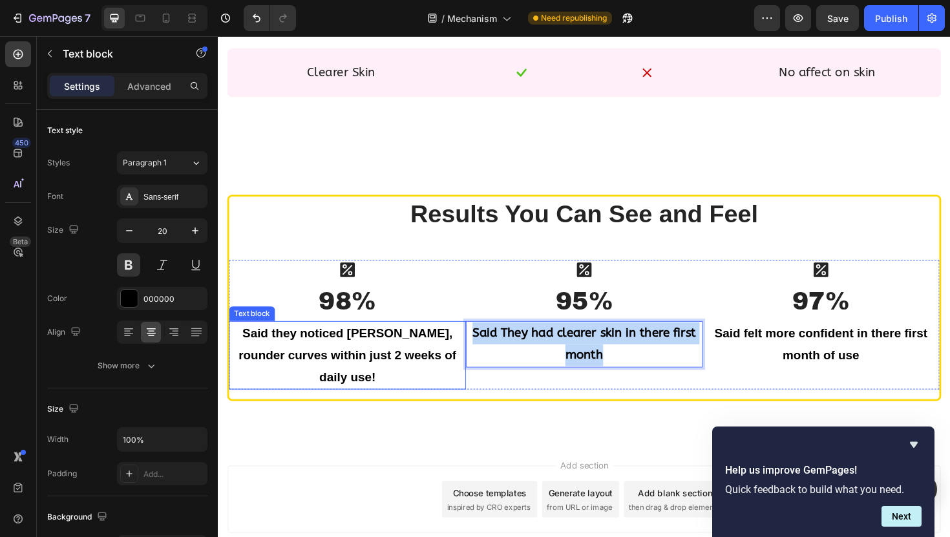
click at [383, 381] on p "Said they noticed [PERSON_NAME], rounder curves within just 2 weeks of daily us…" at bounding box center [355, 374] width 248 height 70
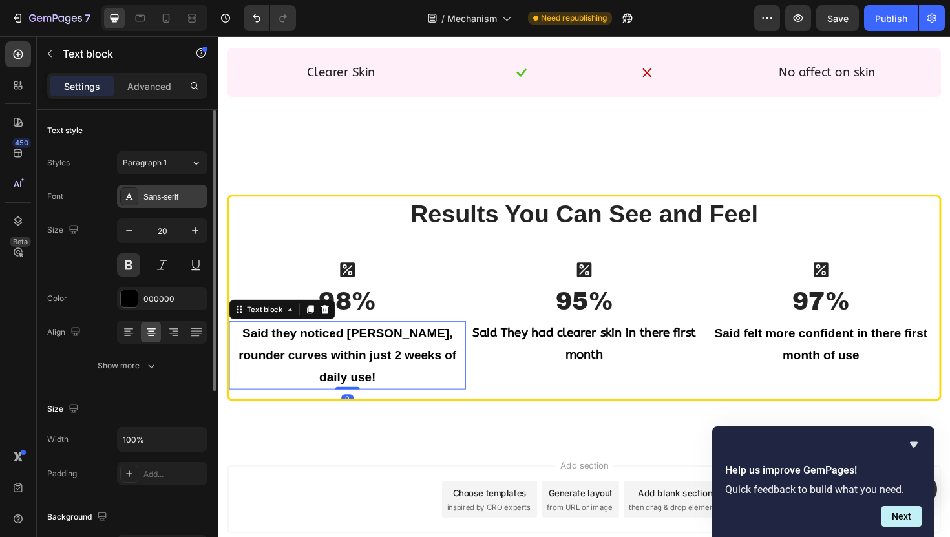
click at [159, 200] on div "Sans-serif" at bounding box center [173, 197] width 61 height 12
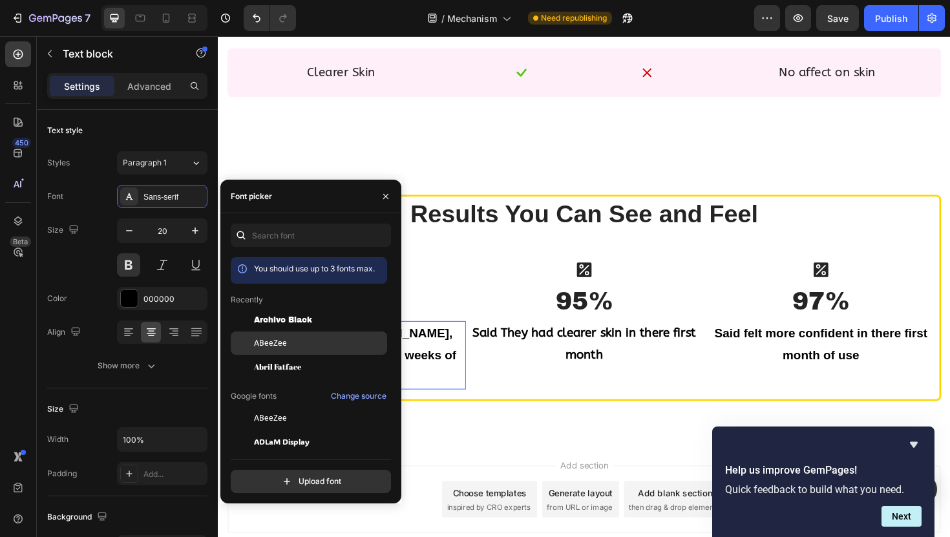
click at [296, 339] on div "ABeeZee" at bounding box center [319, 343] width 131 height 12
click at [389, 196] on icon "button" at bounding box center [386, 196] width 10 height 10
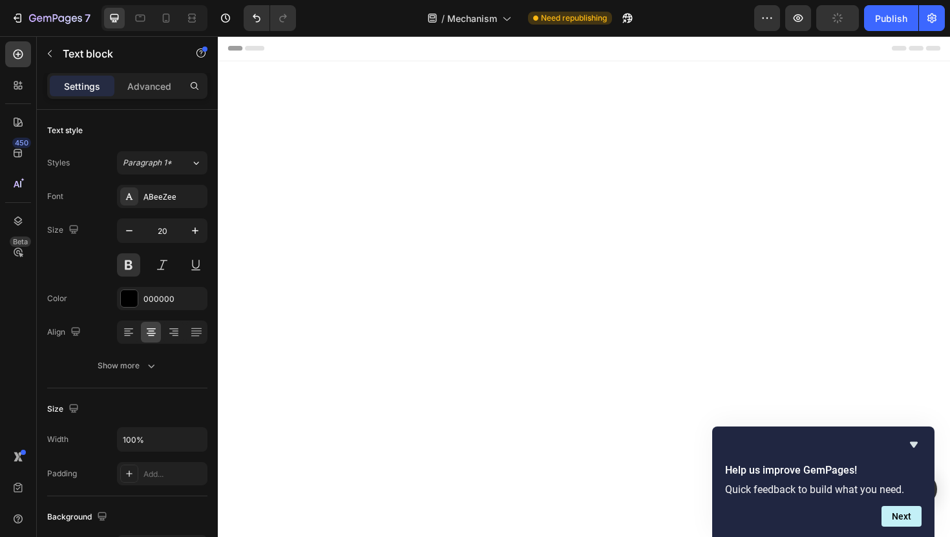
scroll to position [1316, 0]
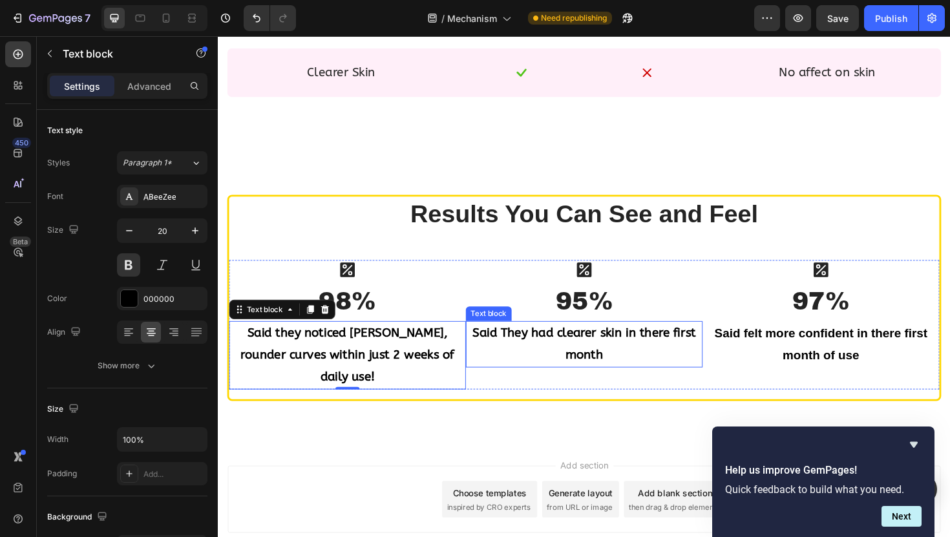
click at [607, 360] on p "Said They had clearer skin in there first month" at bounding box center [605, 362] width 248 height 47
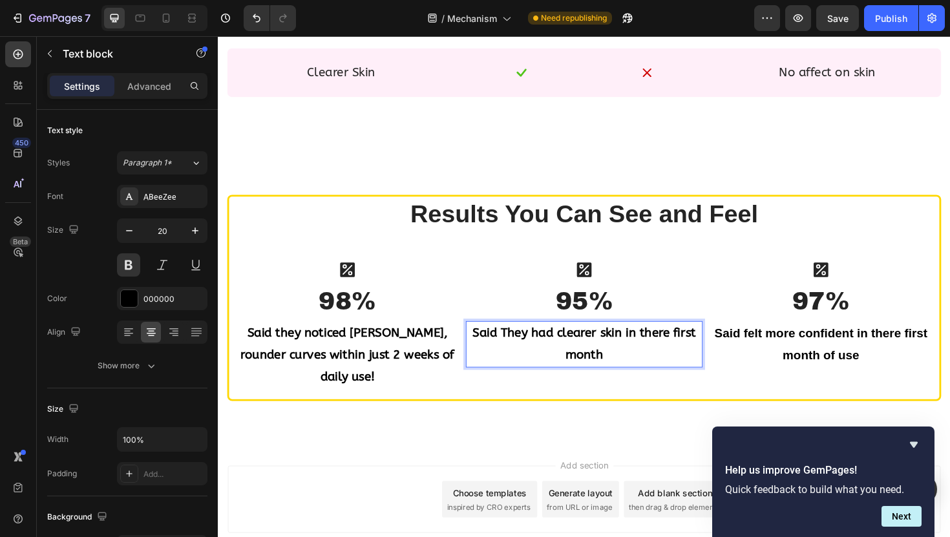
click at [607, 360] on p "Said They had clearer skin in there first month" at bounding box center [605, 362] width 248 height 47
click at [521, 265] on div "Results You Can See and Feel Heading Icon 98% Heading Said they noticed fuller,…" at bounding box center [605, 313] width 752 height 215
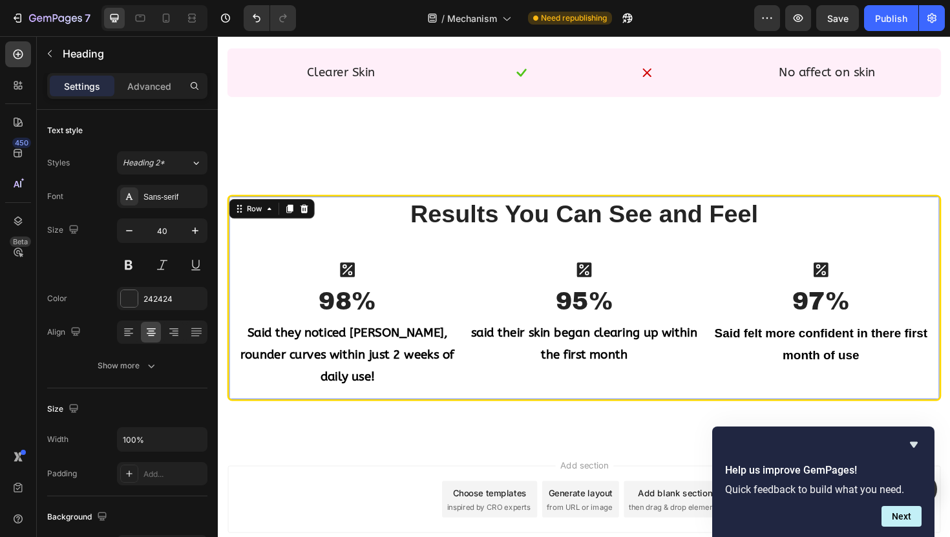
click at [881, 240] on h2 "Results You Can See and Feel" at bounding box center [605, 224] width 752 height 36
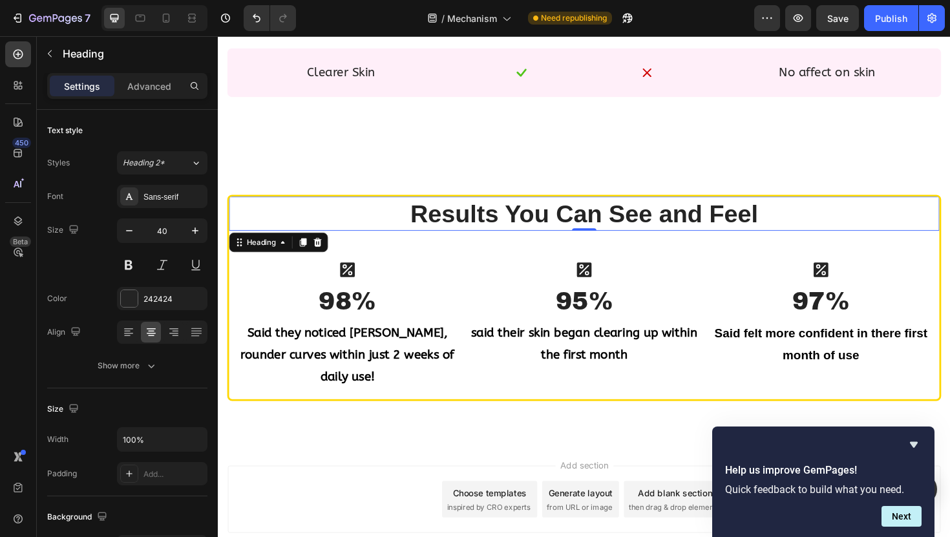
click at [852, 226] on h2 "Results You Can See and Feel" at bounding box center [605, 224] width 752 height 36
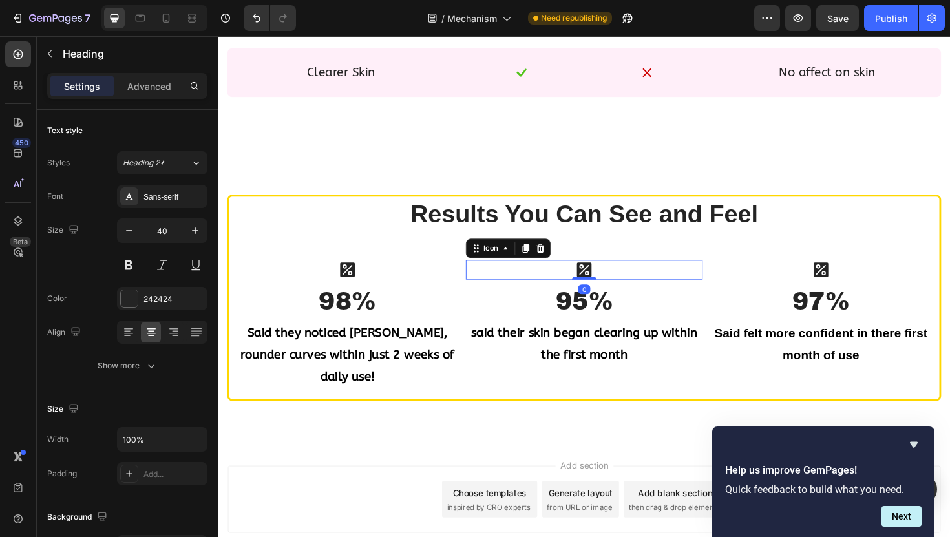
click at [728, 279] on div "Icon 0" at bounding box center [605, 283] width 251 height 21
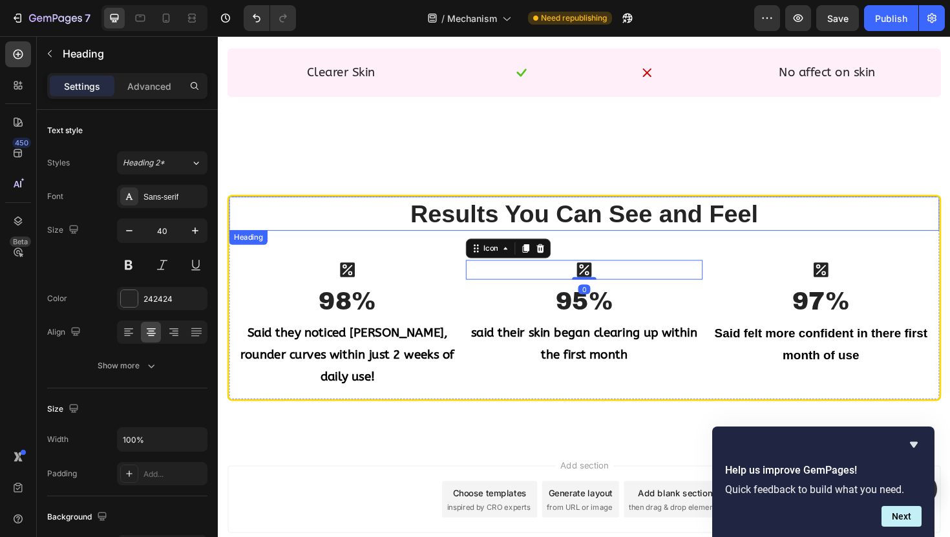
click at [812, 210] on p "Results You Can See and Feel" at bounding box center [606, 224] width 750 height 34
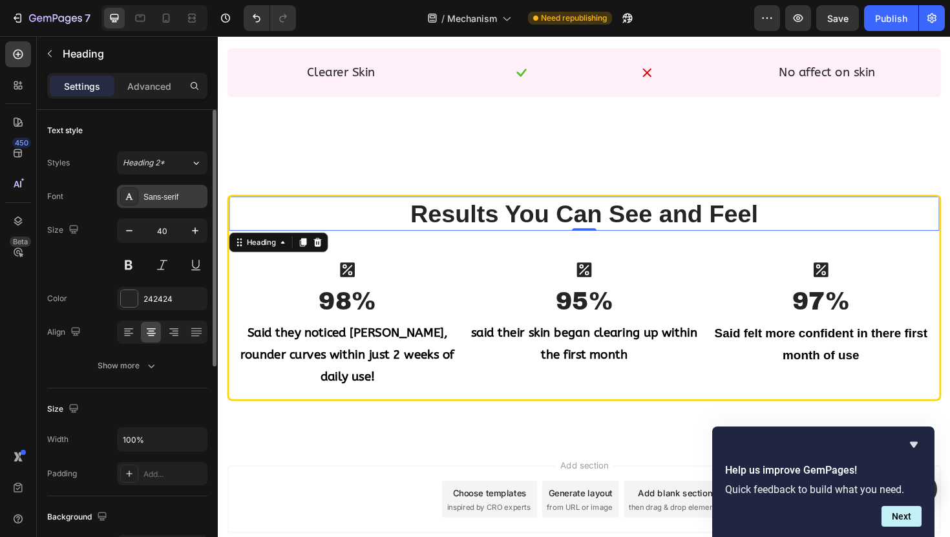
click at [164, 190] on div "Sans-serif" at bounding box center [162, 196] width 90 height 23
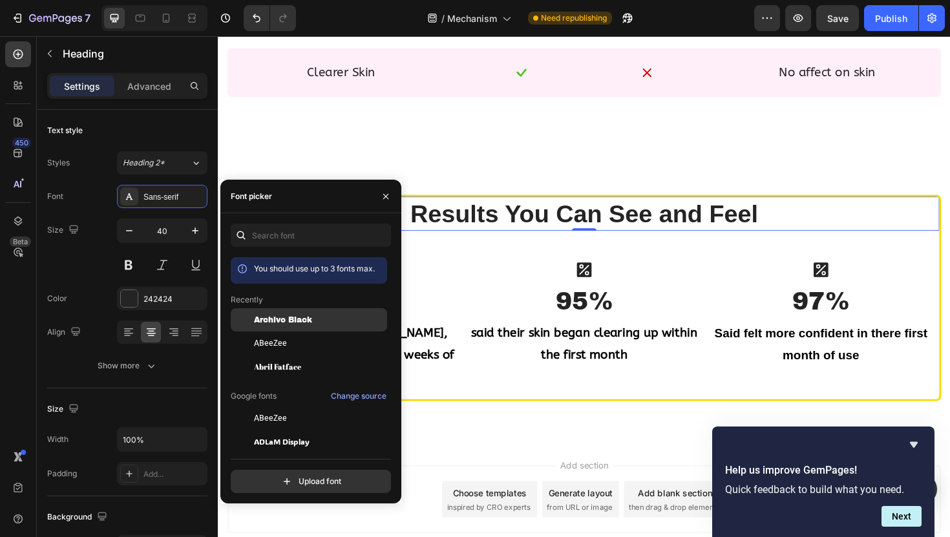
click at [304, 315] on span "Archivo Black" at bounding box center [283, 320] width 58 height 12
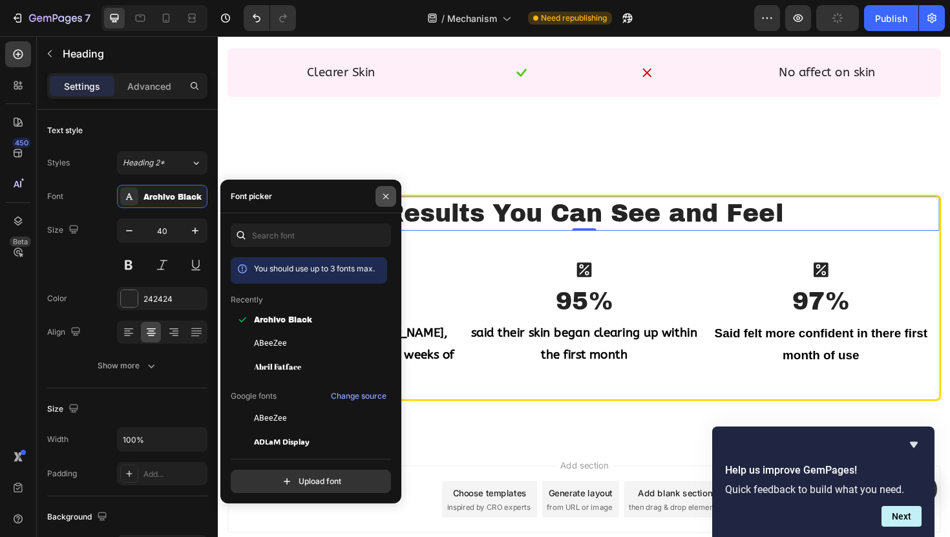
click at [377, 195] on button "button" at bounding box center [385, 196] width 21 height 21
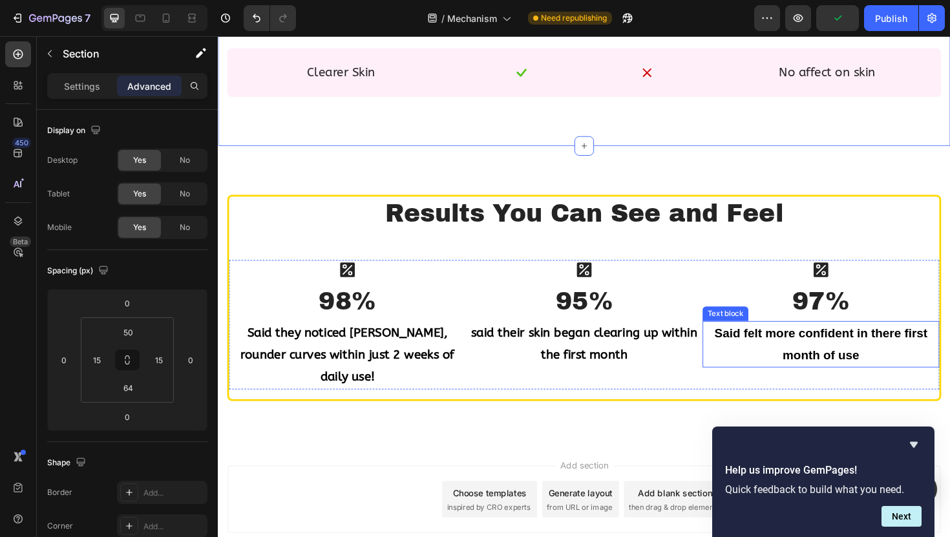
click at [866, 363] on p "Said felt more confident in there first month of use" at bounding box center [856, 362] width 248 height 47
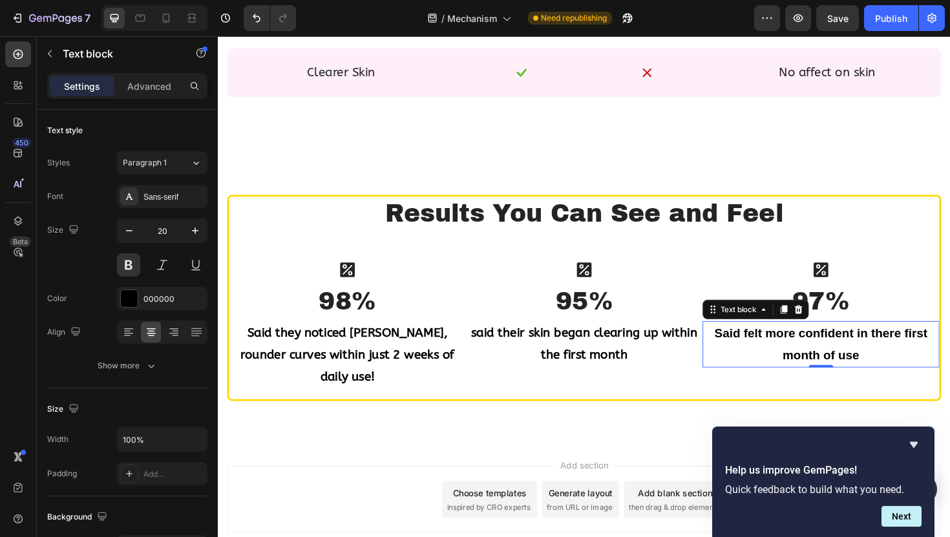
click at [786, 351] on p "Said felt more confident in there first month of use" at bounding box center [856, 362] width 248 height 47
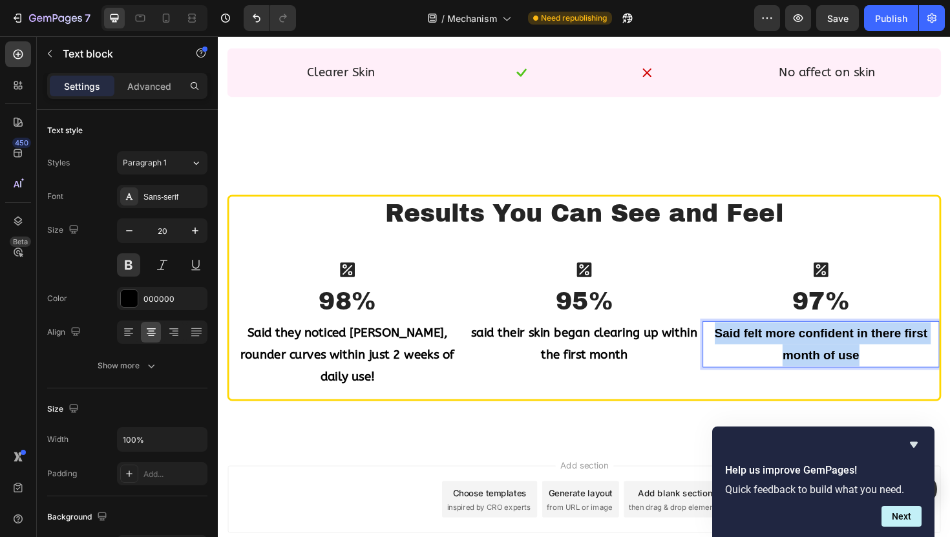
click at [786, 351] on p "Said felt more confident in there first month of use" at bounding box center [856, 362] width 248 height 47
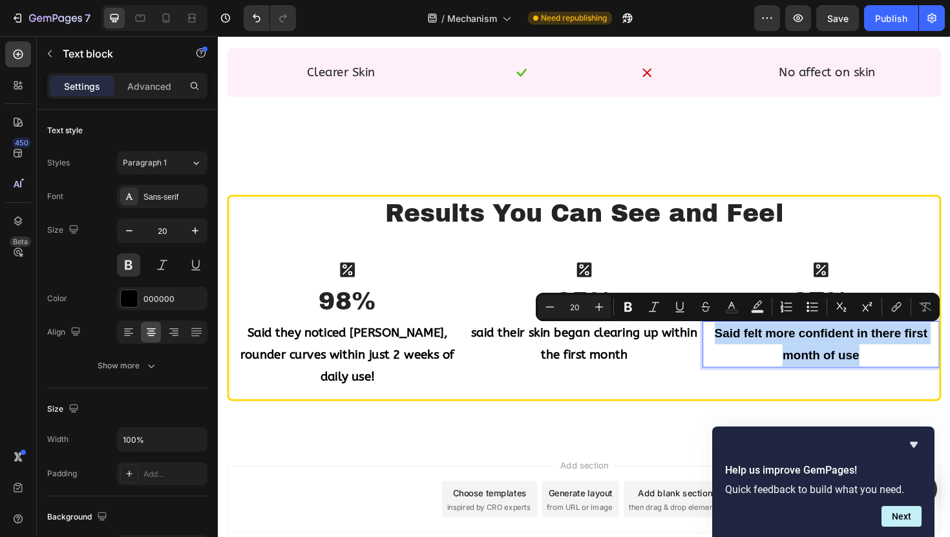
copy p "Said felt more confident in there first month of use"
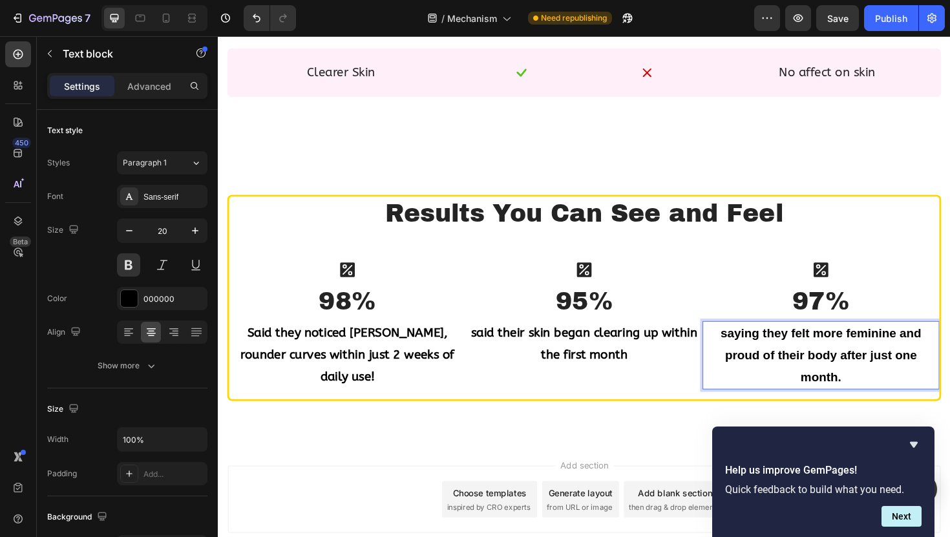
click at [795, 350] on p "saying they felt more feminine and proud of their body after just one month." at bounding box center [856, 374] width 248 height 70
drag, startPoint x: 788, startPoint y: 354, endPoint x: 764, endPoint y: 354, distance: 23.9
click at [764, 354] on p "saying they felt more feminine and proud of their body after just one month." at bounding box center [856, 374] width 248 height 70
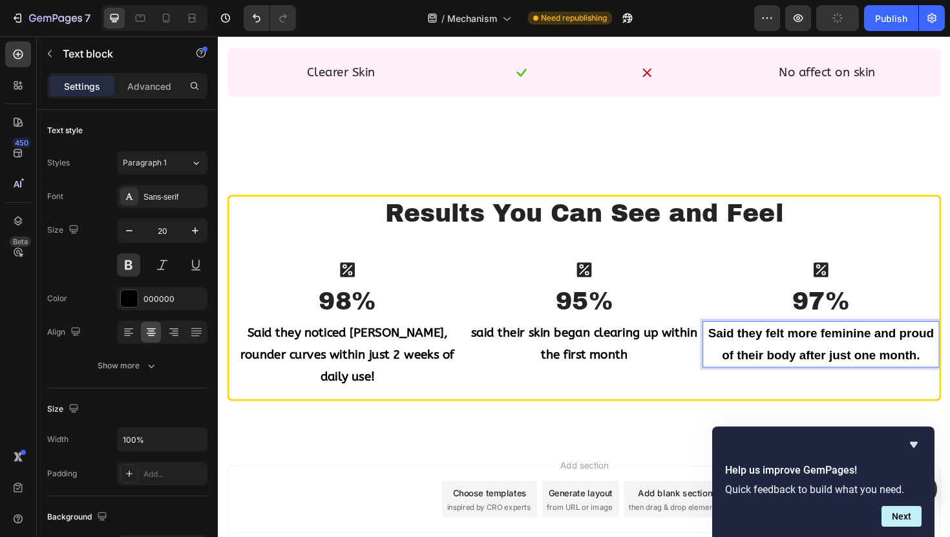
click at [949, 373] on p "Said they felt more feminine and proud of their body after just one month." at bounding box center [856, 362] width 248 height 47
click at [675, 375] on p "said their skin began clearing up within the first month" at bounding box center [605, 362] width 248 height 47
click at [832, 353] on p "Said they felt more feminine and proud of their body after just one month." at bounding box center [856, 362] width 248 height 47
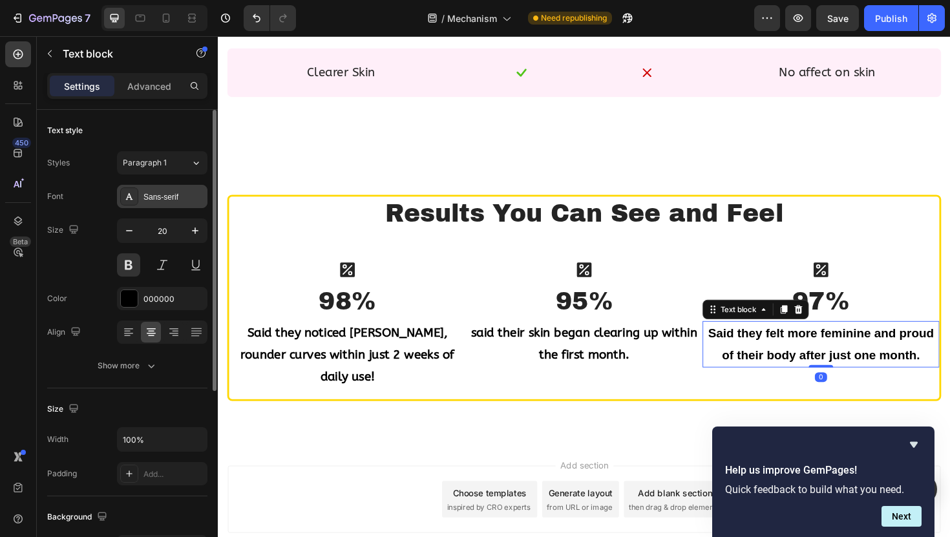
click at [129, 190] on div at bounding box center [129, 196] width 18 height 18
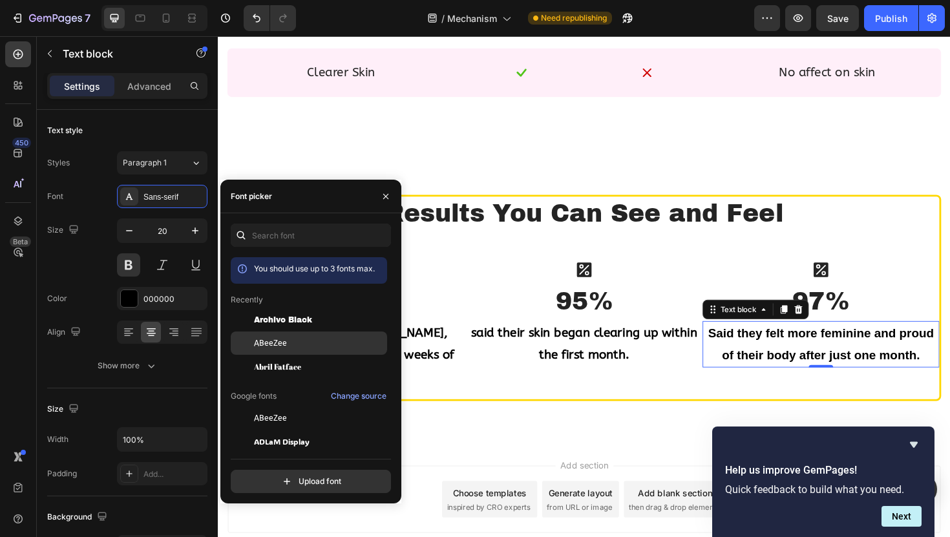
click at [299, 339] on div "ABeeZee" at bounding box center [319, 343] width 131 height 12
click at [386, 196] on icon "button" at bounding box center [385, 195] width 5 height 5
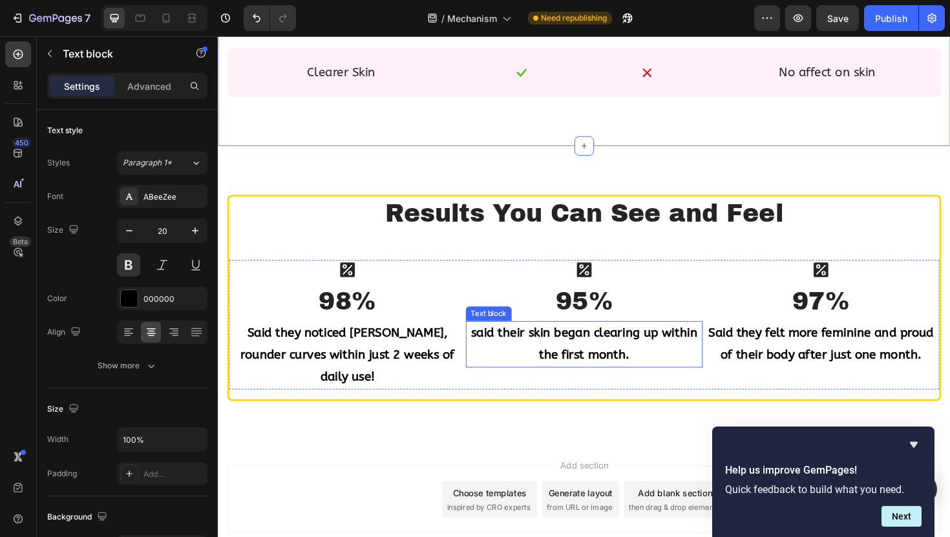
click at [581, 364] on p "said their skin began clearing up within the first month." at bounding box center [605, 362] width 248 height 47
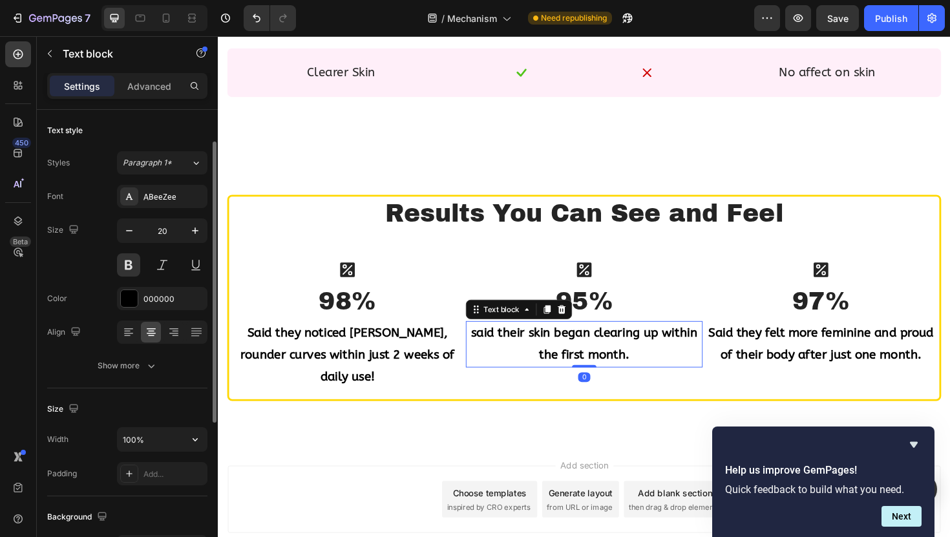
scroll to position [31, 0]
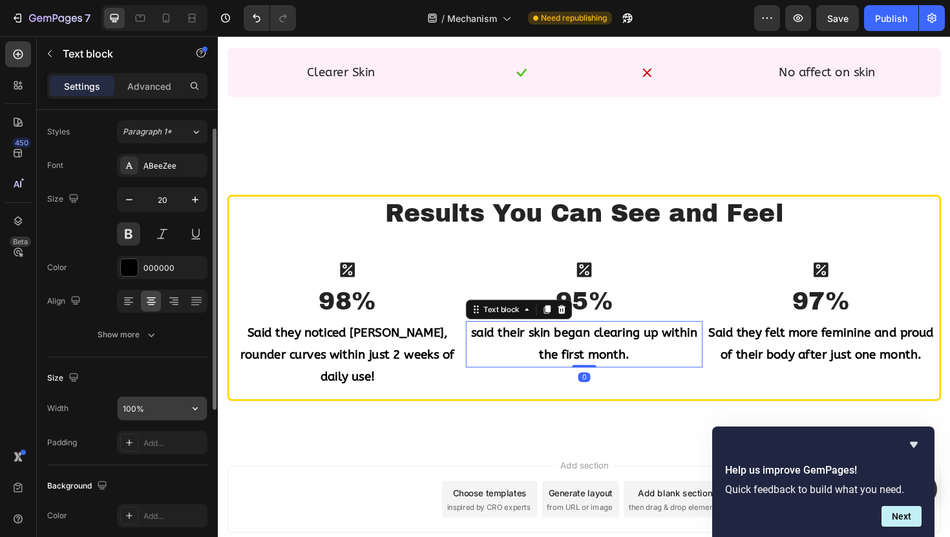
click at [147, 406] on input "100%" at bounding box center [162, 408] width 89 height 23
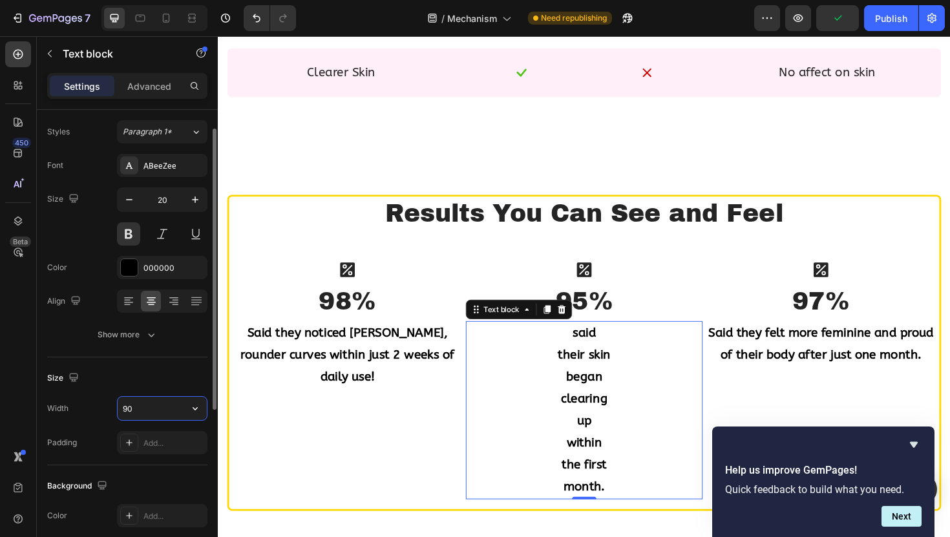
type input "90%"
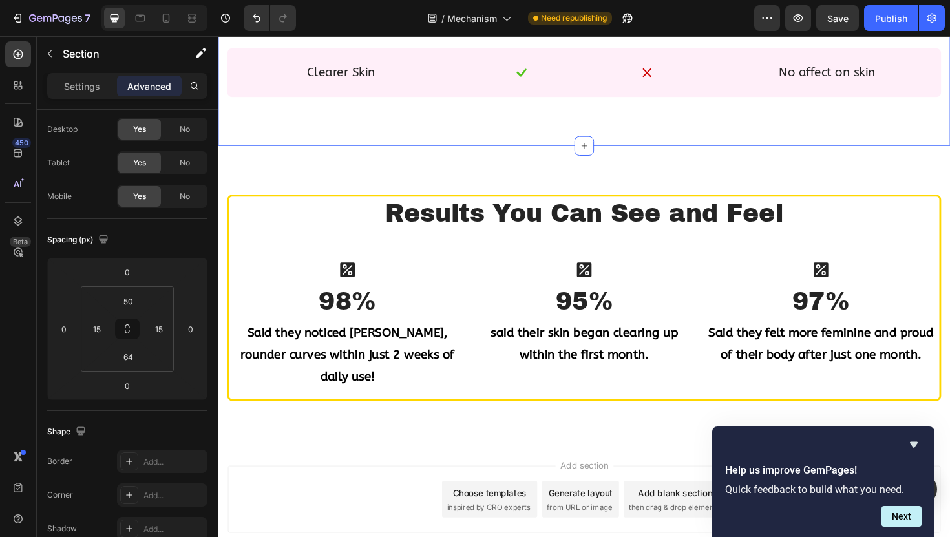
scroll to position [0, 0]
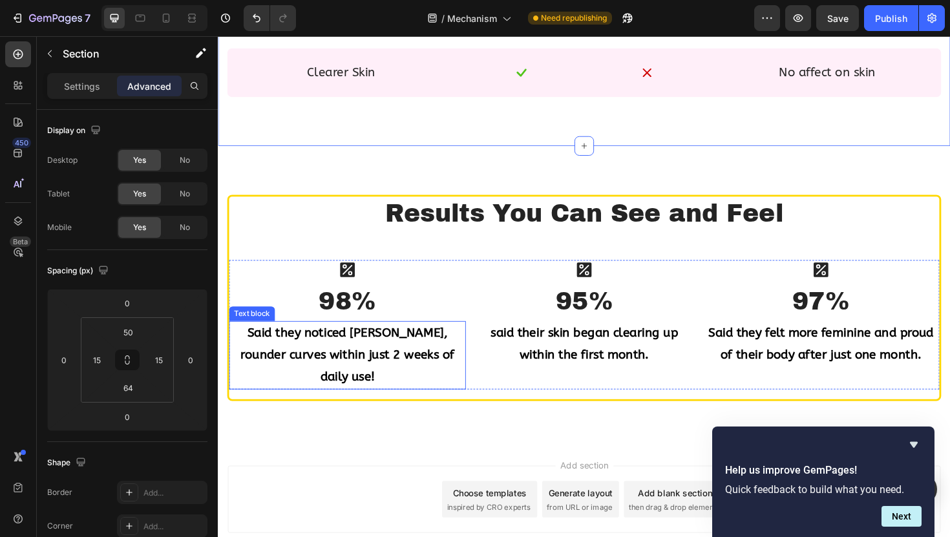
click at [355, 368] on p "Said they noticed [PERSON_NAME], rounder curves within just 2 weeks of daily us…" at bounding box center [355, 374] width 248 height 70
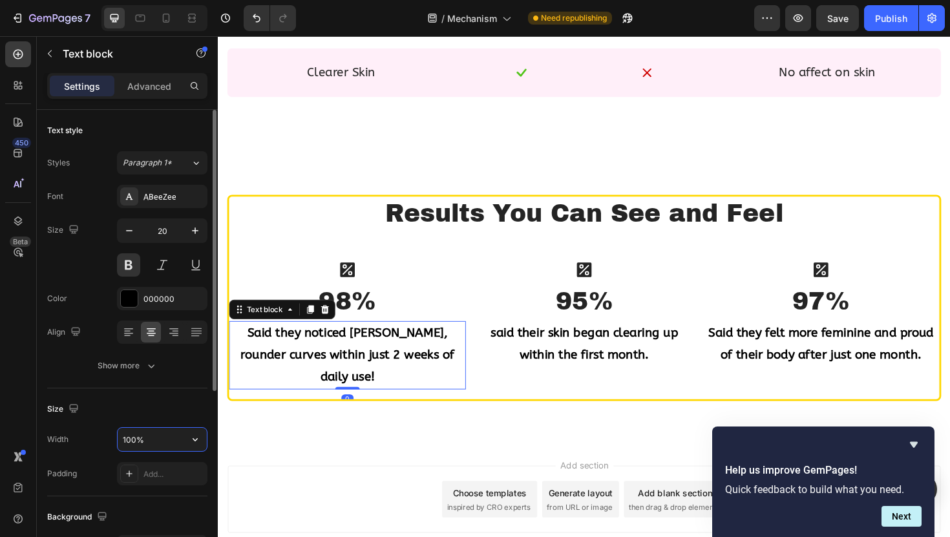
click at [133, 441] on input "100%" at bounding box center [162, 439] width 89 height 23
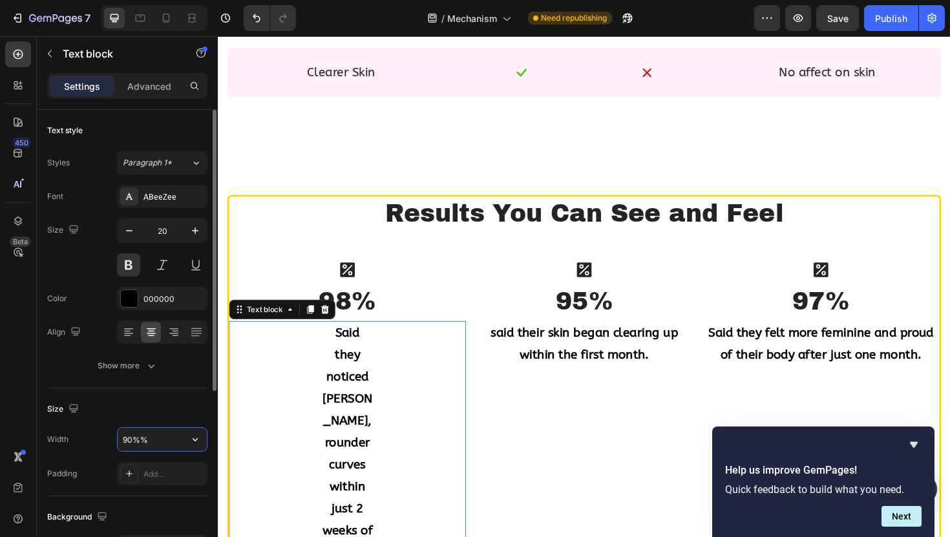
type input "90%"
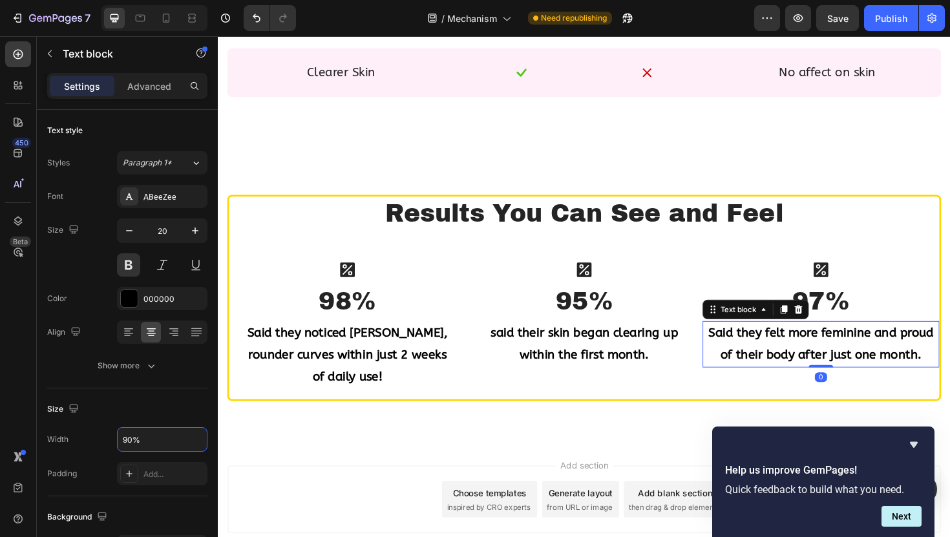
click at [841, 362] on p "Said they felt more feminine and proud of their body after just one month." at bounding box center [856, 362] width 248 height 47
click at [132, 438] on input "100%" at bounding box center [162, 439] width 89 height 23
type input "90%"
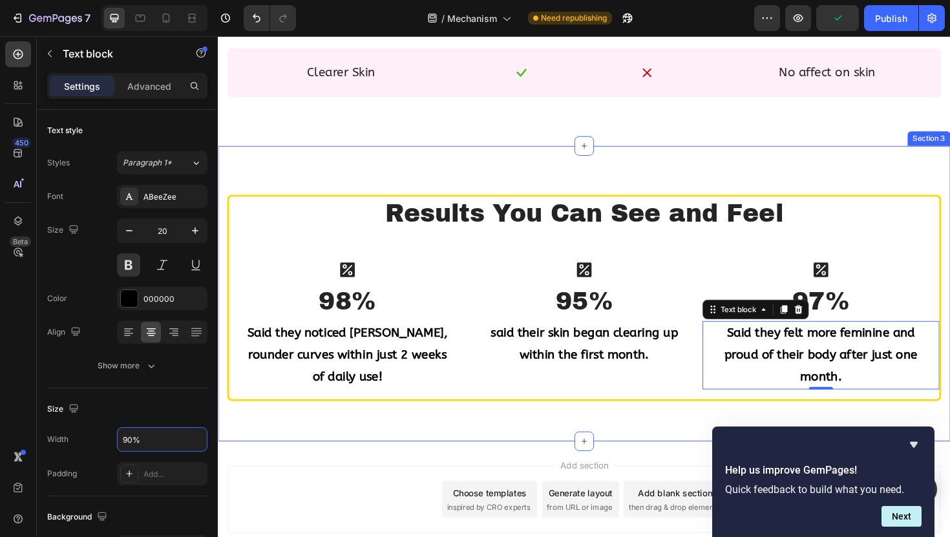
click at [667, 155] on div "Results You Can See and Feel Heading Icon 98% Heading Said they noticed fuller,…" at bounding box center [605, 308] width 775 height 313
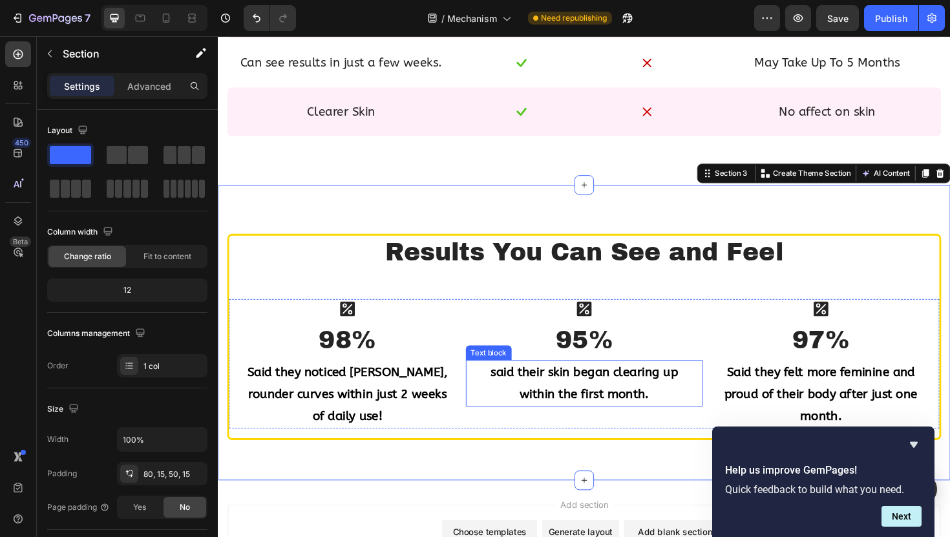
scroll to position [1266, 0]
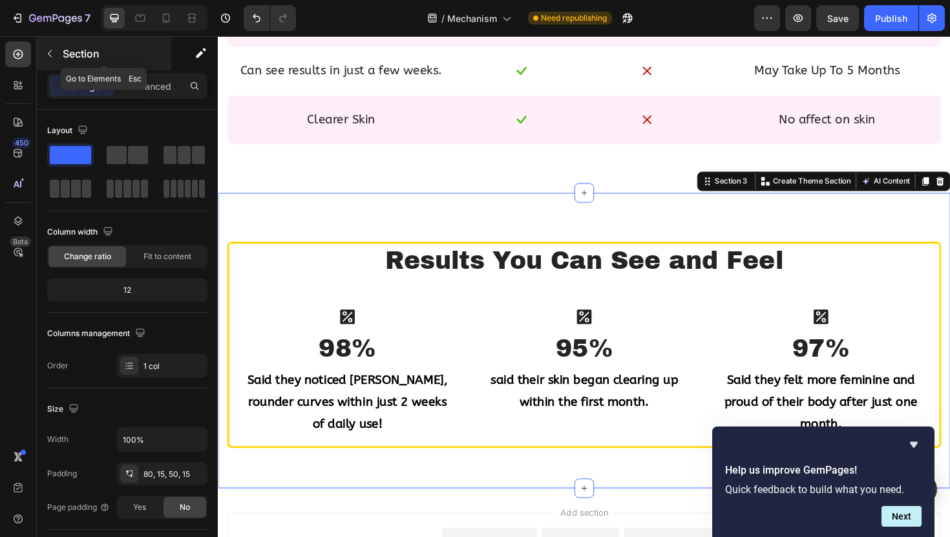
click at [50, 50] on icon "button" at bounding box center [50, 53] width 10 height 10
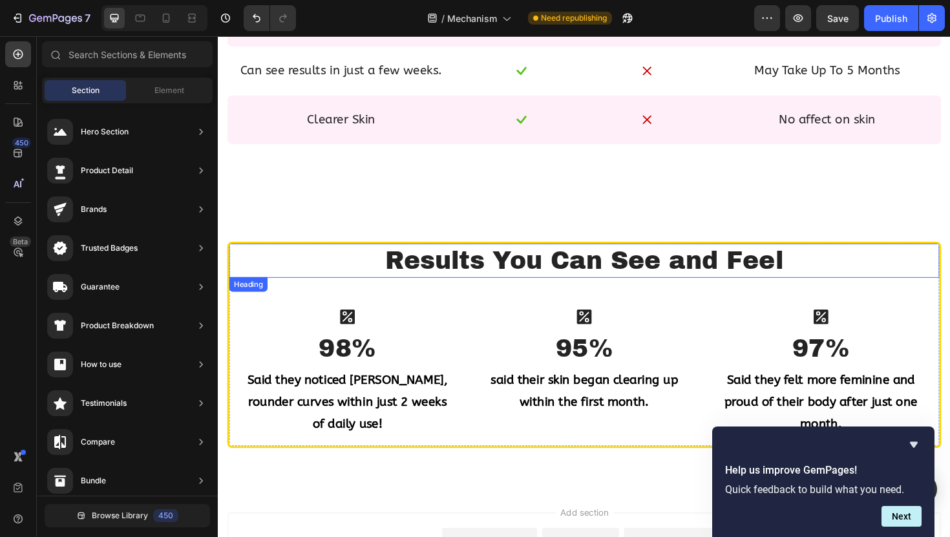
click at [502, 276] on p "Results You Can See and Feel" at bounding box center [606, 274] width 750 height 34
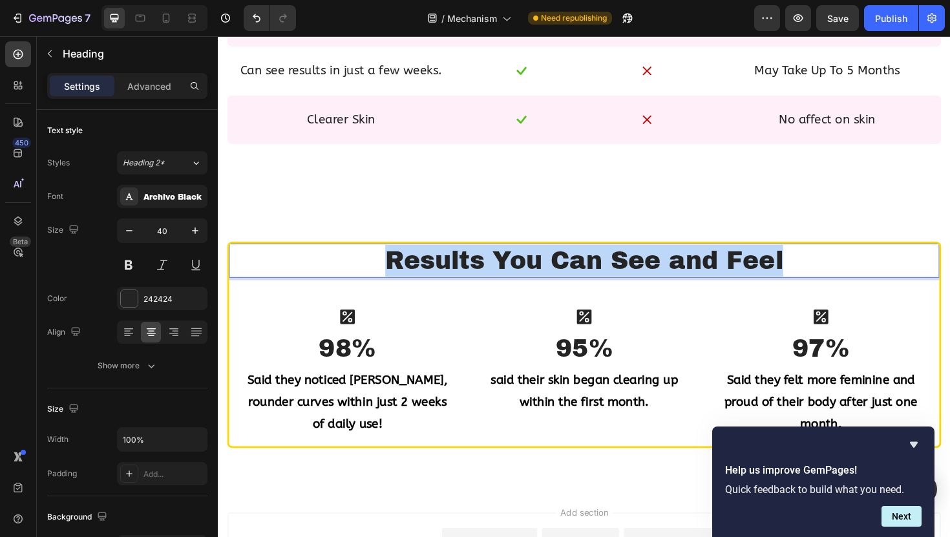
click at [502, 276] on p "Results You Can See and Feel" at bounding box center [606, 274] width 750 height 34
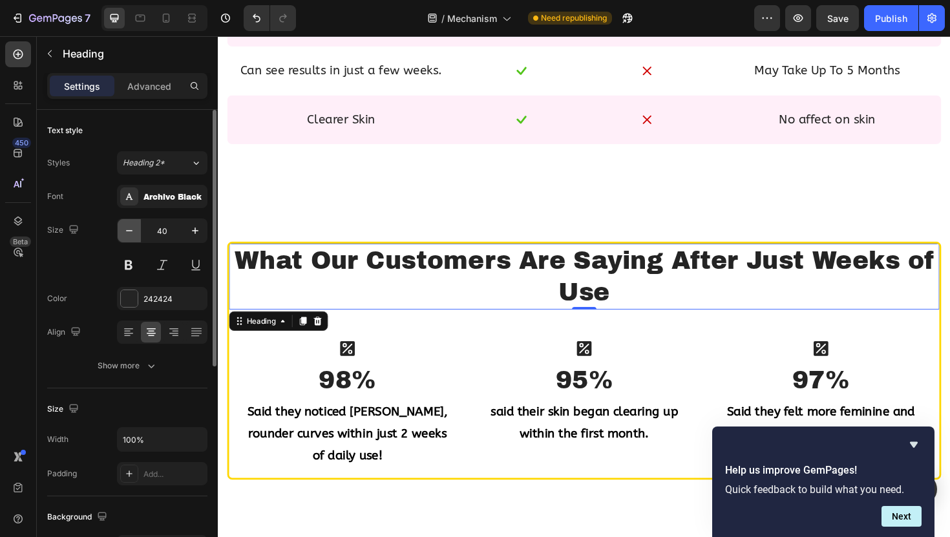
click at [132, 229] on icon "button" at bounding box center [129, 230] width 13 height 13
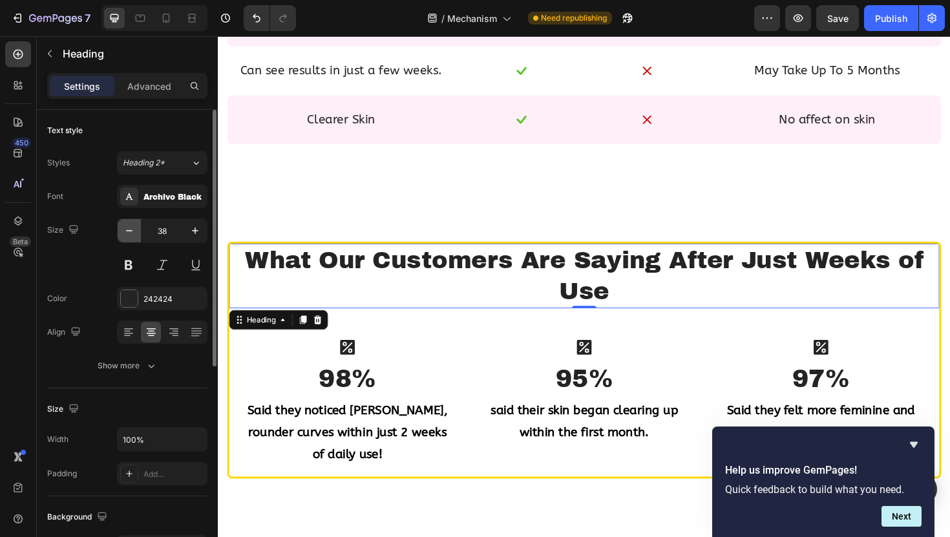
click at [132, 229] on icon "button" at bounding box center [129, 230] width 13 height 13
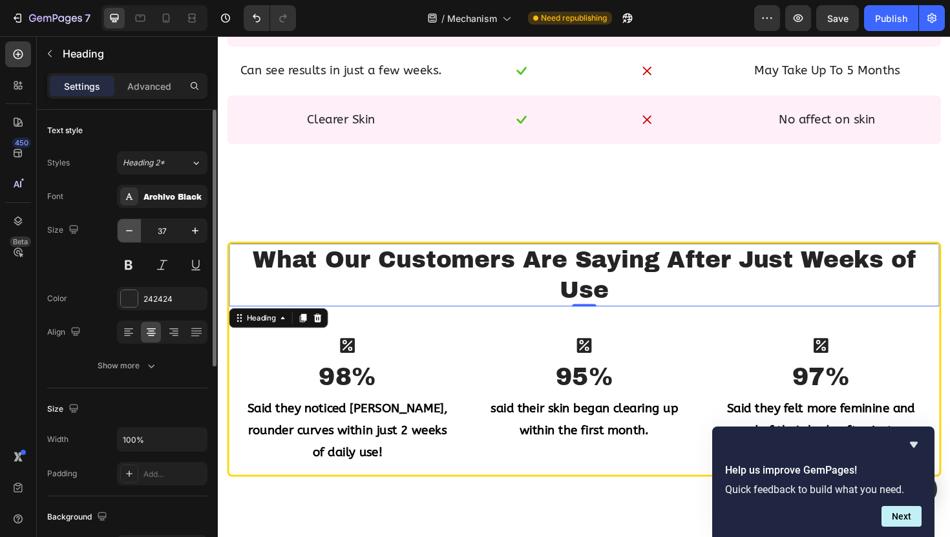
click at [132, 229] on icon "button" at bounding box center [129, 230] width 13 height 13
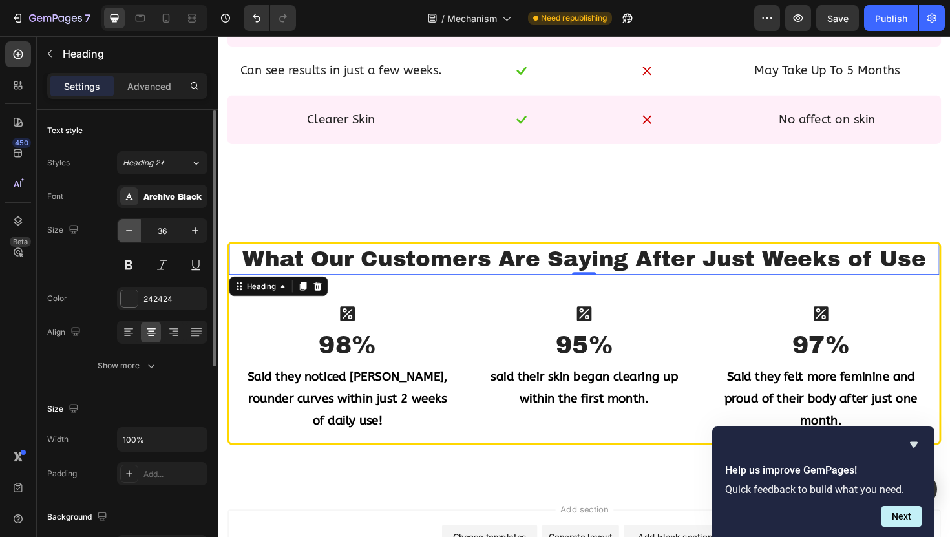
click at [132, 229] on icon "button" at bounding box center [129, 230] width 13 height 13
type input "35"
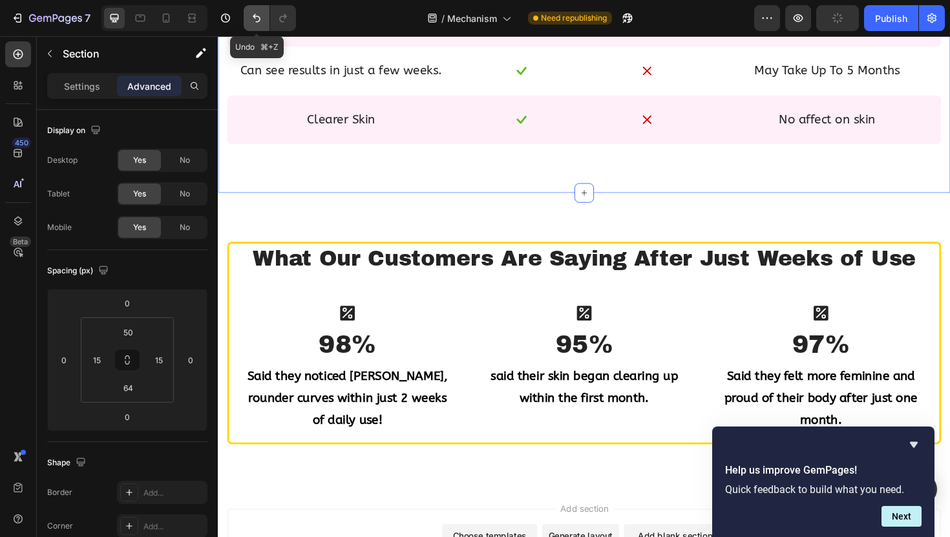
click at [258, 16] on icon "Undo/Redo" at bounding box center [256, 18] width 13 height 13
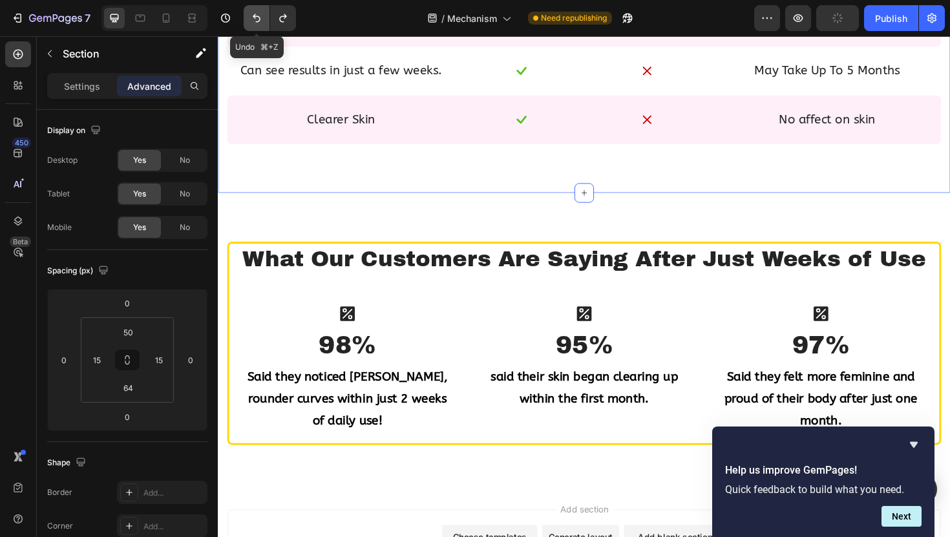
click at [258, 16] on icon "Undo/Redo" at bounding box center [256, 18] width 13 height 13
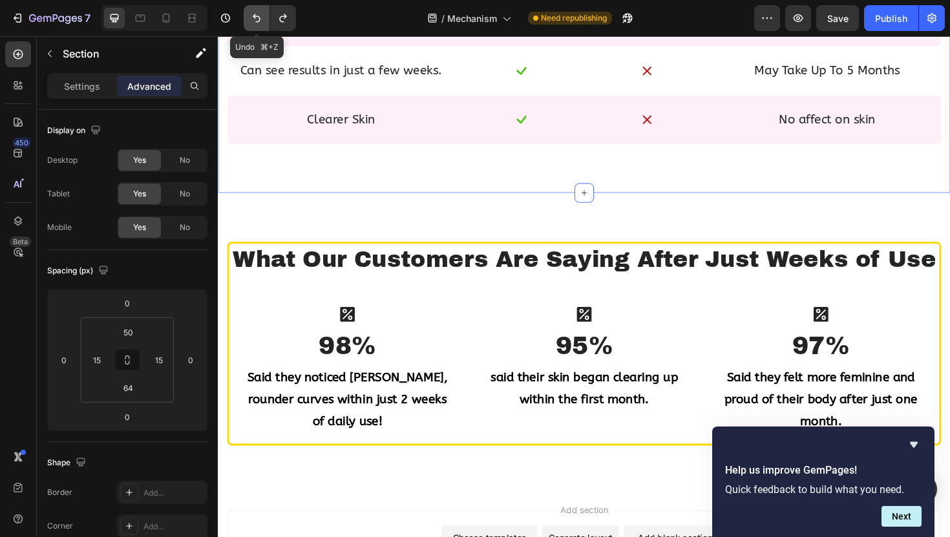
click at [257, 23] on icon "Undo/Redo" at bounding box center [256, 18] width 13 height 13
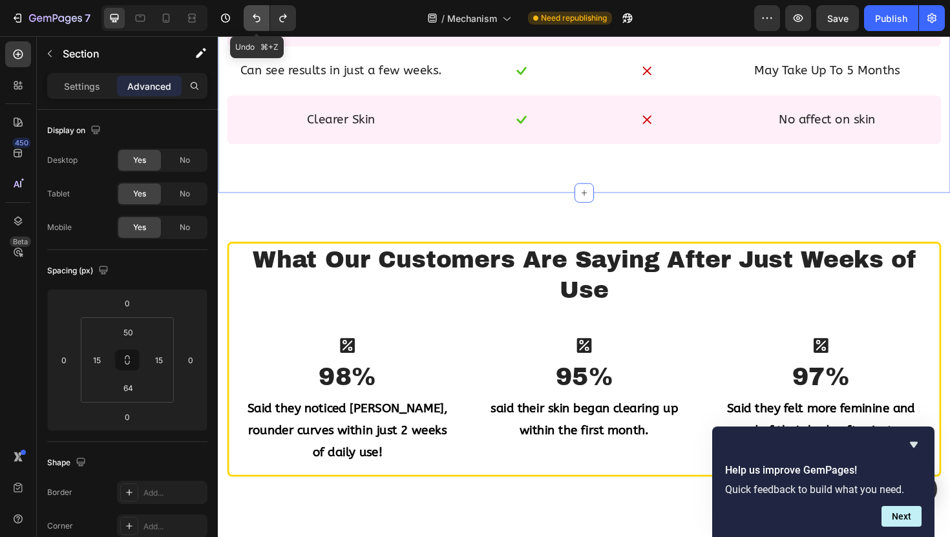
click at [257, 23] on icon "Undo/Redo" at bounding box center [256, 18] width 13 height 13
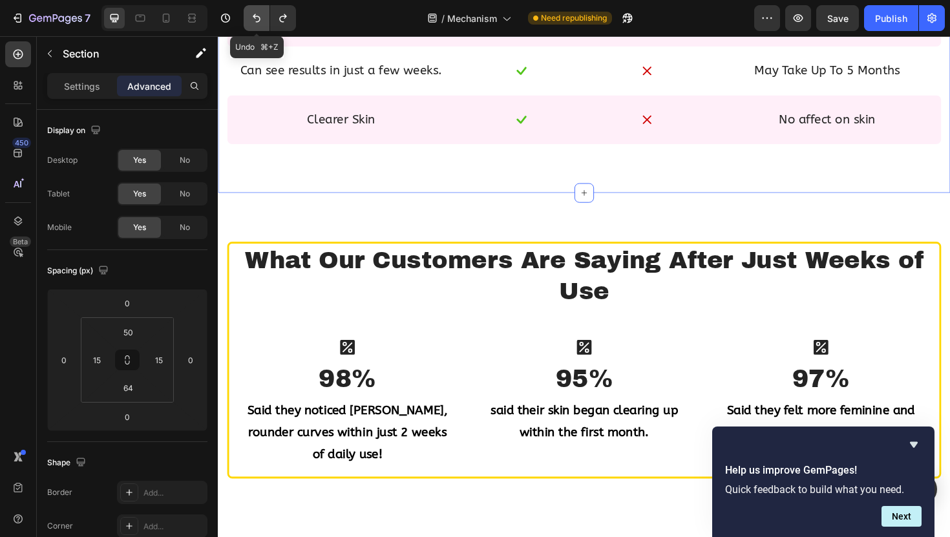
click at [257, 23] on icon "Undo/Redo" at bounding box center [256, 18] width 13 height 13
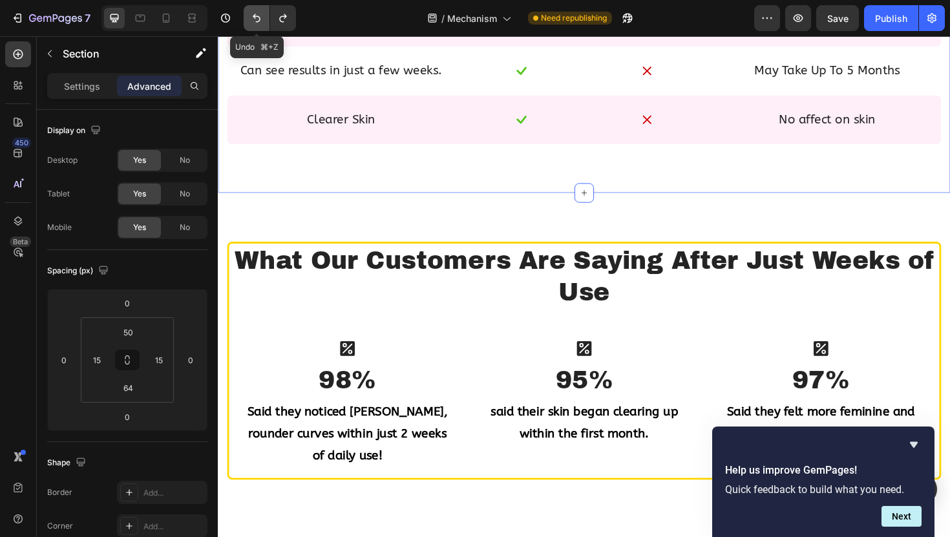
click at [257, 23] on icon "Undo/Redo" at bounding box center [256, 18] width 13 height 13
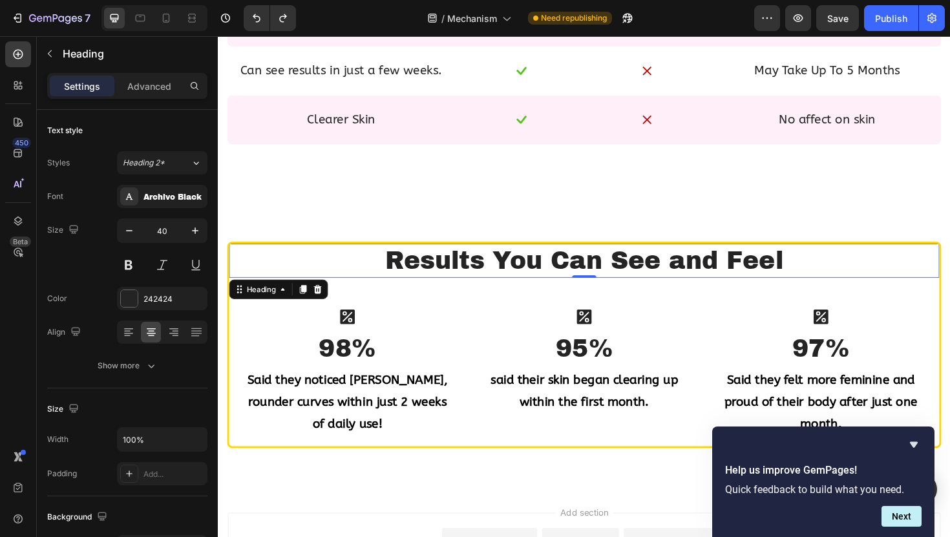
click at [551, 282] on h2 "Results You Can See and Feel" at bounding box center [605, 274] width 752 height 36
click at [49, 56] on icon "button" at bounding box center [50, 53] width 10 height 10
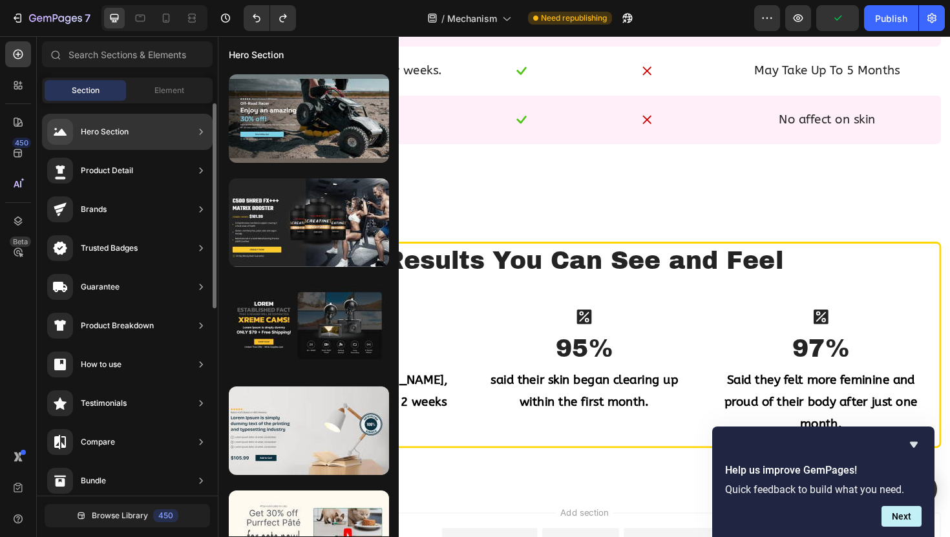
scroll to position [567, 0]
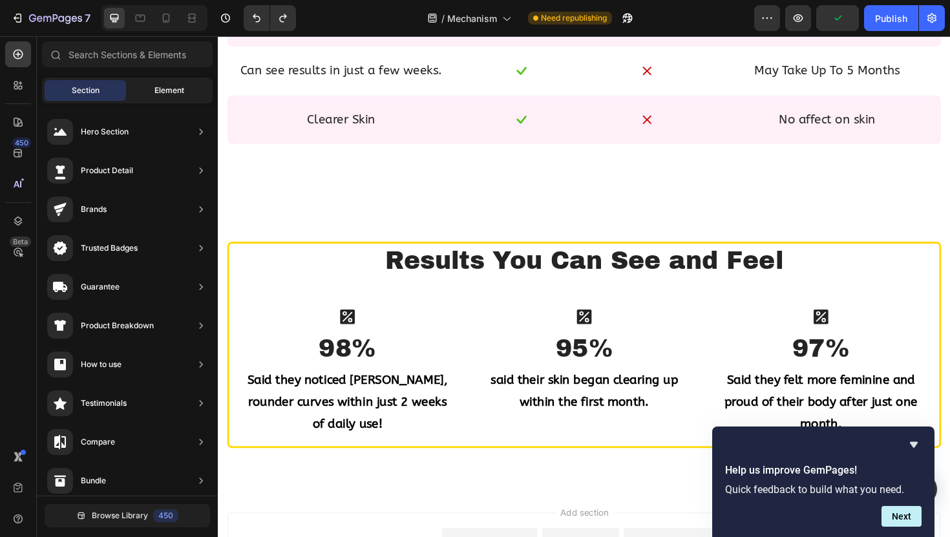
click at [160, 96] on span "Element" at bounding box center [169, 91] width 30 height 12
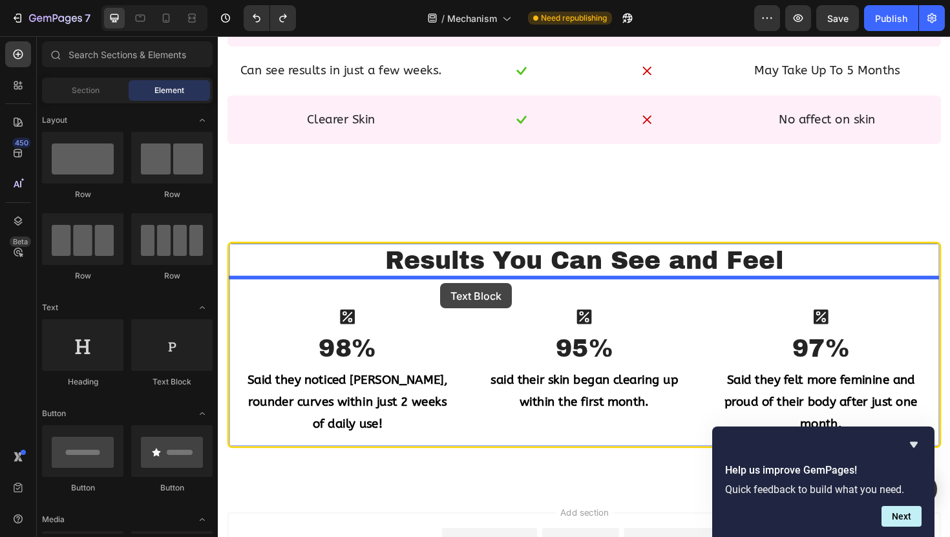
drag, startPoint x: 393, startPoint y: 400, endPoint x: 457, endPoint y: 296, distance: 122.1
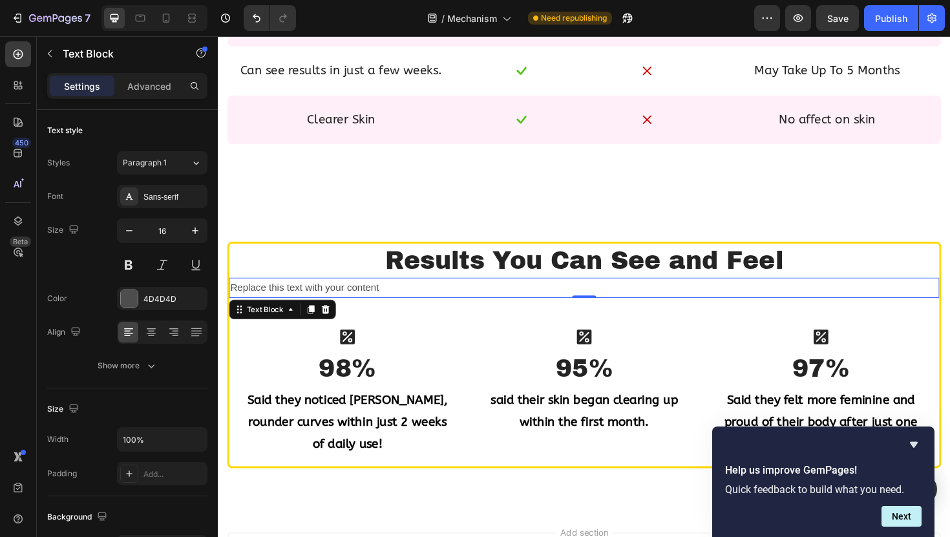
click at [457, 296] on div "Replace this text with your content" at bounding box center [605, 302] width 752 height 21
click at [457, 296] on p "Replace this text with your content" at bounding box center [606, 302] width 750 height 19
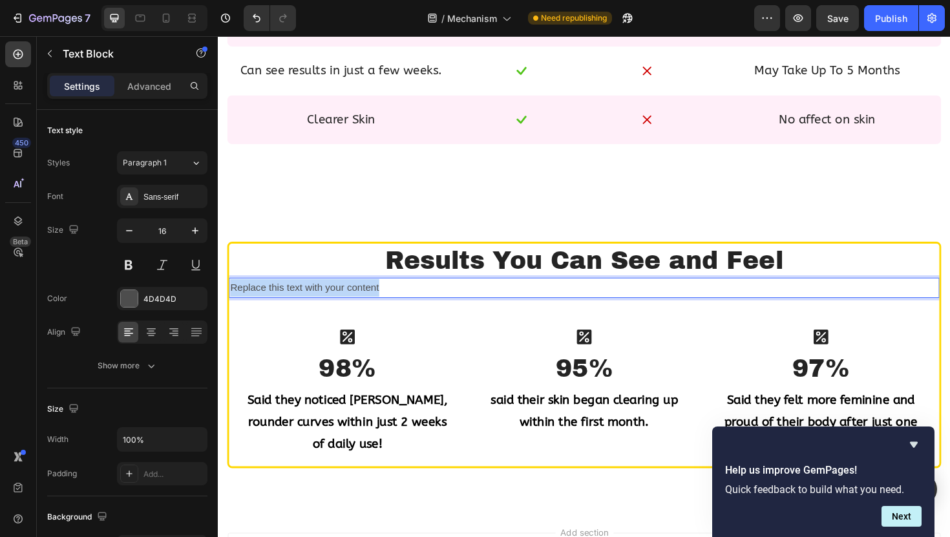
click at [457, 296] on p "Replace this text with your content" at bounding box center [606, 302] width 750 height 19
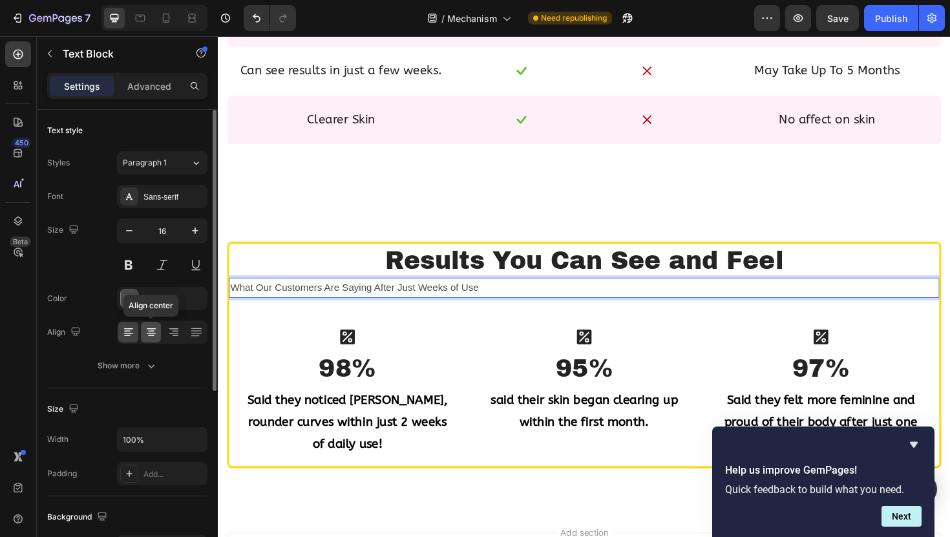
click at [149, 324] on div at bounding box center [151, 332] width 20 height 21
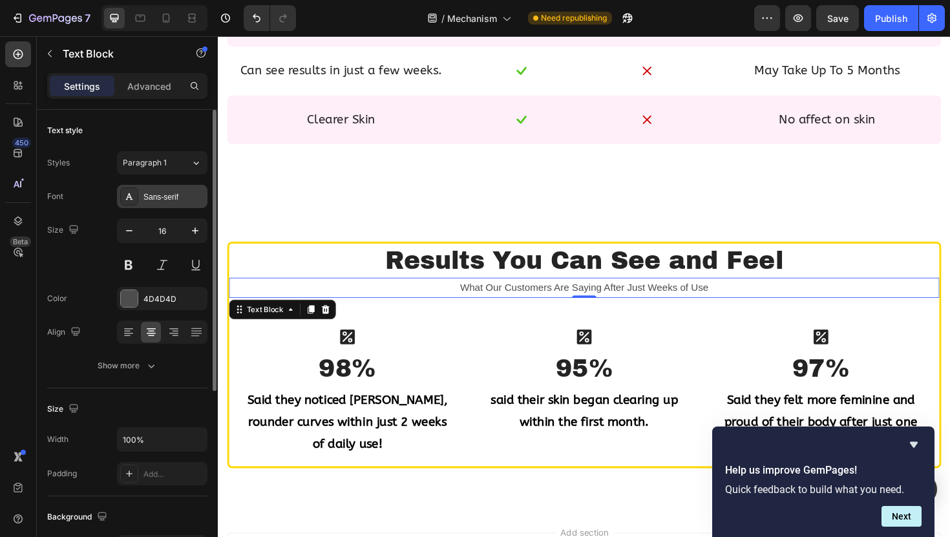
click at [177, 205] on div "Sans-serif" at bounding box center [162, 196] width 90 height 23
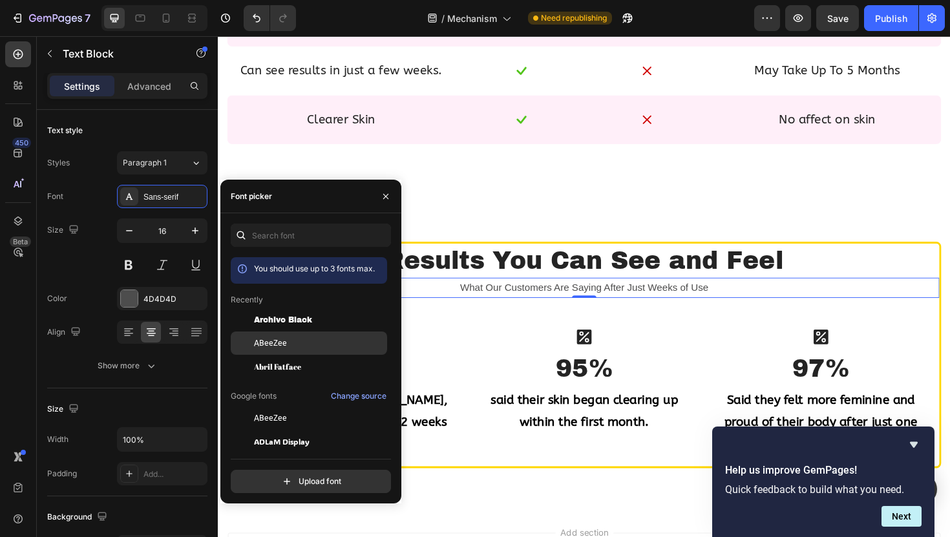
click at [328, 342] on div "ABeeZee" at bounding box center [319, 343] width 131 height 12
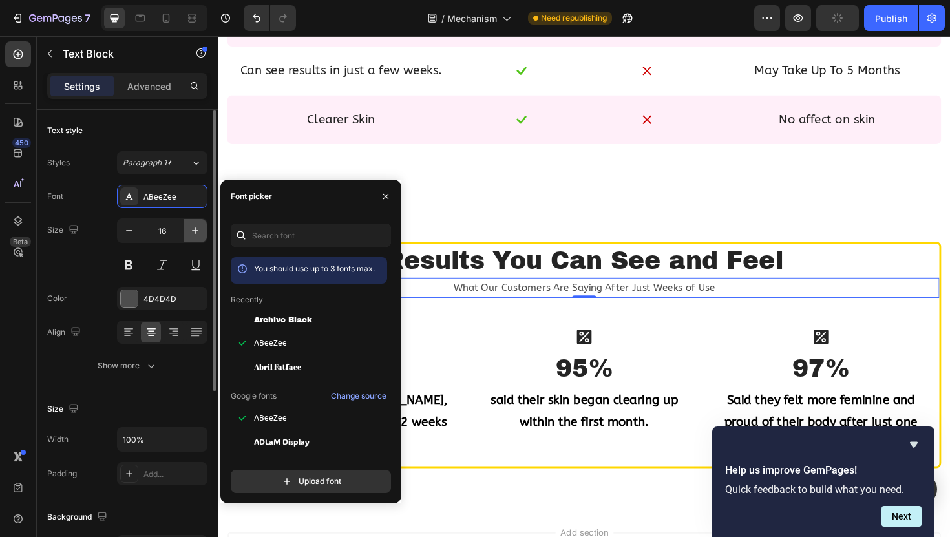
click at [187, 234] on button "button" at bounding box center [195, 230] width 23 height 23
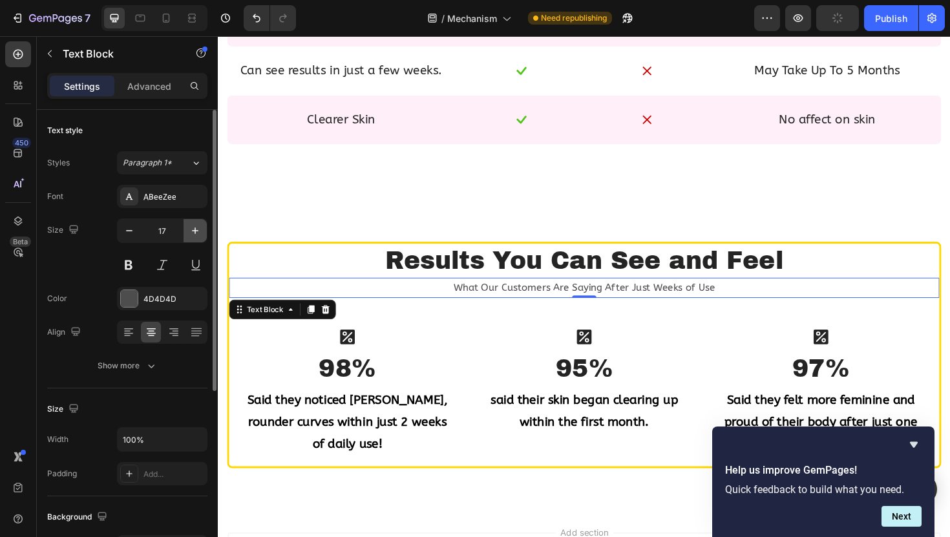
click at [187, 234] on button "button" at bounding box center [195, 230] width 23 height 23
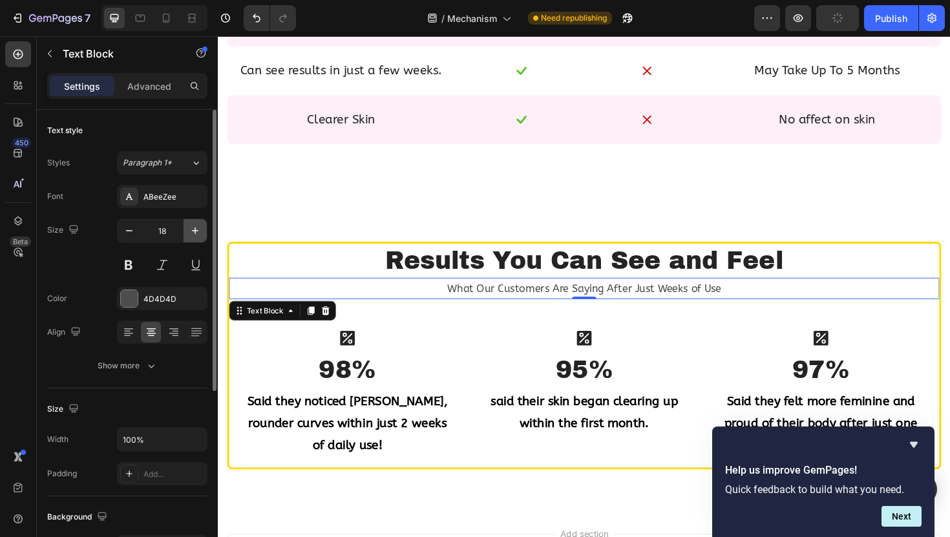
click at [187, 234] on button "button" at bounding box center [195, 230] width 23 height 23
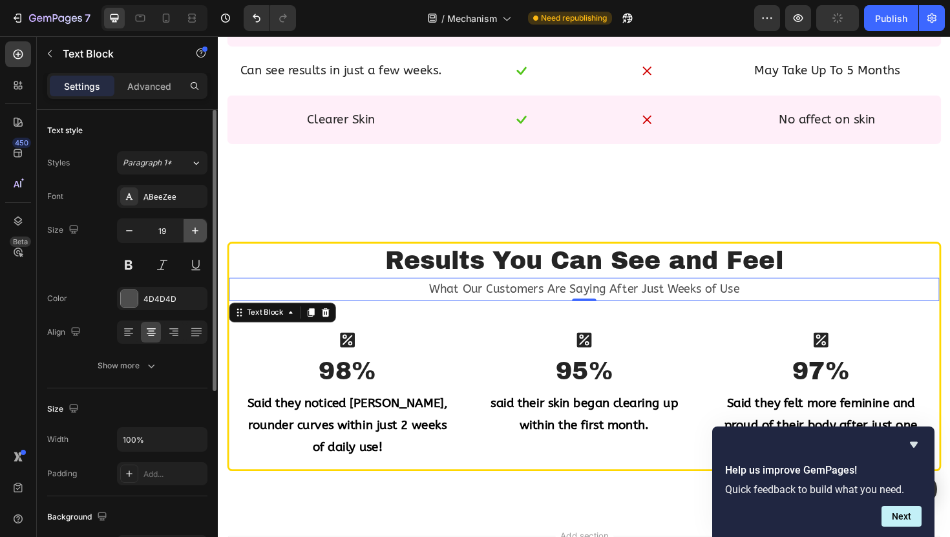
click at [187, 234] on button "button" at bounding box center [195, 230] width 23 height 23
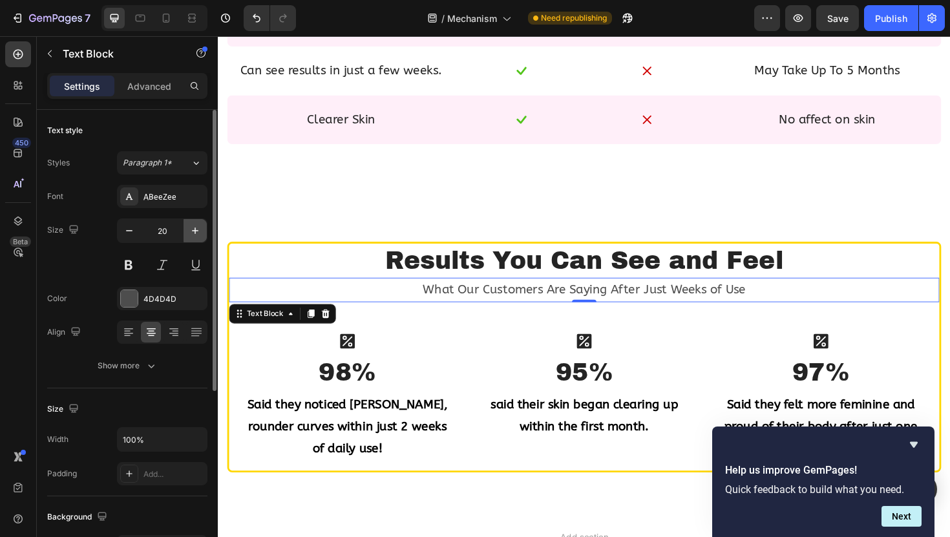
click at [187, 234] on button "button" at bounding box center [195, 230] width 23 height 23
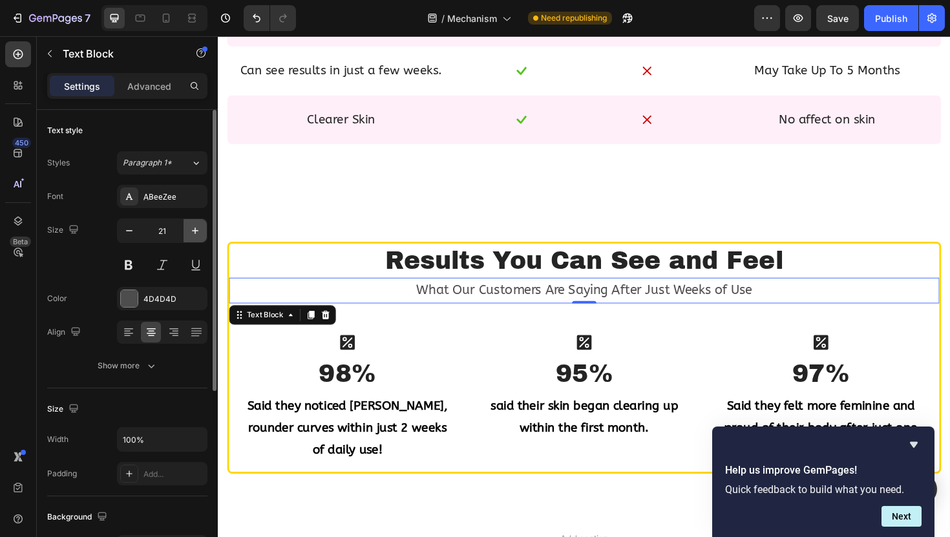
click at [194, 229] on icon "button" at bounding box center [195, 230] width 6 height 6
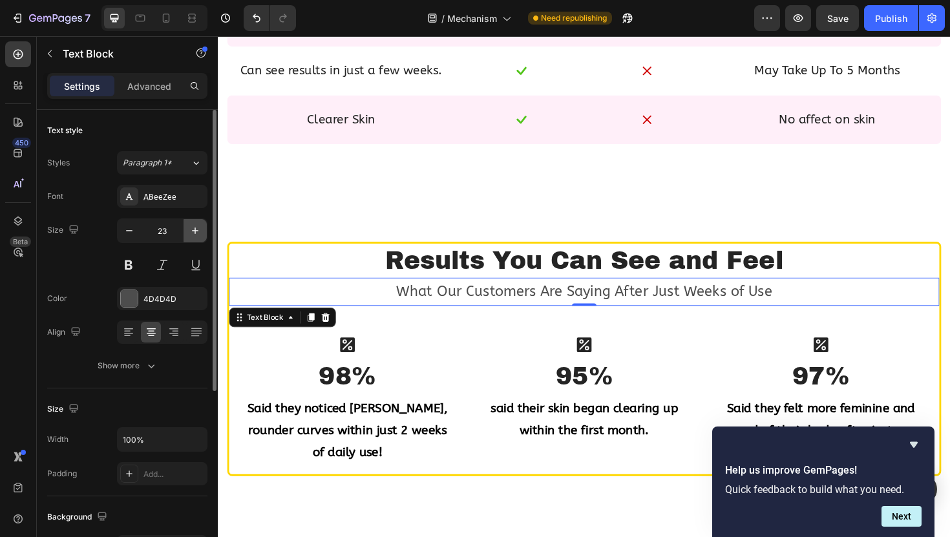
click at [194, 229] on icon "button" at bounding box center [195, 230] width 6 height 6
type input "25"
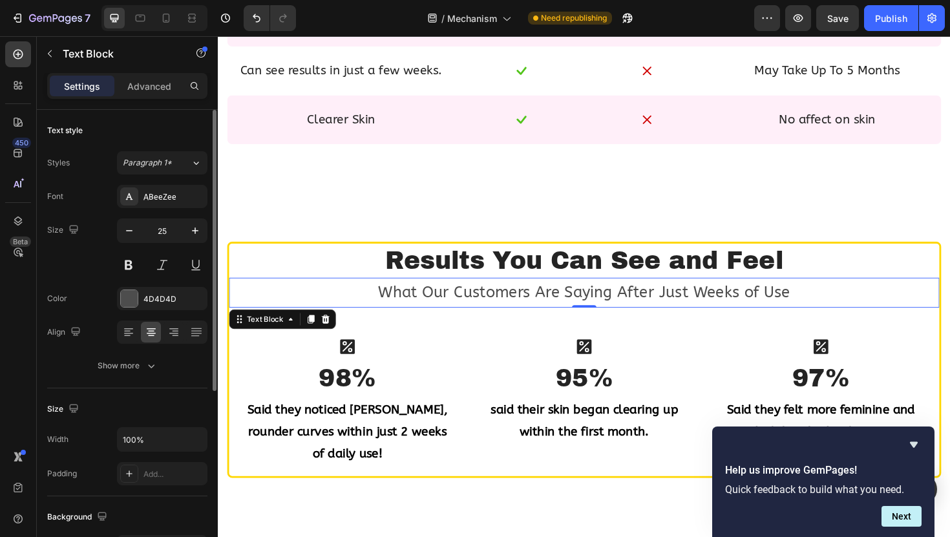
click at [146, 264] on div at bounding box center [162, 264] width 90 height 23
click at [135, 266] on button at bounding box center [128, 264] width 23 height 23
click at [167, 301] on div "4D4D4D" at bounding box center [161, 299] width 37 height 12
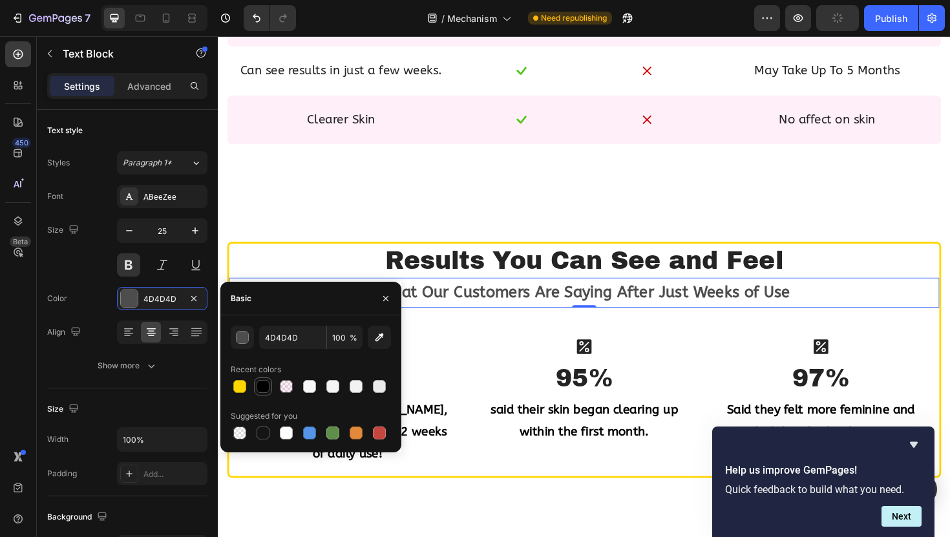
click at [257, 384] on div at bounding box center [263, 386] width 13 height 13
type input "000000"
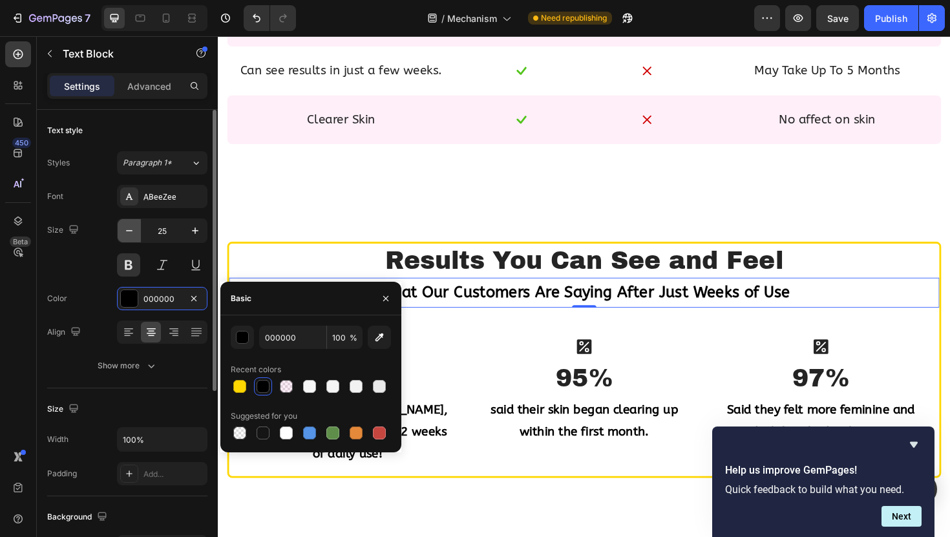
click at [129, 227] on icon "button" at bounding box center [129, 230] width 13 height 13
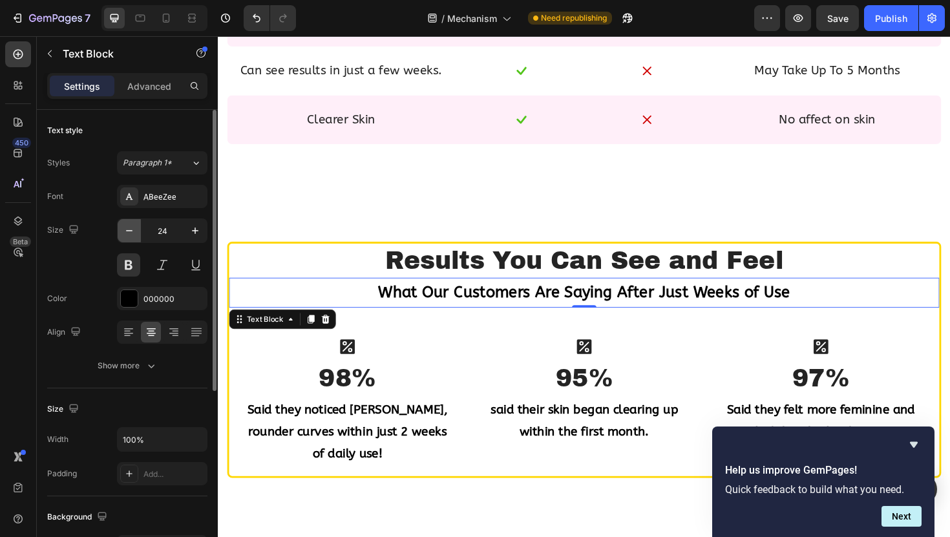
click at [129, 227] on icon "button" at bounding box center [129, 230] width 13 height 13
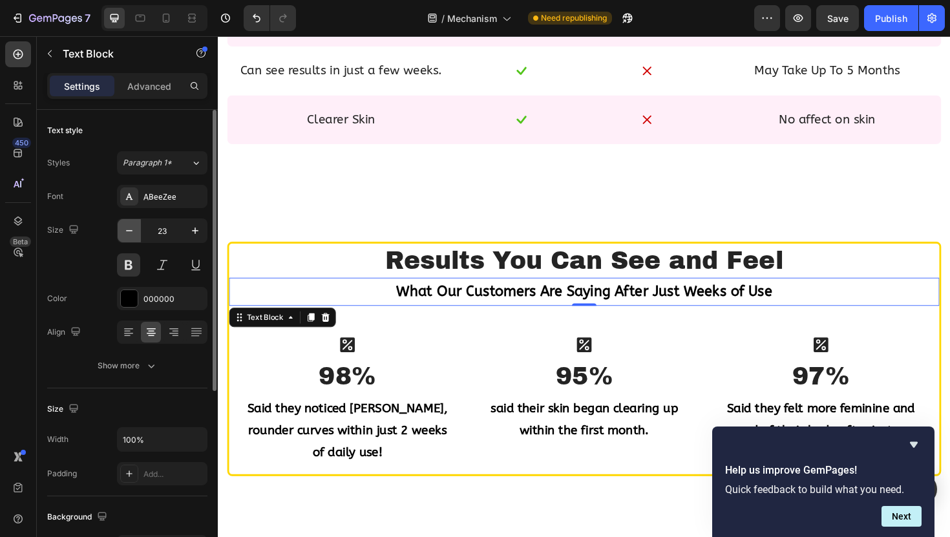
click at [125, 237] on button "button" at bounding box center [129, 230] width 23 height 23
type input "22"
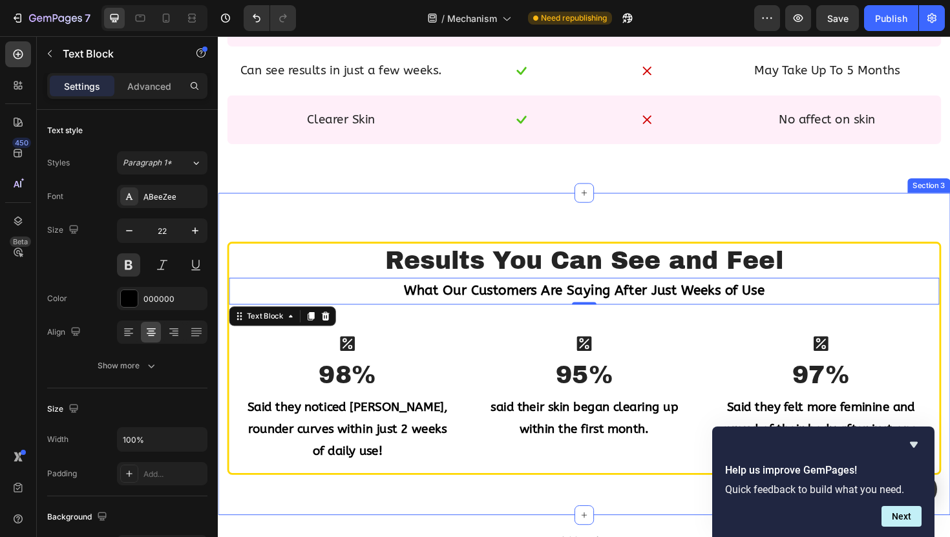
click at [415, 231] on div "Results You Can See and Feel Heading What Our Customers Are Saying After Just W…" at bounding box center [605, 372] width 775 height 341
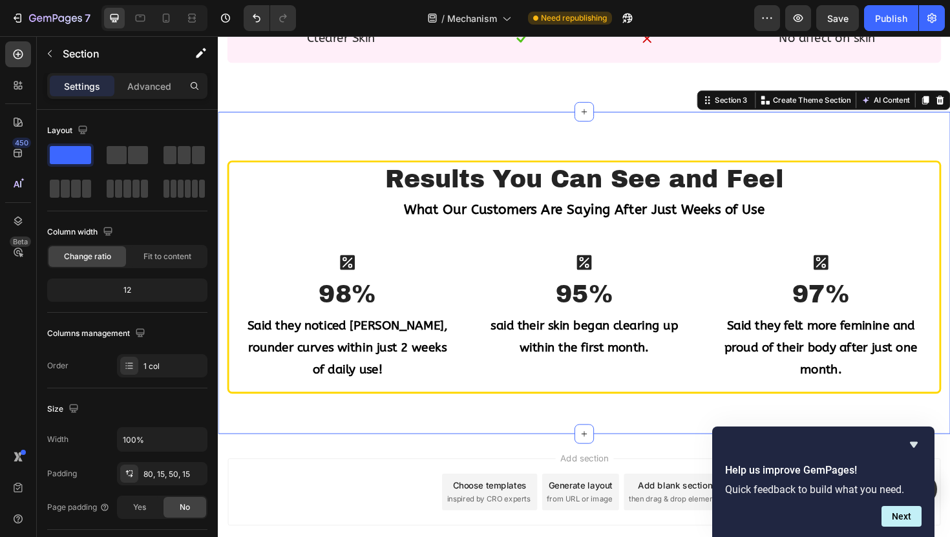
scroll to position [1361, 0]
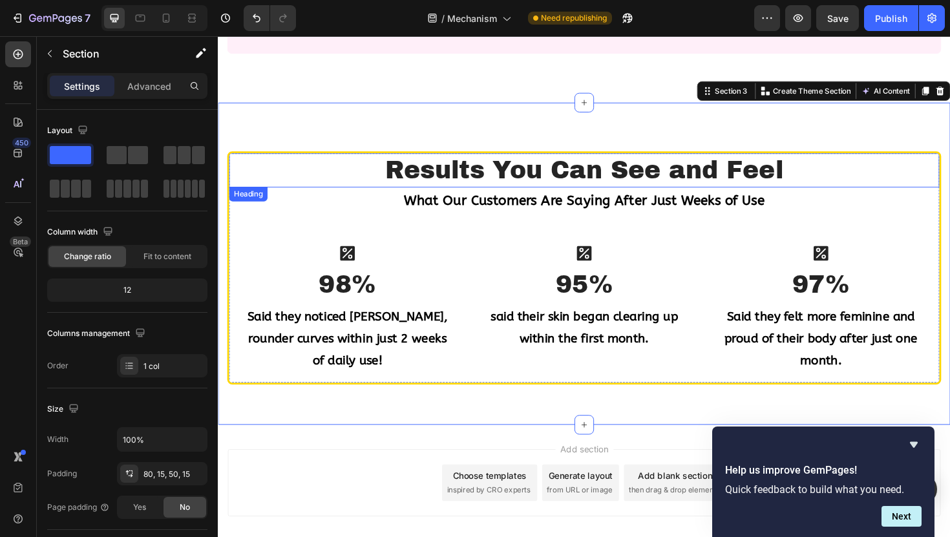
click at [541, 189] on h2 "Results You Can See and Feel" at bounding box center [605, 178] width 752 height 36
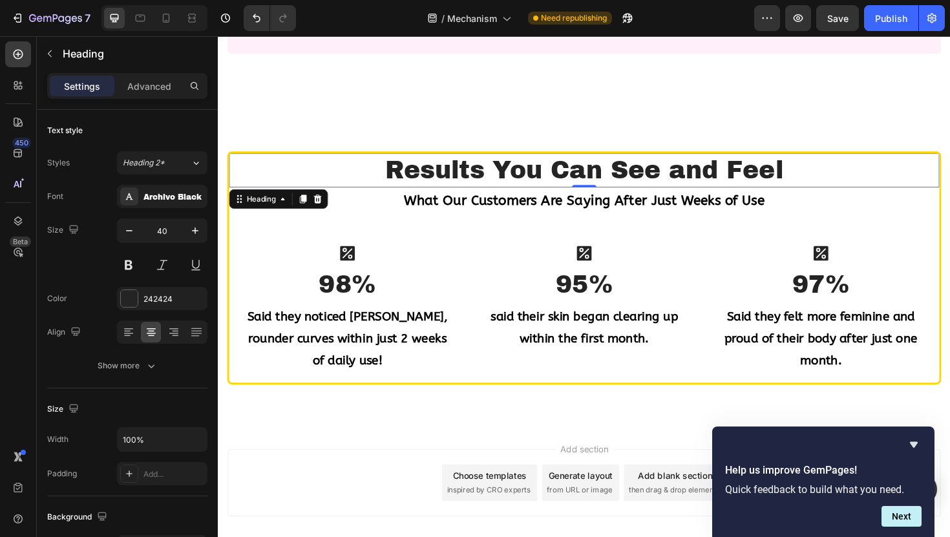
click at [541, 189] on h2 "Results You Can See and Feel" at bounding box center [605, 178] width 752 height 36
click at [541, 189] on p "Results You Can See and Feel" at bounding box center [606, 179] width 750 height 34
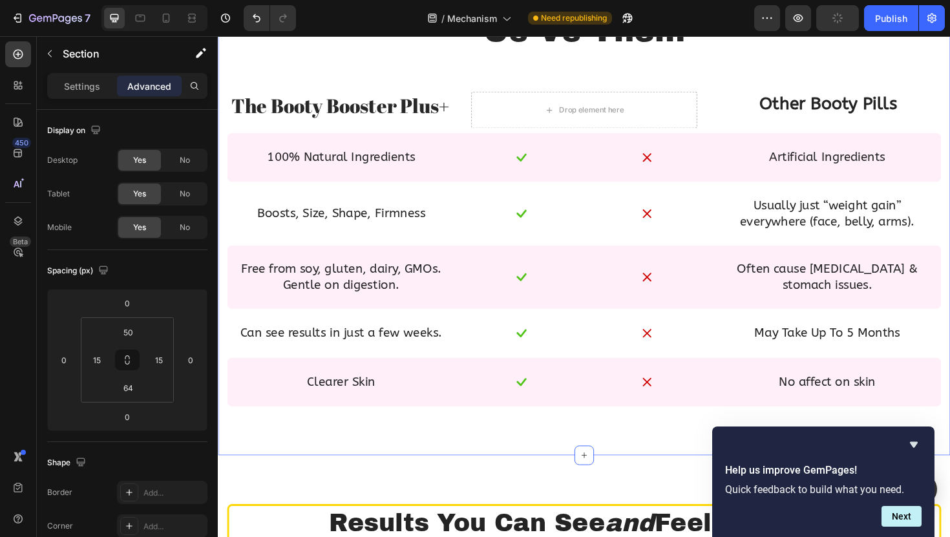
scroll to position [986, 0]
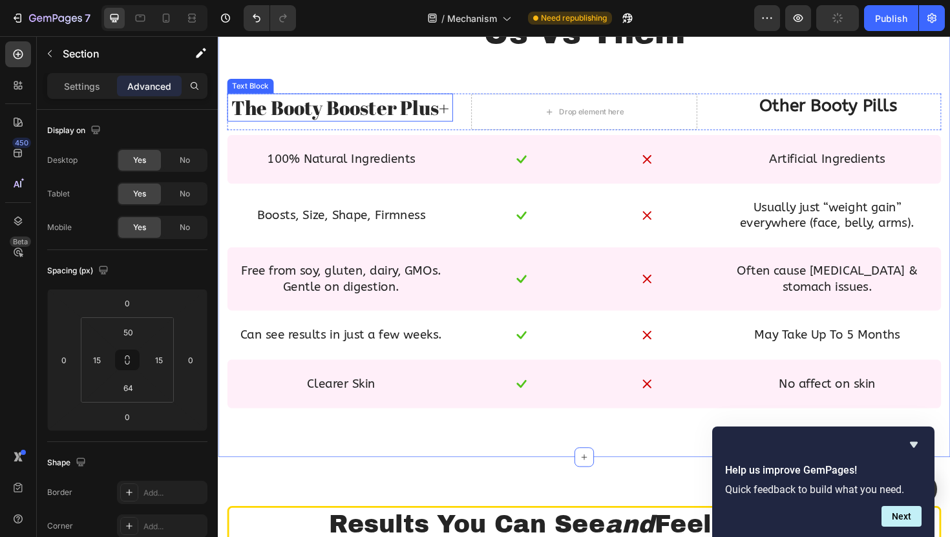
click at [377, 115] on span "The Booty Booster Plus+" at bounding box center [347, 112] width 231 height 28
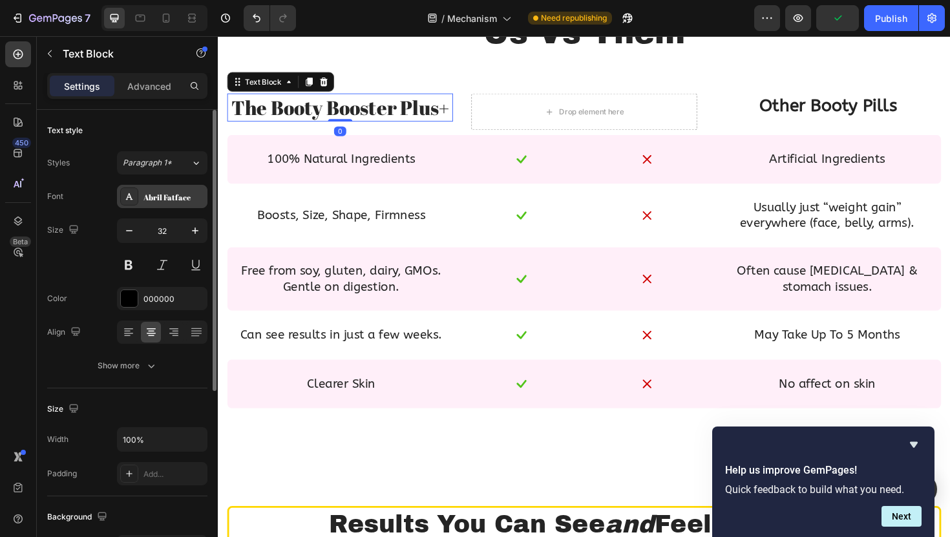
click at [160, 191] on div "Abril Fatface" at bounding box center [173, 197] width 61 height 12
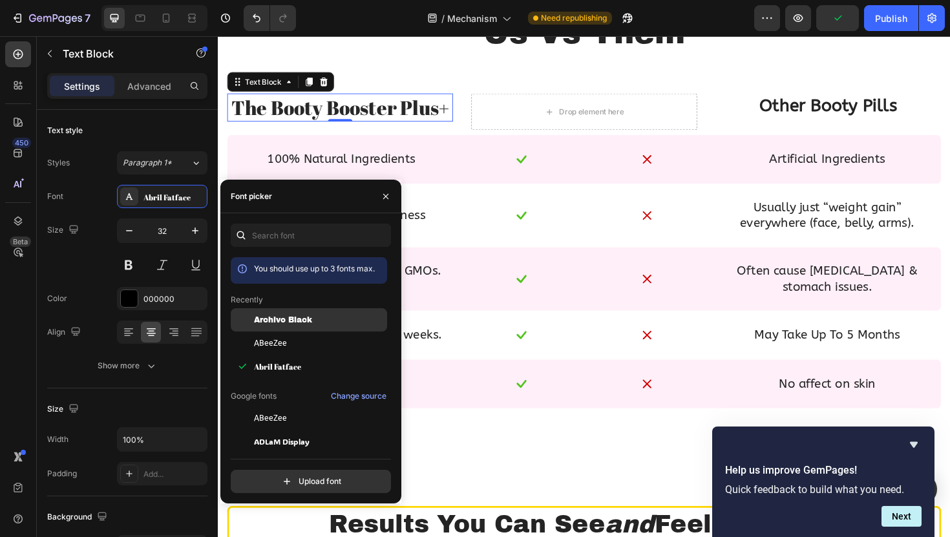
click at [288, 321] on span "Archivo Black" at bounding box center [283, 320] width 58 height 12
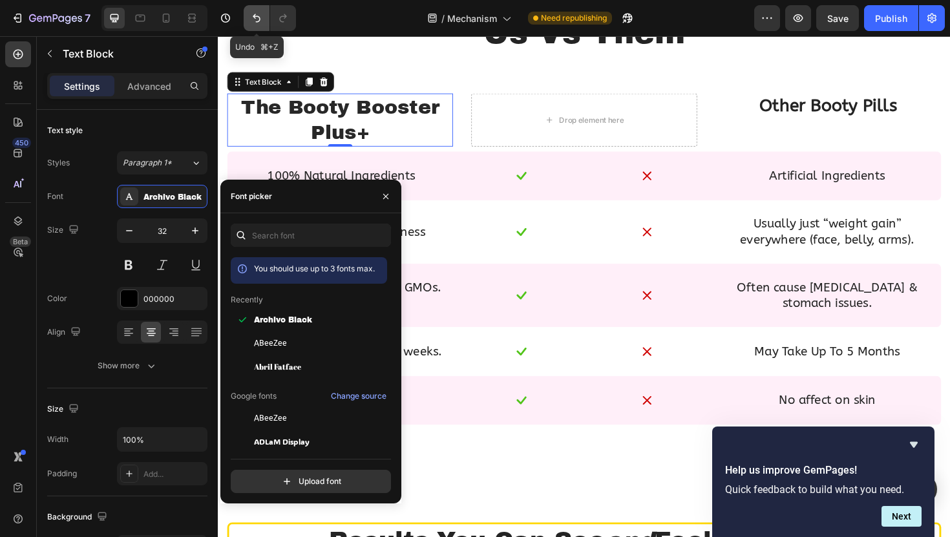
click at [250, 23] on icon "Undo/Redo" at bounding box center [256, 18] width 13 height 13
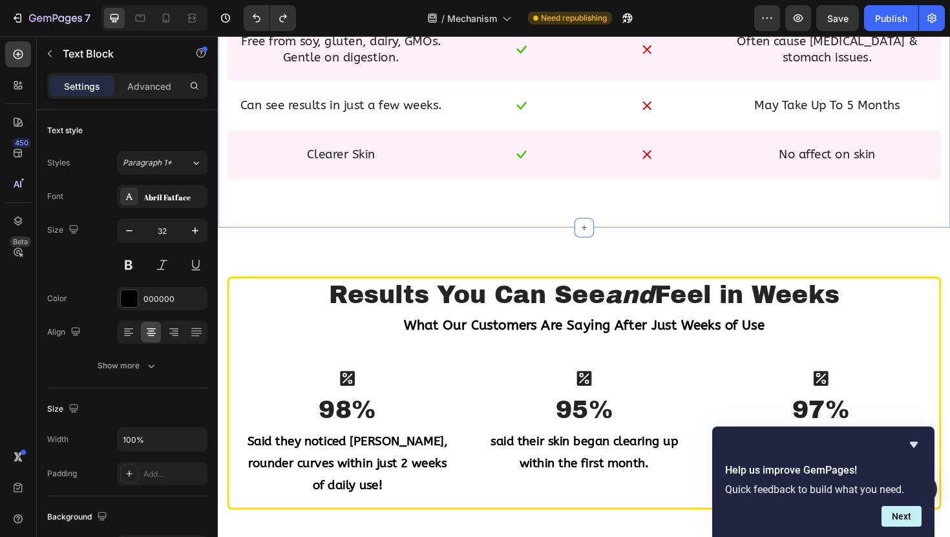
scroll to position [1288, 0]
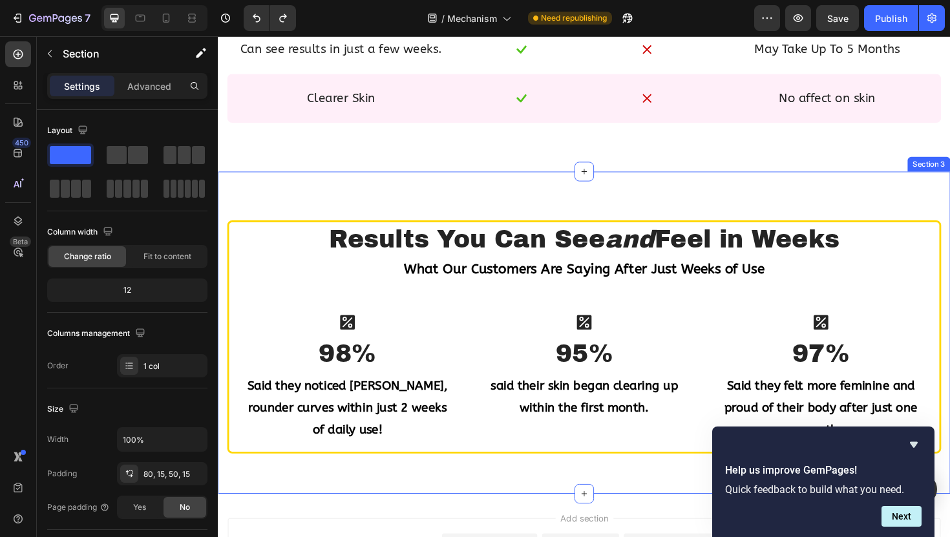
click at [381, 494] on div "Results You Can See and Feel in Weeks Heading What Our Customers Are Saying Aft…" at bounding box center [605, 350] width 775 height 341
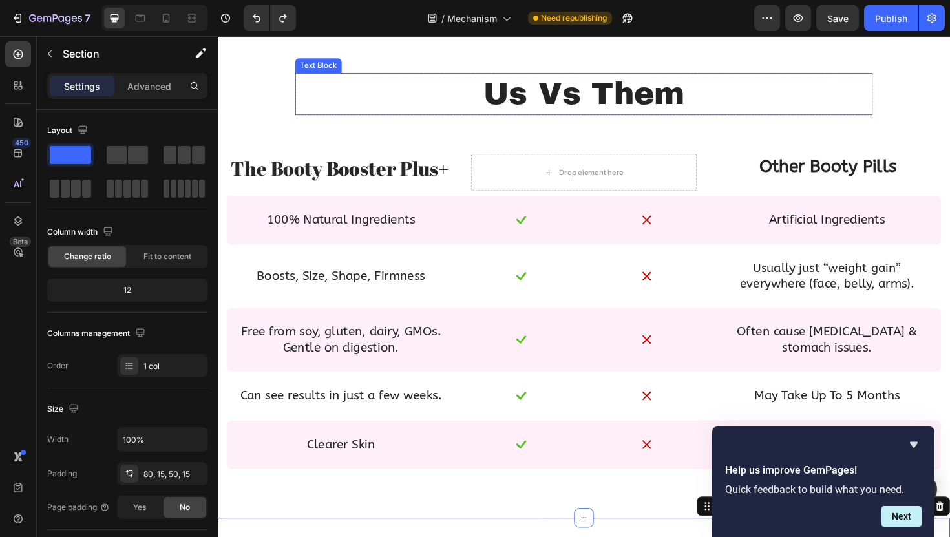
scroll to position [845, 0]
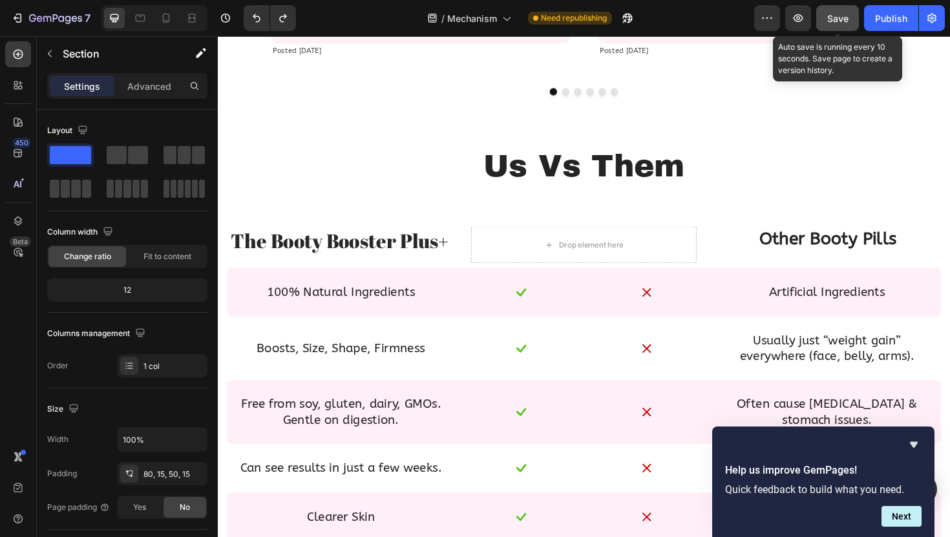
click at [837, 16] on span "Save" at bounding box center [837, 18] width 21 height 11
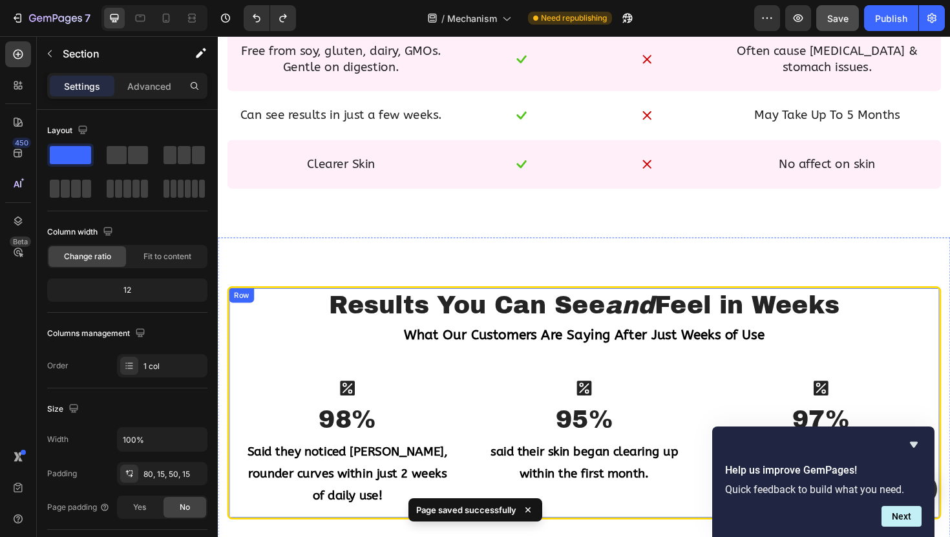
scroll to position [1054, 0]
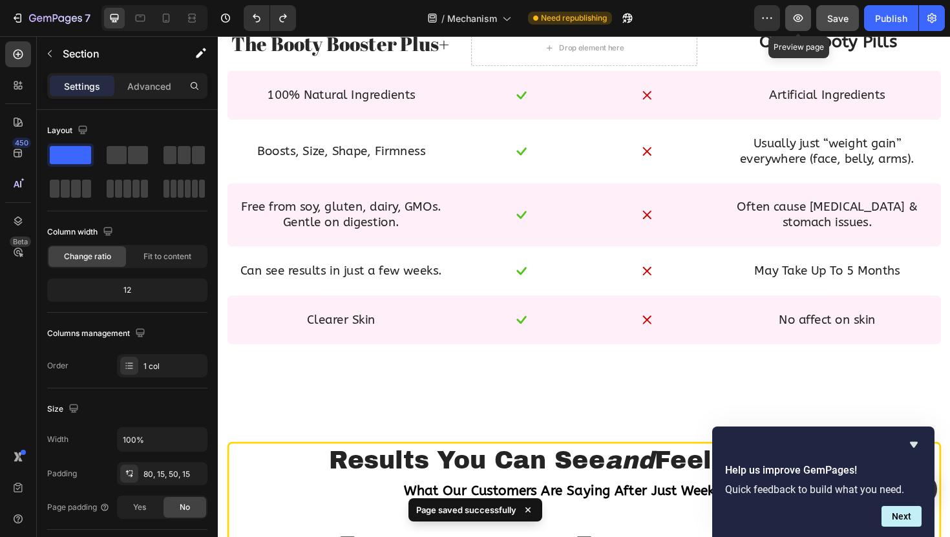
click at [803, 18] on icon "button" at bounding box center [798, 18] width 10 height 8
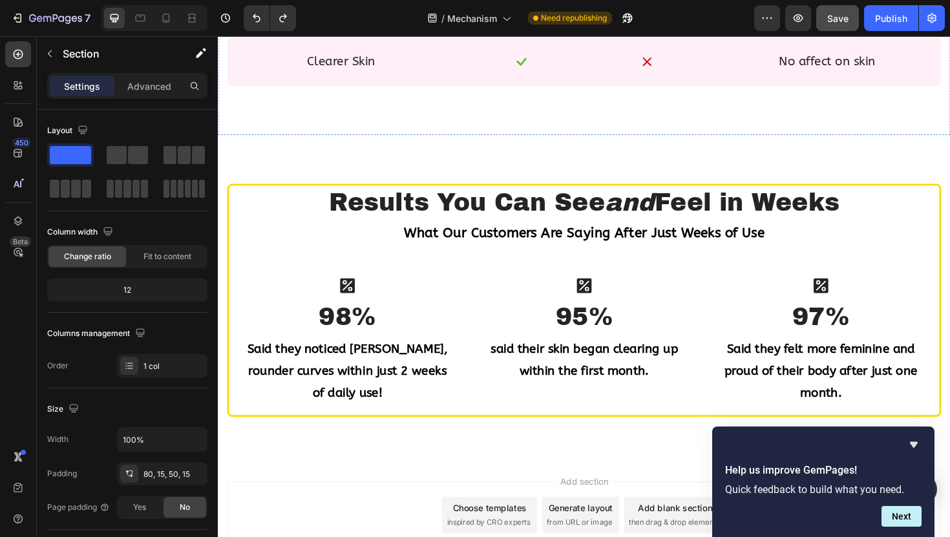
scroll to position [1429, 0]
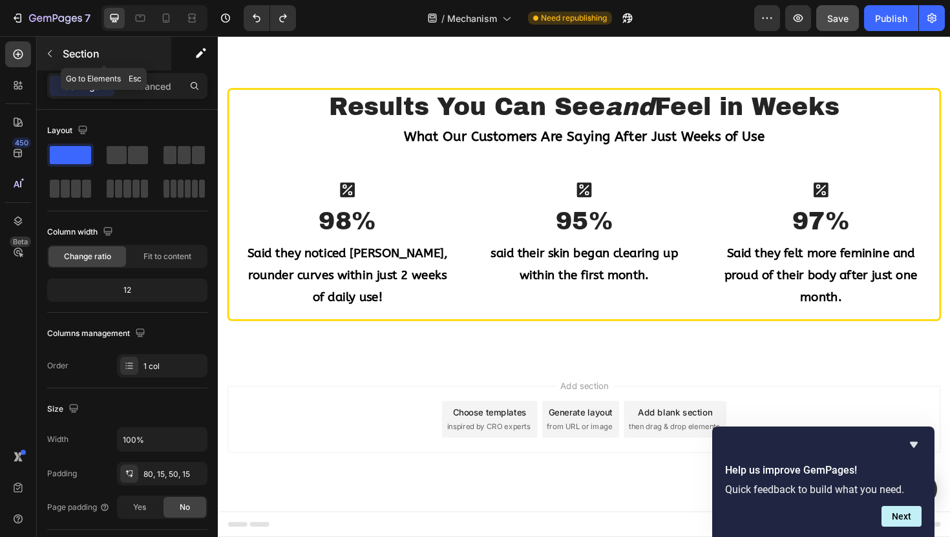
click at [49, 58] on icon "button" at bounding box center [50, 53] width 10 height 10
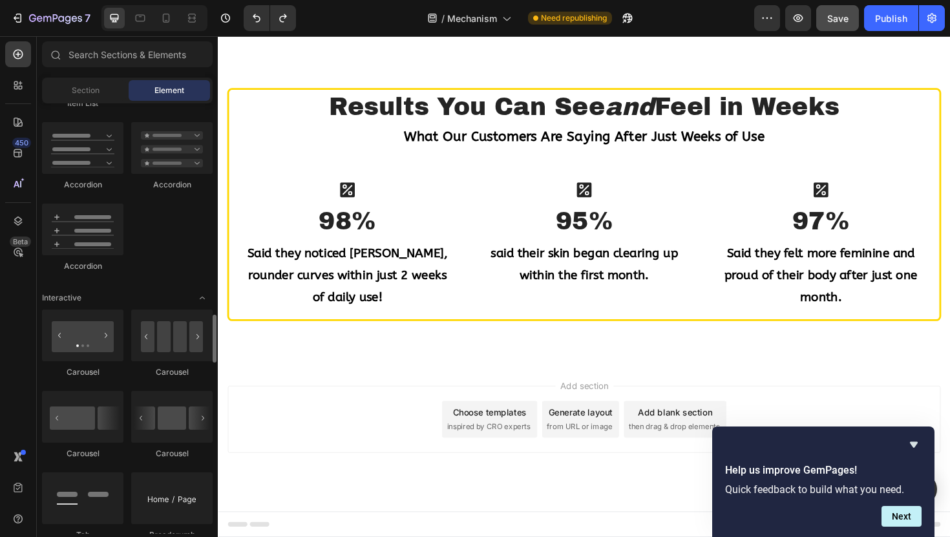
scroll to position [613, 0]
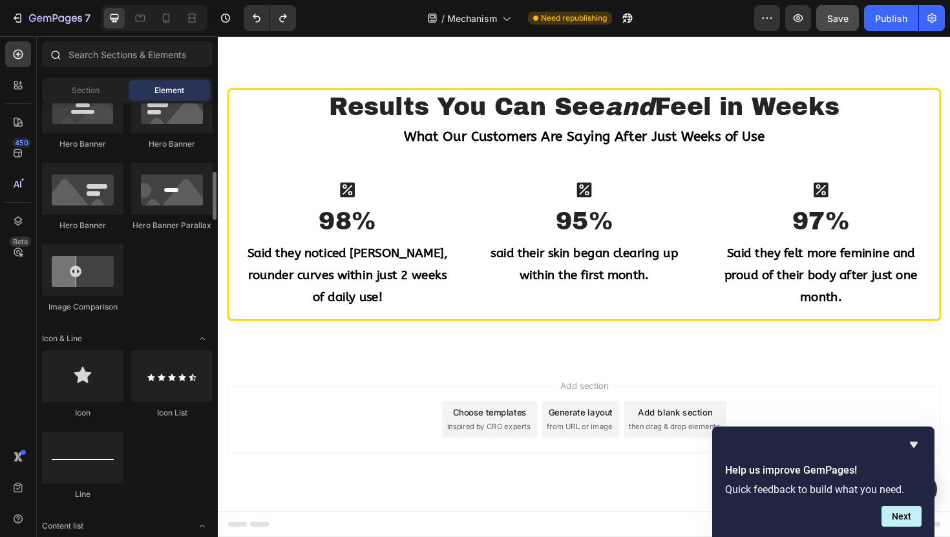
click at [74, 72] on div at bounding box center [127, 56] width 181 height 31
click at [76, 97] on div "Section" at bounding box center [85, 90] width 81 height 21
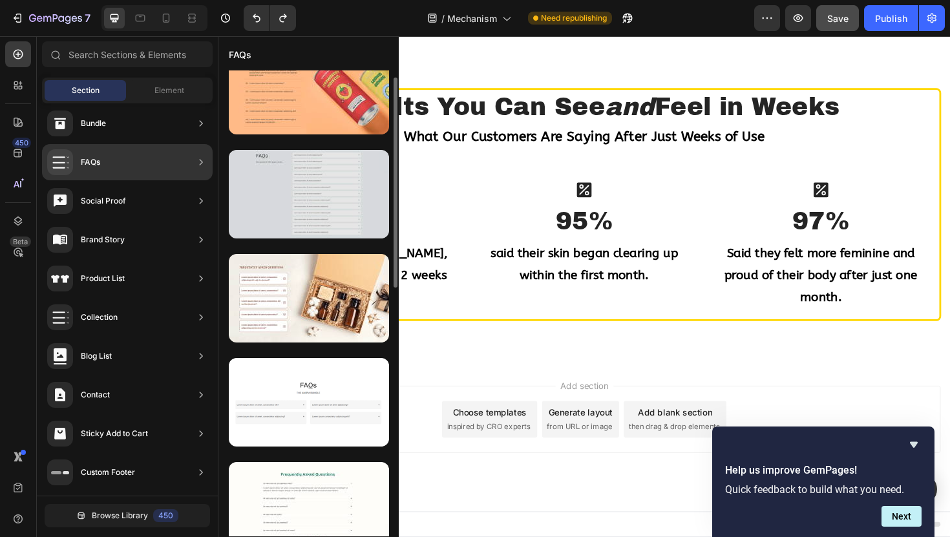
scroll to position [25, 0]
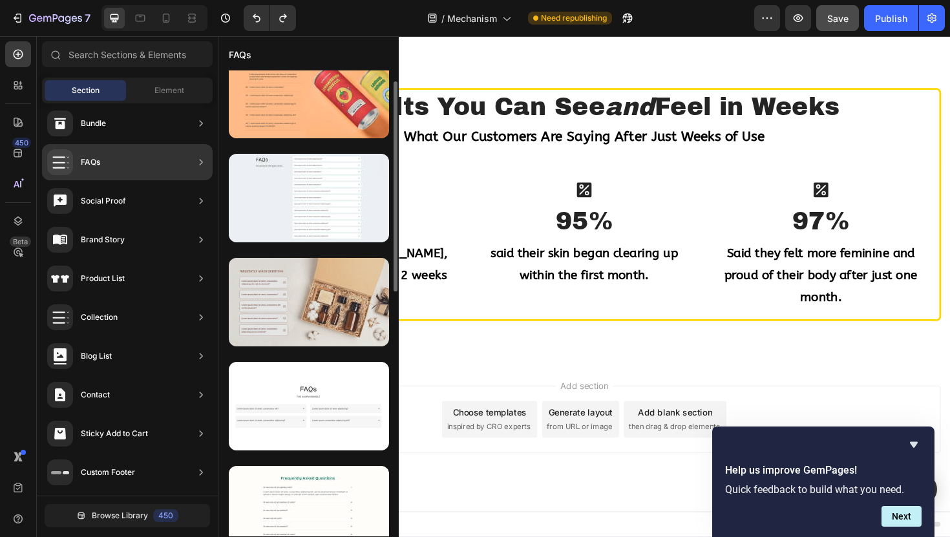
click at [314, 313] on div at bounding box center [309, 302] width 160 height 89
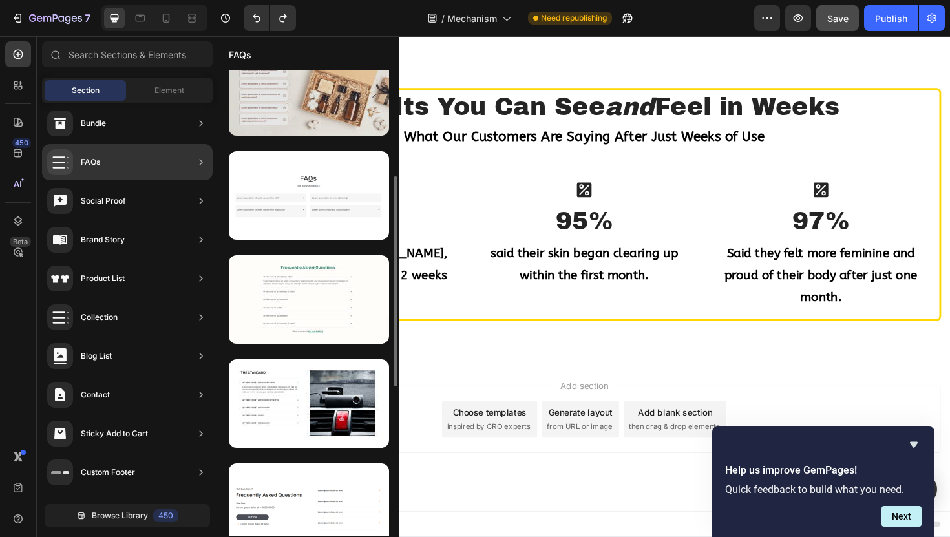
scroll to position [239, 0]
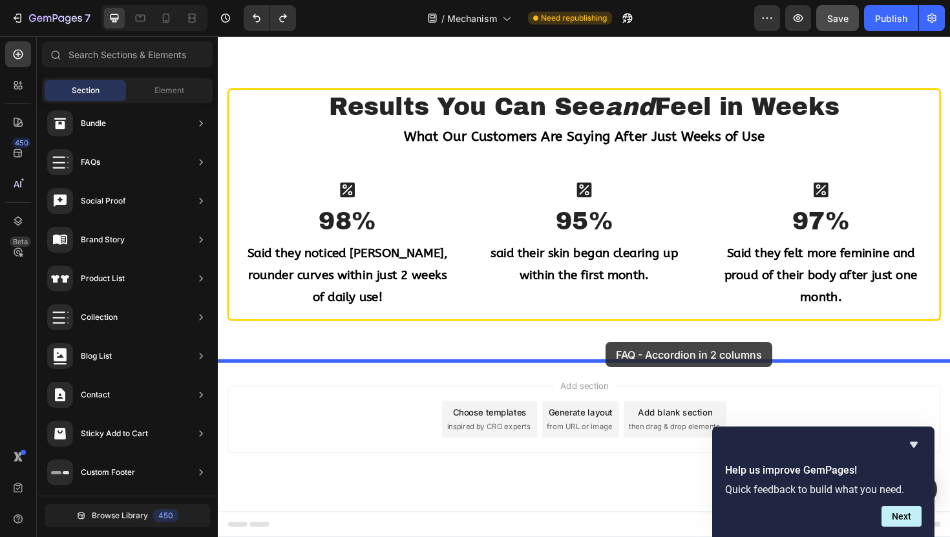
drag, startPoint x: 541, startPoint y: 233, endPoint x: 609, endPoint y: 370, distance: 152.9
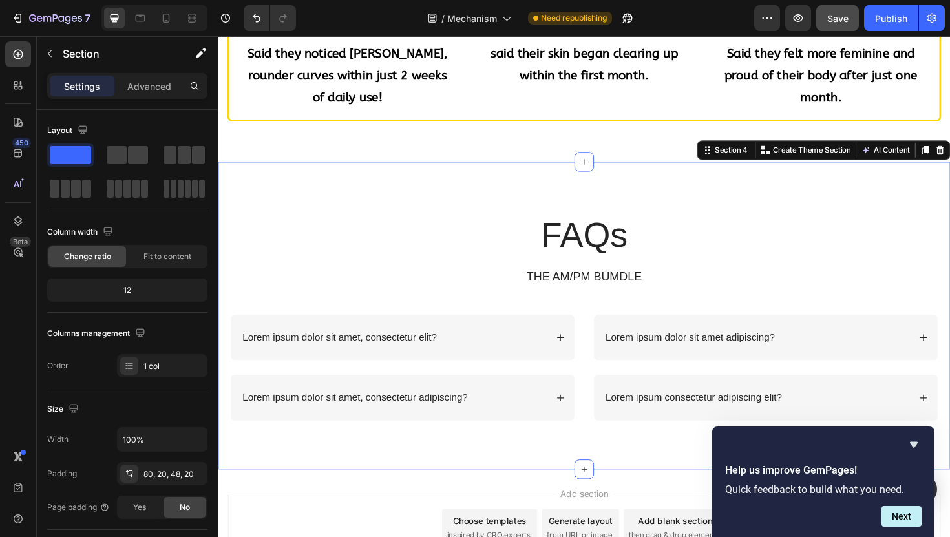
scroll to position [1728, 0]
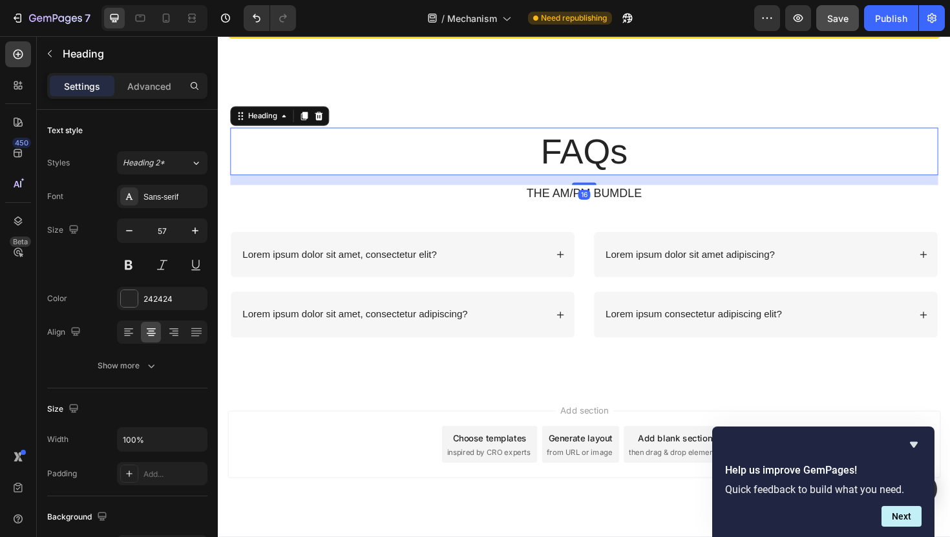
click at [593, 167] on h2 "FAQs" at bounding box center [606, 158] width 750 height 50
click at [187, 201] on div "Sans-serif" at bounding box center [173, 197] width 61 height 12
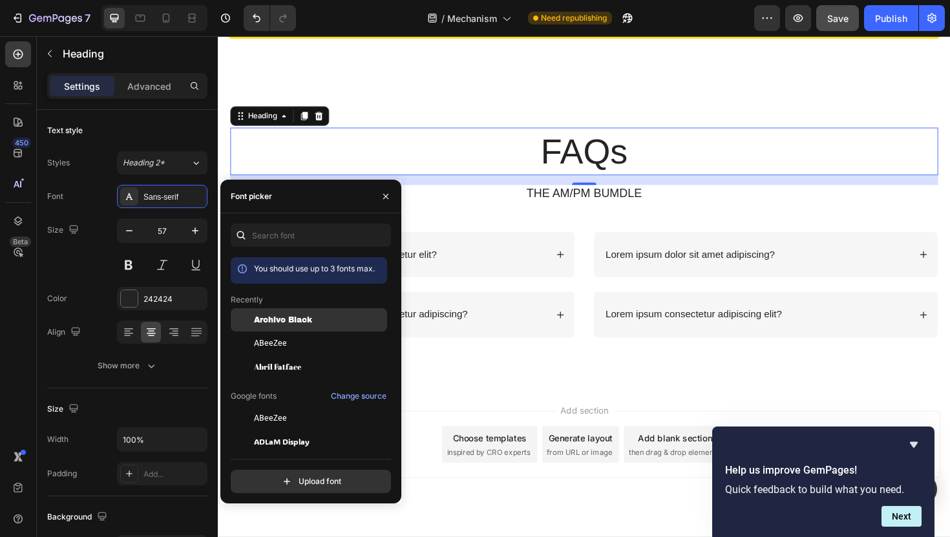
click at [288, 318] on span "Archivo Black" at bounding box center [283, 320] width 58 height 12
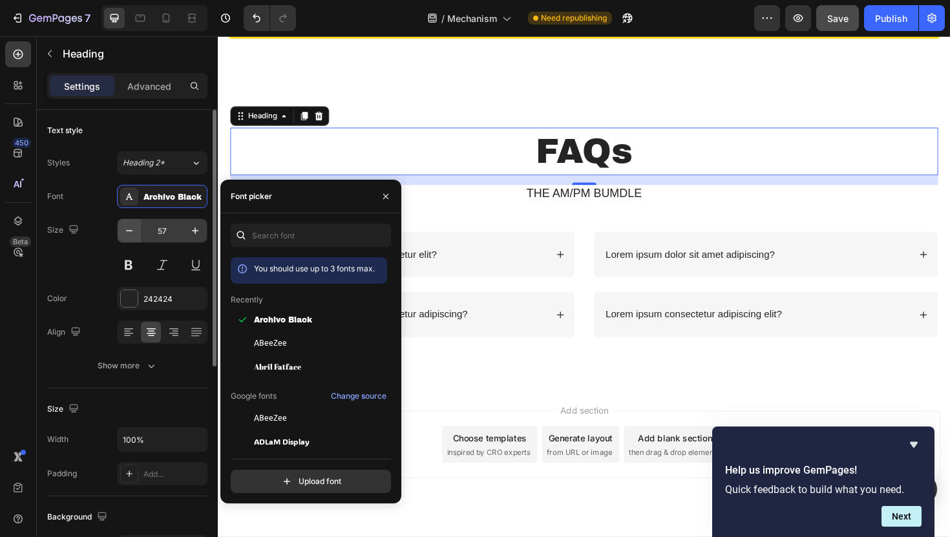
click at [135, 231] on icon "button" at bounding box center [129, 230] width 13 height 13
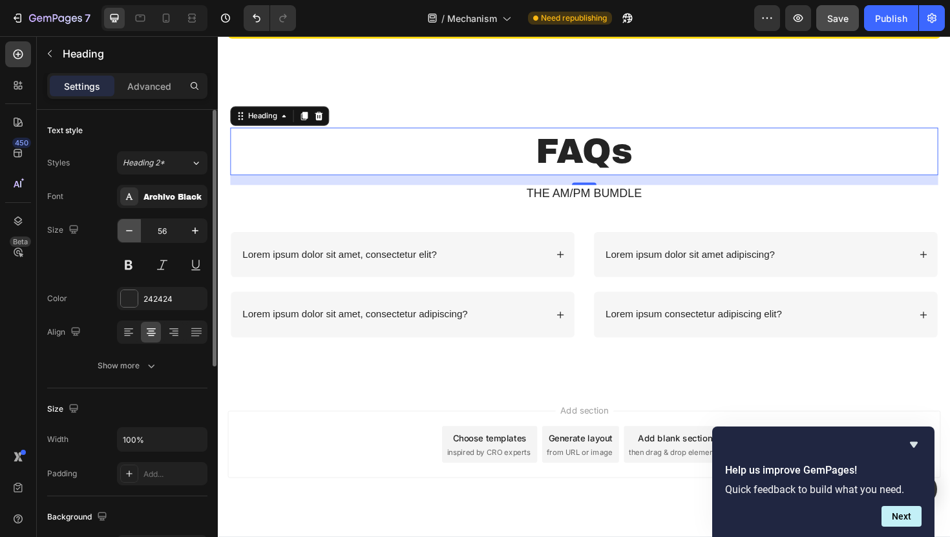
click at [135, 231] on icon "button" at bounding box center [129, 230] width 13 height 13
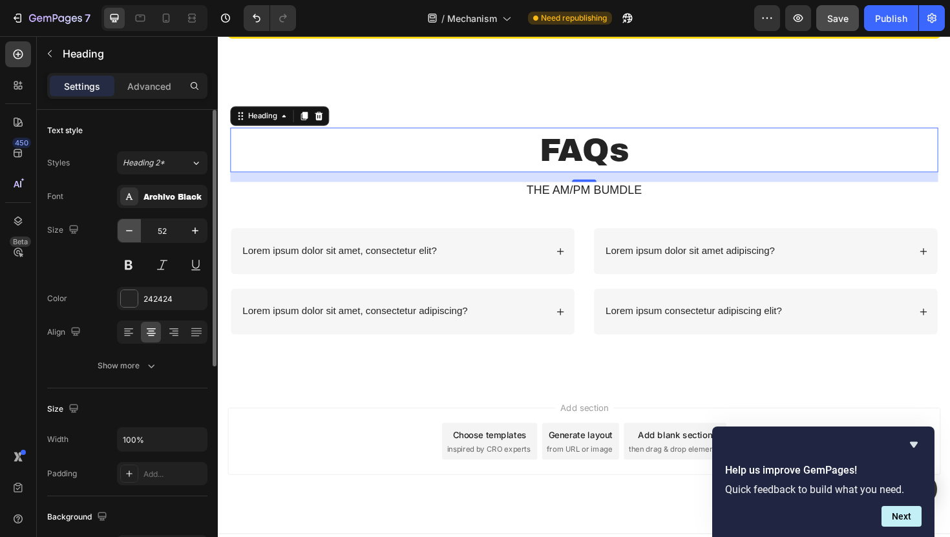
click at [135, 231] on icon "button" at bounding box center [129, 230] width 13 height 13
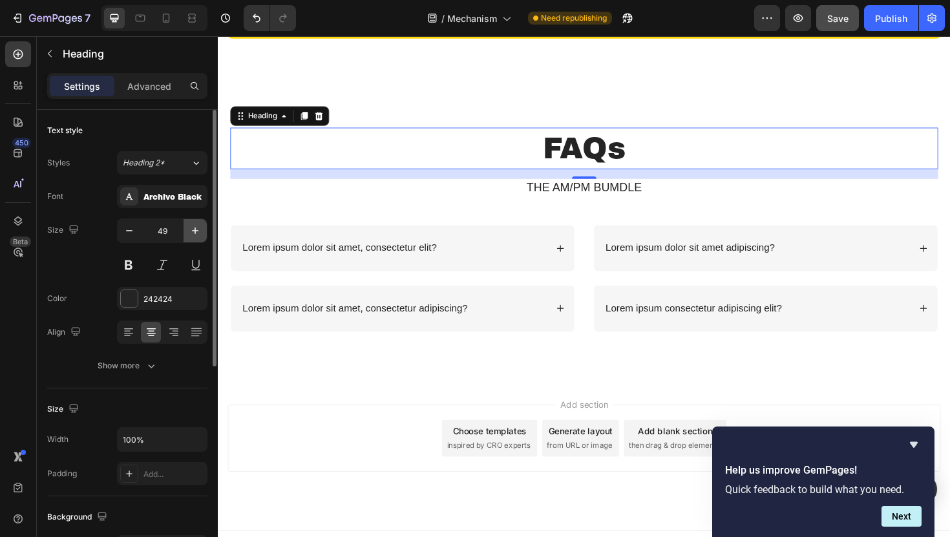
click at [201, 233] on button "button" at bounding box center [195, 230] width 23 height 23
type input "50"
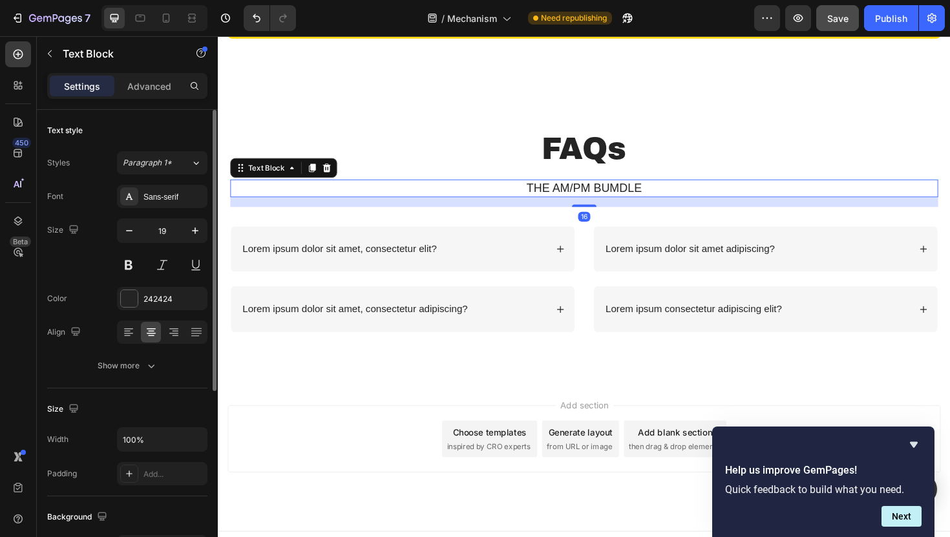
click at [570, 198] on p "THE AM/PM BUMDLE" at bounding box center [605, 197] width 747 height 16
click at [156, 199] on div "Sans-serif" at bounding box center [173, 197] width 61 height 12
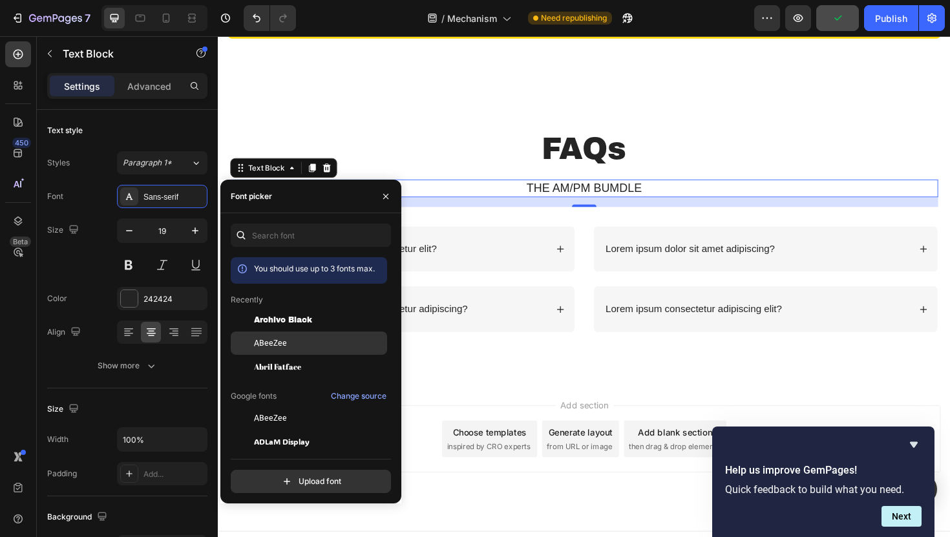
click at [319, 346] on div "ABeeZee" at bounding box center [319, 343] width 131 height 12
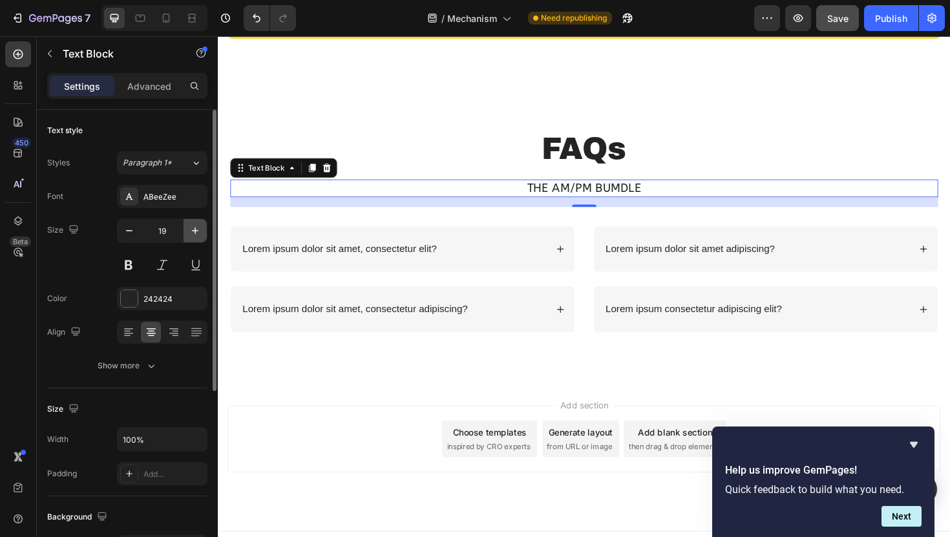
click at [199, 235] on icon "button" at bounding box center [195, 230] width 13 height 13
type input "23"
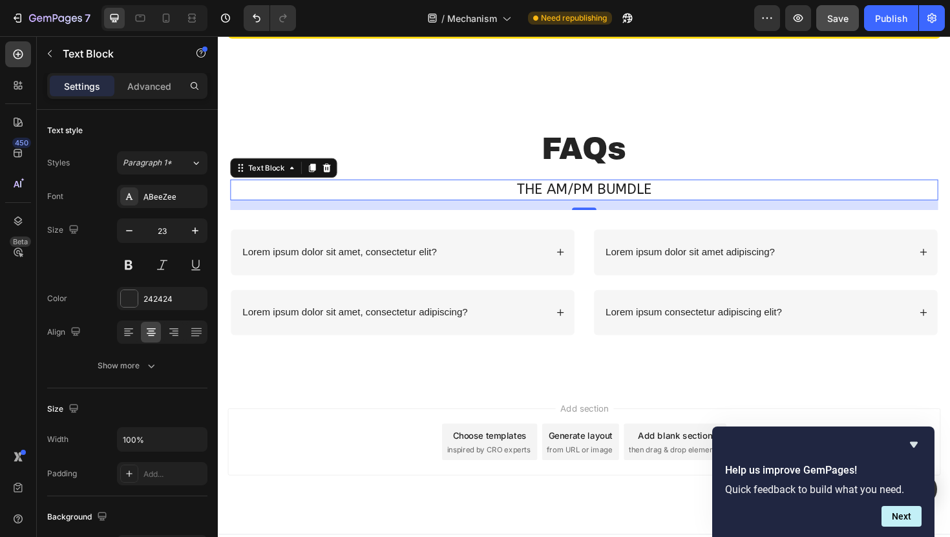
click at [622, 206] on p "THE AM/PM BUMDLE" at bounding box center [605, 198] width 747 height 19
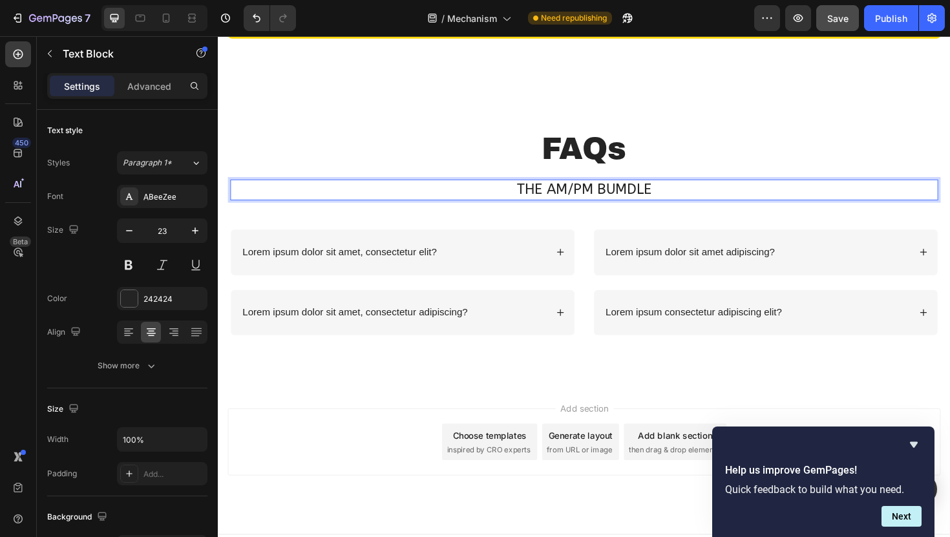
click at [616, 206] on p "THE AM/PM BUMDLE" at bounding box center [605, 198] width 747 height 19
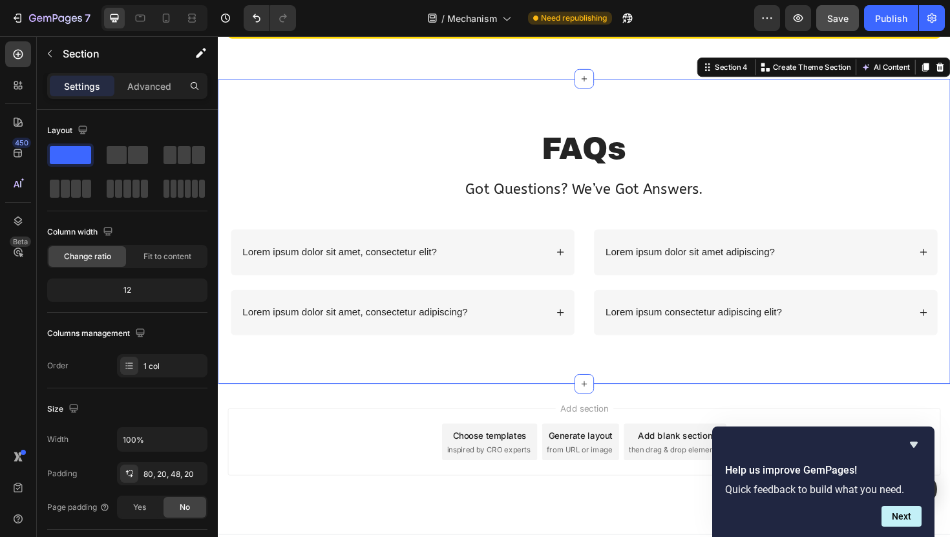
click at [370, 107] on div "FAQs Heading Got Questions? We’ve Got Answers. Text Block Row Lorem ipsum dolor…" at bounding box center [605, 243] width 775 height 324
click at [404, 268] on p "Lorem ipsum dolor sit amet, consectetur elit?" at bounding box center [346, 265] width 205 height 14
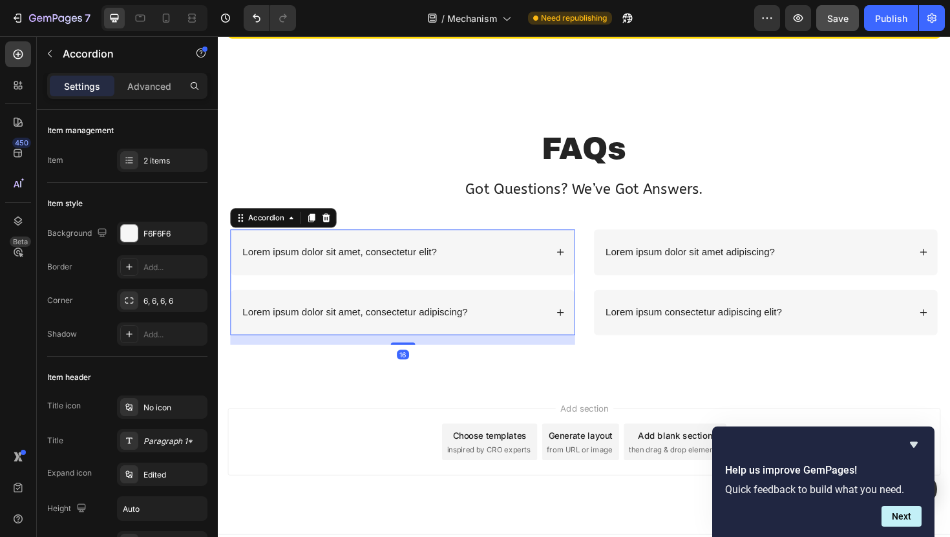
click at [404, 268] on p "Lorem ipsum dolor sit amet, consectetur elit?" at bounding box center [346, 265] width 205 height 14
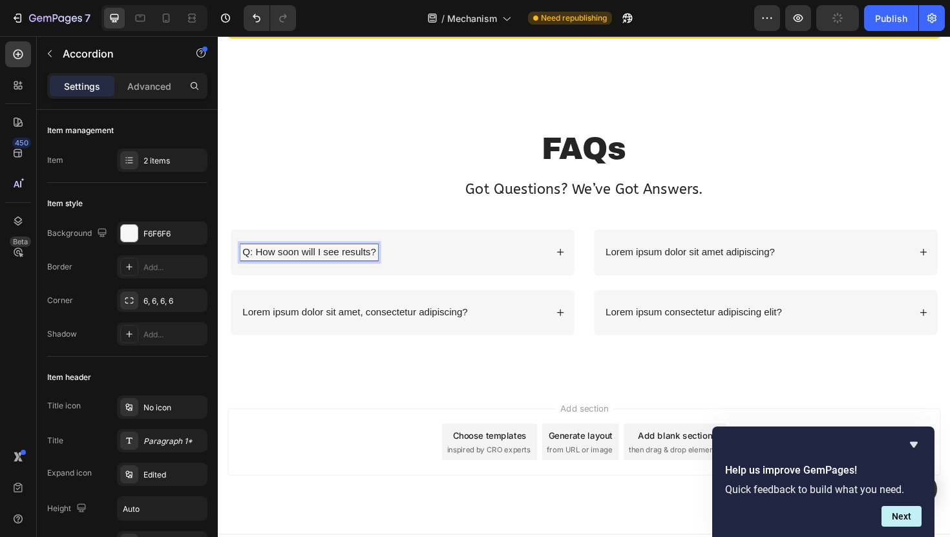
click at [260, 262] on p "Q: How soon will I see results?" at bounding box center [315, 265] width 142 height 14
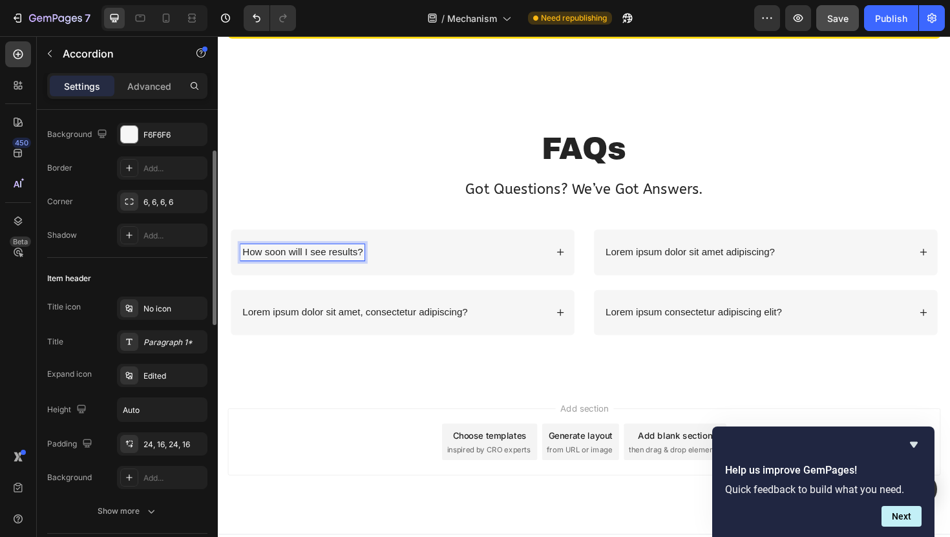
scroll to position [101, 0]
click at [178, 337] on div "Paragraph 1*" at bounding box center [173, 340] width 61 height 12
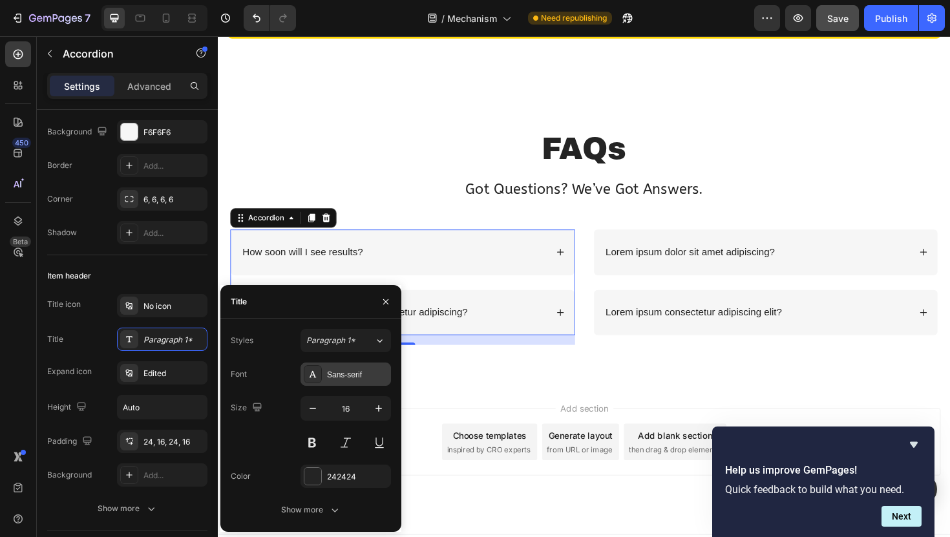
click at [356, 371] on div "Sans-serif" at bounding box center [357, 375] width 61 height 12
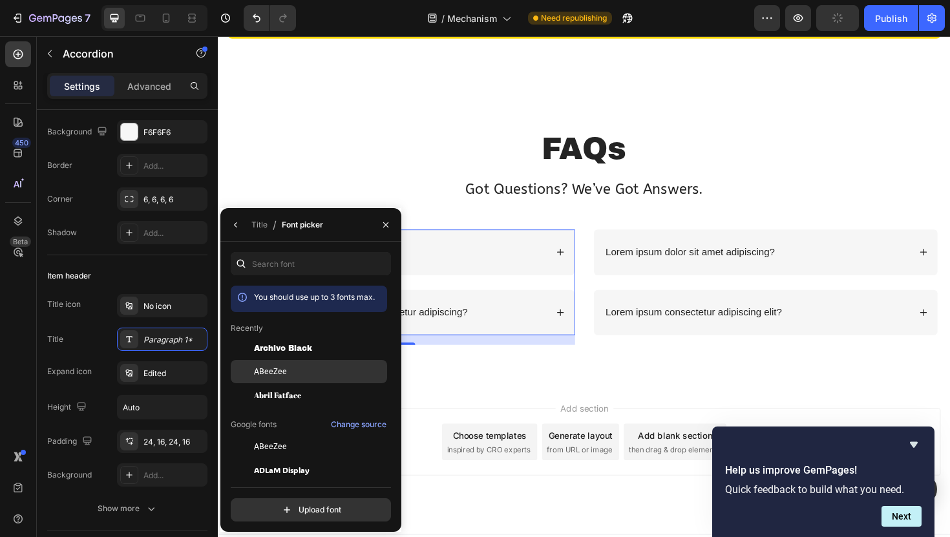
click at [316, 367] on div "ABeeZee" at bounding box center [319, 372] width 131 height 12
click at [384, 222] on icon "button" at bounding box center [386, 225] width 10 height 10
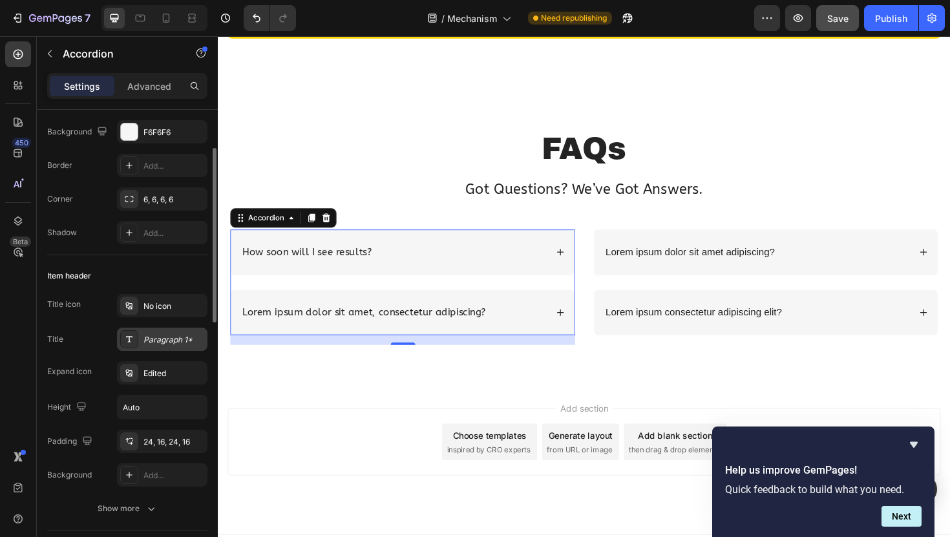
click at [182, 346] on div "Paragraph 1*" at bounding box center [162, 339] width 90 height 23
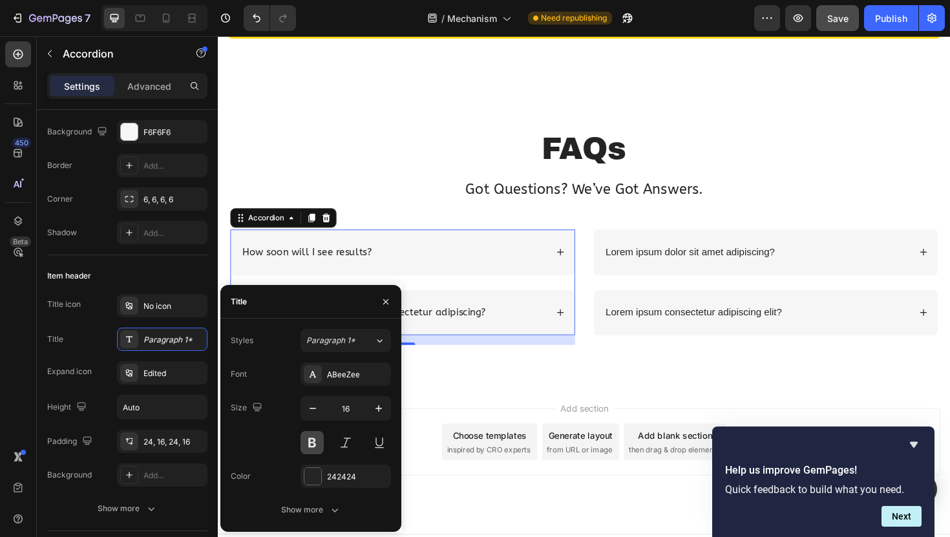
click at [310, 439] on button at bounding box center [311, 442] width 23 height 23
click at [377, 405] on icon "button" at bounding box center [378, 408] width 13 height 13
type input "18"
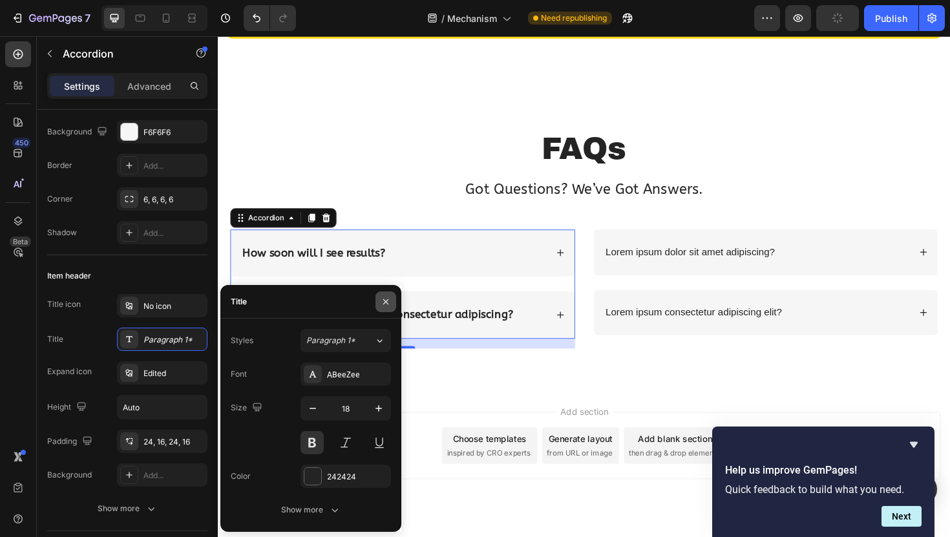
click at [380, 301] on button "button" at bounding box center [385, 301] width 21 height 21
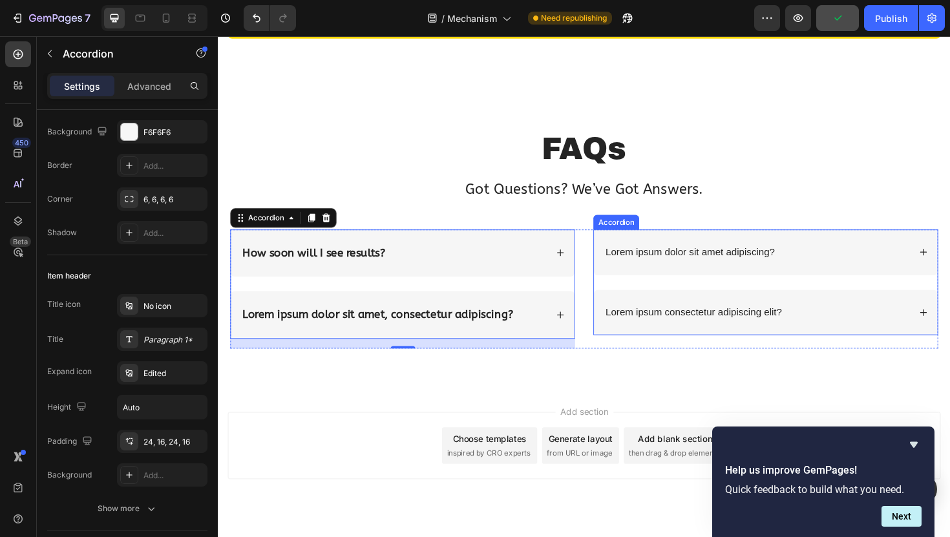
click at [657, 267] on p "Lorem ipsum dolor sit amet adipiscing?" at bounding box center [717, 265] width 179 height 14
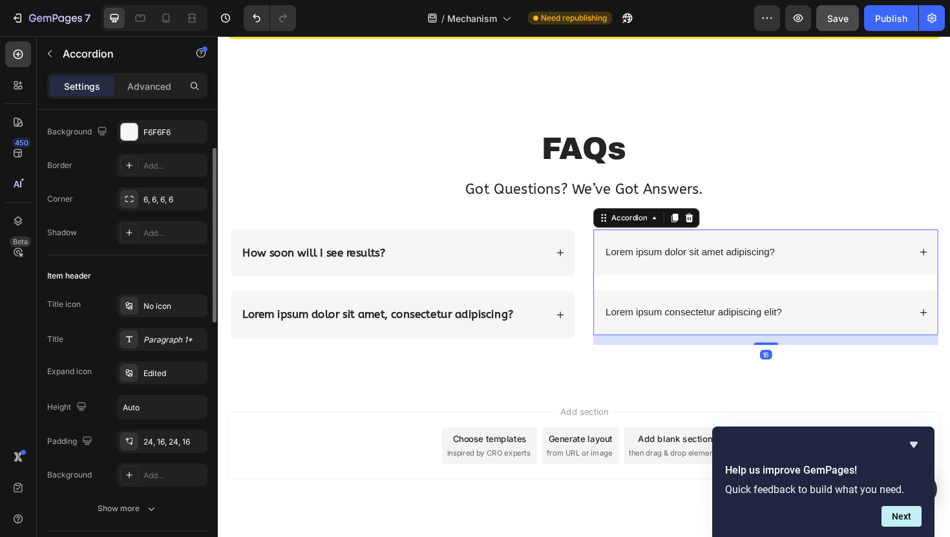
click at [153, 353] on div "Title icon No icon Title Paragraph 1* Expand icon Edited Height Auto Padding 24…" at bounding box center [127, 390] width 160 height 193
click at [152, 345] on div "Paragraph 1*" at bounding box center [162, 339] width 90 height 23
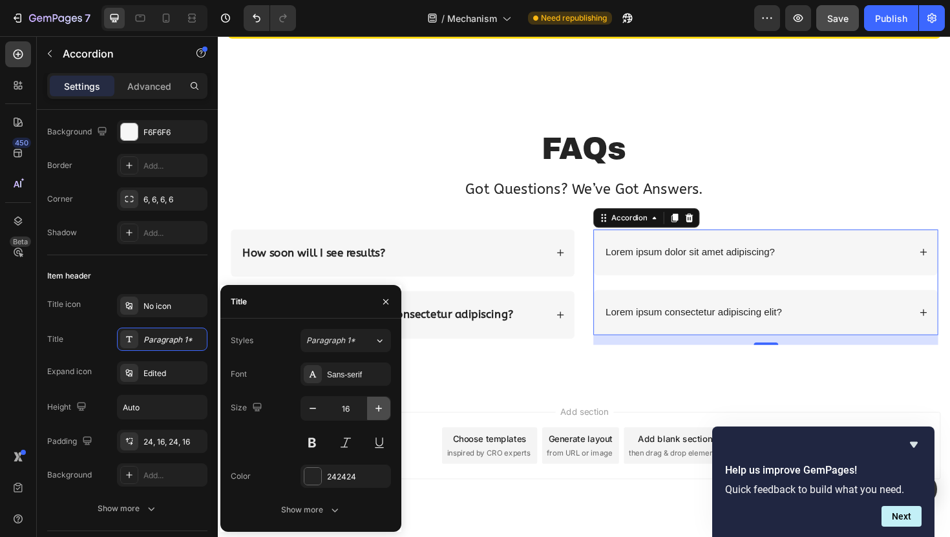
click at [380, 410] on icon "button" at bounding box center [378, 408] width 13 height 13
type input "18"
click at [350, 380] on div "Sans-serif" at bounding box center [357, 375] width 61 height 12
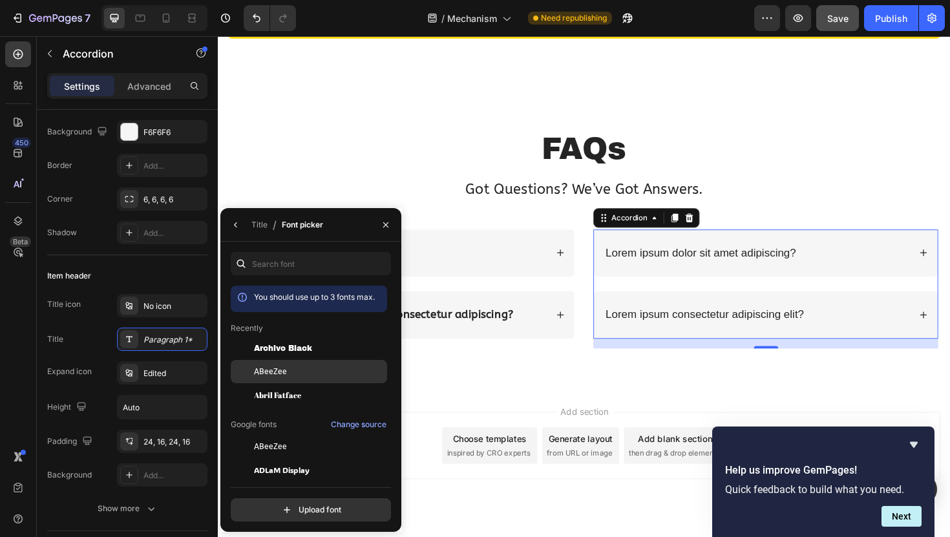
click at [326, 377] on div "ABeeZee" at bounding box center [319, 372] width 131 height 12
click at [384, 231] on button "button" at bounding box center [385, 225] width 21 height 21
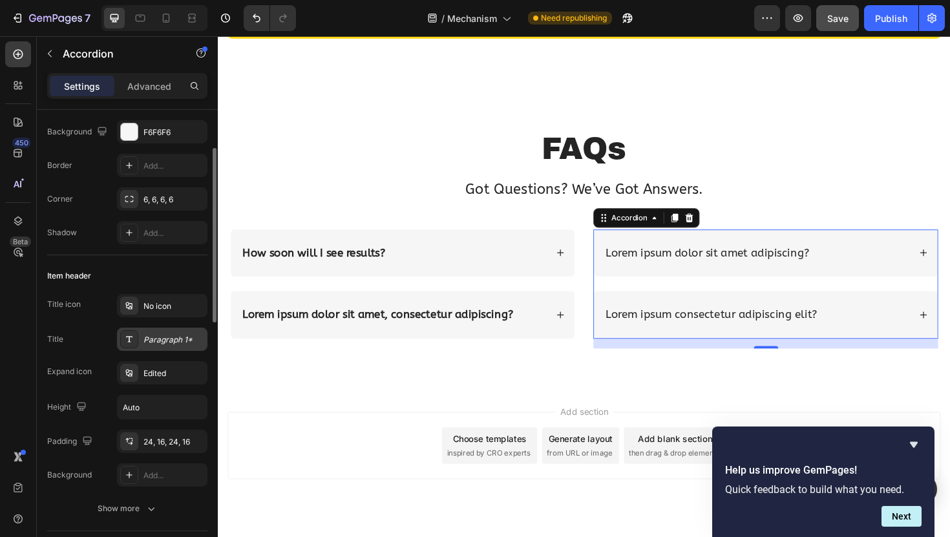
click at [178, 338] on div "Paragraph 1*" at bounding box center [173, 340] width 61 height 12
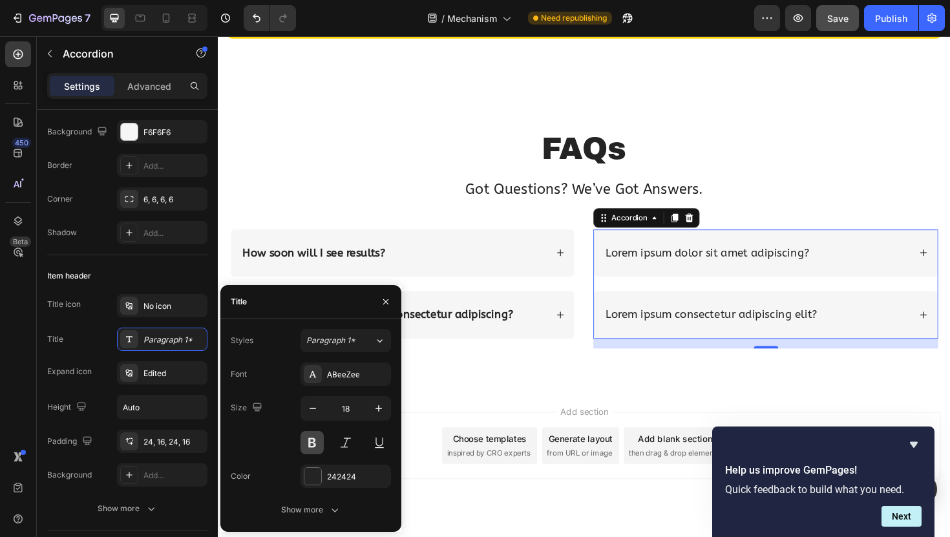
click at [312, 440] on button at bounding box center [311, 442] width 23 height 23
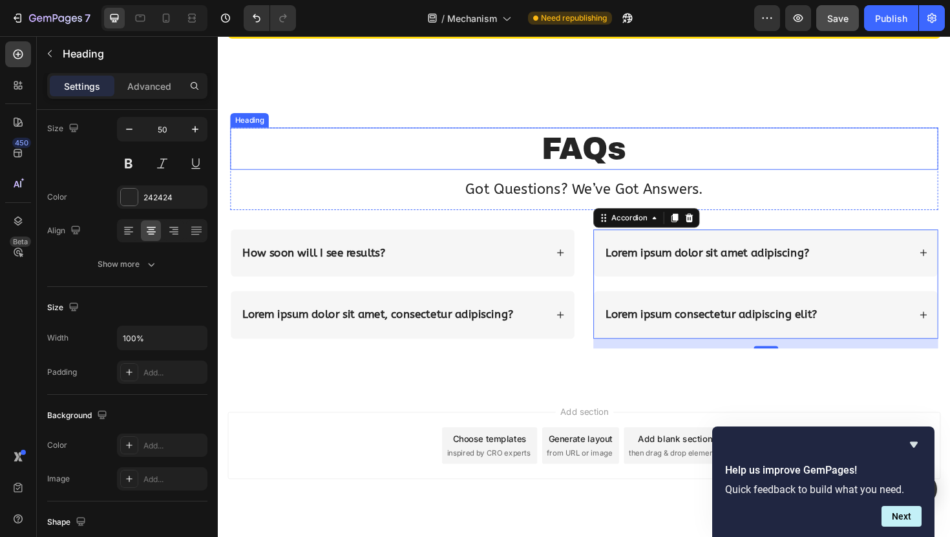
click at [352, 173] on h2 "FAQs" at bounding box center [606, 155] width 750 height 45
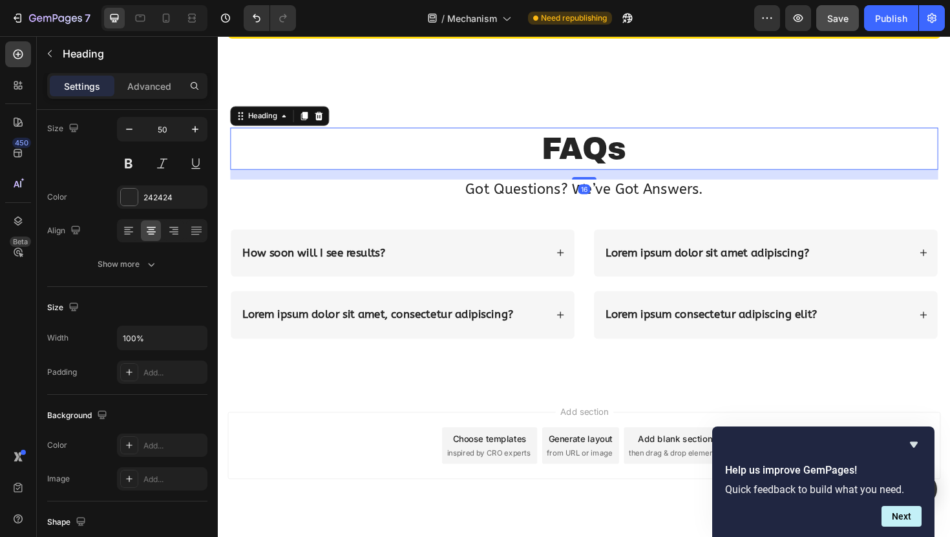
scroll to position [0, 0]
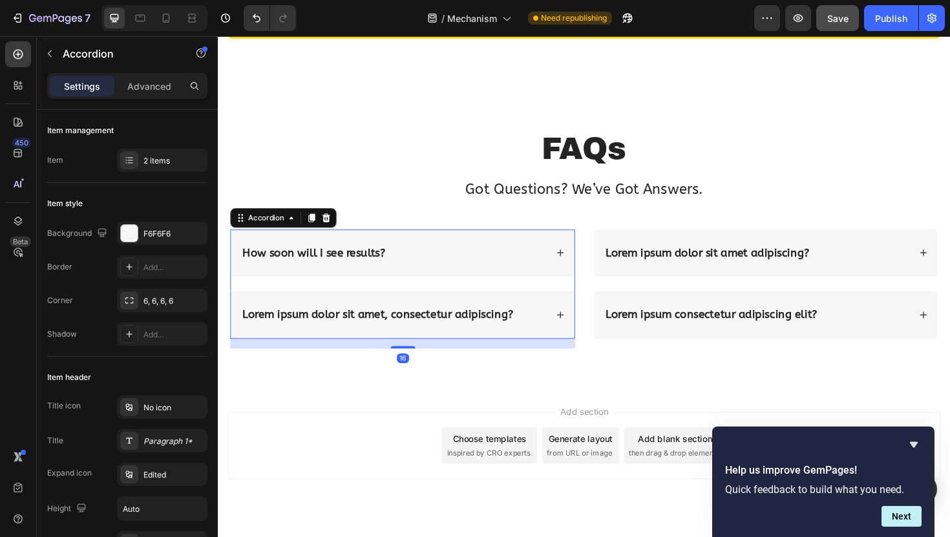
click at [515, 254] on div "How soon will I see results?" at bounding box center [413, 266] width 364 height 50
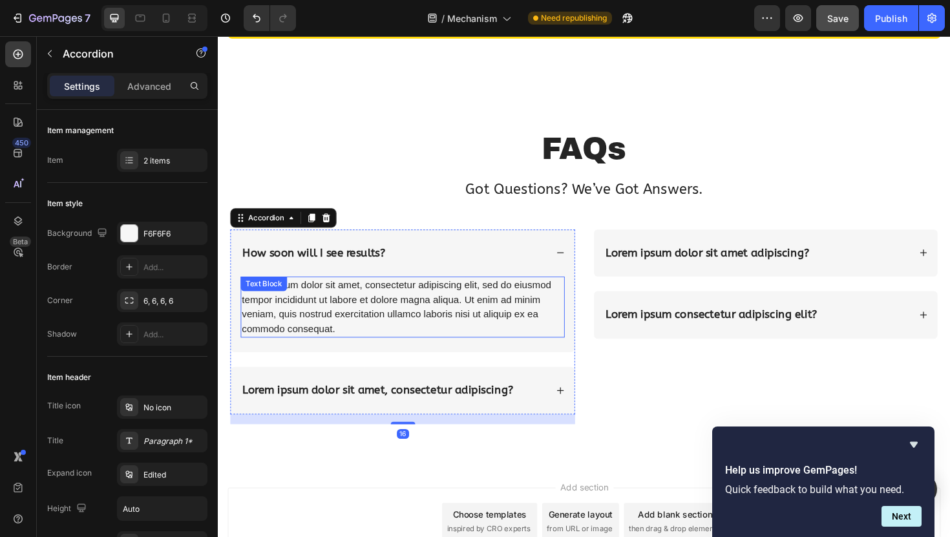
click at [446, 321] on div "Lorem ipsum dolor sit amet, consectetur adipiscing elit, sed do eiusmod tempor …" at bounding box center [413, 323] width 343 height 65
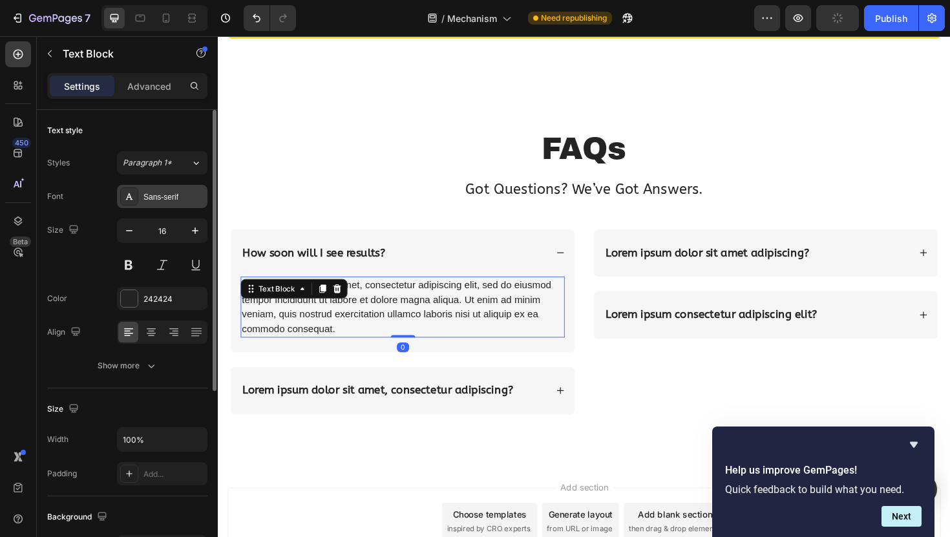
click at [163, 202] on div "Sans-serif" at bounding box center [162, 196] width 90 height 23
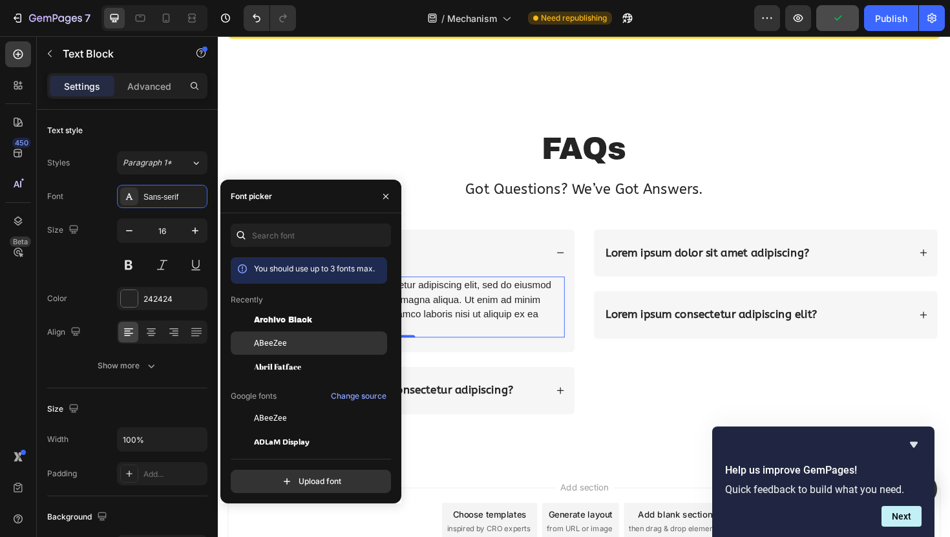
click at [290, 342] on div "ABeeZee" at bounding box center [319, 343] width 131 height 12
click at [381, 196] on icon "button" at bounding box center [386, 196] width 10 height 10
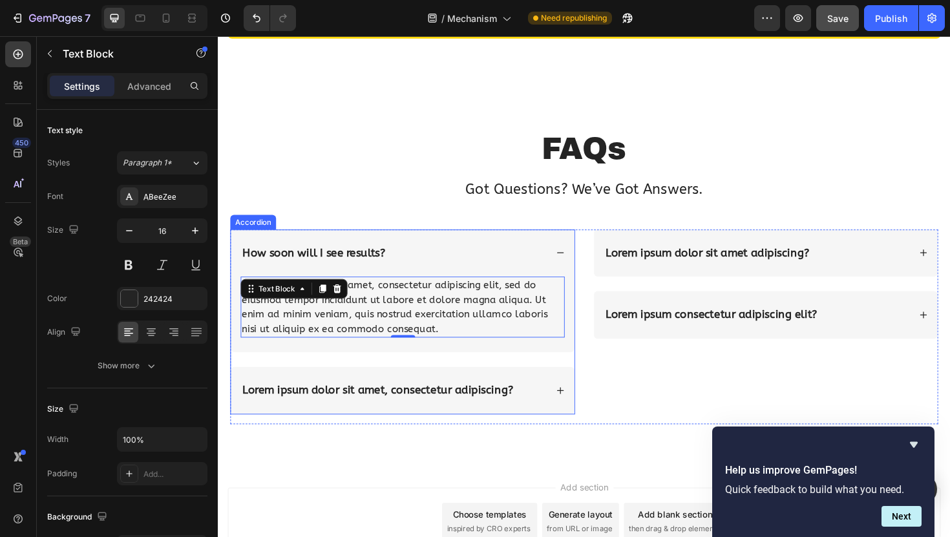
click at [545, 414] on div "Lorem ipsum dolor sit amet, consectetur adipiscing?" at bounding box center [404, 411] width 324 height 19
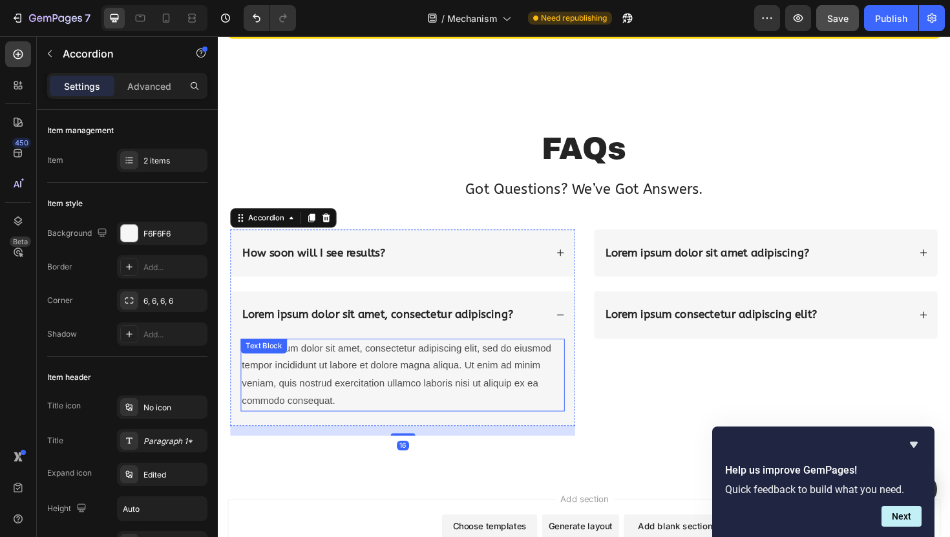
click at [429, 394] on div "Lorem ipsum dolor sit amet, consectetur adipiscing elit, sed do eiusmod tempor …" at bounding box center [413, 395] width 343 height 77
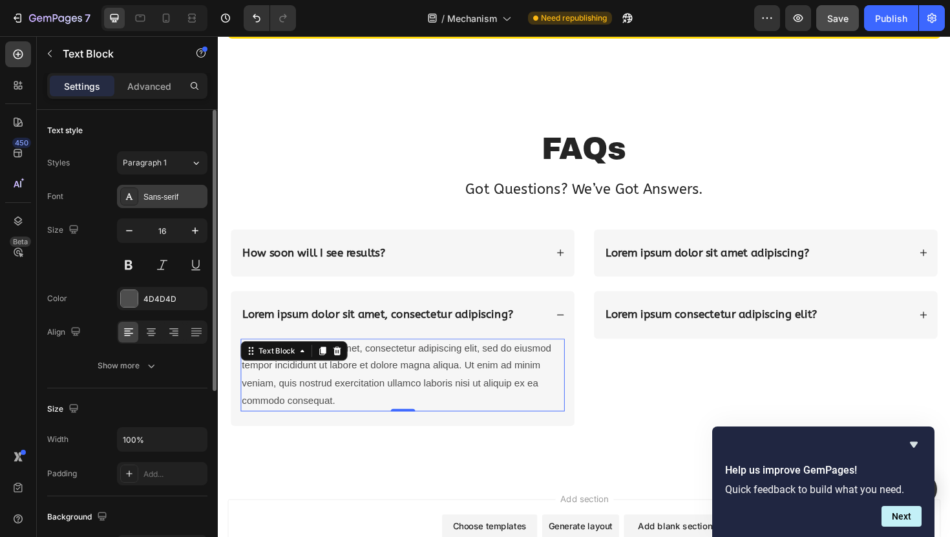
click at [183, 187] on div "Sans-serif" at bounding box center [162, 196] width 90 height 23
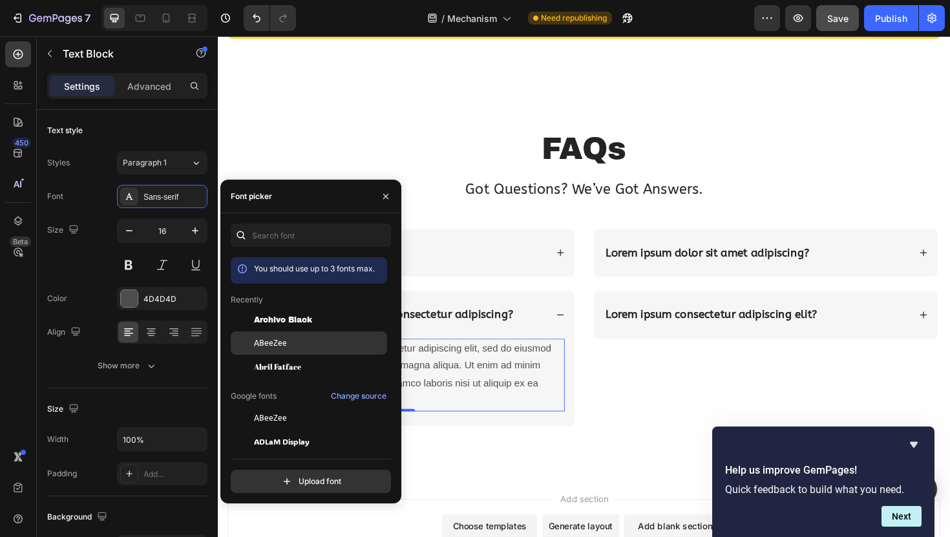
click at [277, 335] on div "ABeeZee" at bounding box center [309, 342] width 156 height 23
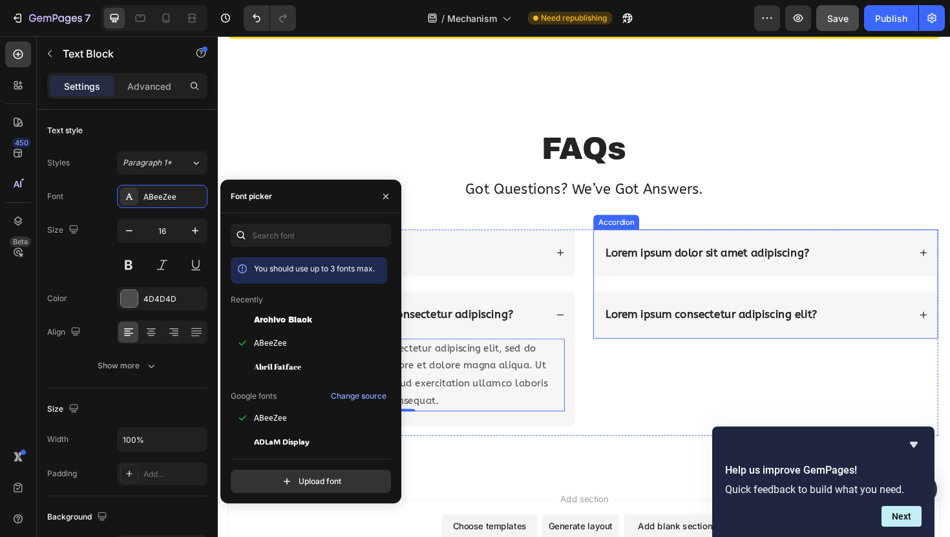
click at [858, 271] on div "Lorem ipsum dolor sit amet adipiscing?" at bounding box center [788, 266] width 324 height 19
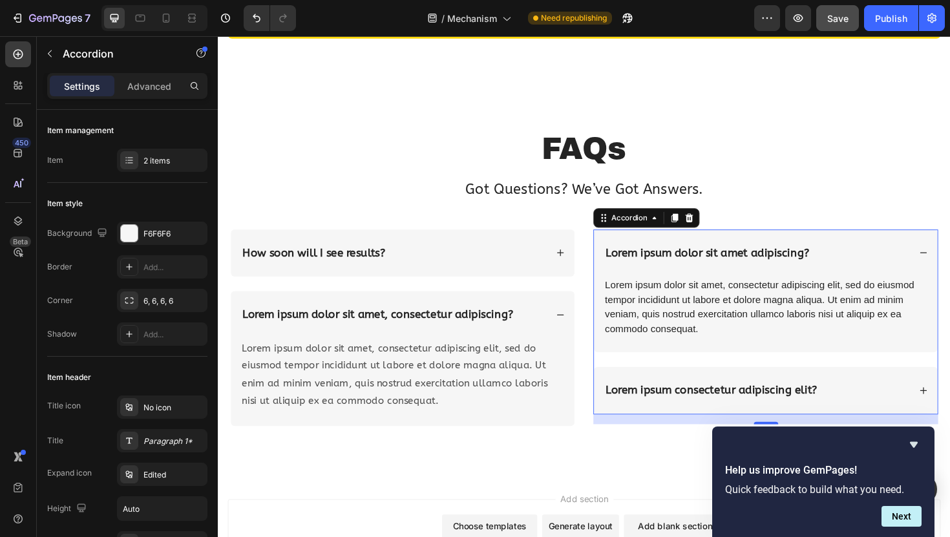
click at [781, 319] on div "Lorem ipsum dolor sit amet, consectetur adipiscing elit, sed do eiusmod tempor …" at bounding box center [797, 323] width 343 height 65
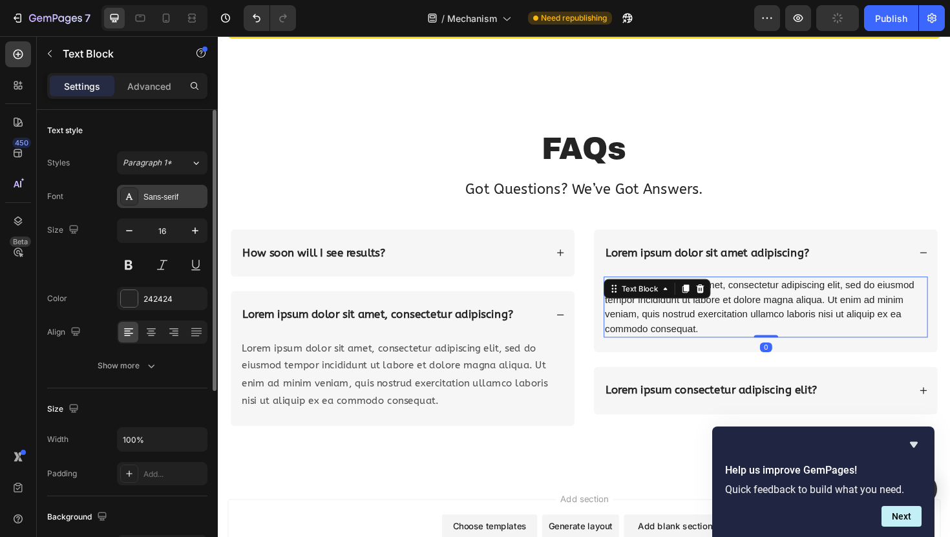
click at [170, 205] on div "Sans-serif" at bounding box center [162, 196] width 90 height 23
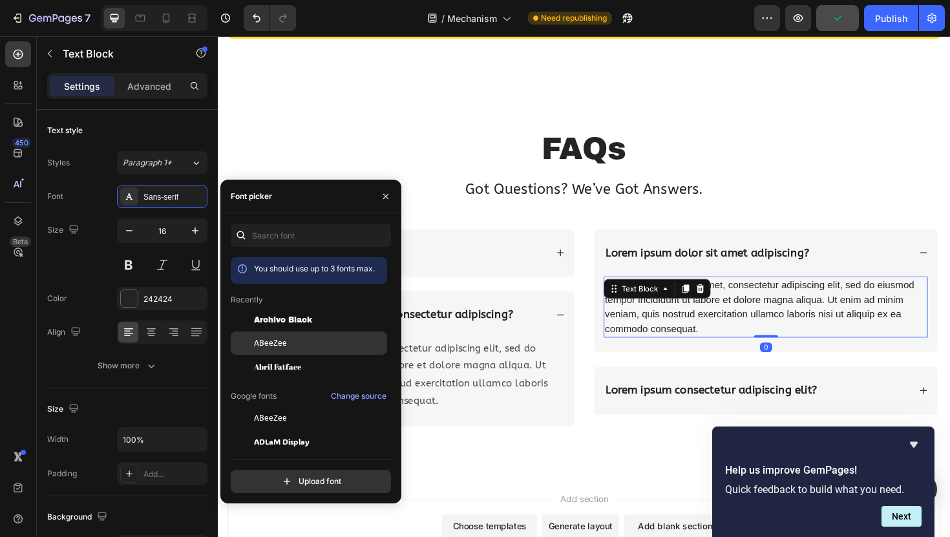
click at [311, 338] on div "ABeeZee" at bounding box center [319, 343] width 131 height 12
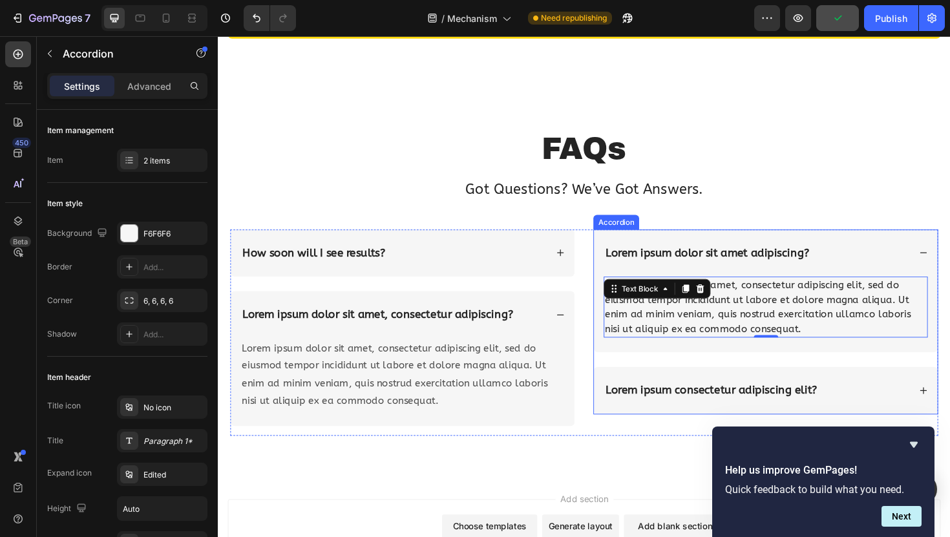
click at [894, 404] on div "Lorem ipsum consectetur adipiscing elit?" at bounding box center [788, 411] width 324 height 19
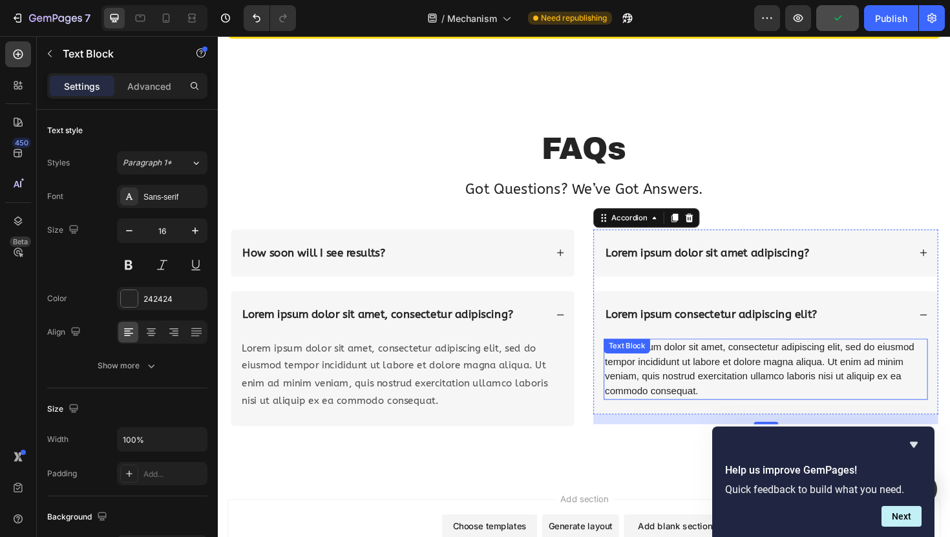
click at [746, 391] on div "Lorem ipsum dolor sit amet, consectetur adipiscing elit, sed do eiusmod tempor …" at bounding box center [797, 389] width 343 height 65
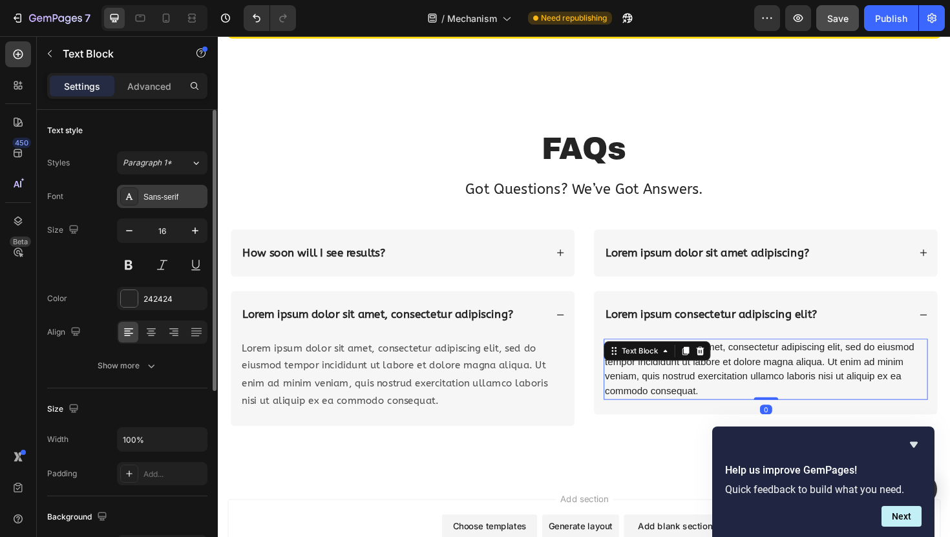
click at [151, 198] on div "Sans-serif" at bounding box center [173, 197] width 61 height 12
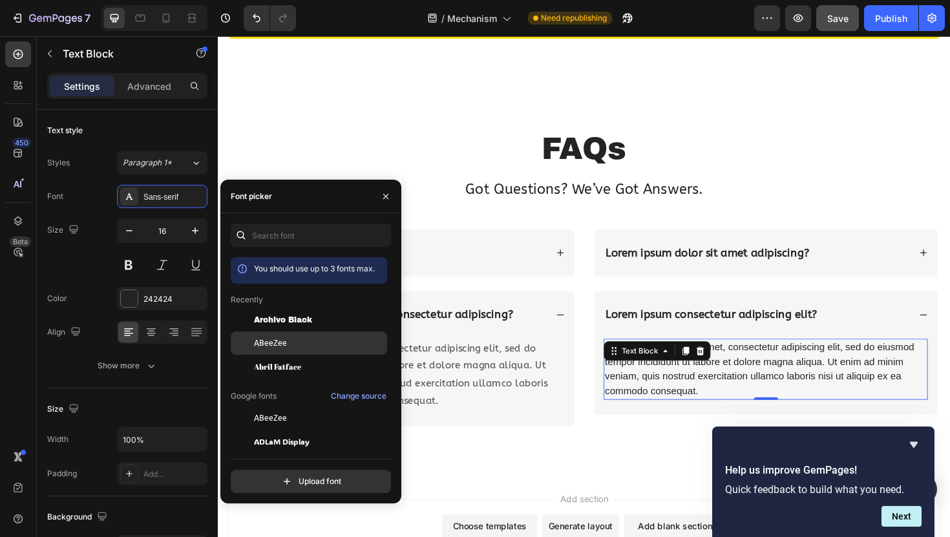
click at [327, 342] on div "ABeeZee" at bounding box center [319, 343] width 131 height 12
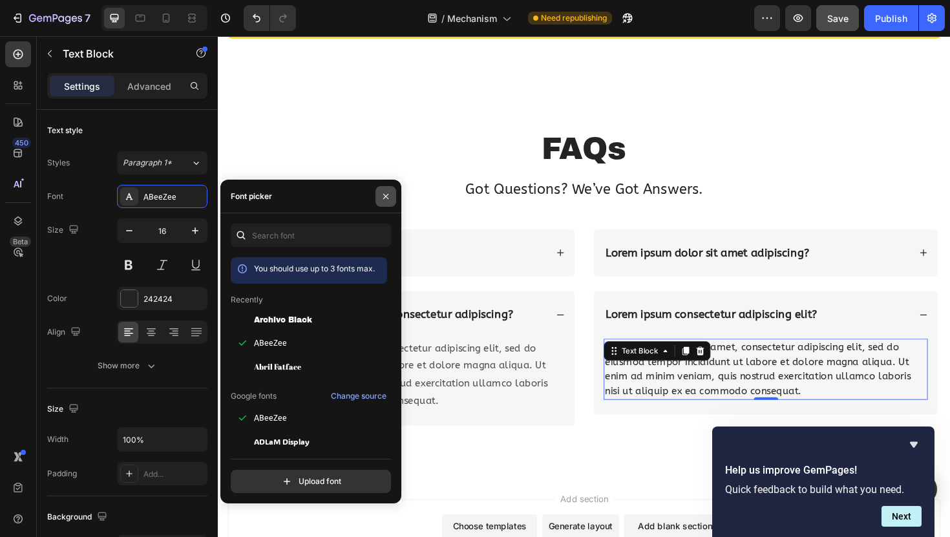
click at [385, 191] on icon "button" at bounding box center [386, 196] width 10 height 10
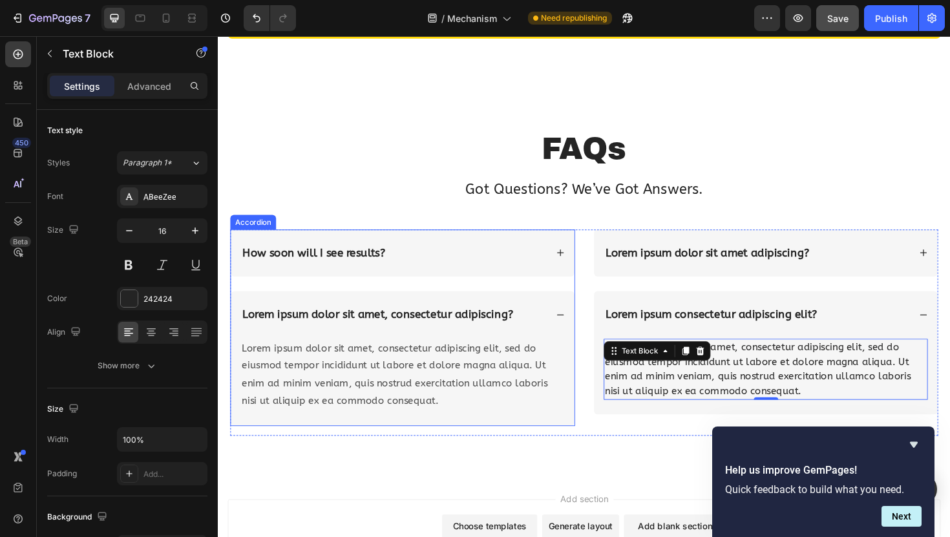
click at [441, 259] on div "How soon will I see results?" at bounding box center [404, 266] width 324 height 19
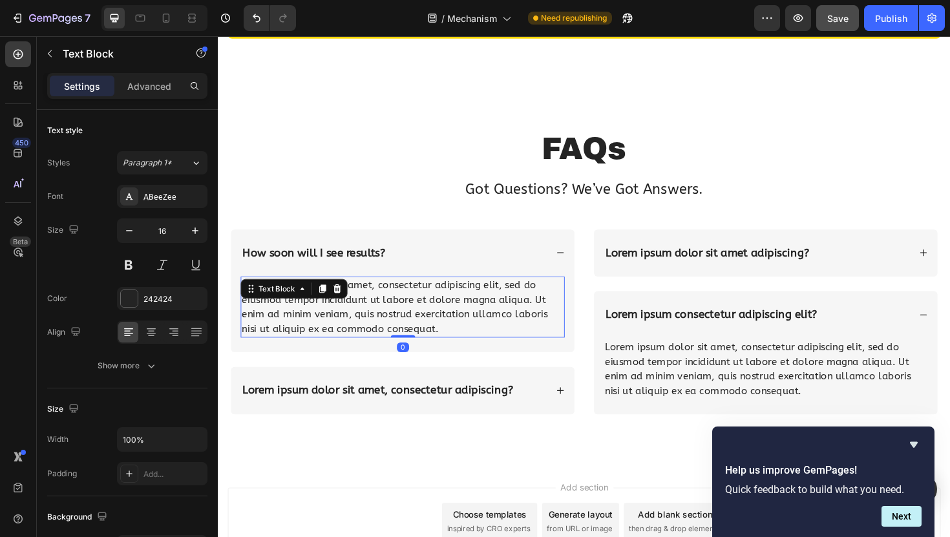
click at [380, 314] on div "Lorem ipsum dolor sit amet, consectetur adipiscing elit, sed do eiusmod tempor …" at bounding box center [413, 323] width 343 height 65
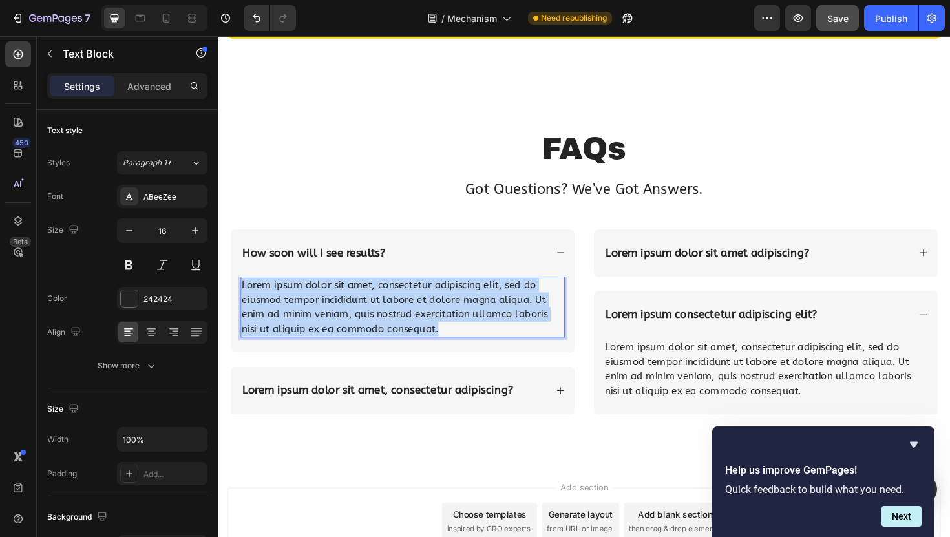
click at [380, 314] on p "Lorem ipsum dolor sit amet, consectetur adipiscing elit, sed do eiusmod tempor …" at bounding box center [413, 323] width 341 height 62
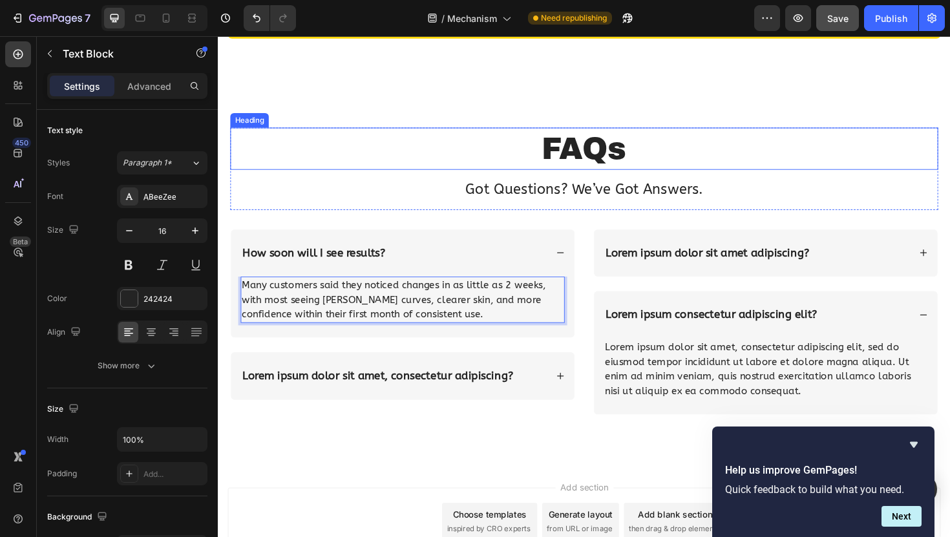
click at [388, 141] on h2 "FAQs" at bounding box center [606, 155] width 750 height 45
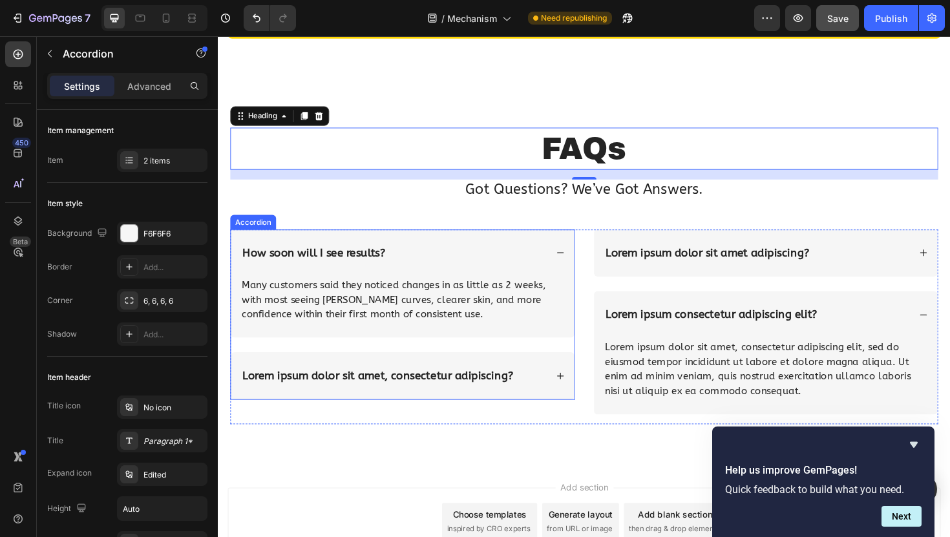
click at [392, 395] on p "Lorem ipsum dolor sit amet, consectetur adipiscing?" at bounding box center [387, 395] width 287 height 15
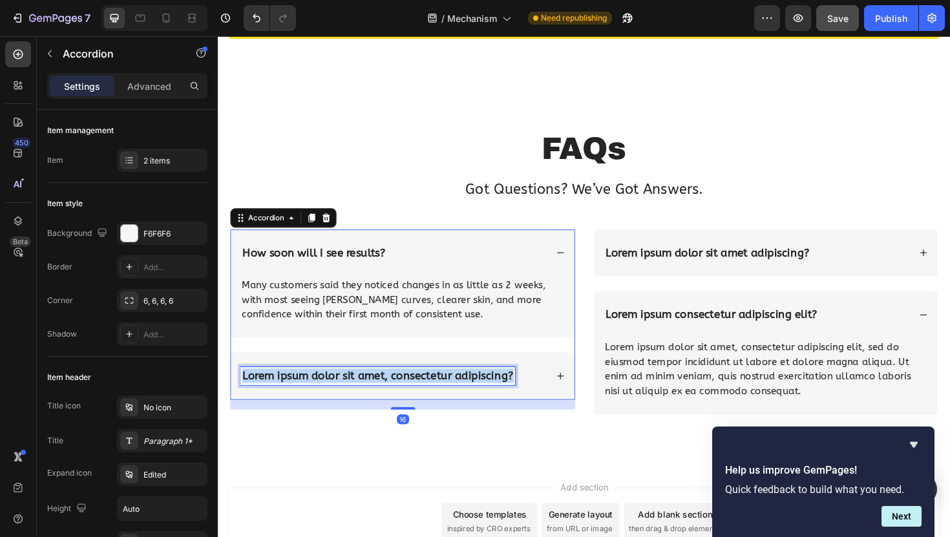
click at [392, 395] on p "Lorem ipsum dolor sit amet, consectetur adipiscing?" at bounding box center [387, 395] width 287 height 15
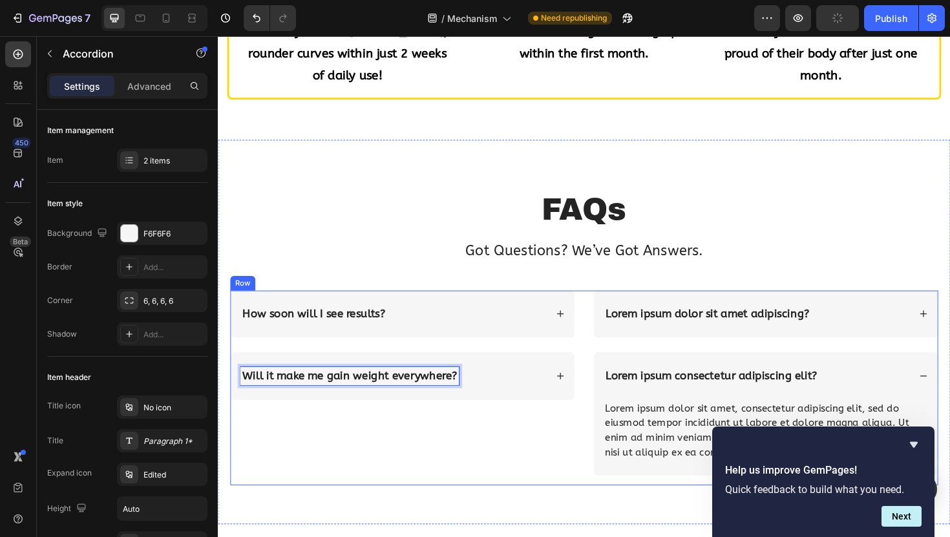
scroll to position [1663, 0]
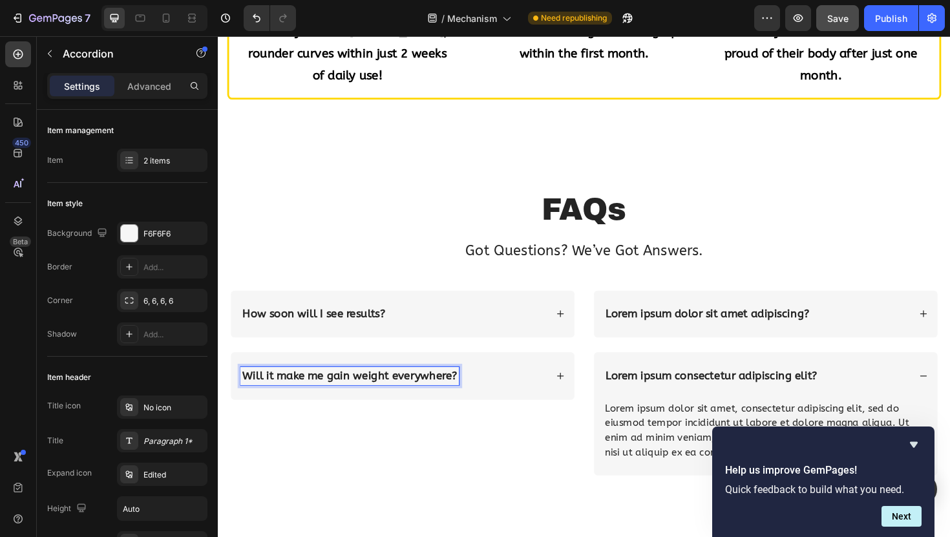
click at [488, 395] on div "Will it make me gain weight everywhere?" at bounding box center [404, 395] width 324 height 19
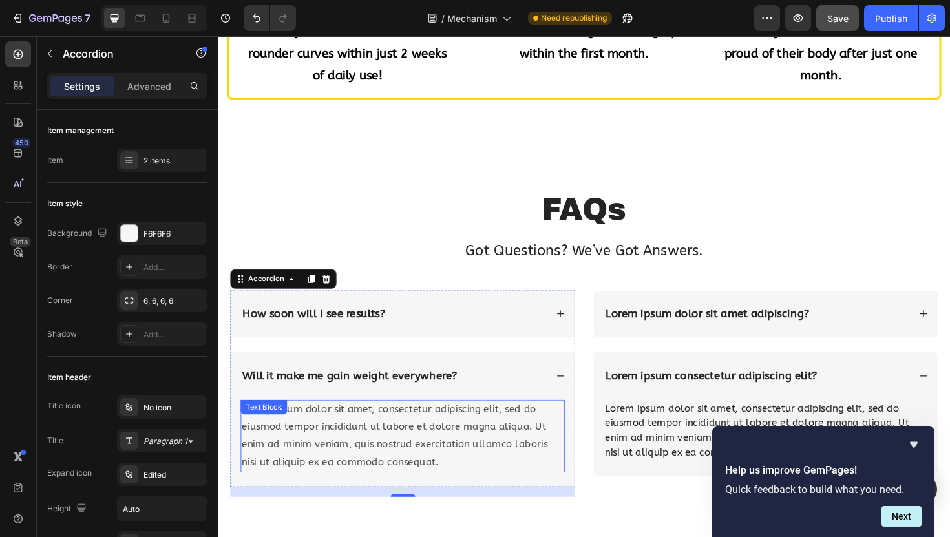
click at [391, 445] on div "Lorem ipsum dolor sit amet, consectetur adipiscing elit, sed do eiusmod tempor …" at bounding box center [413, 459] width 343 height 77
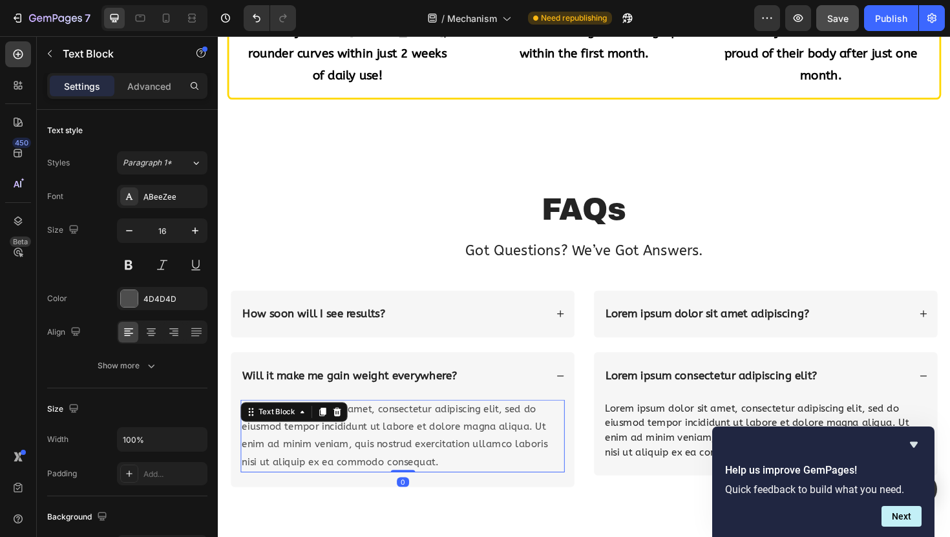
click at [391, 445] on div "Lorem ipsum dolor sit amet, consectetur adipiscing elit, sed do eiusmod tempor …" at bounding box center [413, 459] width 343 height 77
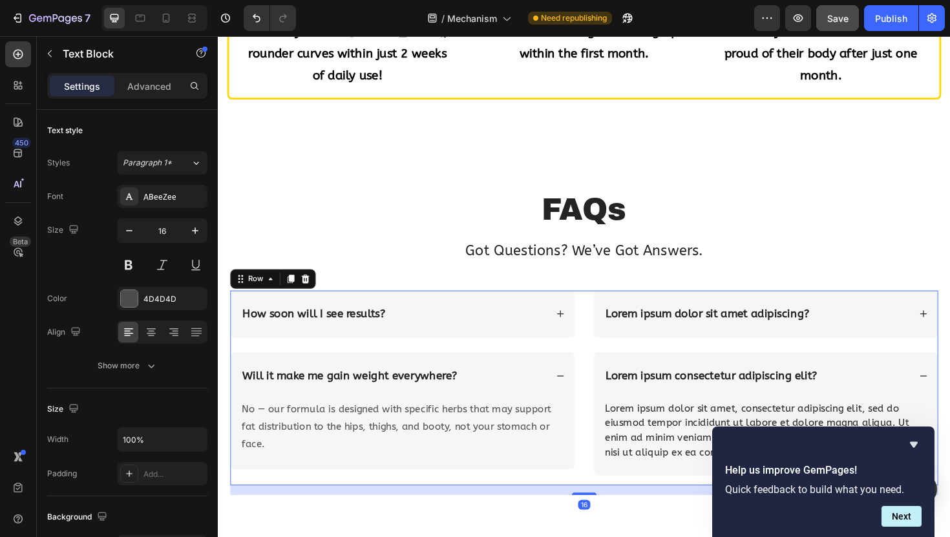
click at [375, 509] on div "How soon will I see results? Will it make me gain weight everywhere? No — our f…" at bounding box center [413, 409] width 365 height 206
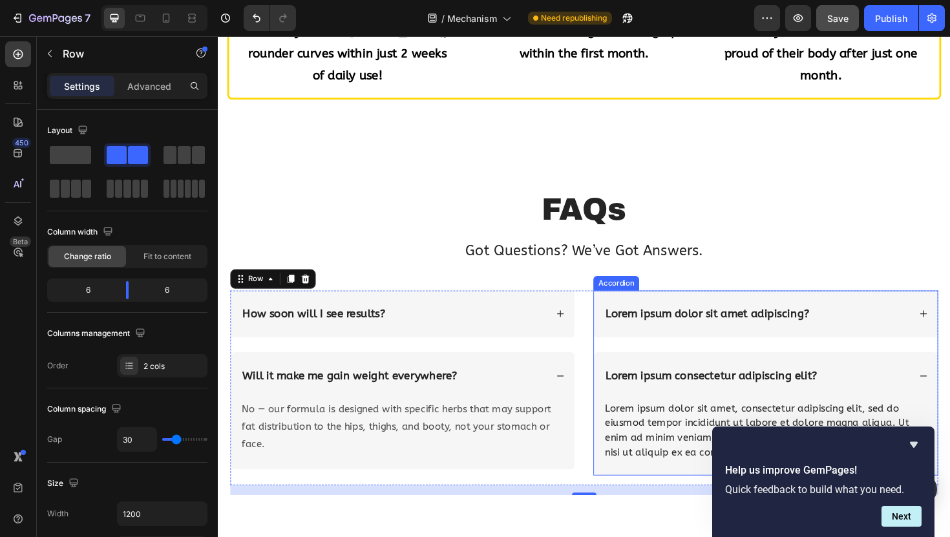
click at [704, 318] on div "Lorem ipsum dolor sit amet adipiscing?" at bounding box center [798, 331] width 364 height 50
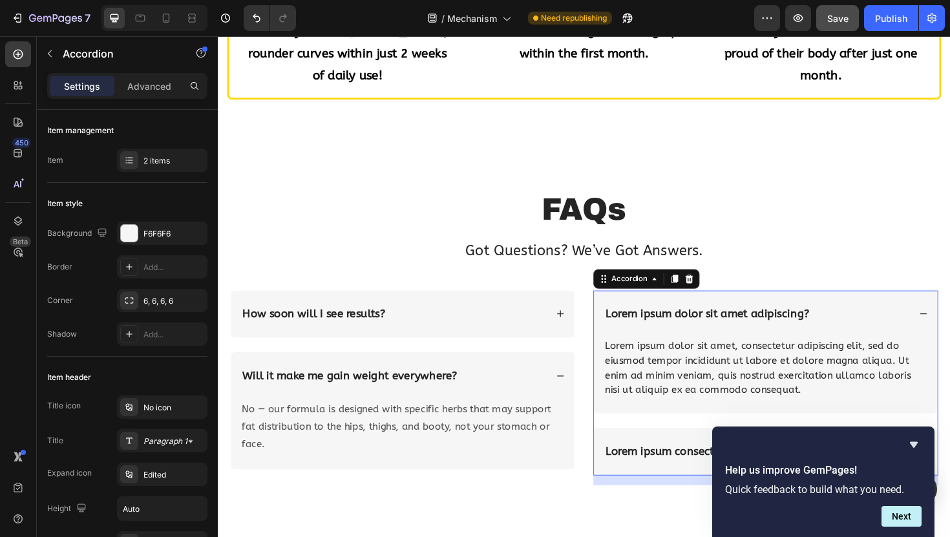
click at [693, 326] on p "Lorem ipsum dolor sit amet adipiscing?" at bounding box center [736, 330] width 216 height 15
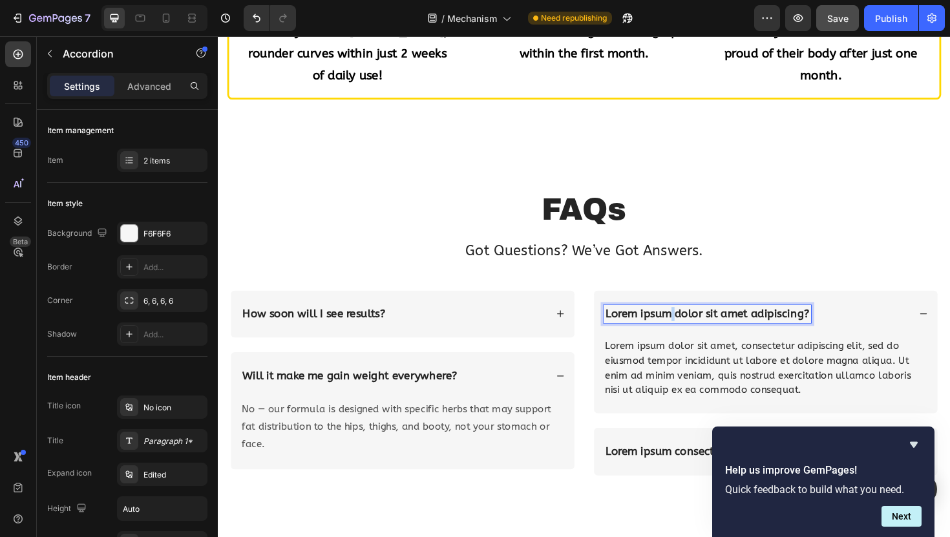
click at [693, 326] on p "Lorem ipsum dolor sit amet adipiscing?" at bounding box center [736, 330] width 216 height 15
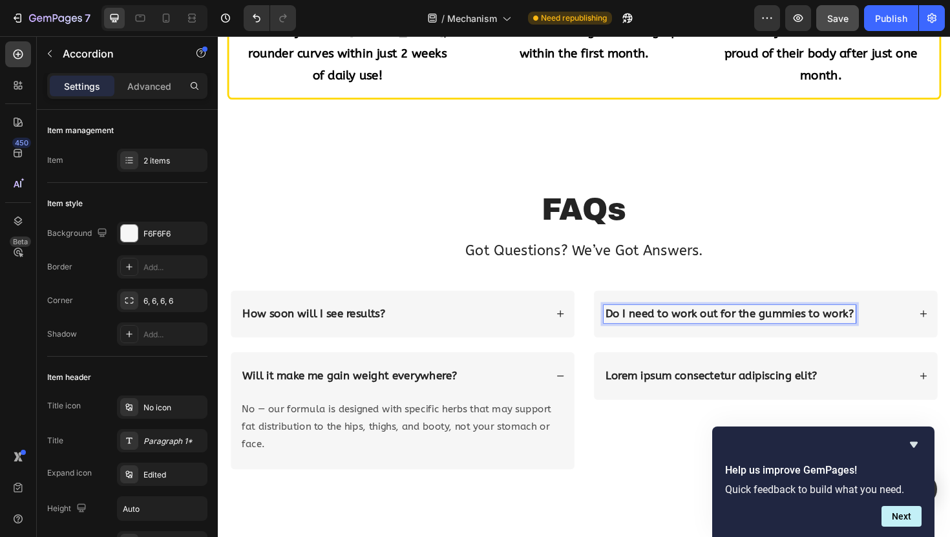
click at [835, 330] on p "Do I need to work out for the gummies to work?" at bounding box center [759, 330] width 263 height 15
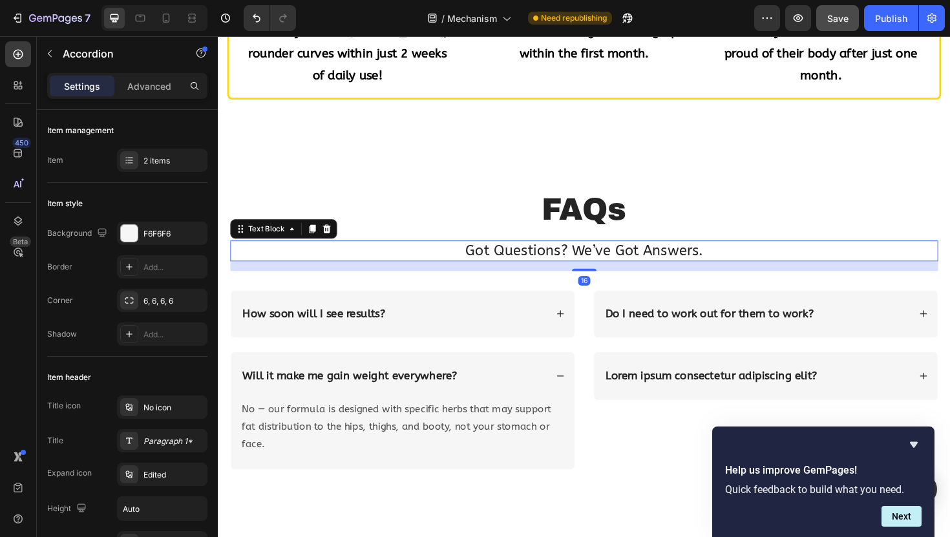
click at [830, 265] on p "Got Questions? We’ve Got Answers." at bounding box center [605, 263] width 747 height 19
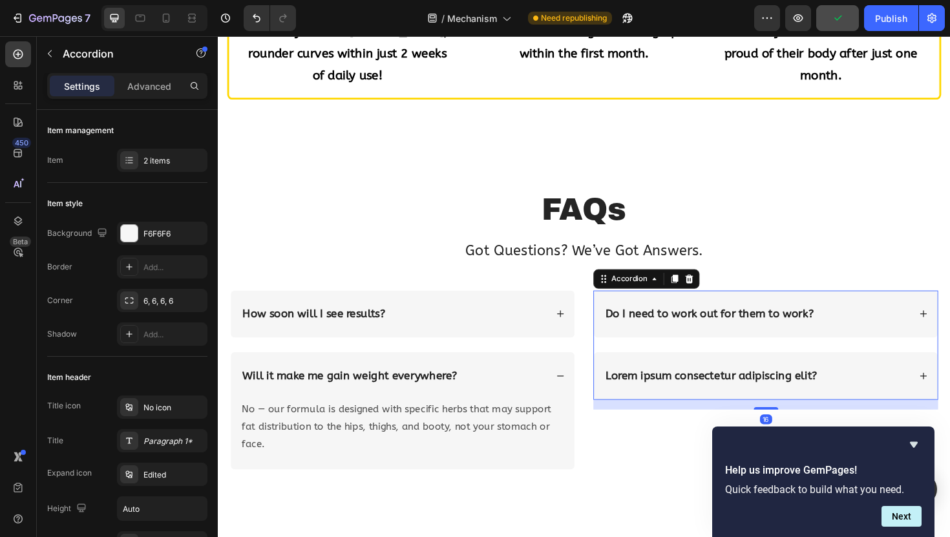
click at [901, 323] on div "Do I need to work out for them to work?" at bounding box center [788, 330] width 324 height 19
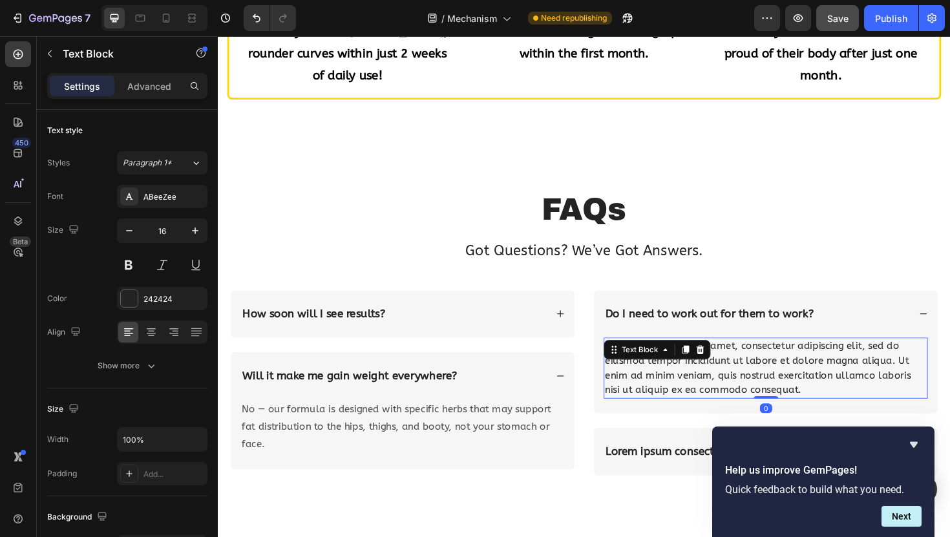
click at [751, 367] on div "Lorem ipsum dolor sit amet, consectetur adipiscing elit, sed do eiusmod tempor …" at bounding box center [797, 387] width 343 height 65
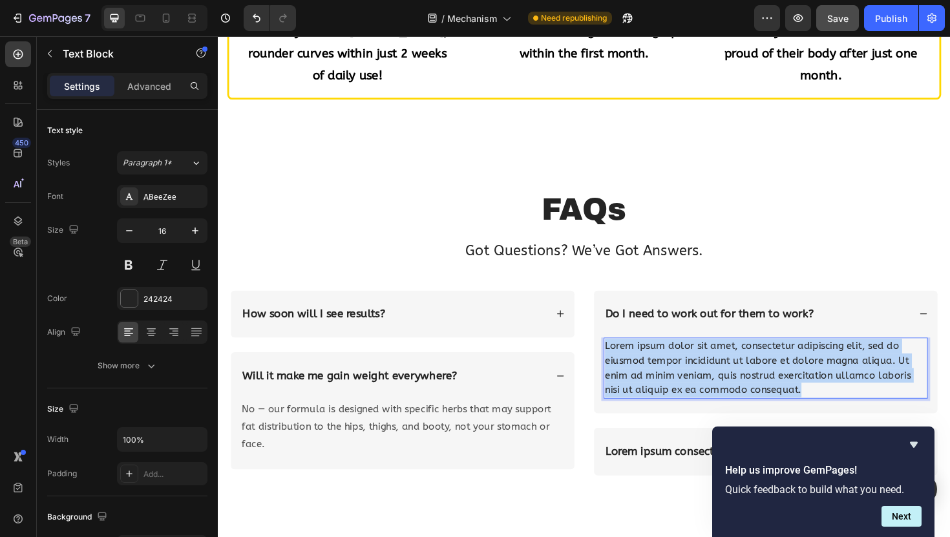
click at [751, 367] on p "Lorem ipsum dolor sit amet, consectetur adipiscing elit, sed do eiusmod tempor …" at bounding box center [797, 388] width 341 height 62
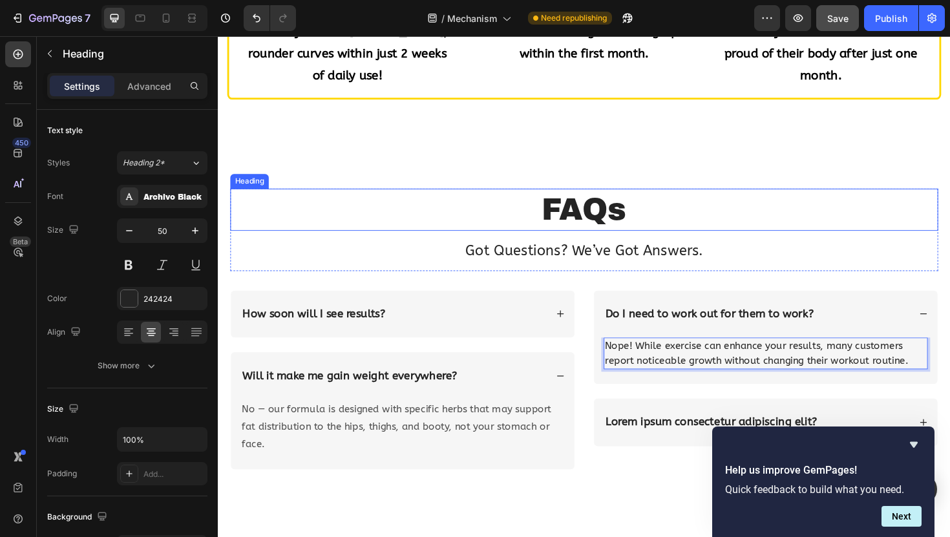
click at [809, 203] on h2 "FAQs" at bounding box center [606, 220] width 750 height 45
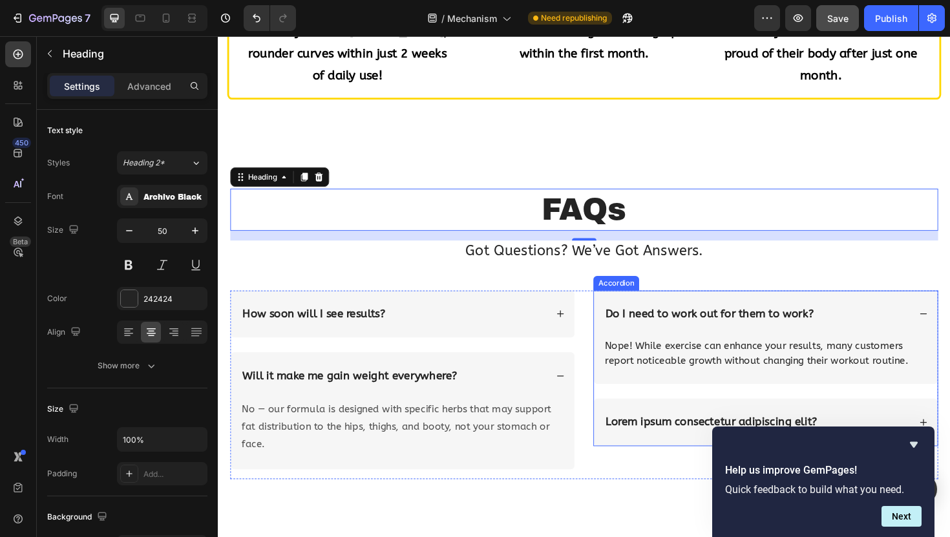
click at [667, 445] on p "Lorem ipsum consectetur adipiscing elit?" at bounding box center [740, 444] width 224 height 15
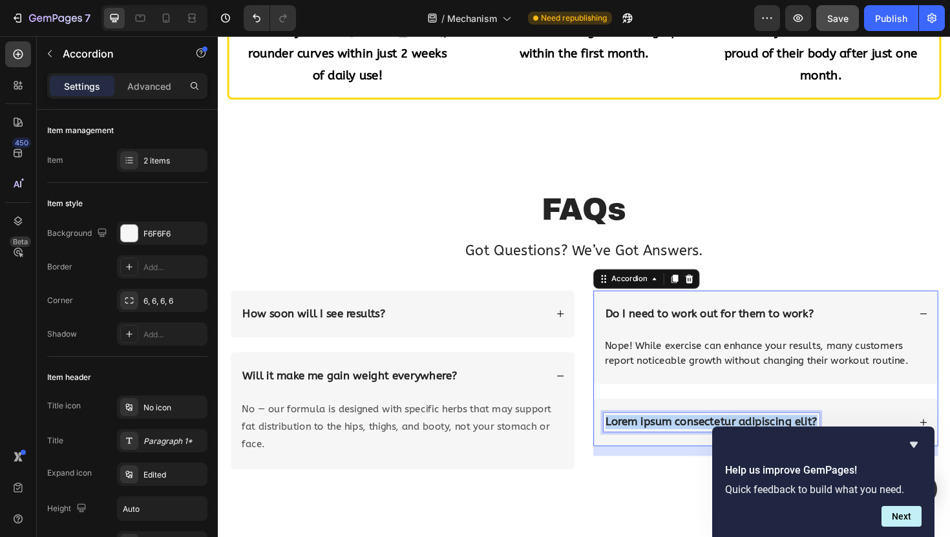
click at [667, 445] on p "Lorem ipsum consectetur adipiscing elit?" at bounding box center [740, 444] width 224 height 15
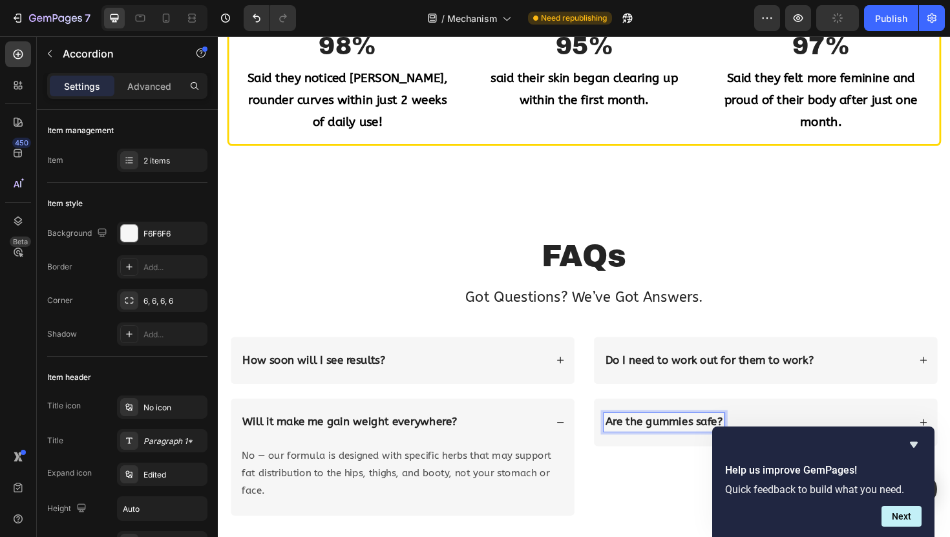
click at [721, 445] on p "Are the gummies safe?" at bounding box center [690, 444] width 124 height 15
click at [806, 284] on h2 "FAQs" at bounding box center [606, 269] width 750 height 45
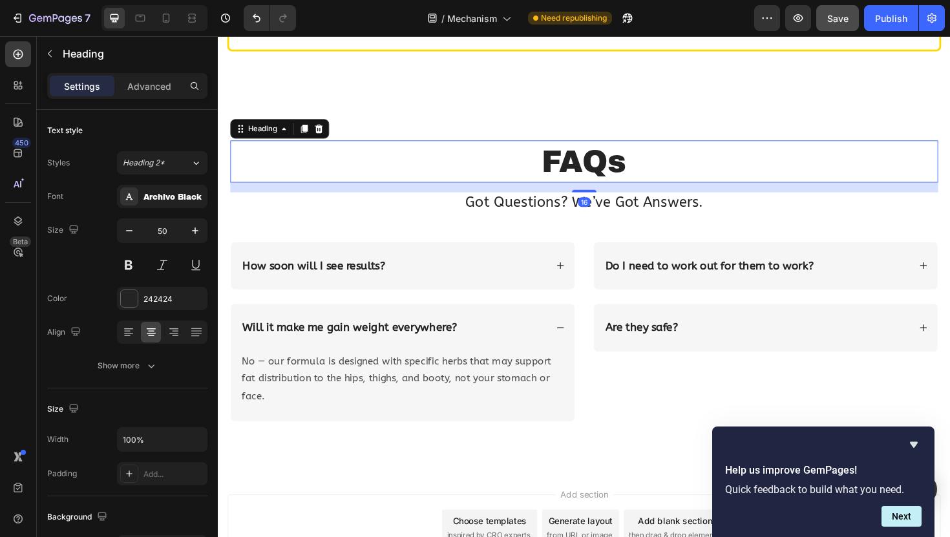
scroll to position [1728, 0]
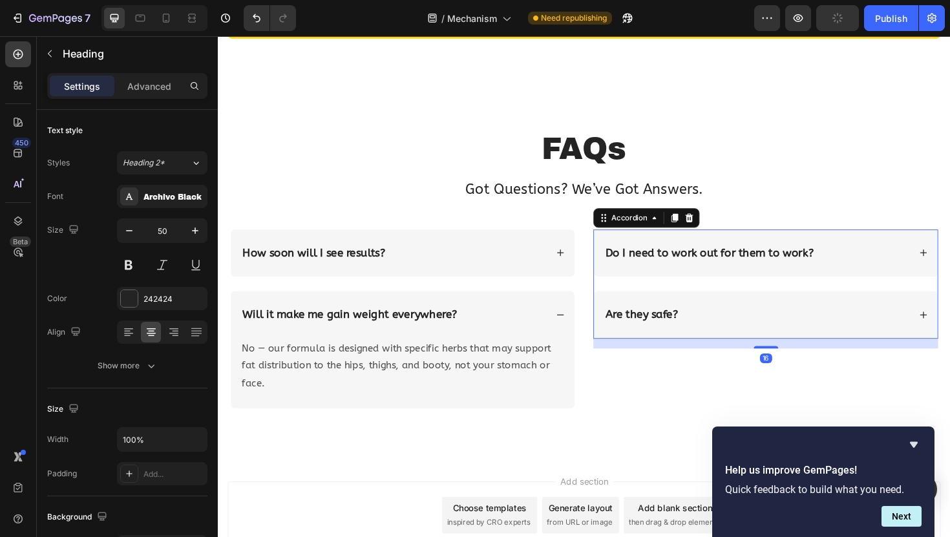
click at [722, 321] on div "Are they safe?" at bounding box center [798, 331] width 364 height 50
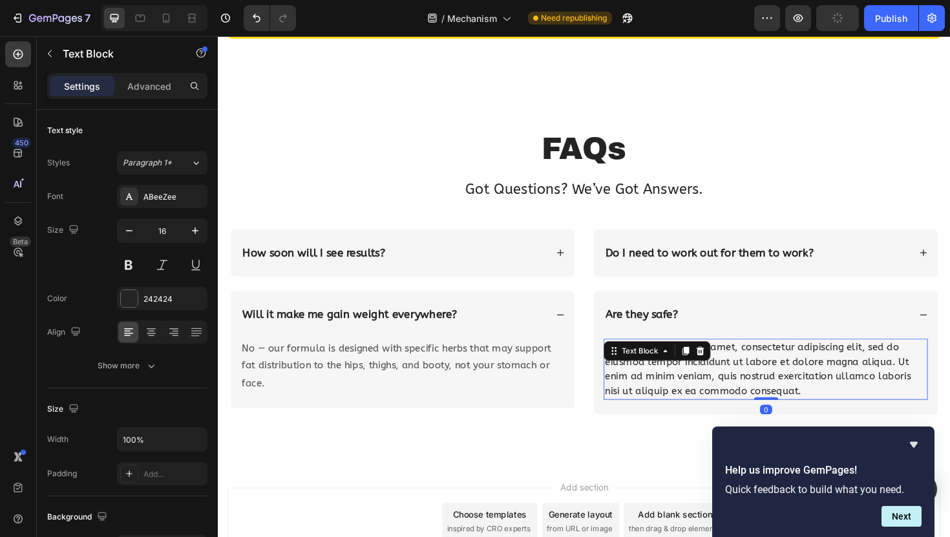
click at [680, 382] on div "Lorem ipsum dolor sit amet, consectetur adipiscing elit, sed do eiusmod tempor …" at bounding box center [797, 389] width 343 height 65
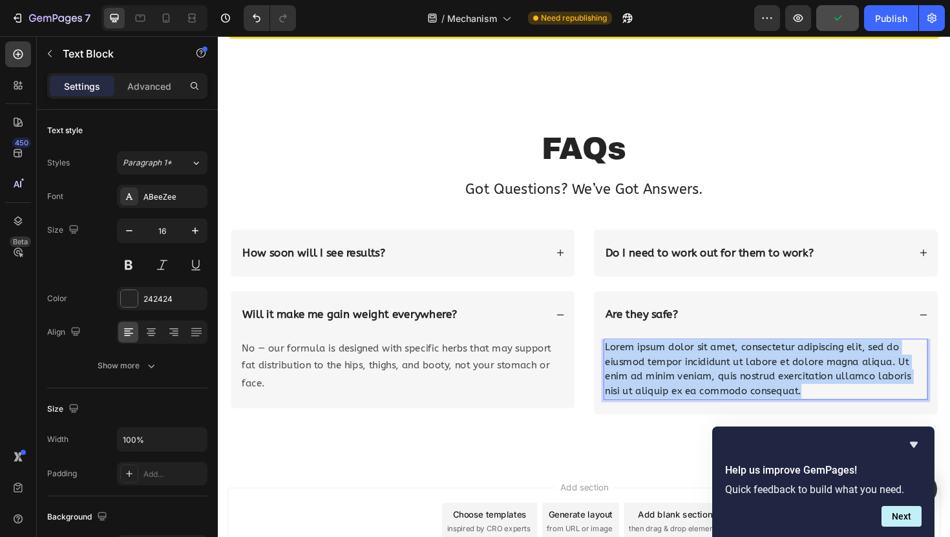
click at [680, 382] on p "Lorem ipsum dolor sit amet, consectetur adipiscing elit, sed do eiusmod tempor …" at bounding box center [797, 389] width 341 height 62
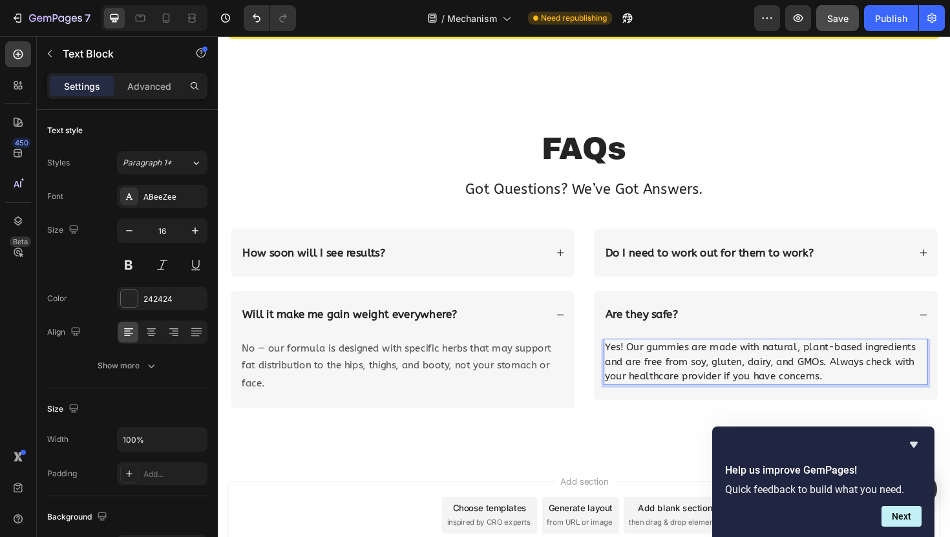
click at [715, 367] on p "Yes! Our gummies are made with natural, plant-based ingredients and are free fr…" at bounding box center [797, 381] width 341 height 47
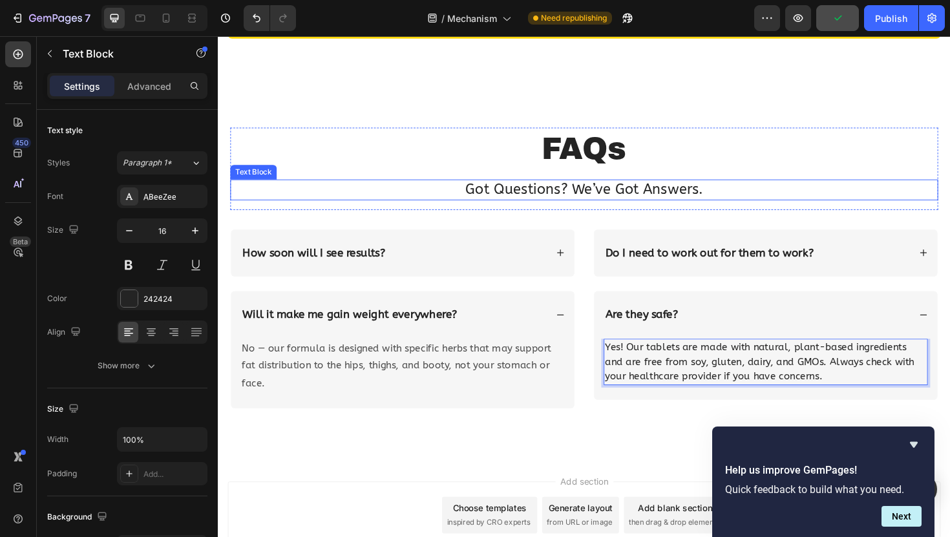
click at [857, 204] on p "Got Questions? We’ve Got Answers." at bounding box center [605, 198] width 747 height 19
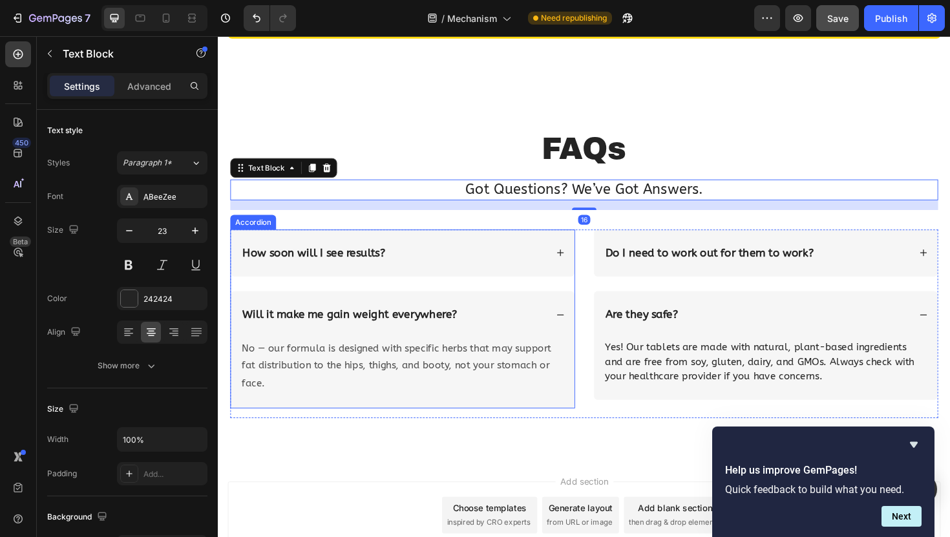
click at [576, 302] on div "How soon will I see results? Will it make me gain weight everywhere? No — our f…" at bounding box center [413, 335] width 365 height 189
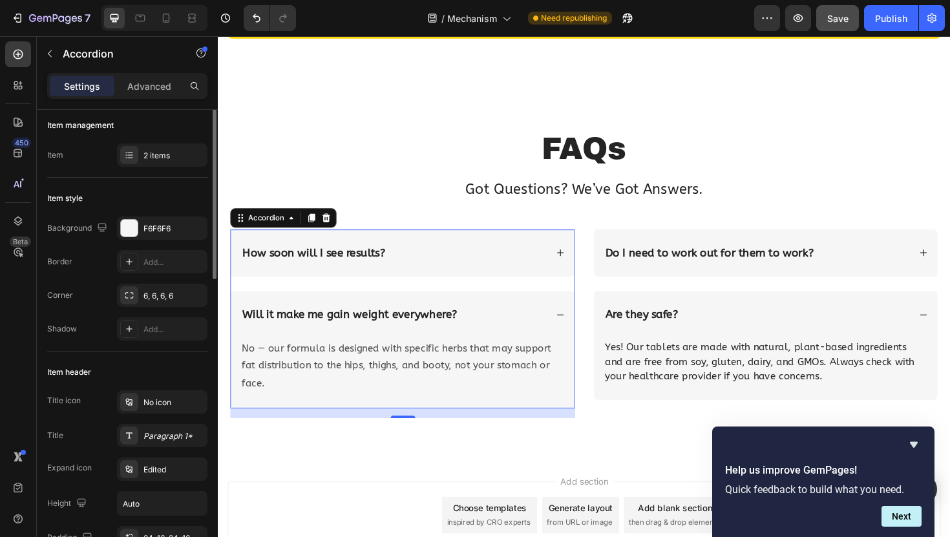
scroll to position [0, 0]
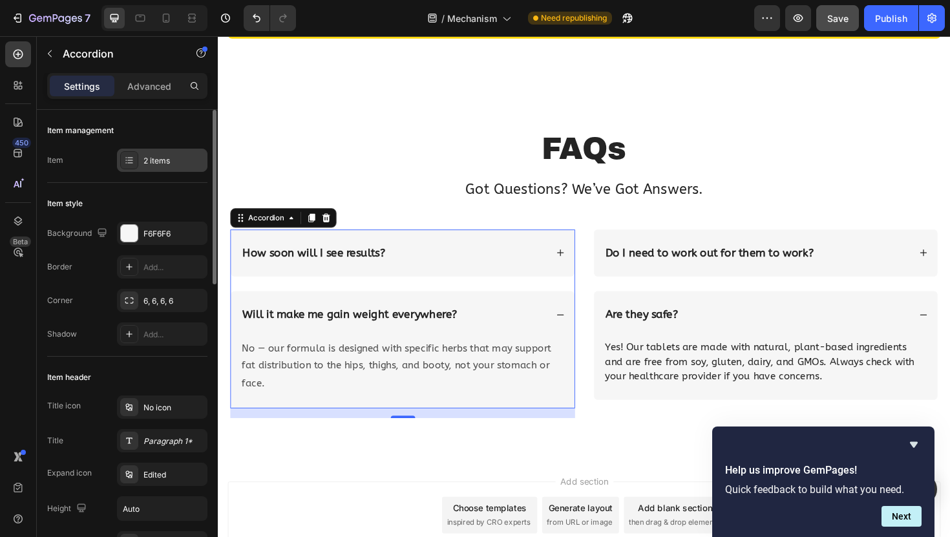
click at [157, 159] on div "2 items" at bounding box center [173, 161] width 61 height 12
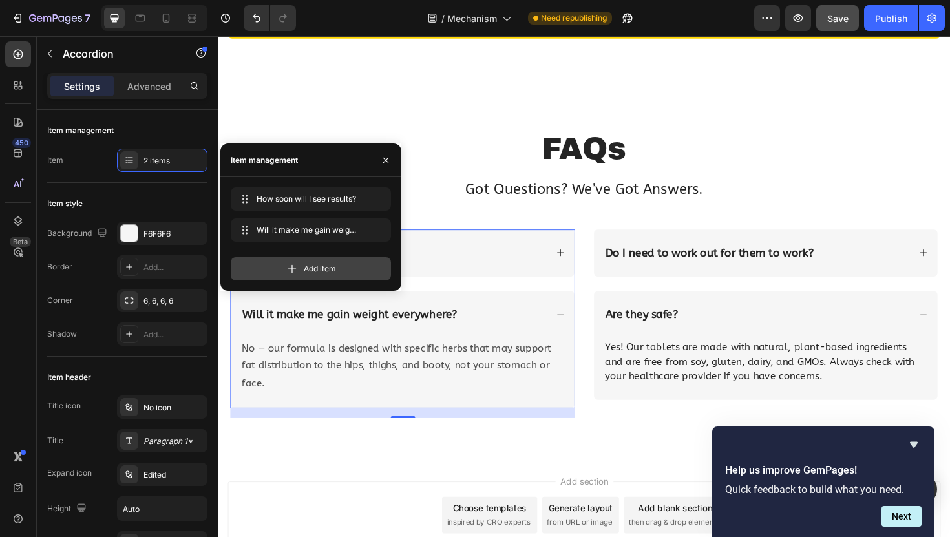
click at [293, 266] on icon at bounding box center [292, 268] width 13 height 13
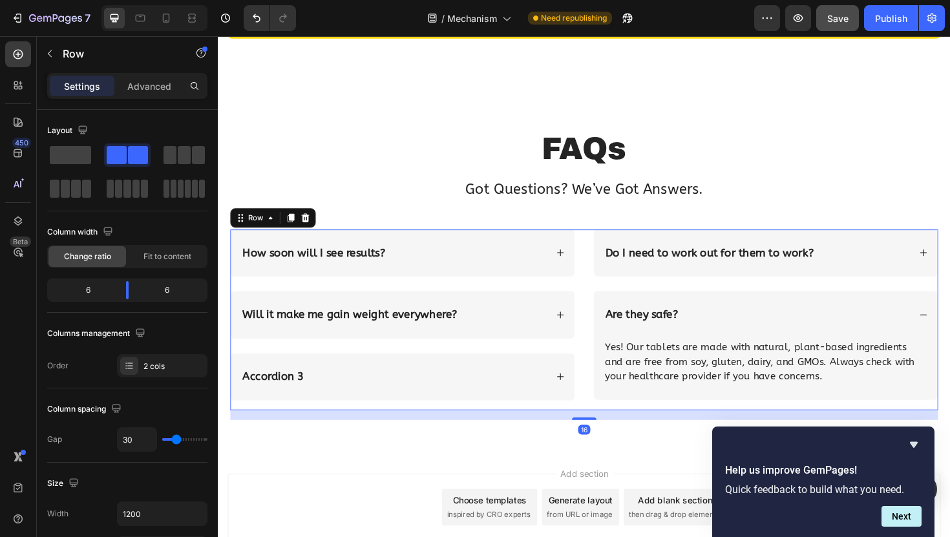
click at [682, 424] on div "Do I need to work out for them to work? Are they safe? Yes! Our tablets are mad…" at bounding box center [797, 336] width 365 height 191
click at [767, 316] on div "Are they safe?" at bounding box center [798, 331] width 364 height 50
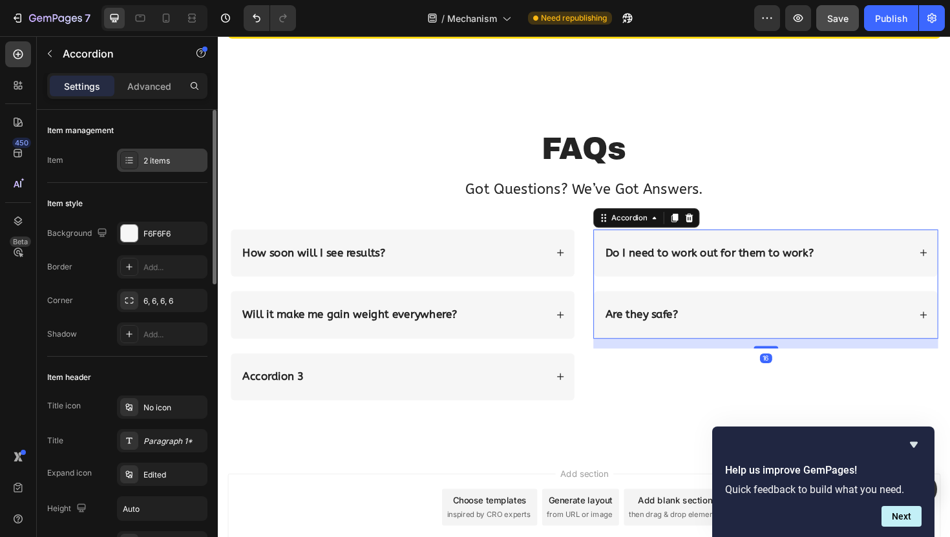
click at [156, 156] on div "2 items" at bounding box center [173, 161] width 61 height 12
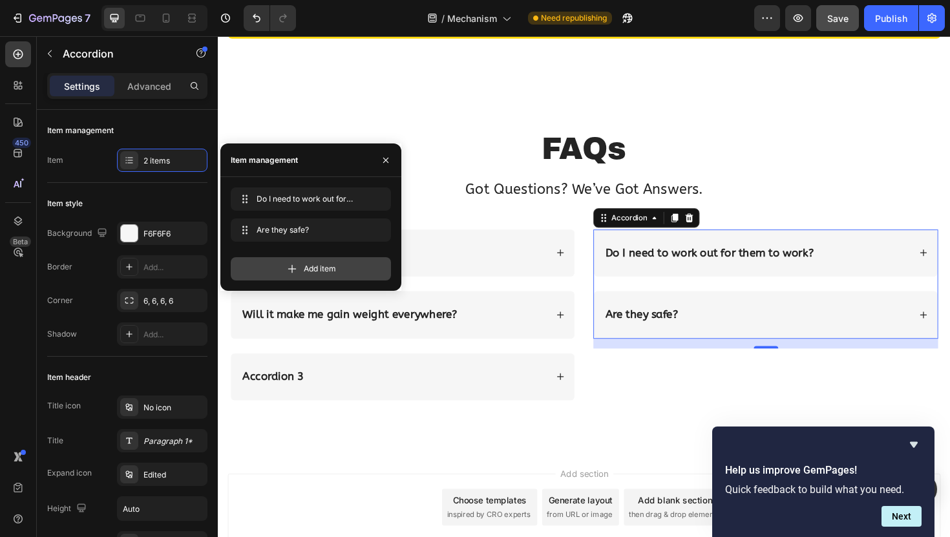
click at [280, 272] on div "Add item" at bounding box center [311, 268] width 160 height 23
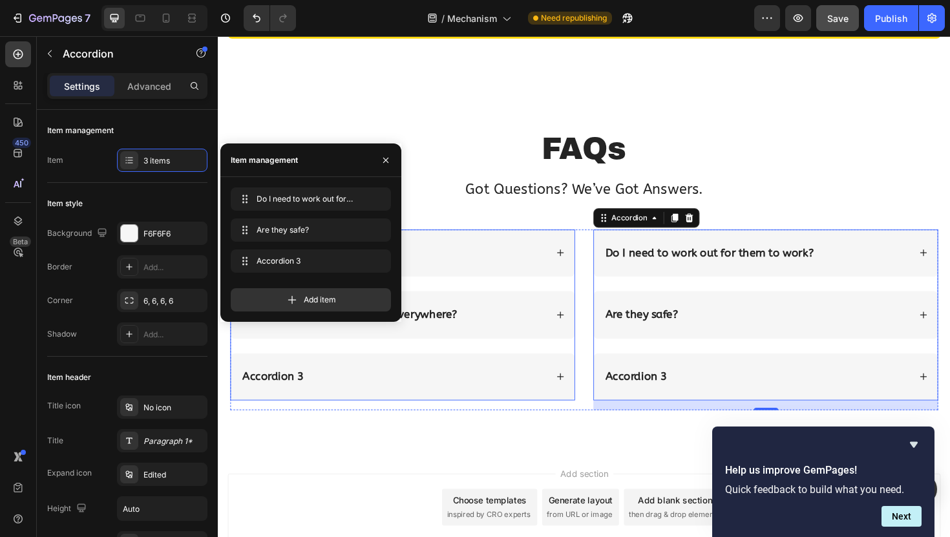
click at [440, 336] on p "Will it make me gain weight everywhere?" at bounding box center [357, 331] width 227 height 15
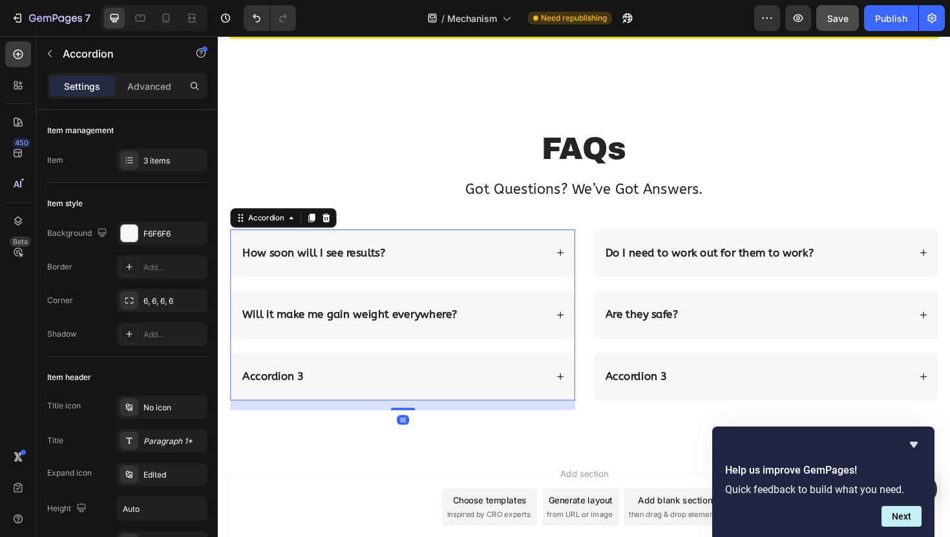
click at [294, 400] on div "Accordion 3" at bounding box center [276, 397] width 69 height 19
click at [294, 400] on p "Accordion 3" at bounding box center [276, 397] width 65 height 15
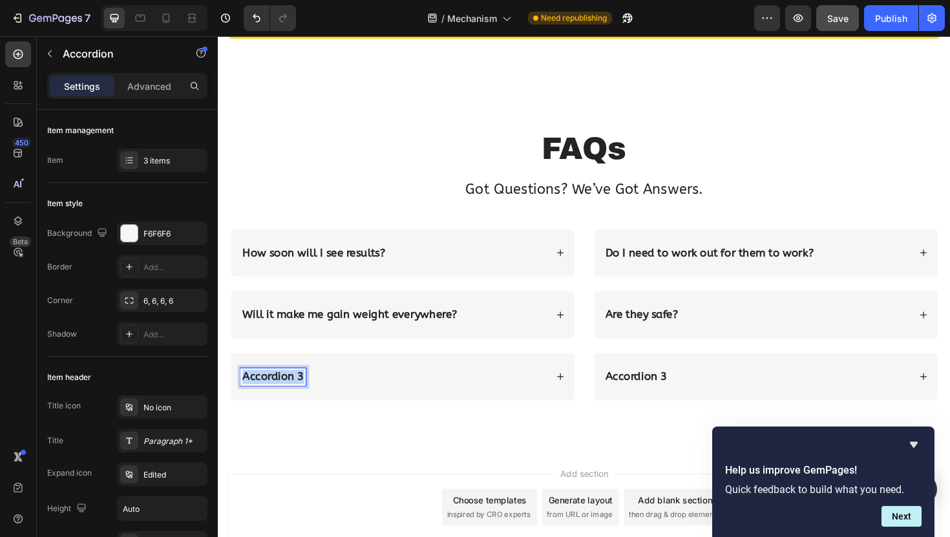
click at [294, 400] on p "Accordion 3" at bounding box center [276, 397] width 65 height 15
click at [461, 395] on div "Will they upset my stomach?" at bounding box center [404, 397] width 324 height 19
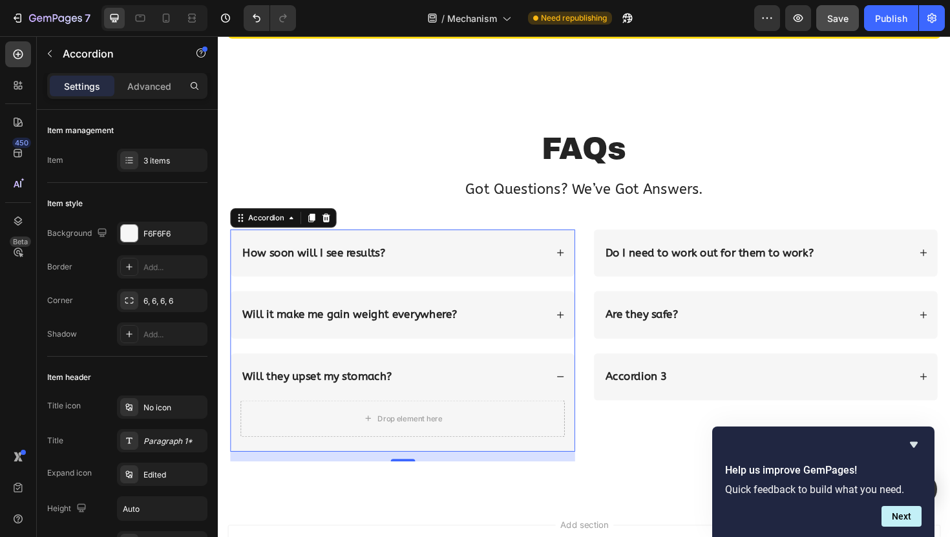
click at [501, 349] on div "Will it make me gain weight everywhere?" at bounding box center [413, 331] width 364 height 50
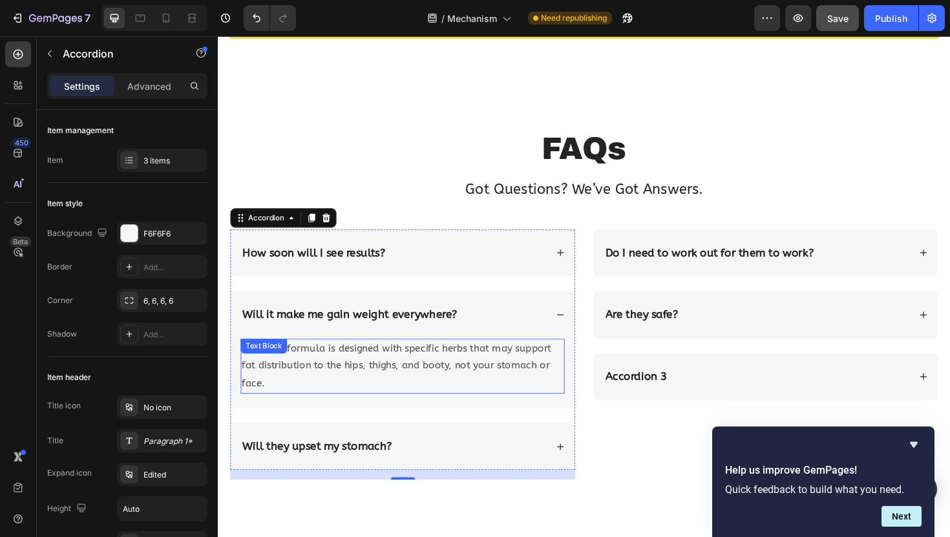
click at [418, 381] on p "No — our formula is designed with specific herbs that may support fat distribut…" at bounding box center [413, 386] width 341 height 56
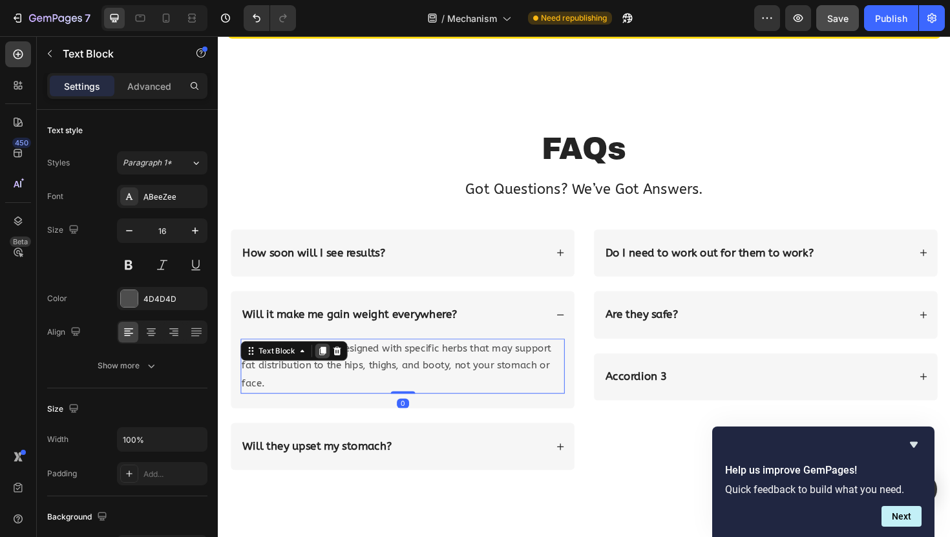
click at [324, 368] on icon at bounding box center [328, 369] width 10 height 10
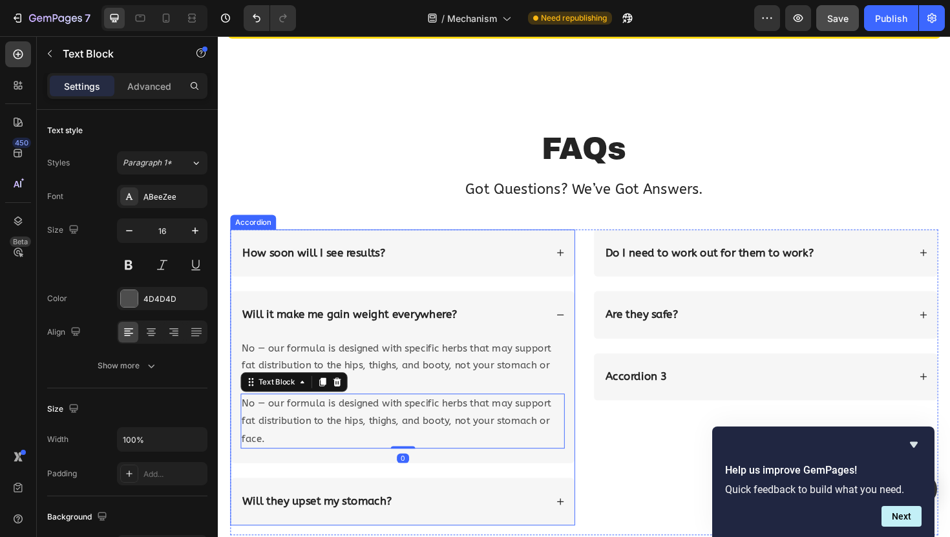
click at [581, 532] on icon at bounding box center [580, 529] width 9 height 9
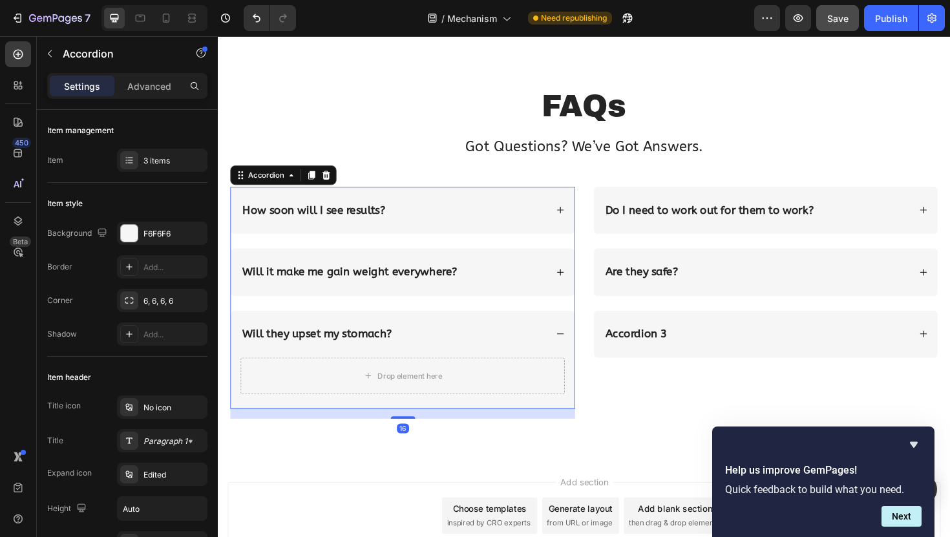
scroll to position [1776, 0]
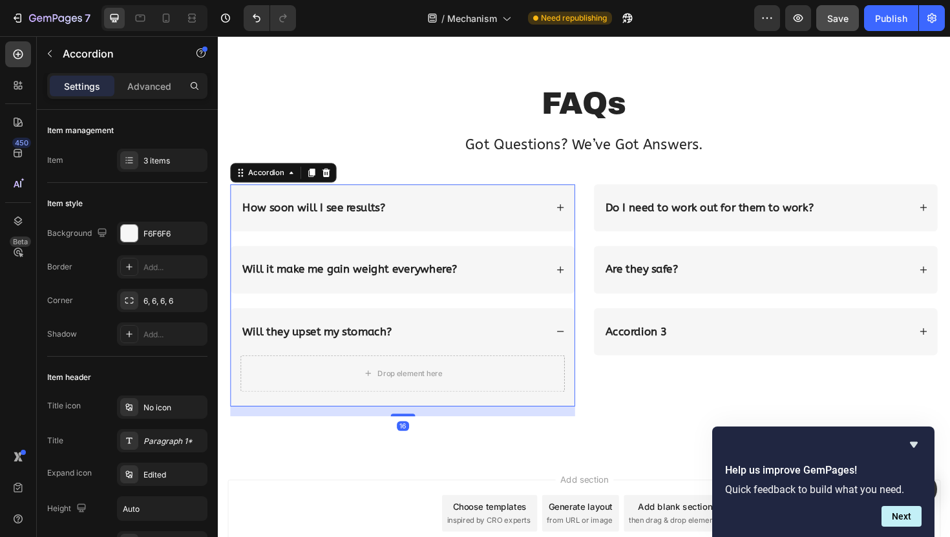
click at [550, 286] on div "Will it make me gain weight everywhere?" at bounding box center [404, 283] width 324 height 19
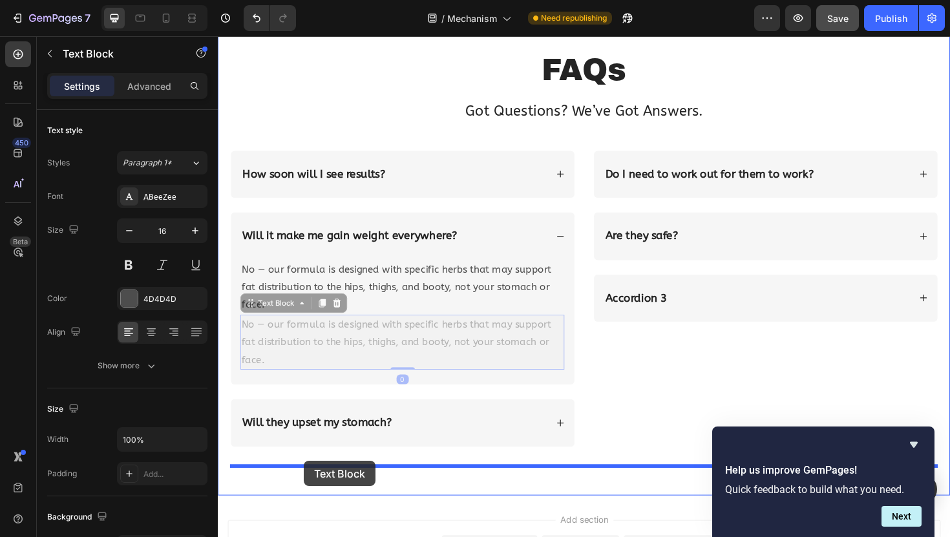
scroll to position [1818, 0]
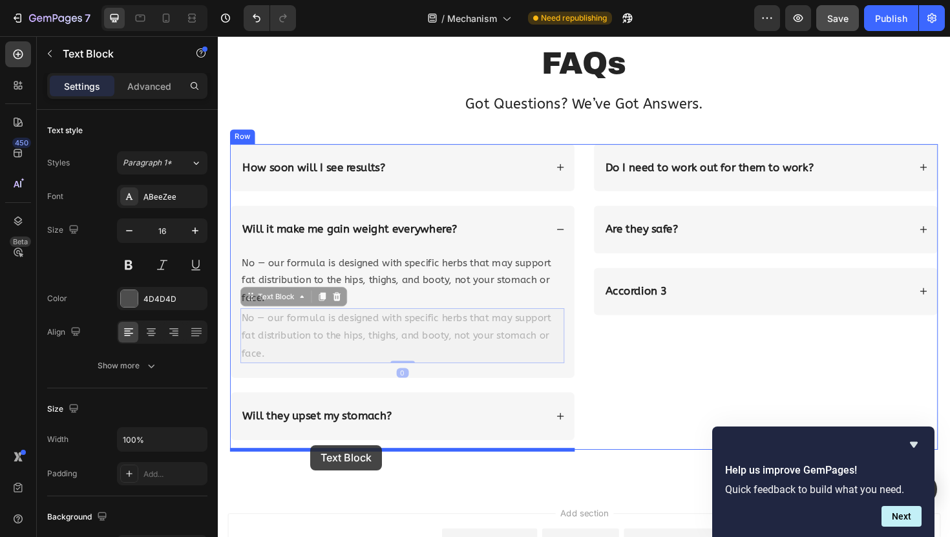
drag, startPoint x: 358, startPoint y: 386, endPoint x: 315, endPoint y: 469, distance: 93.6
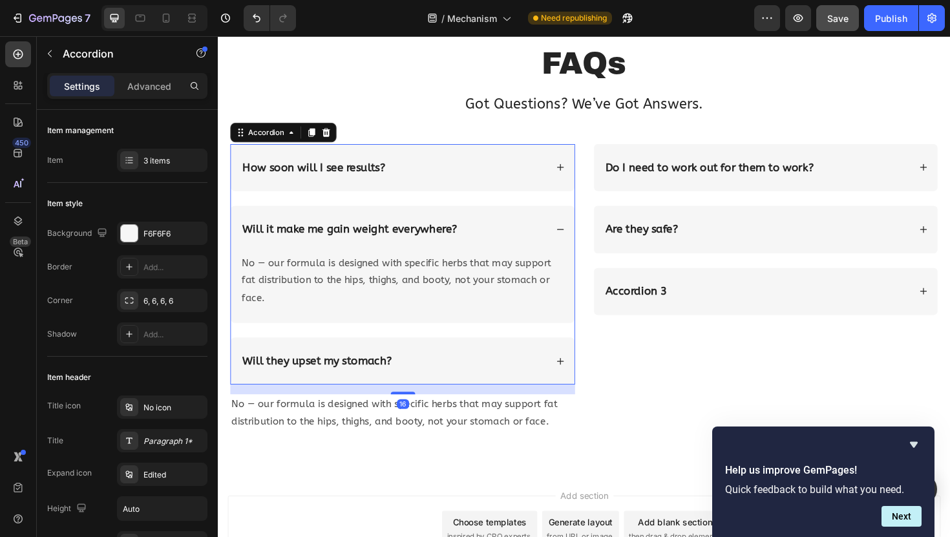
click at [499, 383] on div "Will they upset my stomach?" at bounding box center [404, 380] width 324 height 19
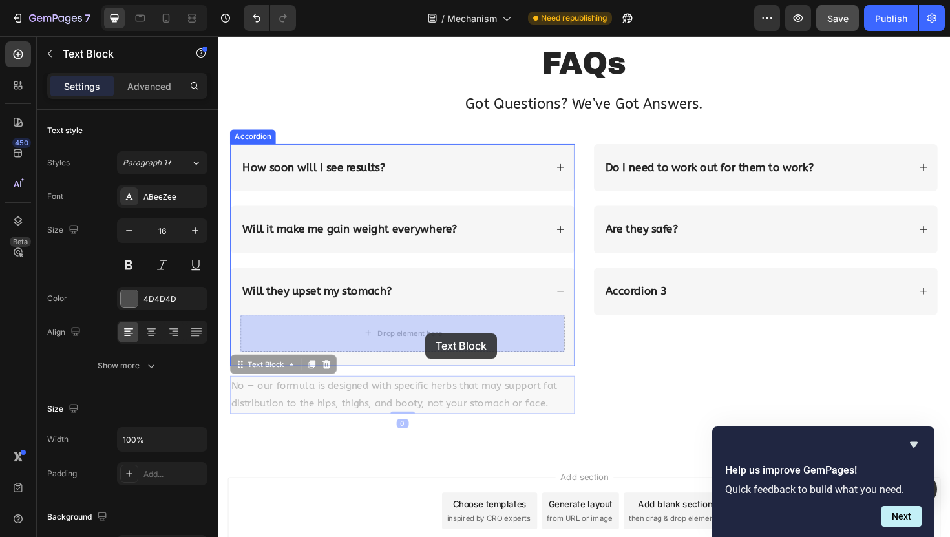
drag, startPoint x: 399, startPoint y: 415, endPoint x: 437, endPoint y: 351, distance: 75.4
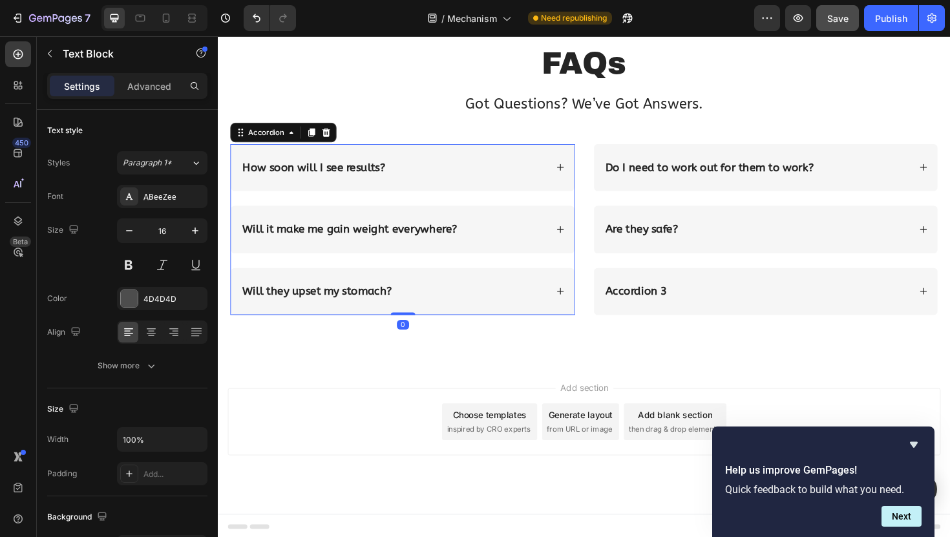
click at [472, 317] on div "Will they upset my stomach?" at bounding box center [413, 307] width 364 height 50
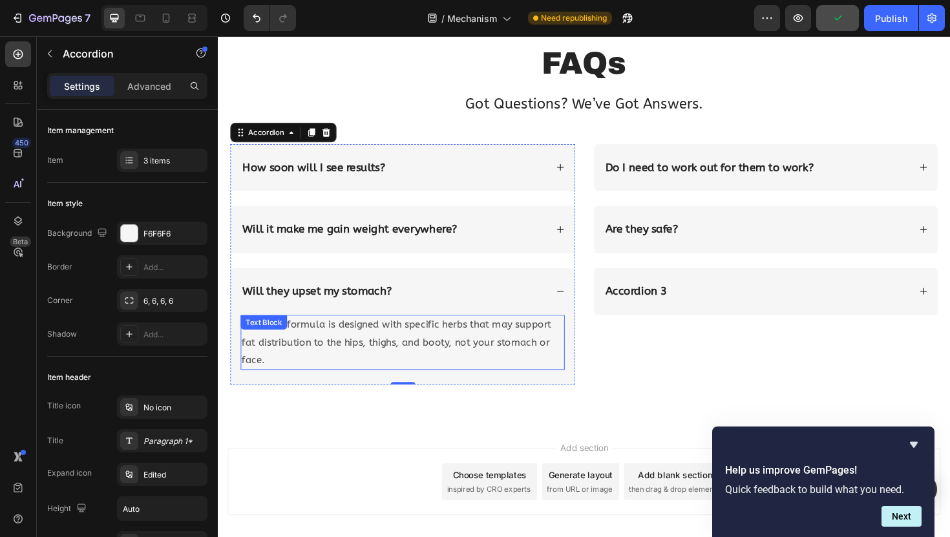
click at [353, 335] on p "No — our formula is designed with specific herbs that may support fat distribut…" at bounding box center [413, 361] width 341 height 56
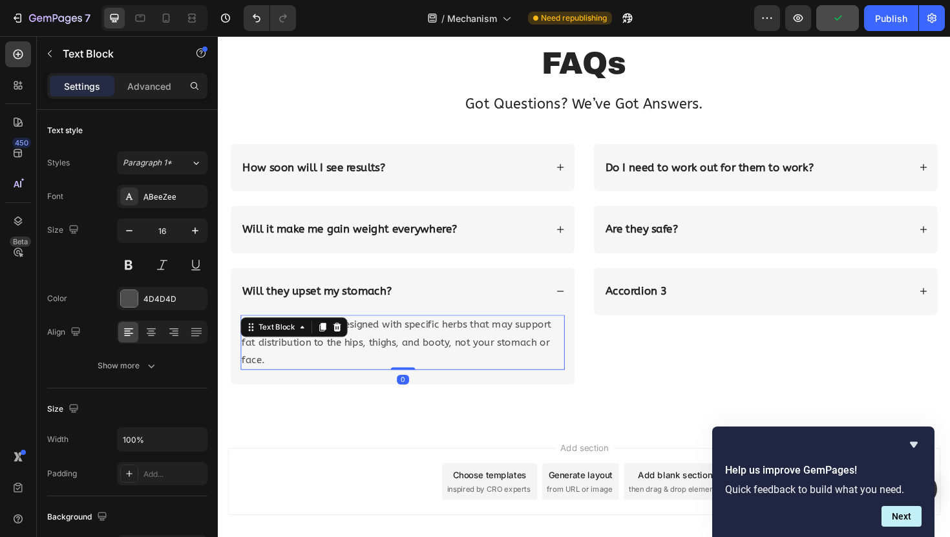
click at [353, 335] on p "No — our formula is designed with specific herbs that may support fat distribut…" at bounding box center [413, 361] width 341 height 56
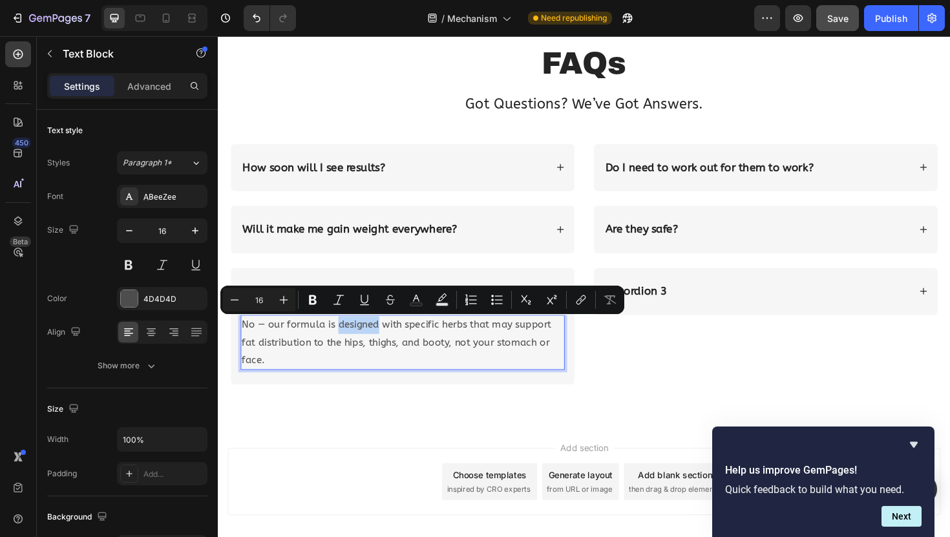
click at [361, 350] on p "No — our formula is designed with specific herbs that may support fat distribut…" at bounding box center [413, 361] width 341 height 56
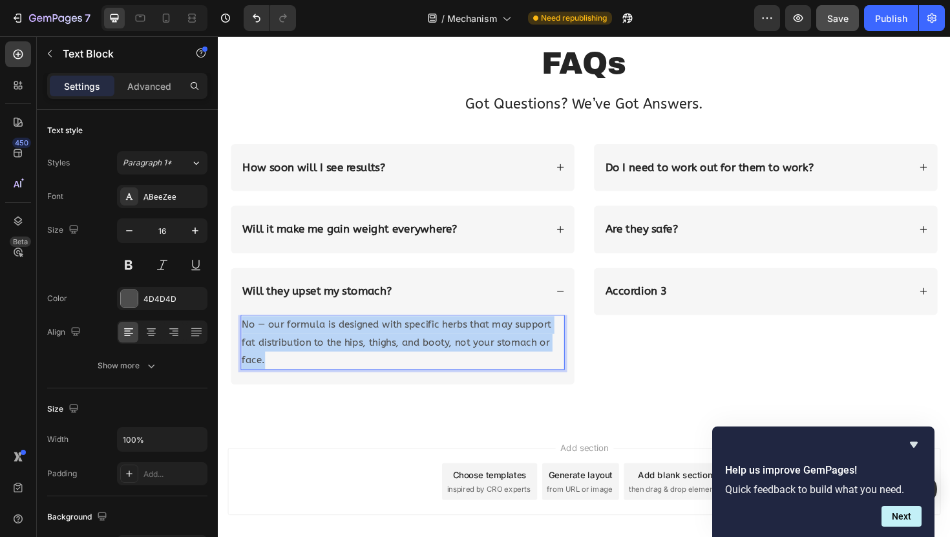
click at [361, 350] on p "No — our formula is designed with specific herbs that may support fat distribut…" at bounding box center [413, 361] width 341 height 56
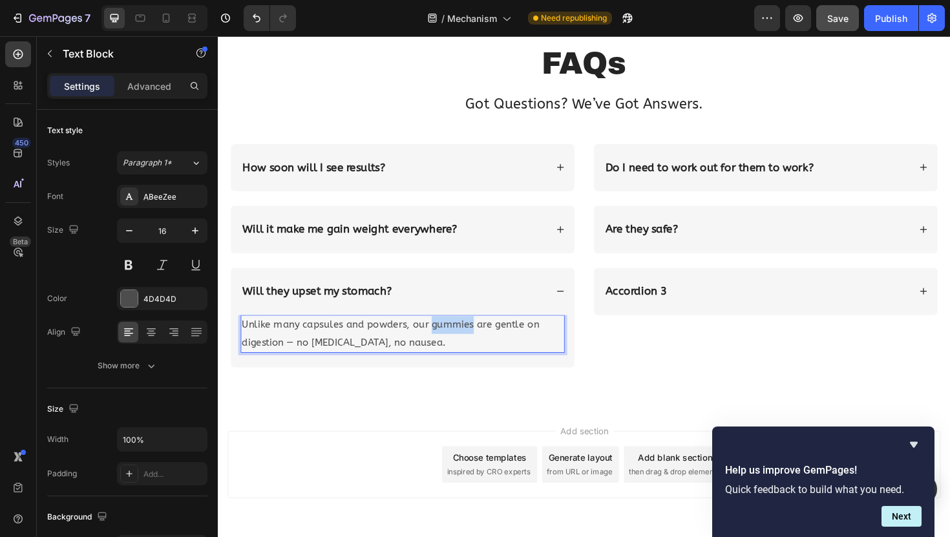
drag, startPoint x: 441, startPoint y: 342, endPoint x: 484, endPoint y: 344, distance: 42.7
click at [484, 344] on p "Unlike many capsules and powders, our gummies are gentle on digestion — no bloa…" at bounding box center [413, 351] width 341 height 37
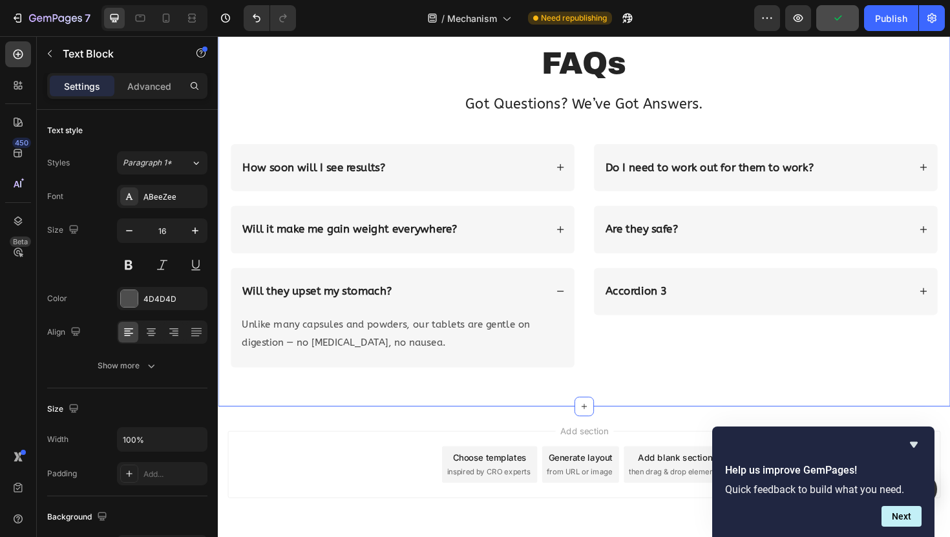
click at [401, 397] on div "FAQs Heading Got Questions? We’ve Got Answers. Text Block Row How soon will I s…" at bounding box center [606, 220] width 750 height 355
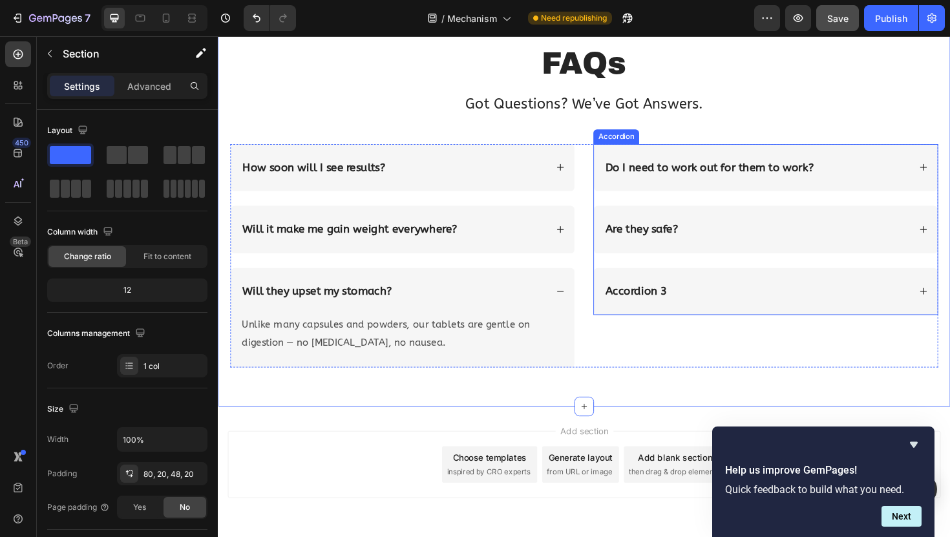
click at [676, 299] on div "Accordion 3" at bounding box center [660, 306] width 69 height 19
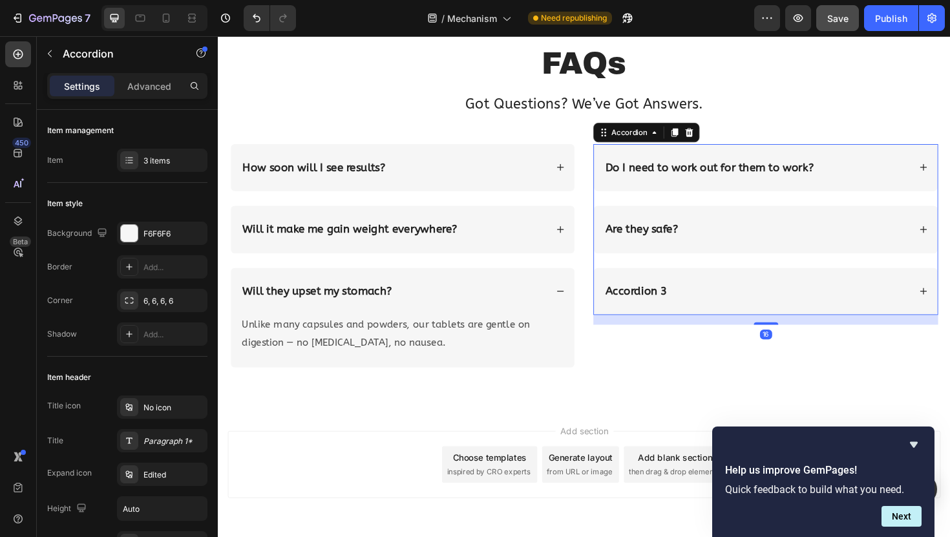
click at [676, 299] on div "Accordion 3" at bounding box center [660, 306] width 69 height 19
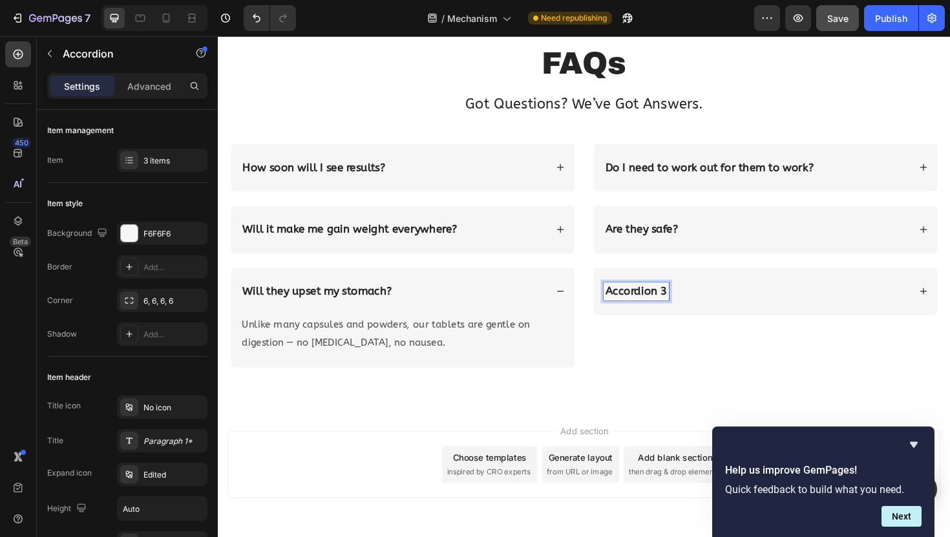
click at [676, 299] on p "Accordion 3" at bounding box center [660, 306] width 65 height 15
click at [819, 304] on div "Do they help with skin too?" at bounding box center [788, 306] width 324 height 19
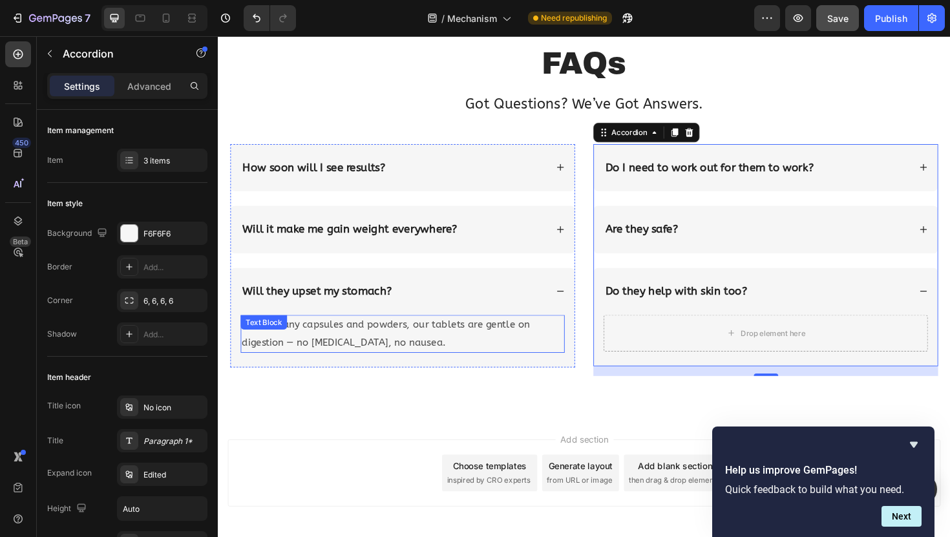
click at [408, 345] on p "Unlike many capsules and powders, our tablets are gentle on digestion — no bloa…" at bounding box center [413, 351] width 341 height 37
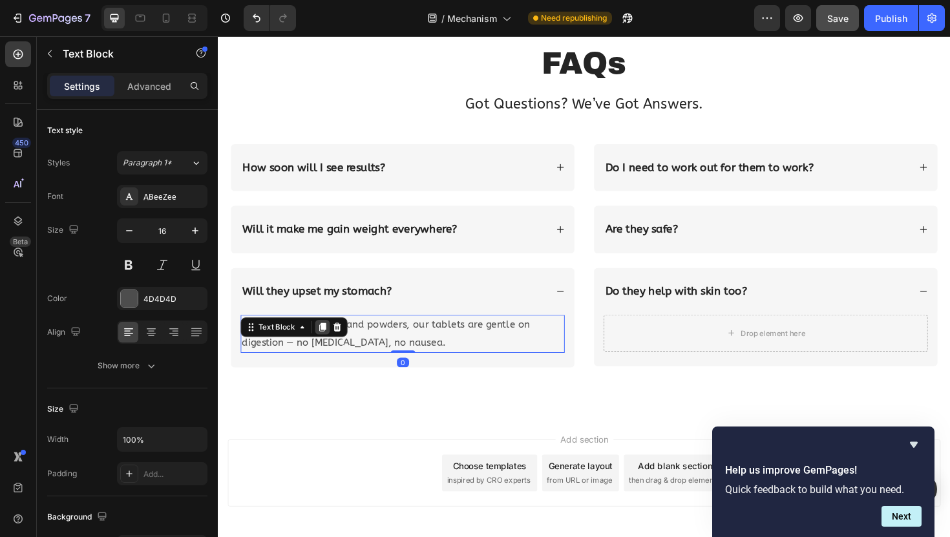
click at [326, 347] on icon at bounding box center [328, 344] width 10 height 10
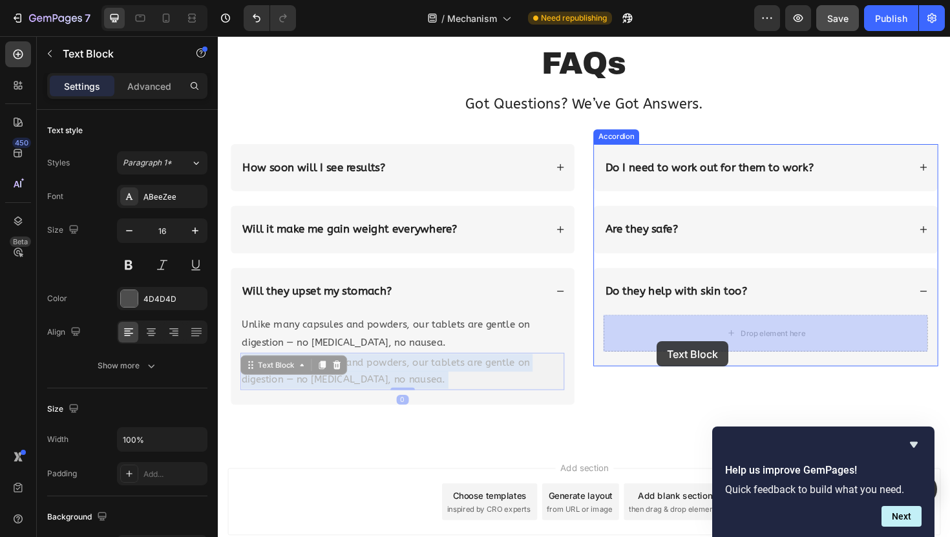
drag, startPoint x: 409, startPoint y: 388, endPoint x: 684, endPoint y: 357, distance: 276.3
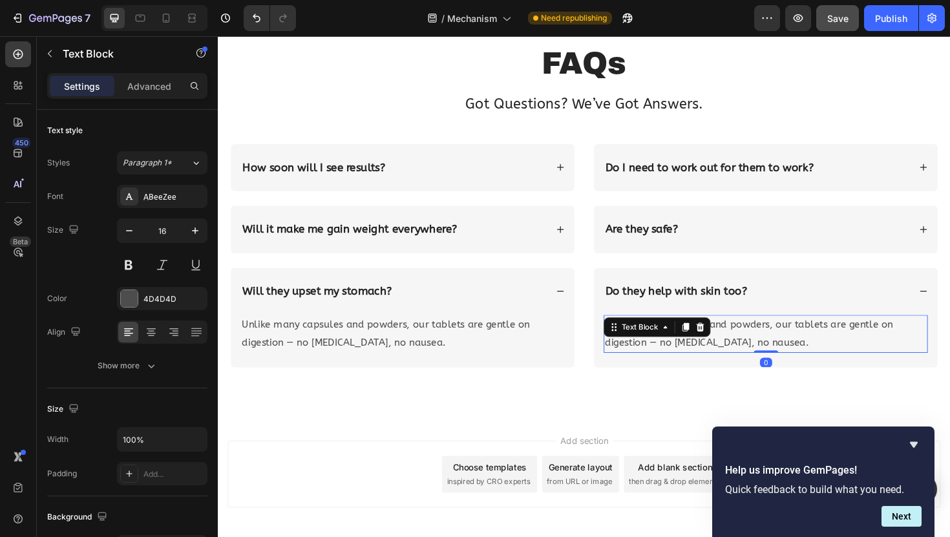
click at [684, 357] on p "Unlike many capsules and powders, our tablets are gentle on digestion — no bloa…" at bounding box center [797, 351] width 341 height 37
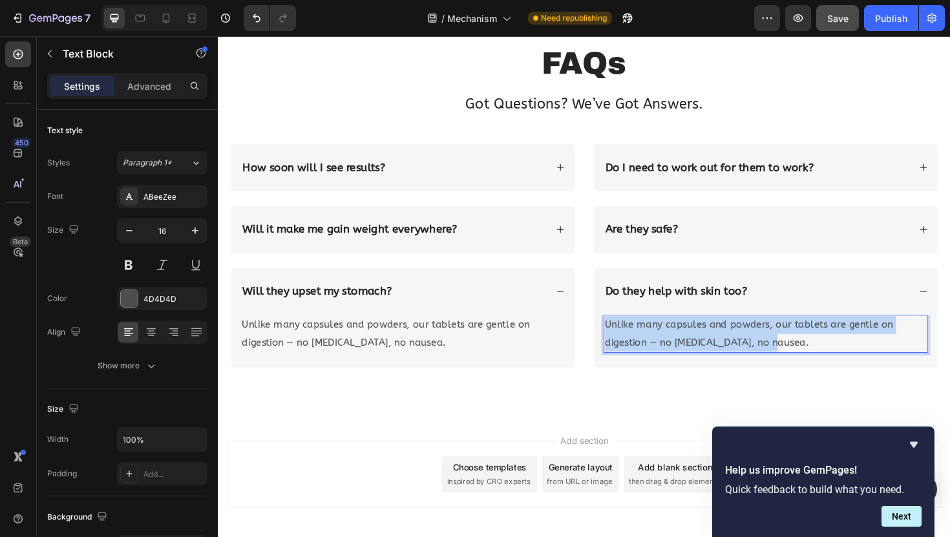
click at [684, 357] on p "Unlike many capsules and powders, our tablets are gentle on digestion — no bloa…" at bounding box center [797, 351] width 341 height 37
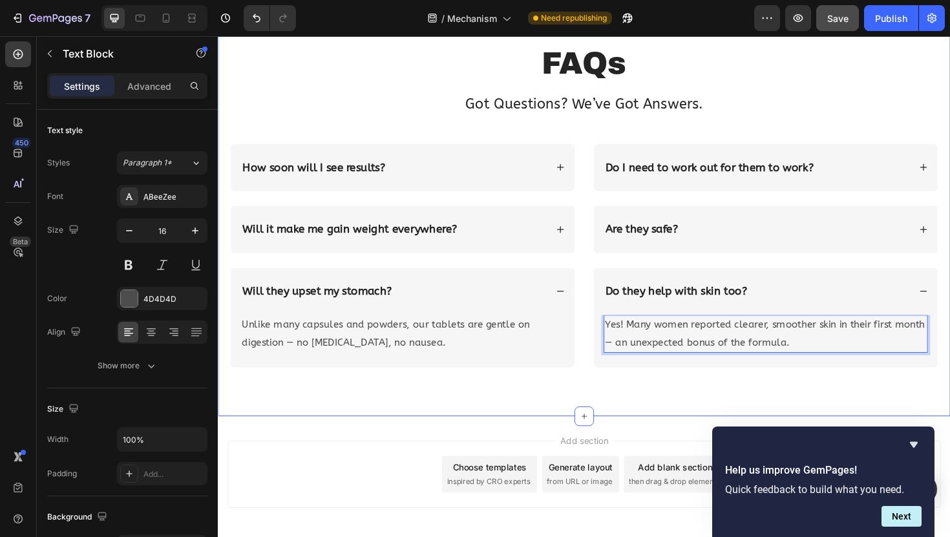
click at [513, 417] on div "FAQs Heading Got Questions? We’ve Got Answers. Text Block Row How soon will I s…" at bounding box center [605, 215] width 775 height 448
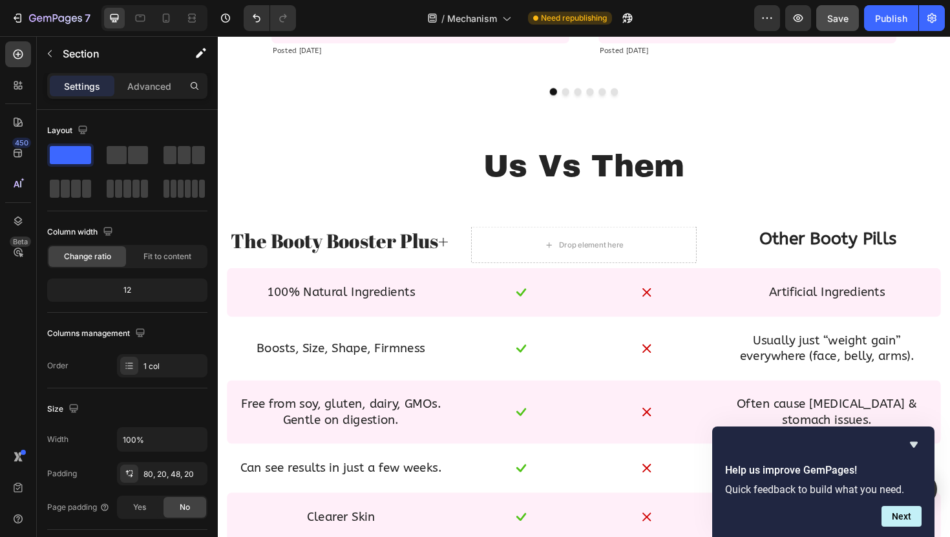
scroll to position [846, 0]
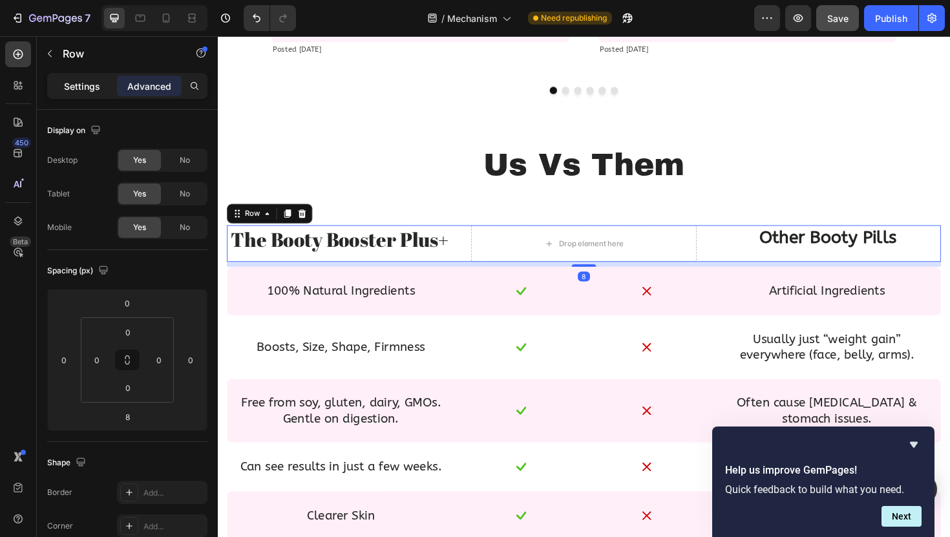
click at [93, 88] on p "Settings" at bounding box center [82, 86] width 36 height 14
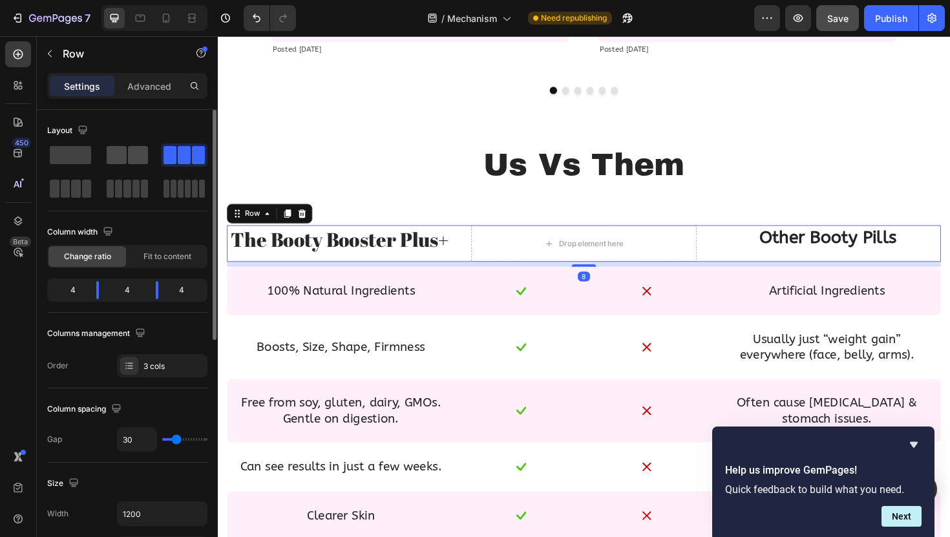
click at [142, 162] on span at bounding box center [138, 155] width 20 height 18
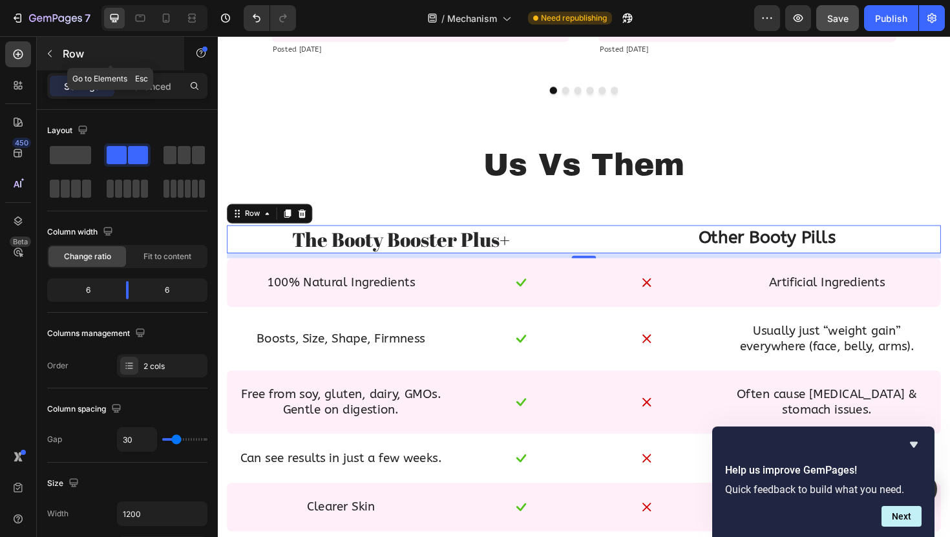
click at [50, 53] on icon "button" at bounding box center [50, 53] width 10 height 10
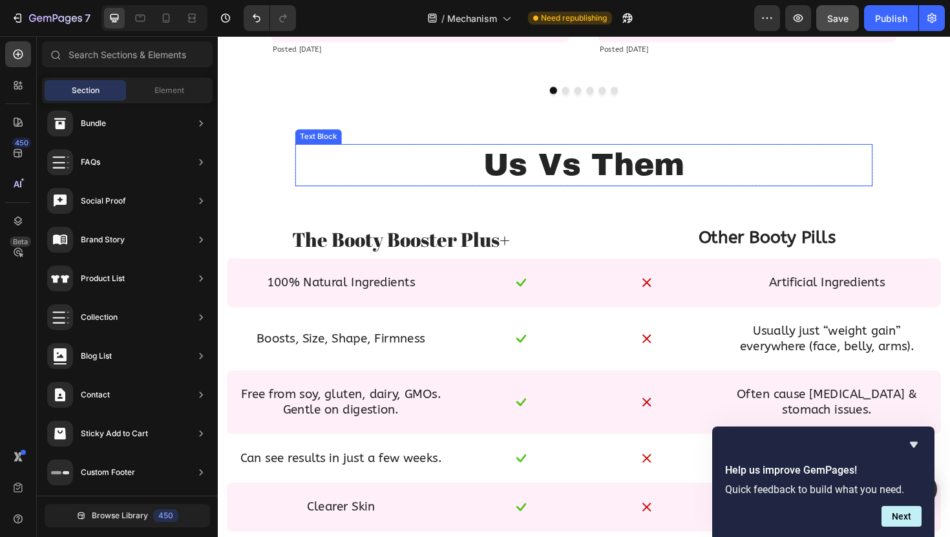
click at [546, 191] on p "Us Vs Them" at bounding box center [605, 173] width 609 height 42
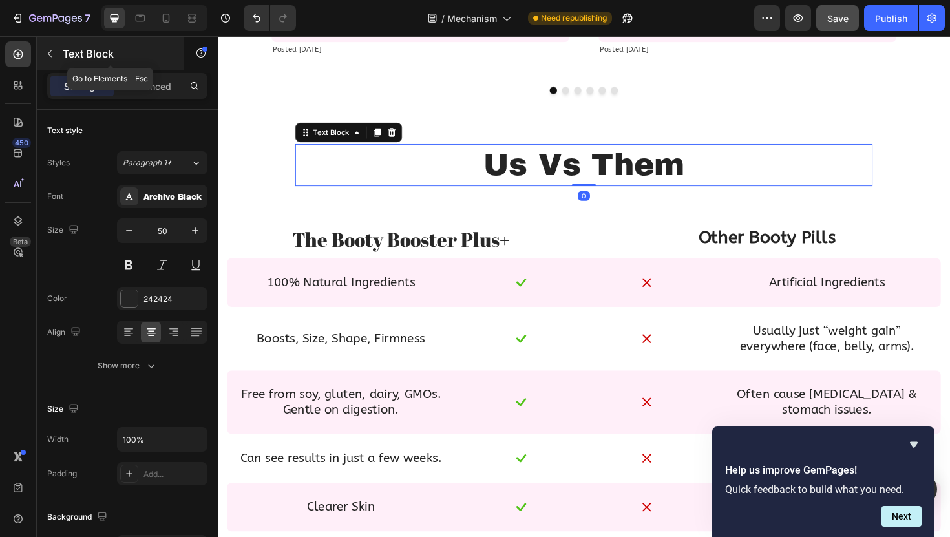
click at [55, 57] on button "button" at bounding box center [49, 53] width 21 height 21
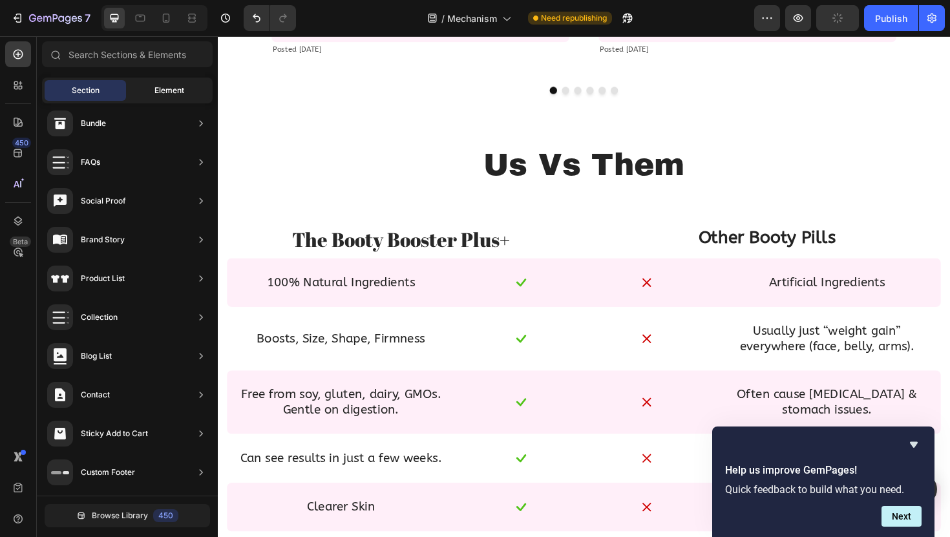
click at [156, 89] on span "Element" at bounding box center [169, 91] width 30 height 12
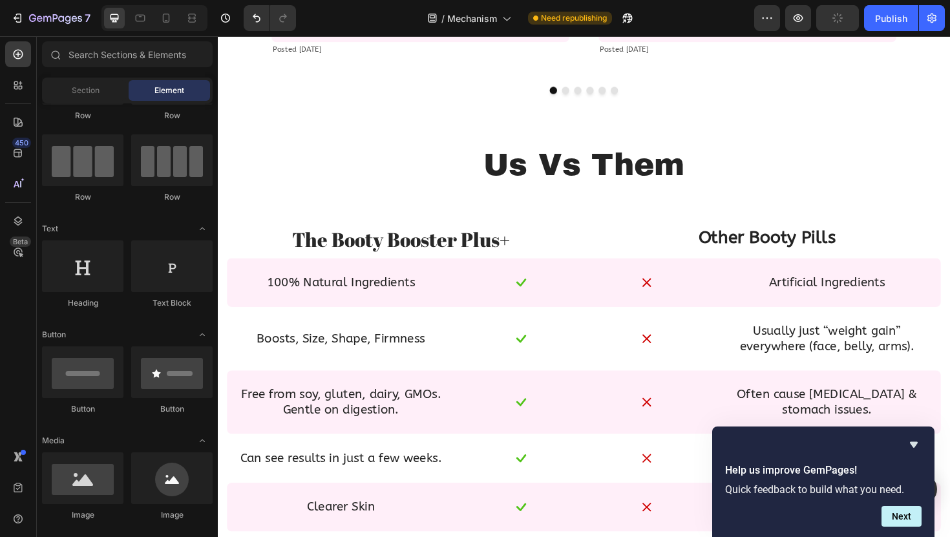
scroll to position [0, 0]
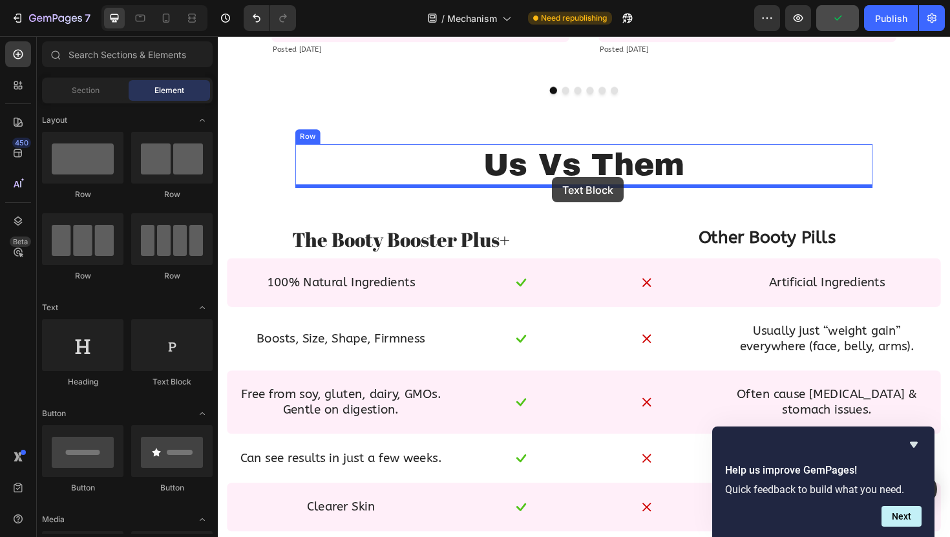
drag, startPoint x: 378, startPoint y: 395, endPoint x: 570, endPoint y: 185, distance: 284.5
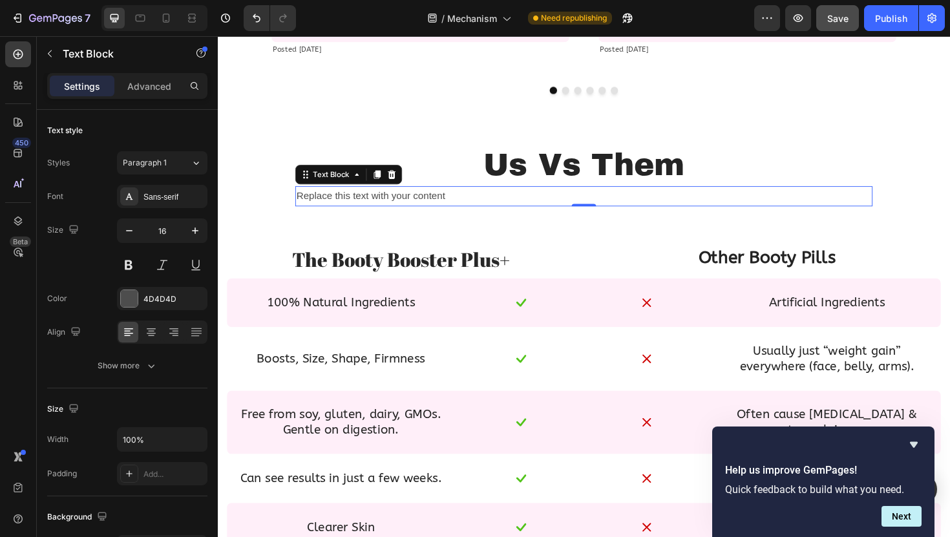
click at [412, 214] on div "Replace this text with your content" at bounding box center [605, 205] width 611 height 21
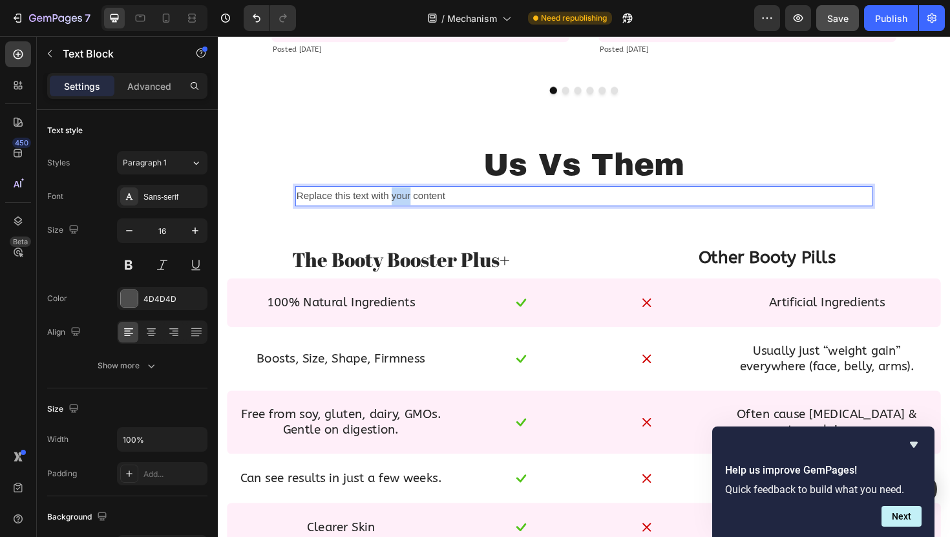
click at [412, 214] on p "Replace this text with your content" at bounding box center [605, 205] width 609 height 19
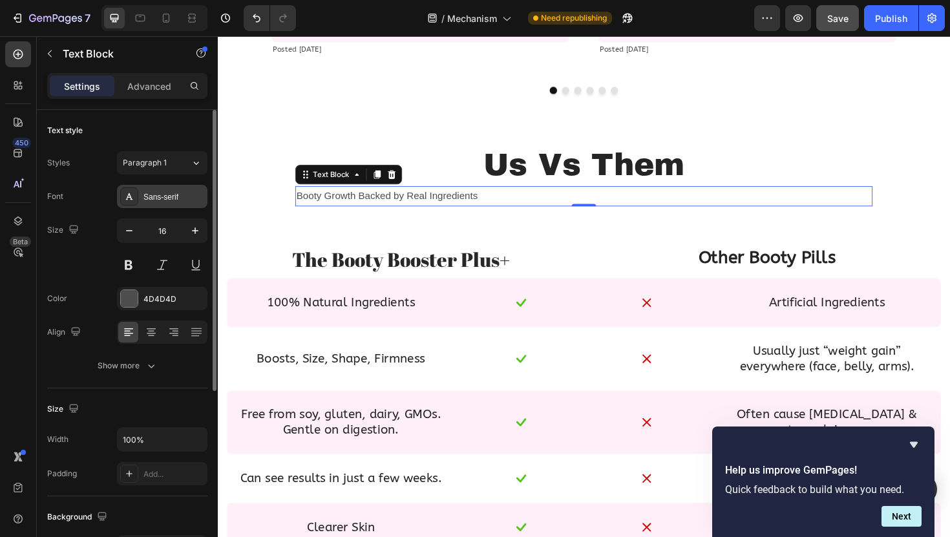
click at [171, 202] on div "Sans-serif" at bounding box center [173, 197] width 61 height 12
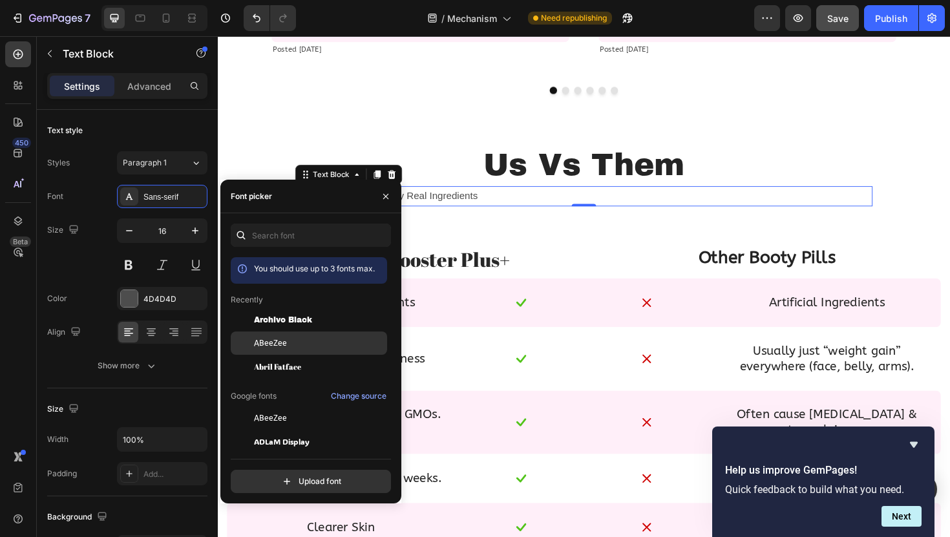
click at [284, 341] on span "ABeeZee" at bounding box center [270, 343] width 33 height 12
click at [383, 198] on icon "button" at bounding box center [386, 196] width 10 height 10
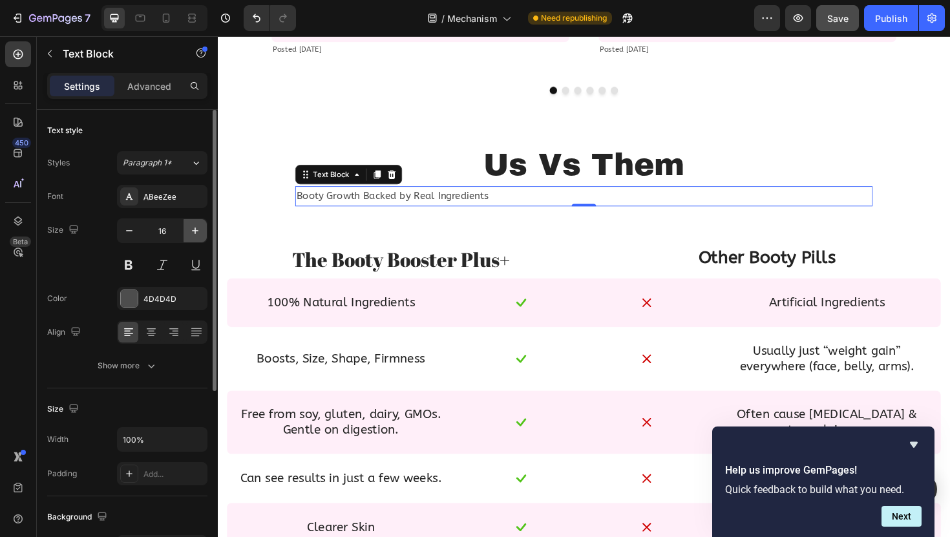
click at [195, 233] on icon "button" at bounding box center [195, 230] width 6 height 6
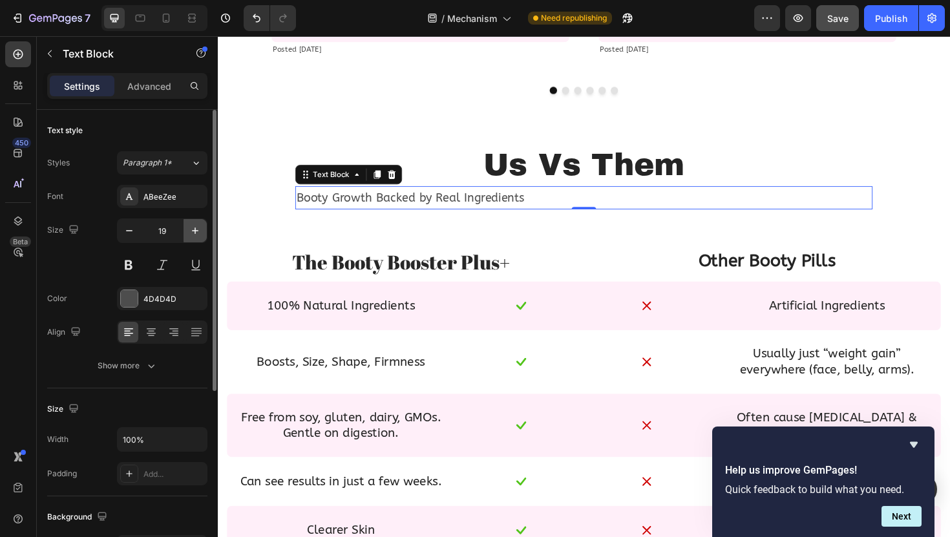
type input "20"
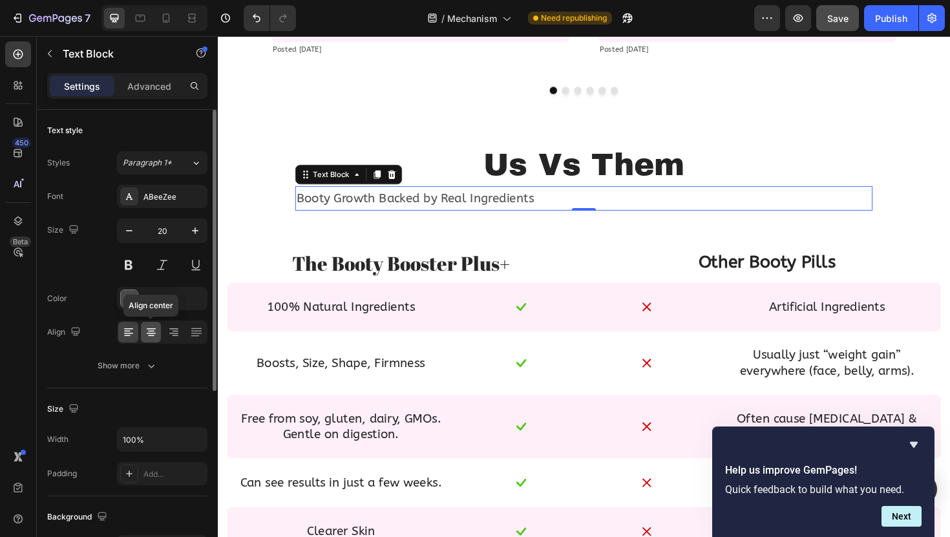
click at [147, 333] on icon at bounding box center [151, 332] width 13 height 13
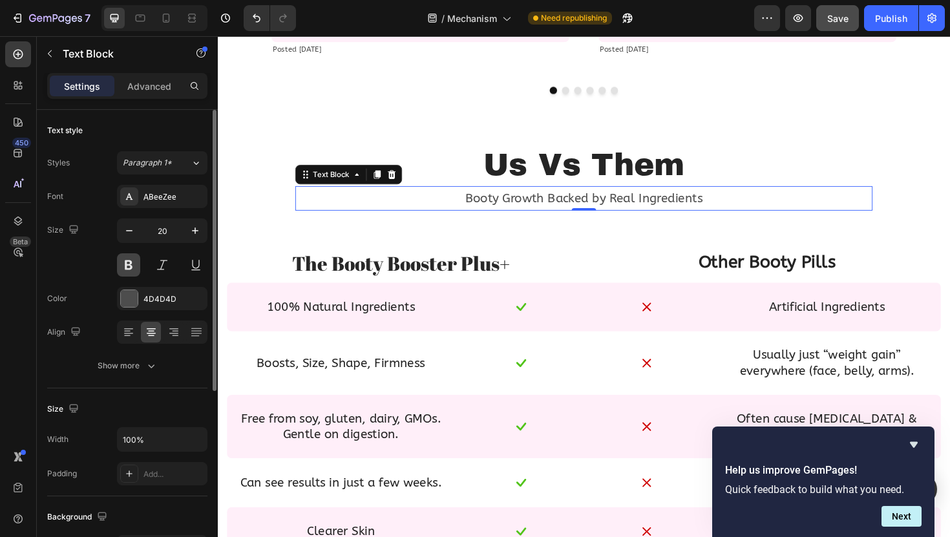
click at [132, 263] on button at bounding box center [128, 264] width 23 height 23
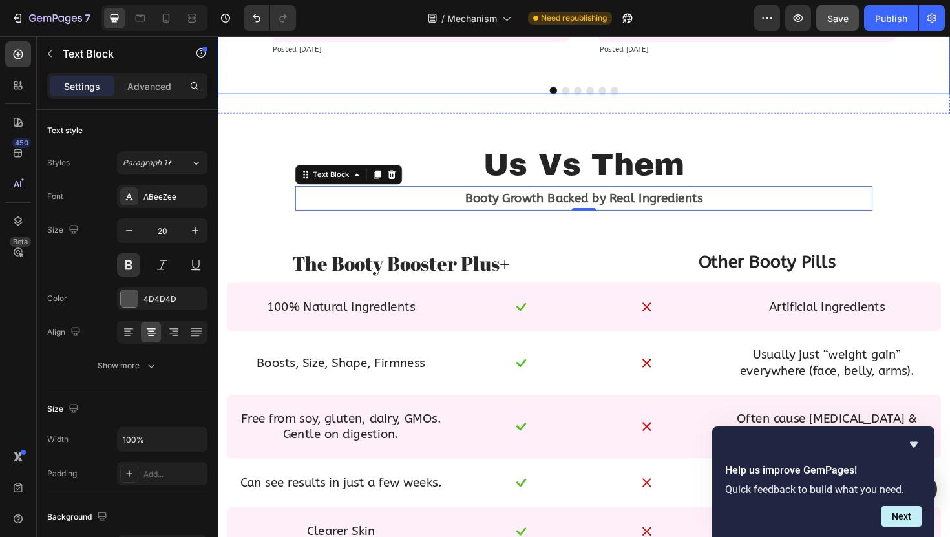
click at [366, 93] on div at bounding box center [605, 94] width 775 height 8
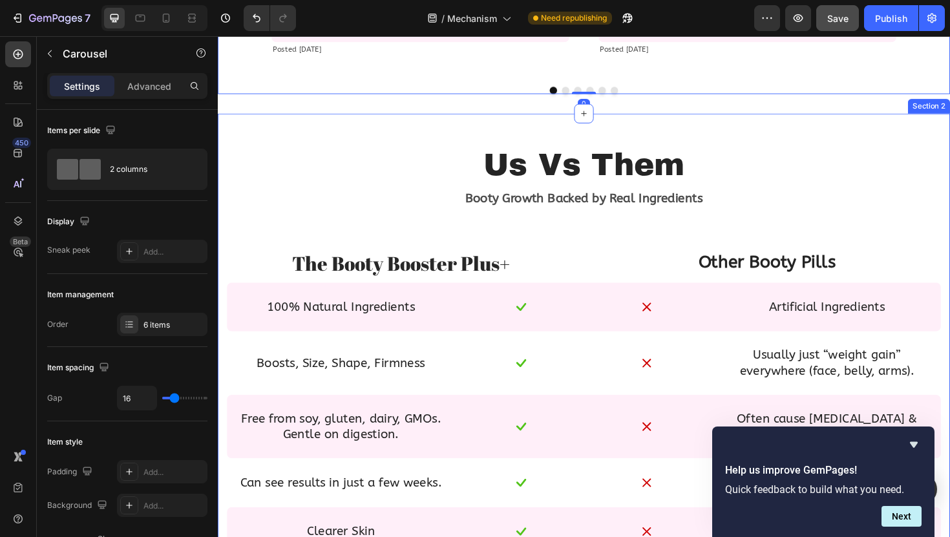
click at [322, 138] on div "Us Vs Them Text Block Booty Growth Backed by Real Ingredients Text Block Row Th…" at bounding box center [605, 378] width 775 height 520
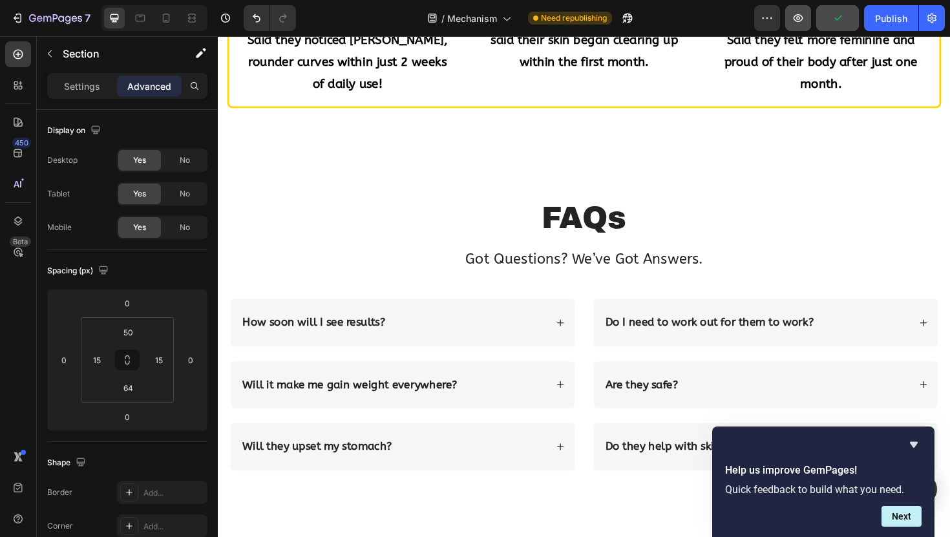
scroll to position [894, 0]
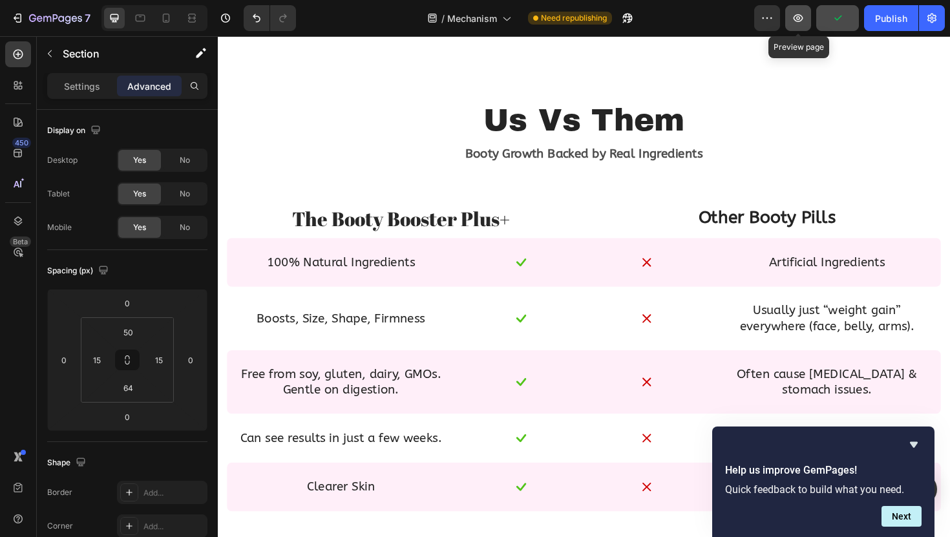
click at [802, 17] on icon "button" at bounding box center [798, 18] width 10 height 8
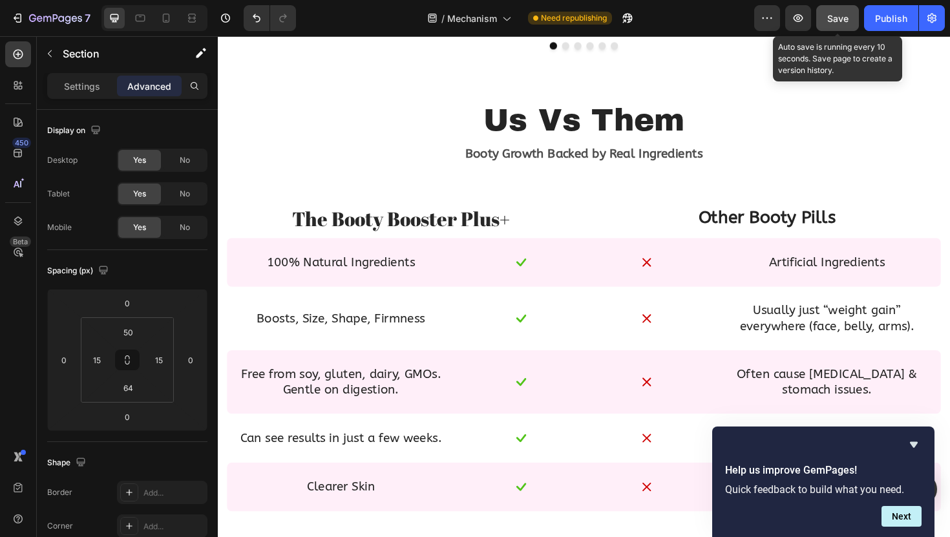
click at [835, 8] on button "Save" at bounding box center [837, 18] width 43 height 26
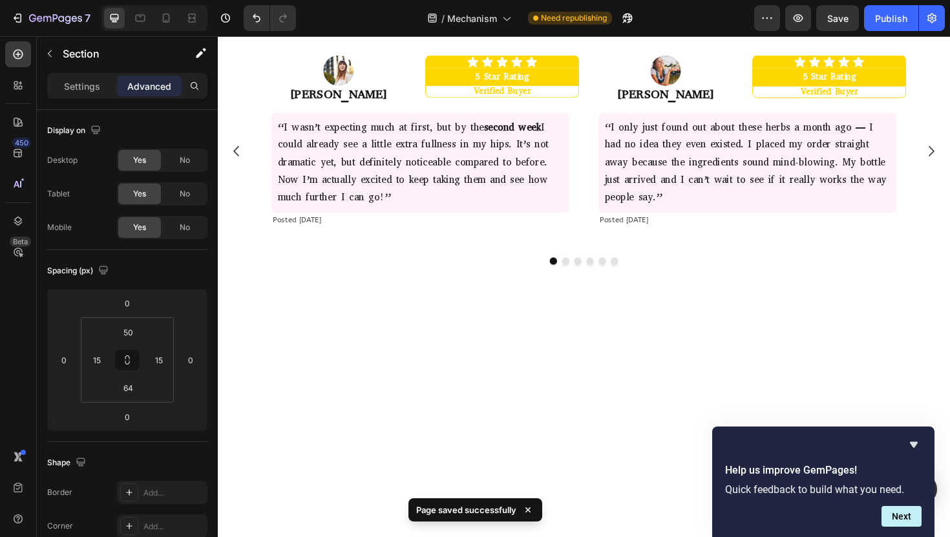
scroll to position [0, 0]
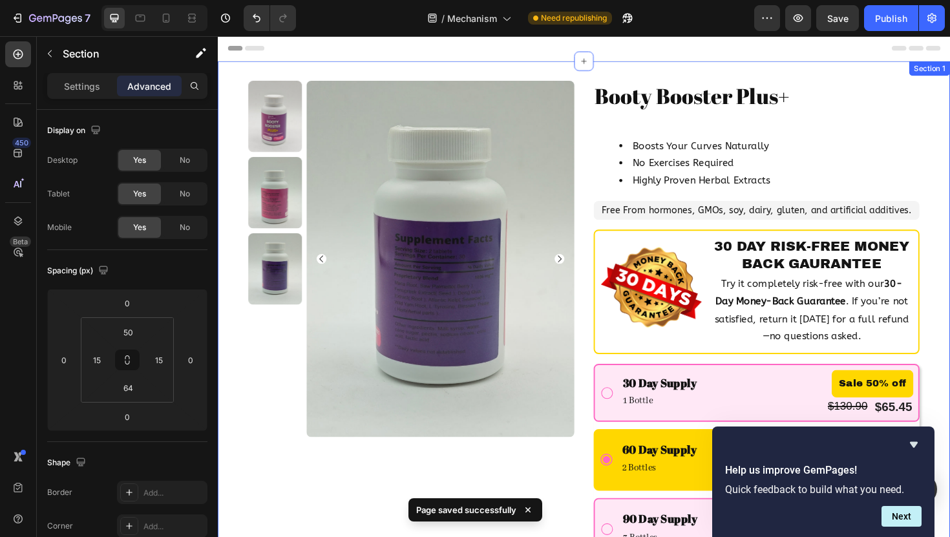
click at [709, 74] on div "Product Images Booty Booster Plus+ Product Title Boosts Your Curves Naturally N…" at bounding box center [605, 514] width 775 height 902
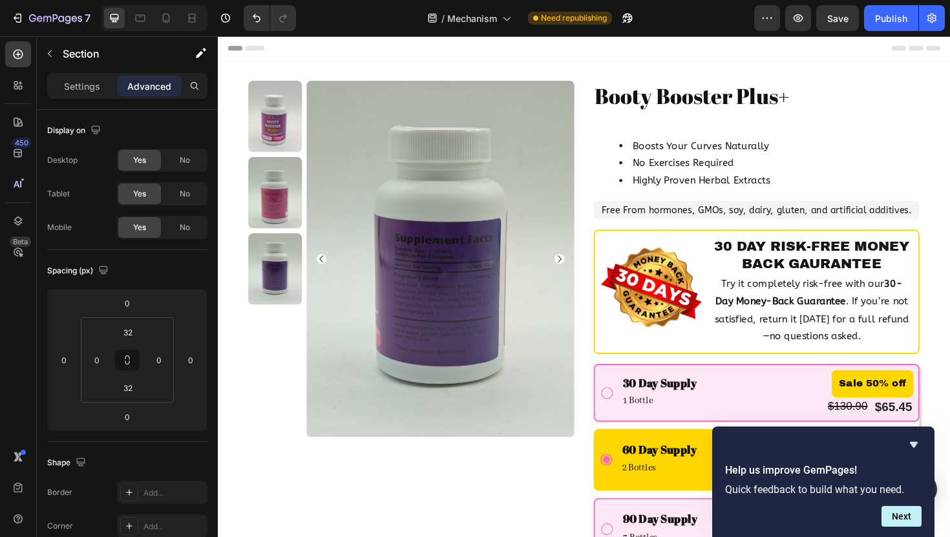
click at [729, 75] on div "Product Images Booty Booster Plus+ Product Title Boosts Your Curves Naturally N…" at bounding box center [605, 514] width 775 height 902
click at [598, 68] on div "Product Images Booty Booster Plus+ Product Title Boosts Your Curves Naturally N…" at bounding box center [605, 514] width 775 height 902
click at [234, 370] on div "Product Images Booty Booster Plus+ Product Title Boosts Your Curves Naturally N…" at bounding box center [605, 513] width 775 height 861
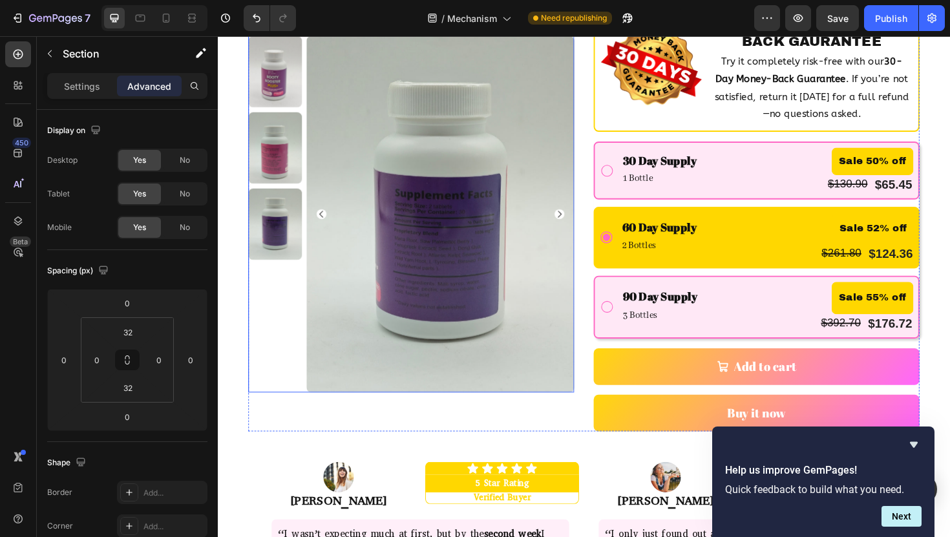
scroll to position [335, 0]
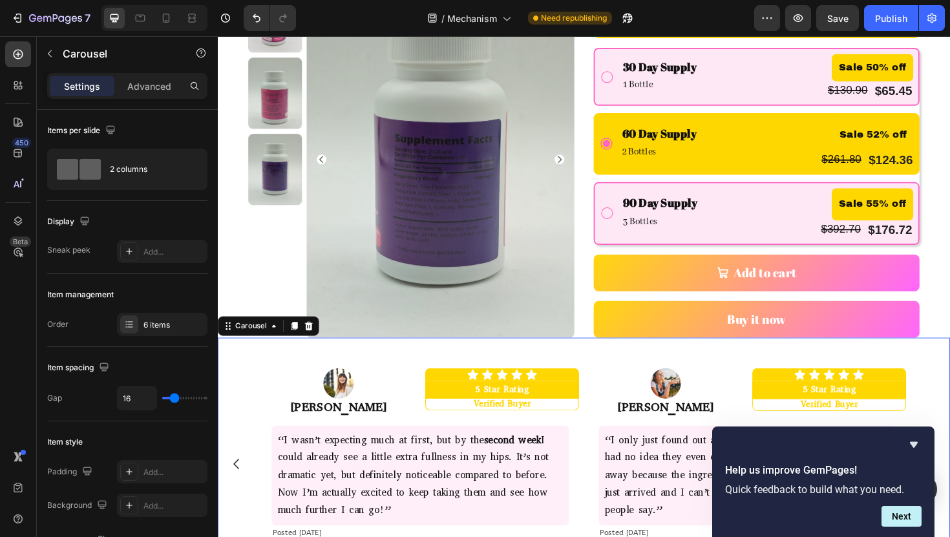
click at [237, 397] on div "Image Amelia J. Text Block Icon Icon Icon Icon Icon Icon List 5 Star Rating Tex…" at bounding box center [605, 490] width 775 height 204
click at [229, 311] on div "Product Images Booty Booster Plus+ Product Title Boosts Your Curves Naturally N…" at bounding box center [605, 179] width 775 height 861
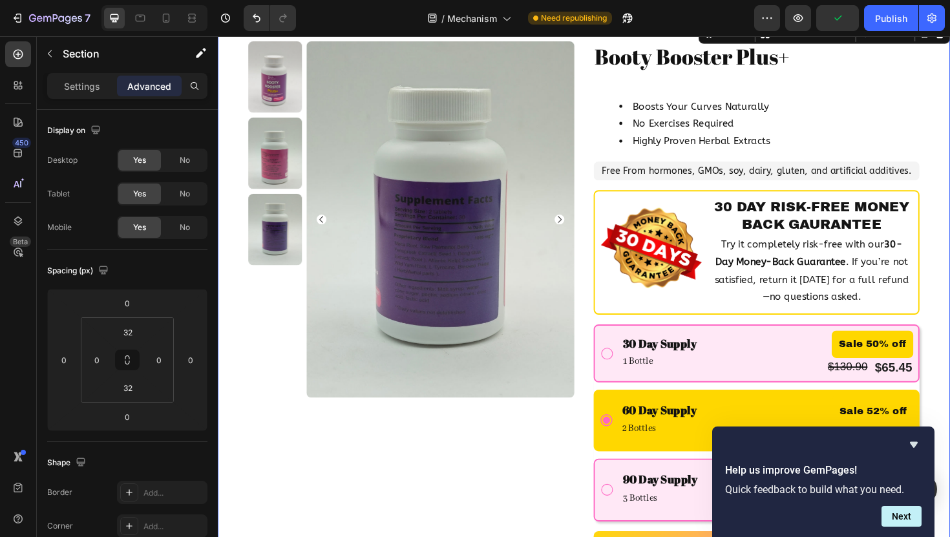
scroll to position [0, 0]
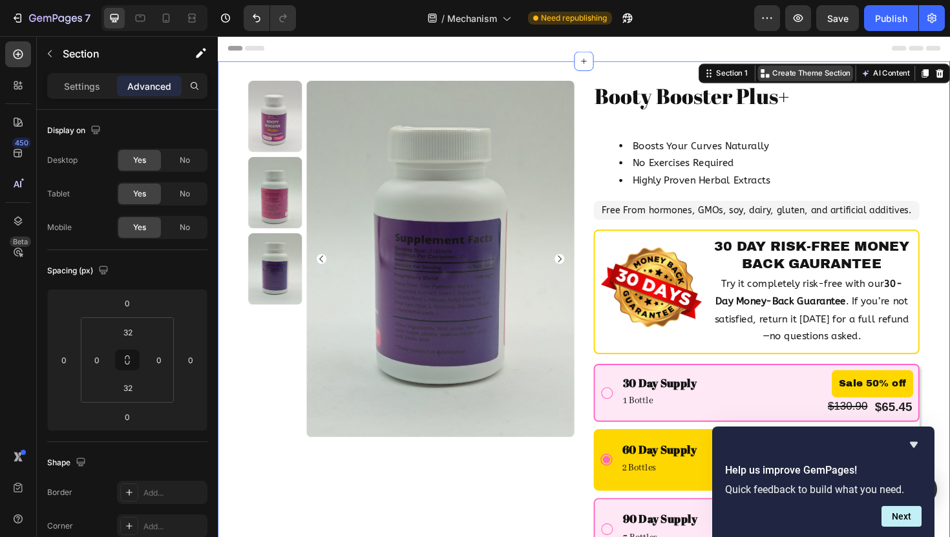
click at [838, 74] on p "Create Theme Section" at bounding box center [846, 76] width 83 height 12
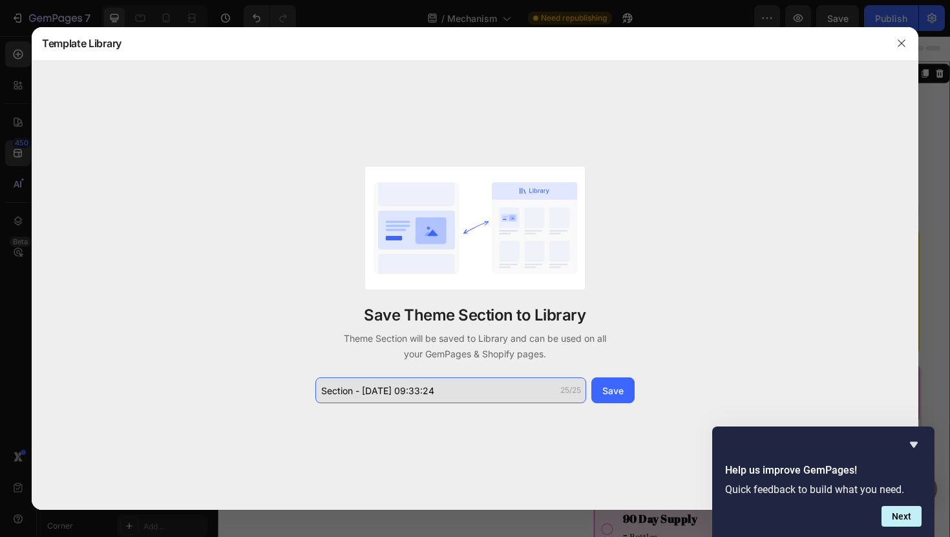
click at [432, 383] on input "Section - Sep 27 09:33:24" at bounding box center [450, 390] width 271 height 26
type input "M"
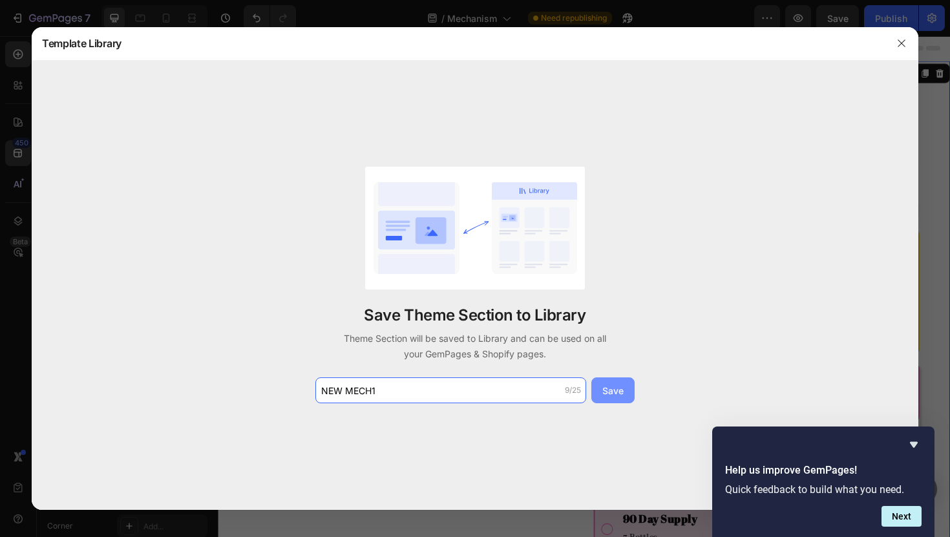
type input "NEW MECH1"
click at [618, 397] on button "Save" at bounding box center [612, 390] width 43 height 26
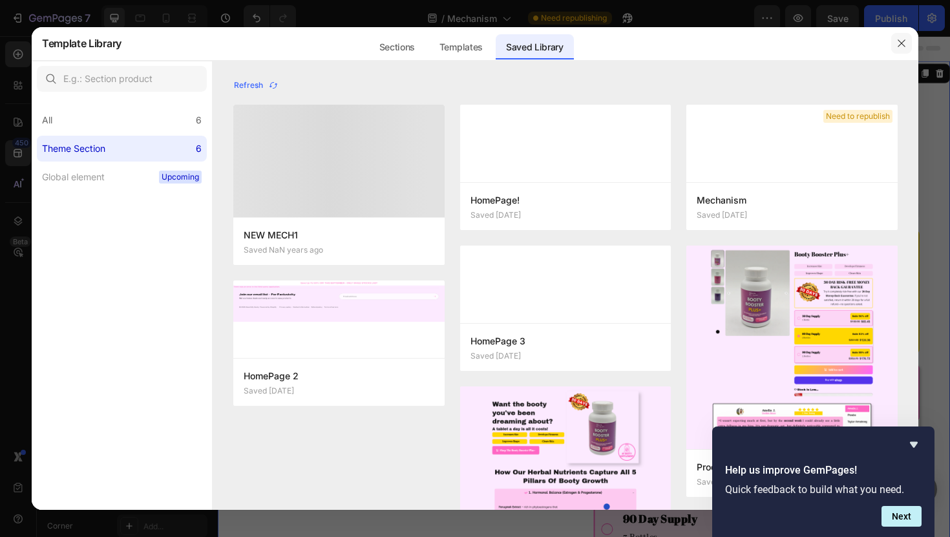
click at [897, 41] on icon "button" at bounding box center [901, 43] width 10 height 10
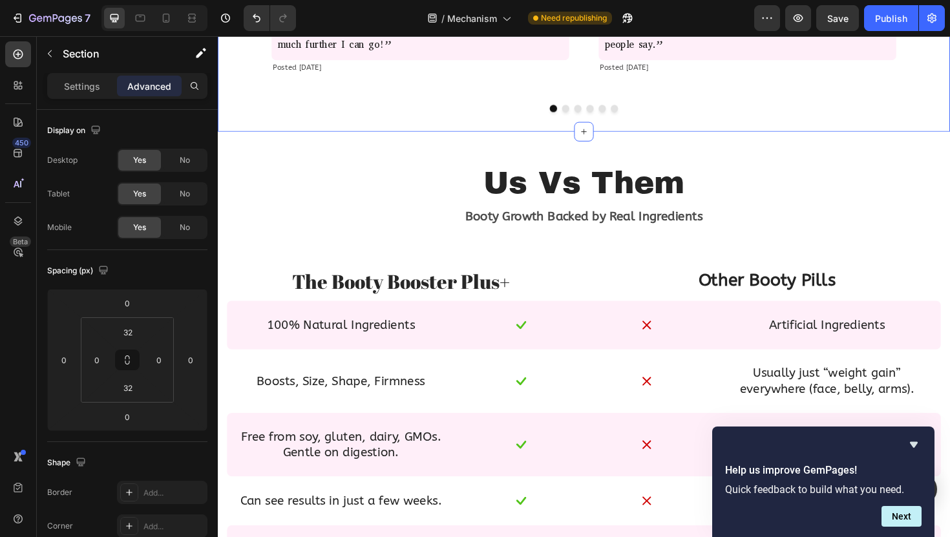
scroll to position [833, 0]
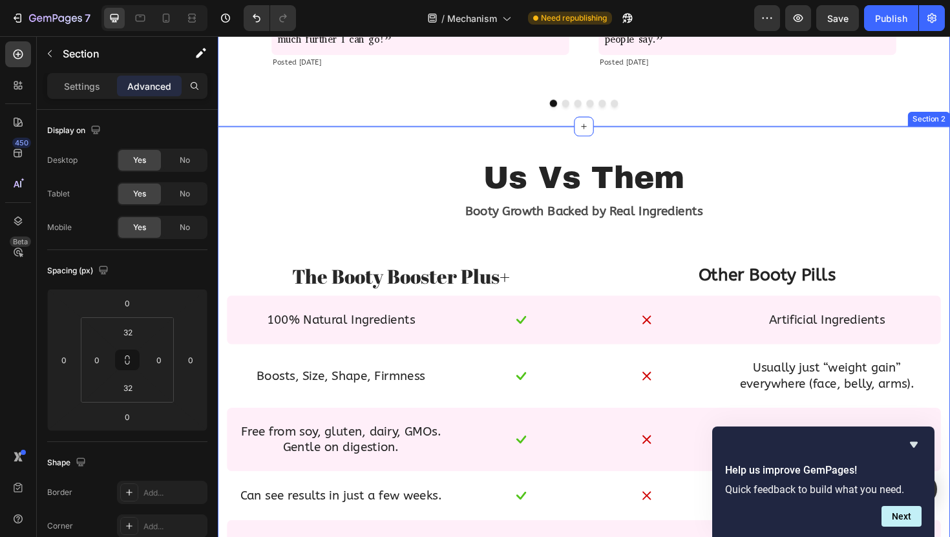
click at [388, 145] on div "Us Vs Them Text Block Booty Growth Backed by Real Ingredients Text Block Row Th…" at bounding box center [605, 392] width 775 height 520
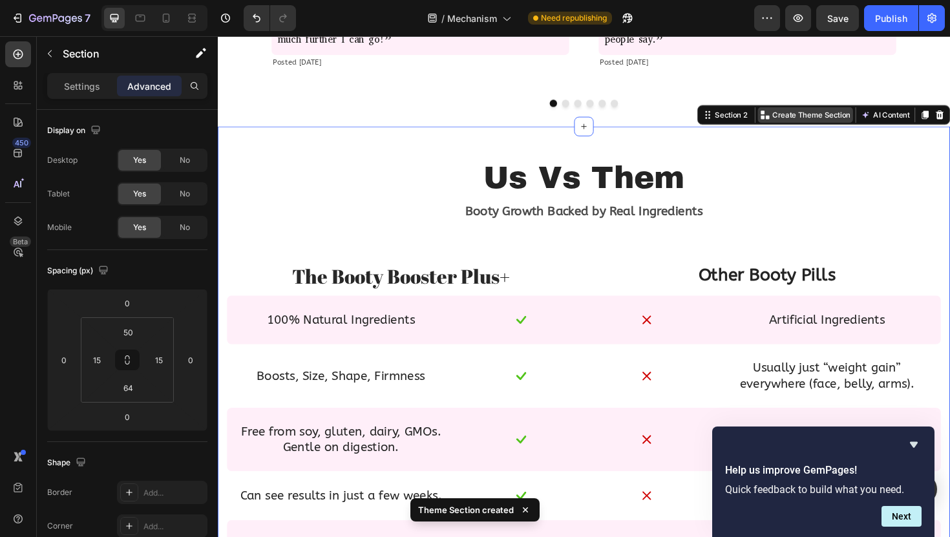
click at [810, 120] on p "Create Theme Section" at bounding box center [846, 120] width 83 height 12
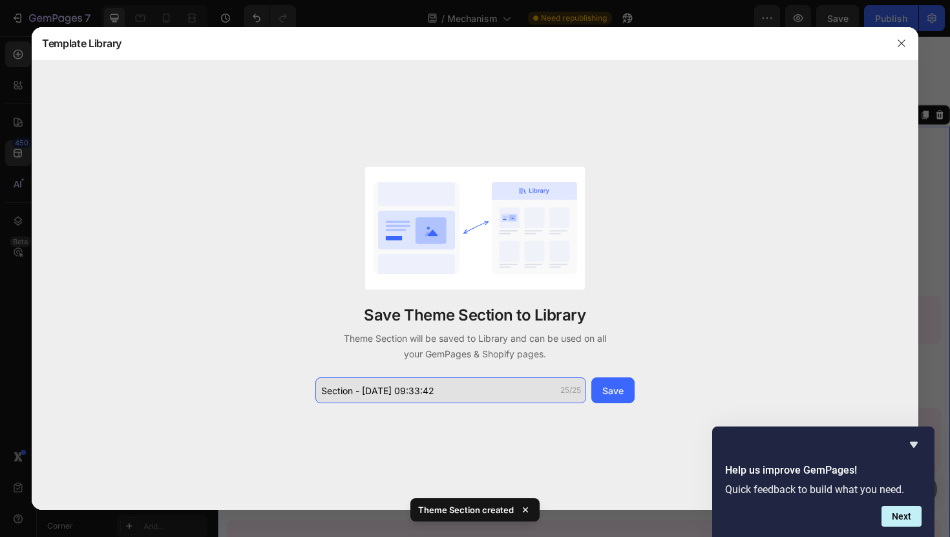
click at [377, 392] on input "Section - Sep 27 09:33:42" at bounding box center [450, 390] width 271 height 26
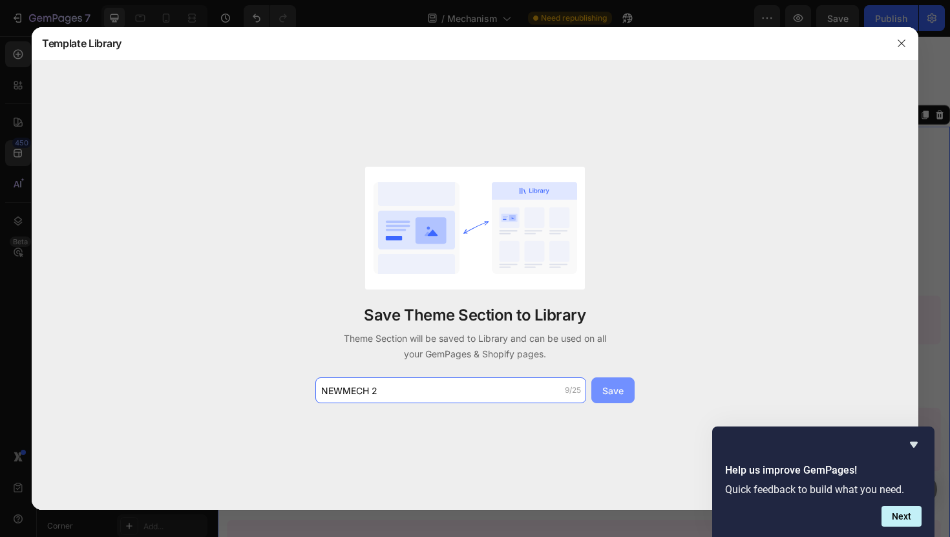
type input "NEWMECH 2"
click at [620, 395] on div "Save" at bounding box center [612, 391] width 21 height 14
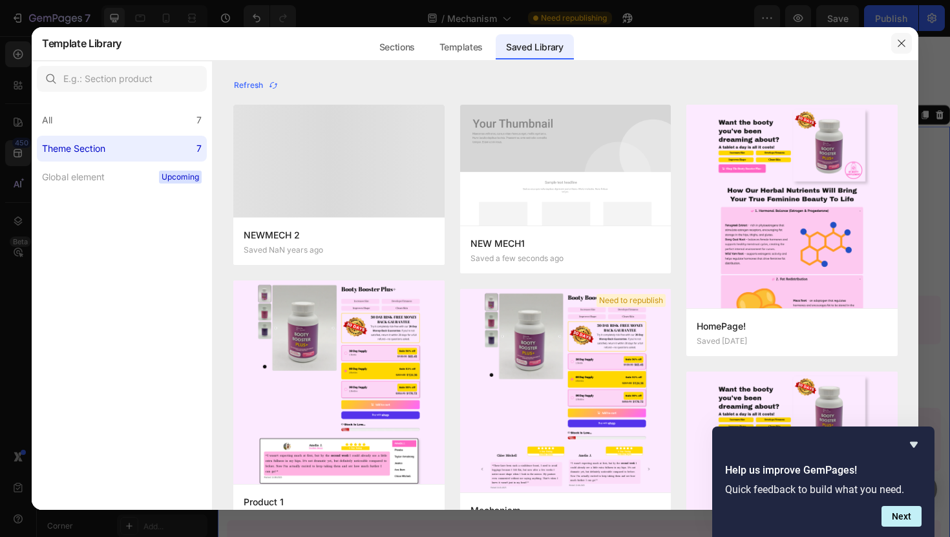
click at [899, 44] on icon "button" at bounding box center [901, 43] width 10 height 10
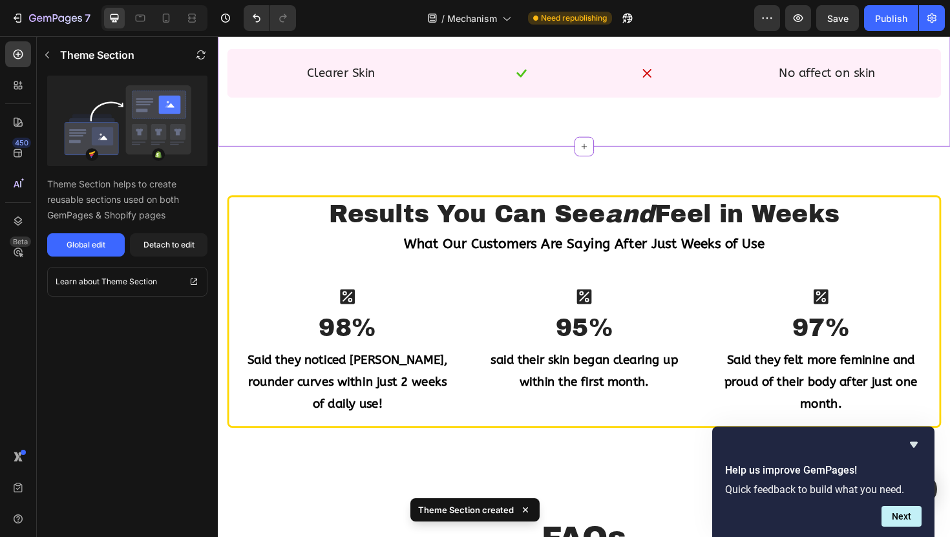
scroll to position [1333, 0]
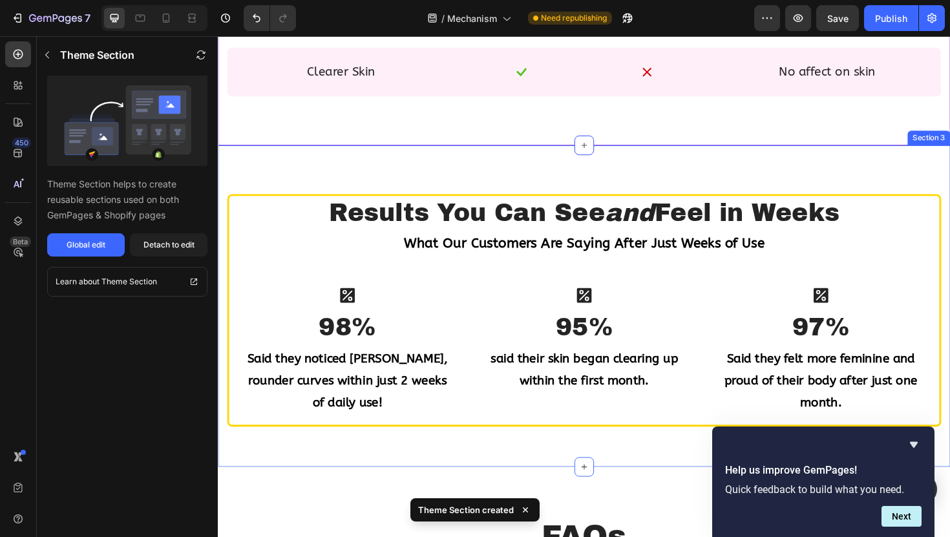
click at [523, 171] on div "Results You Can See and Feel in Weeks Heading What Our Customers Are Saying Aft…" at bounding box center [605, 322] width 775 height 341
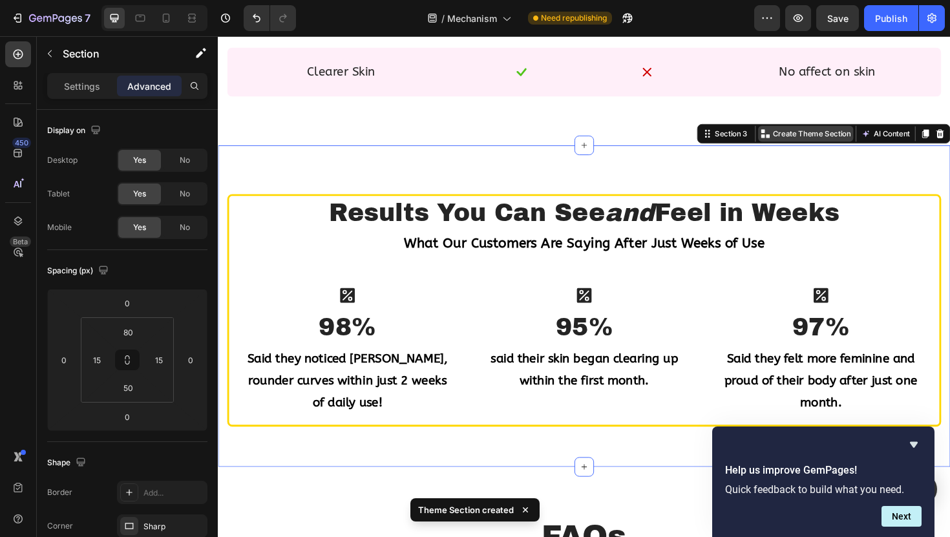
click at [825, 137] on p "Create Theme Section" at bounding box center [846, 140] width 83 height 12
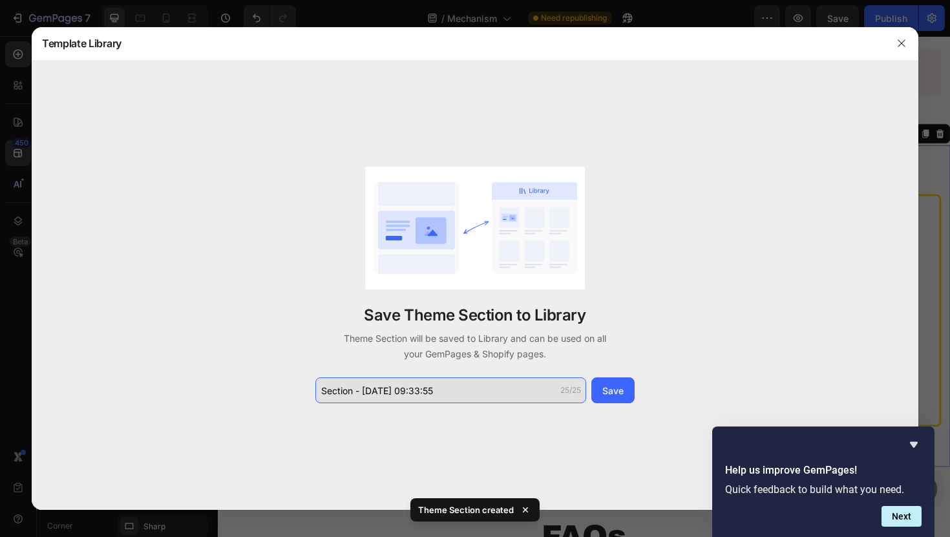
click at [412, 391] on input "Section - Sep 27 09:33:55" at bounding box center [450, 390] width 271 height 26
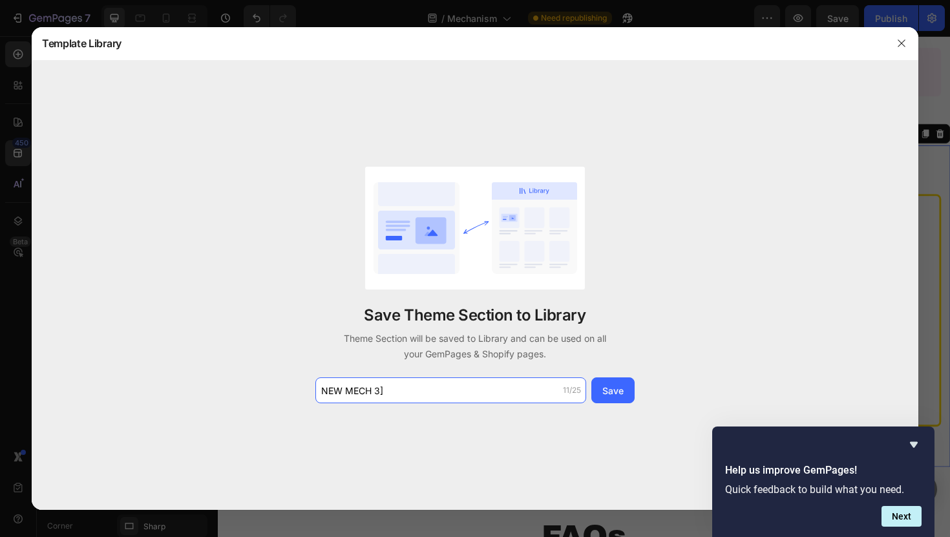
type input "NEW MECH 3]"
click at [634, 378] on div "NEW MECH 3] 11/25 Save" at bounding box center [474, 390] width 319 height 26
click at [613, 392] on div "Save" at bounding box center [612, 391] width 21 height 14
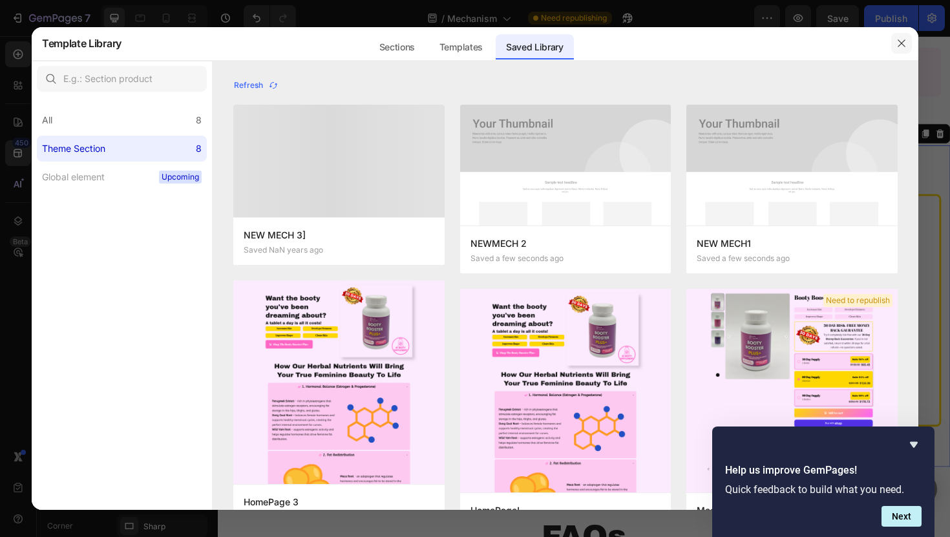
click at [896, 39] on icon "button" at bounding box center [901, 43] width 10 height 10
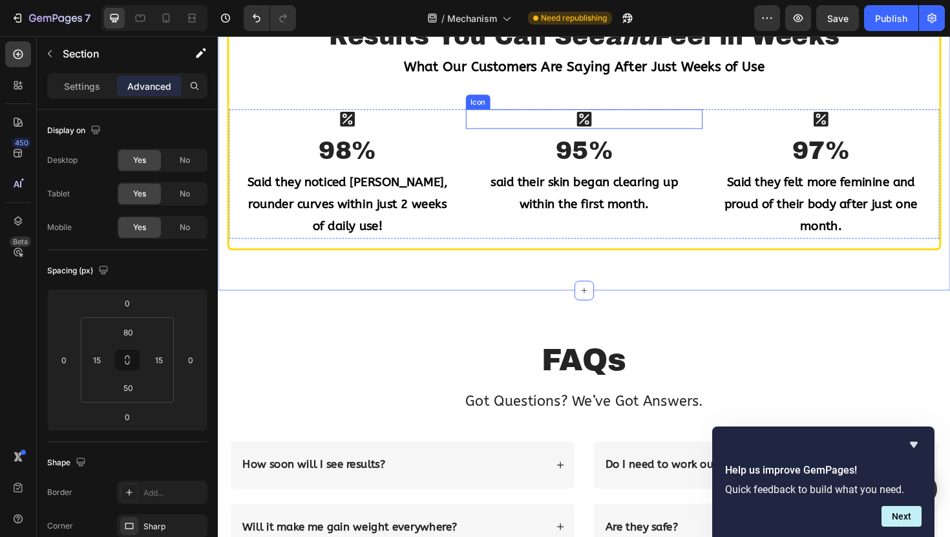
scroll to position [1680, 0]
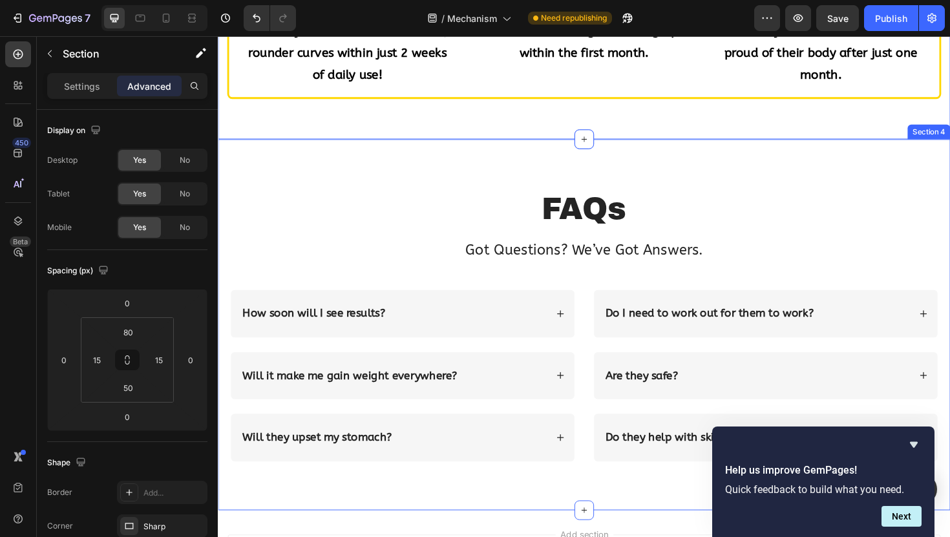
click at [459, 173] on div "FAQs Heading Got Questions? We’ve Got Answers. Text Block Row How soon will I s…" at bounding box center [605, 341] width 775 height 392
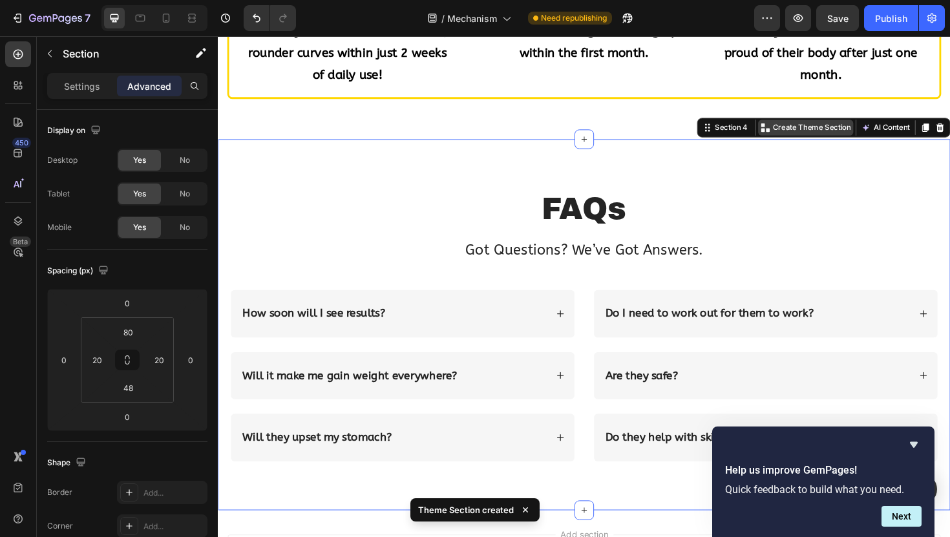
click at [834, 138] on p "Create Theme Section" at bounding box center [846, 133] width 83 height 12
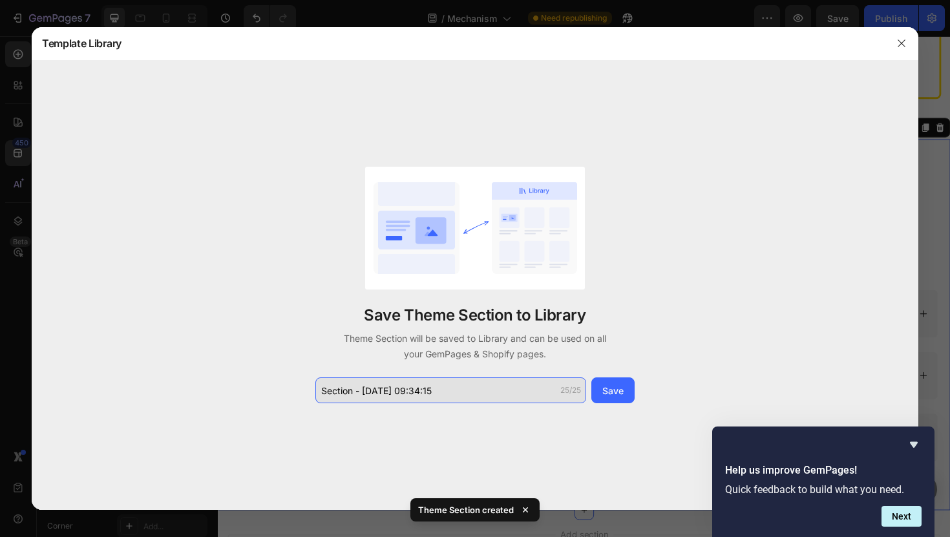
click at [420, 378] on input "Section - Sep 27 09:34:15" at bounding box center [450, 390] width 271 height 26
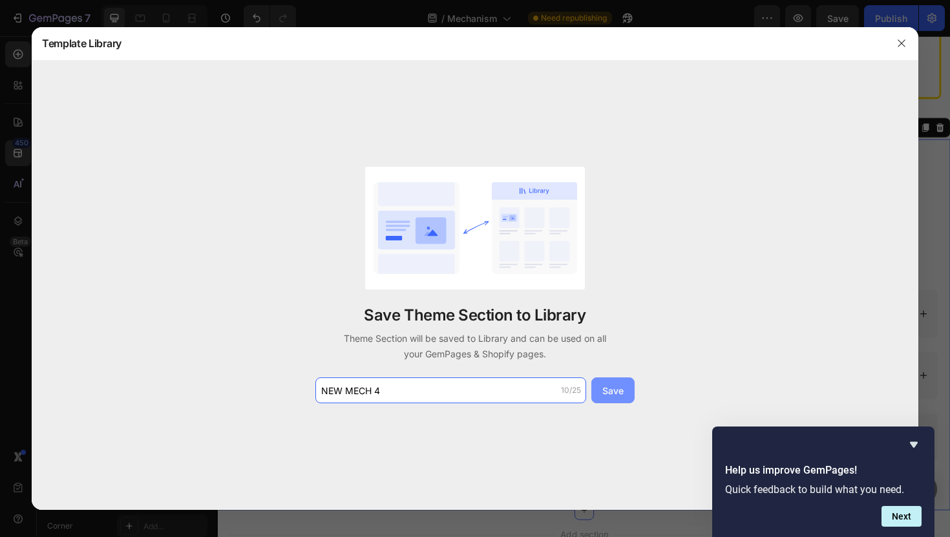
type input "NEW MECH 4"
click at [611, 386] on div "Save" at bounding box center [612, 391] width 21 height 14
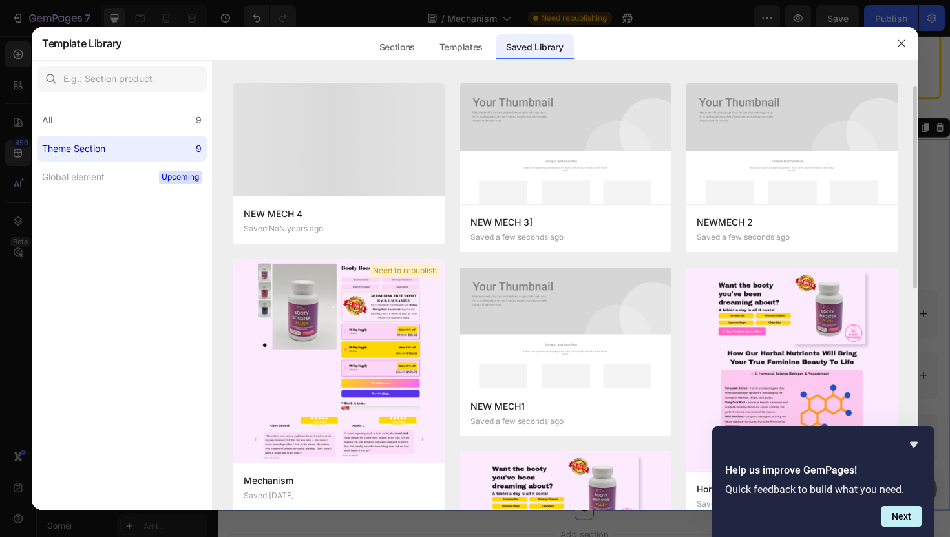
scroll to position [0, 0]
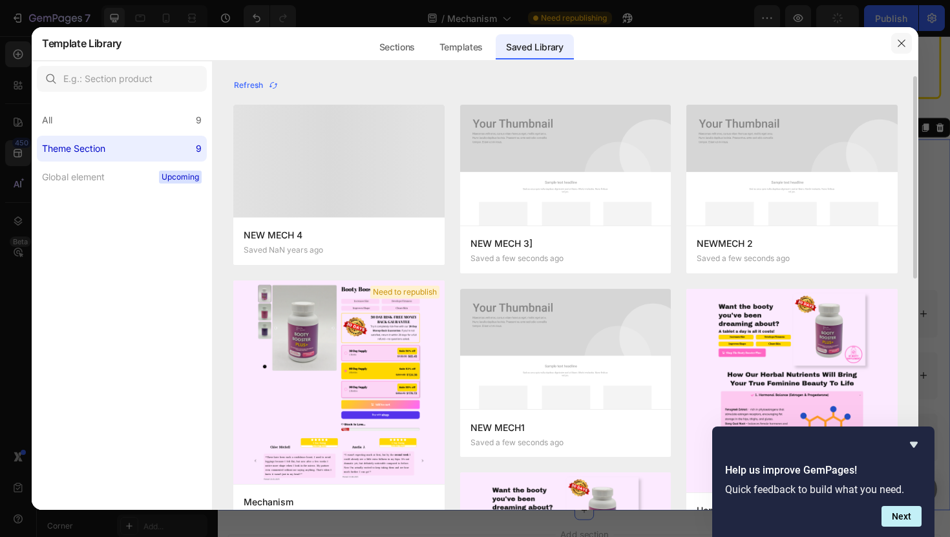
click at [896, 50] on button "button" at bounding box center [901, 43] width 21 height 21
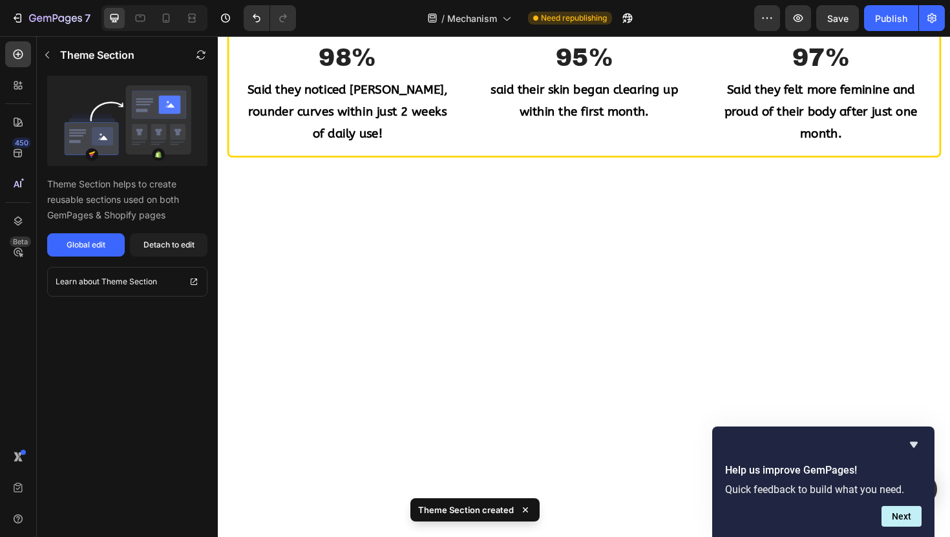
scroll to position [1073, 0]
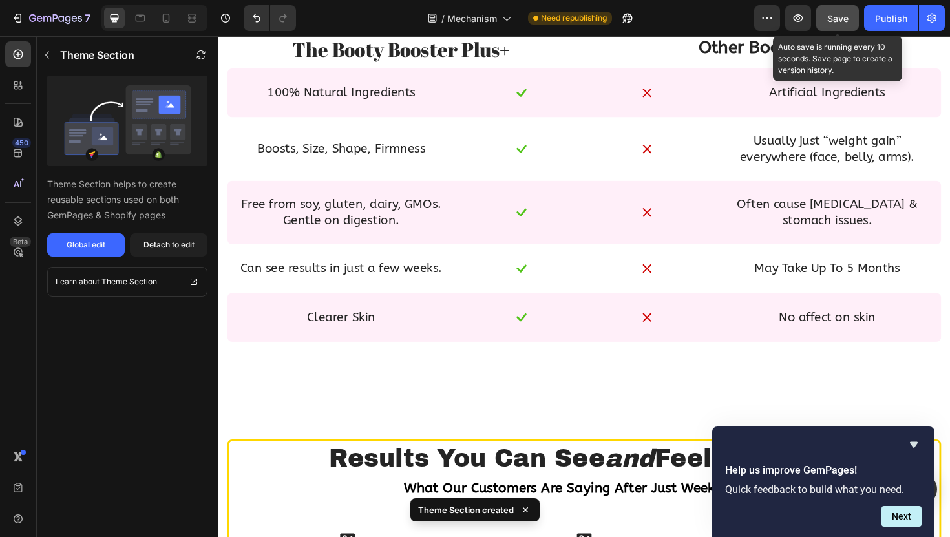
click at [839, 30] on button "Save" at bounding box center [837, 18] width 43 height 26
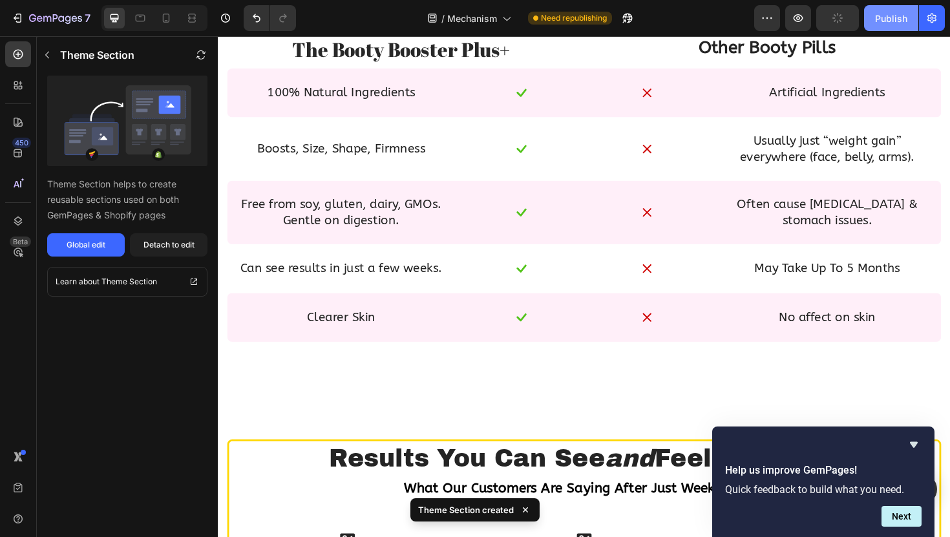
click at [879, 23] on div "Publish" at bounding box center [891, 19] width 32 height 14
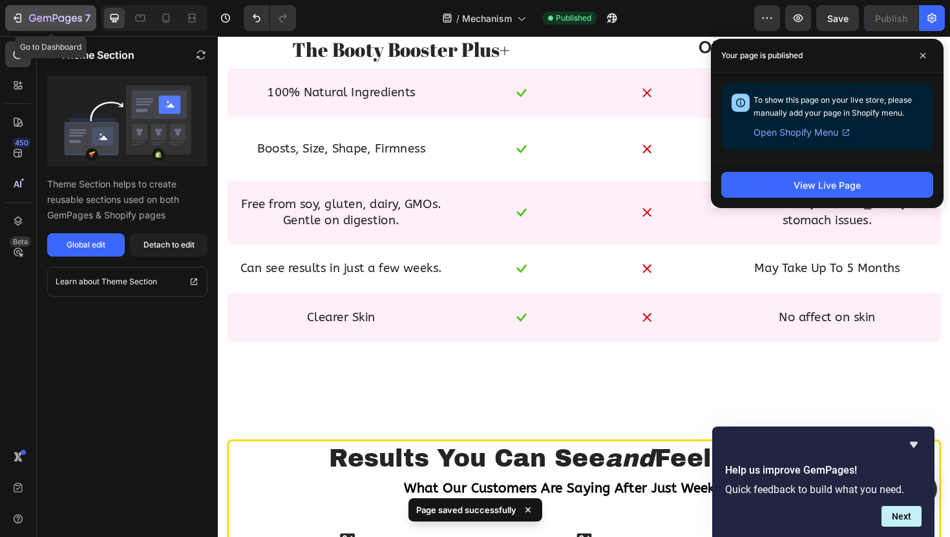
click at [47, 19] on icon "button" at bounding box center [47, 19] width 8 height 6
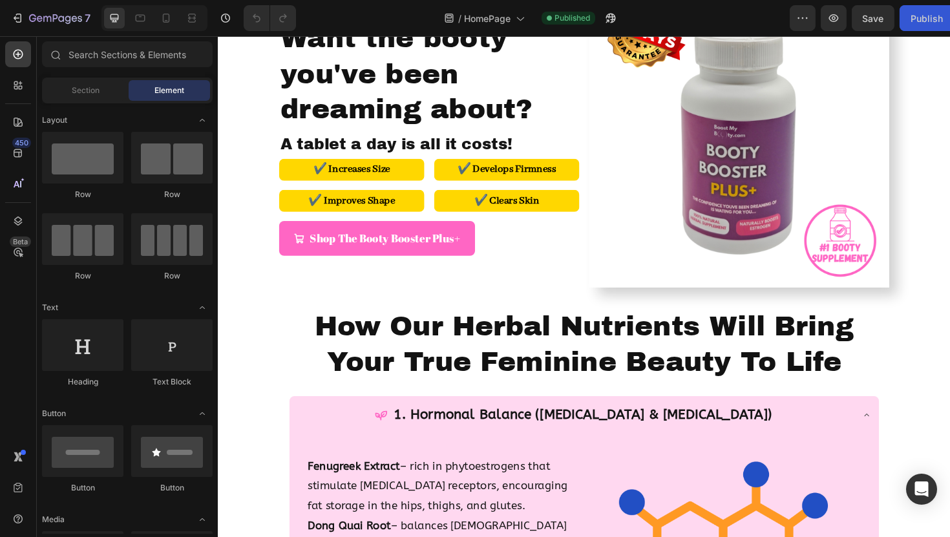
scroll to position [162, 0]
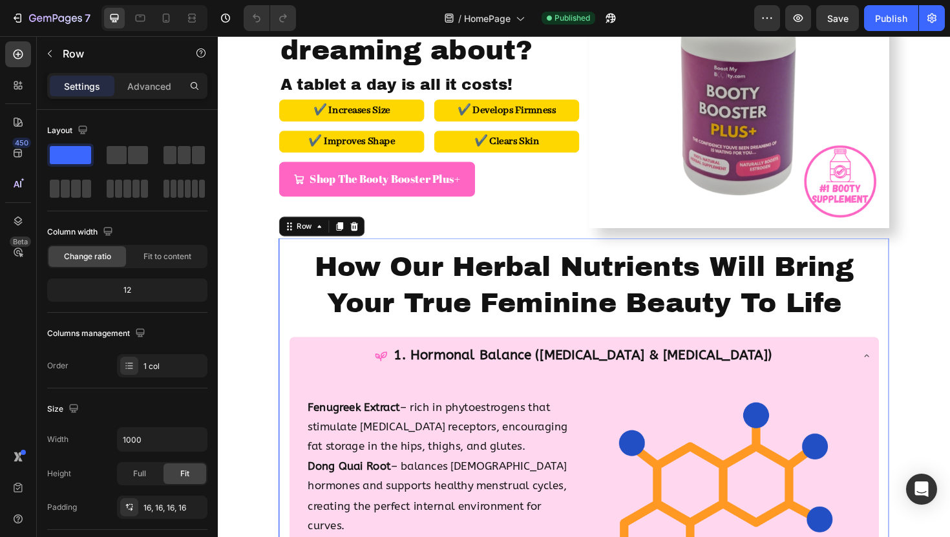
click at [366, 238] on icon at bounding box center [362, 238] width 10 height 10
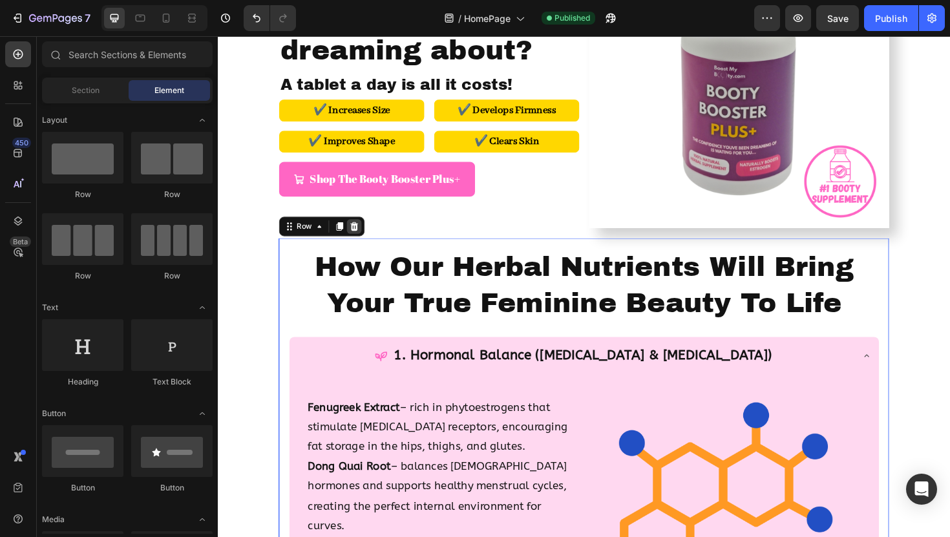
scroll to position [14, 0]
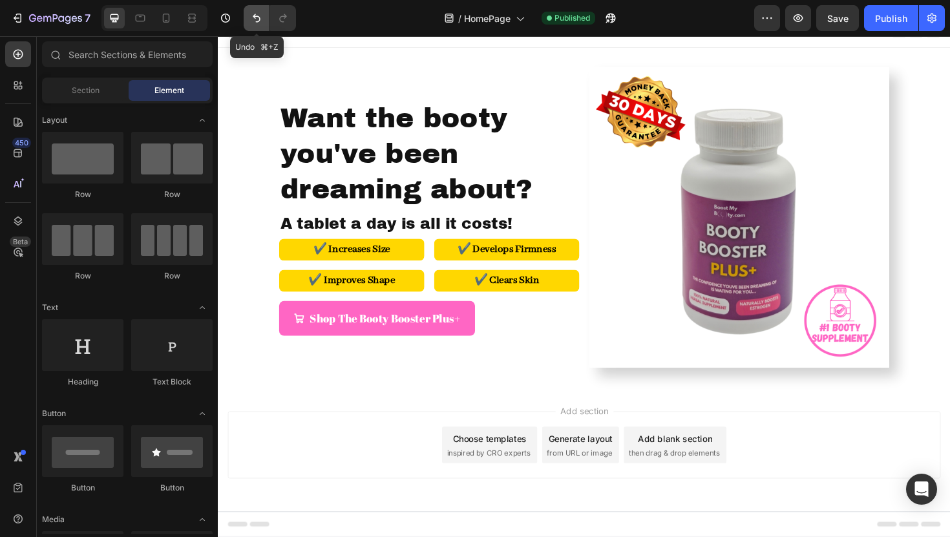
click at [263, 16] on button "Undo/Redo" at bounding box center [257, 18] width 26 height 26
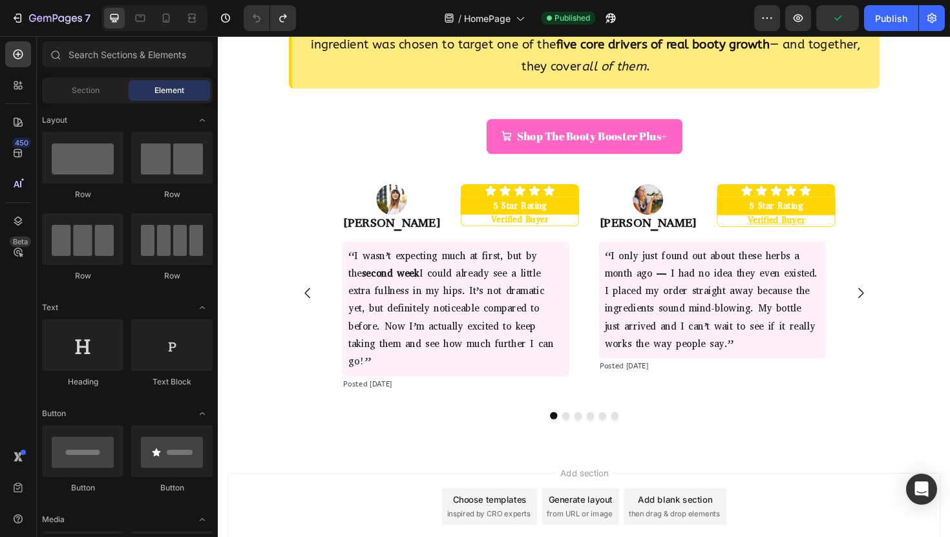
scroll to position [1688, 0]
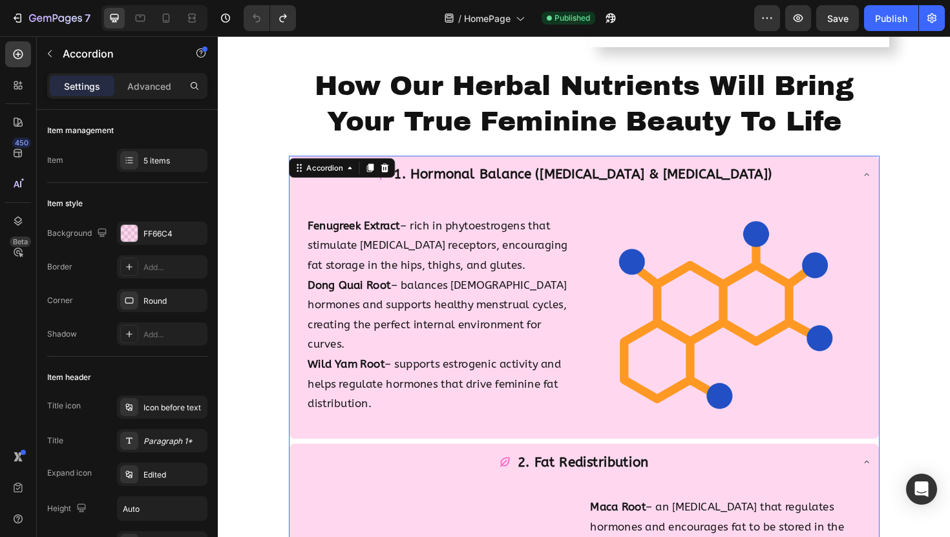
scroll to position [346, 0]
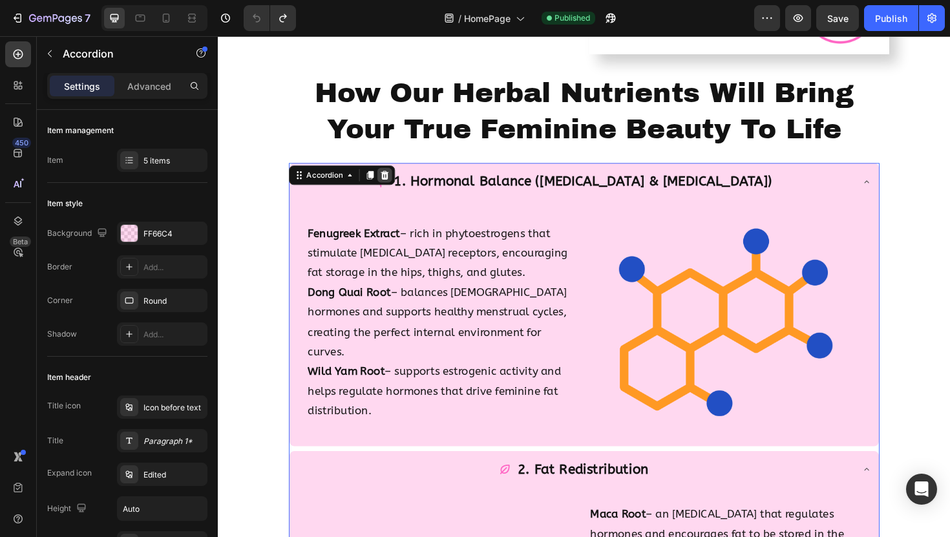
click at [395, 187] on icon at bounding box center [394, 183] width 8 height 9
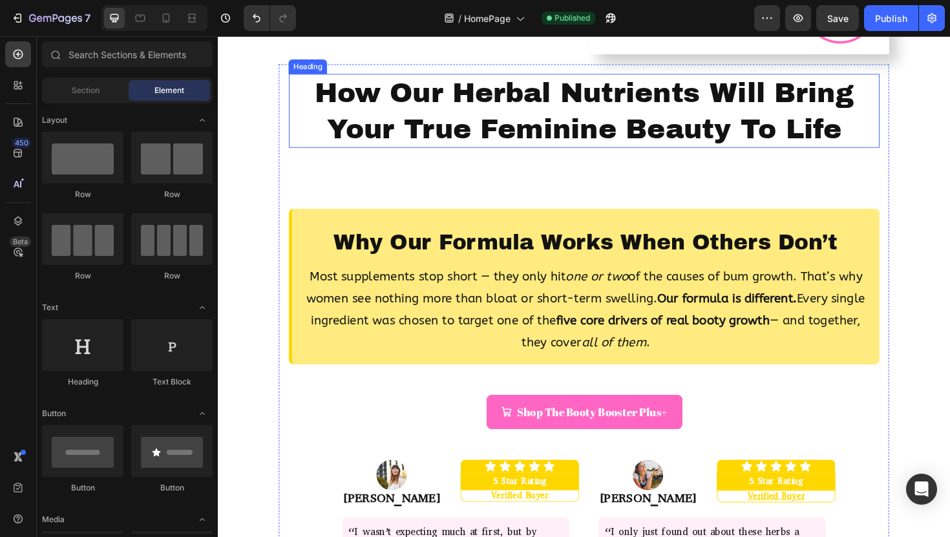
click at [381, 116] on h2 "How Our Herbal Nutrients Will Bring Your True Feminine Beauty To Life" at bounding box center [605, 115] width 625 height 78
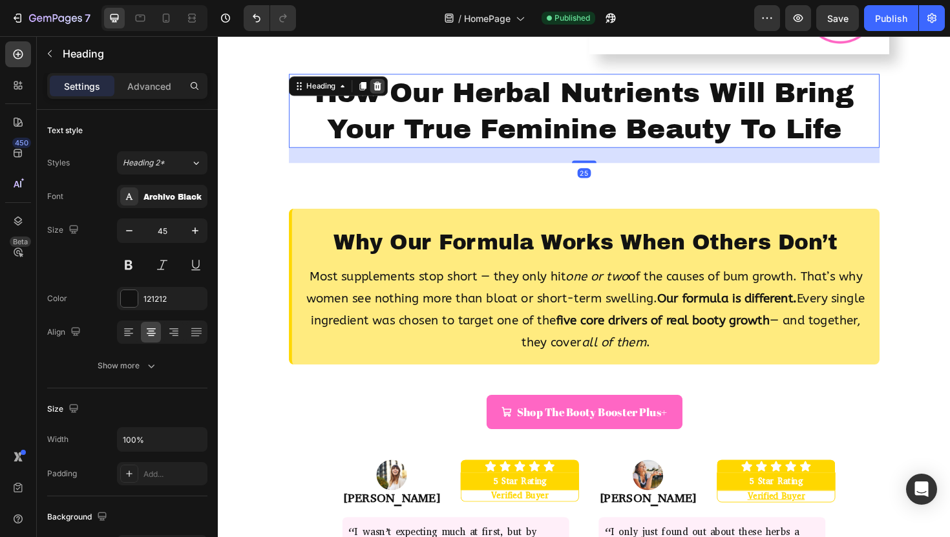
click at [389, 85] on icon at bounding box center [386, 89] width 10 height 10
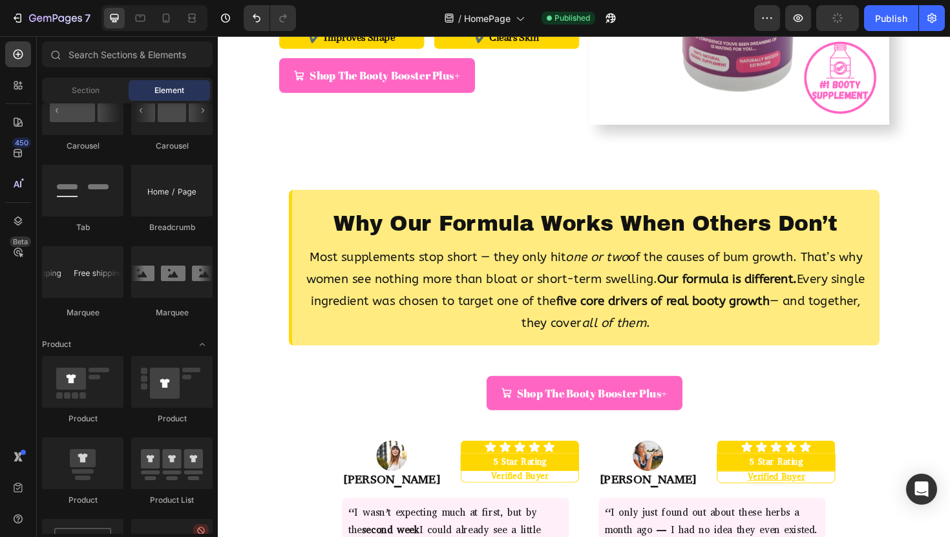
scroll to position [0, 0]
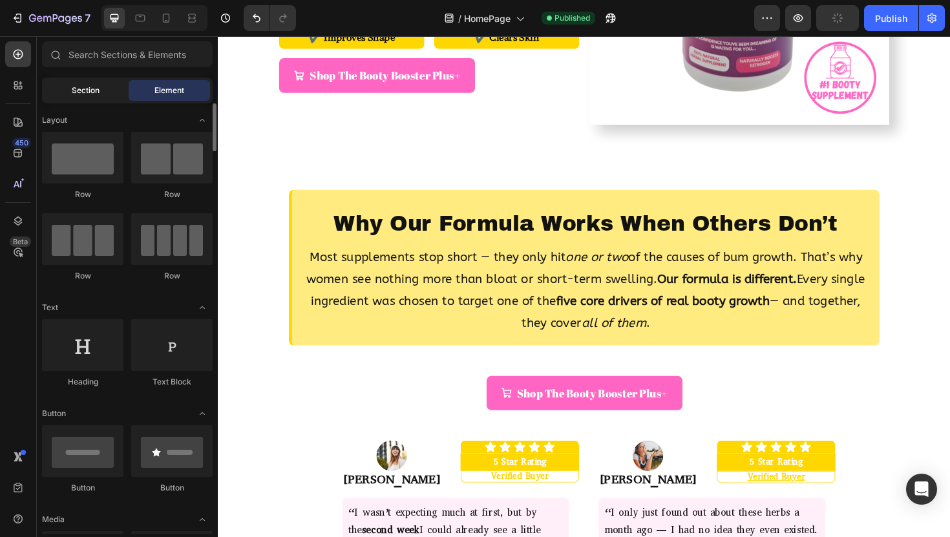
click at [105, 89] on div "Section" at bounding box center [85, 90] width 81 height 21
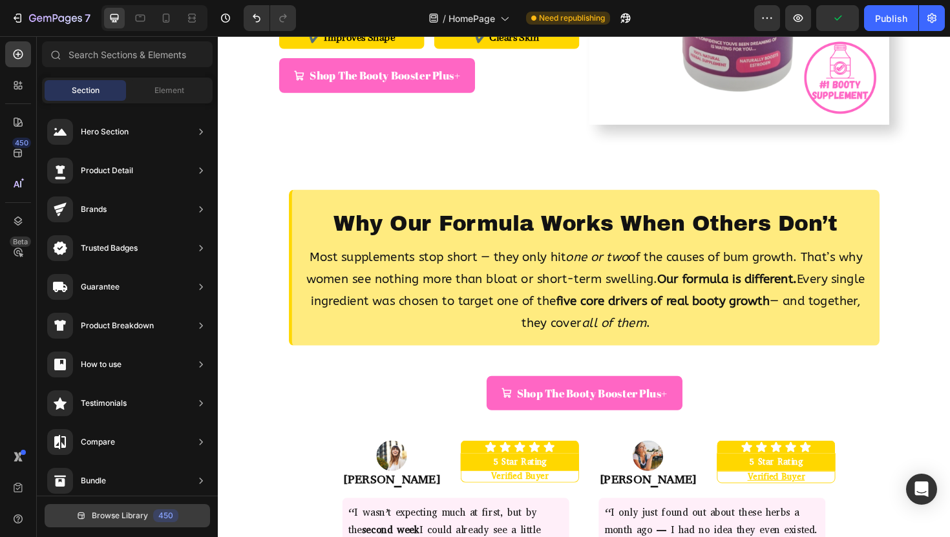
click at [122, 516] on span "Browse Library" at bounding box center [120, 516] width 56 height 12
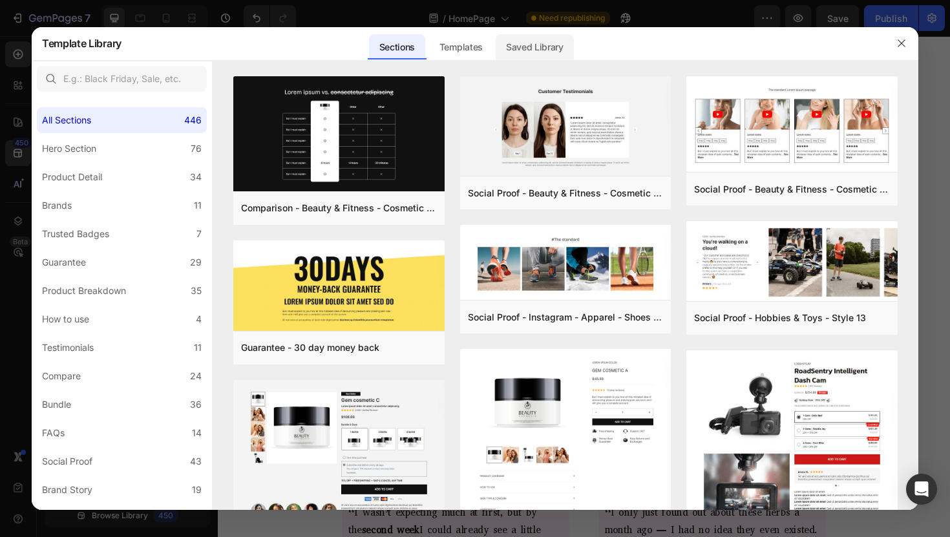
click at [534, 54] on div "Saved Library" at bounding box center [535, 47] width 78 height 26
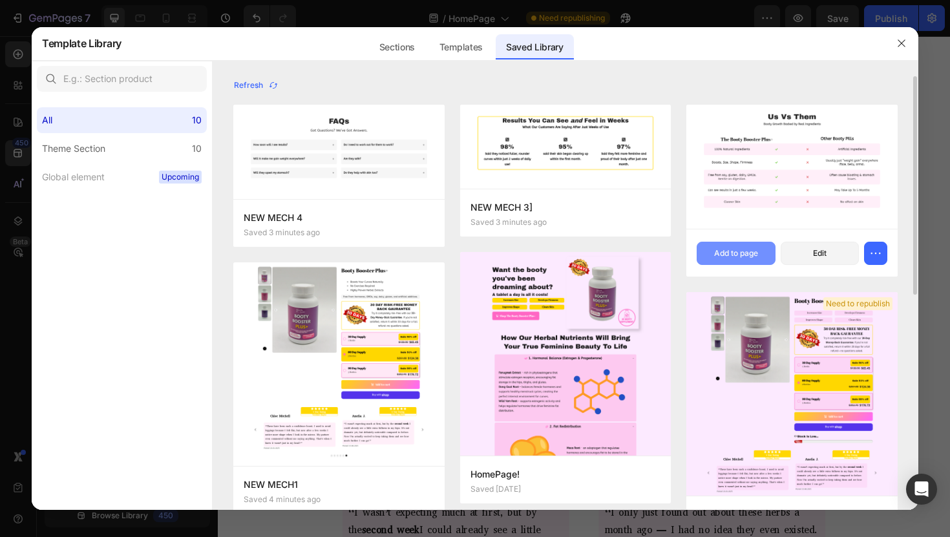
click at [724, 260] on button "Add to page" at bounding box center [736, 253] width 78 height 23
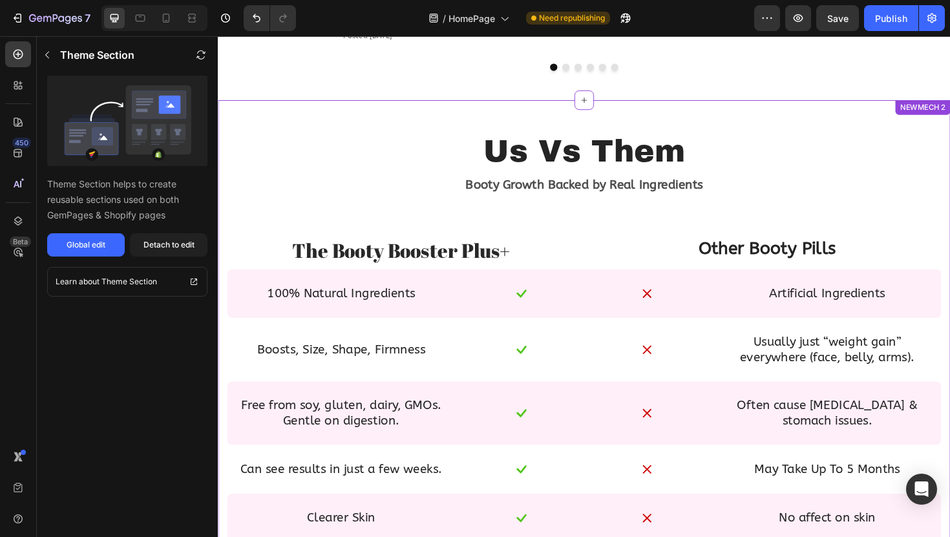
scroll to position [861, 0]
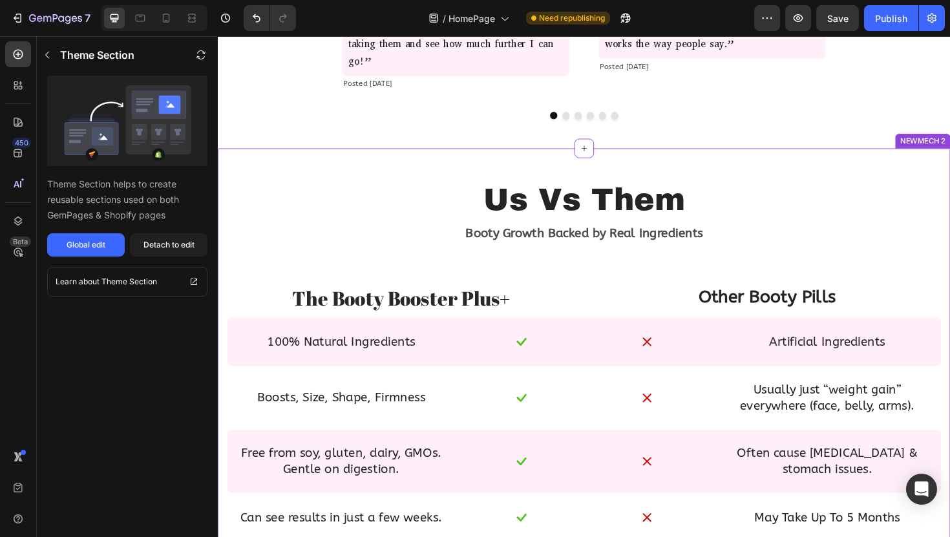
click at [375, 208] on p "Us Vs Them" at bounding box center [605, 210] width 609 height 42
click at [50, 56] on icon "button" at bounding box center [47, 55] width 10 height 10
click at [392, 231] on p "Us Vs Them" at bounding box center [605, 210] width 609 height 42
click at [155, 249] on div "Detach to edit" at bounding box center [168, 245] width 51 height 12
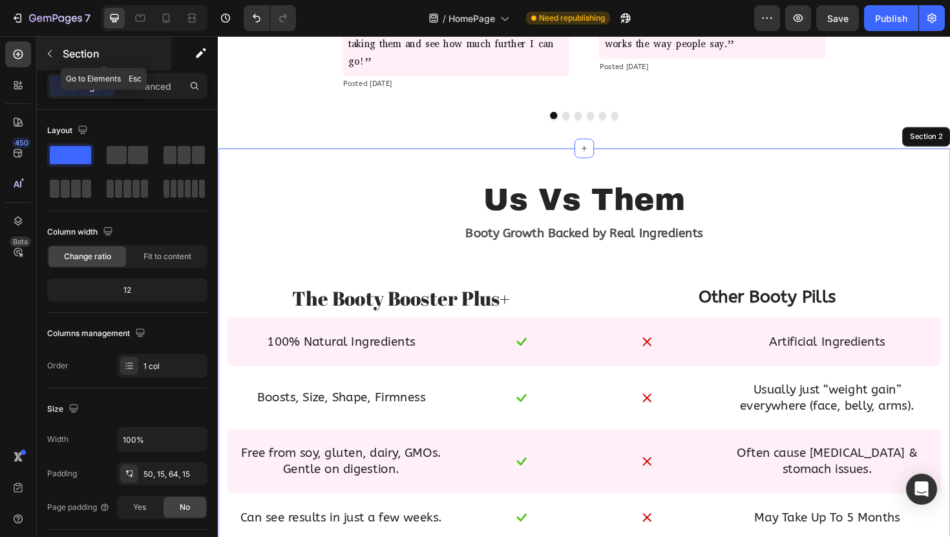
click at [53, 48] on button "button" at bounding box center [49, 53] width 21 height 21
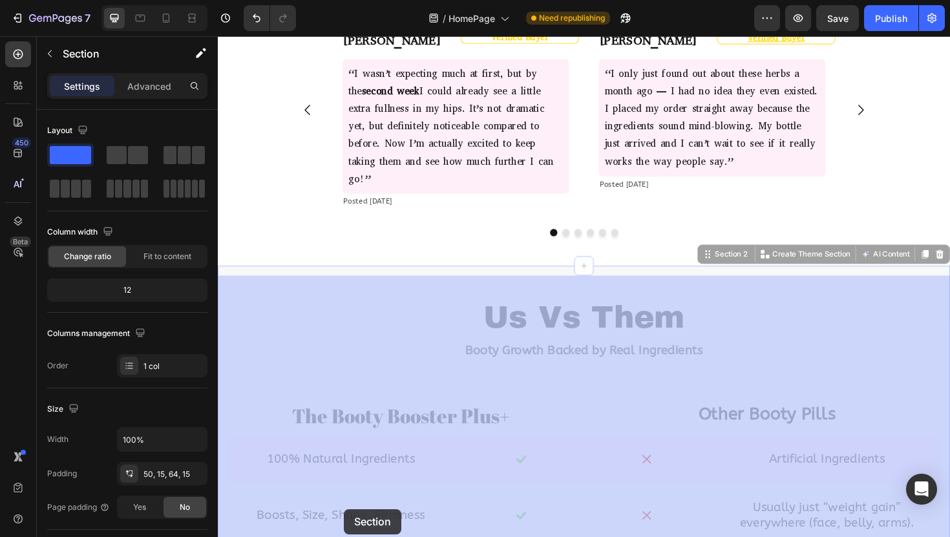
scroll to position [773, 0]
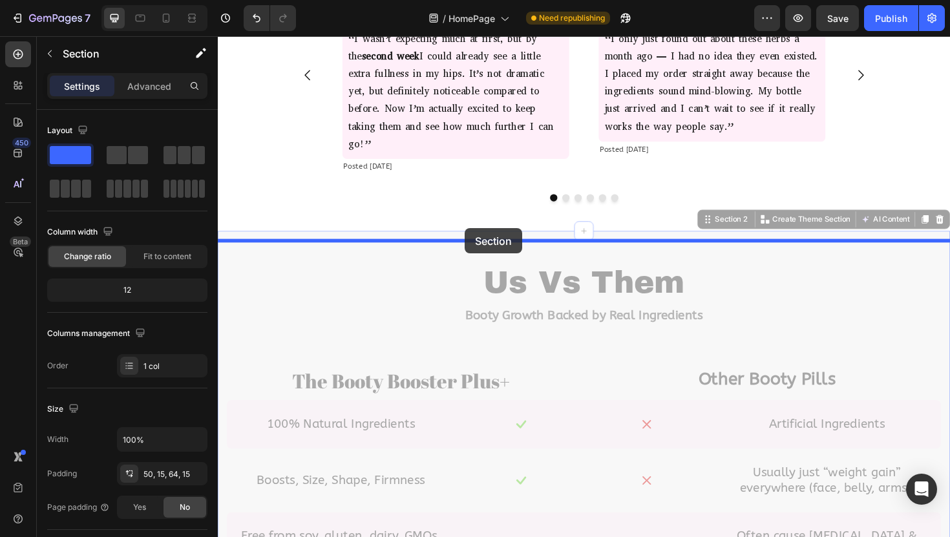
drag, startPoint x: 339, startPoint y: 189, endPoint x: 479, endPoint y: 240, distance: 149.8
click at [479, 240] on div "Header Want the booty you've been dreaming about? Heading A tablet a day is all…" at bounding box center [605, 106] width 775 height 1686
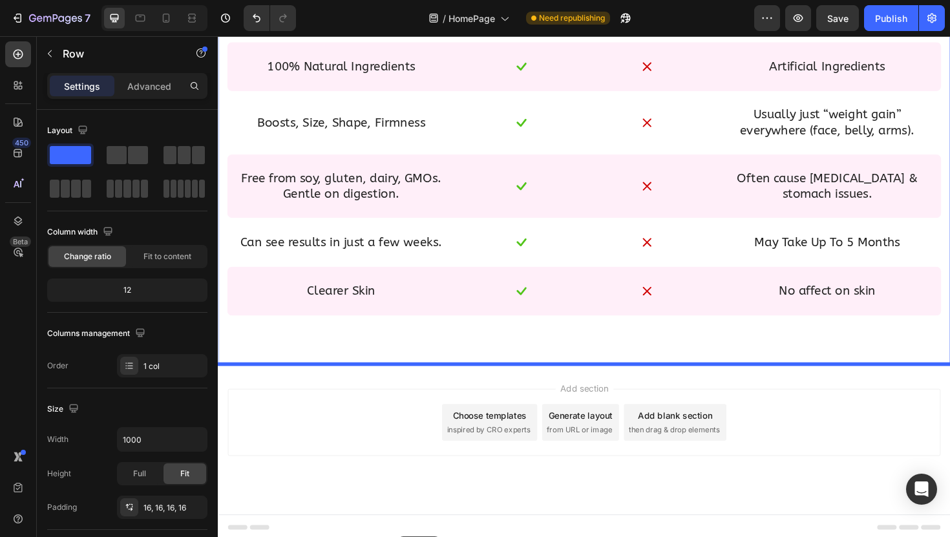
scroll to position [1165, 0]
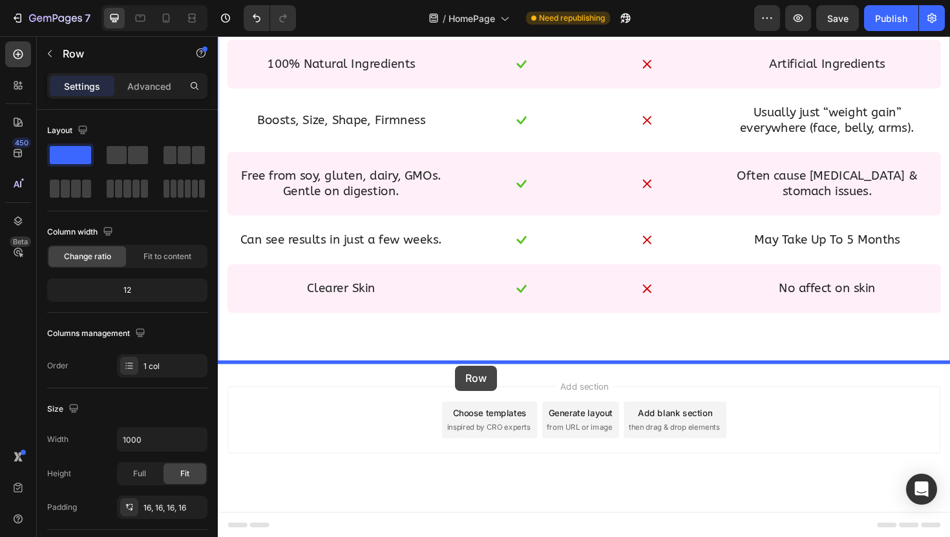
drag, startPoint x: 403, startPoint y: 121, endPoint x: 469, endPoint y: 386, distance: 272.4
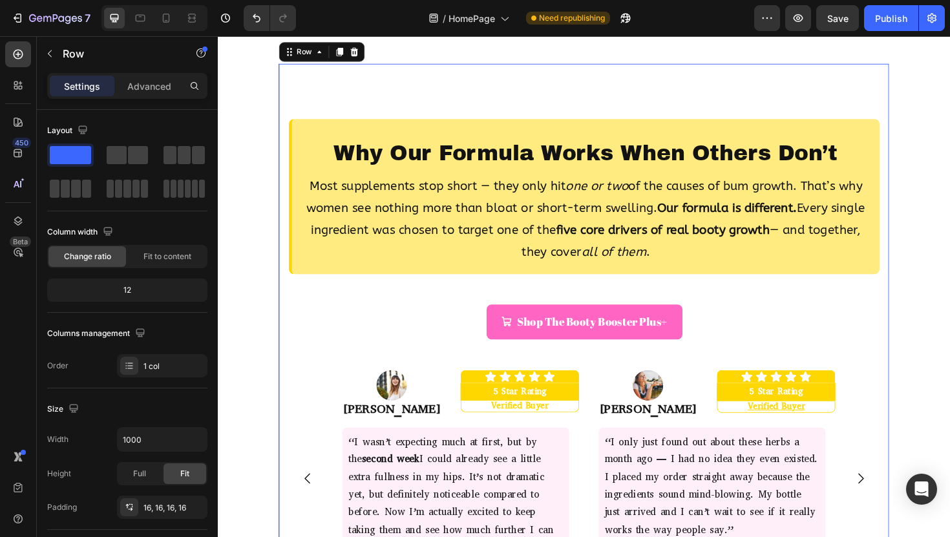
scroll to position [1504, 0]
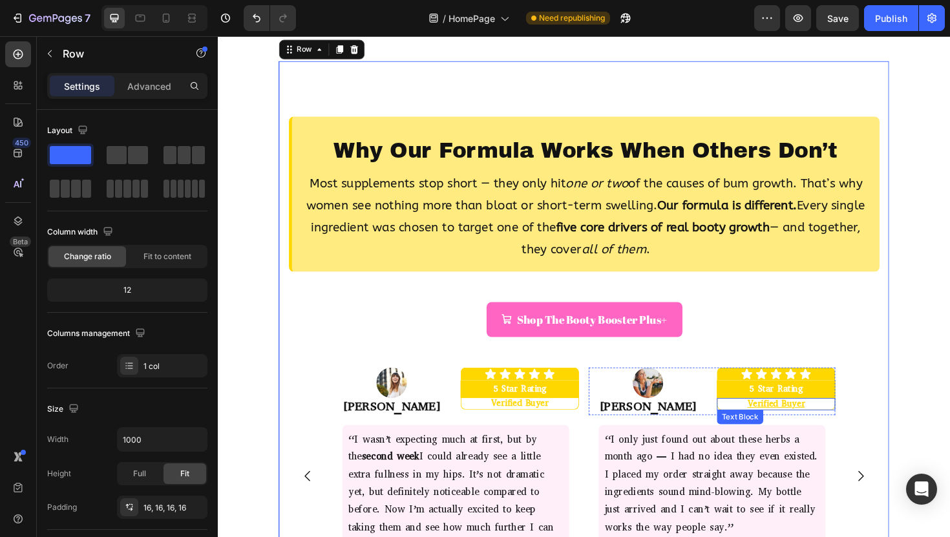
click at [803, 425] on p "Verified Buyer" at bounding box center [808, 425] width 121 height 9
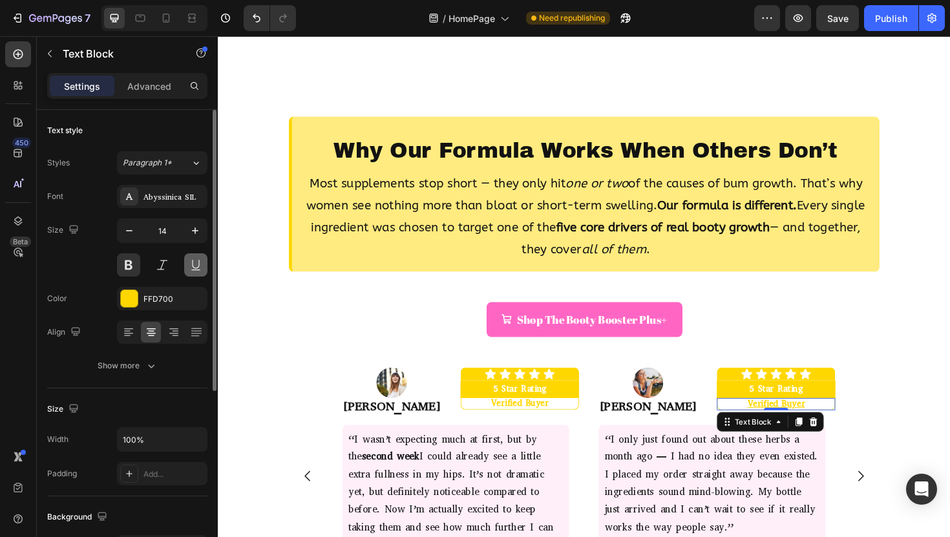
click at [192, 268] on button at bounding box center [195, 264] width 23 height 23
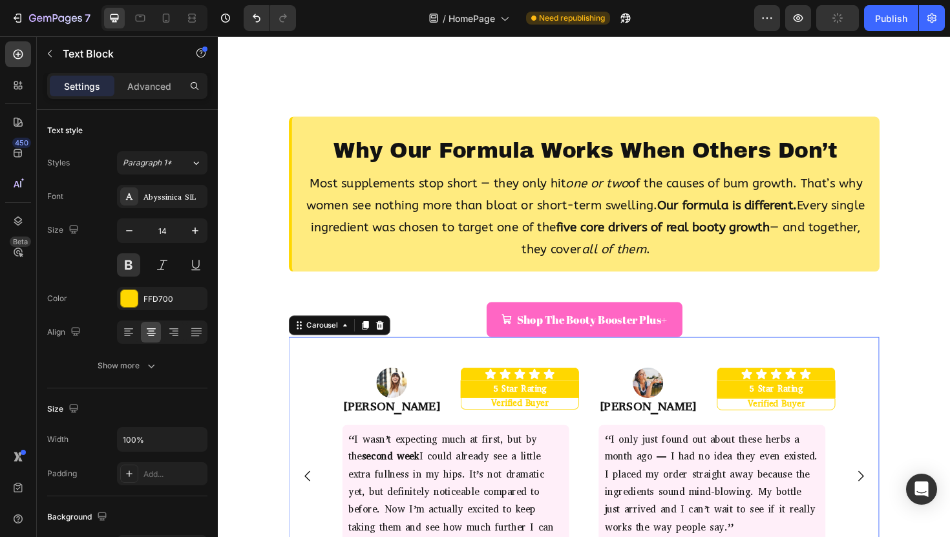
click at [899, 506] on icon "Carousel Next Arrow" at bounding box center [899, 502] width 6 height 11
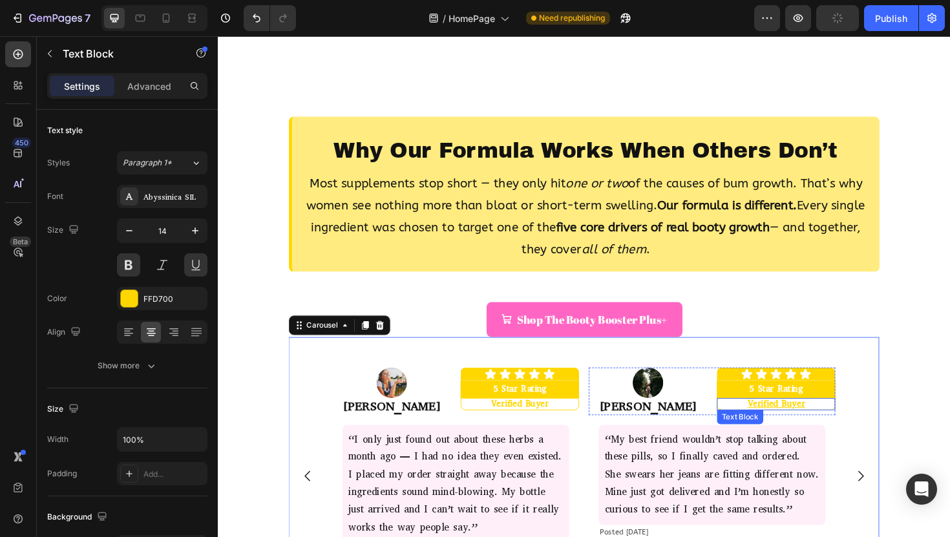
click at [810, 426] on p "Verified Buyer" at bounding box center [808, 425] width 121 height 9
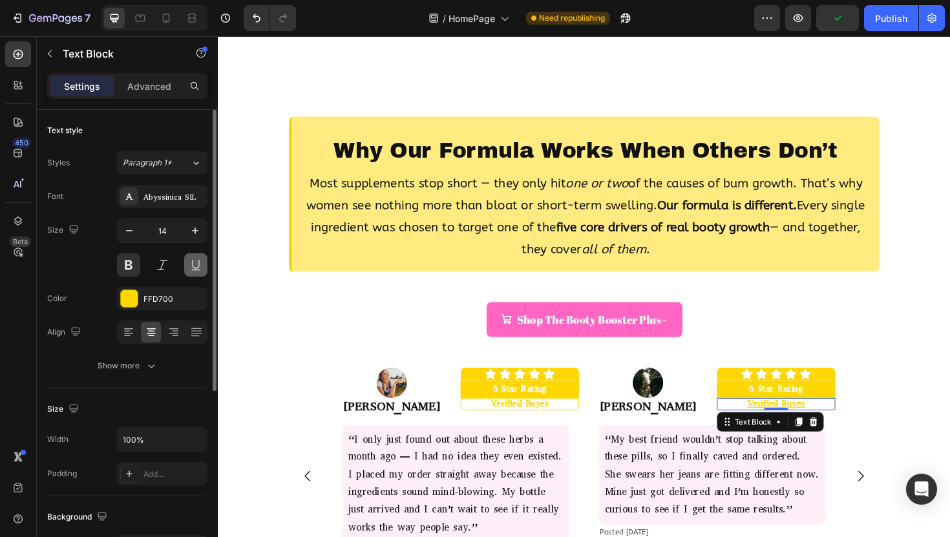
click at [193, 267] on button at bounding box center [195, 264] width 23 height 23
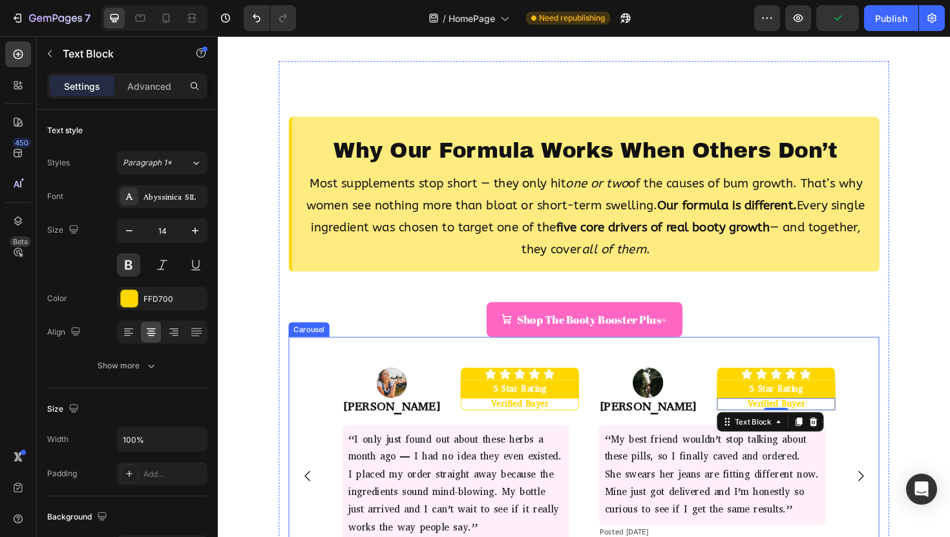
click at [890, 503] on icon "Carousel Next Arrow" at bounding box center [898, 502] width 16 height 16
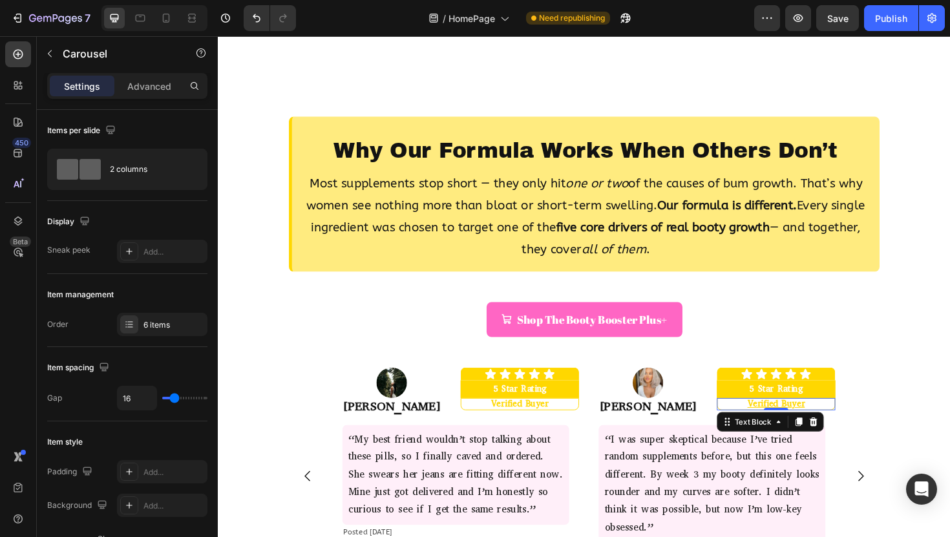
click at [799, 423] on p "Verified Buyer" at bounding box center [808, 425] width 121 height 9
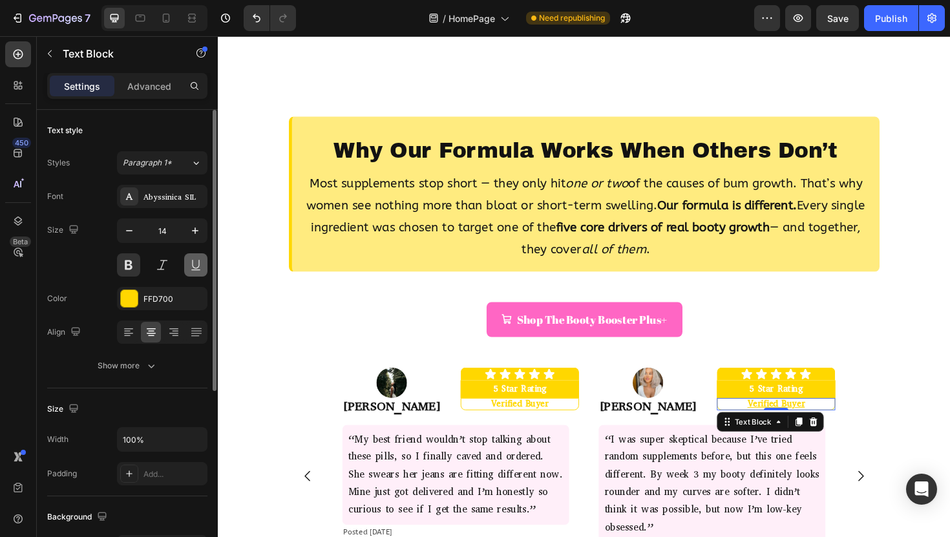
click at [189, 269] on button at bounding box center [195, 264] width 23 height 23
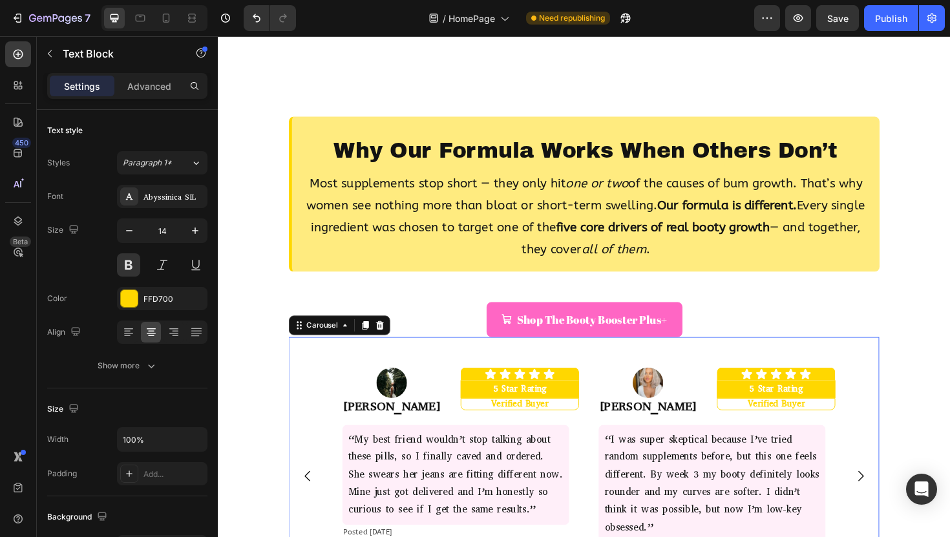
click at [894, 510] on icon "Carousel Next Arrow" at bounding box center [898, 502] width 16 height 16
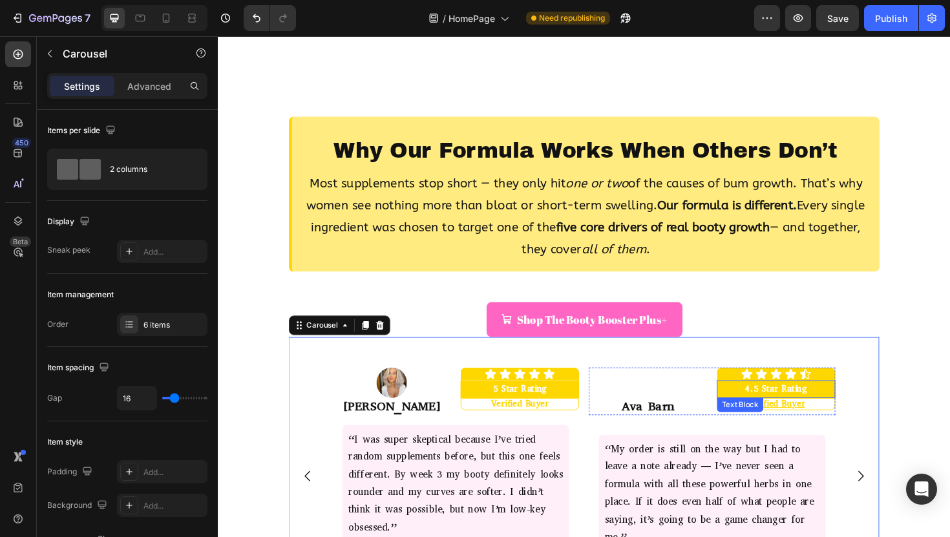
click at [807, 418] on div "4.5 Star Rating Text Block" at bounding box center [808, 410] width 125 height 19
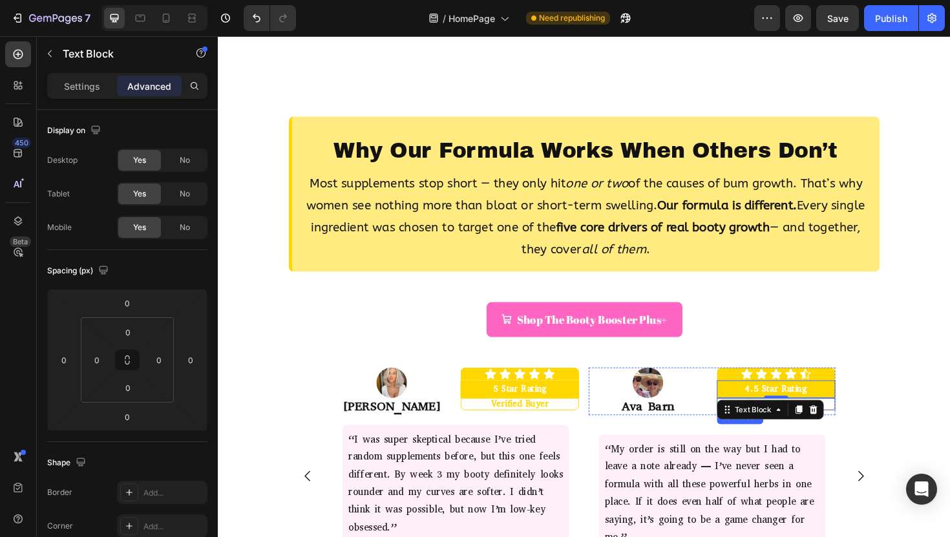
click at [863, 427] on p "Verified Buyer" at bounding box center [808, 425] width 121 height 9
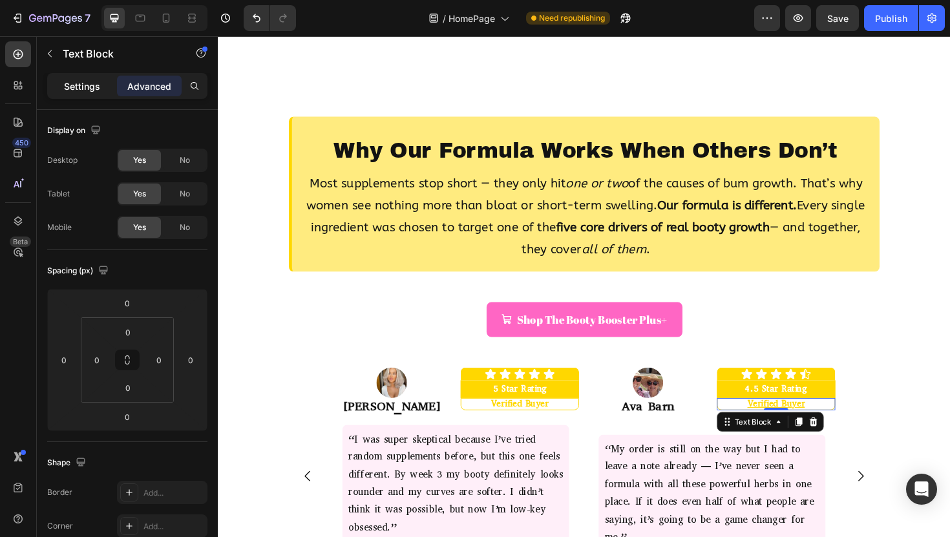
click at [68, 77] on div "Settings" at bounding box center [82, 86] width 65 height 21
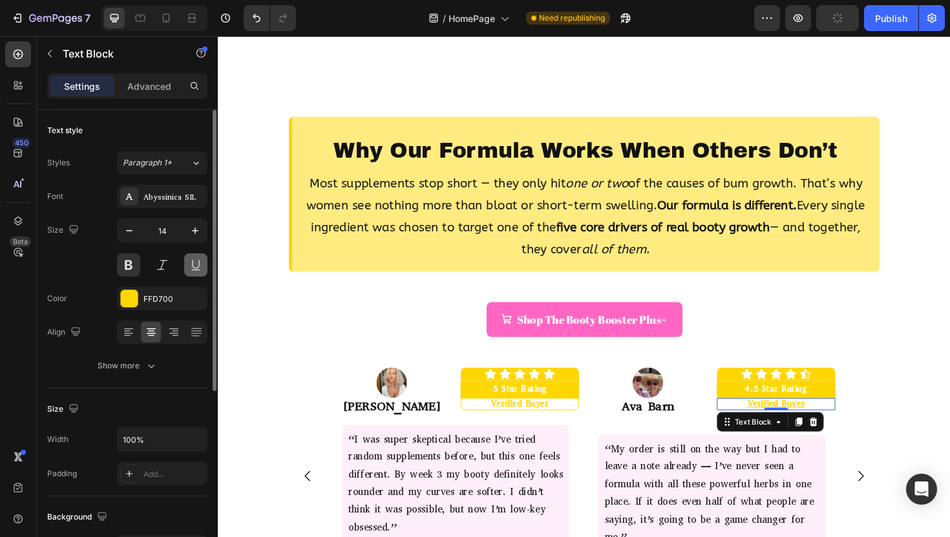
click at [186, 262] on button at bounding box center [195, 264] width 23 height 23
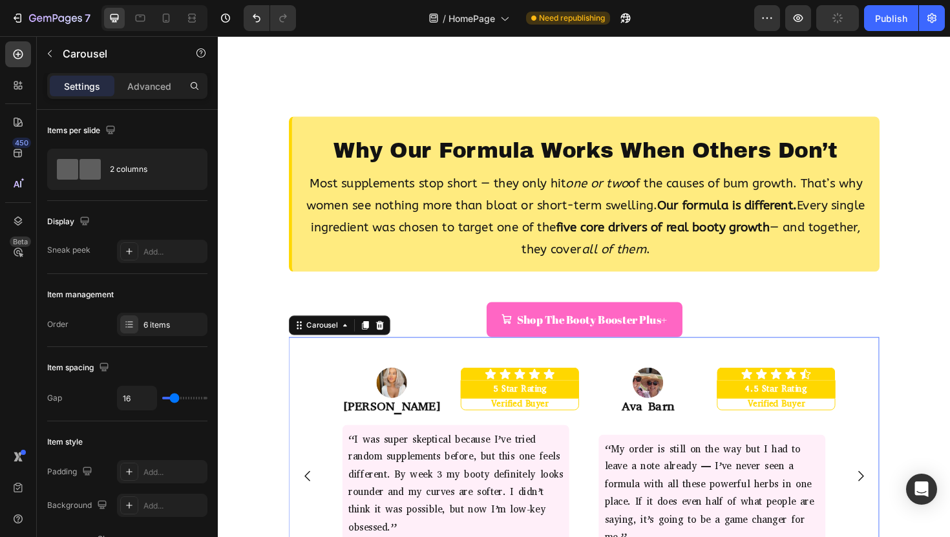
click at [897, 503] on icon "Carousel Next Arrow" at bounding box center [898, 502] width 16 height 16
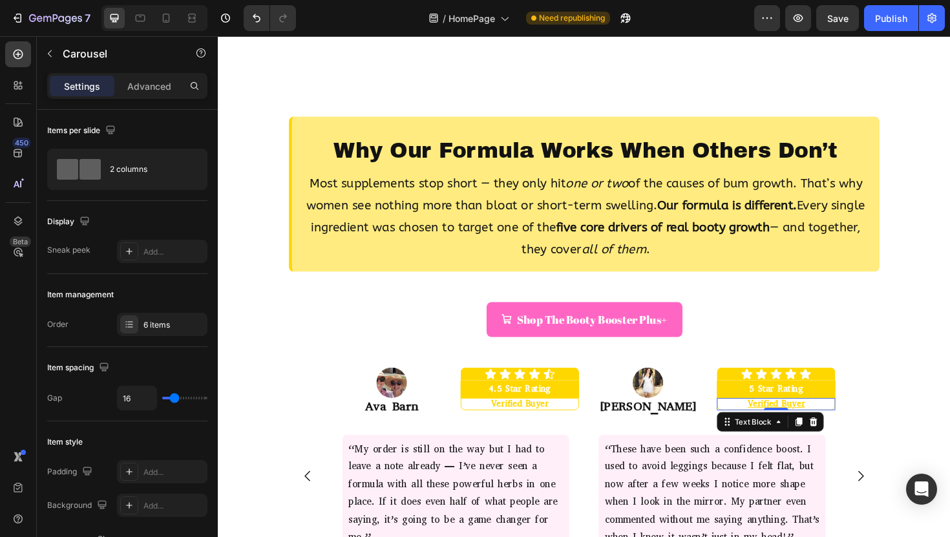
click at [795, 425] on p "Verified Buyer" at bounding box center [808, 425] width 121 height 9
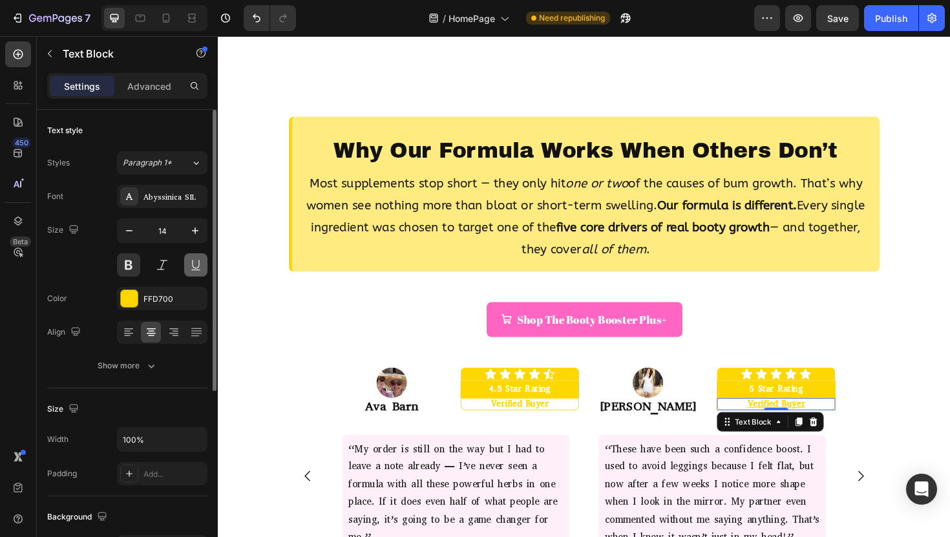
click at [193, 268] on button at bounding box center [195, 264] width 23 height 23
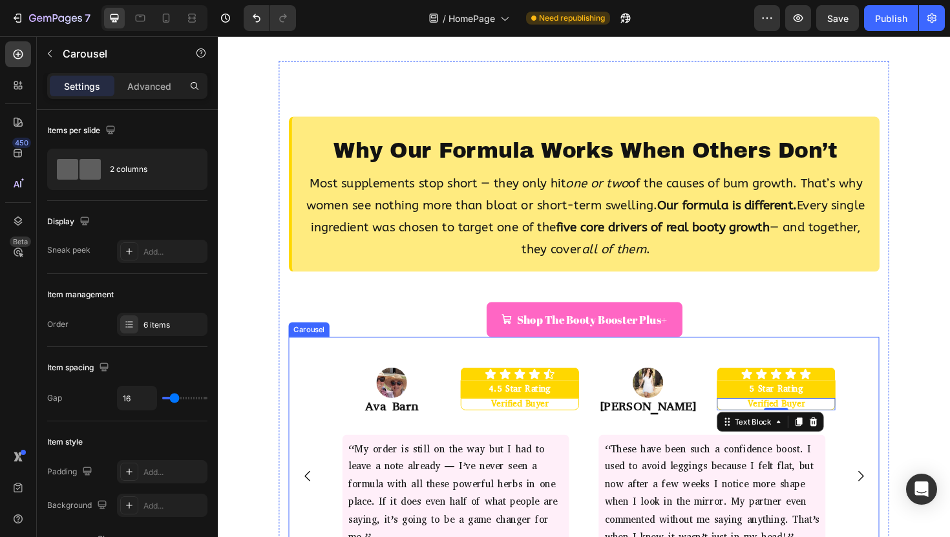
click at [893, 507] on icon "Carousel Next Arrow" at bounding box center [898, 502] width 16 height 16
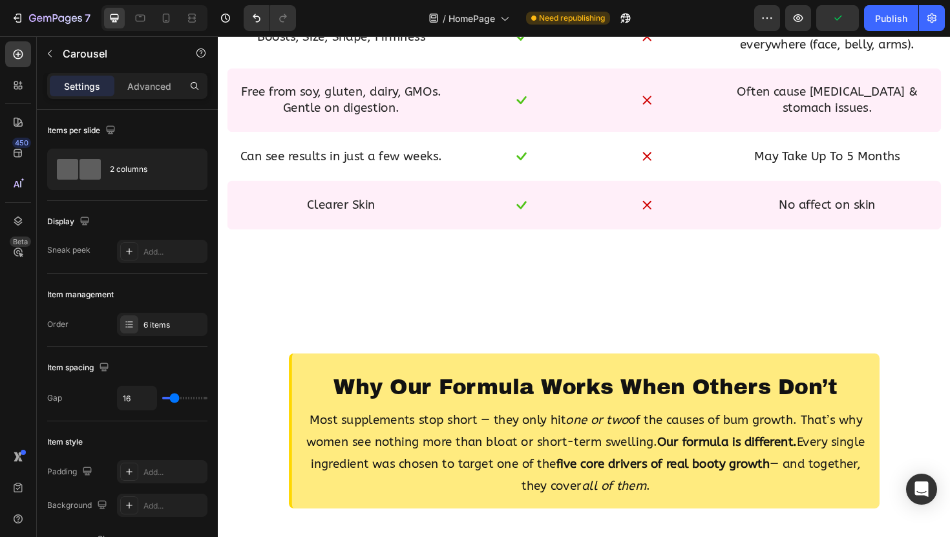
scroll to position [1249, 0]
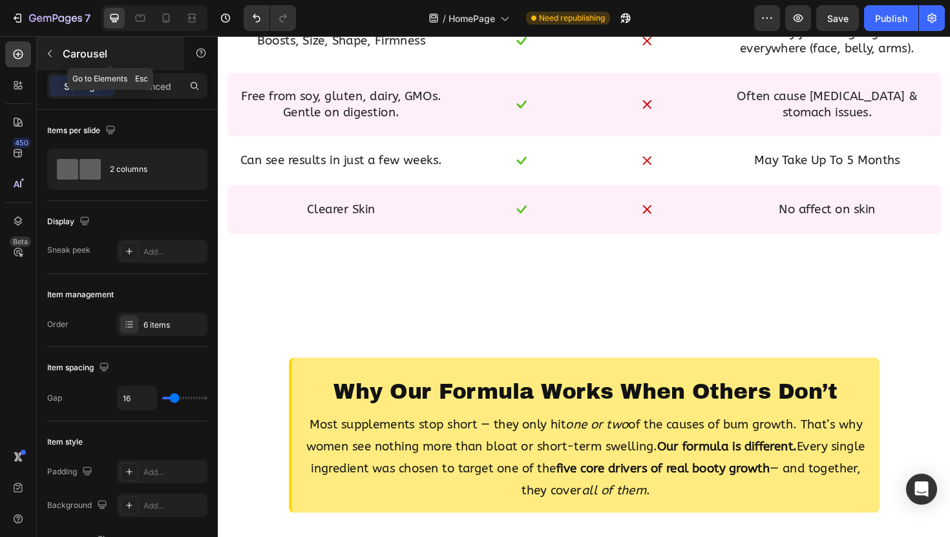
click at [50, 60] on button "button" at bounding box center [49, 53] width 21 height 21
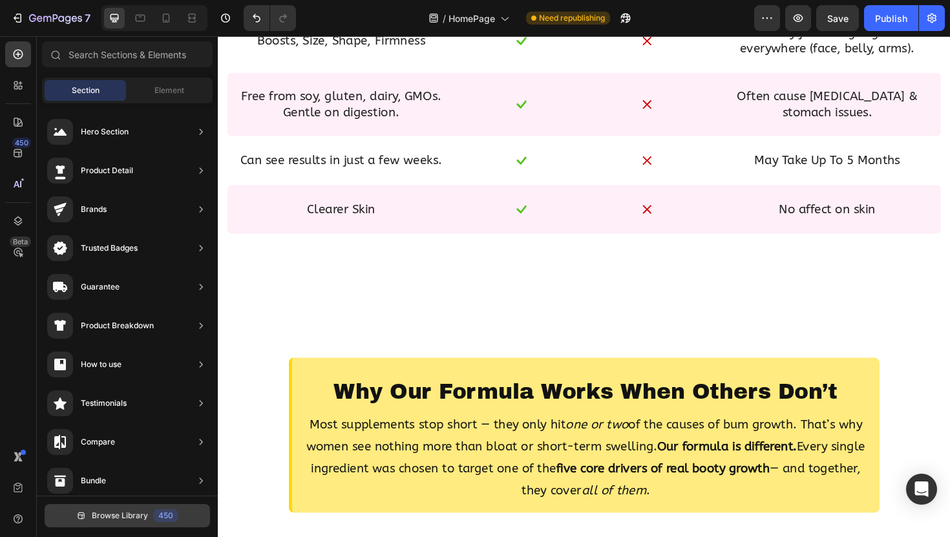
click at [137, 527] on button "Browse Library 450" at bounding box center [127, 515] width 165 height 23
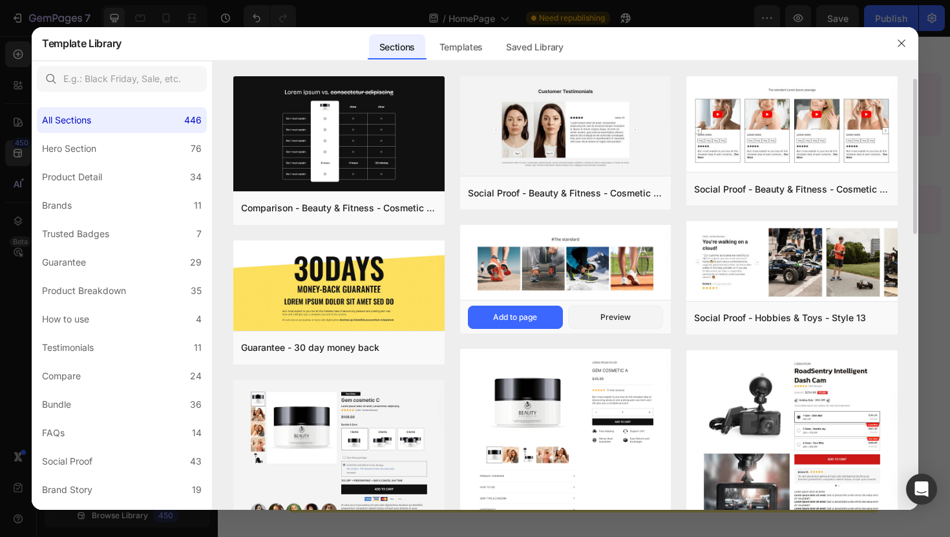
scroll to position [10, 0]
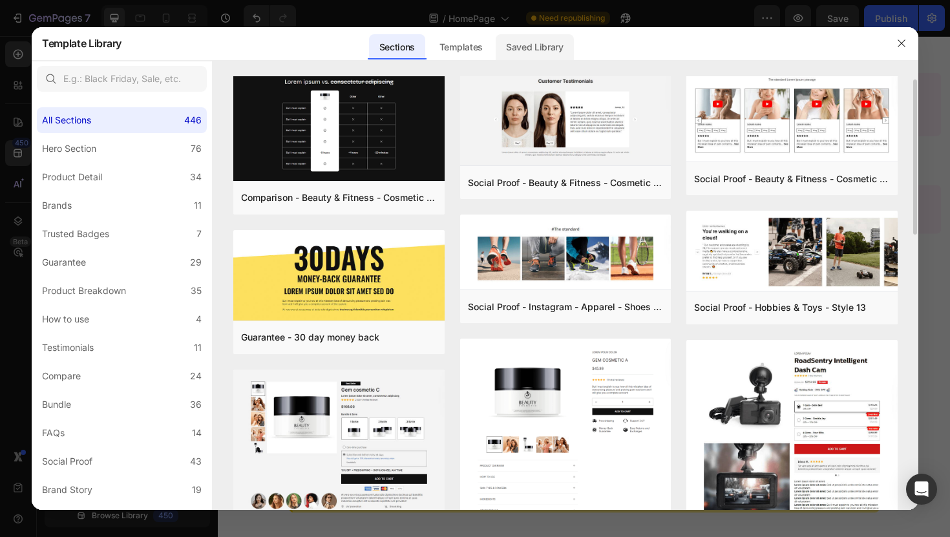
click at [546, 48] on div "Saved Library" at bounding box center [535, 47] width 78 height 26
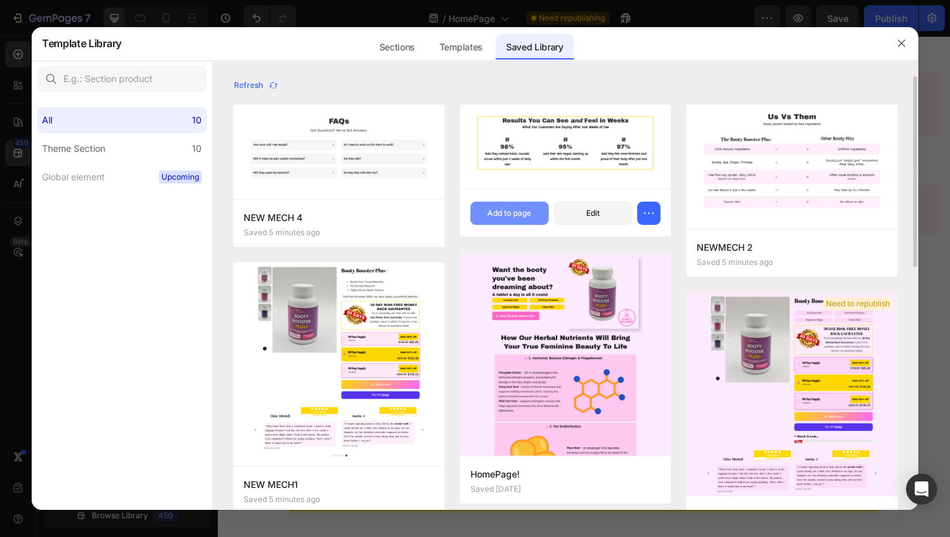
click at [518, 213] on div "Add to page" at bounding box center [509, 213] width 44 height 12
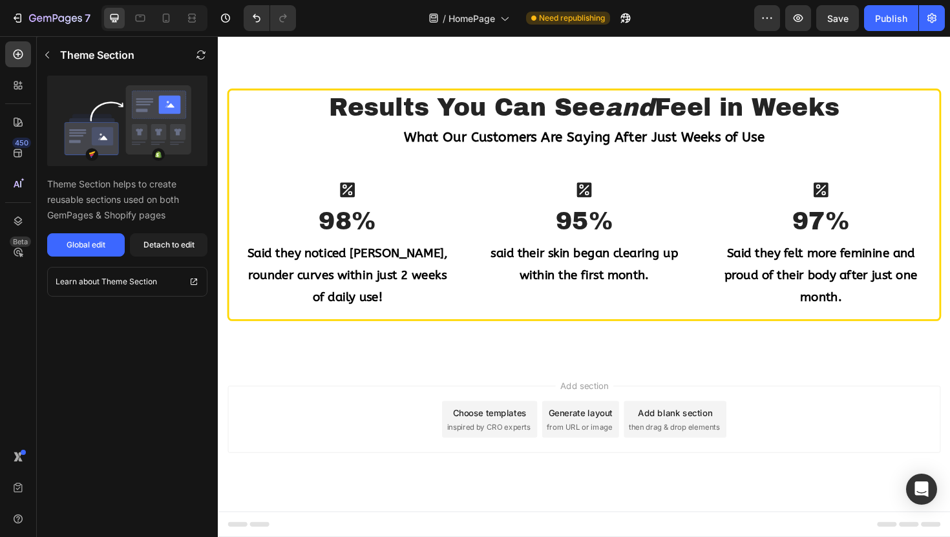
scroll to position [2141, 0]
click at [151, 238] on button "Detach to edit" at bounding box center [169, 244] width 78 height 23
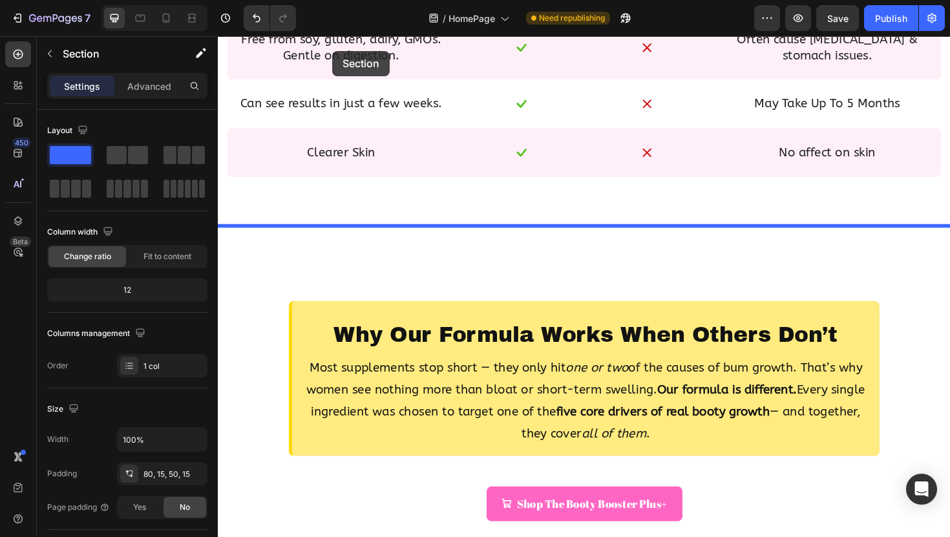
scroll to position [1288, 0]
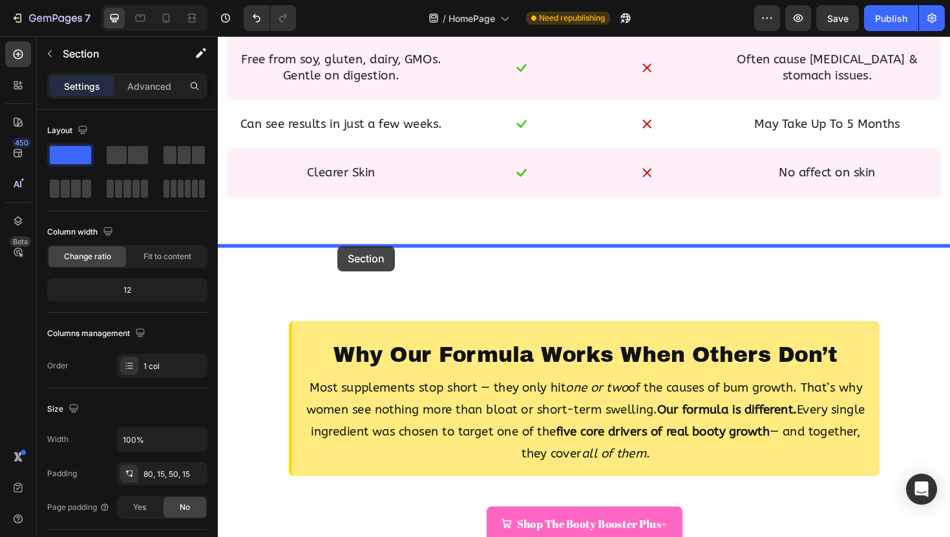
drag, startPoint x: 293, startPoint y: 288, endPoint x: 344, endPoint y: 258, distance: 58.7
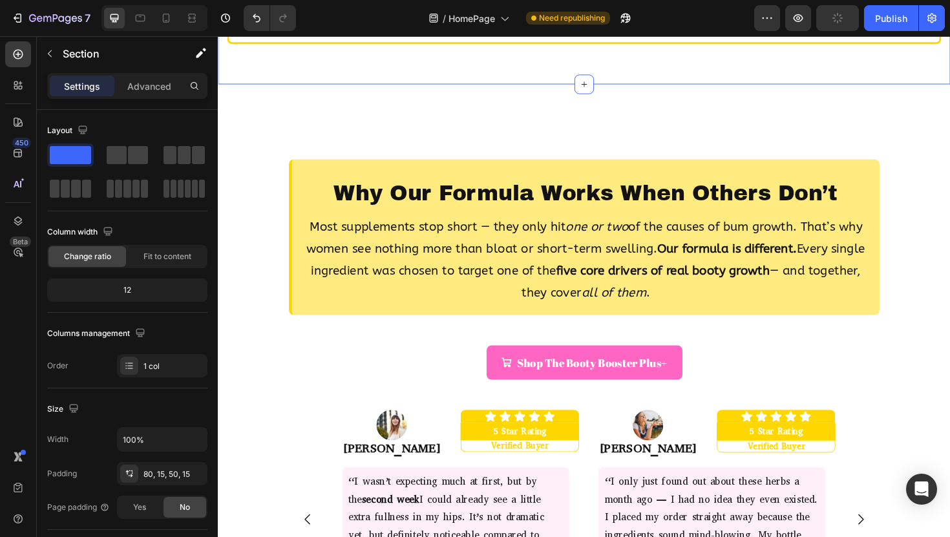
scroll to position [1803, 0]
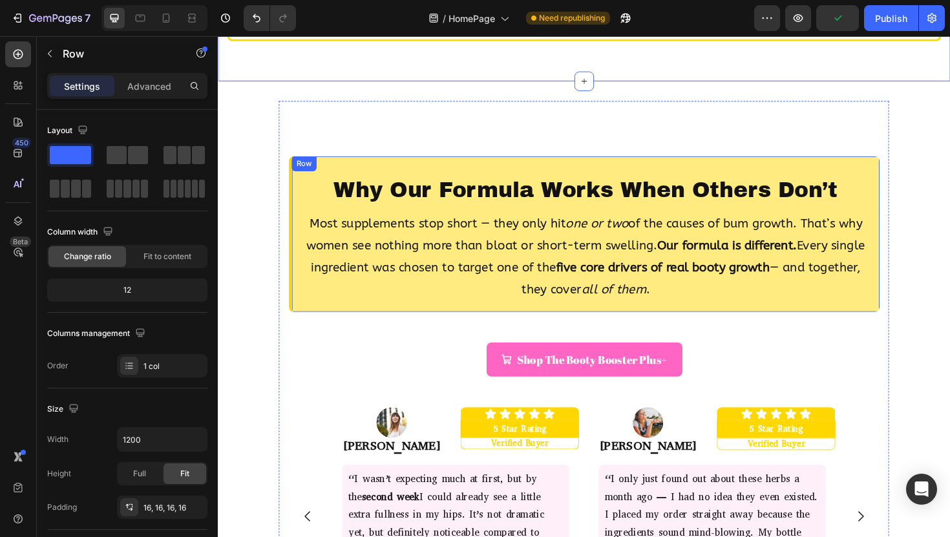
click at [354, 171] on div "Why Our Formula Works When Others Don’t Heading Most supplements stop short — t…" at bounding box center [605, 245] width 625 height 165
click at [376, 176] on icon at bounding box center [375, 176] width 10 height 10
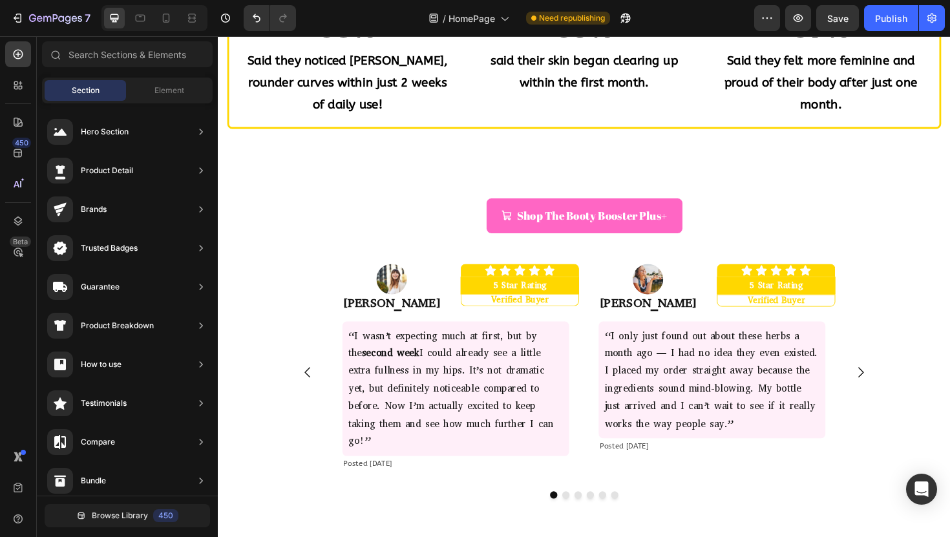
scroll to position [1711, 0]
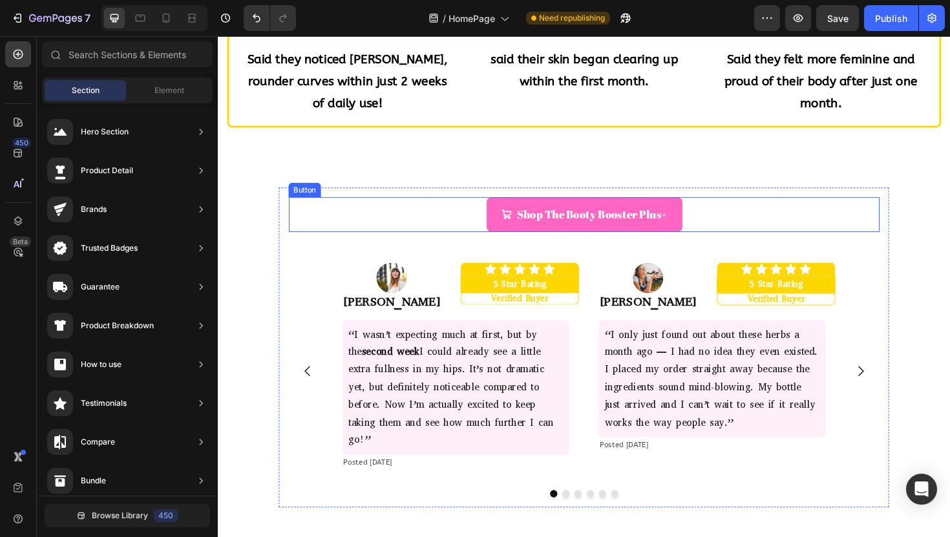
click at [461, 222] on div "Shop The Booty Booster Plus+ Button" at bounding box center [605, 225] width 625 height 36
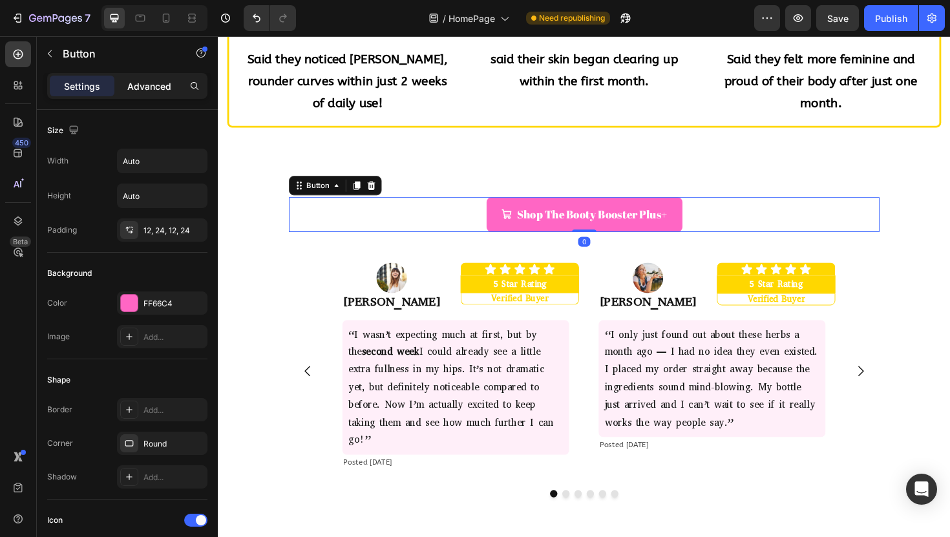
click at [134, 86] on p "Advanced" at bounding box center [149, 86] width 44 height 14
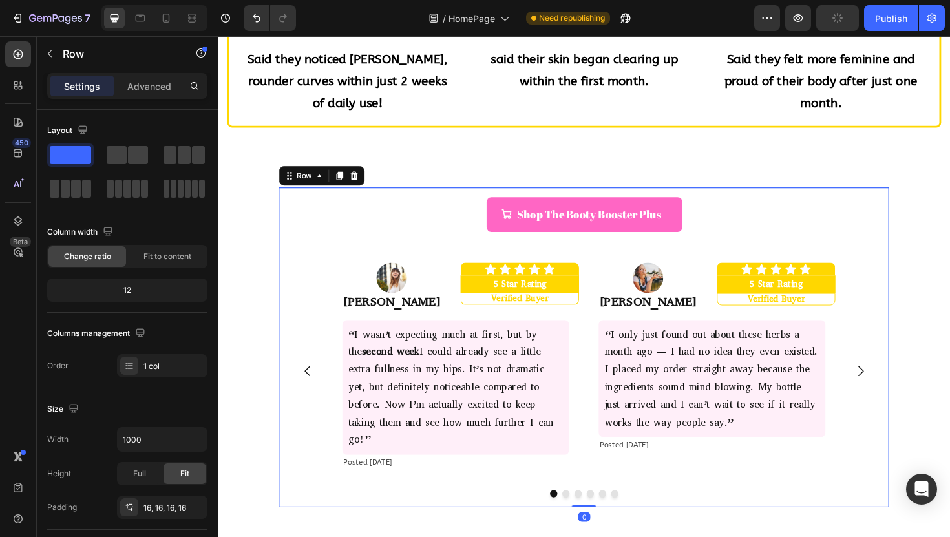
click at [425, 201] on div "Shop The Booty Booster Plus+ Button Image Amelia J. Text Block Icon Icon Icon I…" at bounding box center [605, 365] width 646 height 339
click at [141, 94] on div "Advanced" at bounding box center [149, 86] width 65 height 21
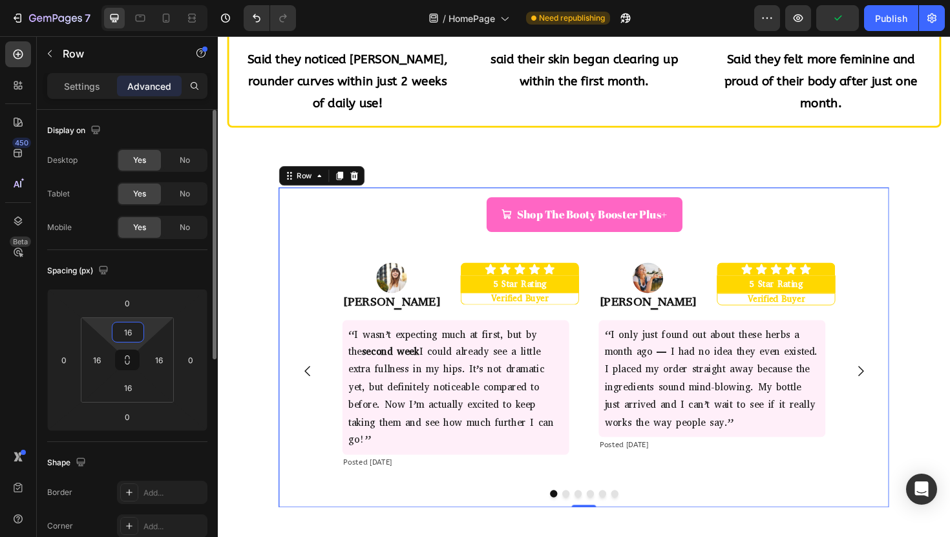
click at [134, 331] on input "16" at bounding box center [128, 331] width 26 height 19
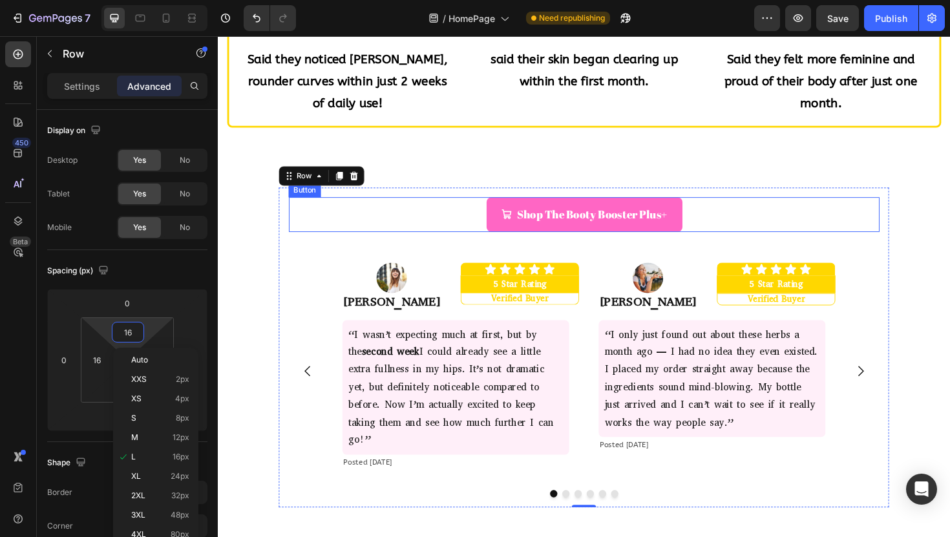
click at [464, 224] on div "Shop The Booty Booster Plus+ Button" at bounding box center [605, 225] width 625 height 36
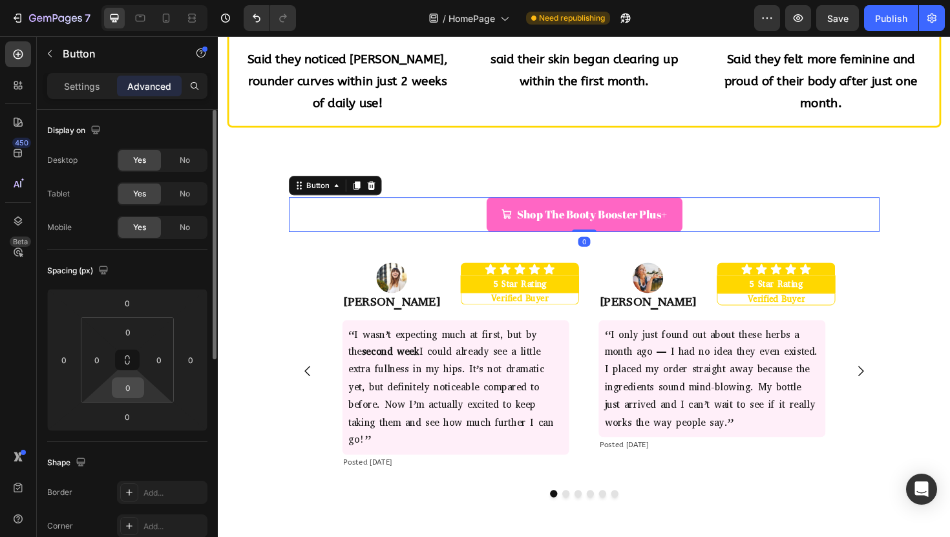
click at [134, 377] on div "0" at bounding box center [128, 387] width 32 height 21
click at [133, 384] on input "0" at bounding box center [128, 387] width 26 height 19
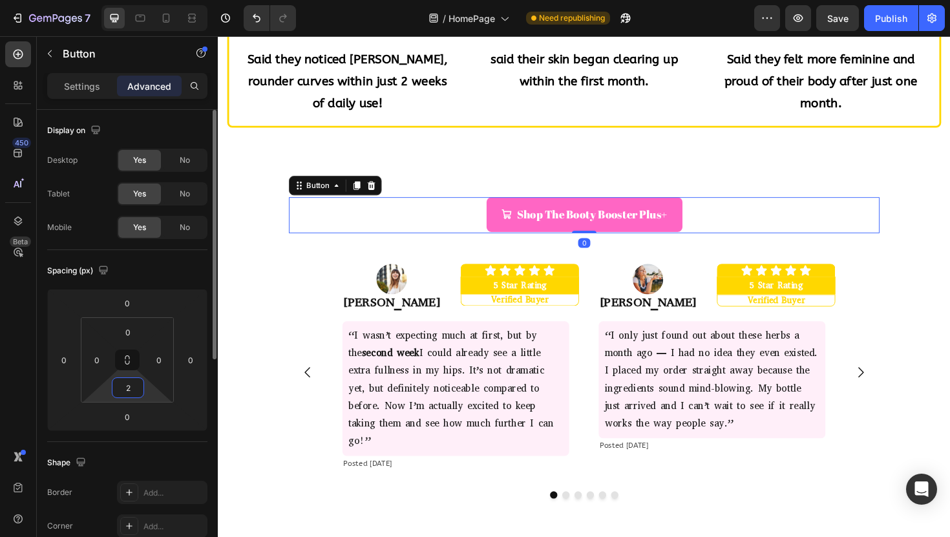
type input "25"
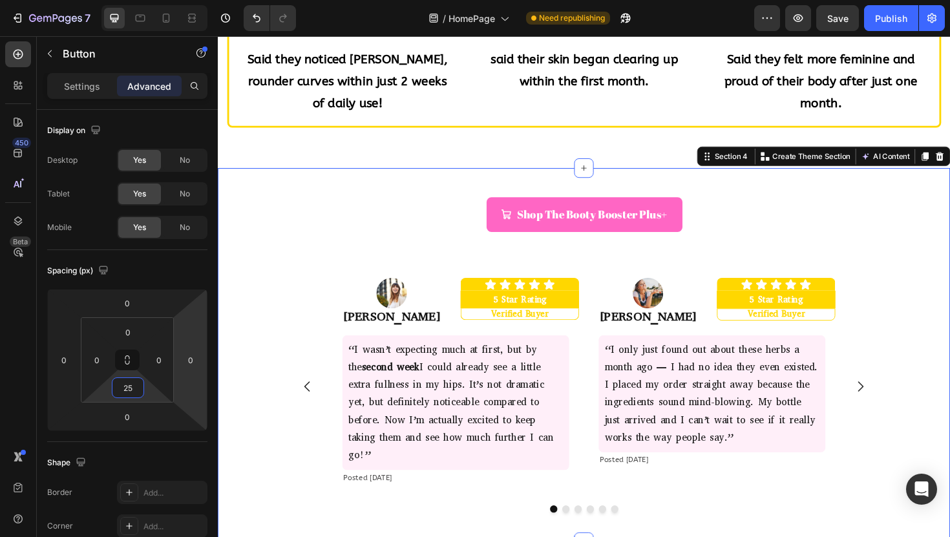
click at [269, 324] on div "Shop The Booty Booster Plus+ Button Image Amelia J. Text Block Icon Icon Icon I…" at bounding box center [605, 373] width 775 height 355
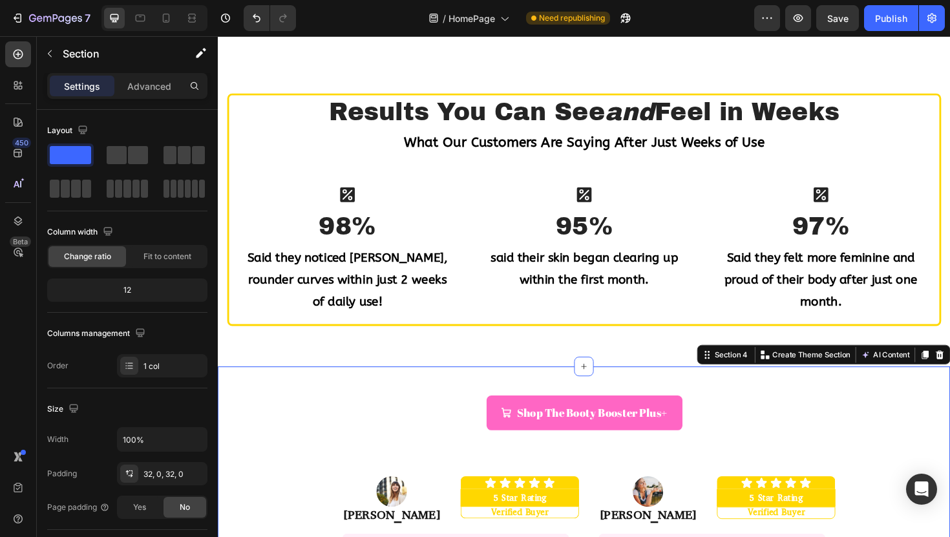
scroll to position [1500, 0]
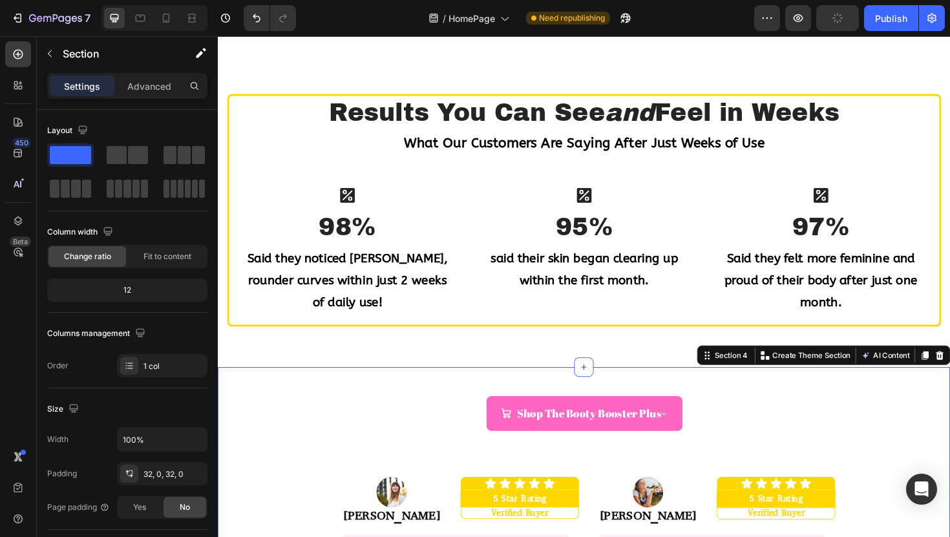
click at [136, 98] on div "Settings Advanced" at bounding box center [127, 86] width 160 height 26
click at [136, 88] on p "Advanced" at bounding box center [149, 86] width 44 height 14
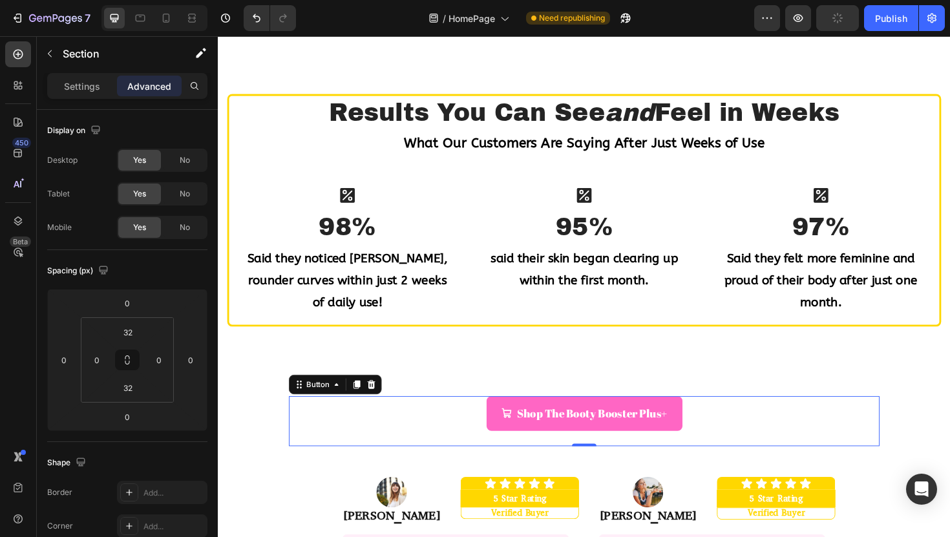
click at [486, 443] on div "Shop The Booty Booster Plus+ Button 0" at bounding box center [605, 443] width 625 height 52
click at [127, 390] on input "25" at bounding box center [128, 387] width 26 height 19
type input "50"
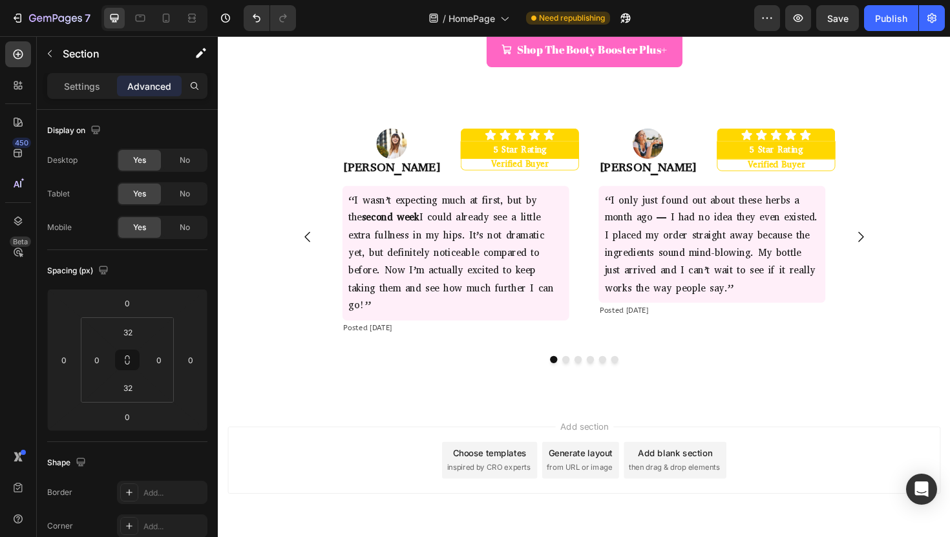
scroll to position [1882, 0]
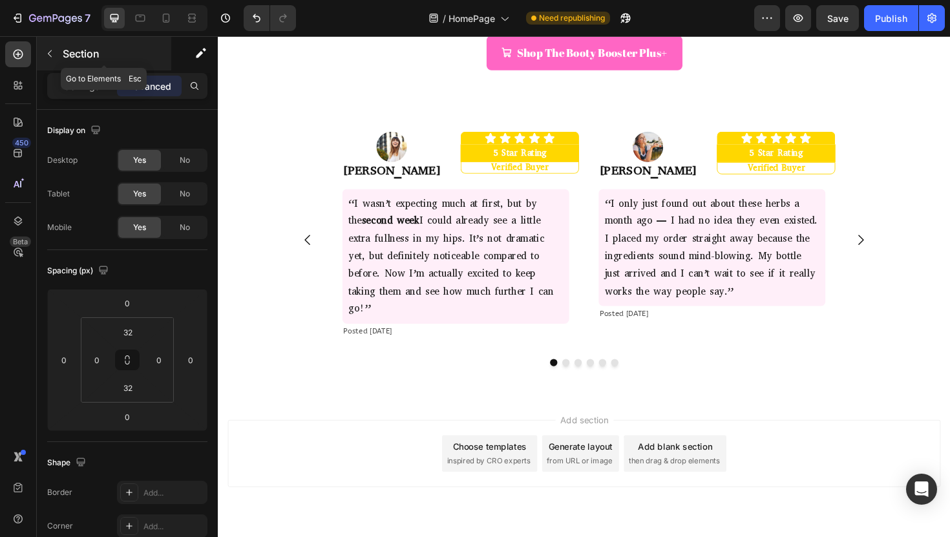
click at [50, 50] on icon "button" at bounding box center [50, 53] width 4 height 7
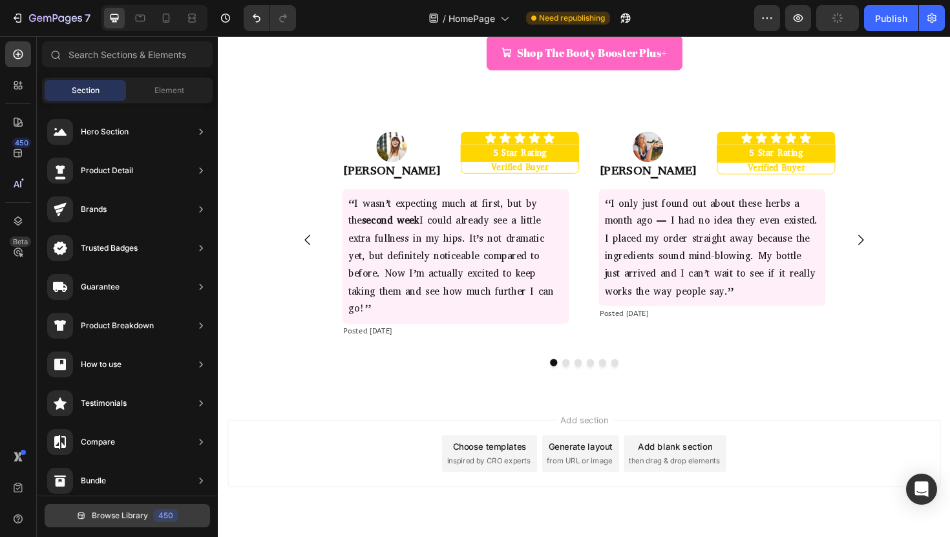
click at [115, 516] on span "Browse Library" at bounding box center [120, 516] width 56 height 12
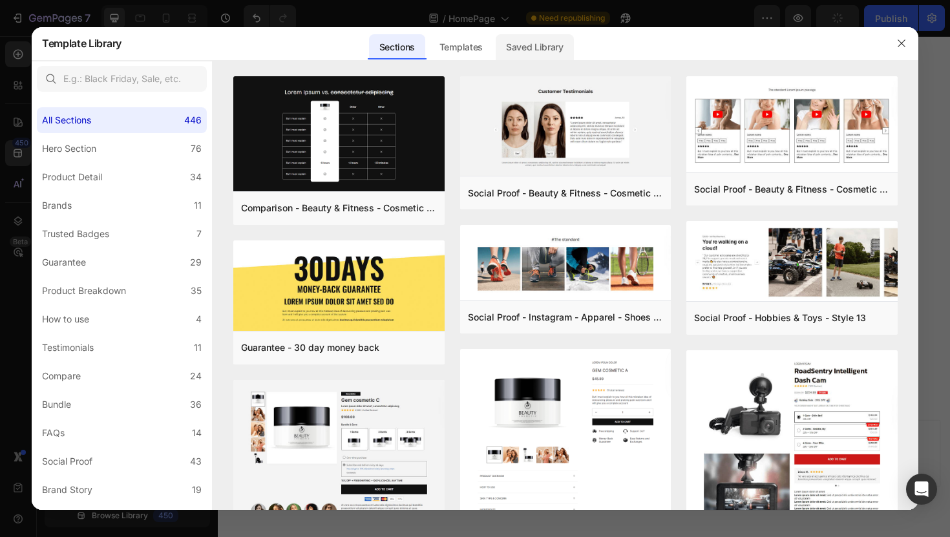
click at [541, 47] on div "Saved Library" at bounding box center [535, 47] width 78 height 26
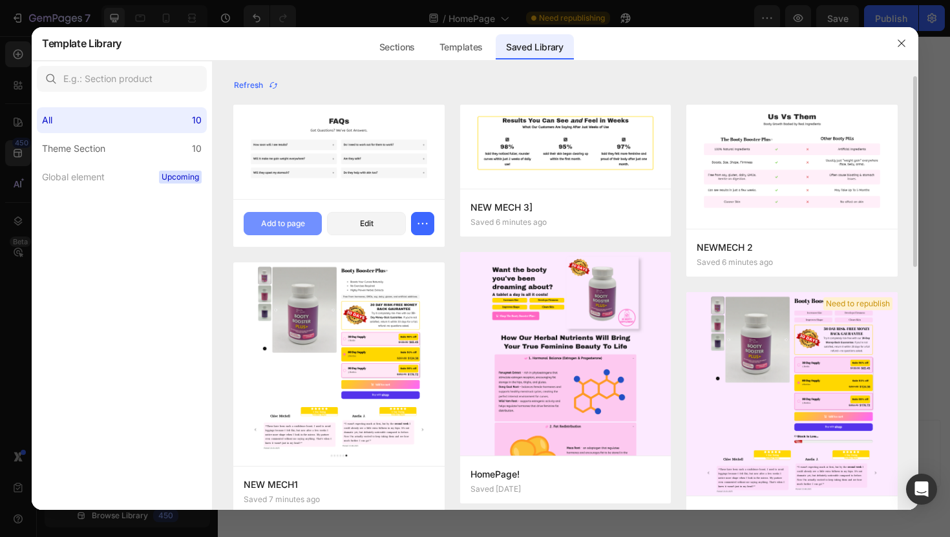
click at [291, 218] on div "Add to page" at bounding box center [283, 224] width 44 height 12
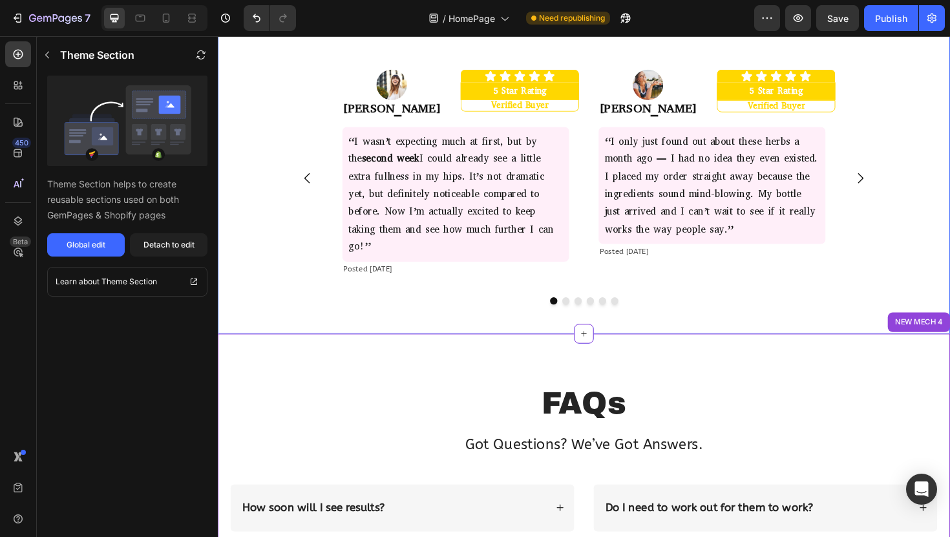
scroll to position [1911, 0]
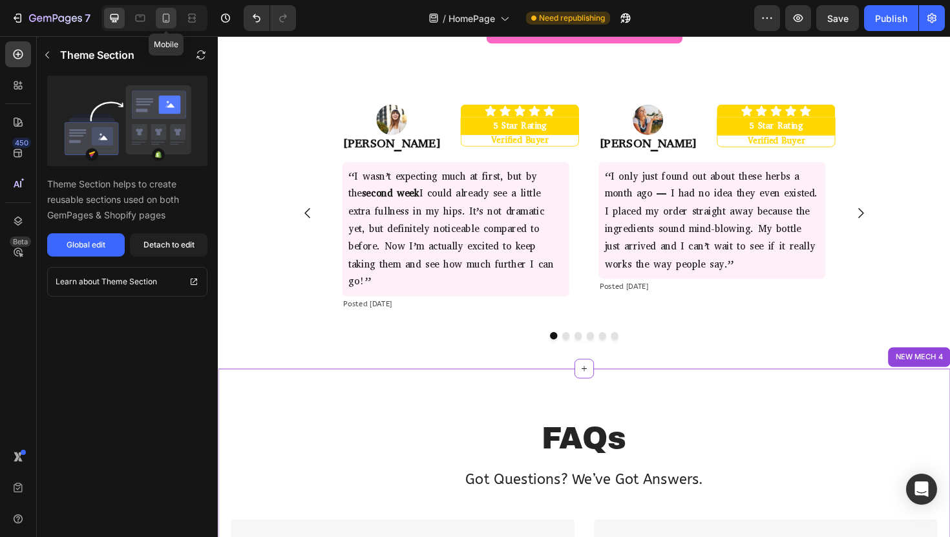
click at [173, 17] on icon at bounding box center [166, 18] width 13 height 13
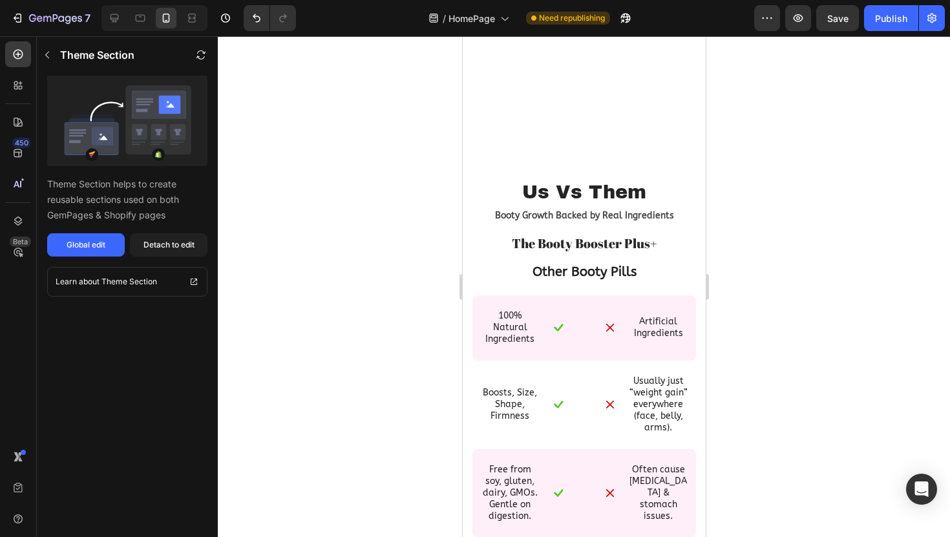
scroll to position [832, 0]
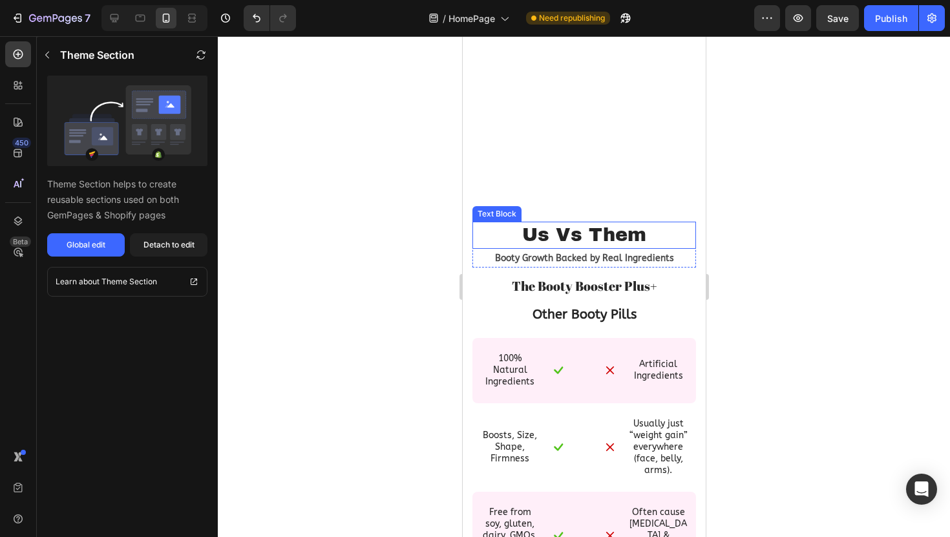
click at [571, 227] on p "Us Vs Them" at bounding box center [583, 235] width 221 height 25
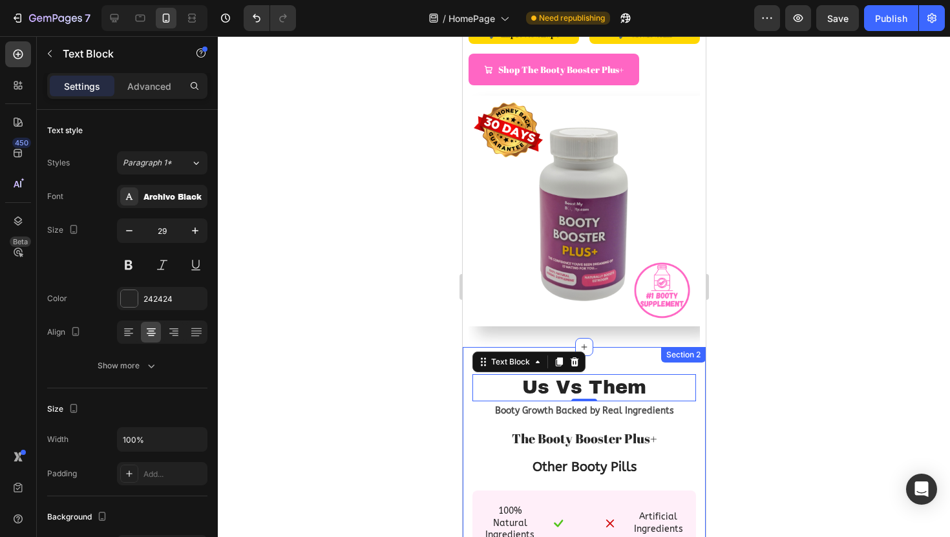
scroll to position [286, 0]
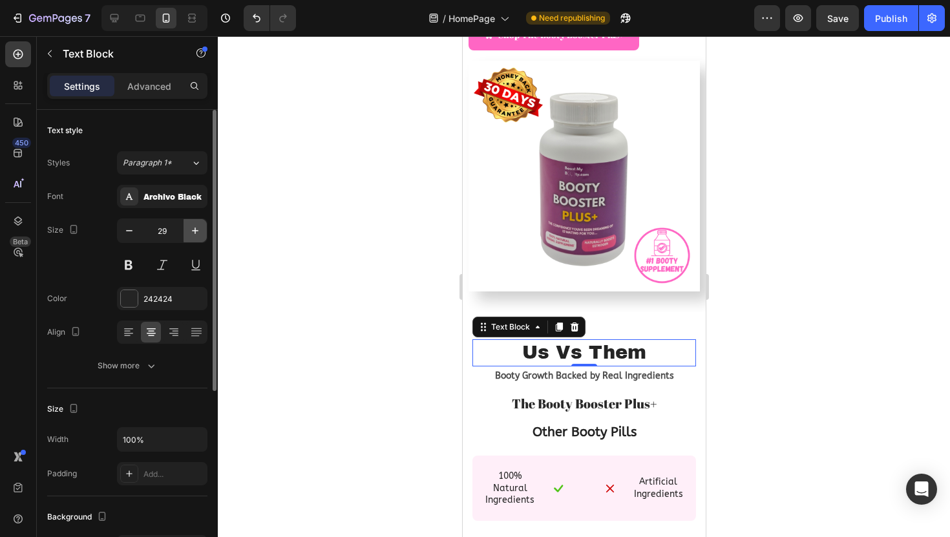
click at [194, 236] on icon "button" at bounding box center [195, 230] width 13 height 13
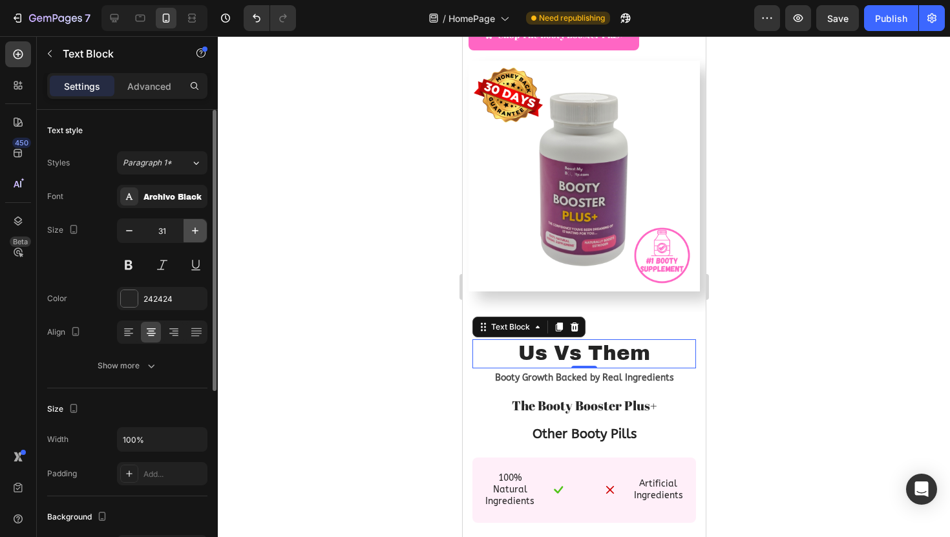
click at [194, 236] on icon "button" at bounding box center [195, 230] width 13 height 13
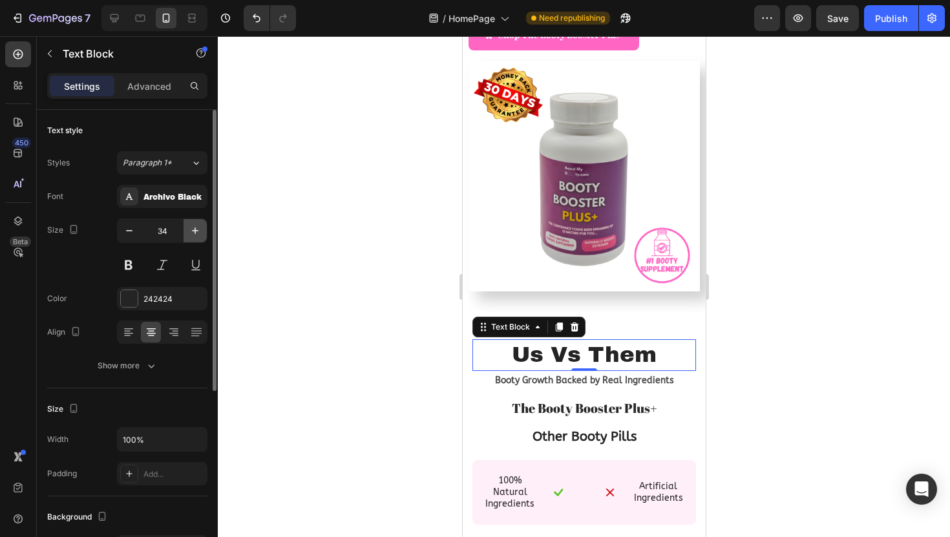
click at [194, 236] on icon "button" at bounding box center [195, 230] width 13 height 13
type input "35"
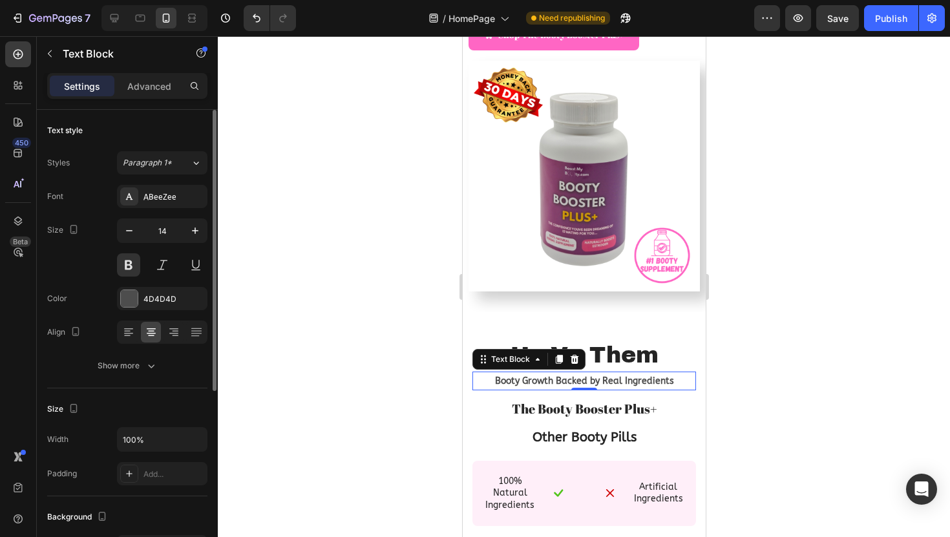
click at [537, 385] on p "Booty Growth Backed by Real Ingredients" at bounding box center [583, 381] width 221 height 16
click at [196, 233] on icon "button" at bounding box center [195, 230] width 13 height 13
type input "15"
click at [547, 406] on span "The Booty Booster Plus+" at bounding box center [583, 409] width 145 height 17
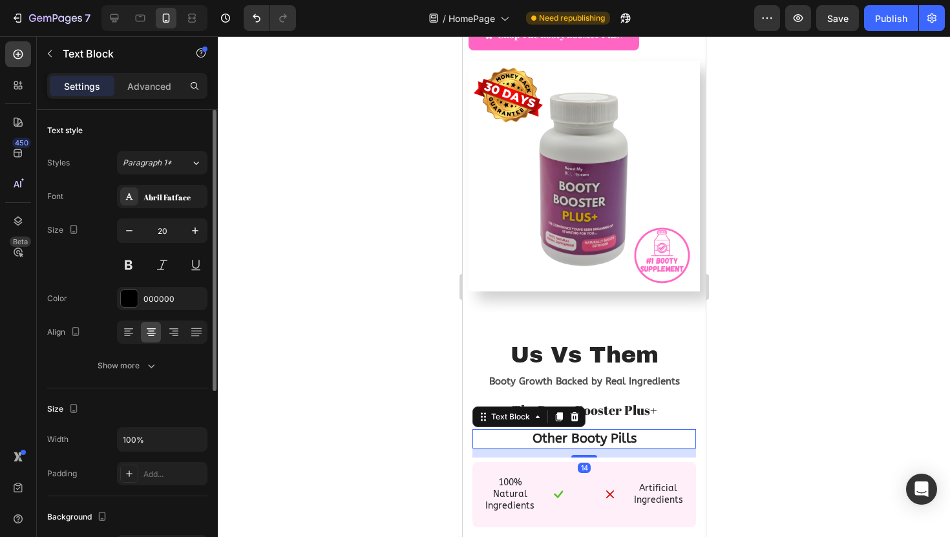
click at [490, 432] on p "Other Booty Pills" at bounding box center [583, 438] width 221 height 17
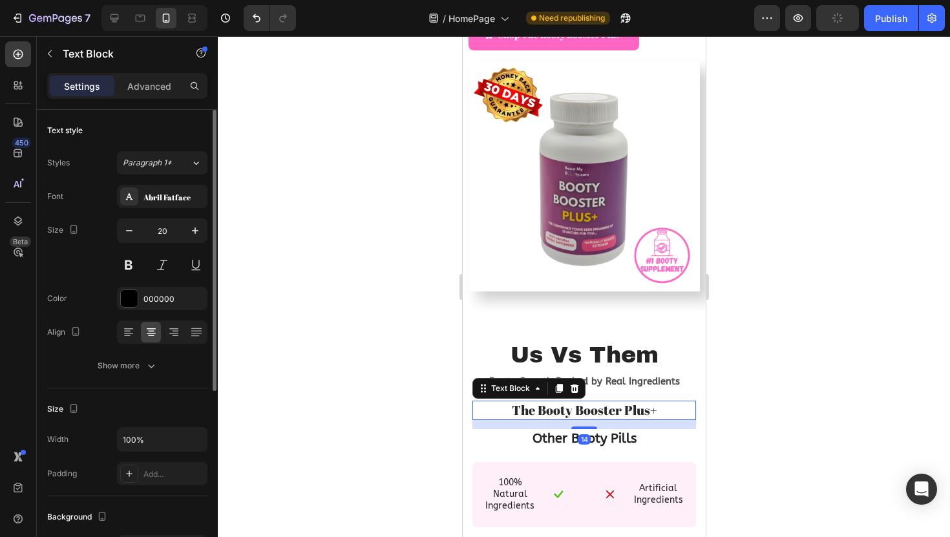
click at [647, 415] on span "The Booty Booster Plus+" at bounding box center [583, 409] width 145 height 17
click at [505, 387] on div "Text Block" at bounding box center [510, 389] width 44 height 12
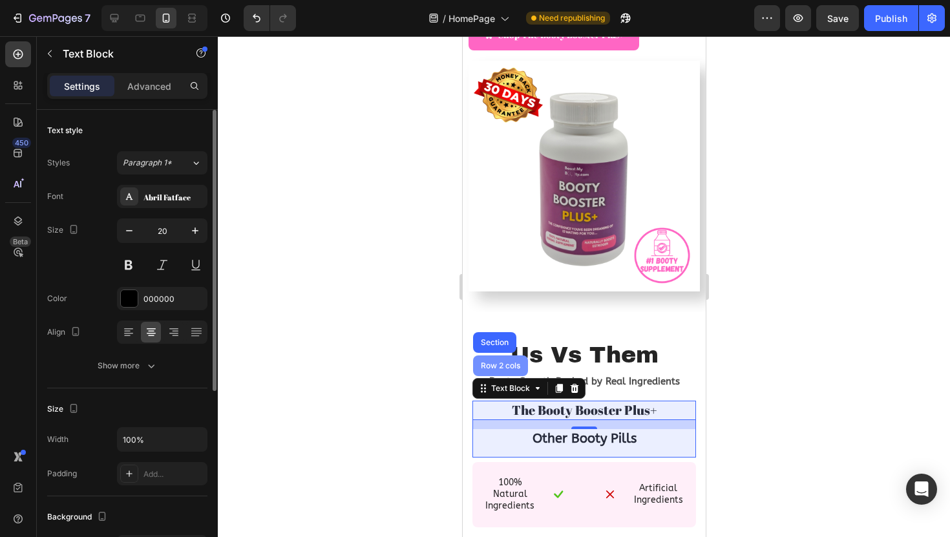
click at [501, 372] on div "Row 2 cols" at bounding box center [499, 365] width 55 height 21
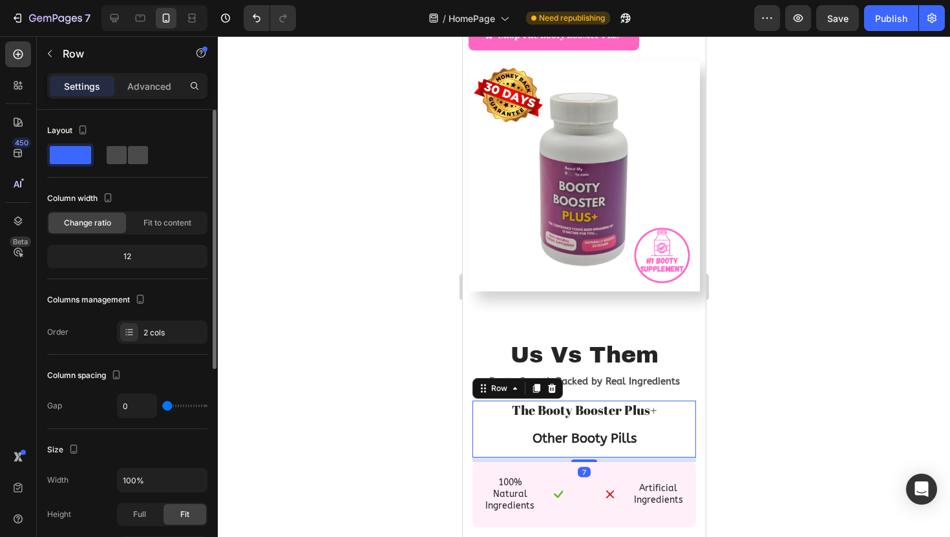
click at [136, 155] on span at bounding box center [138, 155] width 20 height 18
type input "24"
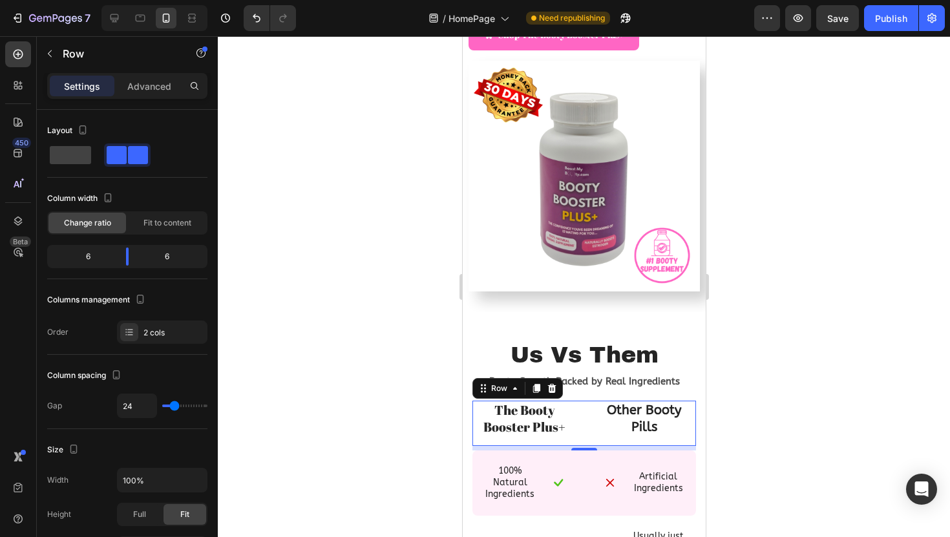
click at [768, 396] on div at bounding box center [584, 286] width 732 height 501
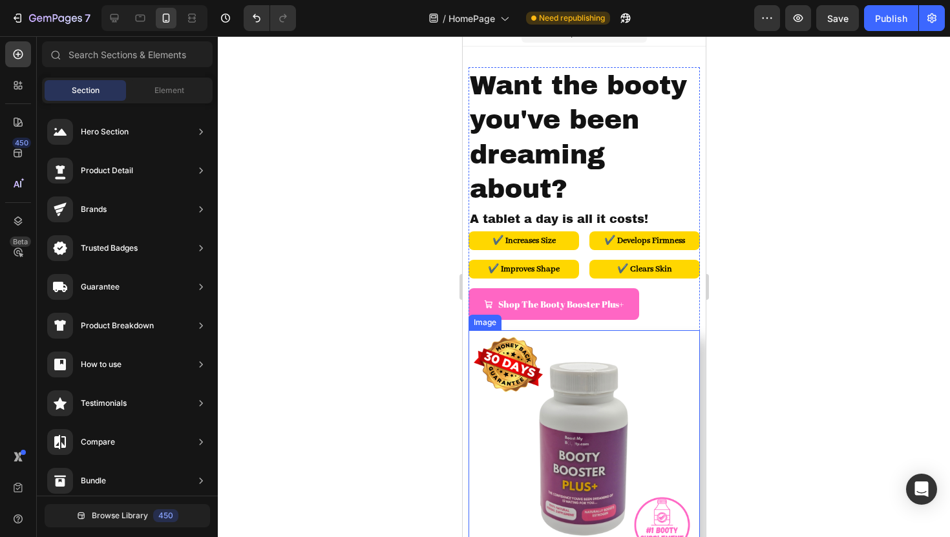
scroll to position [15, 0]
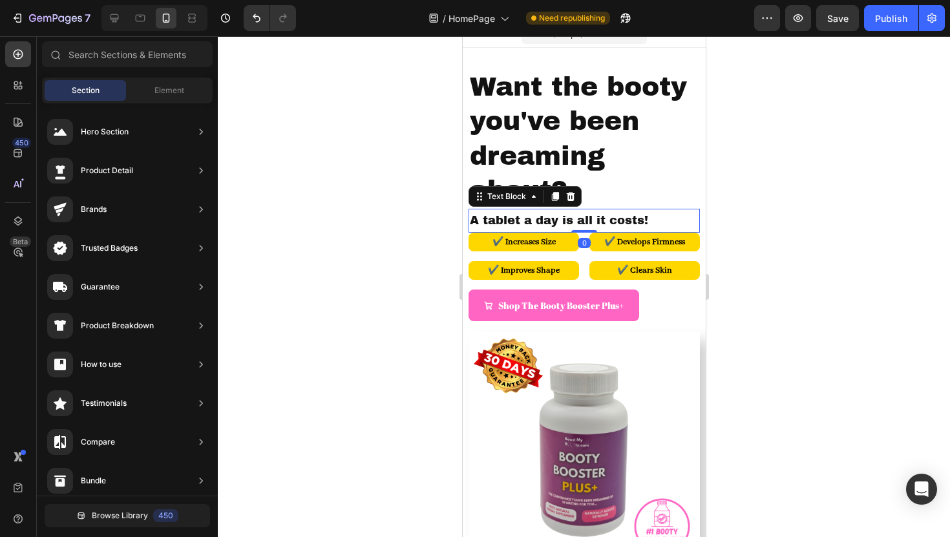
click at [561, 217] on p "A tablet a day is all it costs!" at bounding box center [583, 220] width 228 height 21
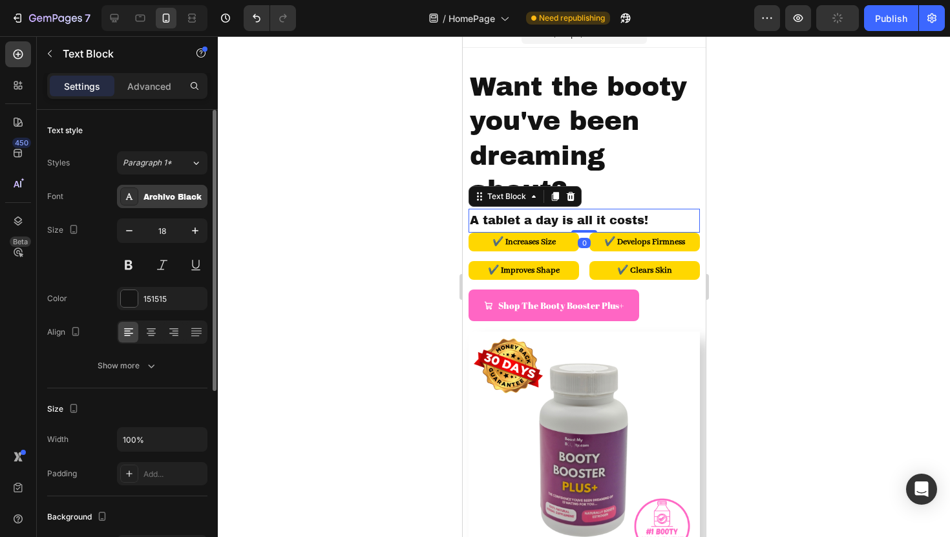
click at [160, 198] on div "Archivo Black" at bounding box center [173, 197] width 61 height 12
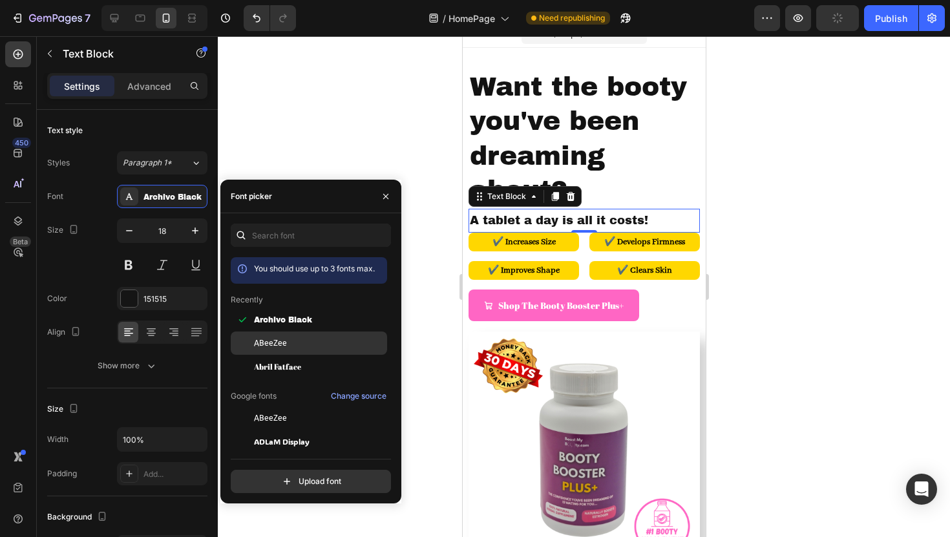
click at [330, 342] on div "ABeeZee" at bounding box center [319, 343] width 131 height 12
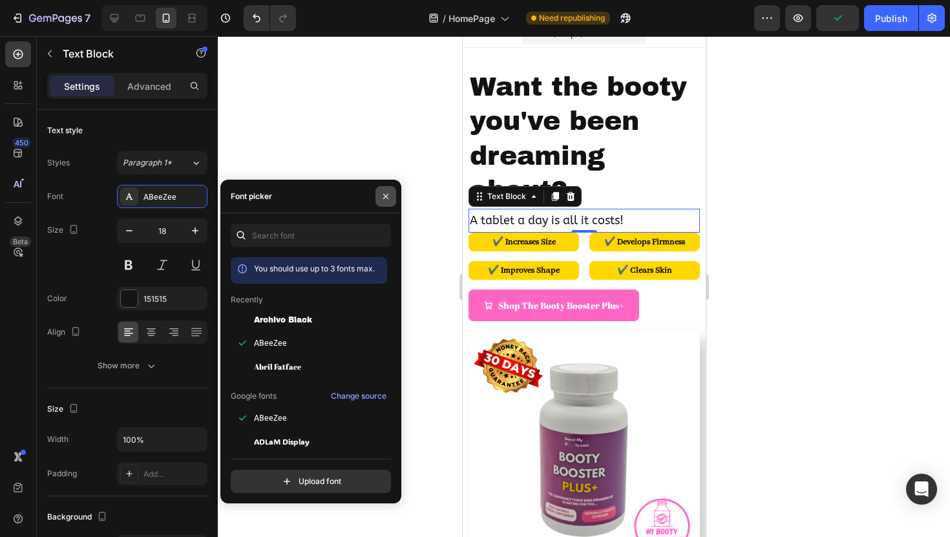
click at [386, 191] on icon "button" at bounding box center [386, 196] width 10 height 10
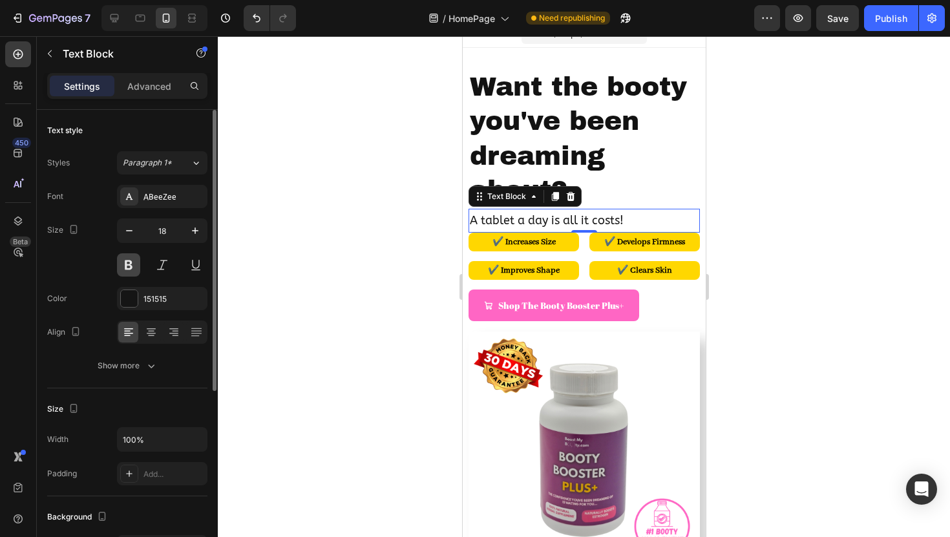
click at [132, 264] on button at bounding box center [128, 264] width 23 height 23
click at [399, 224] on div at bounding box center [584, 286] width 732 height 501
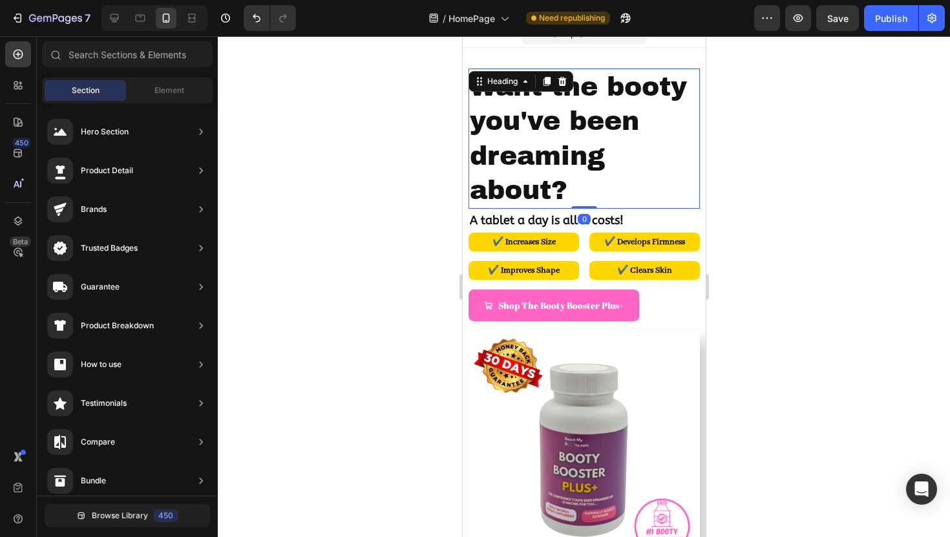
click at [594, 179] on h2 "Want the booty you've been dreaming about?" at bounding box center [583, 138] width 231 height 140
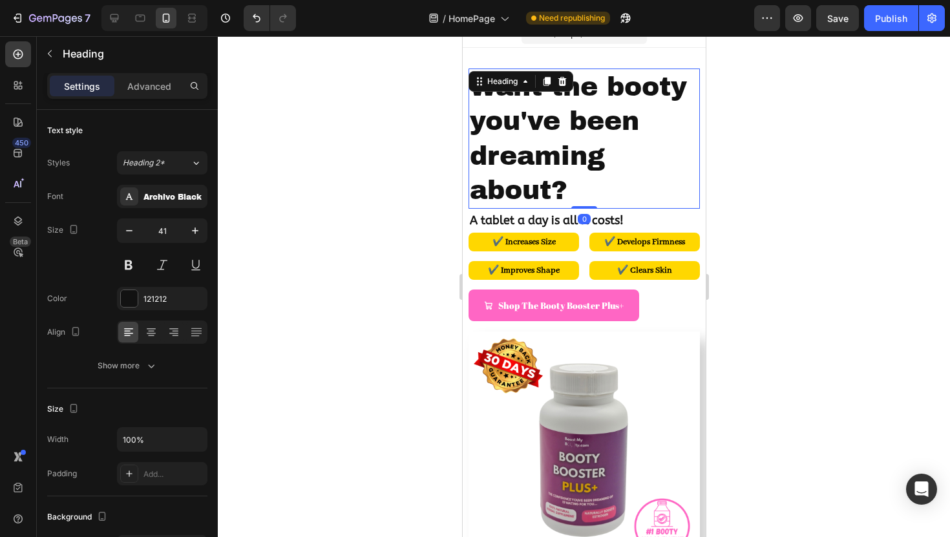
click at [604, 167] on h2 "Want the booty you've been dreaming about?" at bounding box center [583, 138] width 231 height 140
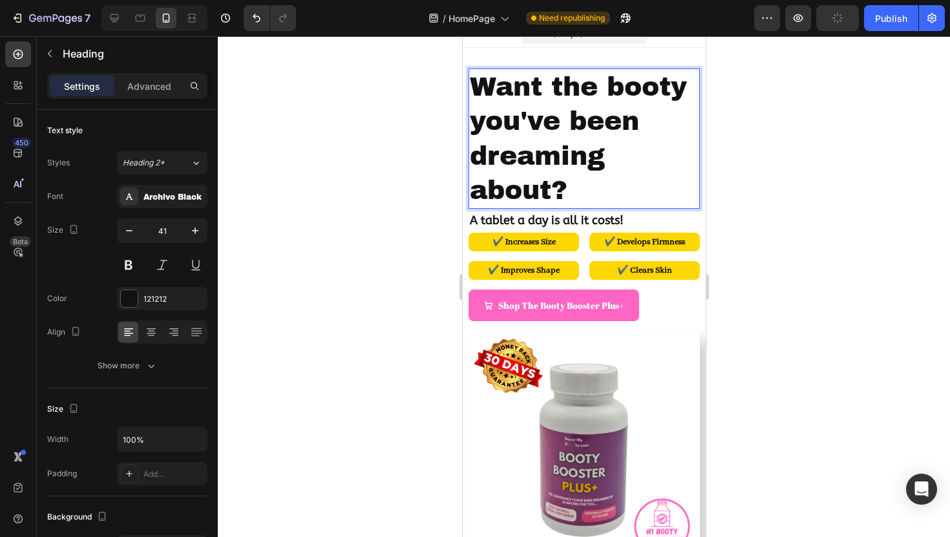
click at [604, 164] on p "Want the booty you've been dreaming about?" at bounding box center [583, 139] width 228 height 138
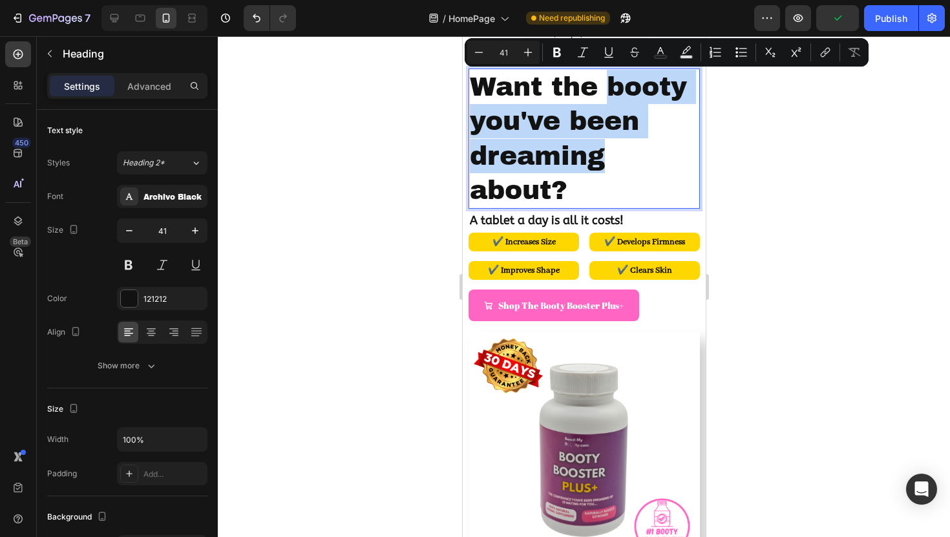
drag, startPoint x: 604, startPoint y: 163, endPoint x: 611, endPoint y: 83, distance: 80.4
click at [611, 83] on p "Want the booty you've been dreaming about?" at bounding box center [583, 139] width 228 height 138
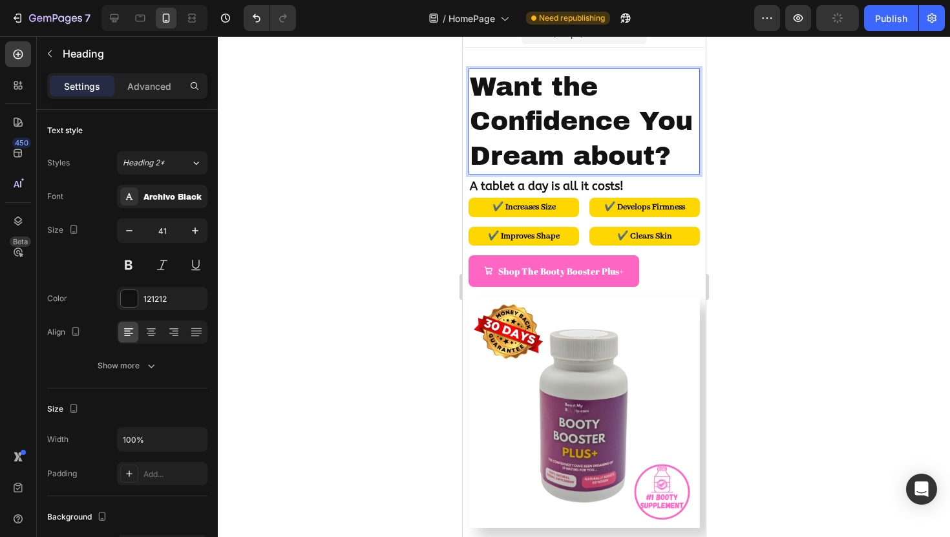
click at [667, 129] on p "Want the Confidence You Dream about?" at bounding box center [583, 121] width 228 height 103
click at [488, 158] on p "Want the Confidence you Dream about?" at bounding box center [583, 121] width 228 height 103
click at [778, 143] on div at bounding box center [584, 286] width 732 height 501
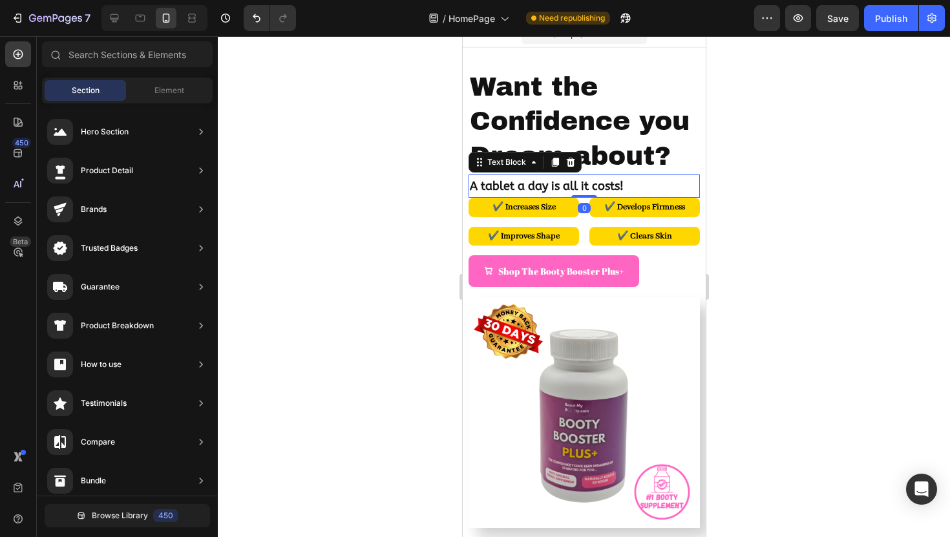
click at [571, 189] on p "A tablet a day is all it costs!" at bounding box center [583, 186] width 228 height 21
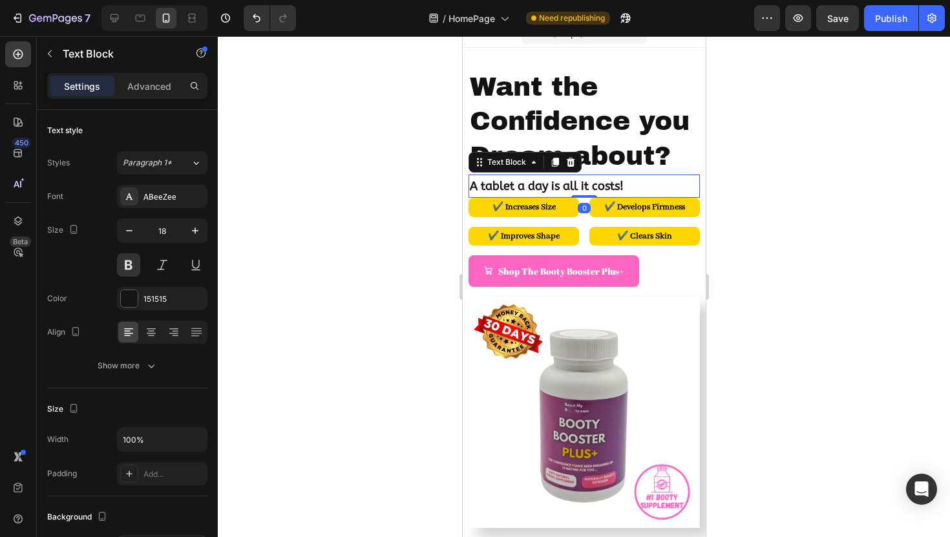
click at [379, 231] on div at bounding box center [584, 286] width 732 height 501
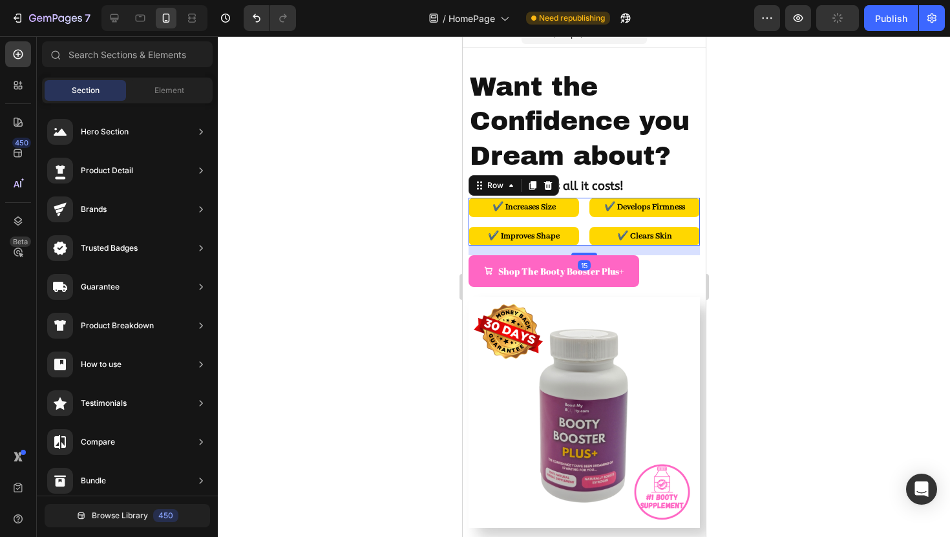
click at [585, 219] on div "✔️ Increases Size Text Block ✔️ Improves Shape Text Block ✔️ Develops Firmness …" at bounding box center [583, 221] width 231 height 47
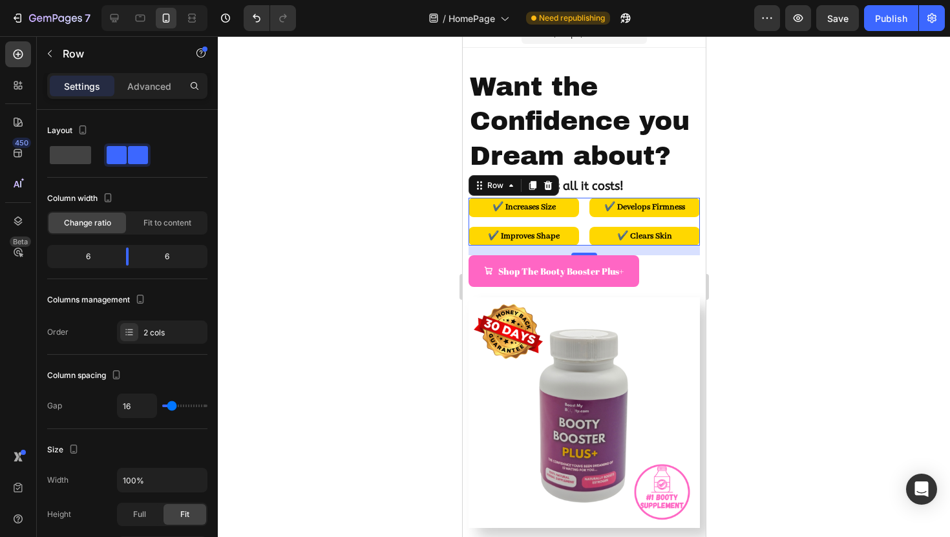
click at [384, 177] on div at bounding box center [584, 286] width 732 height 501
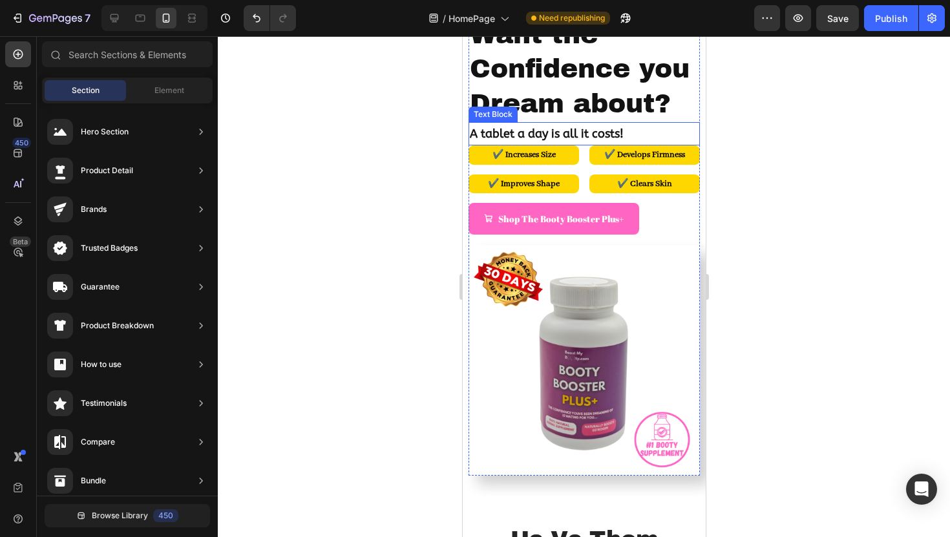
scroll to position [70, 0]
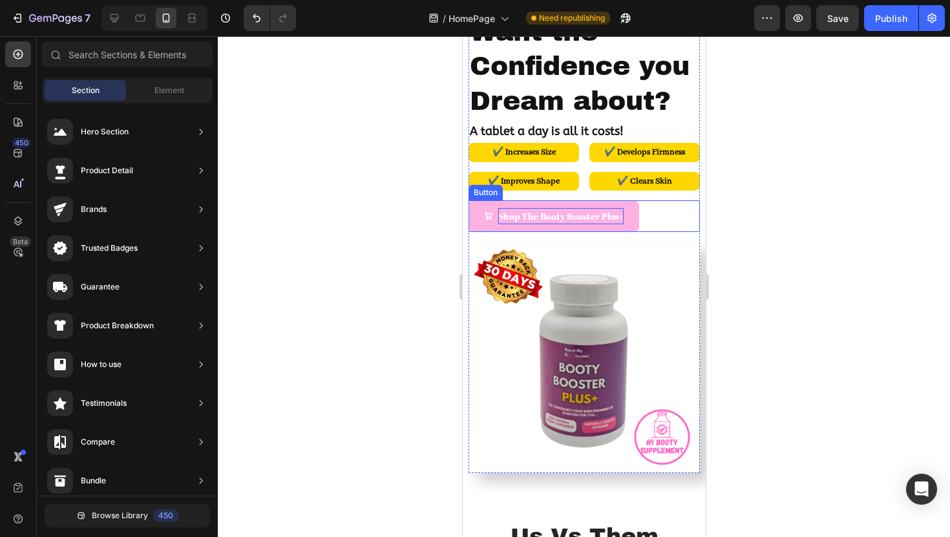
click at [547, 216] on p "Shop The Booty Booster Plus+" at bounding box center [560, 216] width 125 height 16
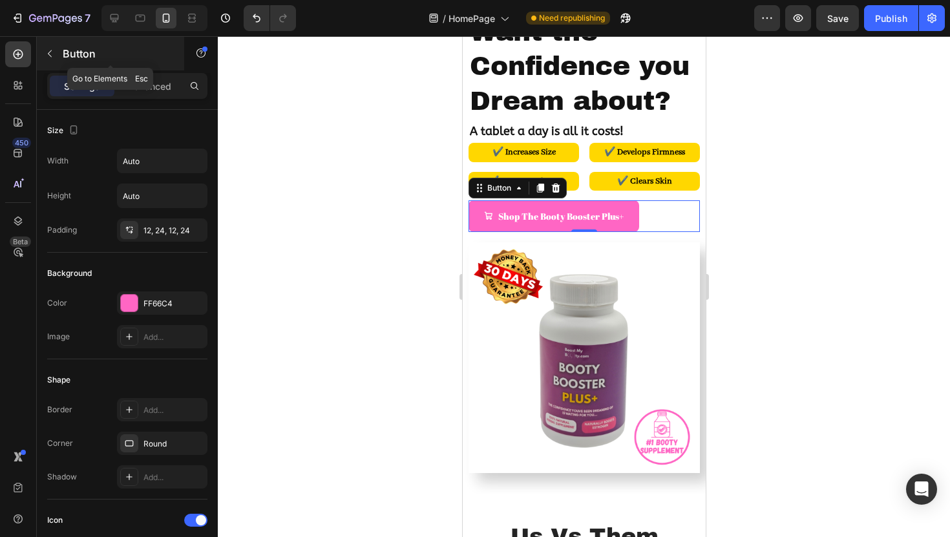
click at [45, 54] on icon "button" at bounding box center [50, 53] width 10 height 10
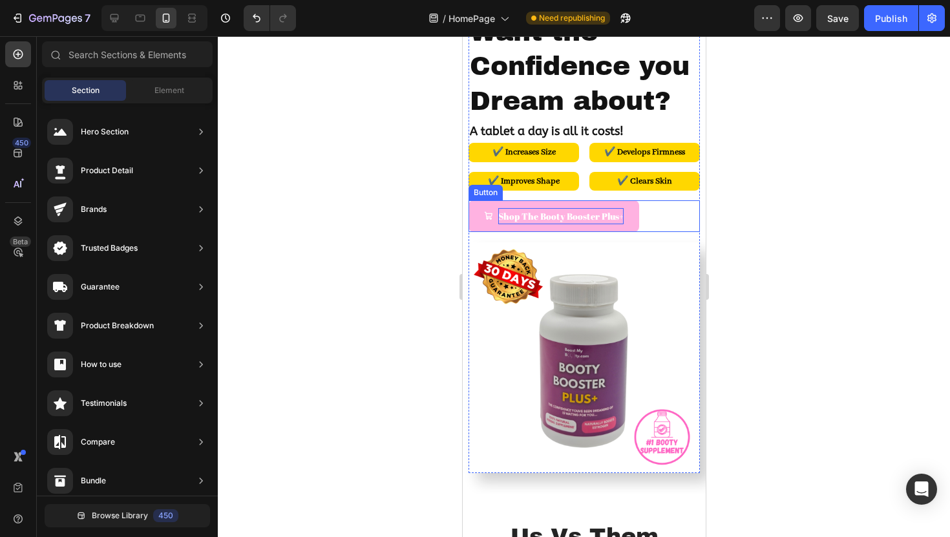
click at [523, 217] on p "Shop The Booty Booster Plus+" at bounding box center [560, 216] width 125 height 16
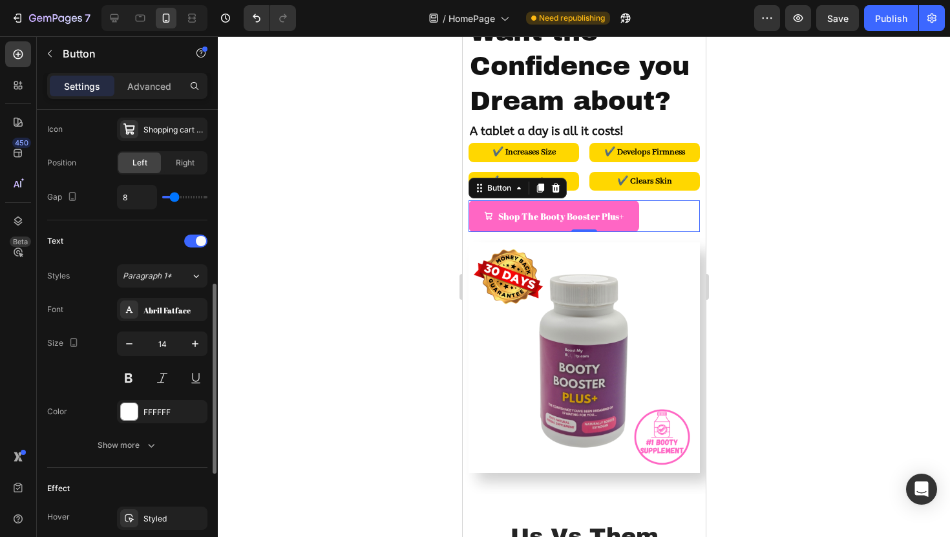
scroll to position [447, 0]
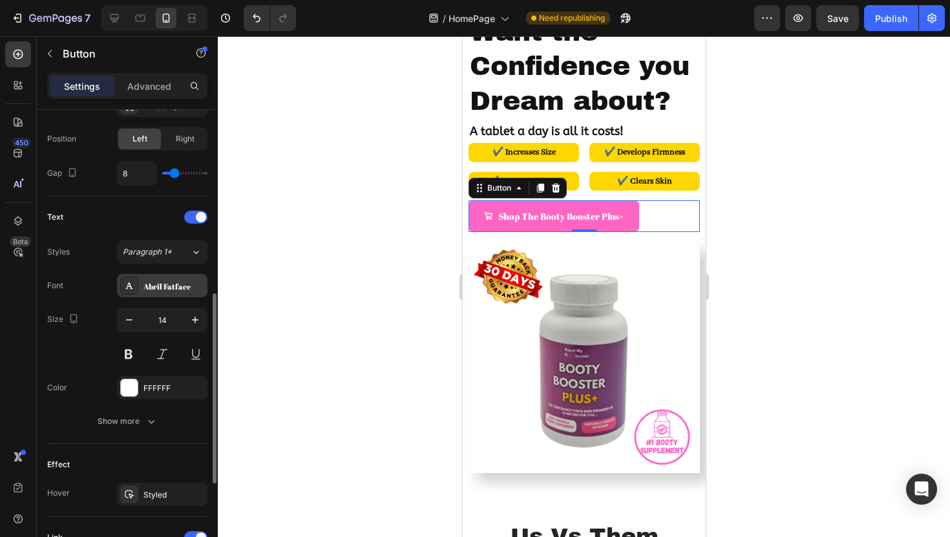
click at [170, 296] on div "Abril Fatface" at bounding box center [162, 285] width 90 height 23
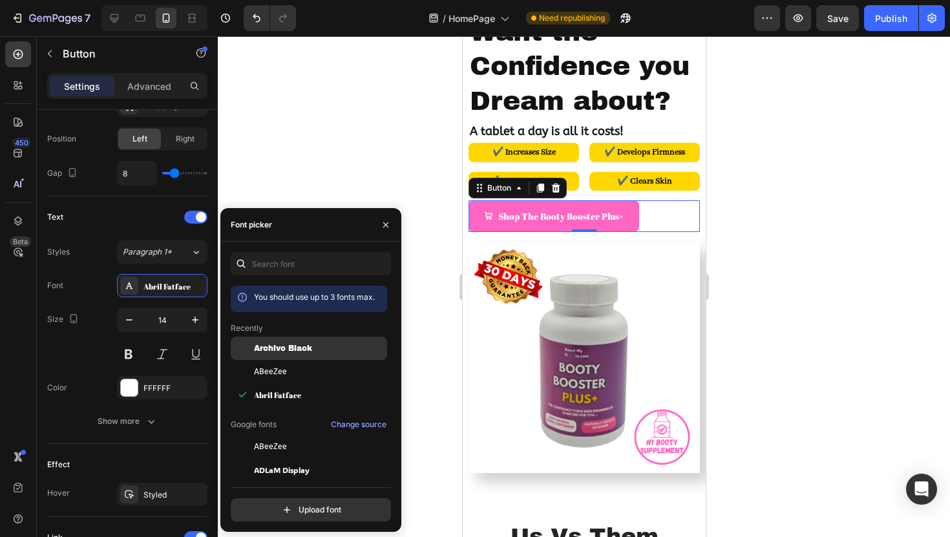
click at [330, 355] on div "Archivo Black" at bounding box center [309, 348] width 156 height 23
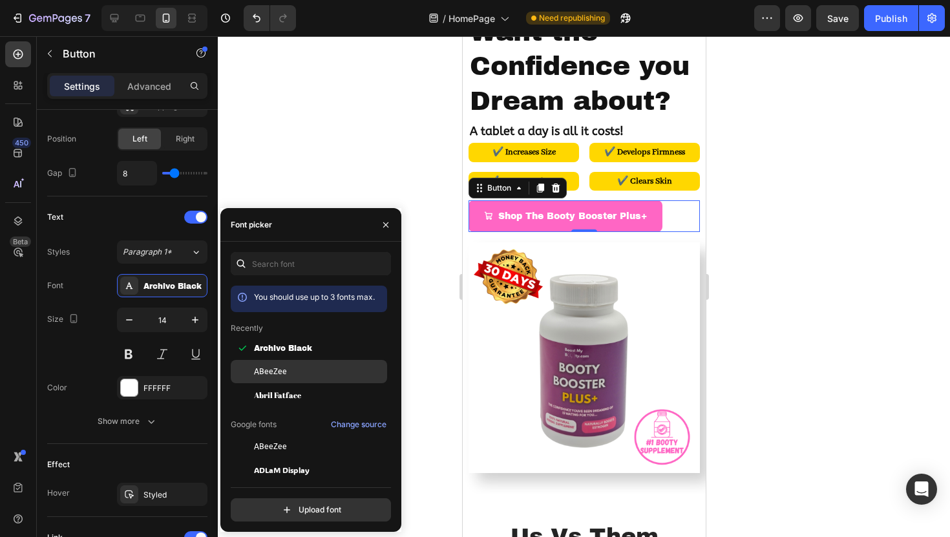
click at [312, 372] on div "ABeeZee" at bounding box center [319, 372] width 131 height 12
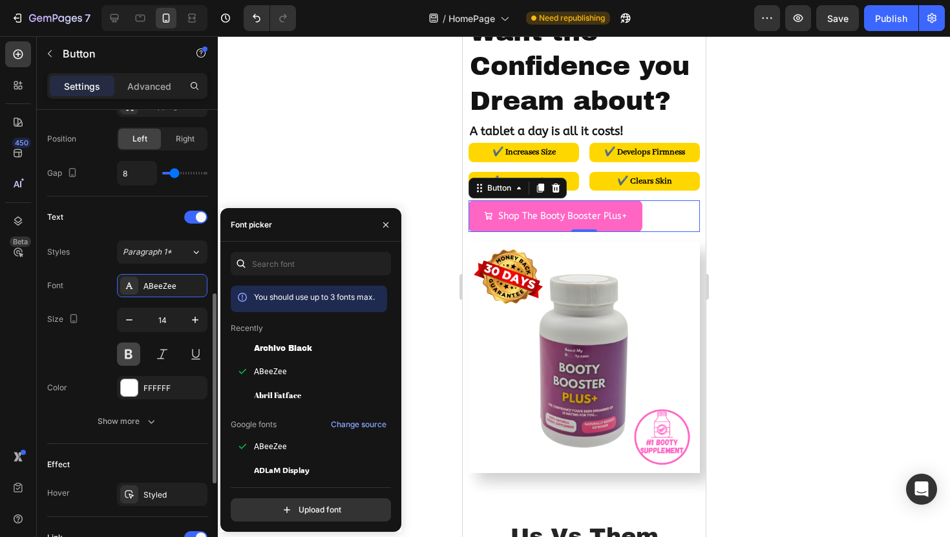
click at [134, 353] on button at bounding box center [128, 353] width 23 height 23
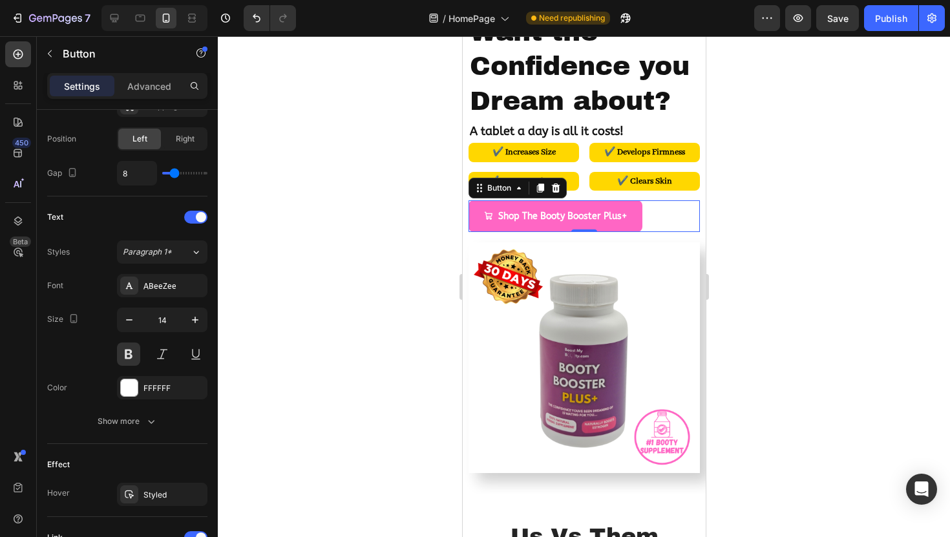
click at [379, 246] on div at bounding box center [584, 286] width 732 height 501
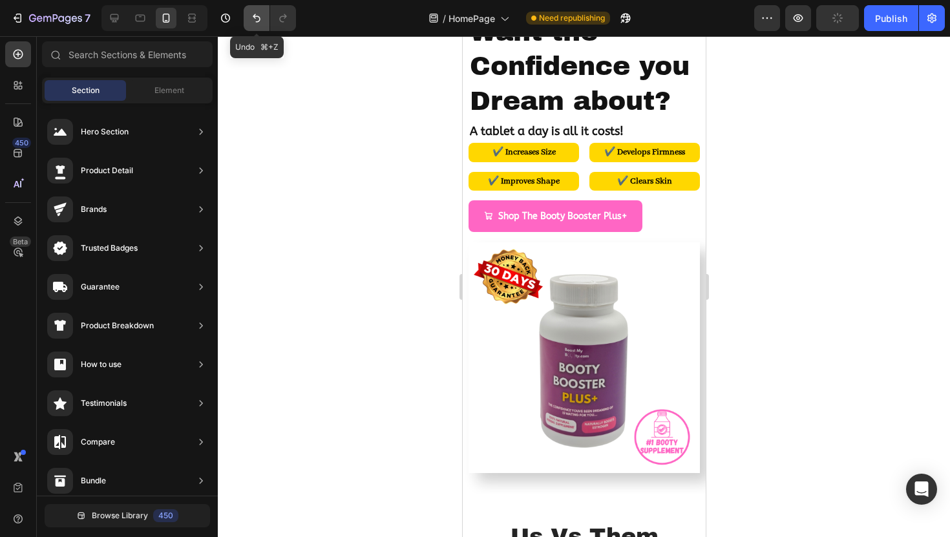
click at [257, 22] on icon "Undo/Redo" at bounding box center [256, 18] width 13 height 13
click at [255, 16] on icon "Undo/Redo" at bounding box center [257, 18] width 8 height 8
click at [437, 236] on div at bounding box center [584, 286] width 732 height 501
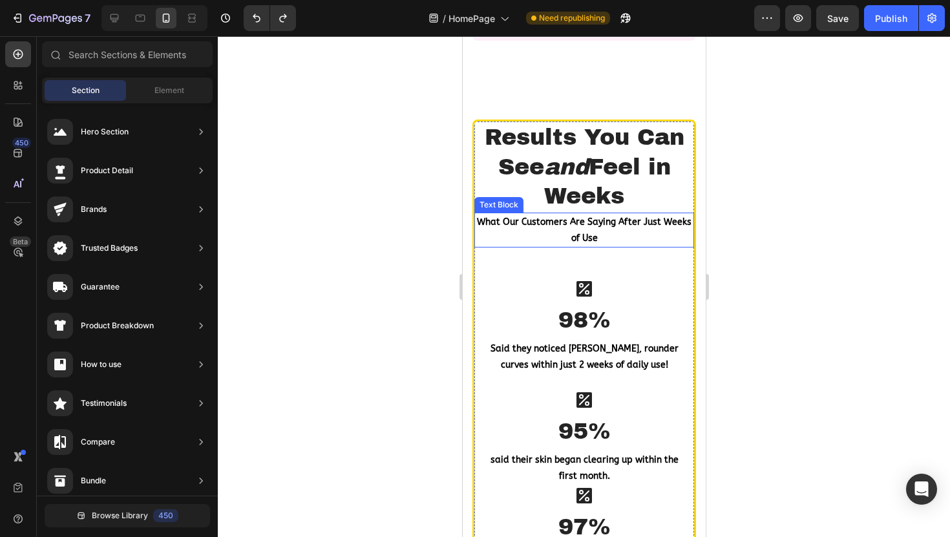
scroll to position [1030, 0]
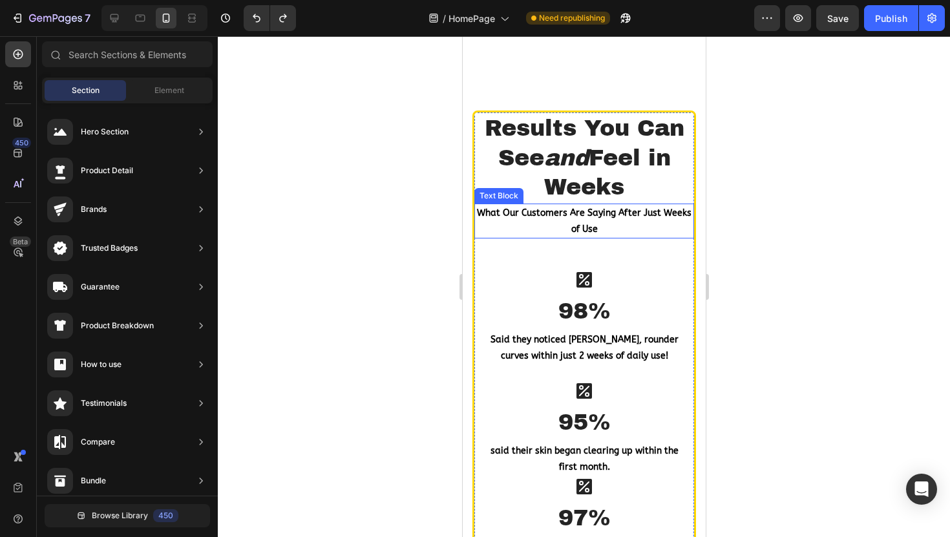
click at [558, 213] on p "What Our Customers Are Saying After Just Weeks of Use" at bounding box center [583, 221] width 217 height 32
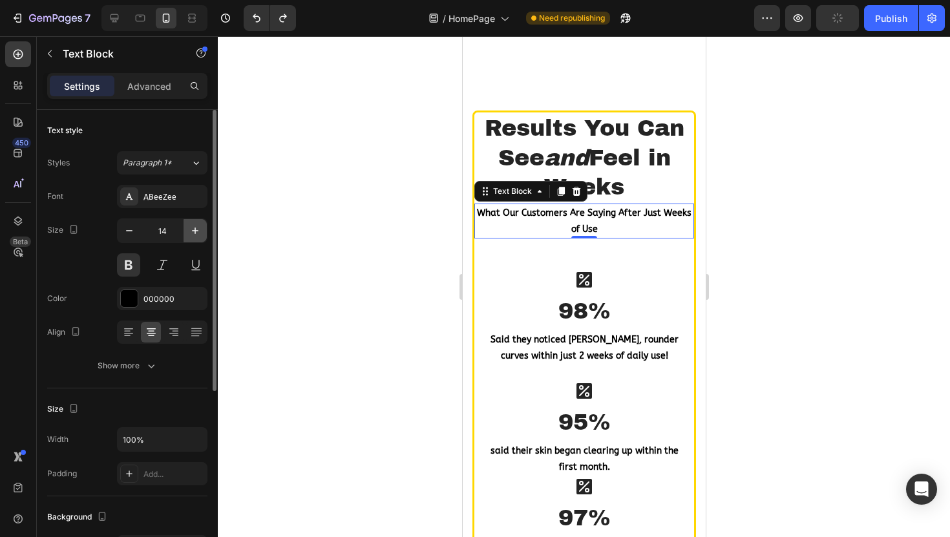
click at [200, 240] on button "button" at bounding box center [195, 230] width 23 height 23
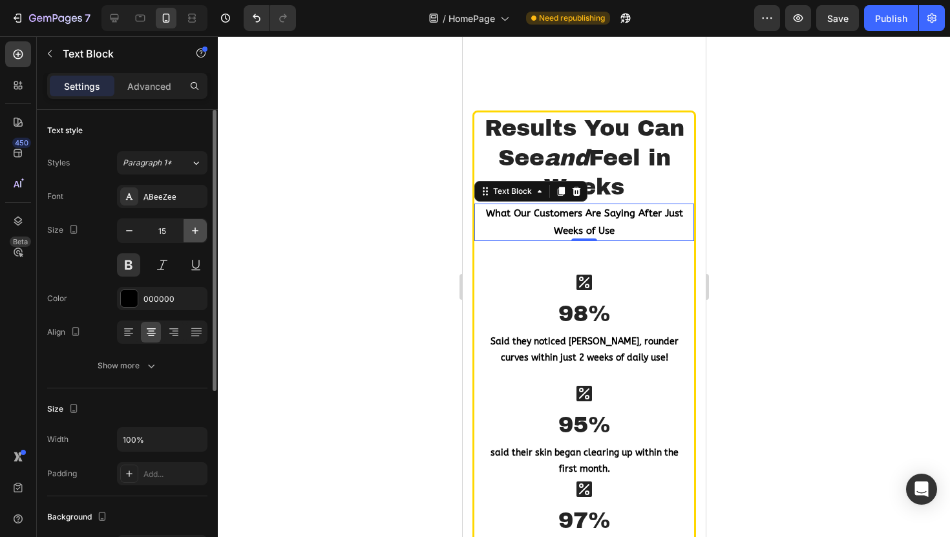
click at [192, 231] on icon "button" at bounding box center [195, 230] width 6 height 6
type input "16"
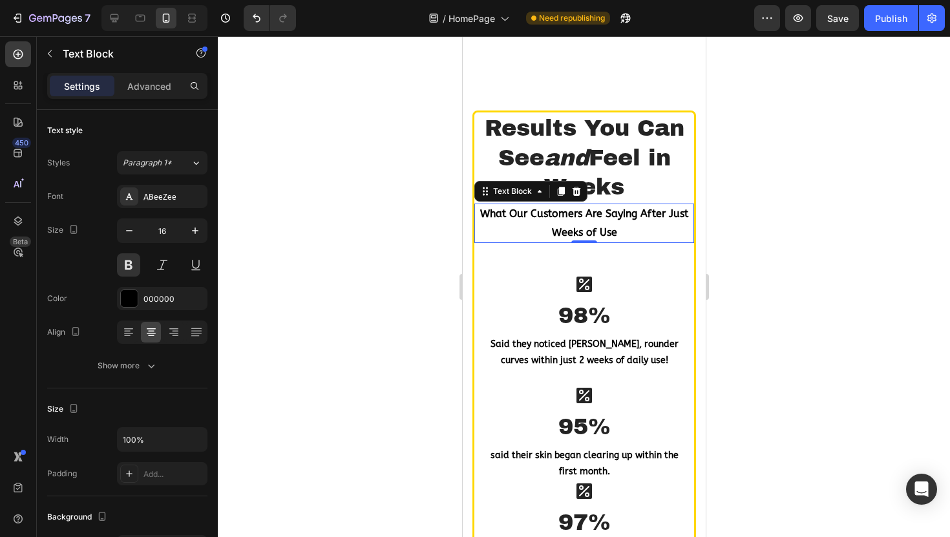
click at [348, 244] on div at bounding box center [584, 286] width 732 height 501
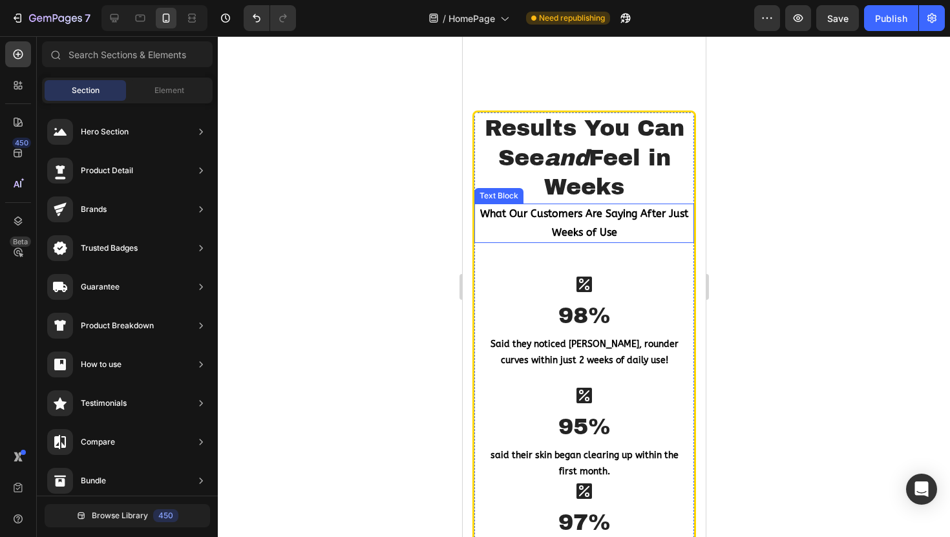
click at [533, 216] on p "What Our Customers Are Saying After Just Weeks of Use" at bounding box center [583, 223] width 217 height 37
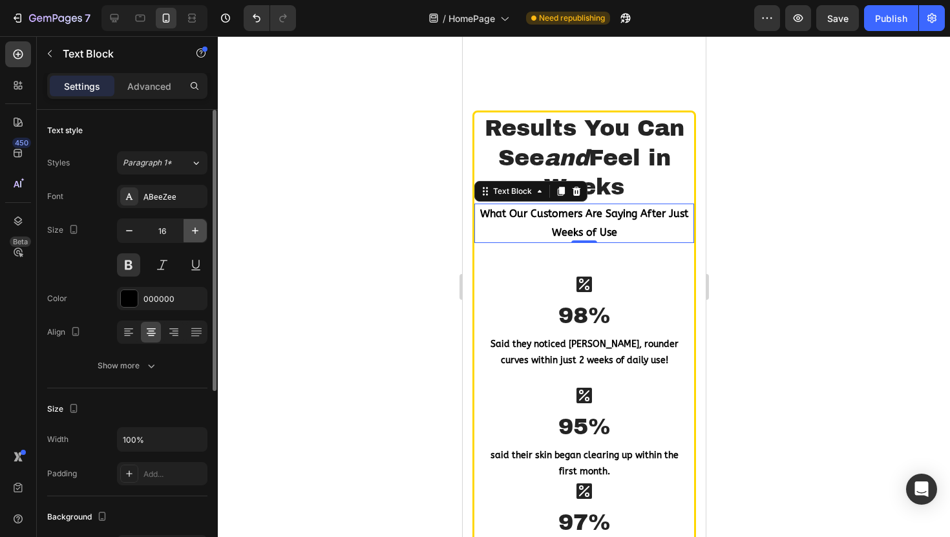
click at [191, 230] on icon "button" at bounding box center [195, 230] width 13 height 13
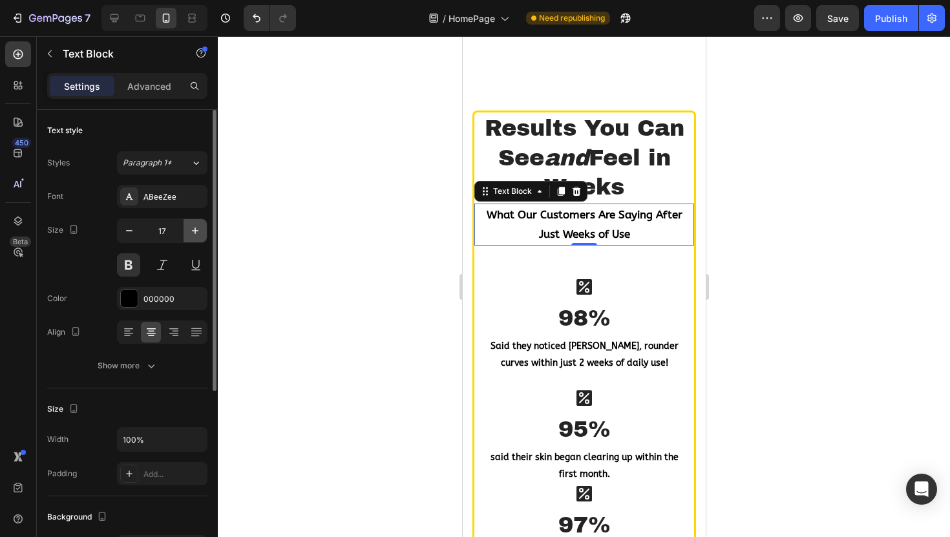
click at [191, 230] on icon "button" at bounding box center [195, 230] width 13 height 13
type input "18"
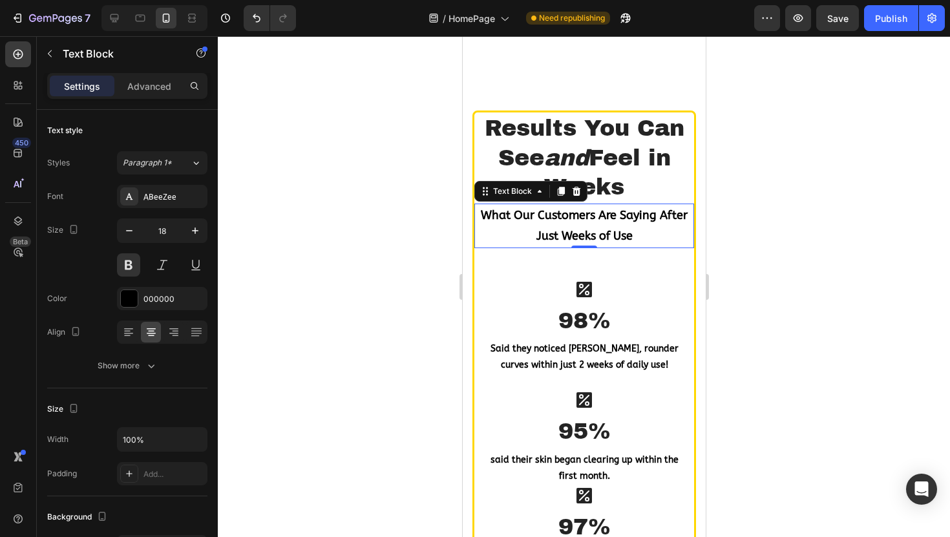
click at [346, 222] on div at bounding box center [584, 286] width 732 height 501
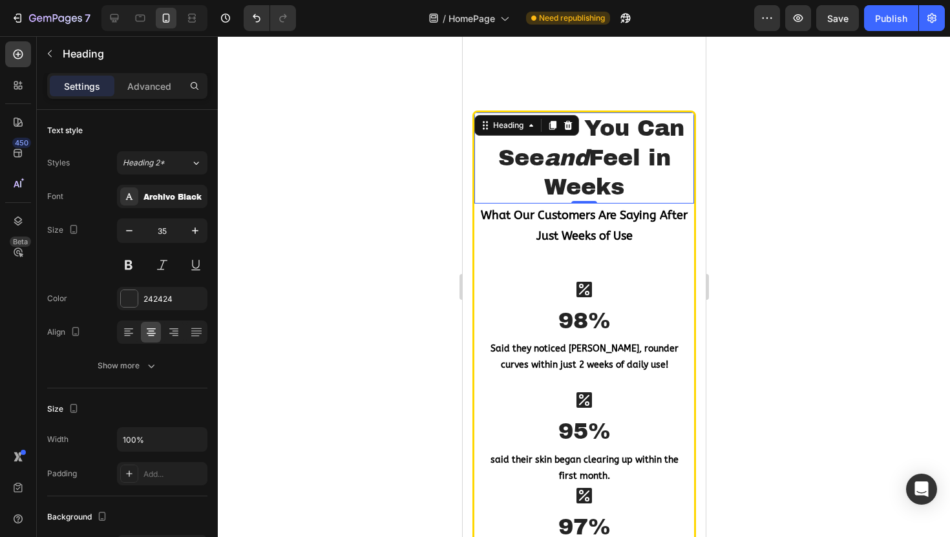
click at [596, 179] on h2 "Results You Can See and Feel in Weeks" at bounding box center [584, 157] width 220 height 91
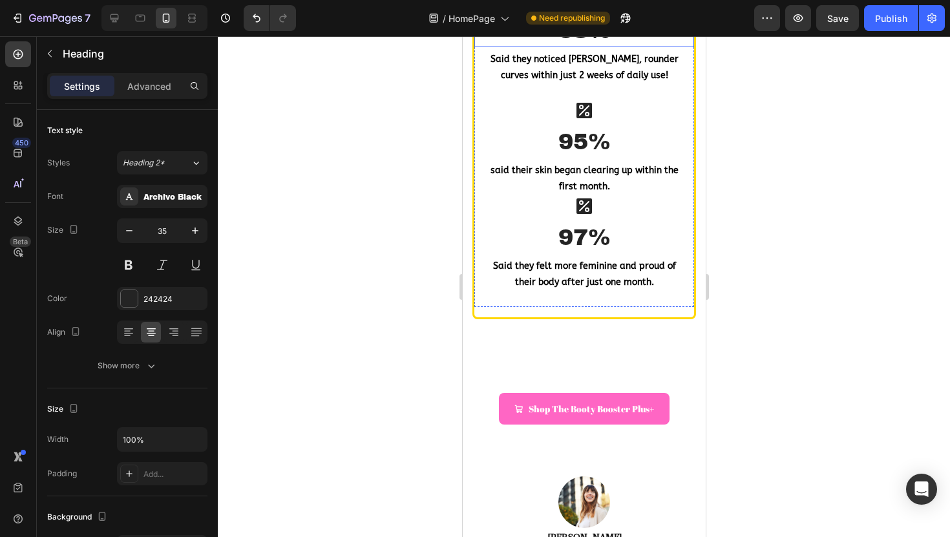
scroll to position [1308, 0]
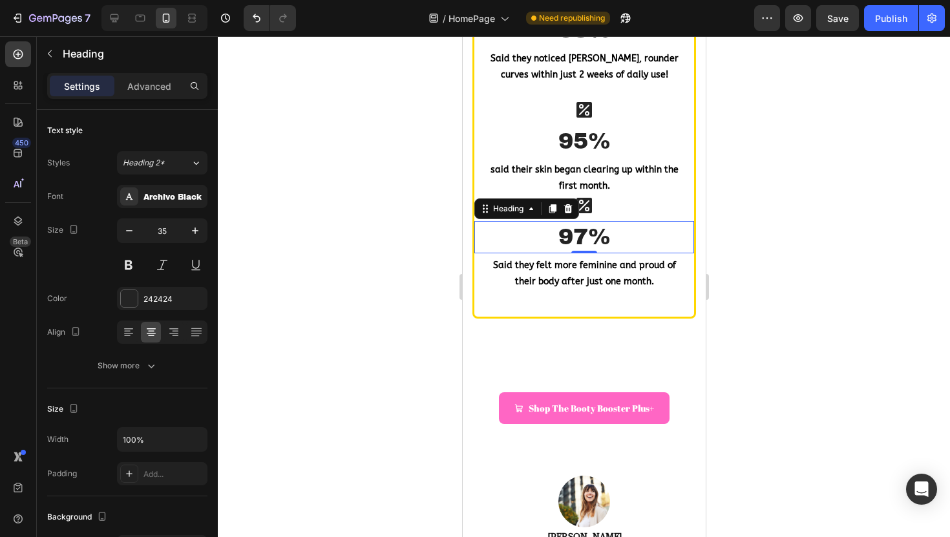
click at [583, 238] on h3 "97%" at bounding box center [584, 237] width 220 height 32
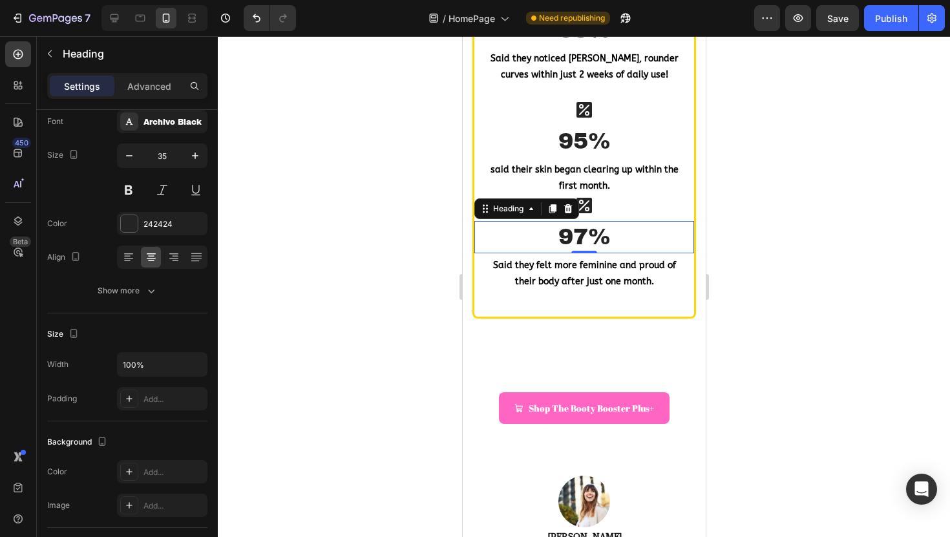
scroll to position [0, 0]
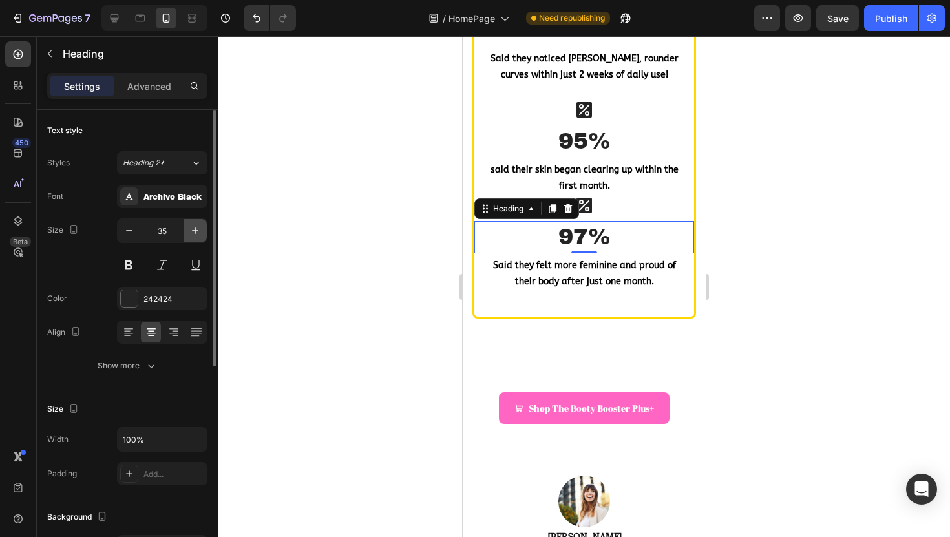
click at [198, 229] on icon "button" at bounding box center [195, 230] width 13 height 13
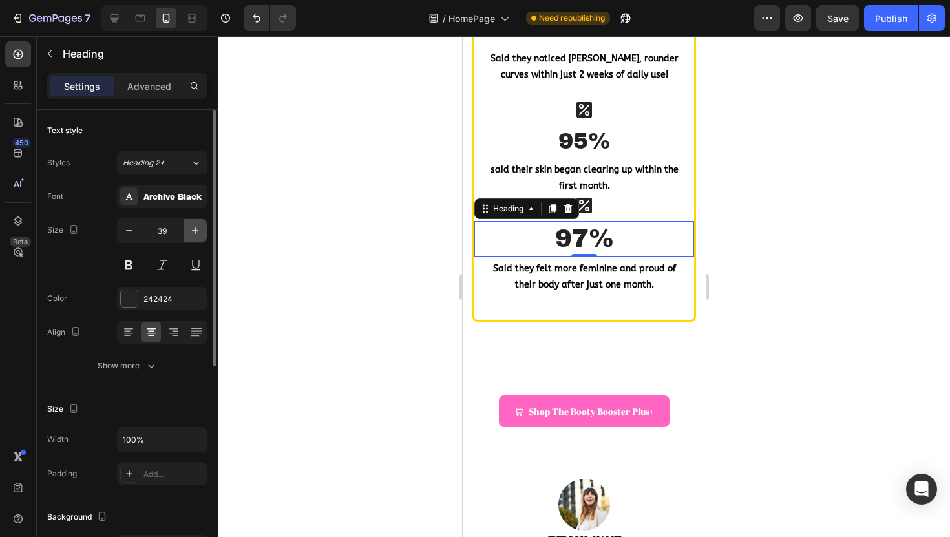
click at [198, 229] on icon "button" at bounding box center [195, 230] width 13 height 13
type input "40"
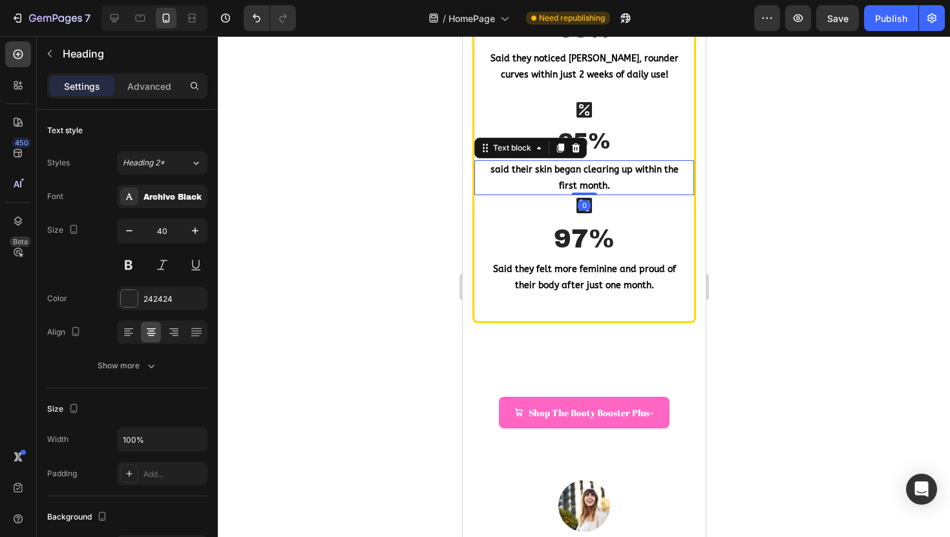
click at [610, 172] on p "said their skin began clearing up within the first month." at bounding box center [583, 178] width 195 height 32
click at [605, 151] on h3 "95%" at bounding box center [584, 141] width 220 height 32
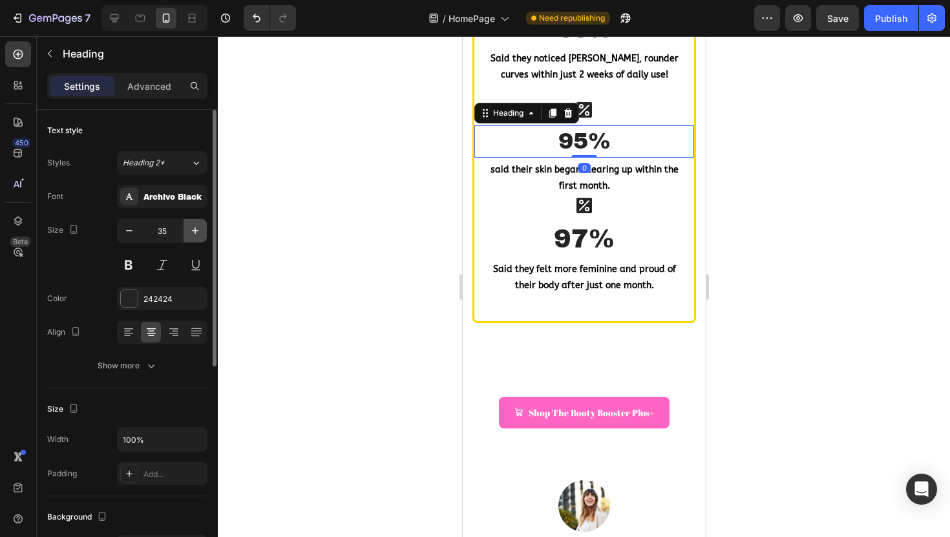
click at [197, 236] on icon "button" at bounding box center [195, 230] width 13 height 13
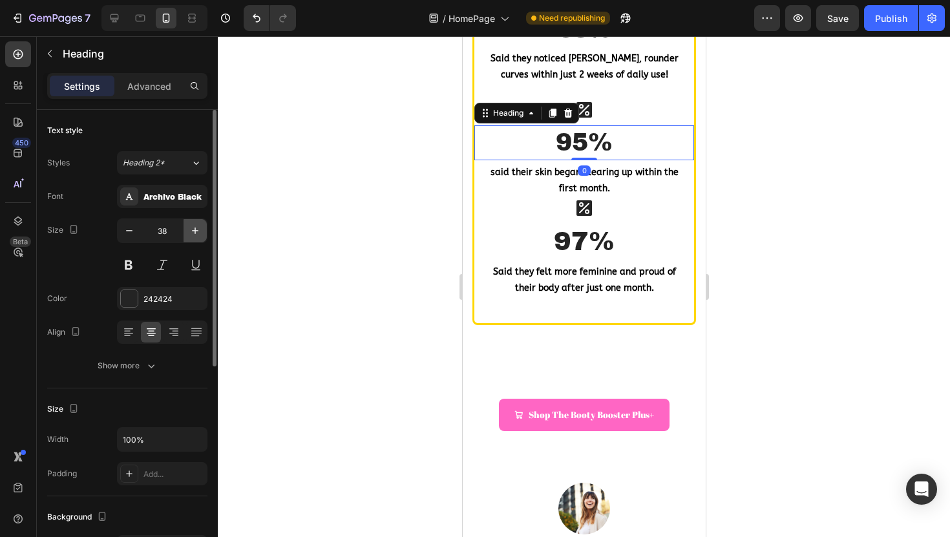
click at [197, 236] on icon "button" at bounding box center [195, 230] width 13 height 13
type input "40"
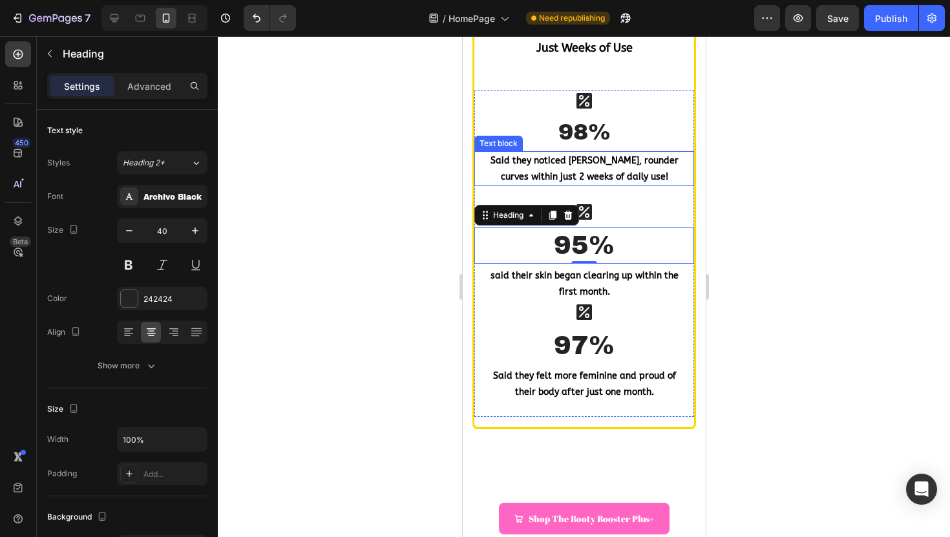
scroll to position [1195, 0]
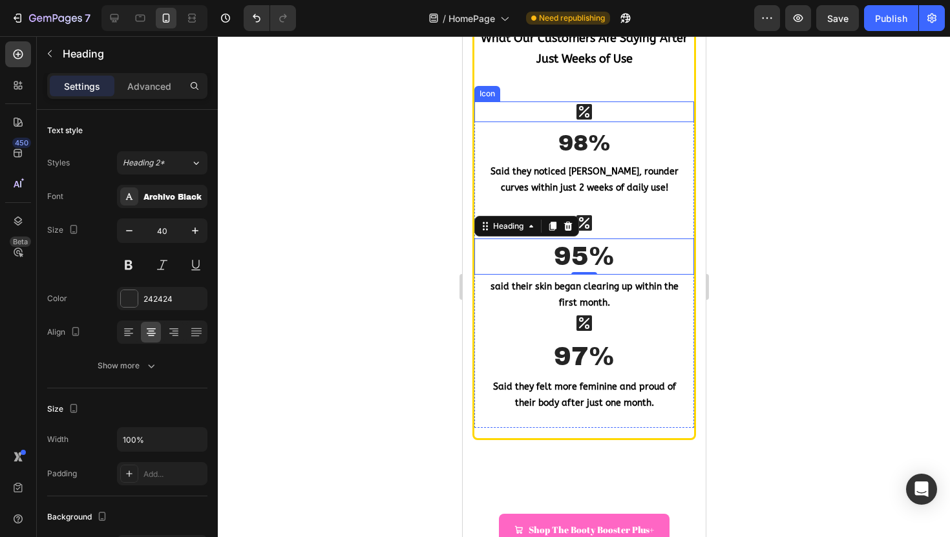
click at [605, 118] on div "Icon" at bounding box center [584, 111] width 220 height 21
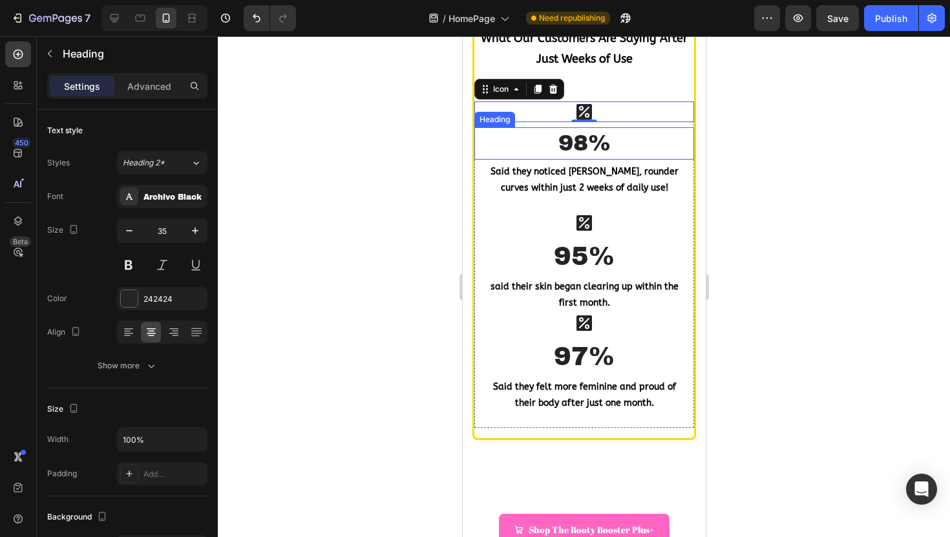
click at [593, 134] on h3 "98%" at bounding box center [584, 143] width 220 height 32
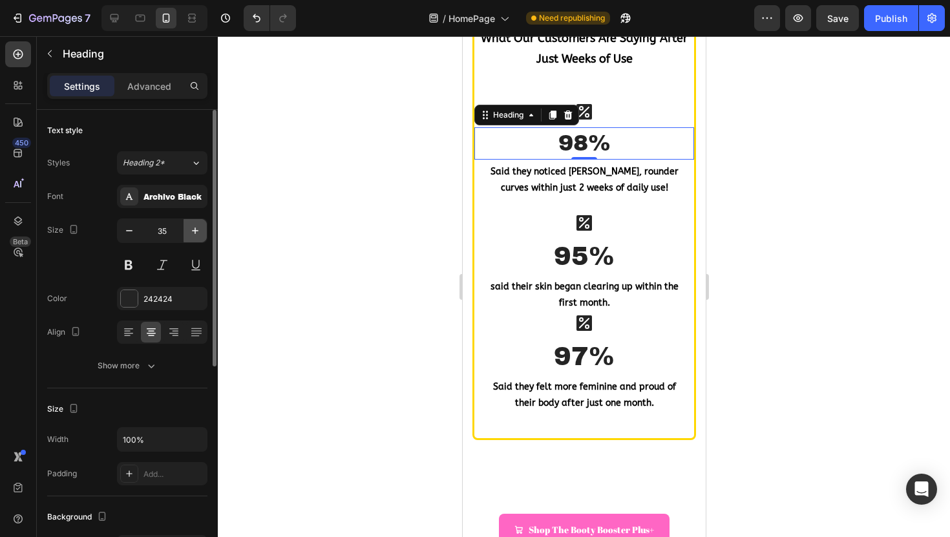
click at [195, 233] on icon "button" at bounding box center [195, 230] width 13 height 13
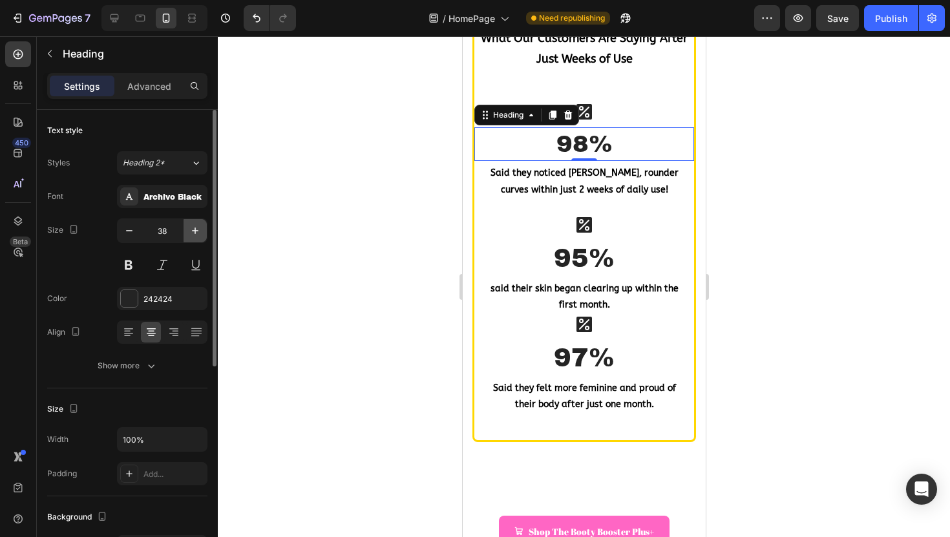
click at [195, 233] on icon "button" at bounding box center [195, 230] width 13 height 13
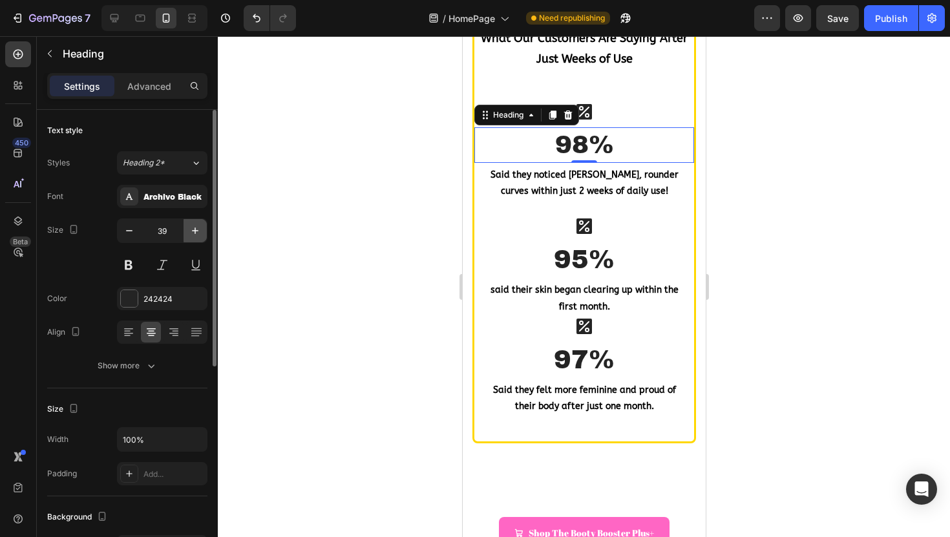
click at [195, 233] on icon "button" at bounding box center [195, 230] width 13 height 13
type input "40"
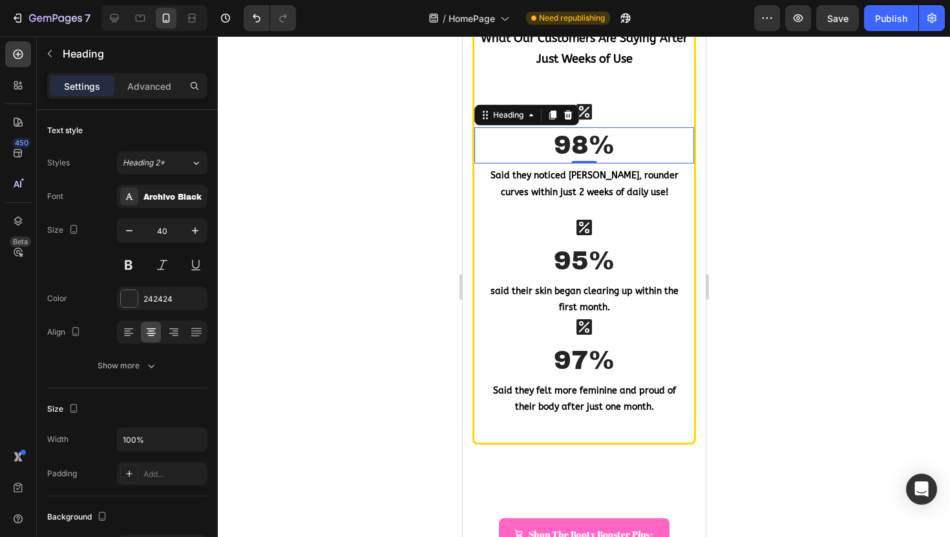
click at [414, 207] on div at bounding box center [584, 286] width 732 height 501
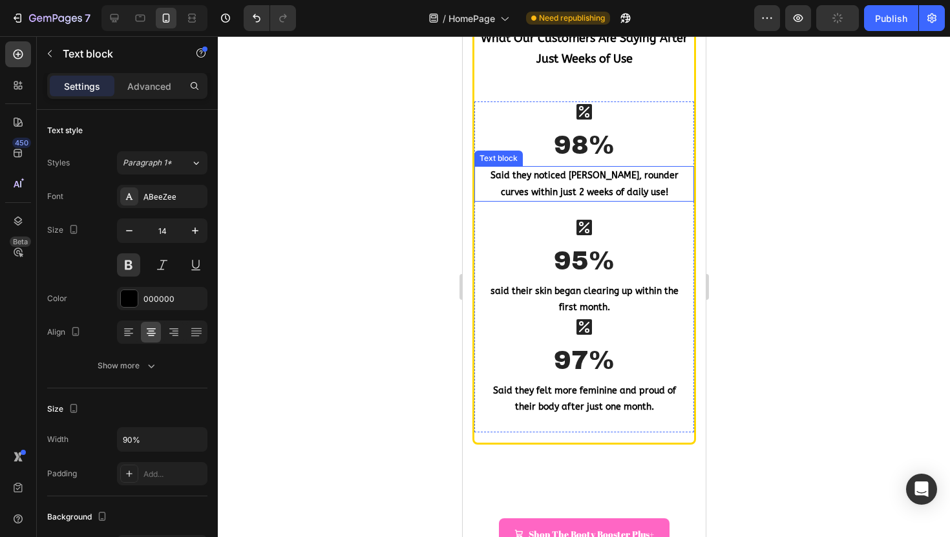
click at [527, 184] on p "Said they noticed [PERSON_NAME], rounder curves within just 2 weeks of daily us…" at bounding box center [583, 183] width 195 height 32
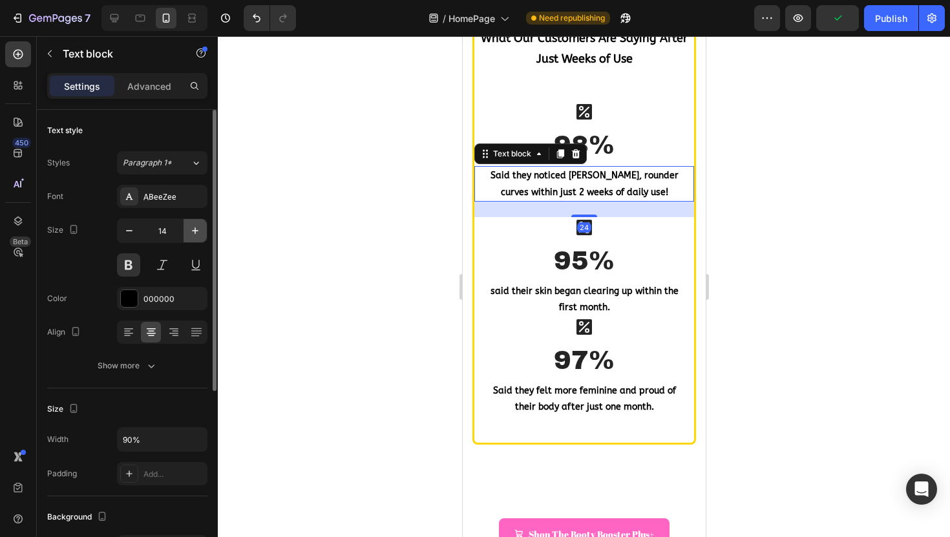
click at [198, 231] on icon "button" at bounding box center [195, 230] width 13 height 13
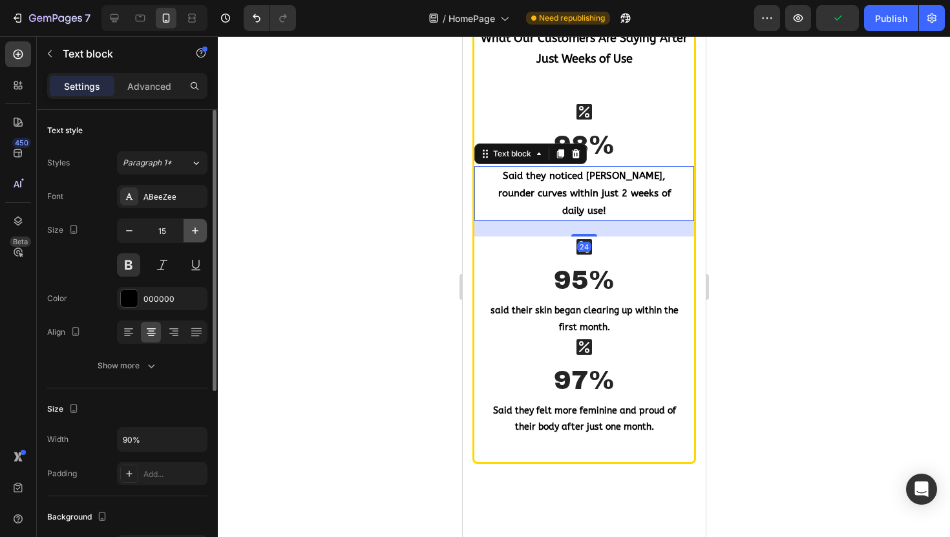
click at [198, 231] on icon "button" at bounding box center [195, 230] width 13 height 13
type input "16"
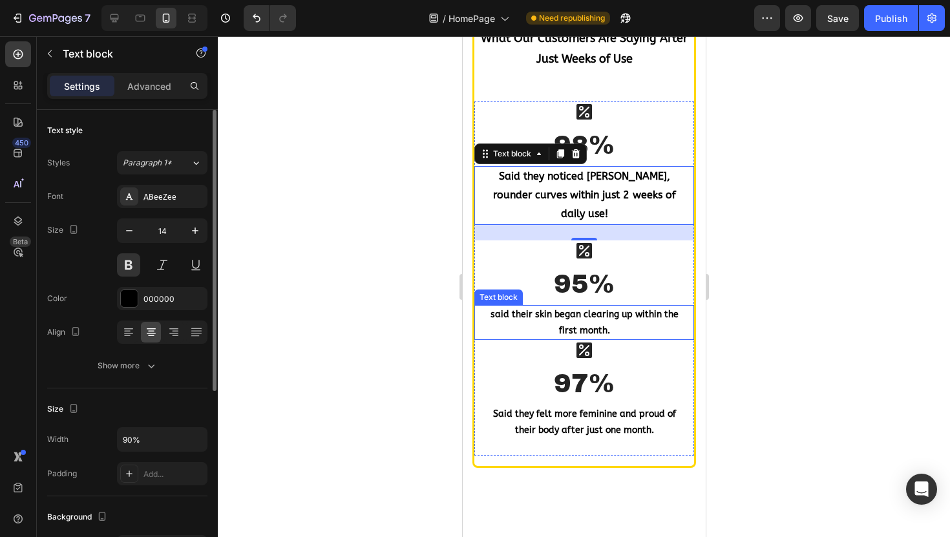
click at [525, 308] on p "said their skin began clearing up within the first month." at bounding box center [583, 322] width 195 height 32
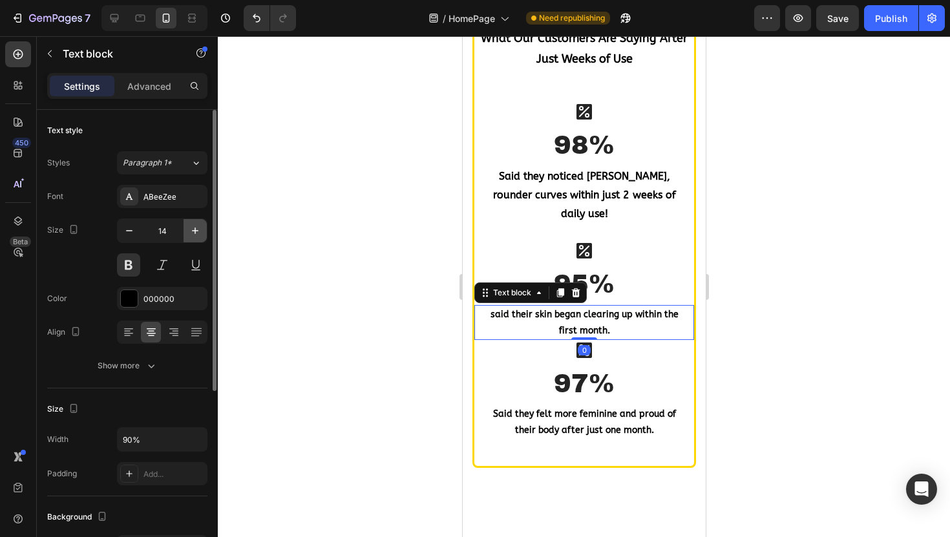
click at [200, 234] on icon "button" at bounding box center [195, 230] width 13 height 13
type input "16"
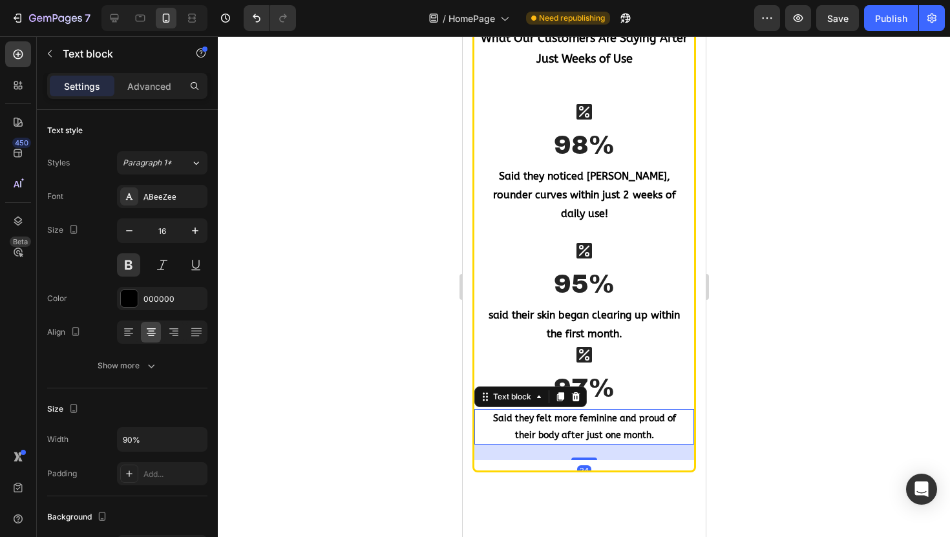
click at [582, 412] on p "Said they felt more feminine and proud of their body after just one month." at bounding box center [583, 426] width 195 height 32
click at [198, 228] on icon "button" at bounding box center [195, 230] width 13 height 13
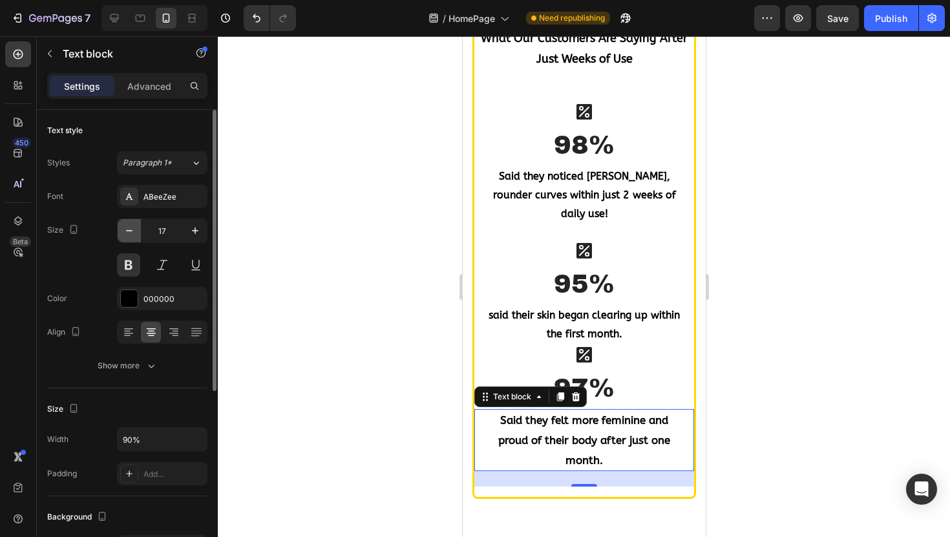
click at [129, 229] on icon "button" at bounding box center [129, 230] width 13 height 13
type input "16"
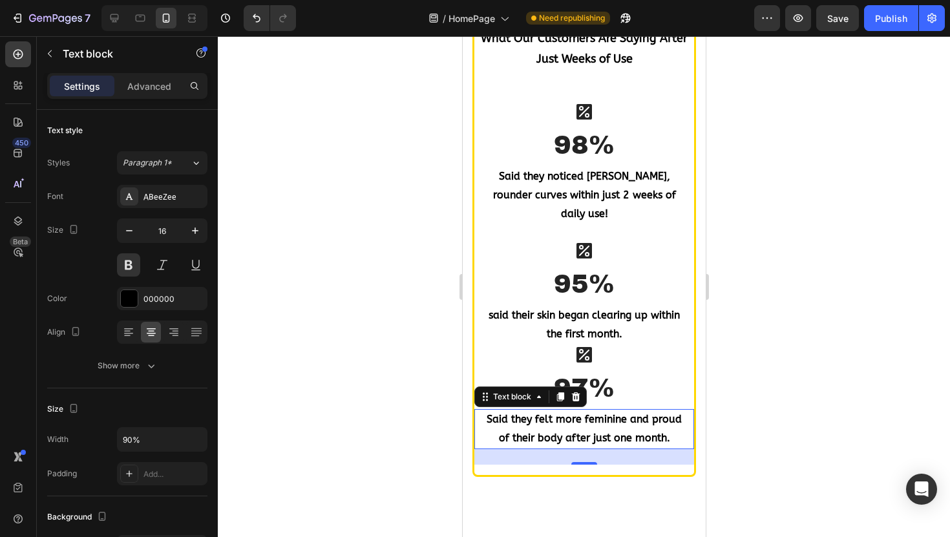
click at [363, 249] on div at bounding box center [584, 286] width 732 height 501
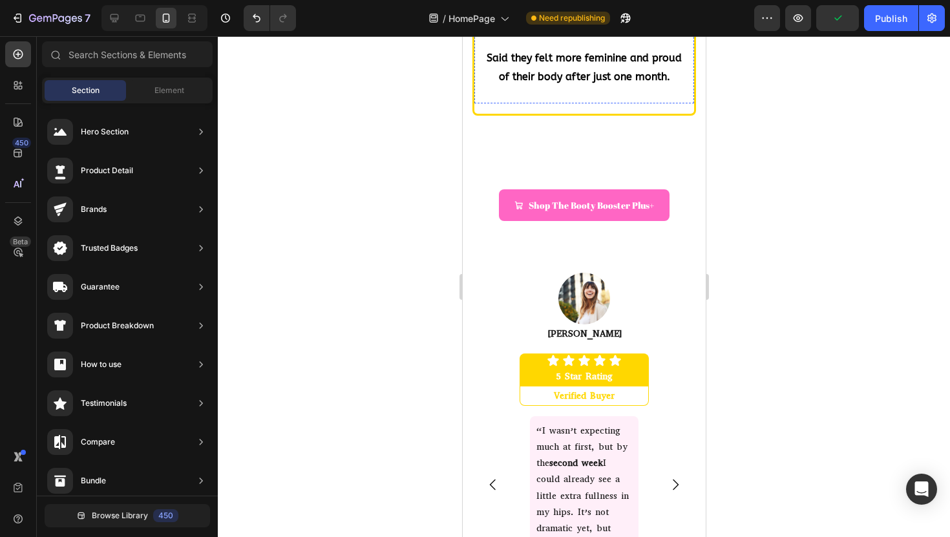
scroll to position [1567, 0]
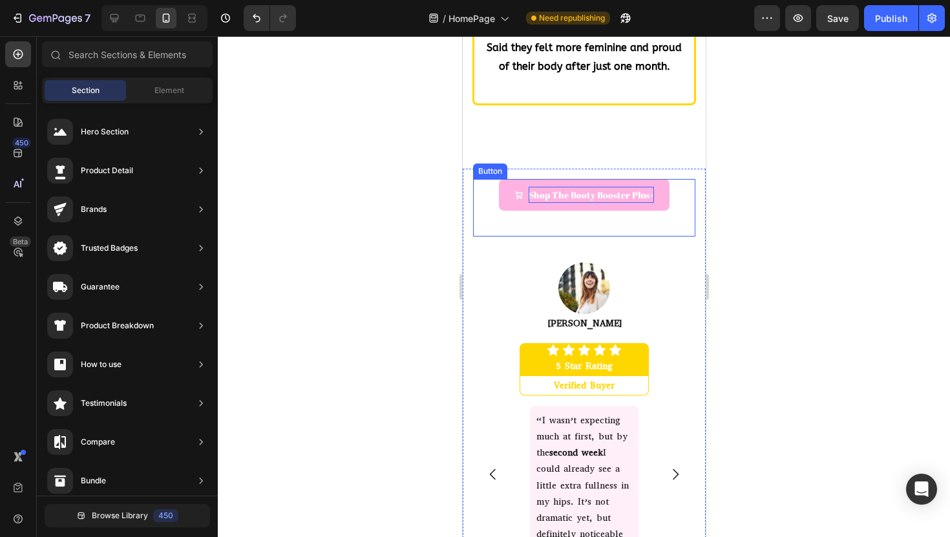
click at [567, 187] on p "Shop The Booty Booster Plus+" at bounding box center [590, 195] width 125 height 16
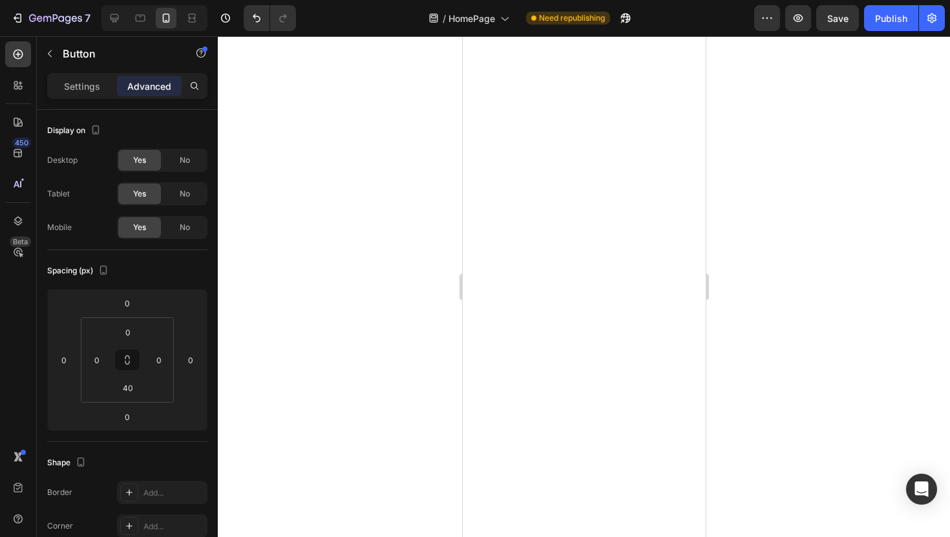
scroll to position [352, 0]
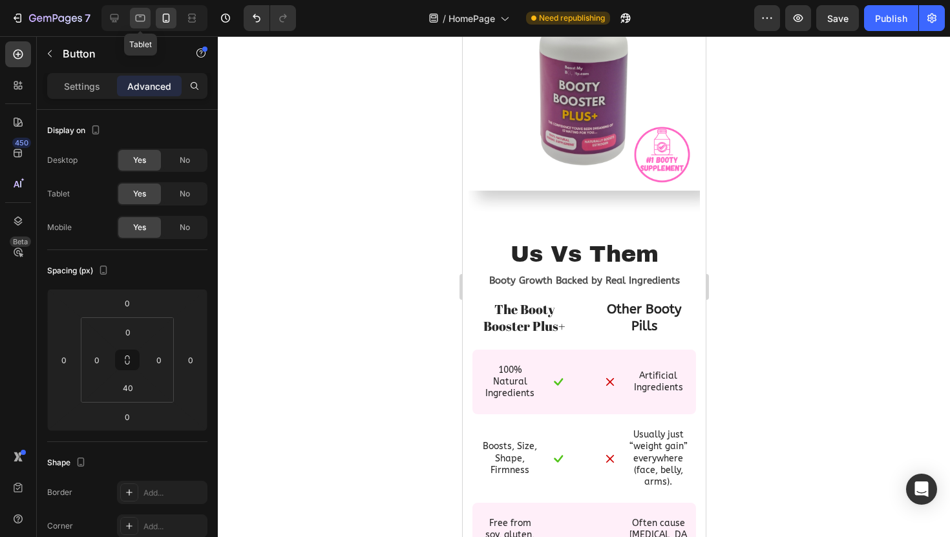
click at [146, 14] on icon at bounding box center [140, 18] width 13 height 13
type input "50"
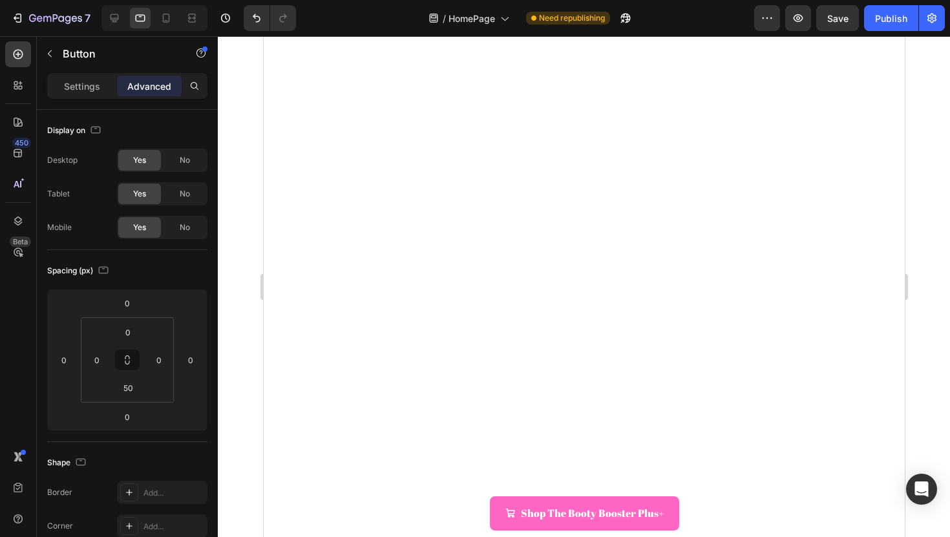
scroll to position [53, 0]
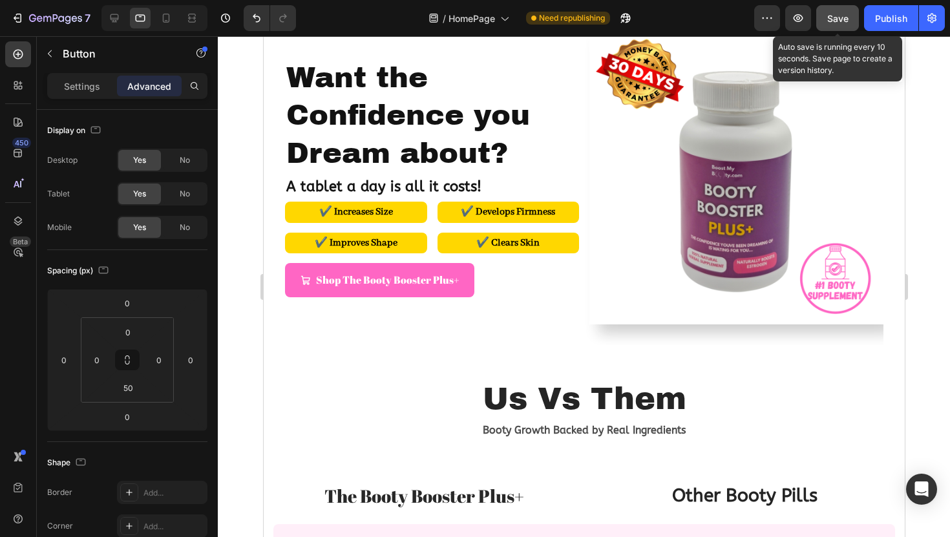
click at [835, 16] on span "Save" at bounding box center [837, 18] width 21 height 11
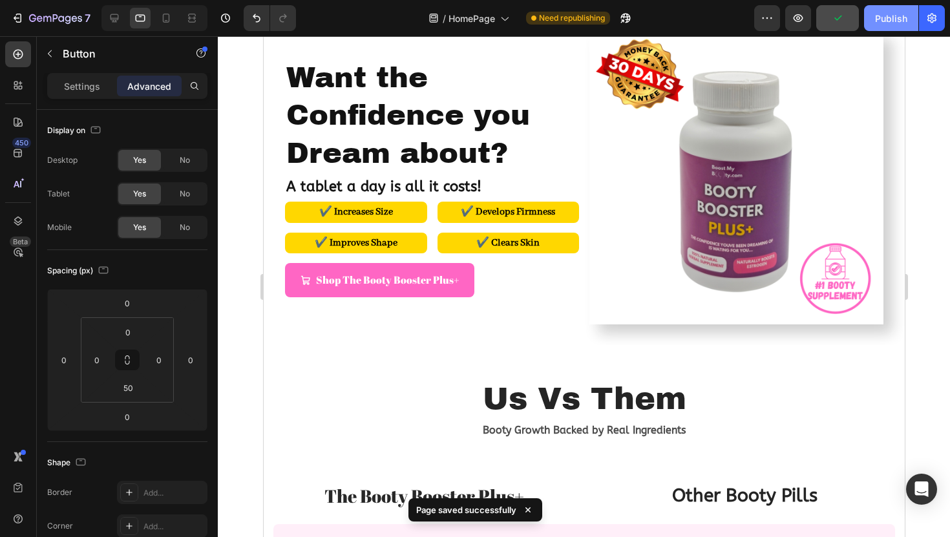
click at [912, 19] on button "Publish" at bounding box center [891, 18] width 54 height 26
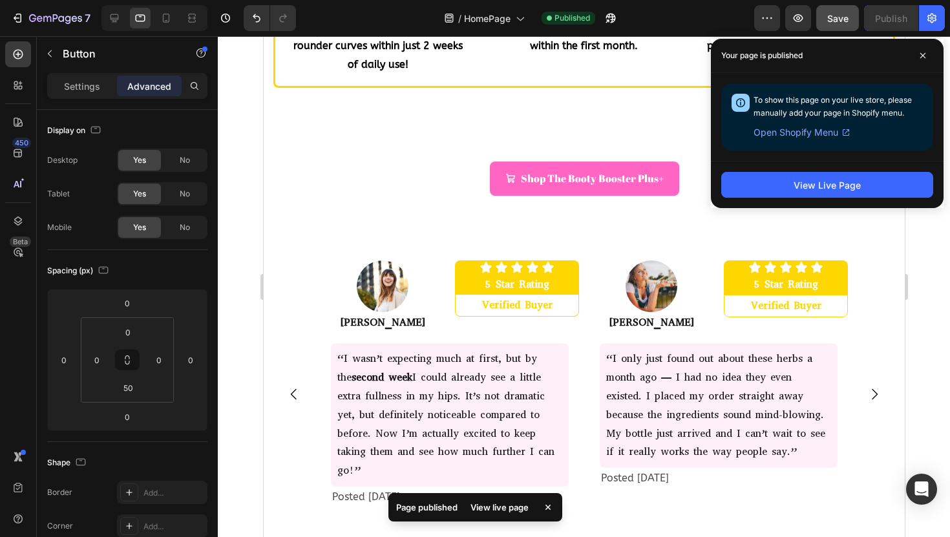
scroll to position [1095, 0]
click at [924, 59] on span at bounding box center [922, 55] width 21 height 21
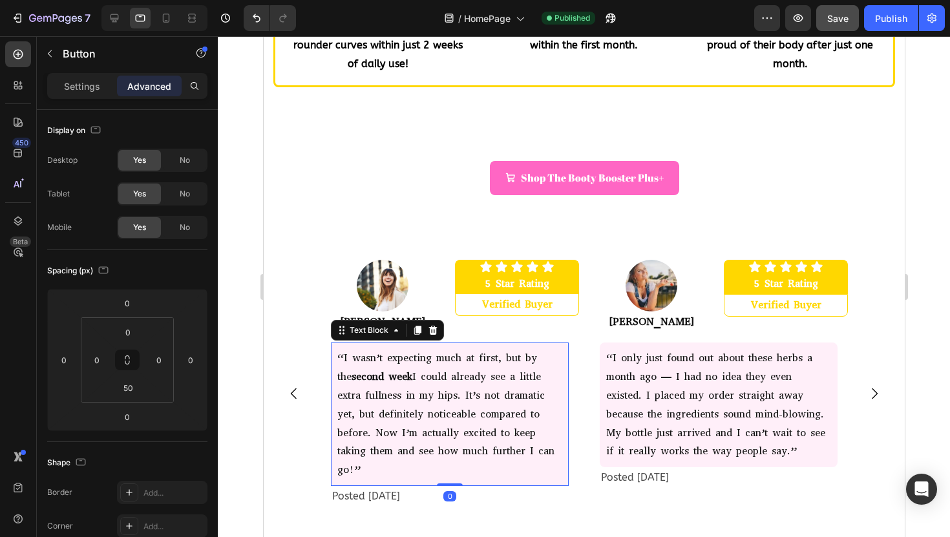
click at [439, 373] on p "“I wasn’t expecting much at first, but by the second week I could already see a…" at bounding box center [449, 414] width 225 height 131
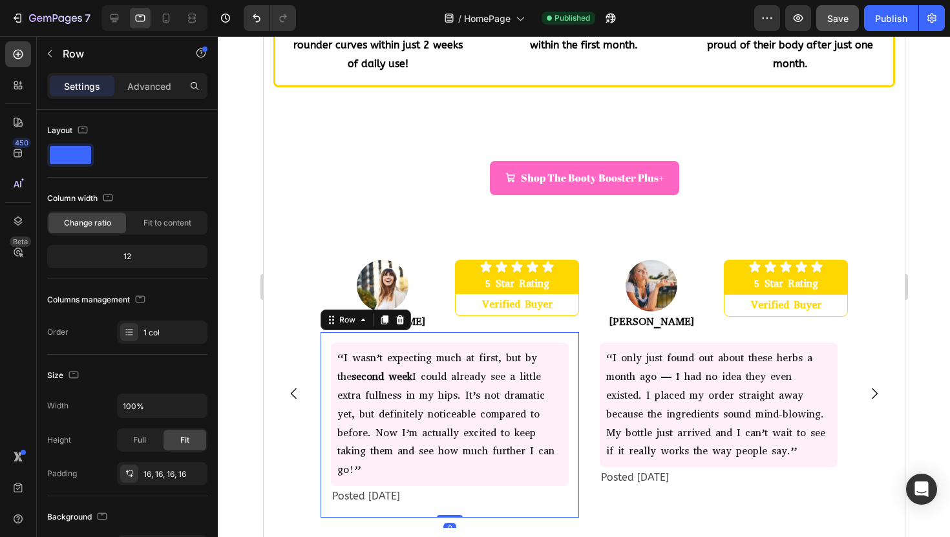
click at [482, 492] on div "“I wasn’t expecting much at first, but by the second week I could already see a…" at bounding box center [449, 424] width 258 height 185
click at [450, 317] on div "Image Amelia J. Text Block Icon Icon Icon Icon Icon Icon List 5 Star Rating Tex…" at bounding box center [449, 296] width 258 height 73
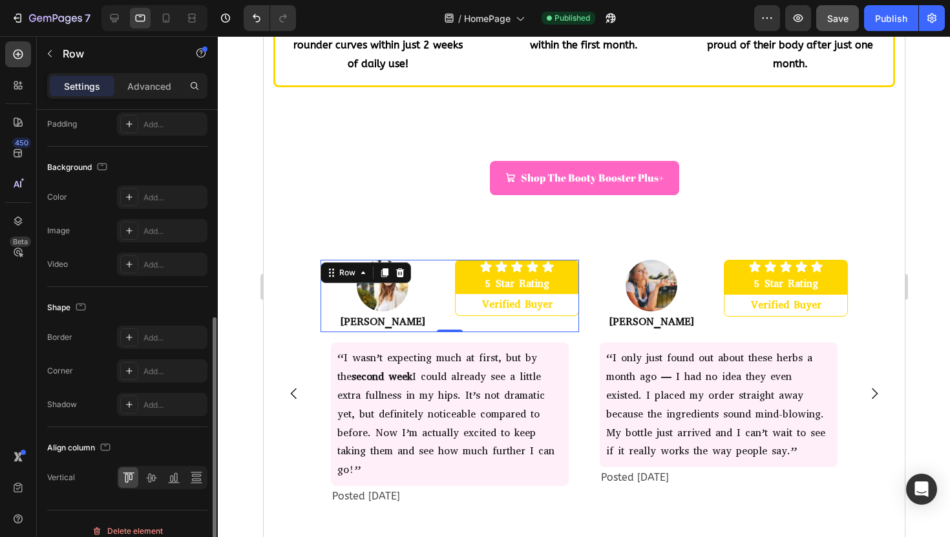
scroll to position [438, 0]
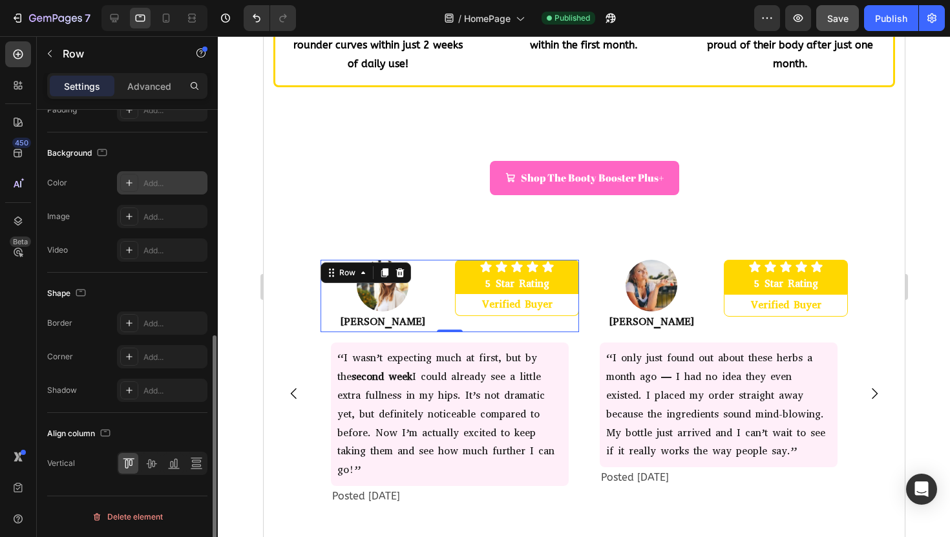
click at [152, 188] on div "Add..." at bounding box center [173, 184] width 61 height 12
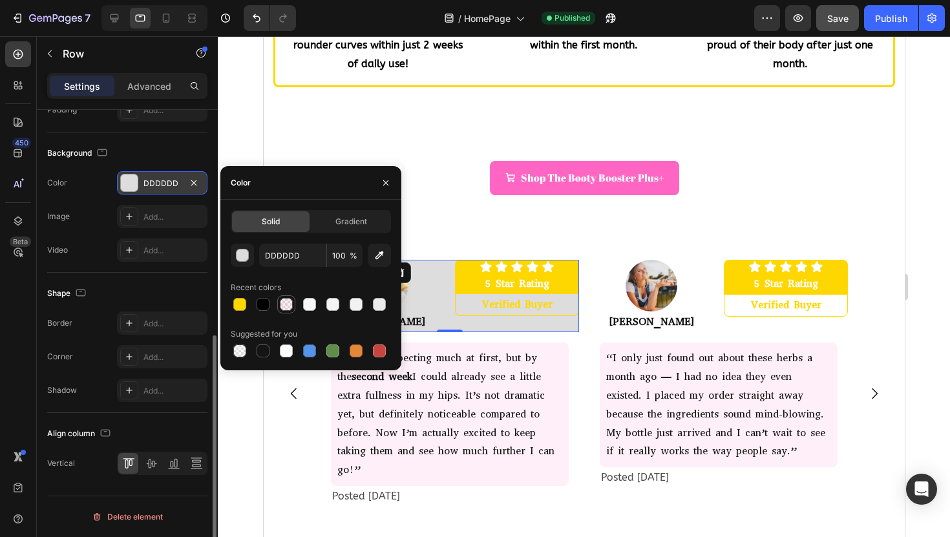
click at [286, 304] on div at bounding box center [286, 304] width 13 height 13
type input "FF66C4"
type input "10"
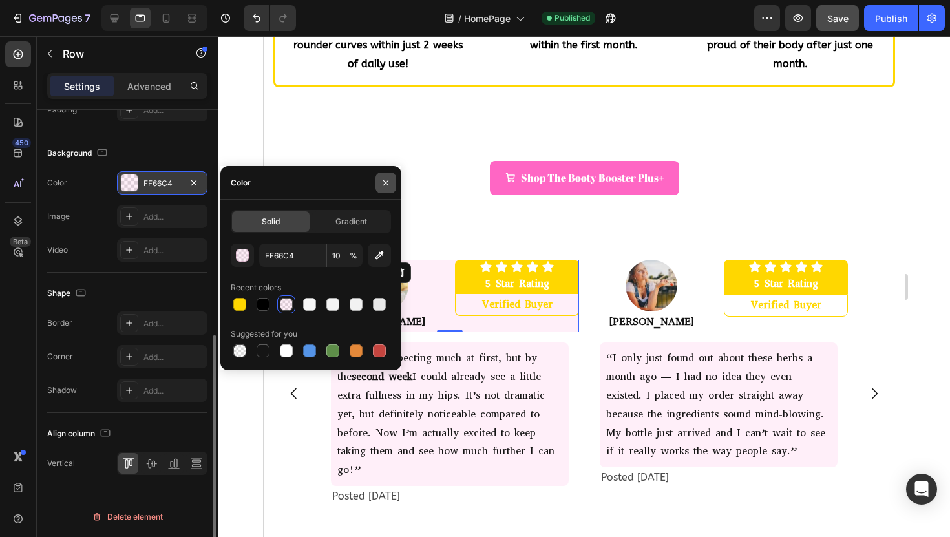
click at [388, 178] on icon "button" at bounding box center [386, 183] width 10 height 10
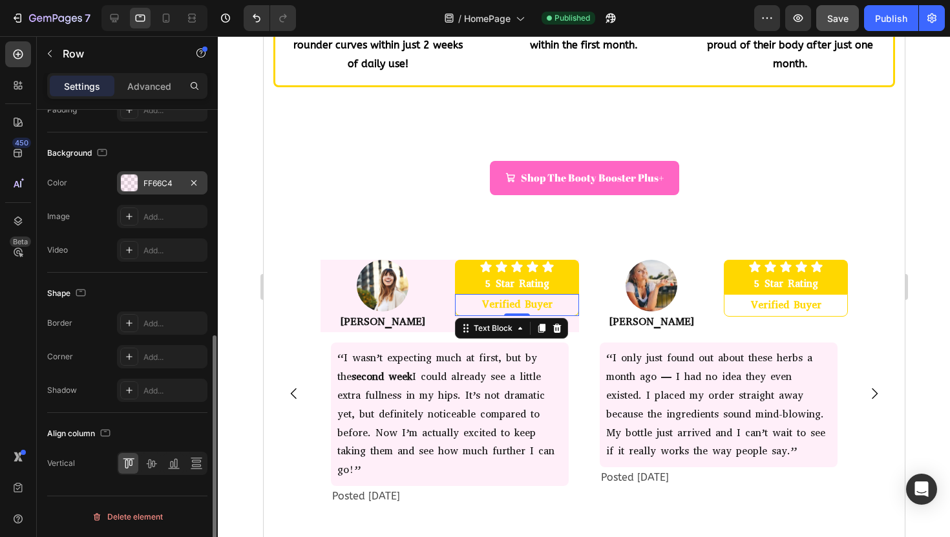
click at [469, 304] on p "Verified Buyer" at bounding box center [516, 304] width 120 height 19
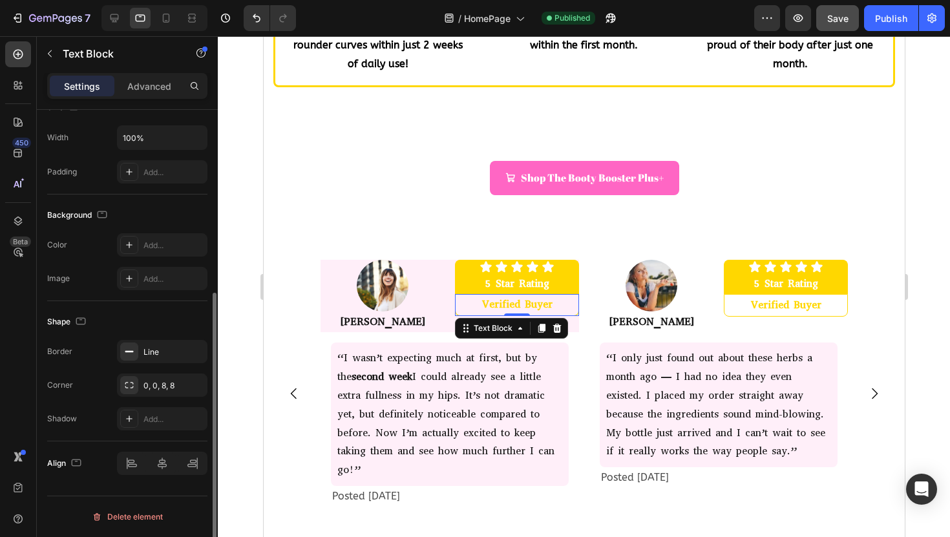
scroll to position [0, 0]
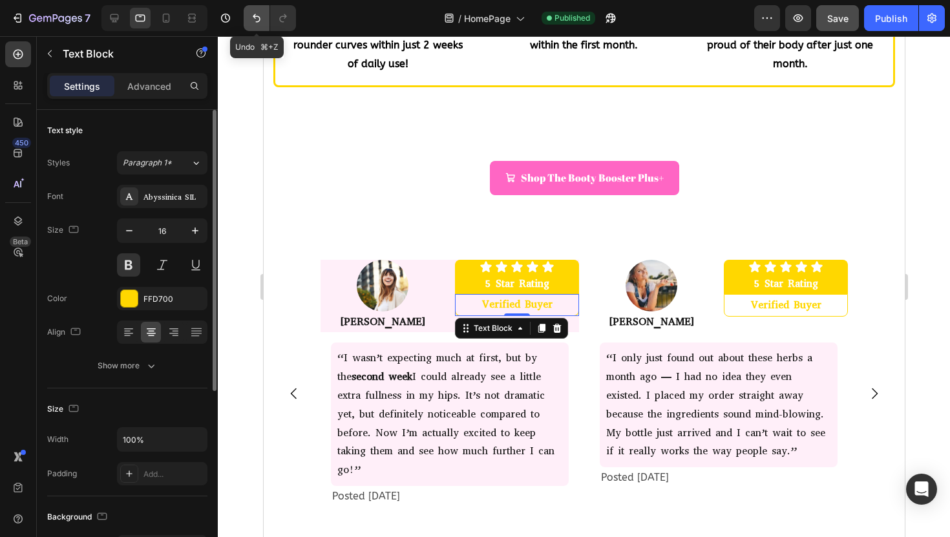
click at [248, 16] on button "Undo/Redo" at bounding box center [257, 18] width 26 height 26
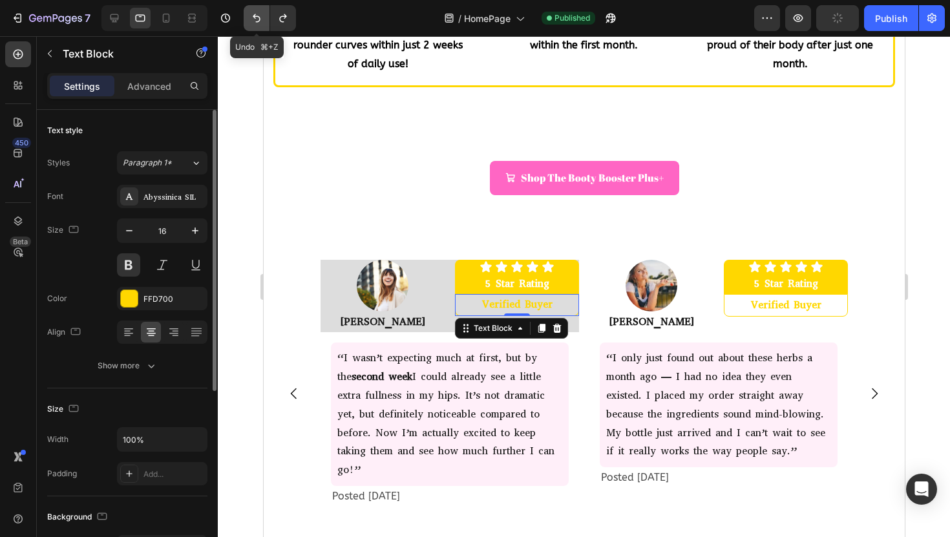
click at [248, 16] on button "Undo/Redo" at bounding box center [257, 18] width 26 height 26
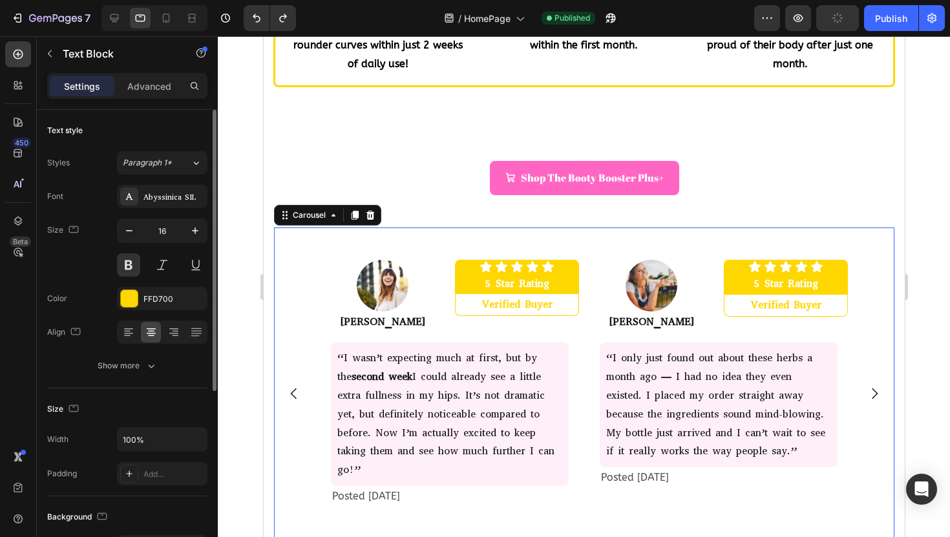
click at [299, 250] on div "Image [PERSON_NAME] Text Block Icon Icon Icon Icon Icon Icon List 5 Star Rating…" at bounding box center [583, 386] width 620 height 319
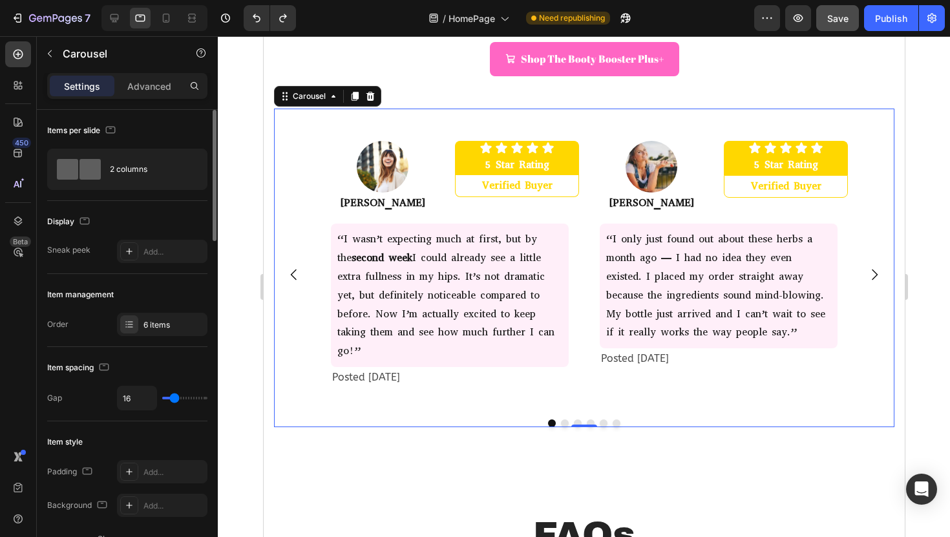
scroll to position [1193, 0]
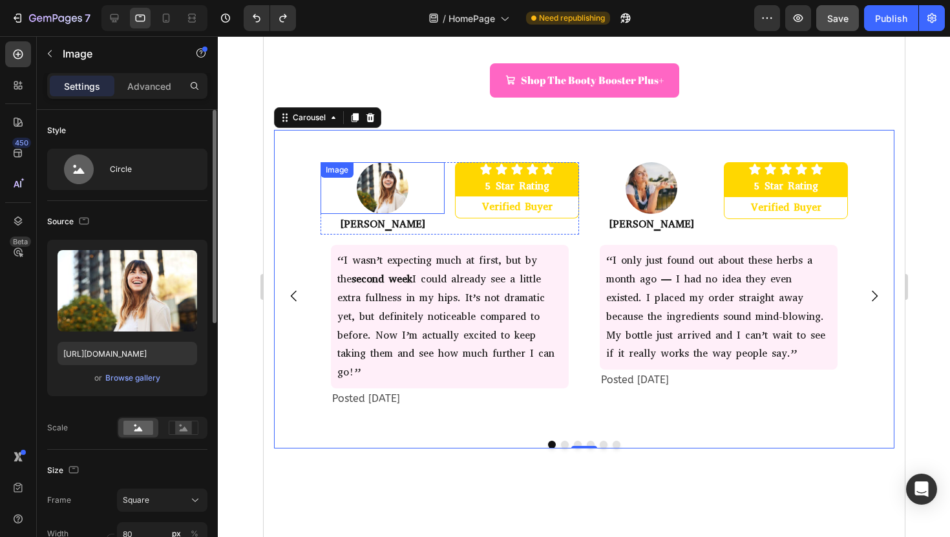
click at [380, 187] on img at bounding box center [382, 188] width 52 height 52
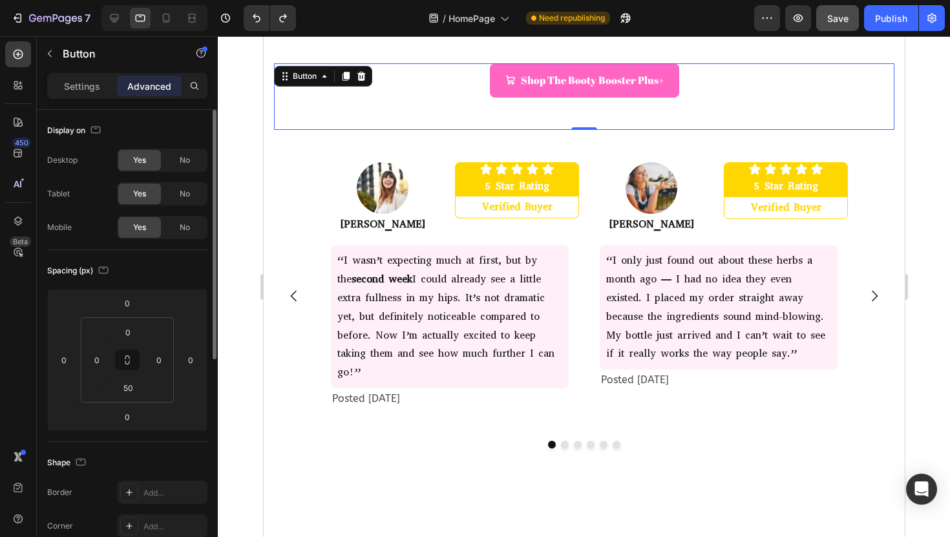
click at [353, 124] on div "Shop The Booty Booster Plus+ Button 0" at bounding box center [583, 96] width 620 height 67
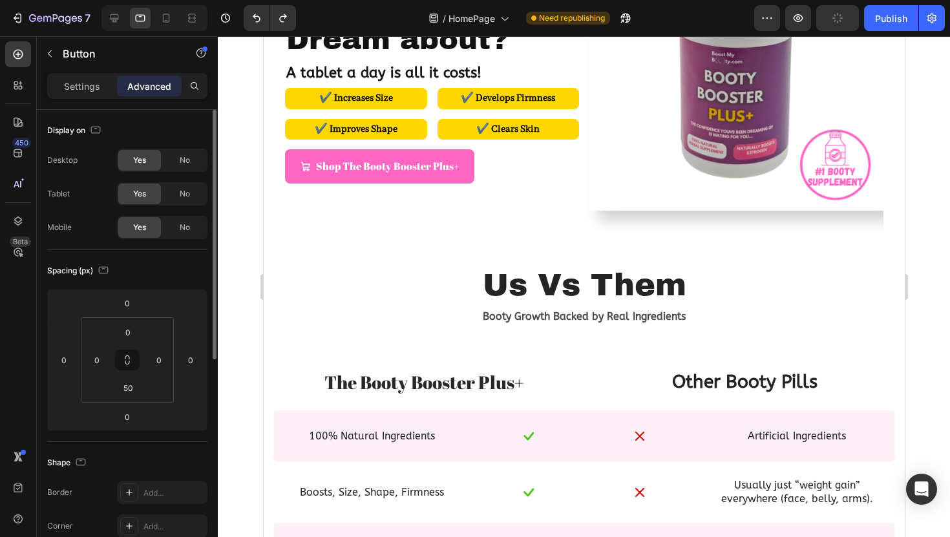
scroll to position [0, 0]
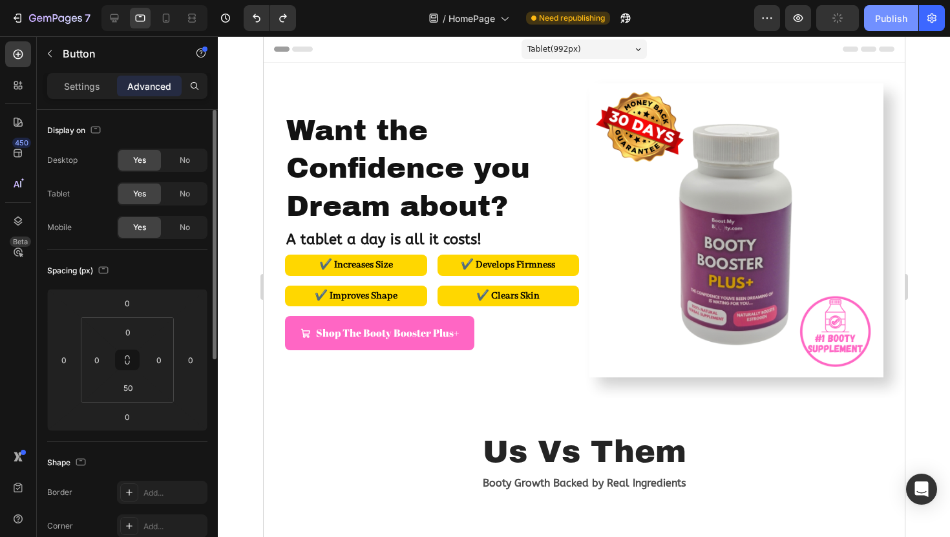
click at [889, 23] on div "Publish" at bounding box center [891, 19] width 32 height 14
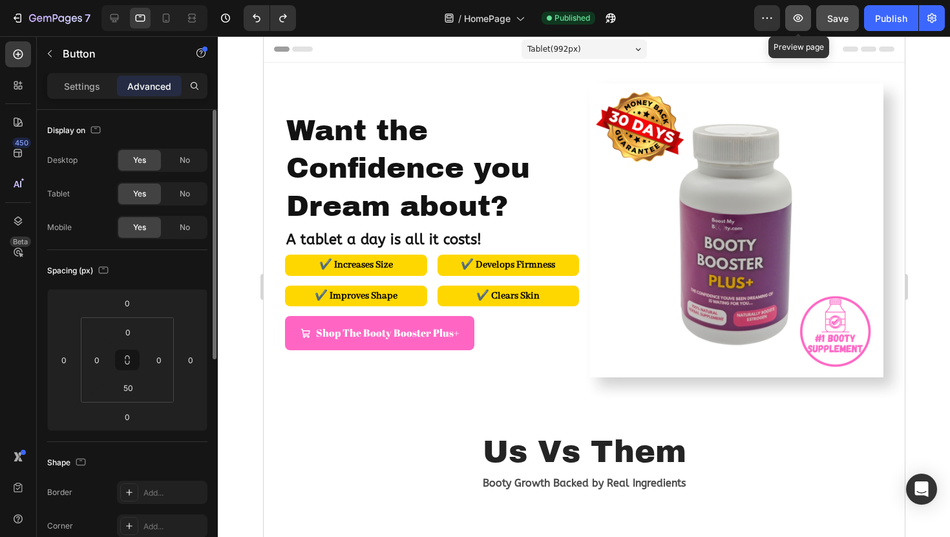
click at [799, 25] on button "button" at bounding box center [798, 18] width 26 height 26
click at [118, 18] on icon at bounding box center [114, 18] width 8 height 8
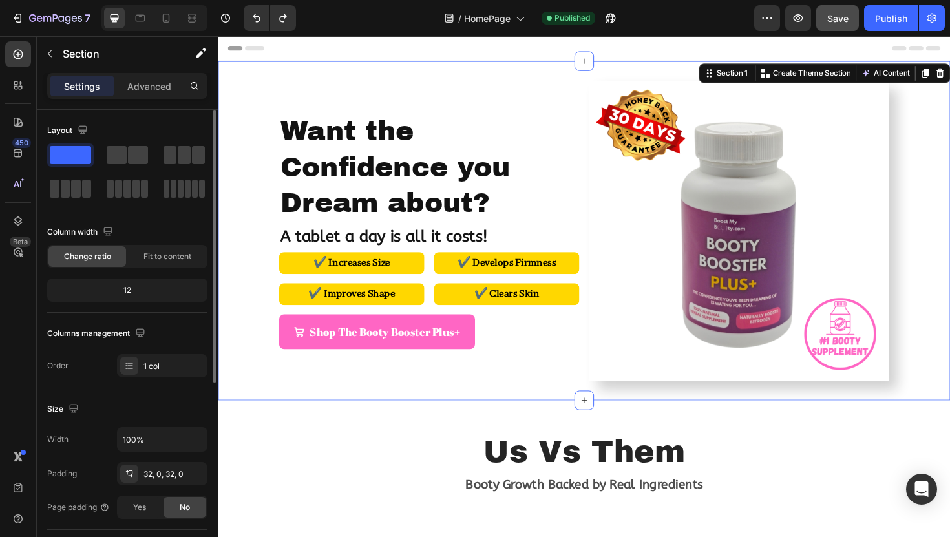
click at [335, 75] on div "Want the Confidence you Dream about? Heading A tablet a day is all it costs! Te…" at bounding box center [605, 242] width 775 height 359
click at [812, 76] on p "Create Theme Section" at bounding box center [846, 76] width 83 height 12
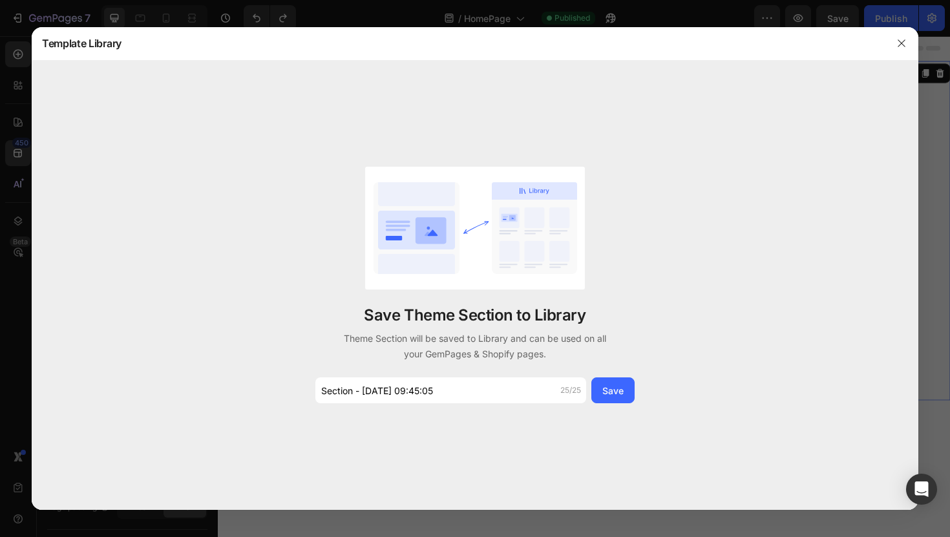
click at [404, 376] on div "Save Theme Section to Library Theme Section will be saved to Library and can be…" at bounding box center [474, 285] width 323 height 236
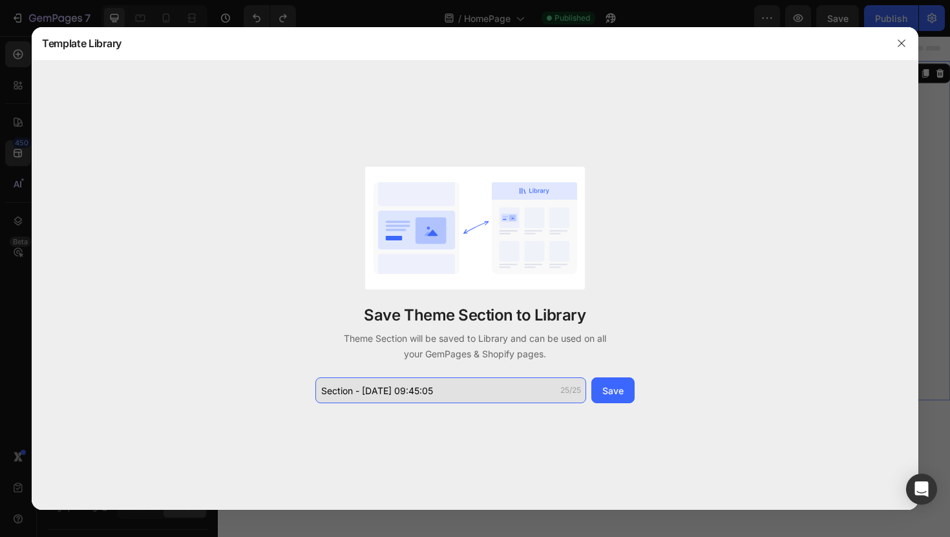
click at [384, 392] on input "Section - [DATE] 09:45:05" at bounding box center [450, 390] width 271 height 26
type input "N"
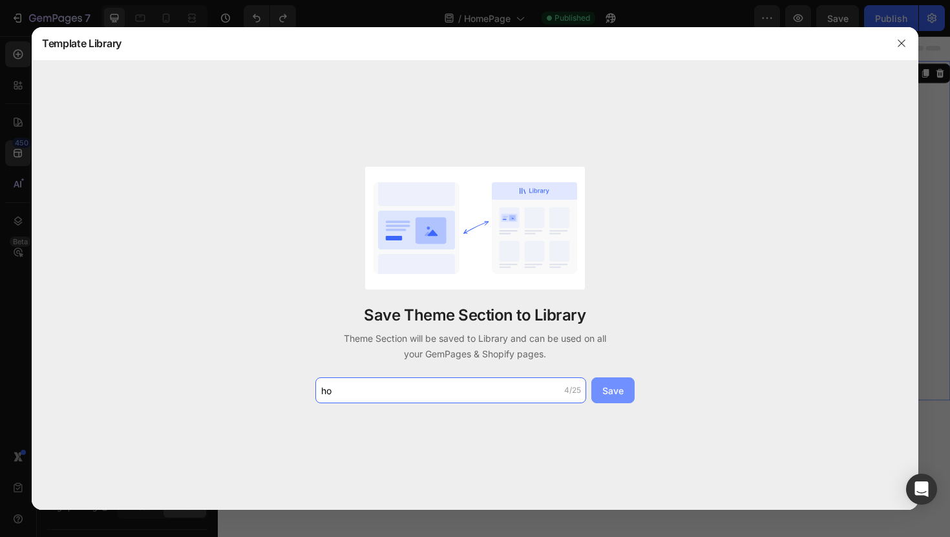
type input "h"
type input "NEWHOME1"
click at [622, 382] on button "Save" at bounding box center [612, 390] width 43 height 26
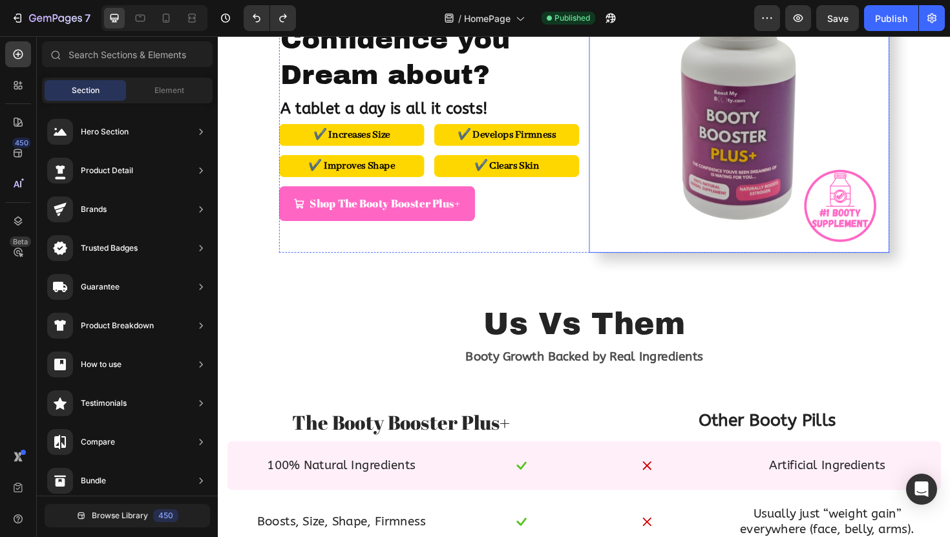
scroll to position [140, 0]
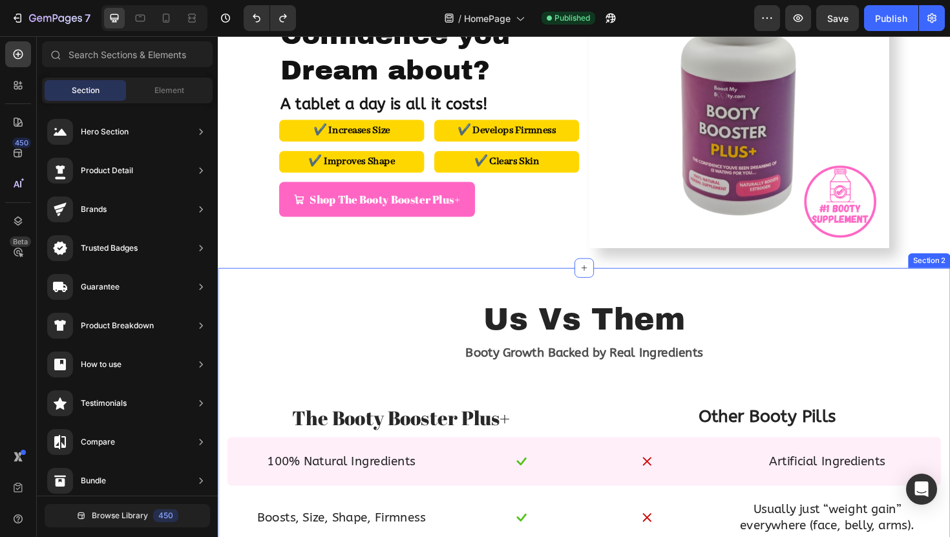
click at [485, 302] on div "Us Vs Them Text Block Booty Growth Backed by Real Ingredients Text Block Row Th…" at bounding box center [605, 542] width 775 height 520
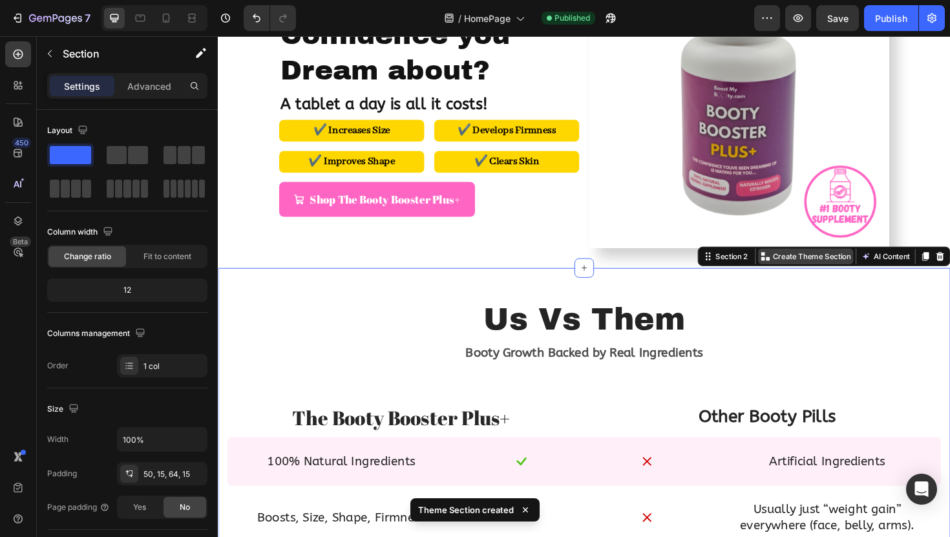
click at [835, 269] on p "Create Theme Section" at bounding box center [846, 270] width 83 height 12
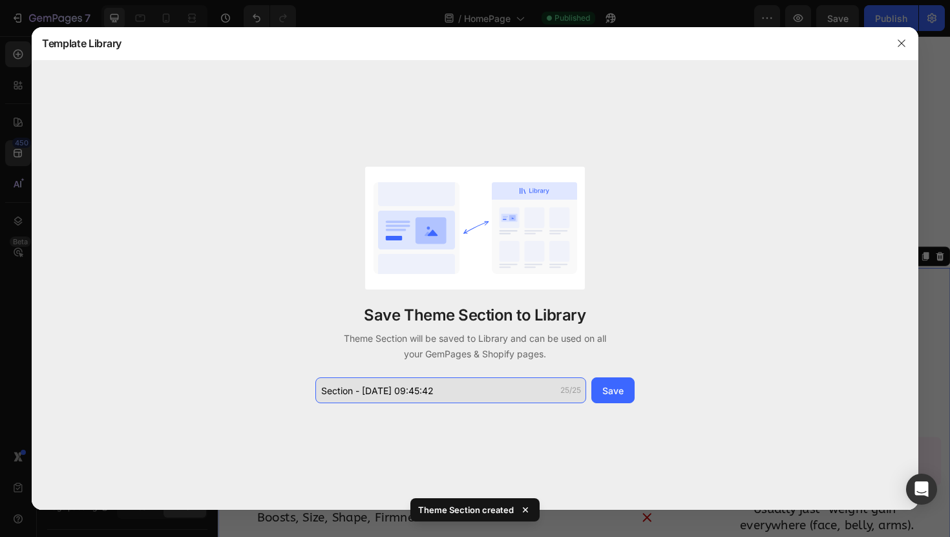
click at [342, 387] on input "Section - [DATE] 09:45:42" at bounding box center [450, 390] width 271 height 26
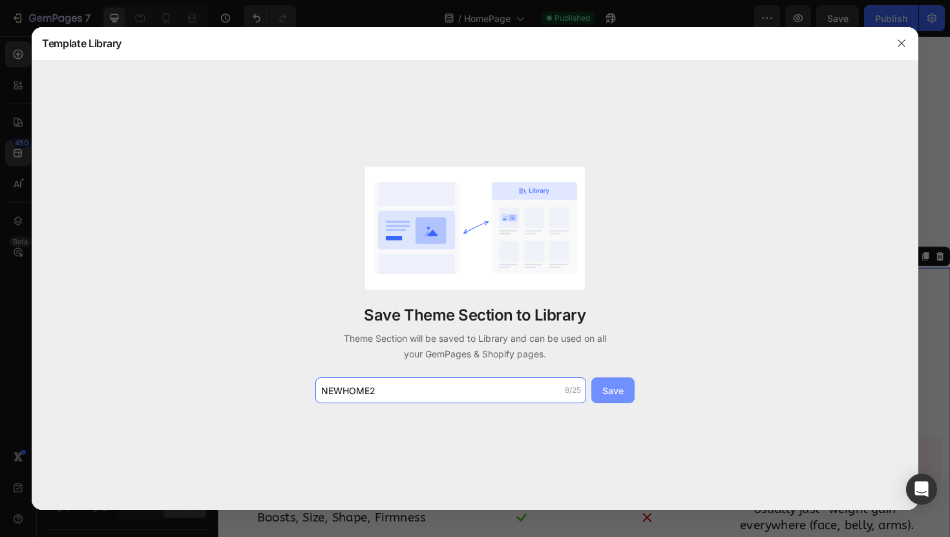
type input "NEWHOME2"
click at [613, 396] on div "Save" at bounding box center [612, 391] width 21 height 14
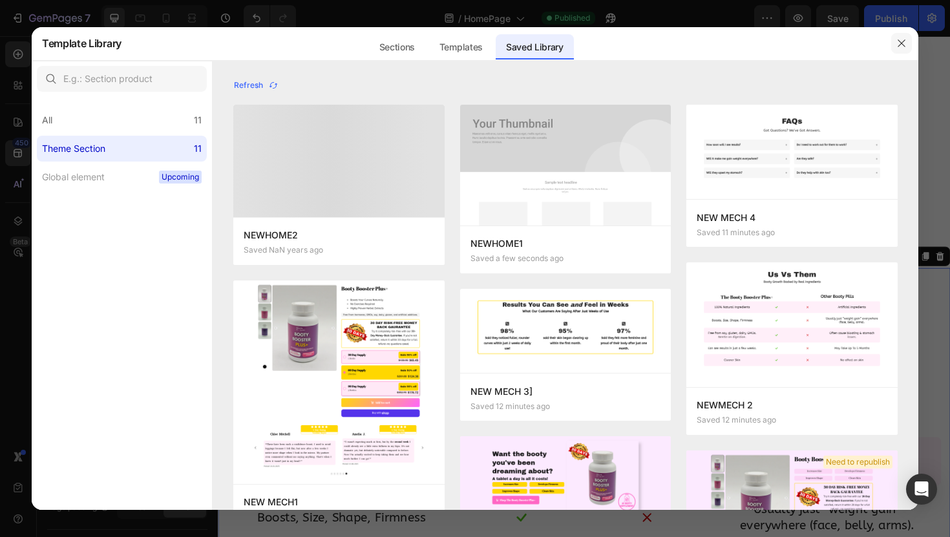
click at [905, 48] on icon "button" at bounding box center [901, 43] width 10 height 10
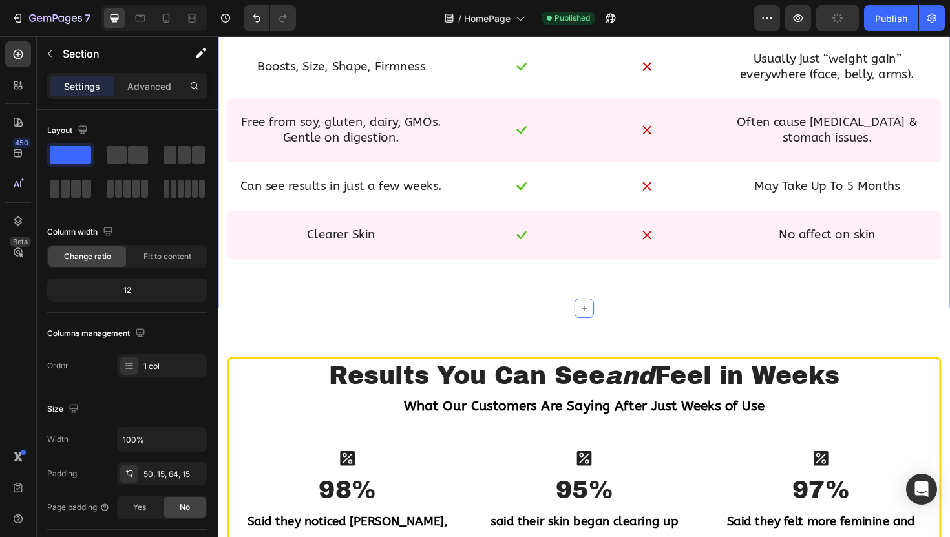
scroll to position [627, 0]
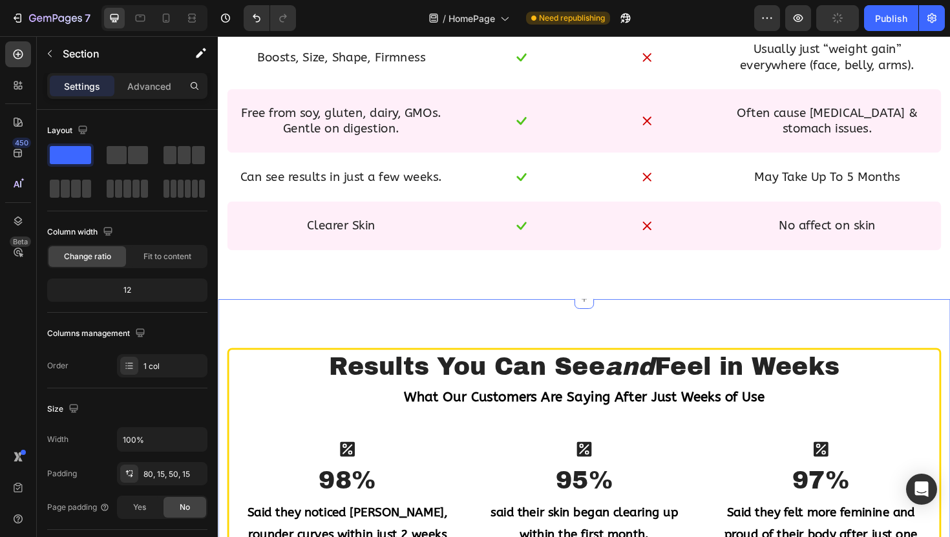
click at [520, 322] on div "Results You Can See and Feel in Weeks Heading What Our Customers Are Saying Aft…" at bounding box center [605, 475] width 775 height 320
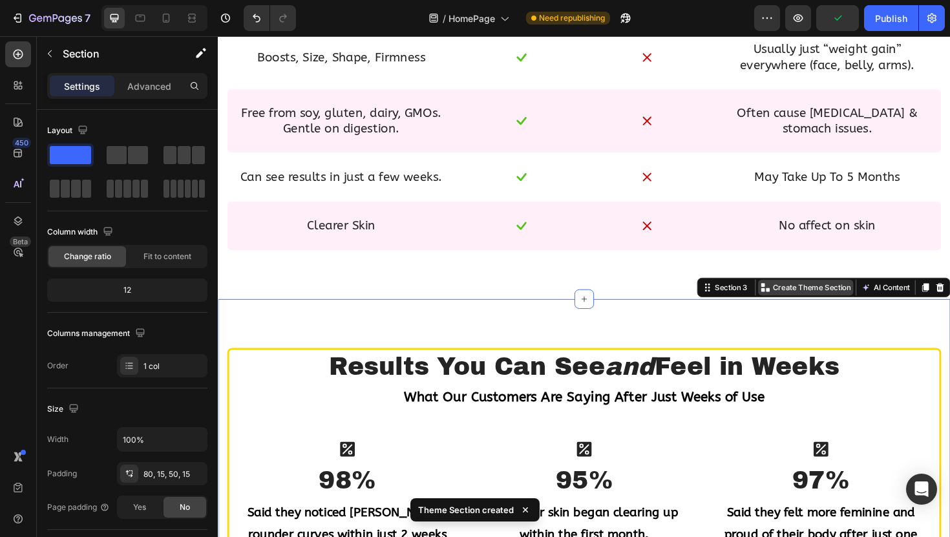
click at [879, 306] on p "Create Theme Section" at bounding box center [846, 303] width 83 height 12
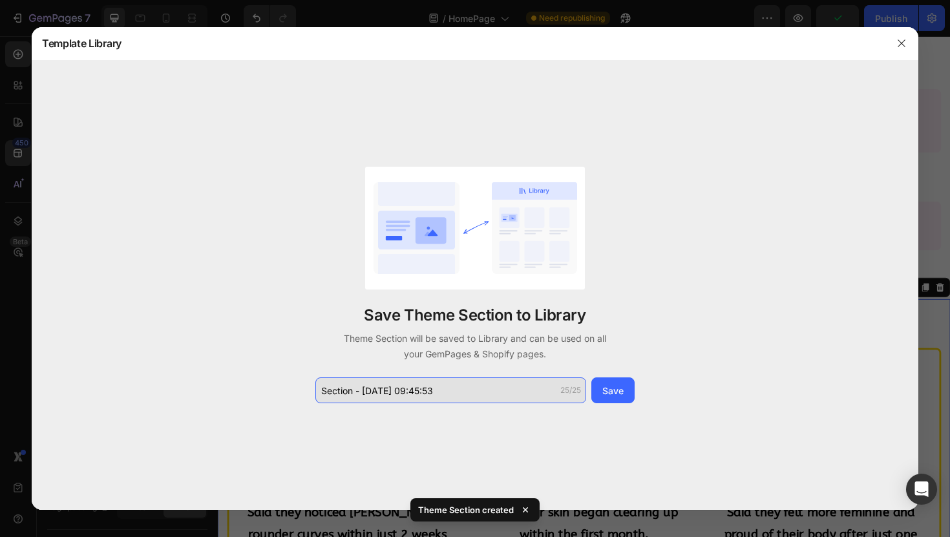
click at [386, 387] on input "Section - [DATE] 09:45:53" at bounding box center [450, 390] width 271 height 26
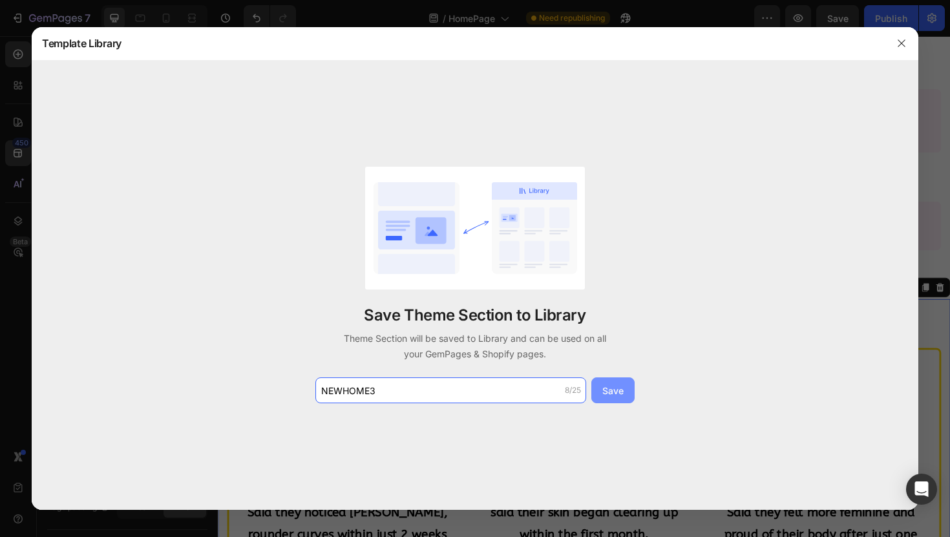
type input "NEWHOME3"
click at [602, 393] on button "Save" at bounding box center [612, 390] width 43 height 26
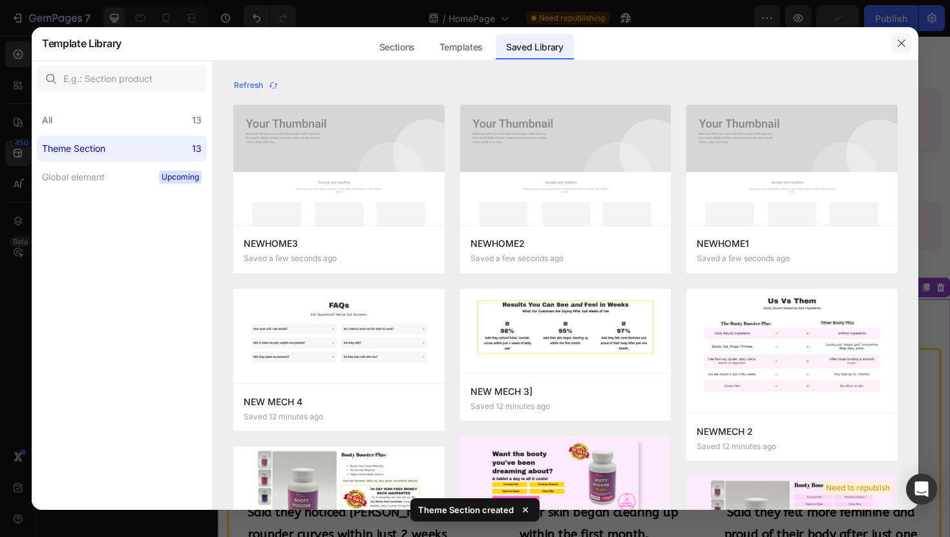
click at [898, 43] on icon "button" at bounding box center [901, 43] width 10 height 10
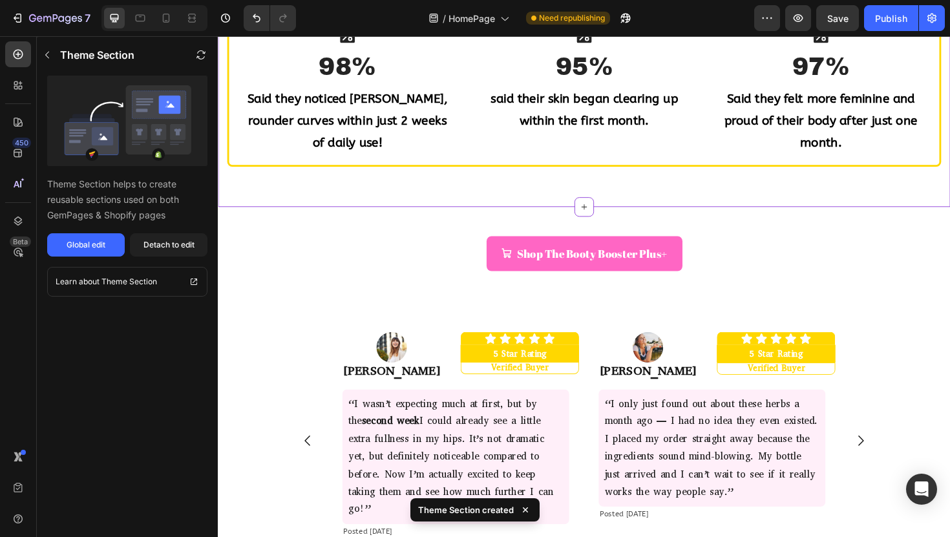
scroll to position [1067, 0]
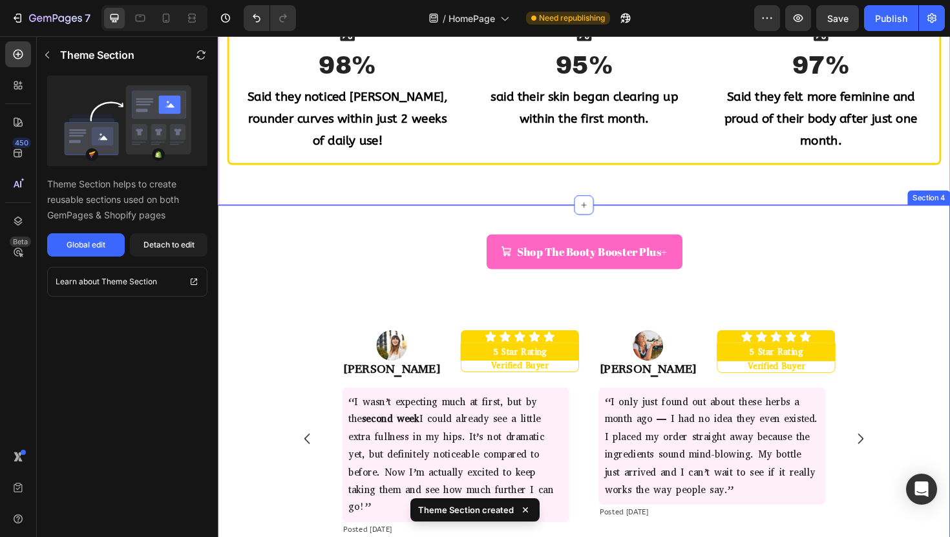
click at [747, 229] on div "Shop The Booty Booster Plus+ Button Image [PERSON_NAME] Text Block Icon Icon Ic…" at bounding box center [605, 421] width 775 height 412
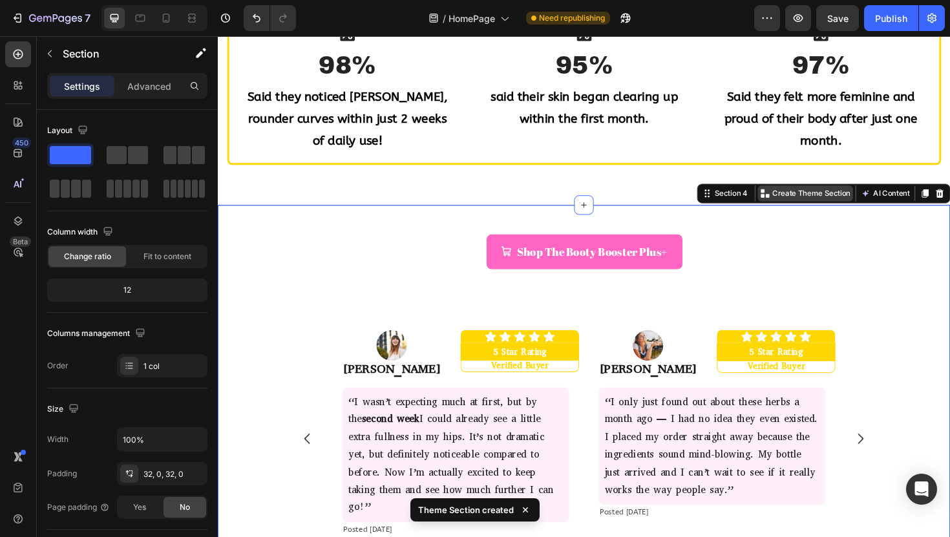
click at [816, 196] on div "Create Theme Section" at bounding box center [840, 202] width 101 height 17
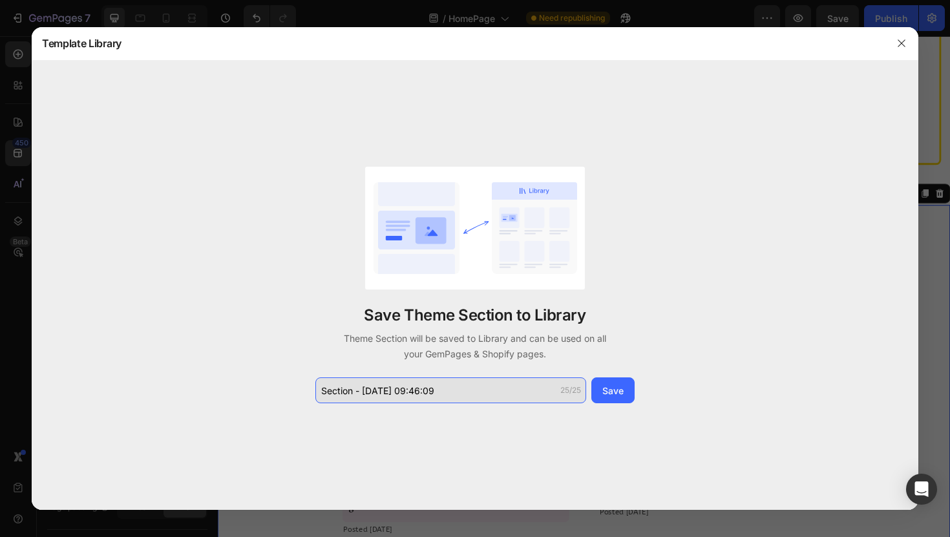
click at [415, 398] on input "Section - [DATE] 09:46:09" at bounding box center [450, 390] width 271 height 26
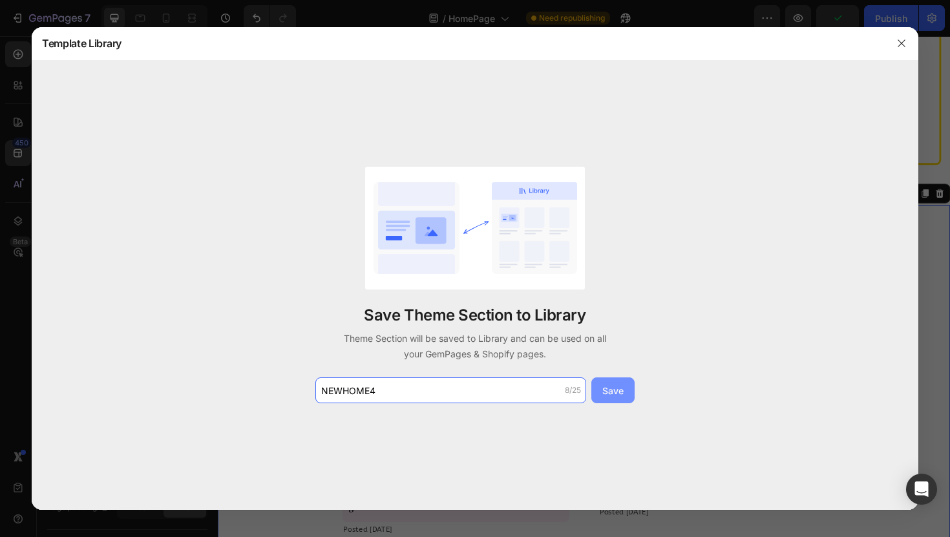
type input "NEWHOME4"
click at [625, 390] on button "Save" at bounding box center [612, 390] width 43 height 26
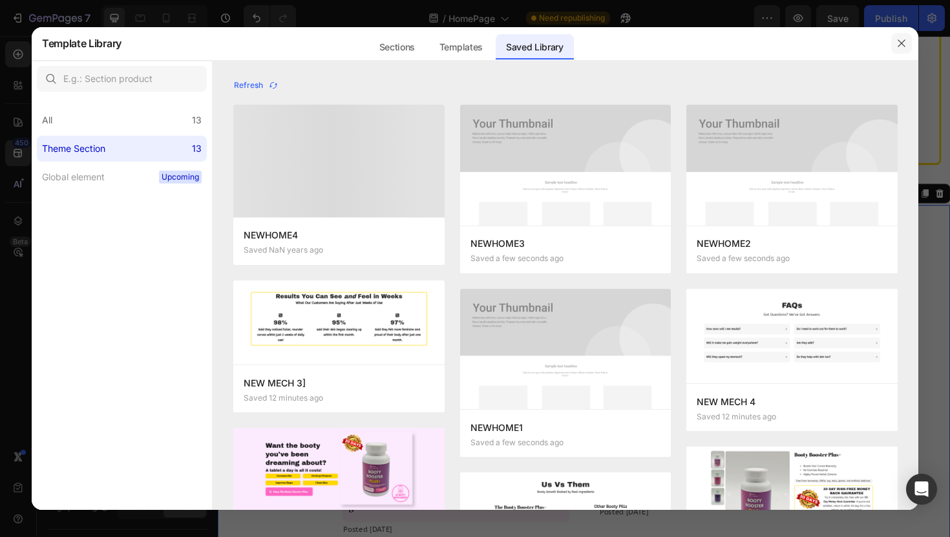
click at [900, 44] on icon "button" at bounding box center [900, 42] width 7 height 7
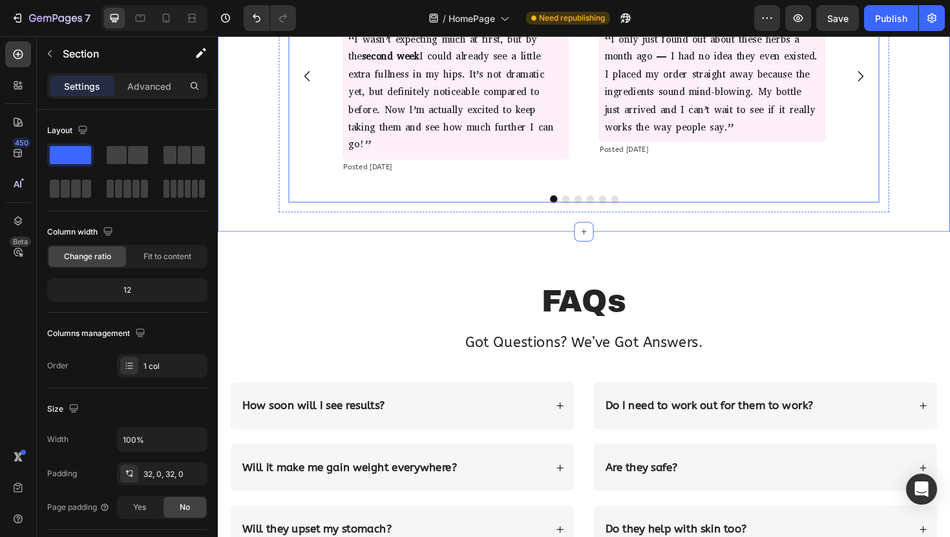
scroll to position [1478, 0]
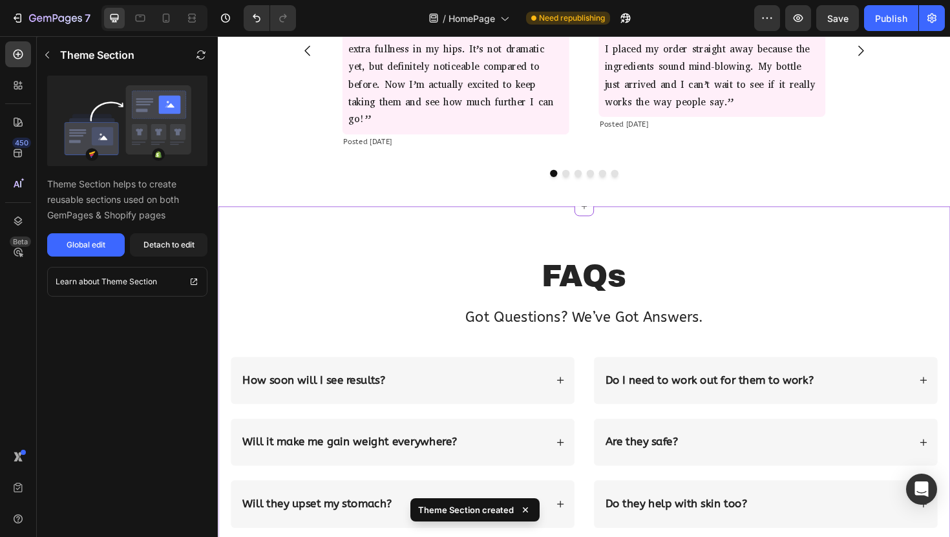
click at [582, 251] on div "FAQs Heading Got Questions? We’ve Got Answers. Text Block Row How soon will I s…" at bounding box center [605, 411] width 775 height 390
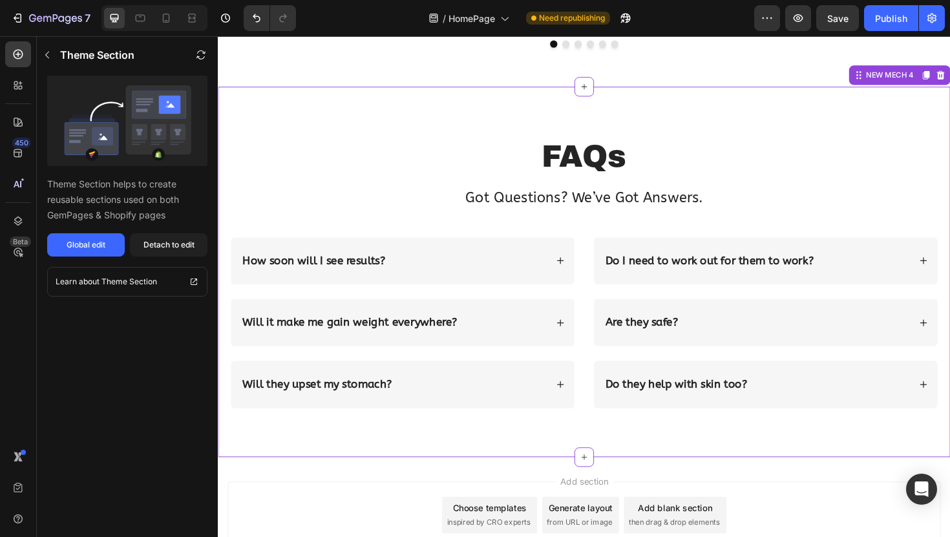
scroll to position [1593, 0]
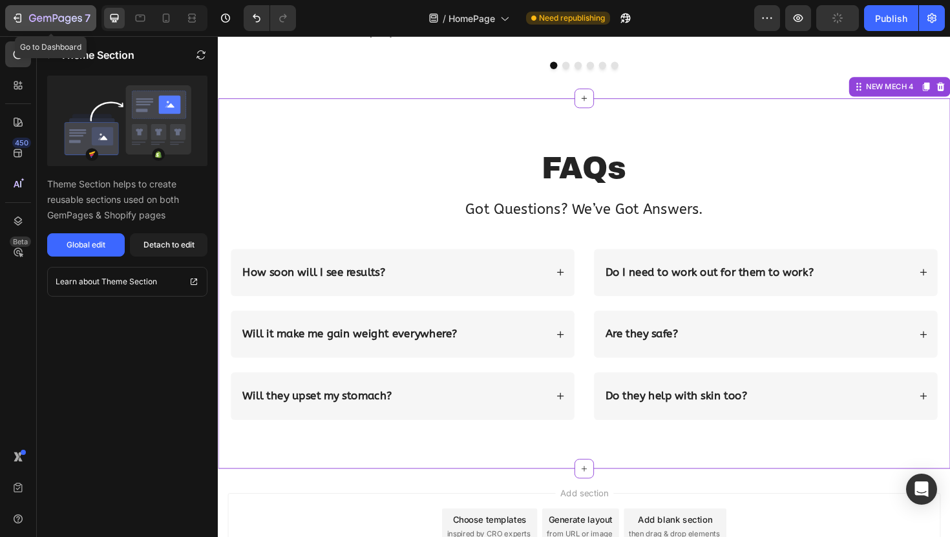
click at [52, 21] on icon "button" at bounding box center [55, 19] width 53 height 11
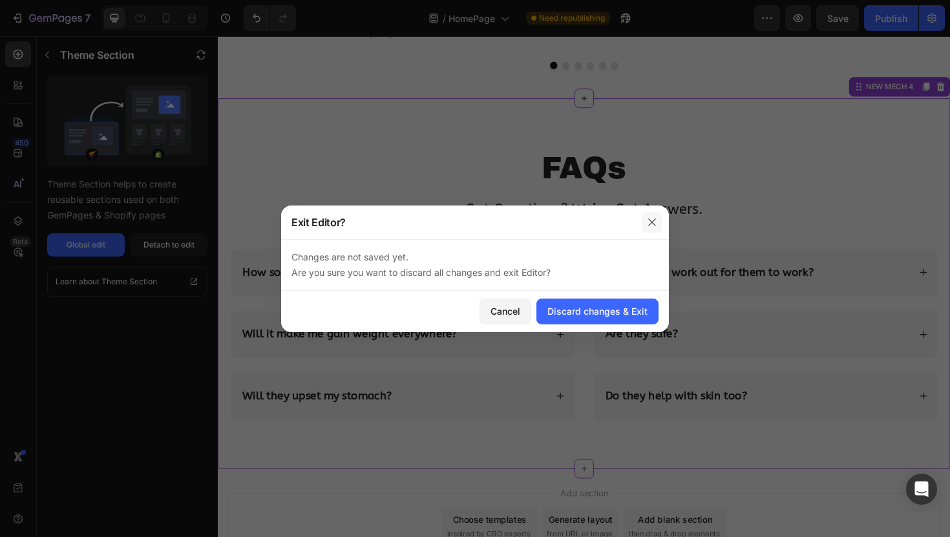
click at [656, 219] on icon "button" at bounding box center [652, 222] width 10 height 10
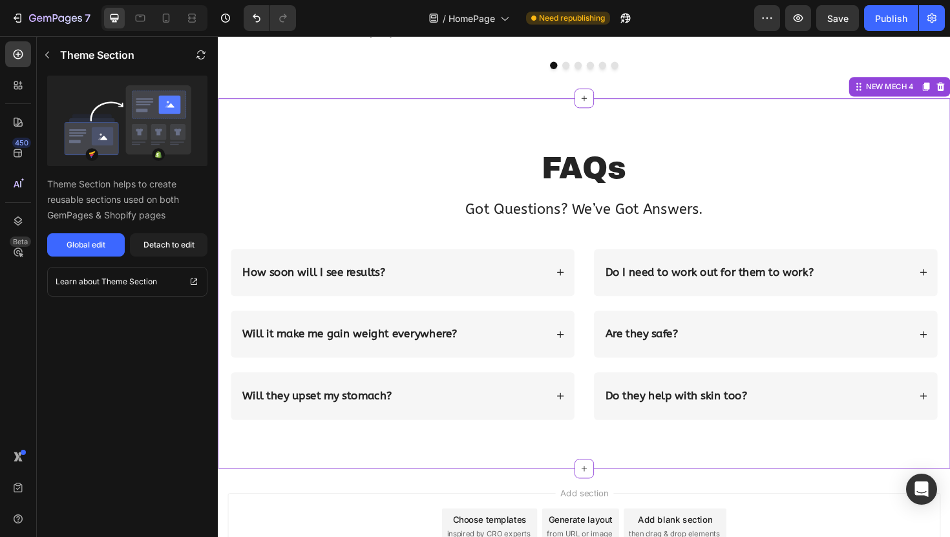
click at [849, 5] on div "7 Version history / HomePage Need republishing Preview Save Publish" at bounding box center [475, 18] width 950 height 37
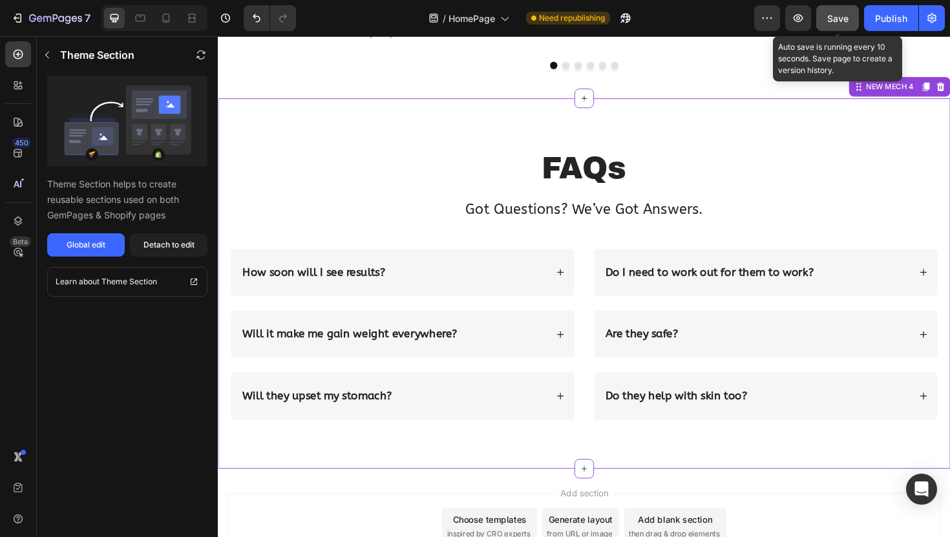
click at [842, 12] on div "Save" at bounding box center [837, 19] width 21 height 14
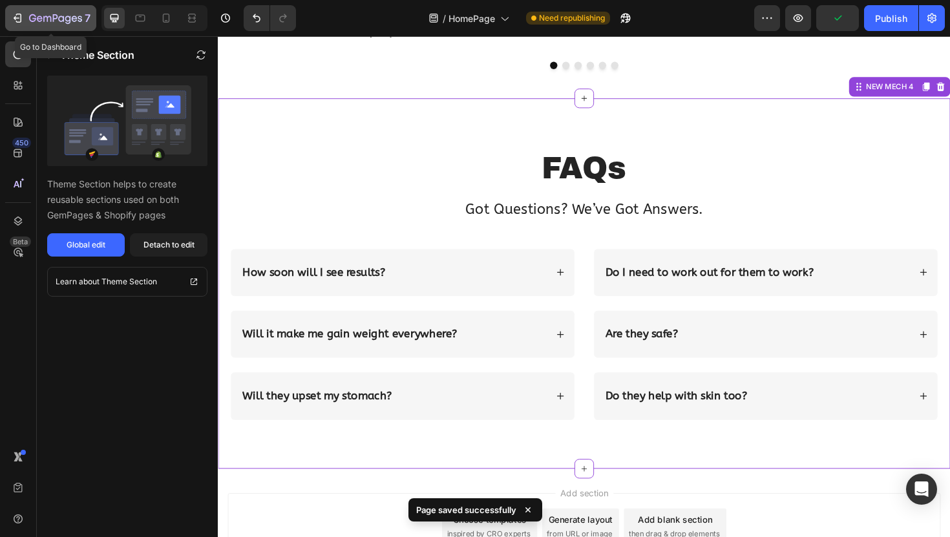
click at [41, 16] on icon "button" at bounding box center [55, 19] width 53 height 11
